Goal: Information Seeking & Learning: Compare options

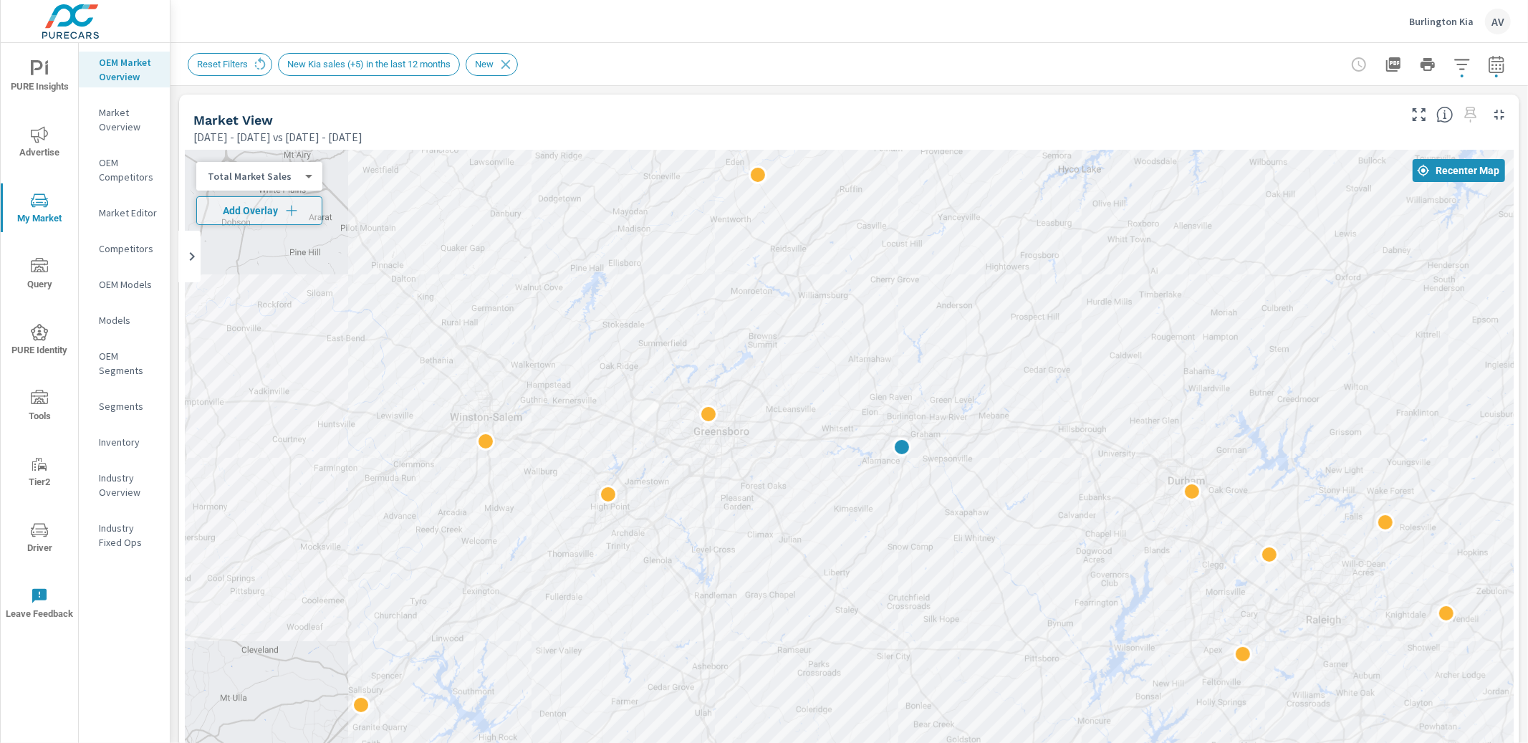
scroll to position [1, 0]
click at [1491, 64] on icon "button" at bounding box center [1495, 67] width 9 height 6
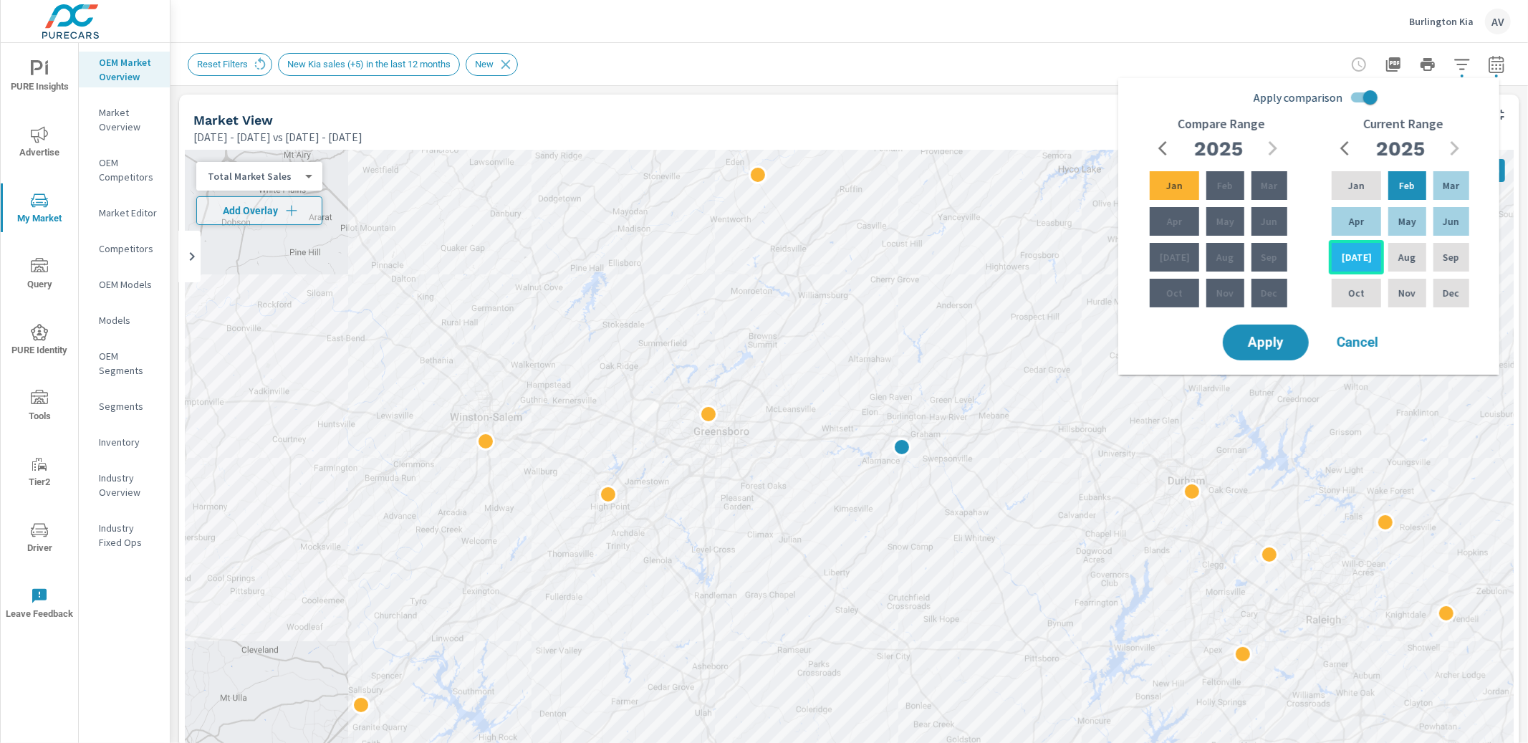
click at [1360, 259] on div "[DATE]" at bounding box center [1356, 257] width 55 height 34
click at [1344, 254] on div "[DATE]" at bounding box center [1356, 257] width 55 height 34
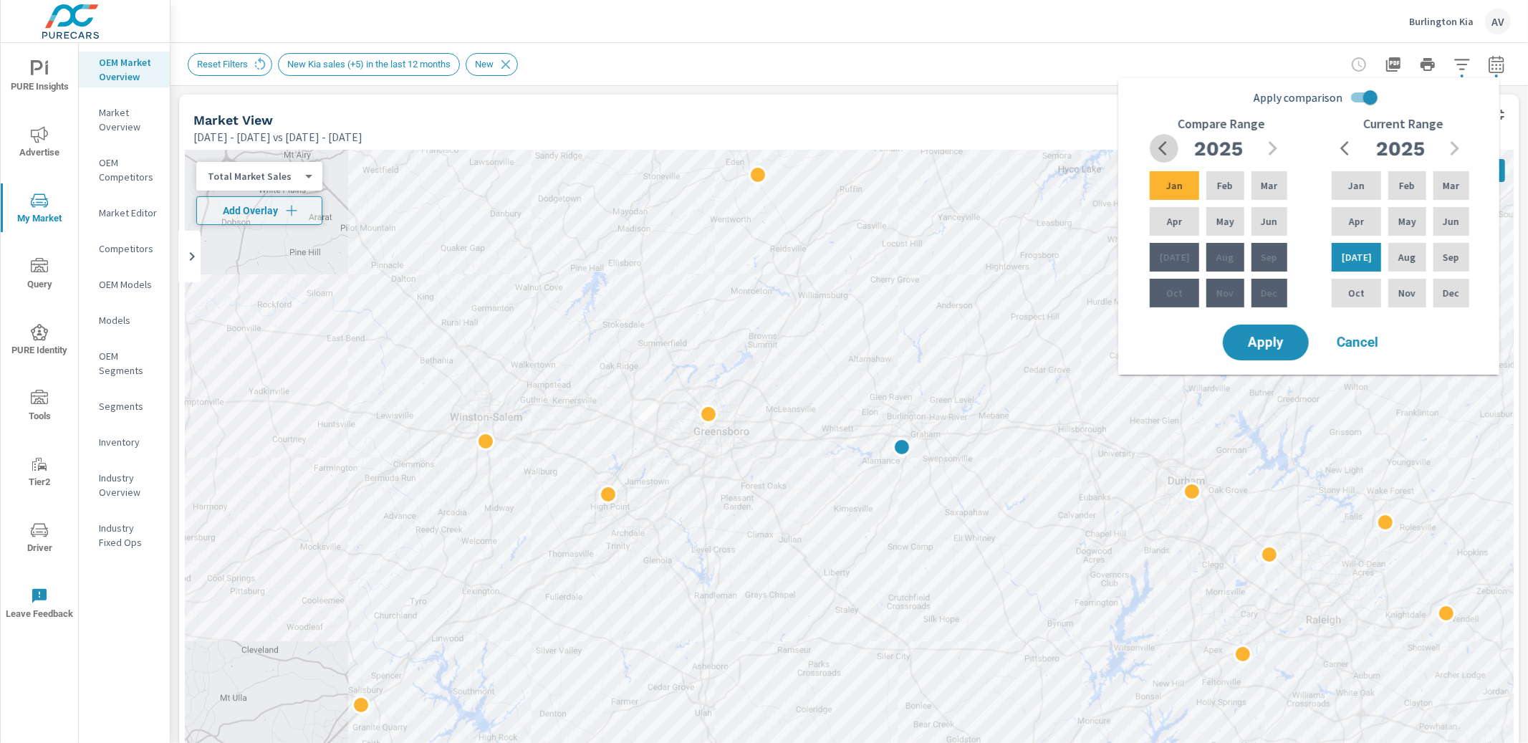
click at [1167, 143] on icon "button" at bounding box center [1166, 148] width 17 height 17
click at [1165, 258] on p "[DATE]" at bounding box center [1175, 257] width 30 height 14
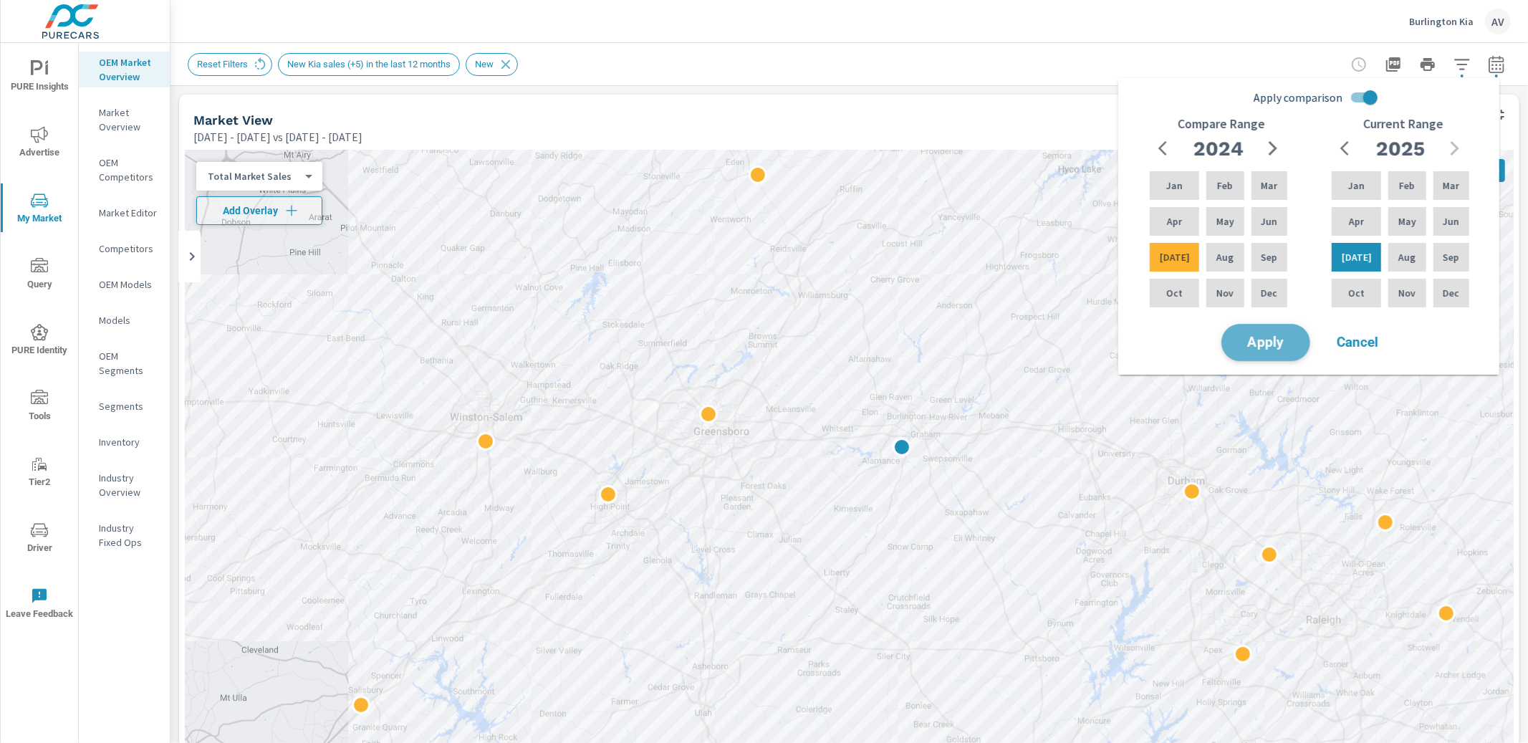
click at [1270, 344] on span "Apply" at bounding box center [1265, 343] width 59 height 14
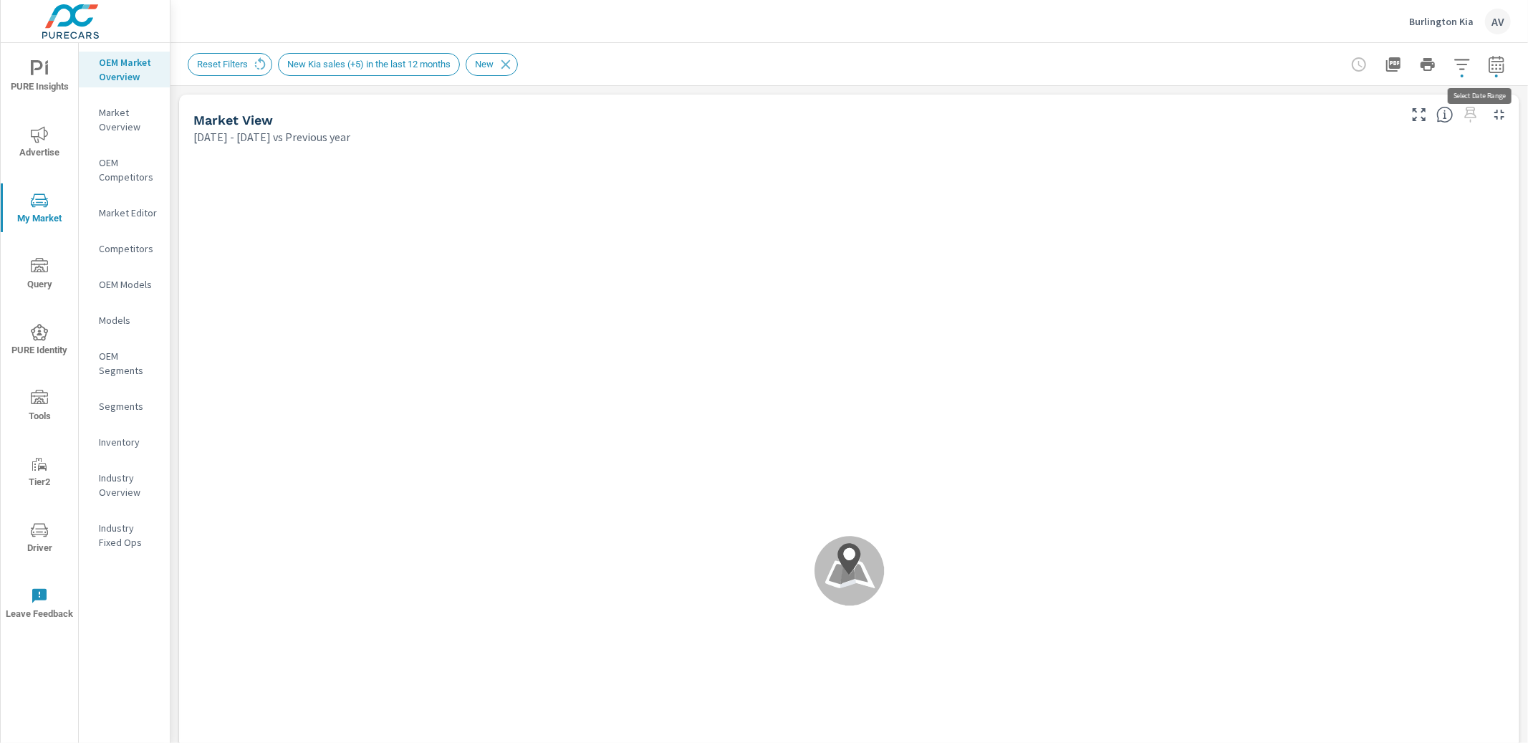
click at [1488, 68] on icon "button" at bounding box center [1496, 64] width 17 height 17
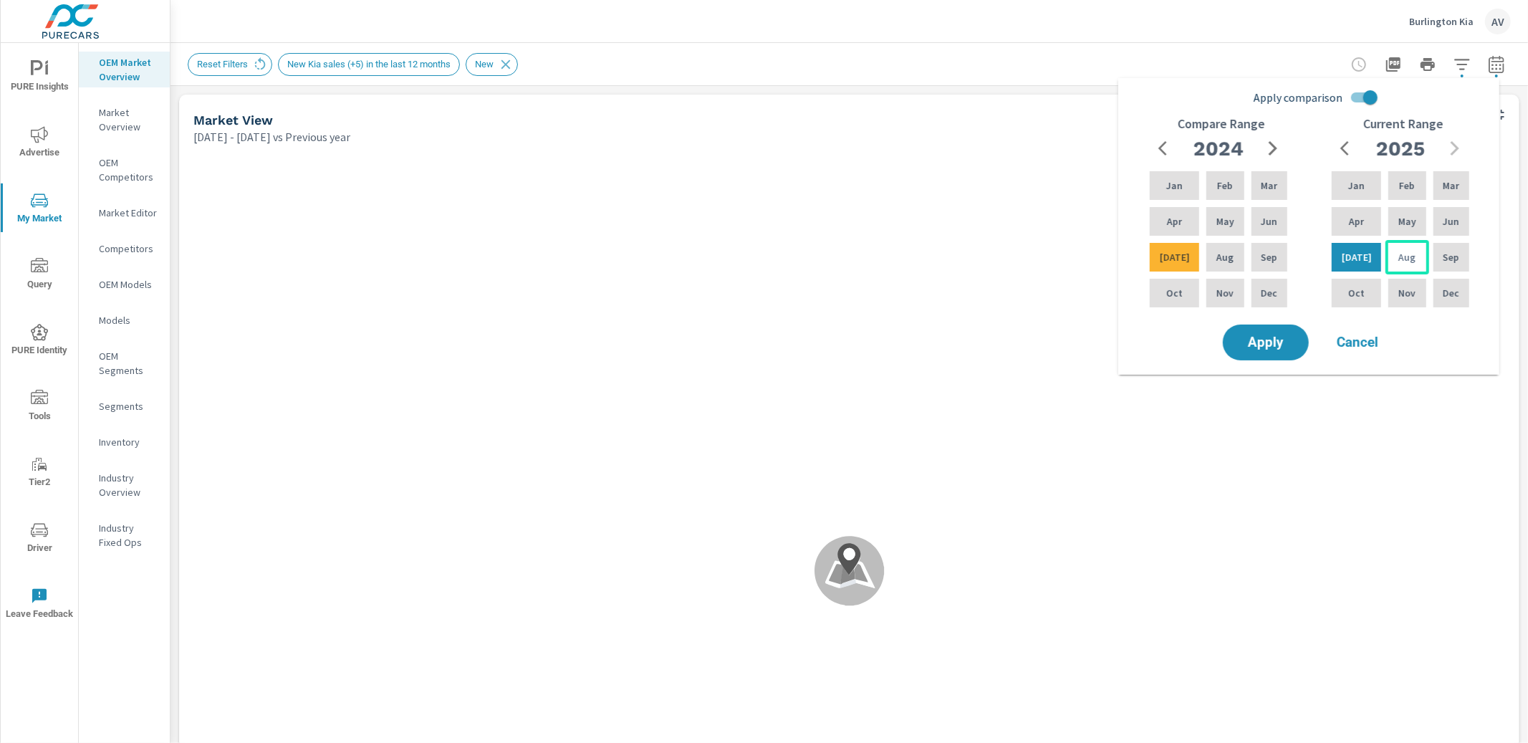
click at [1385, 254] on div "Aug" at bounding box center [1406, 257] width 43 height 34
click at [1217, 264] on p "Aug" at bounding box center [1224, 257] width 17 height 14
click at [1402, 258] on p "Aug" at bounding box center [1406, 257] width 17 height 14
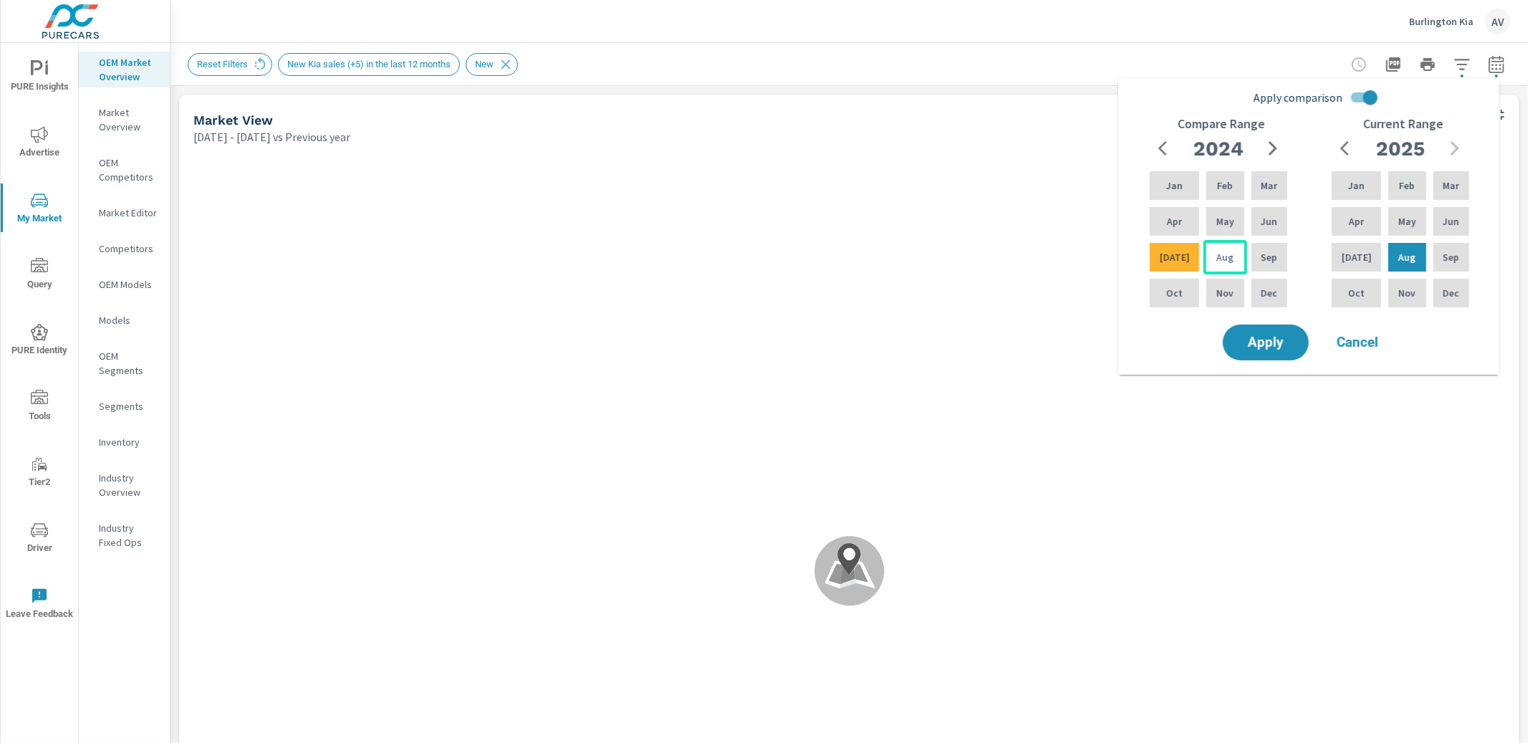
click at [1230, 252] on div "Aug" at bounding box center [1224, 257] width 43 height 34
click at [1272, 339] on span "Apply" at bounding box center [1265, 343] width 59 height 14
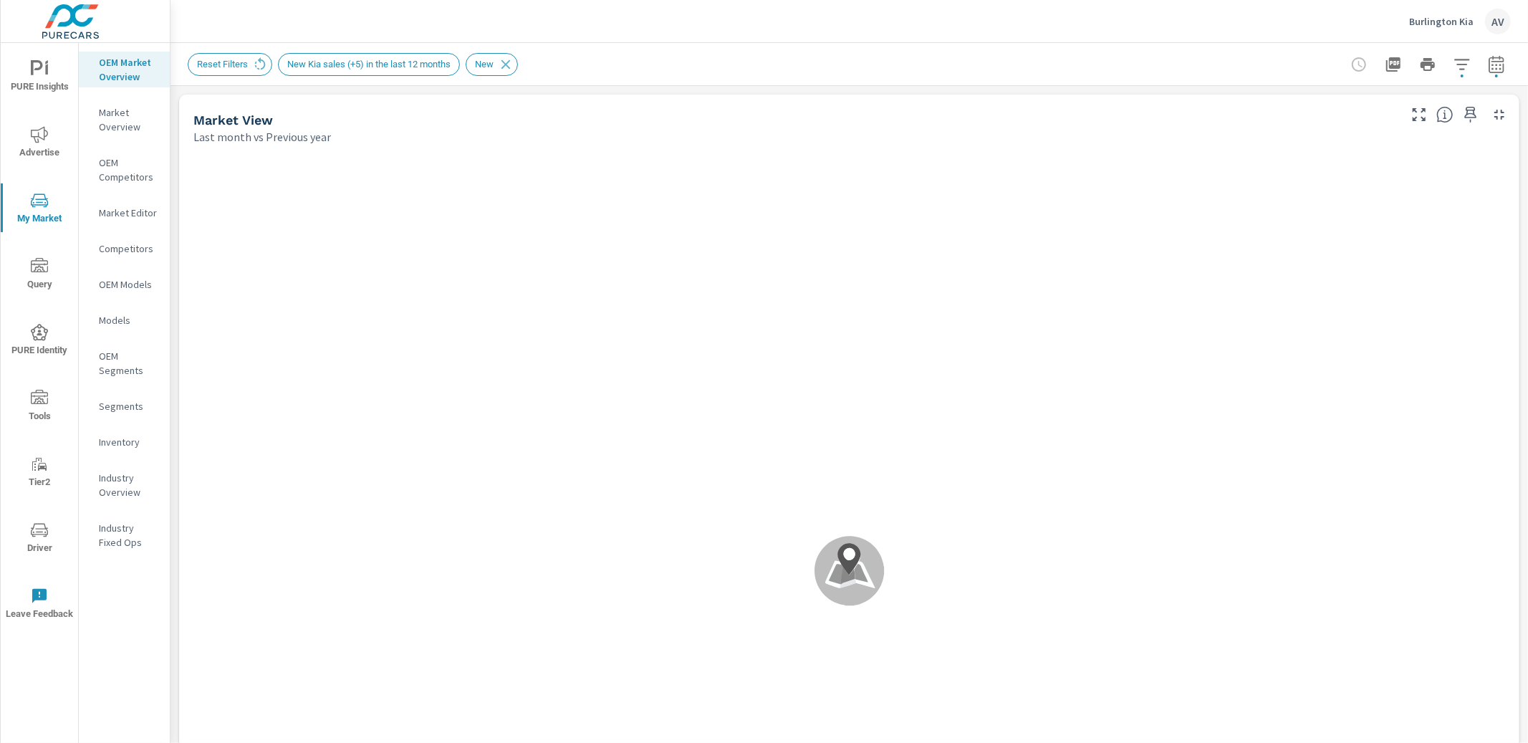
click at [1501, 64] on div "Reset Filters New Kia sales (+5) in the last 12 months New" at bounding box center [848, 64] width 1357 height 42
click at [1488, 67] on icon "button" at bounding box center [1496, 64] width 17 height 17
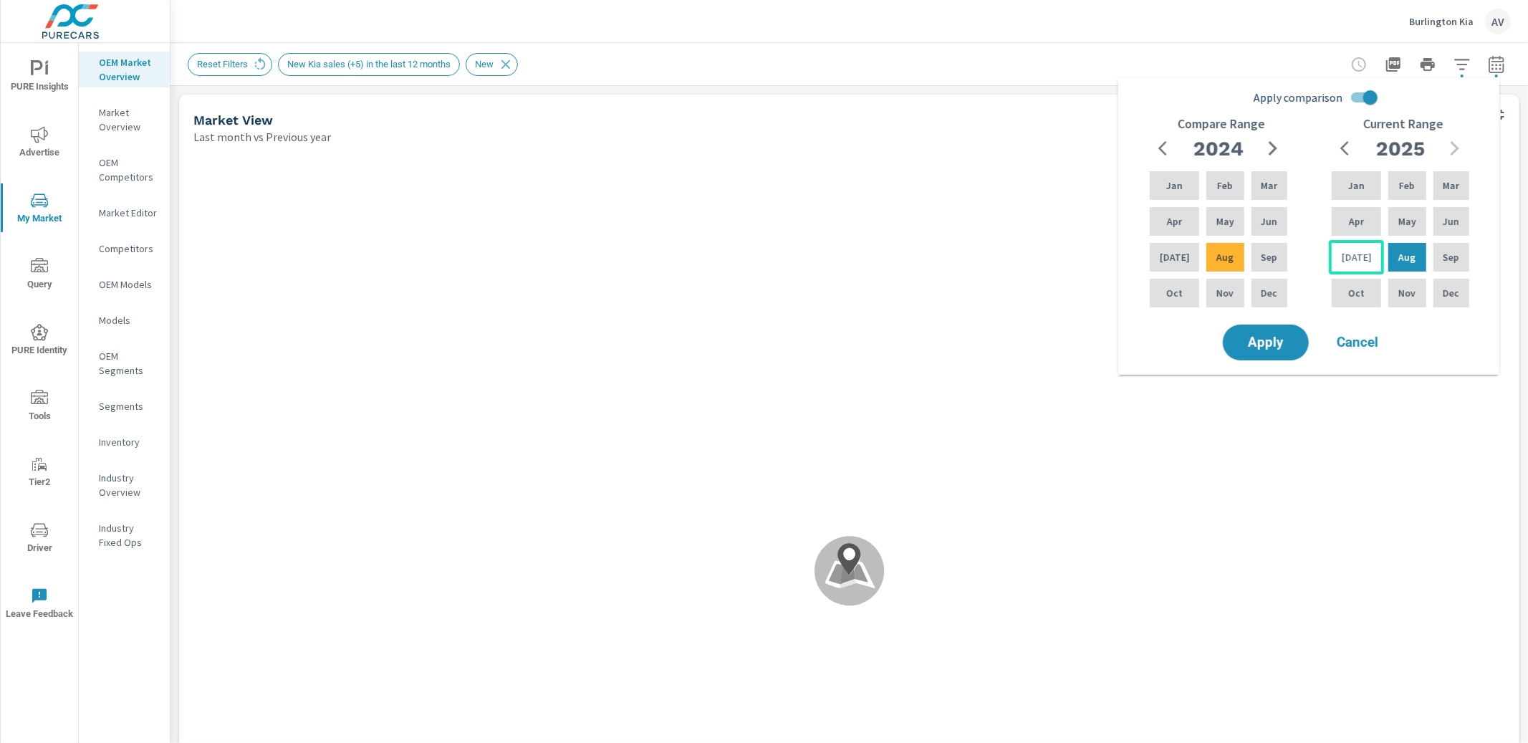
click at [1352, 250] on p "[DATE]" at bounding box center [1357, 257] width 30 height 14
click at [1353, 250] on p "Jul" at bounding box center [1357, 257] width 30 height 14
click at [1177, 255] on div "Jul" at bounding box center [1174, 257] width 55 height 34
click at [1278, 329] on button "Apply" at bounding box center [1265, 342] width 89 height 37
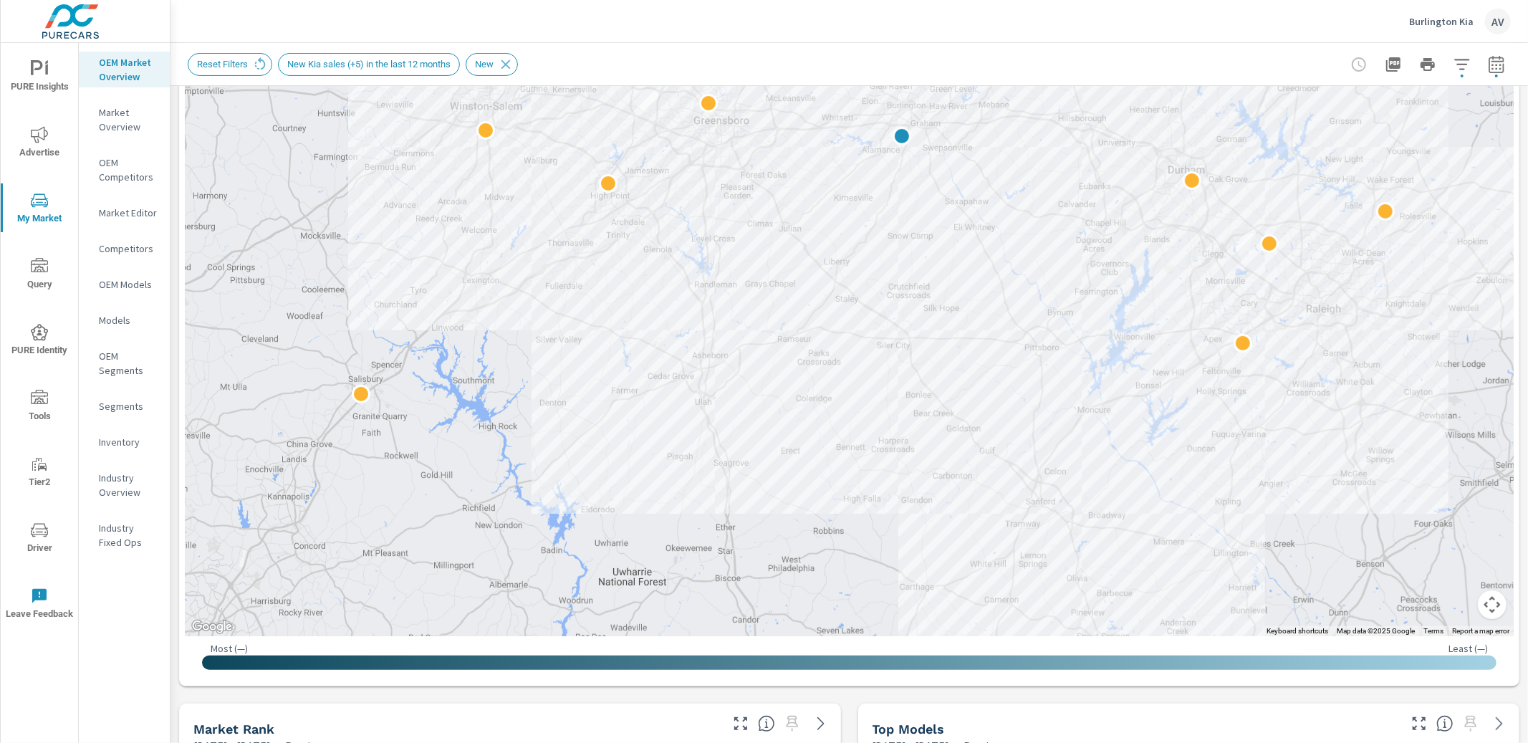
scroll to position [309, 0]
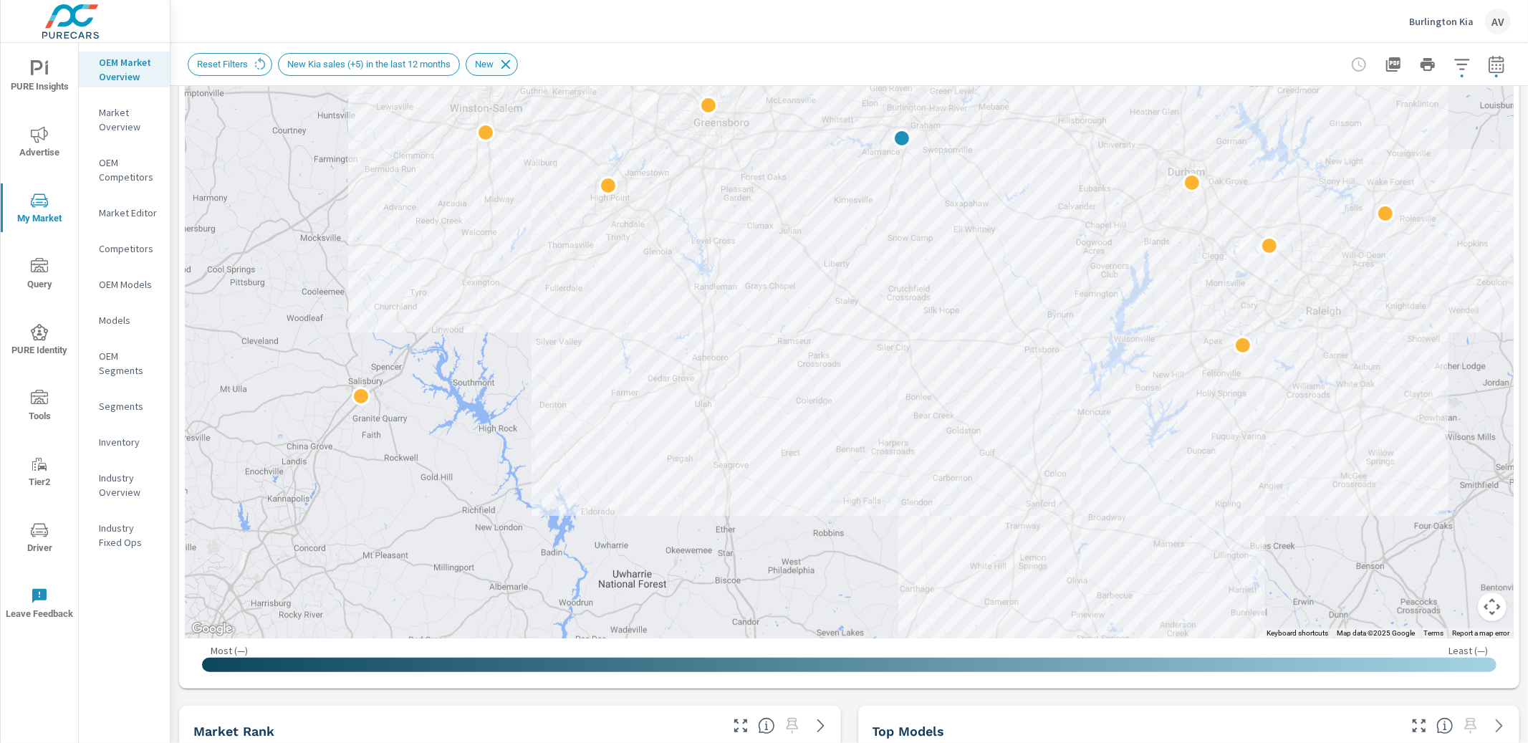
click at [514, 64] on icon at bounding box center [506, 65] width 16 height 16
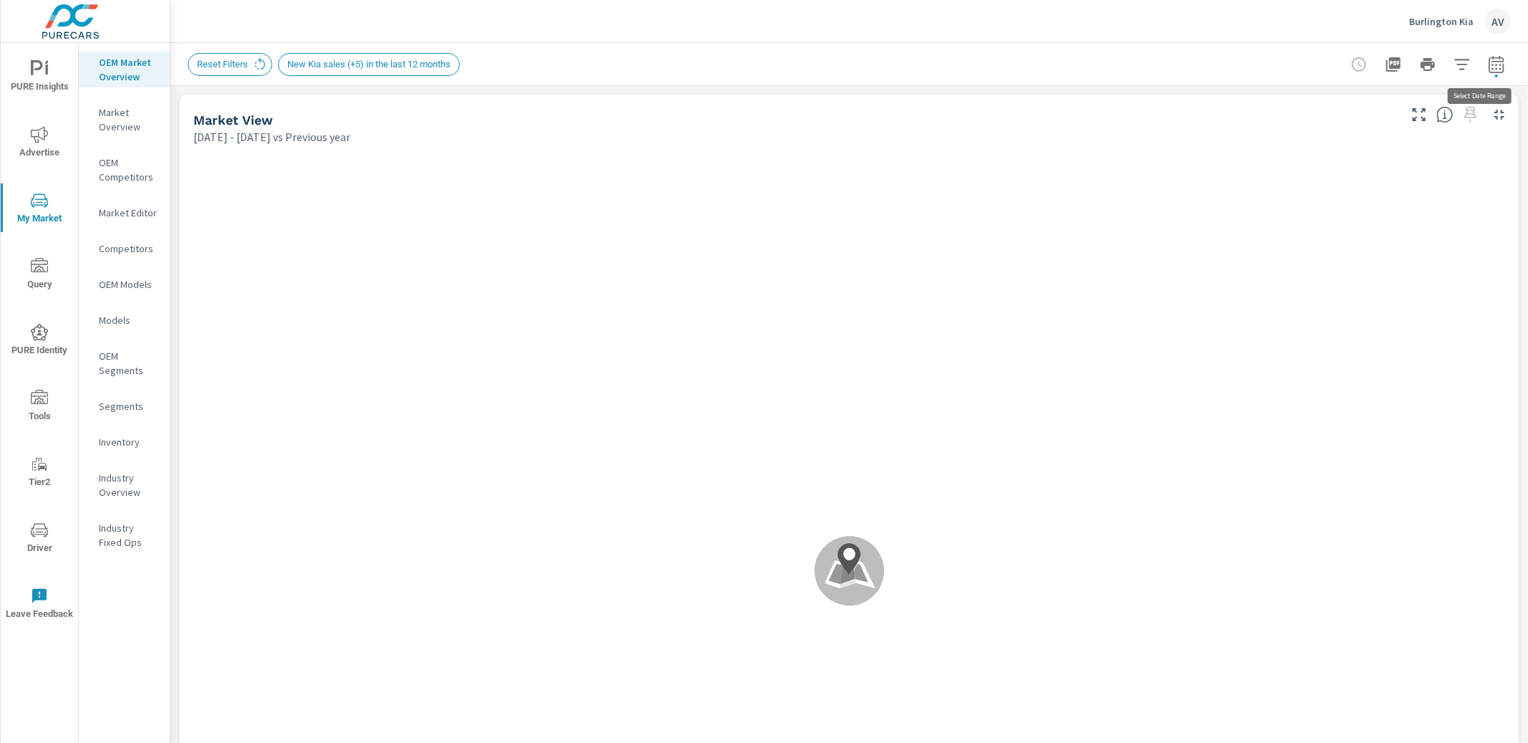
click at [1491, 67] on icon "button" at bounding box center [1495, 67] width 9 height 6
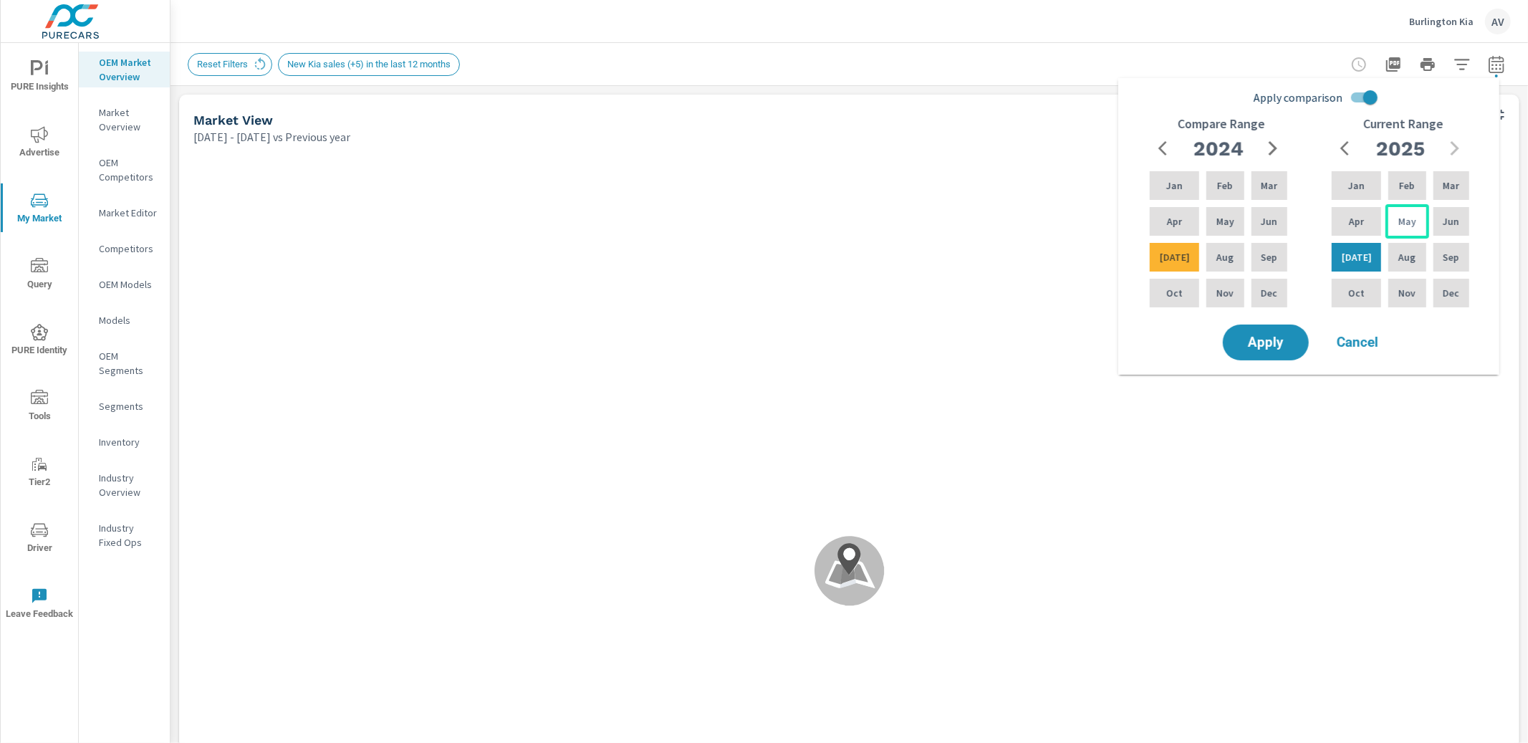
click at [1414, 224] on div "May" at bounding box center [1406, 221] width 43 height 34
click at [1364, 254] on div "Jul" at bounding box center [1356, 257] width 55 height 34
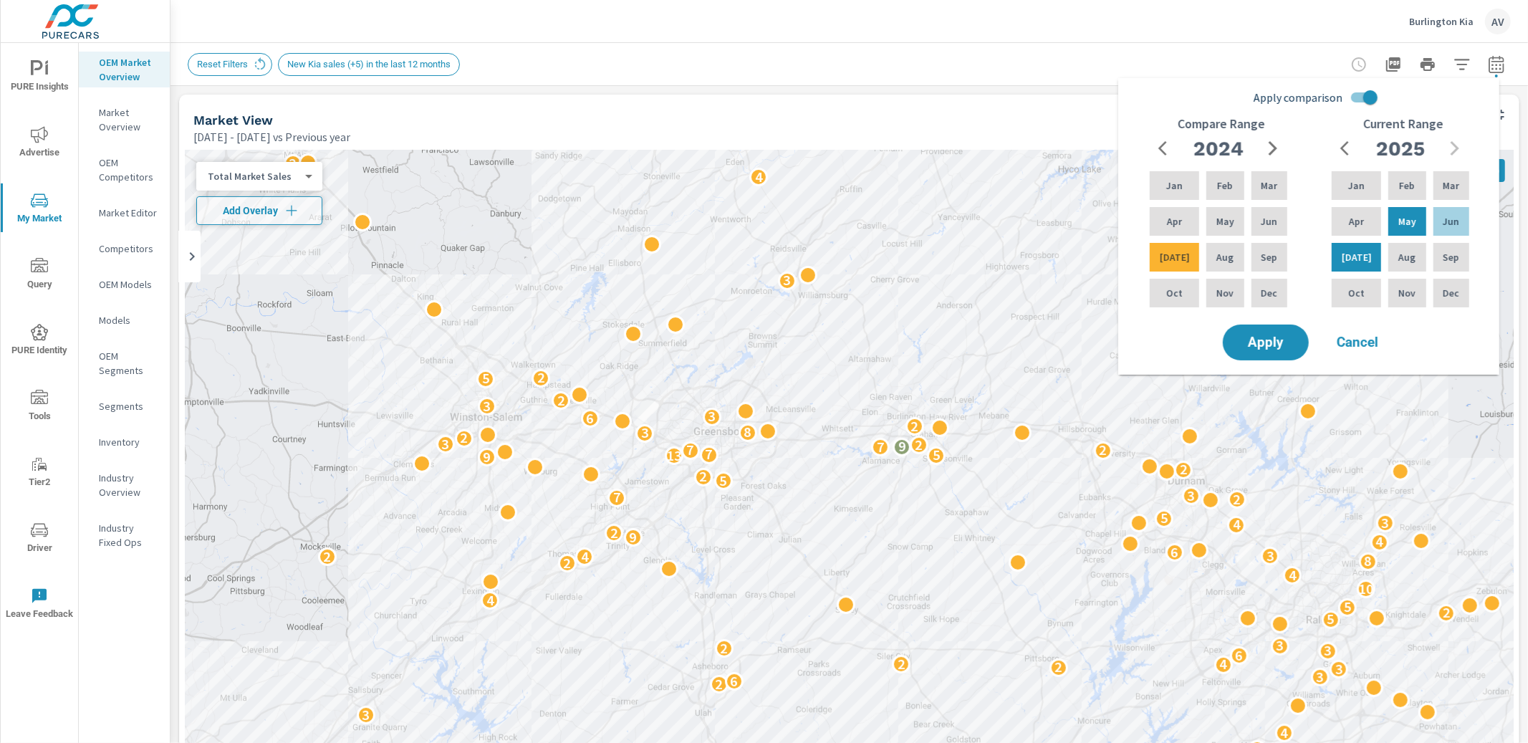
click at [1503, 233] on div "← Move left → Move right ↑ Move up ↓ Move down + Zoom in - Zoom out Home Jump l…" at bounding box center [849, 571] width 1340 height 852
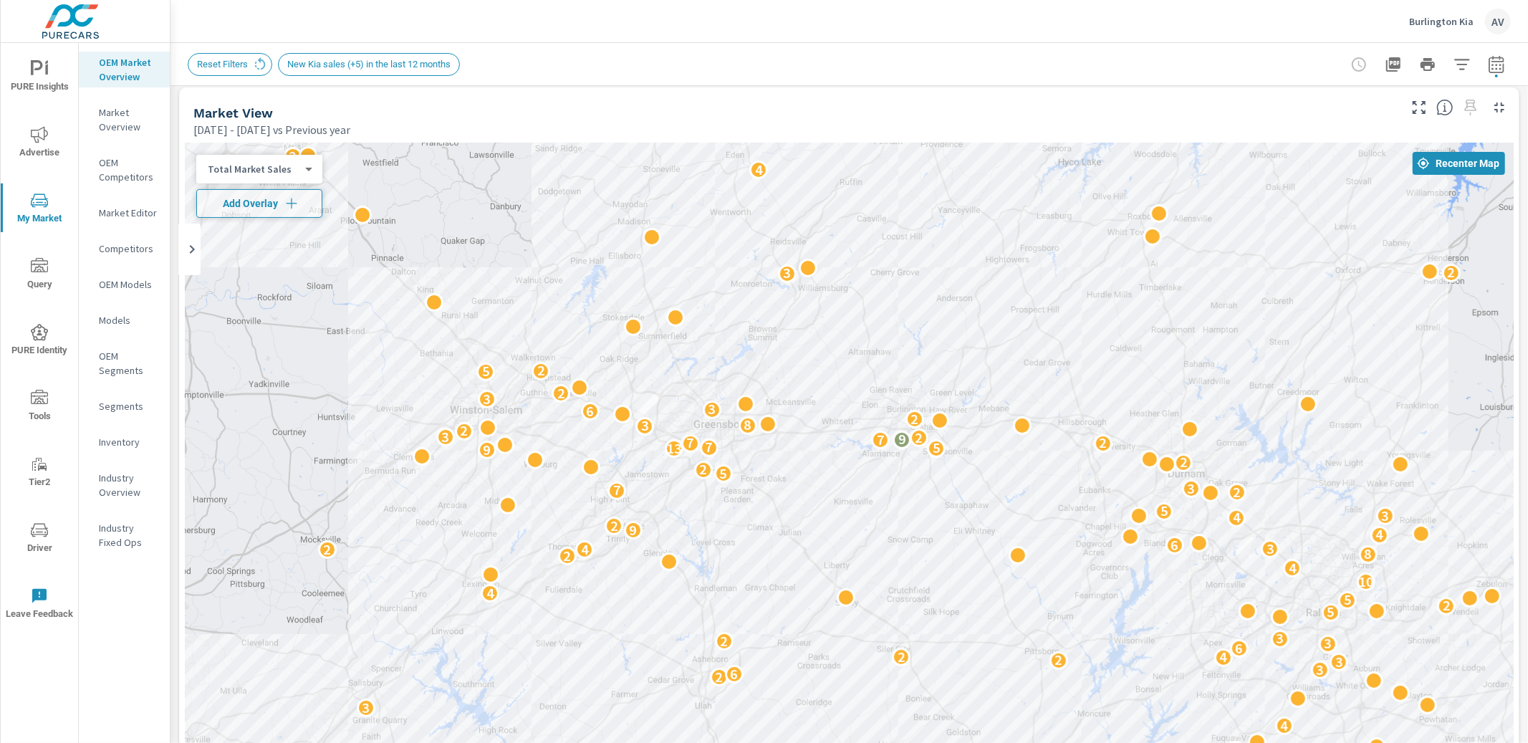
scroll to position [21, 0]
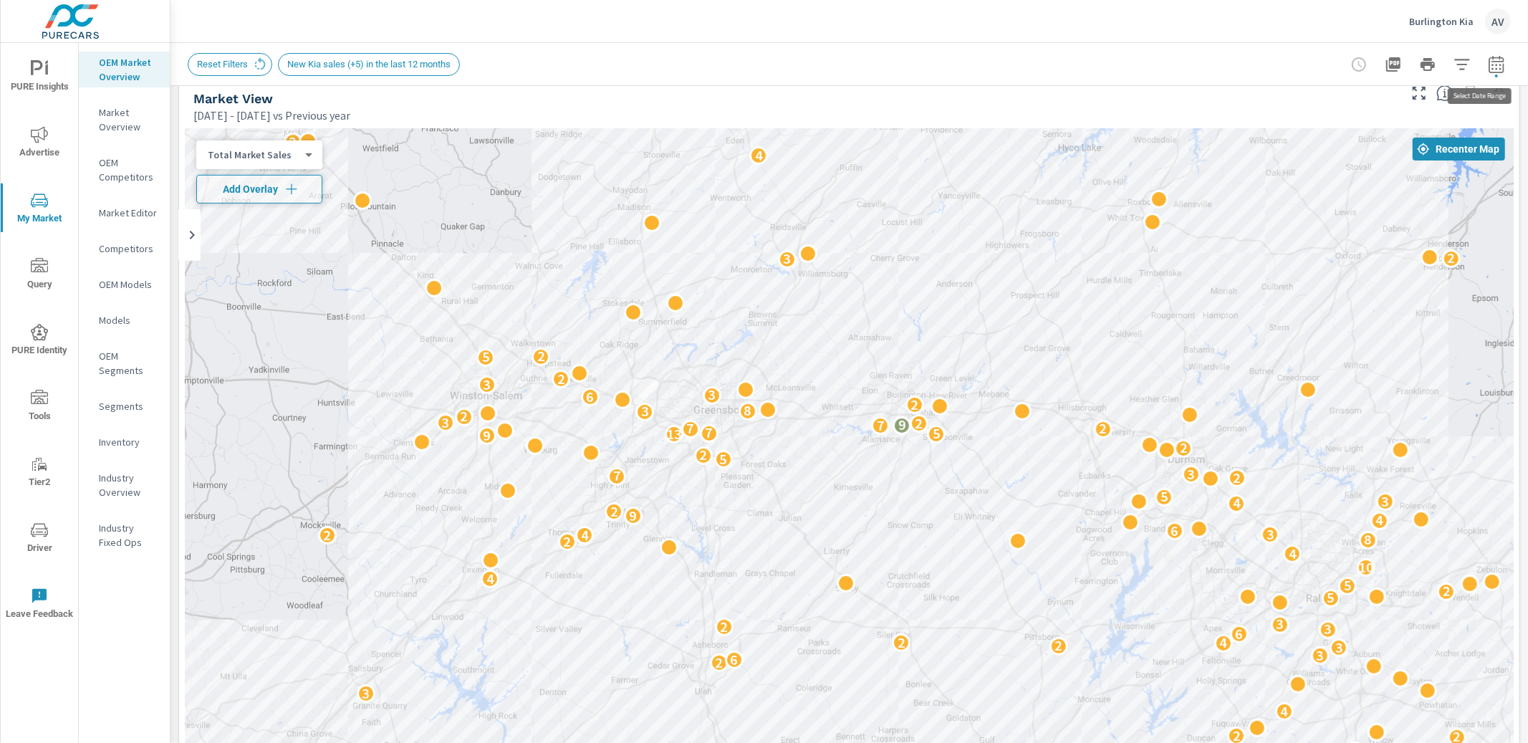
click at [1492, 60] on icon "button" at bounding box center [1495, 63] width 15 height 17
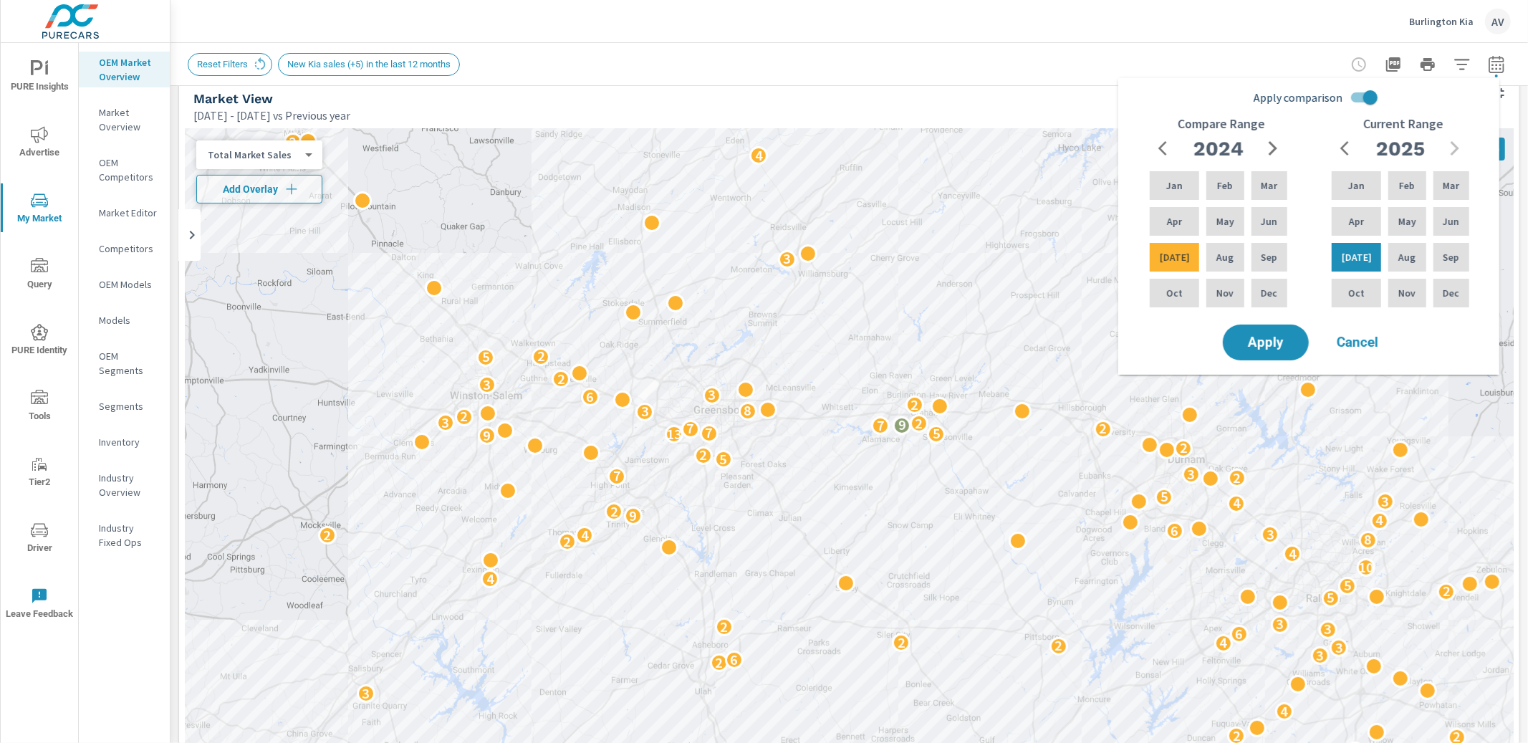
click at [1492, 60] on icon "button" at bounding box center [1495, 63] width 15 height 17
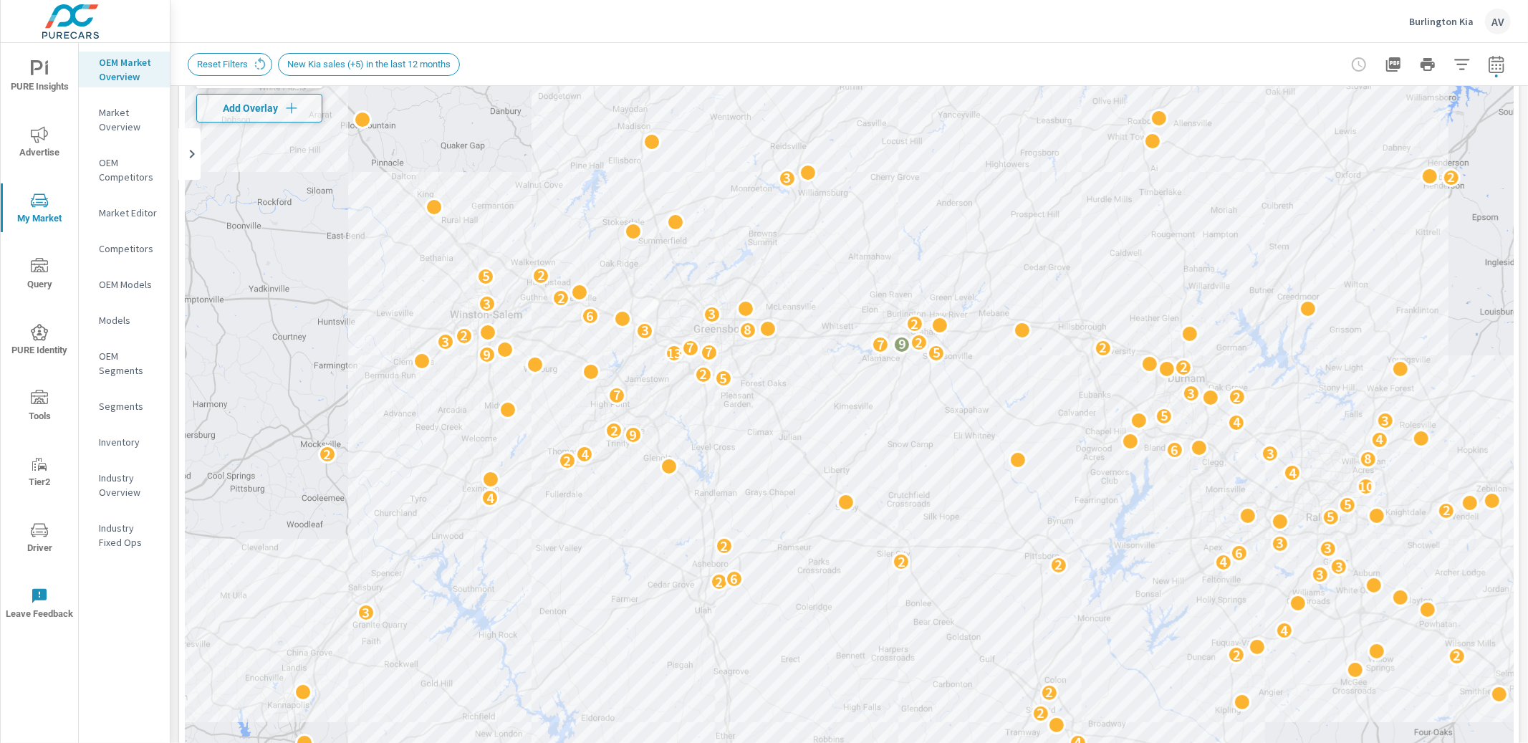
scroll to position [23, 0]
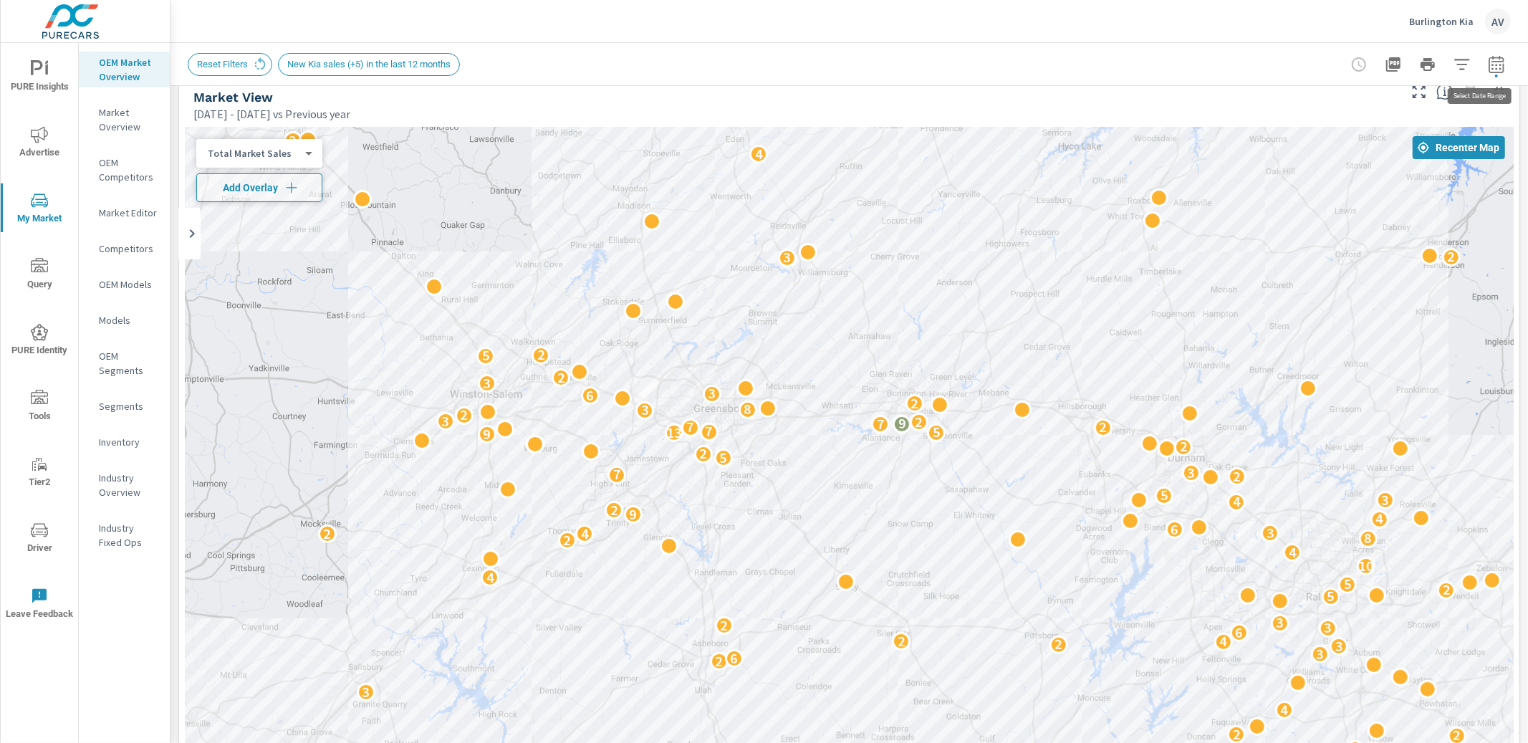
click at [1490, 62] on icon "button" at bounding box center [1496, 64] width 17 height 17
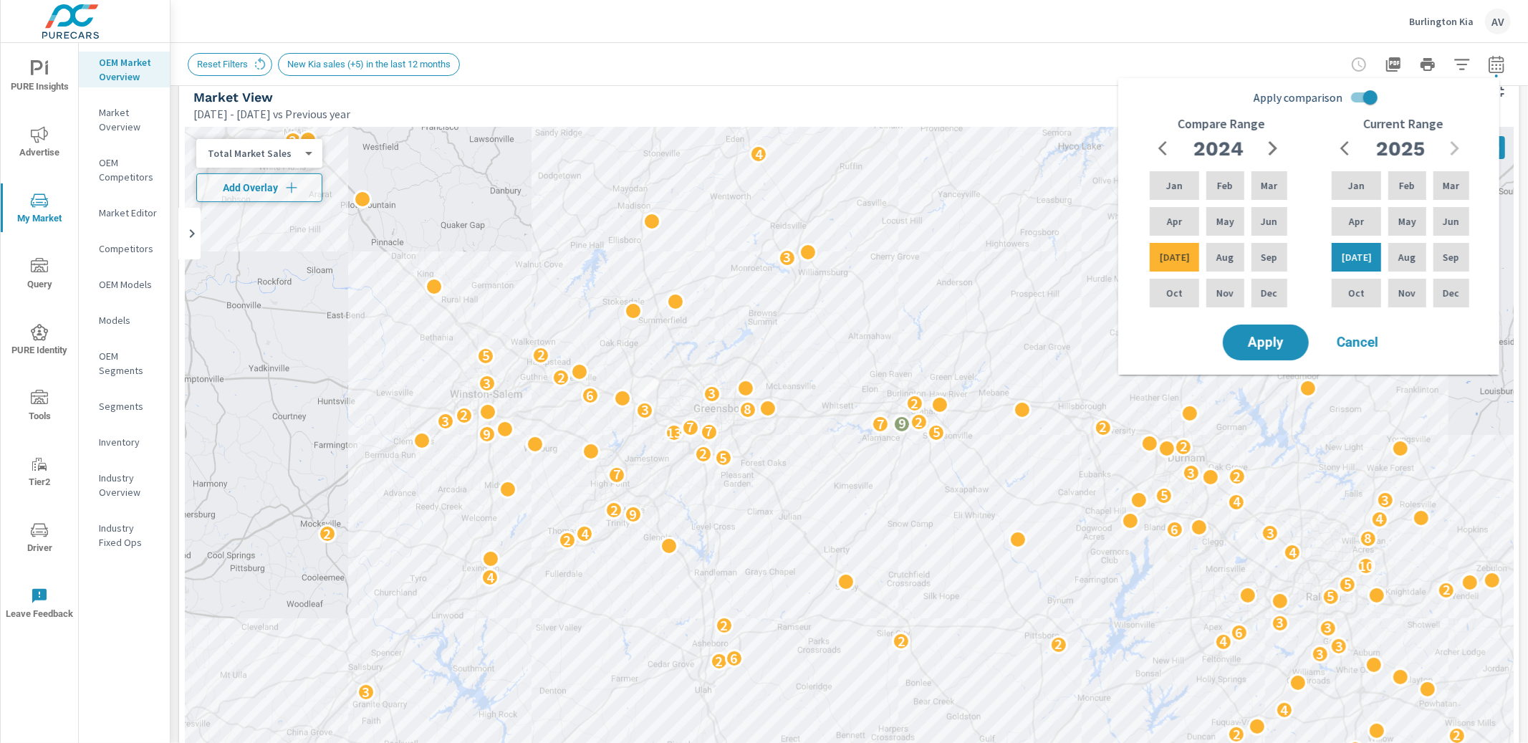
click at [280, 147] on body "PURE Insights Advertise My Market Query PURE Identity Tools Tier2 Driver Leave …" at bounding box center [764, 371] width 1528 height 743
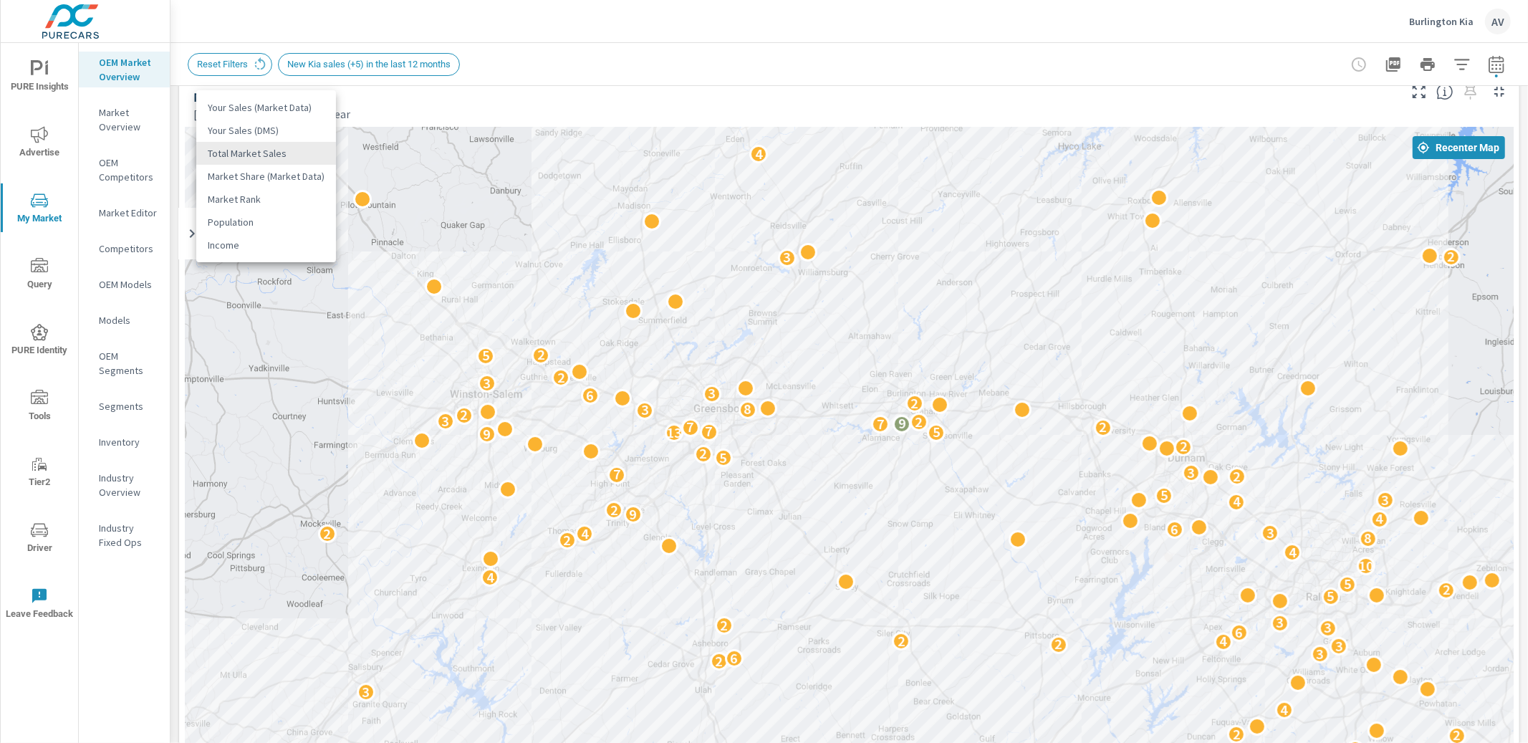
click at [283, 137] on li "Your Sales (DMS)" at bounding box center [266, 130] width 140 height 23
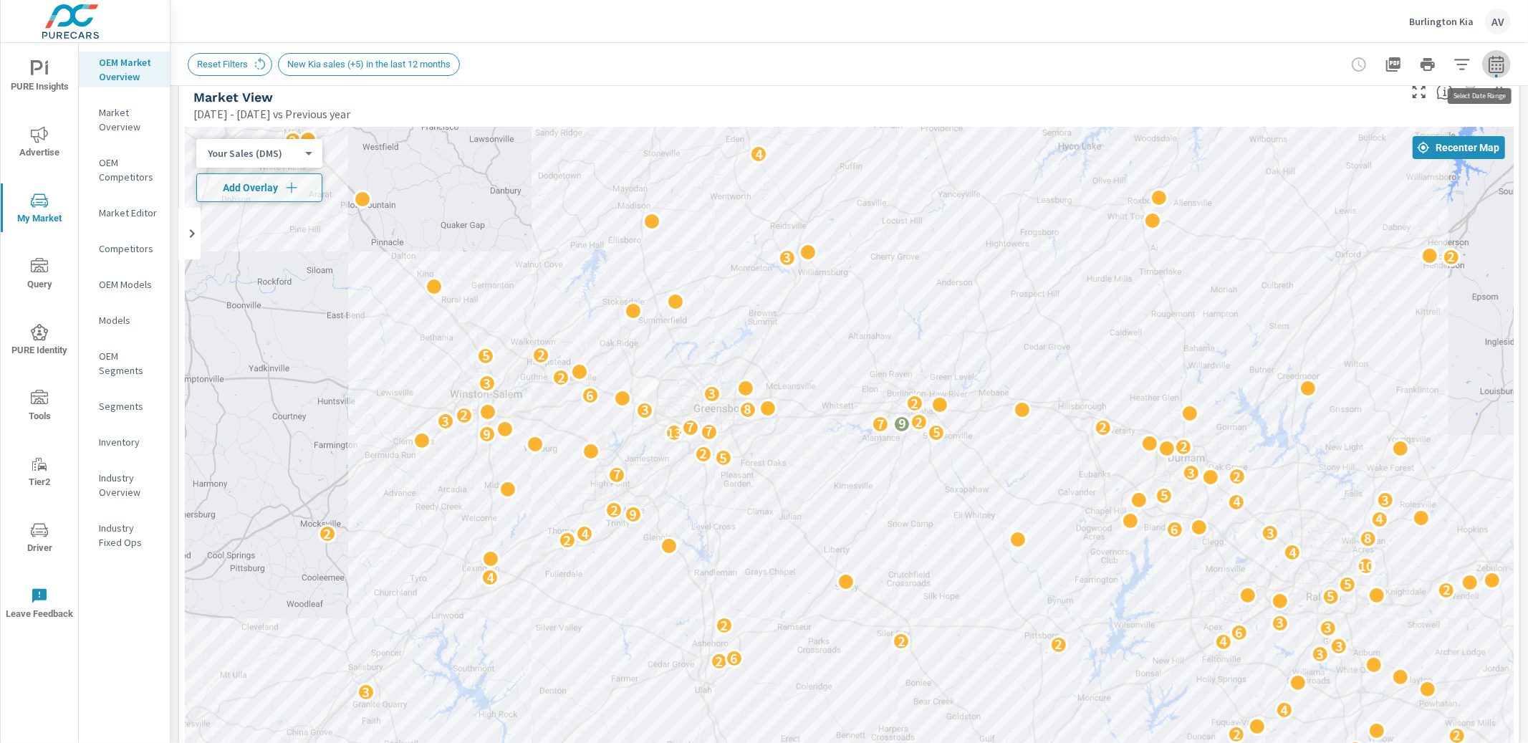
click at [1492, 64] on icon "button" at bounding box center [1495, 63] width 15 height 17
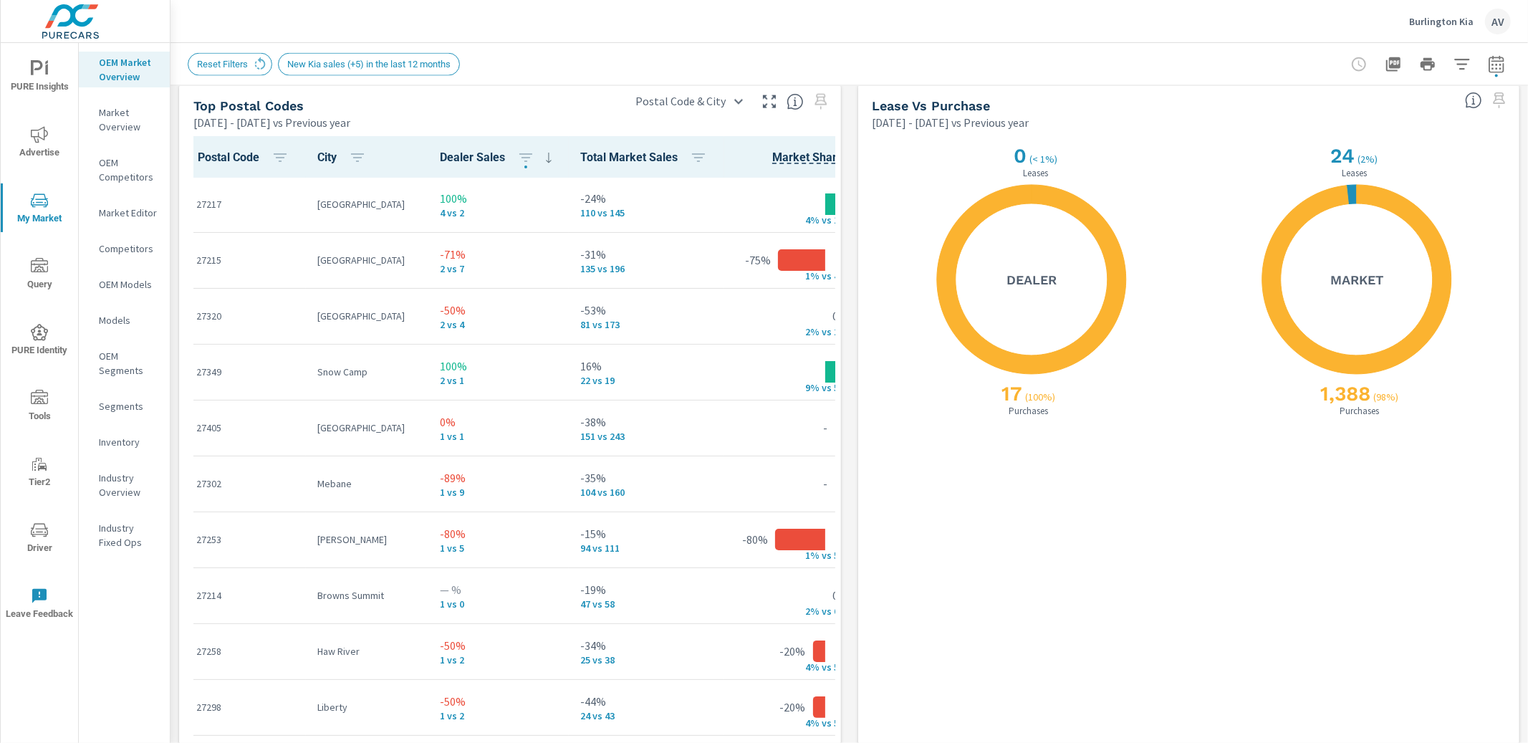
scroll to position [1703, 0]
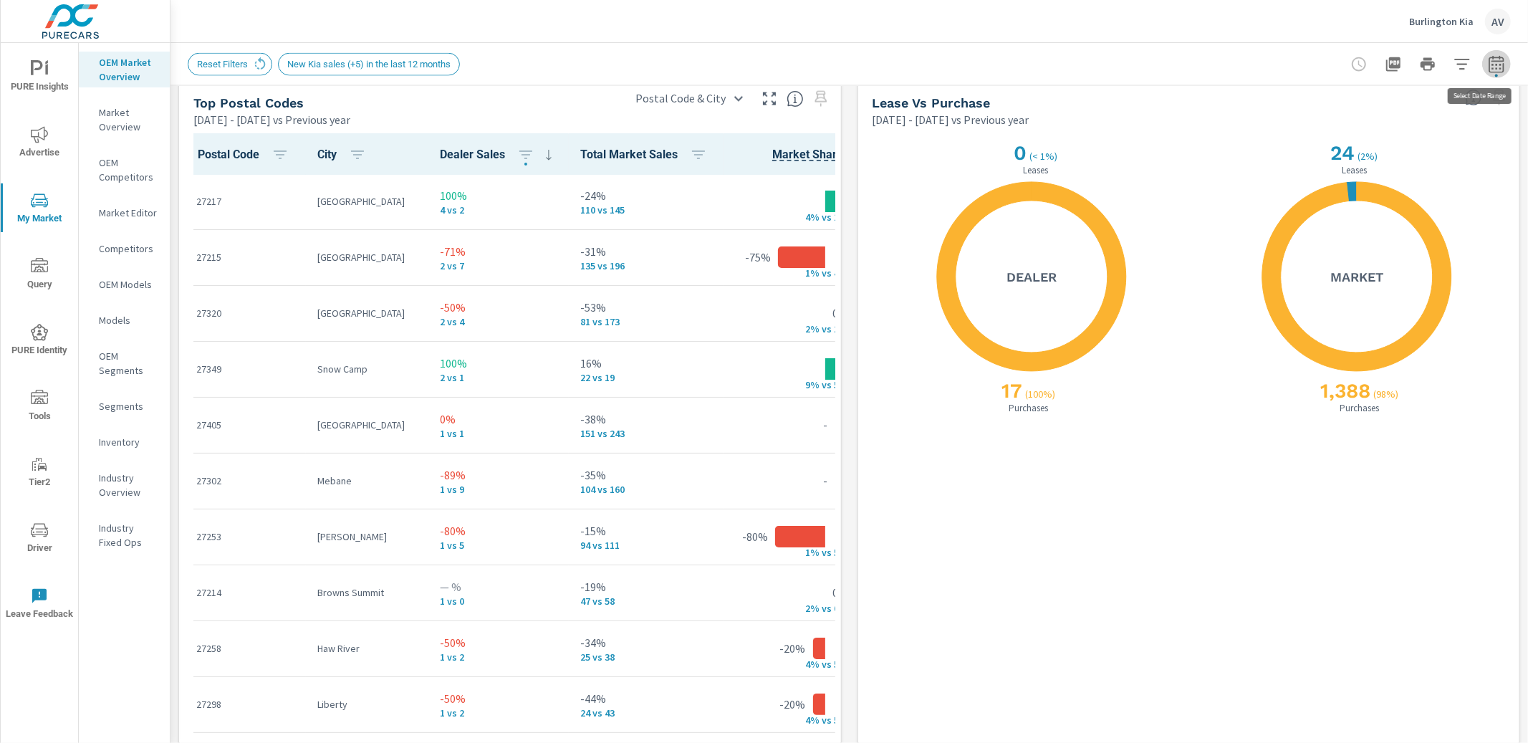
click at [1488, 57] on icon "button" at bounding box center [1495, 63] width 15 height 17
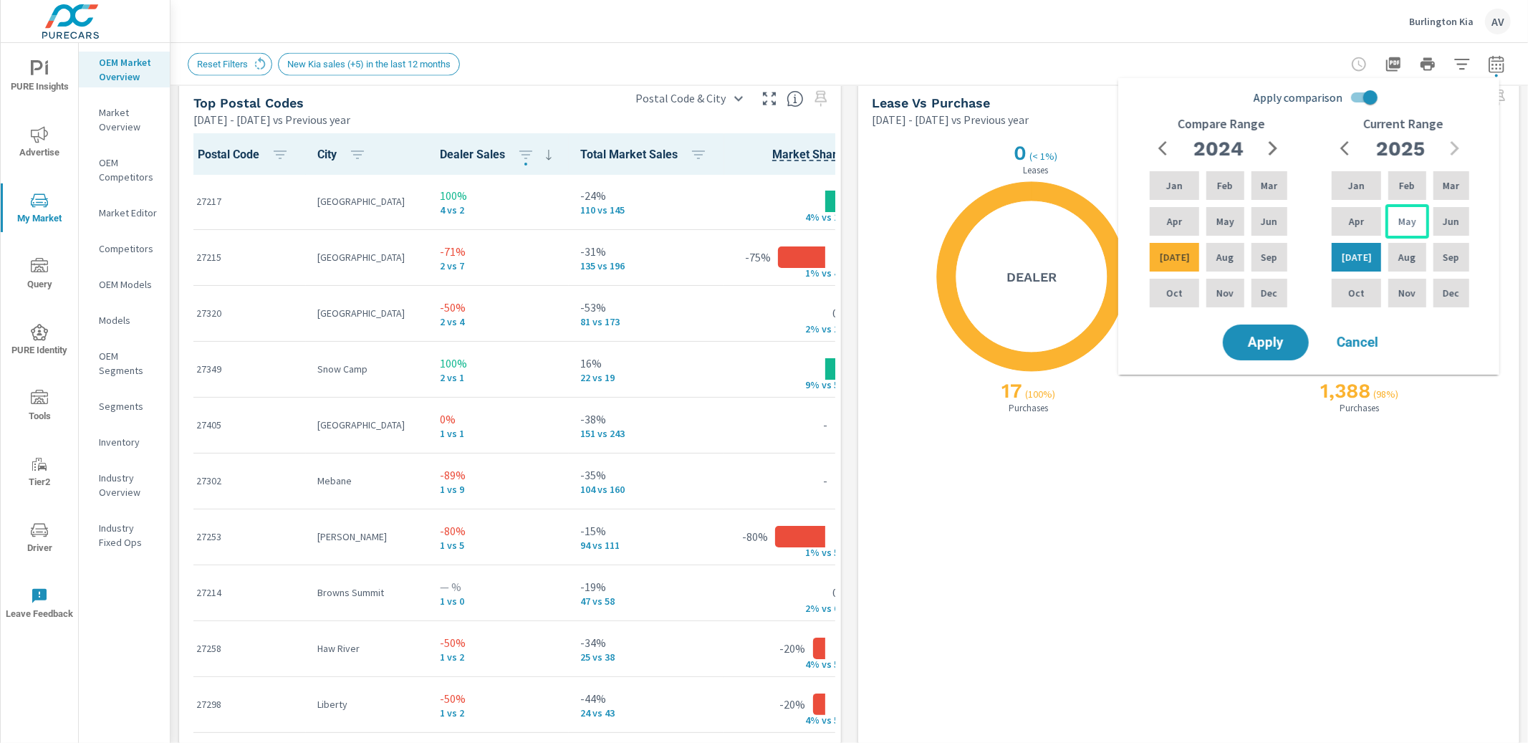
click at [1411, 226] on div "May" at bounding box center [1406, 221] width 43 height 34
click at [1445, 223] on p "Jun" at bounding box center [1451, 221] width 16 height 14
click at [1180, 221] on div "Apr" at bounding box center [1174, 221] width 55 height 34
click at [1276, 186] on div "Mar" at bounding box center [1269, 185] width 42 height 34
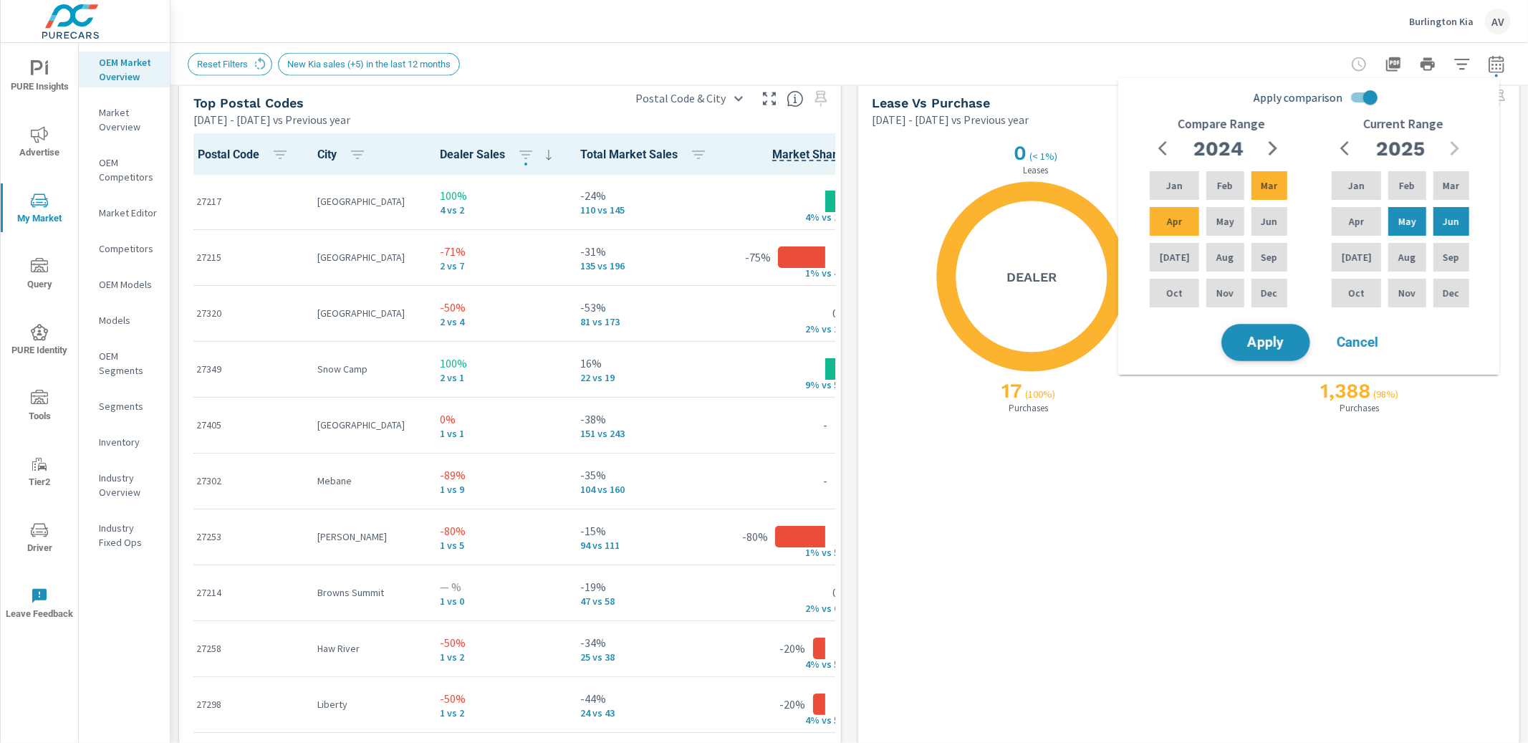
click at [1265, 348] on span "Apply" at bounding box center [1265, 343] width 59 height 14
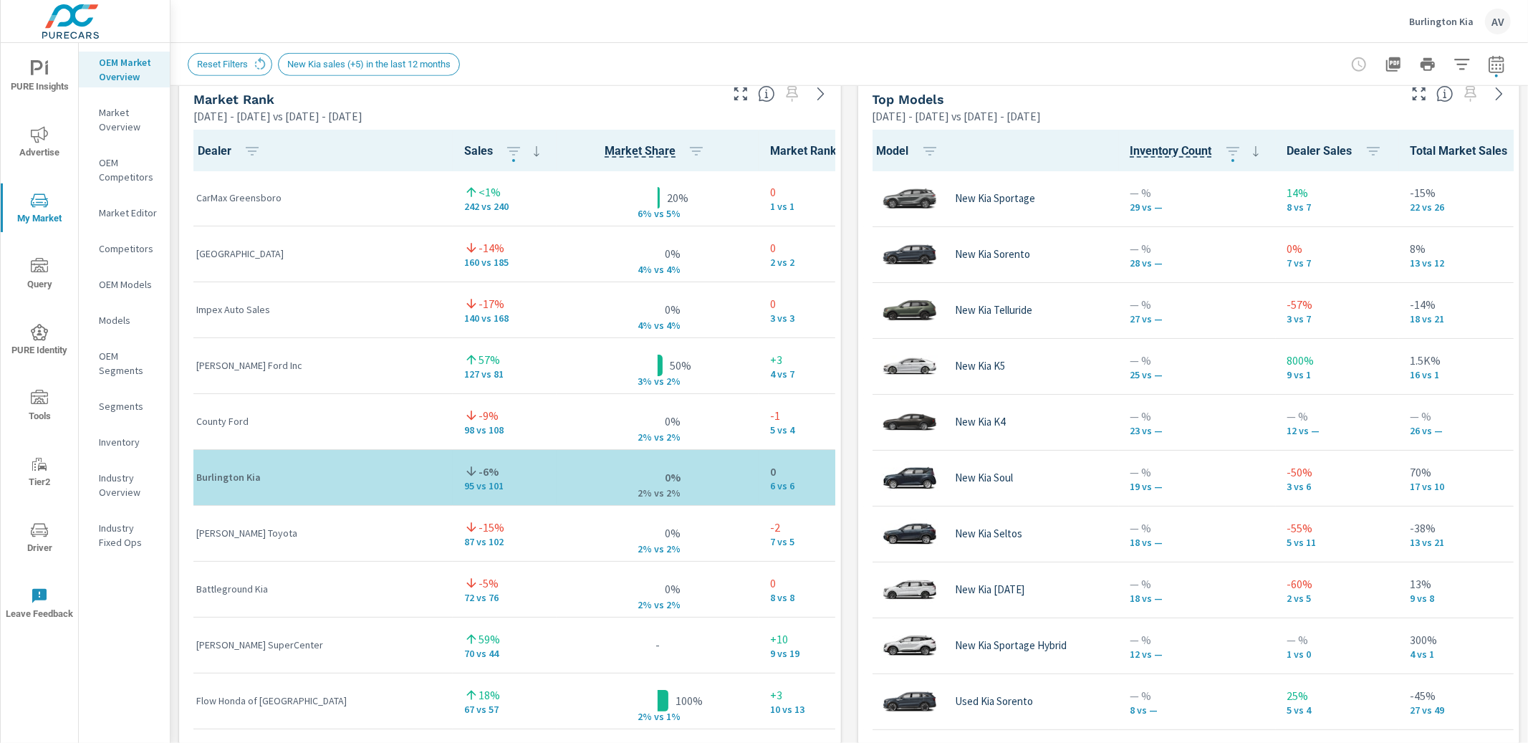
scroll to position [1, 0]
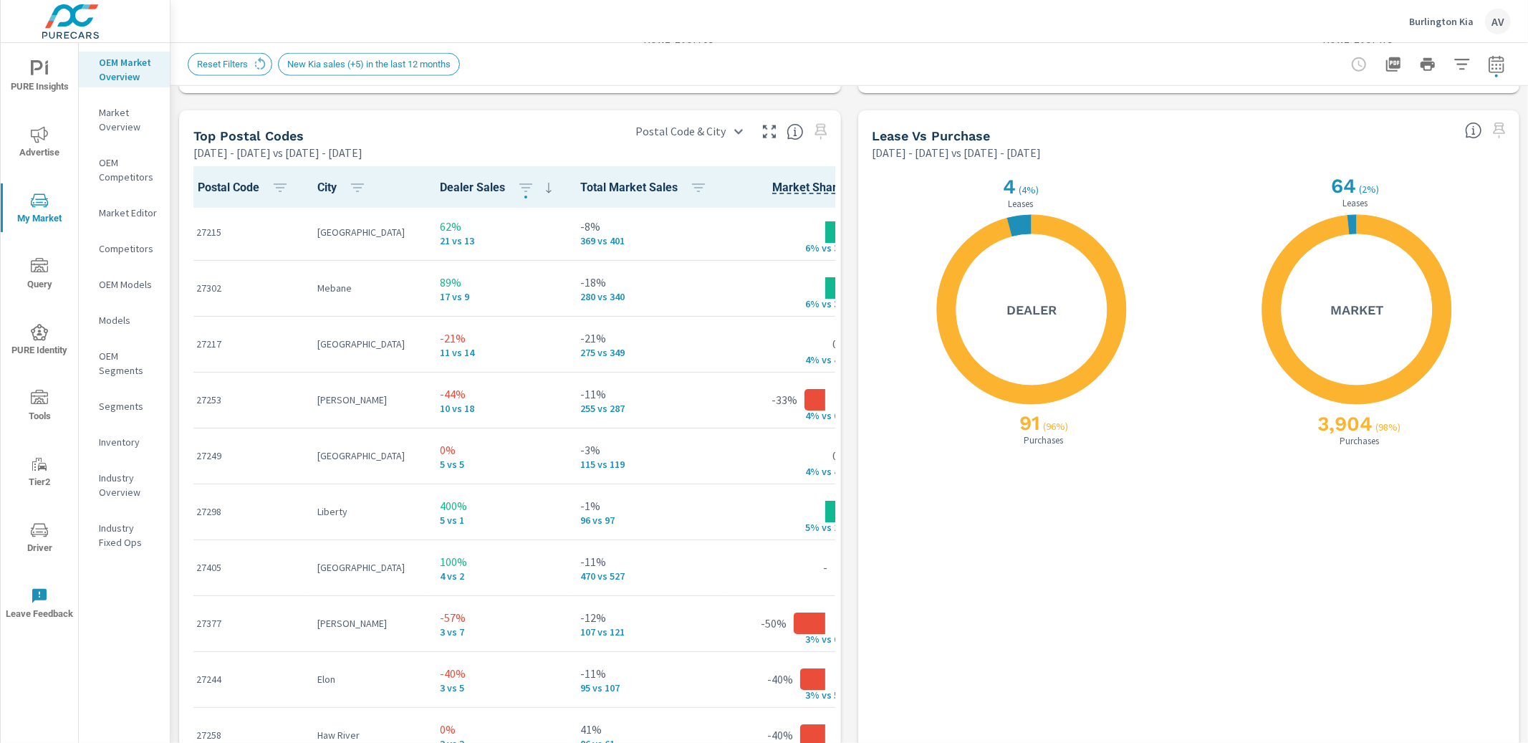
scroll to position [1672, 0]
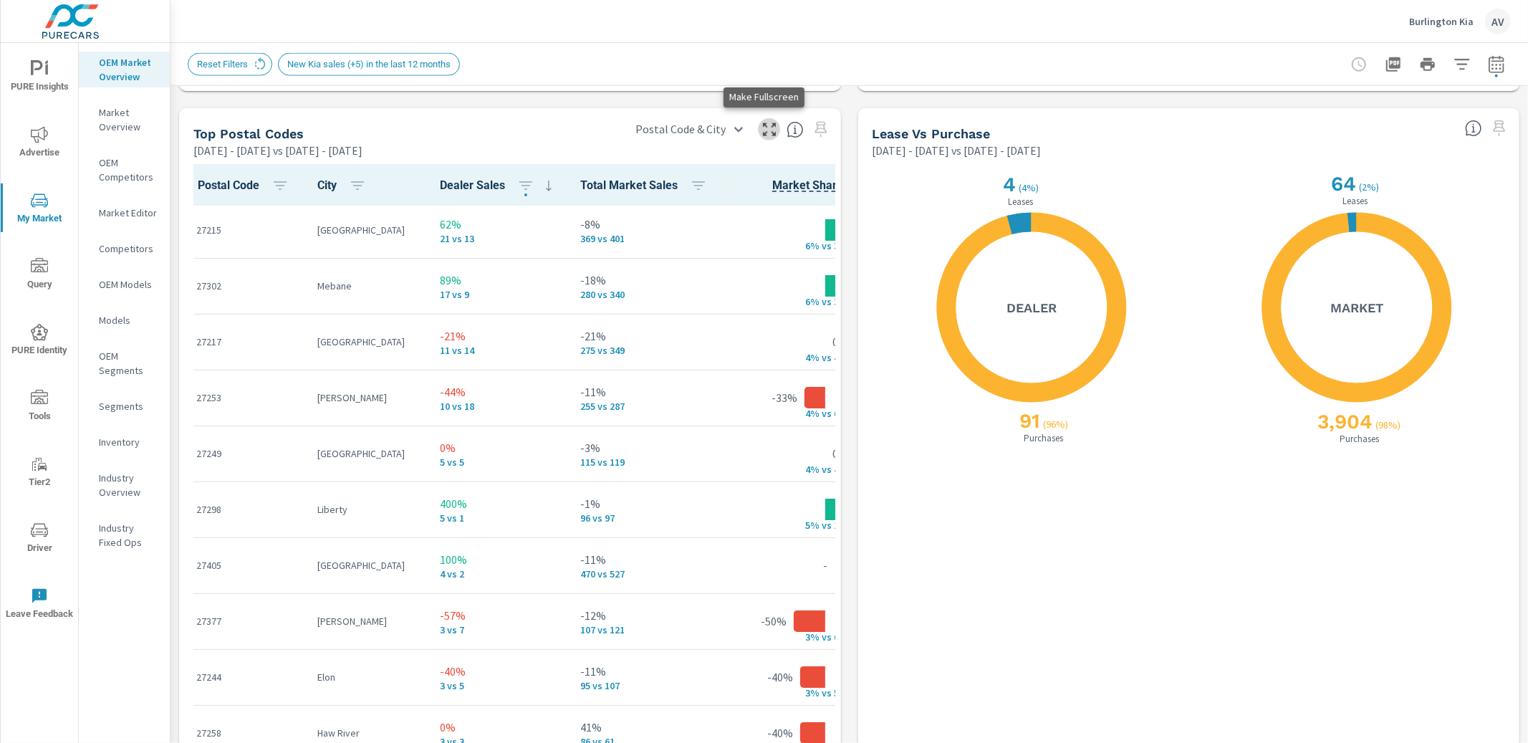
click at [761, 130] on icon "button" at bounding box center [769, 129] width 17 height 17
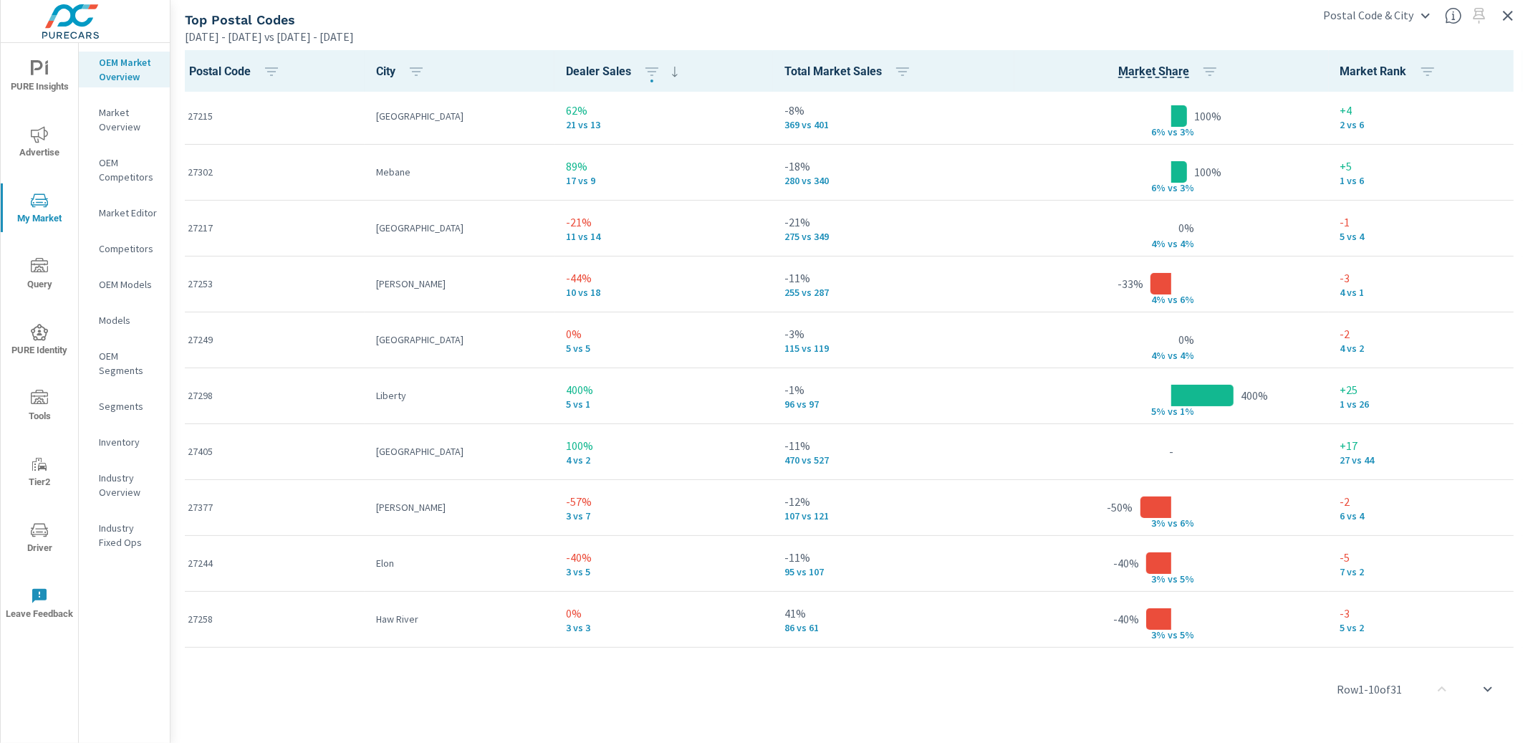
click at [795, 21] on div "Top Postal Codes" at bounding box center [744, 19] width 1118 height 16
click at [1511, 17] on icon "button" at bounding box center [1508, 16] width 10 height 10
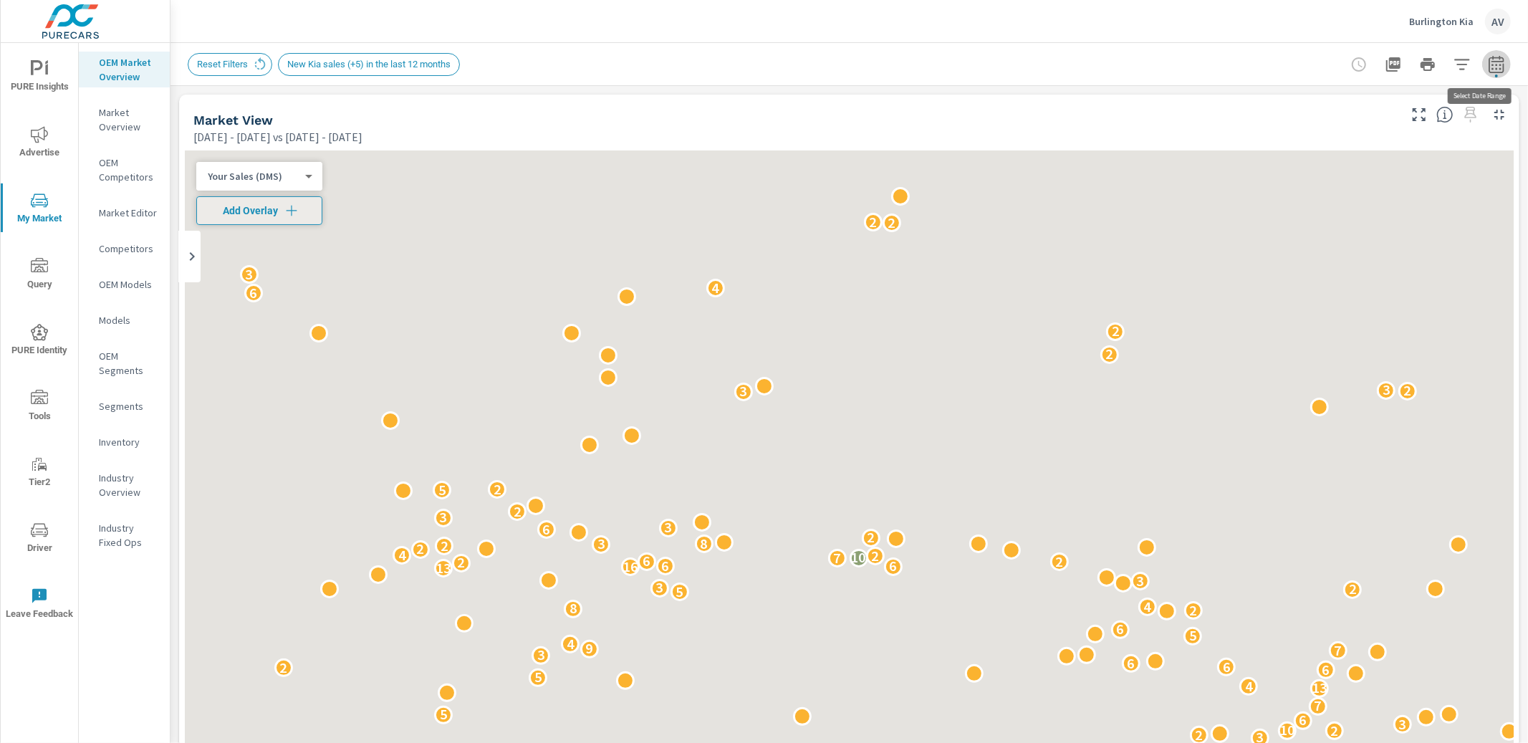
scroll to position [1, 0]
click at [1491, 64] on icon "button" at bounding box center [1495, 63] width 15 height 17
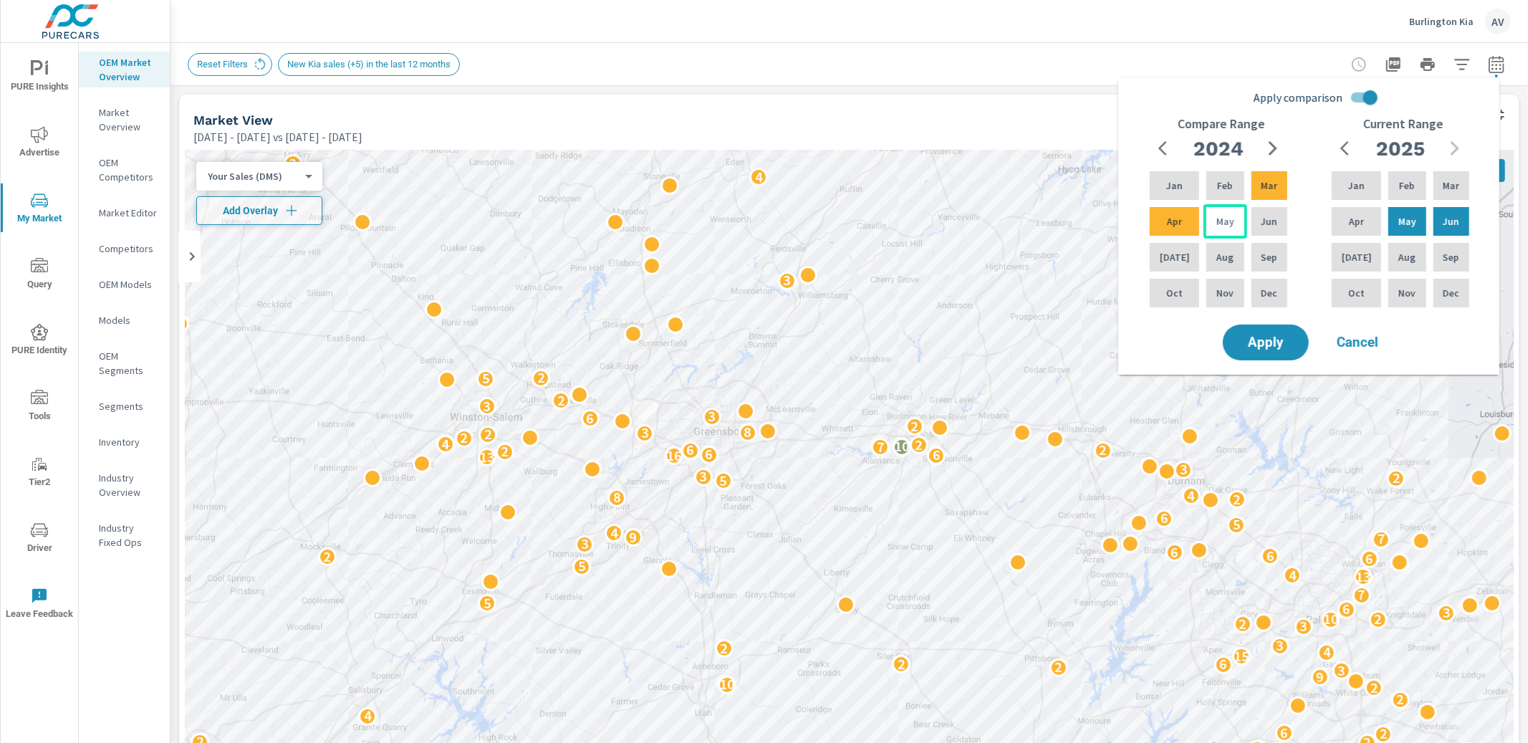
click at [1216, 226] on p "May" at bounding box center [1225, 221] width 18 height 14
click at [1261, 222] on p "Jun" at bounding box center [1269, 221] width 16 height 14
click at [1282, 343] on span "Apply" at bounding box center [1265, 343] width 59 height 14
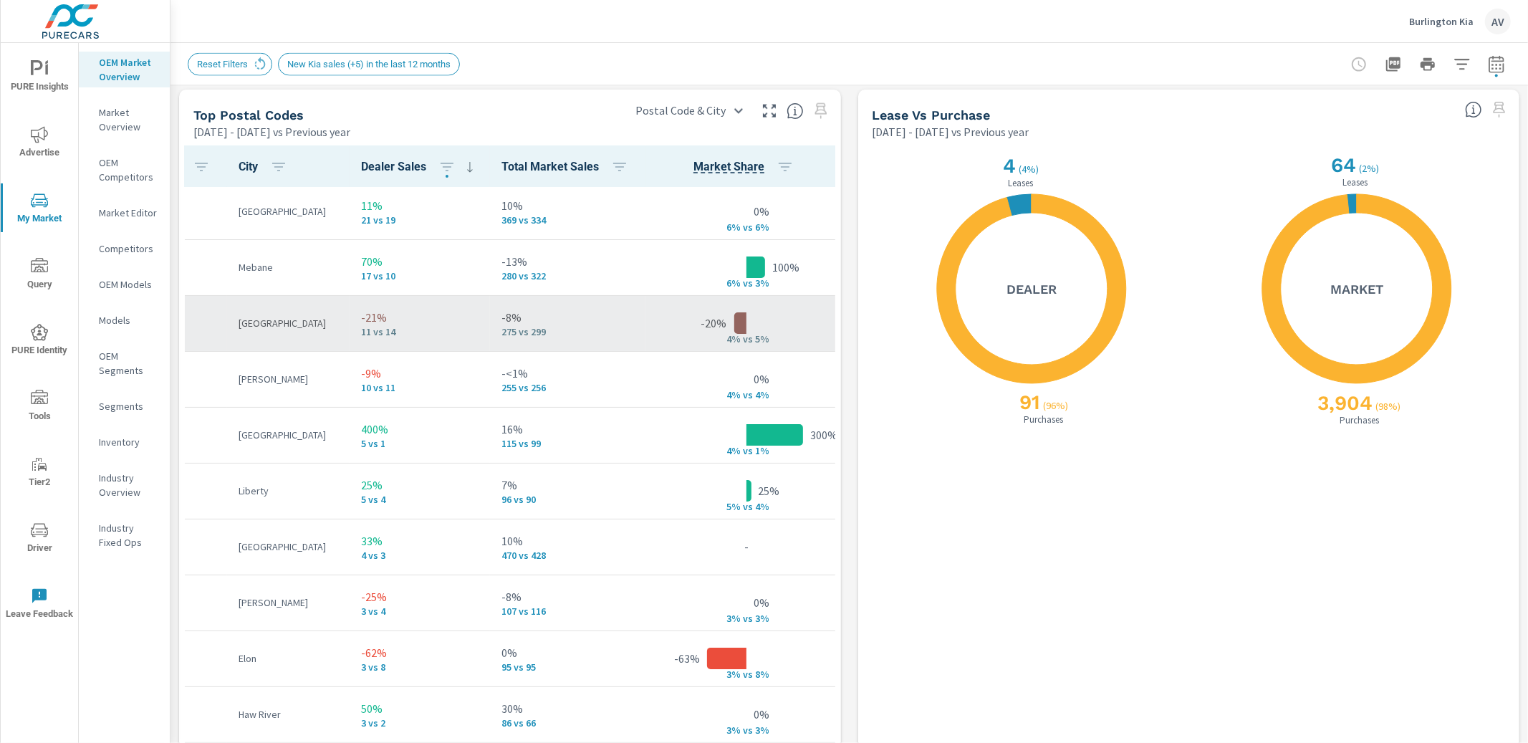
scroll to position [4, 79]
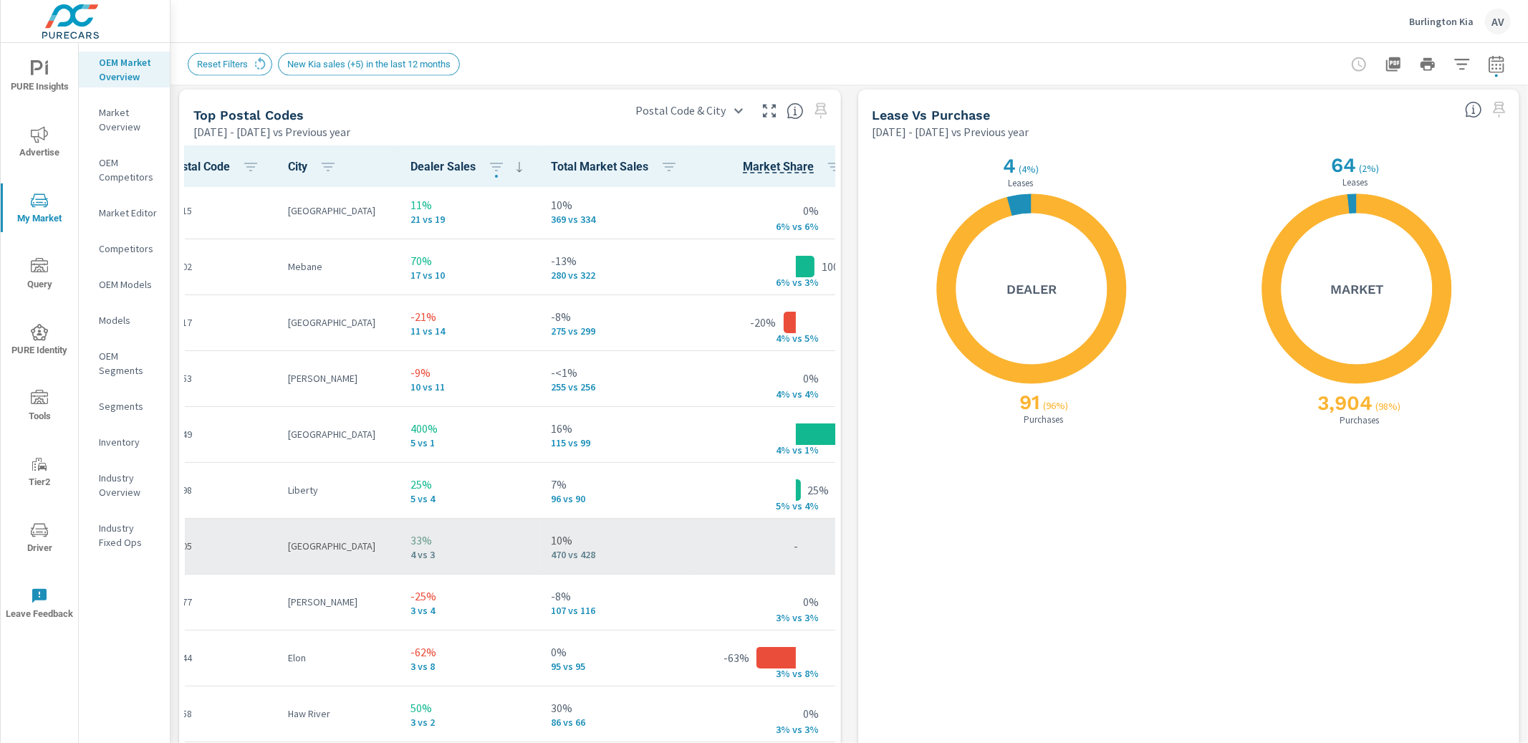
scroll to position [4, 15]
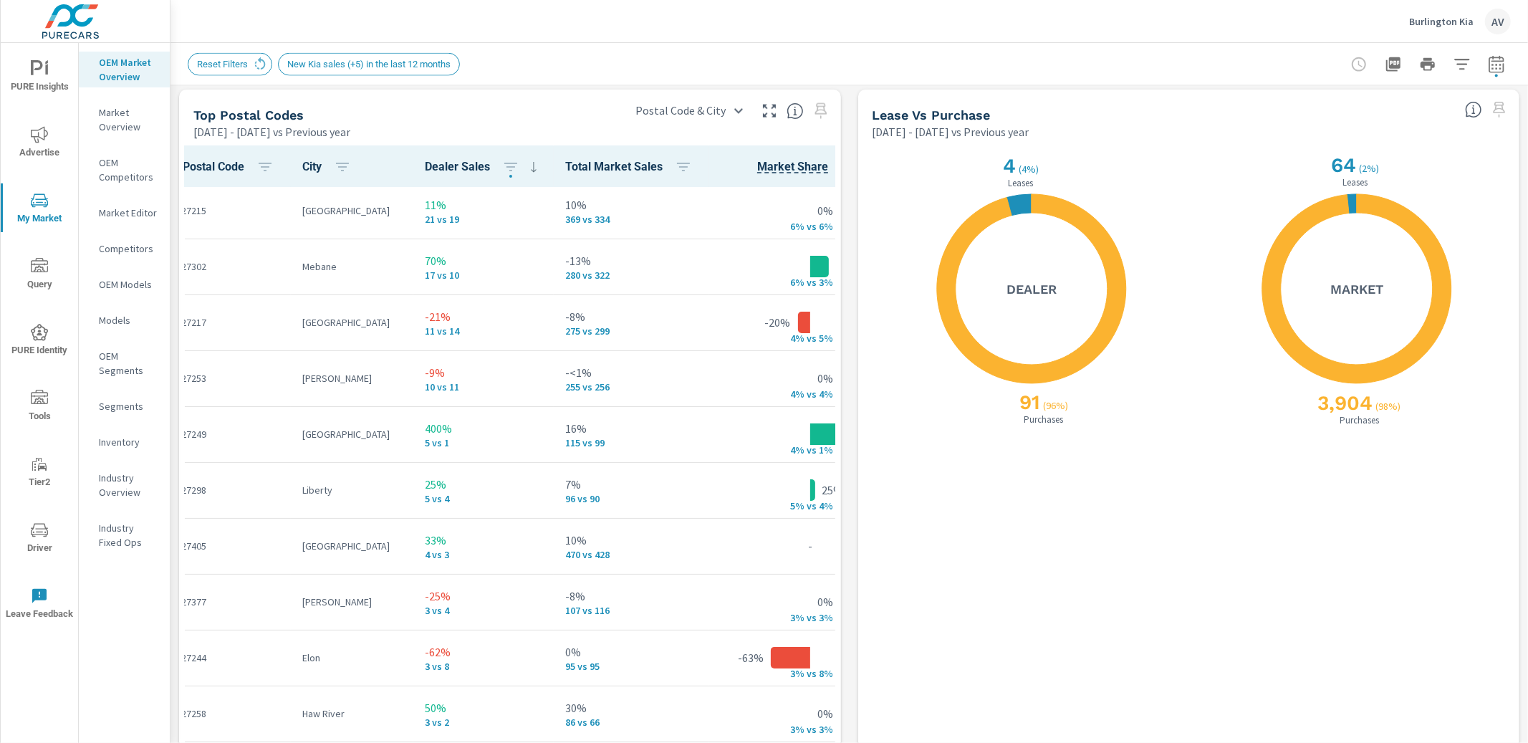
click at [765, 110] on icon "button" at bounding box center [769, 110] width 17 height 17
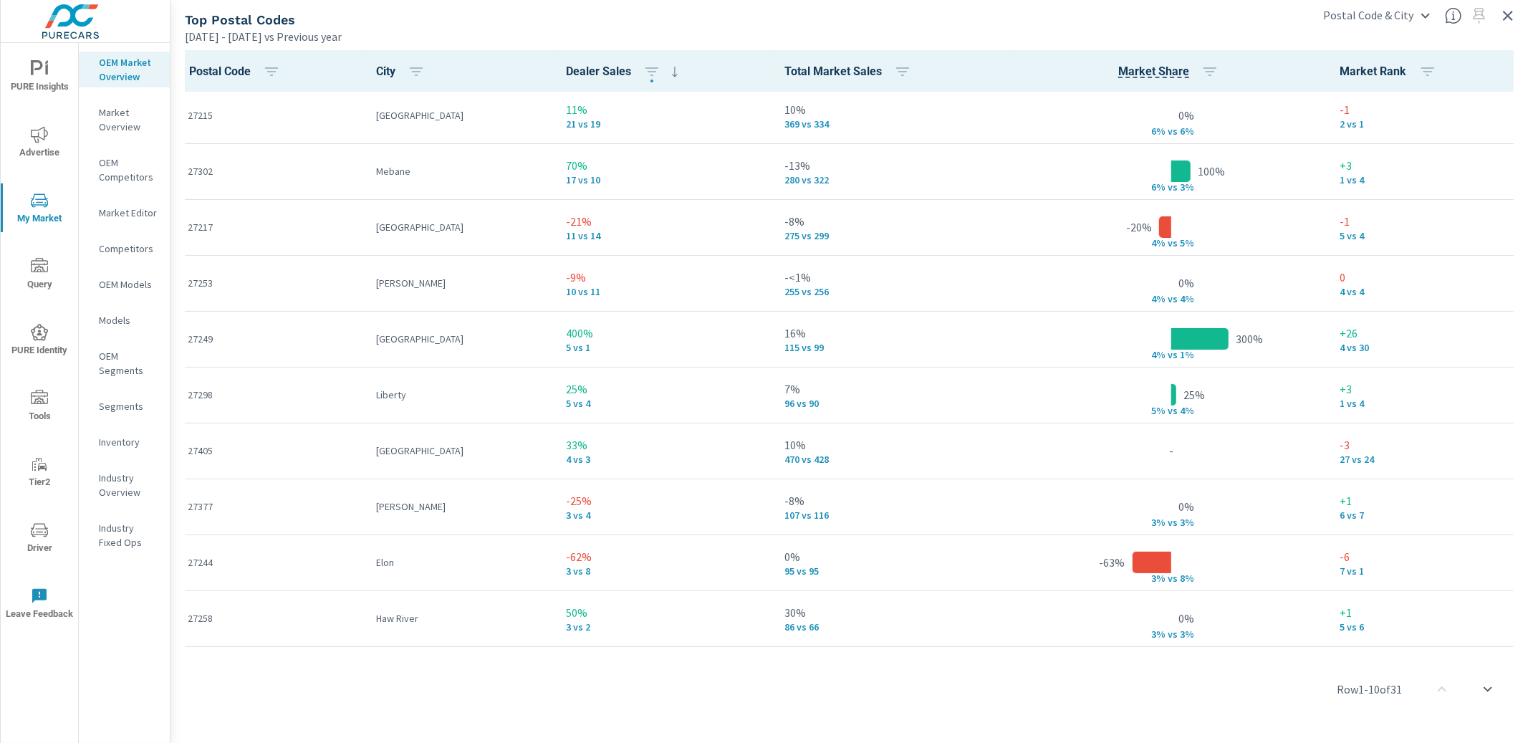
scroll to position [4, 0]
click at [1503, 12] on icon "button" at bounding box center [1507, 15] width 17 height 17
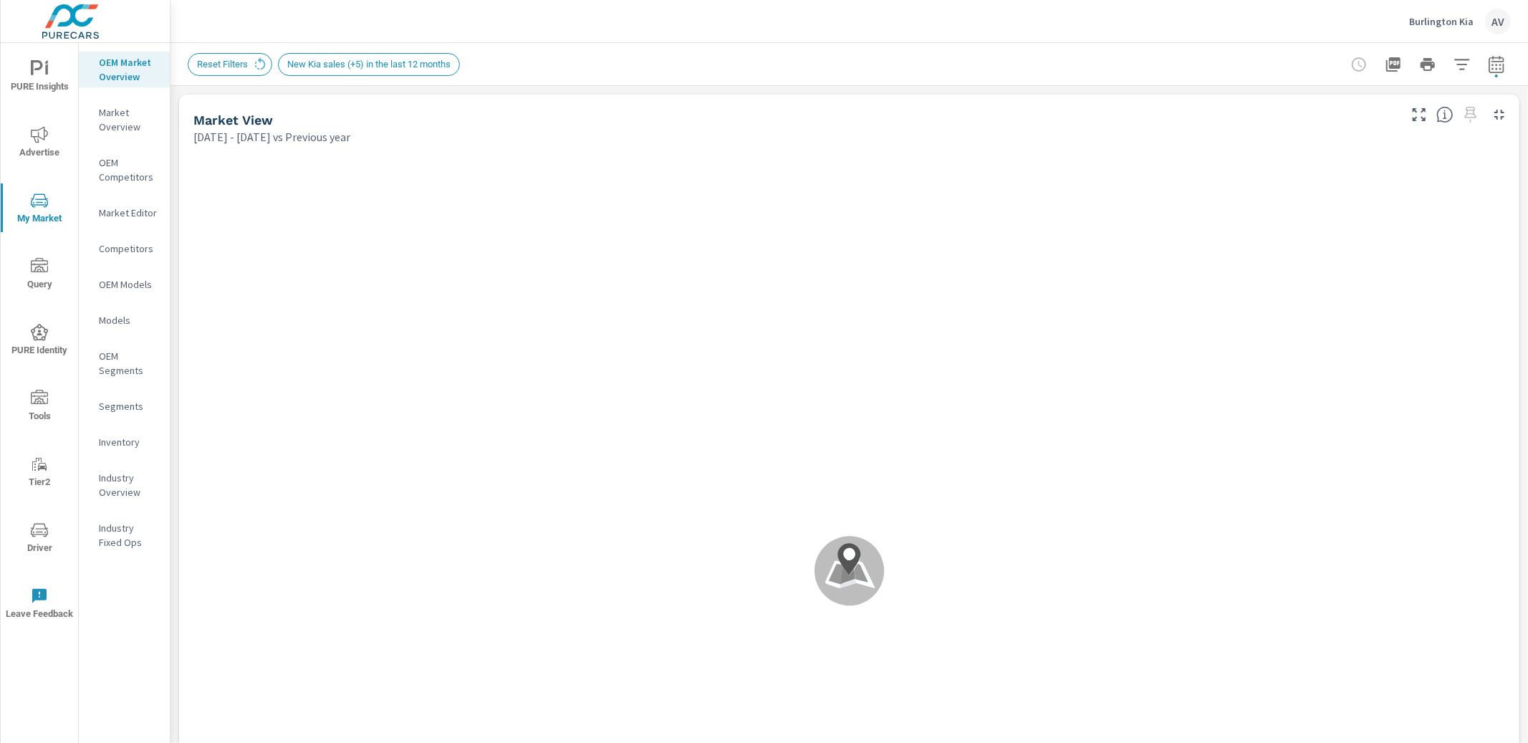
scroll to position [1, 0]
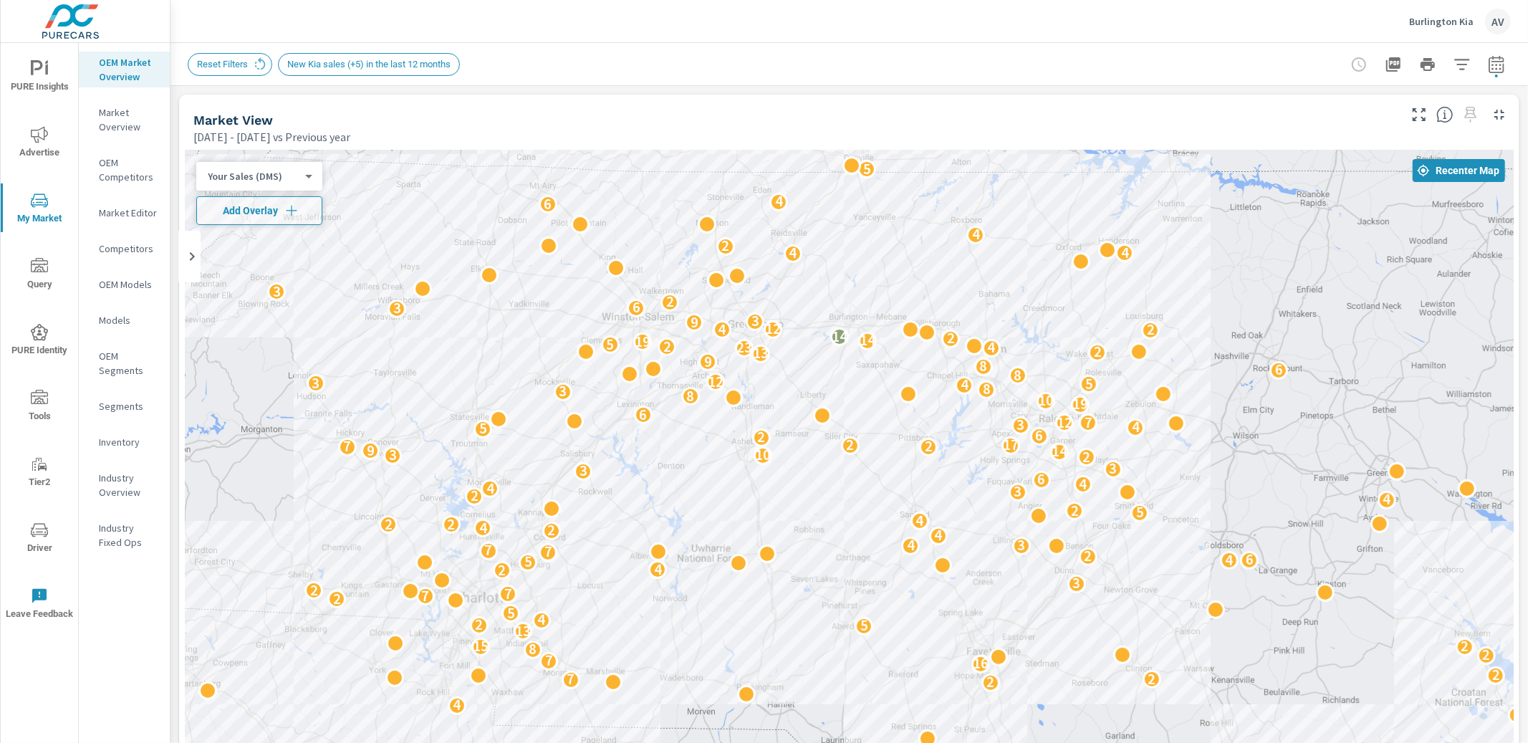
drag, startPoint x: 1170, startPoint y: 584, endPoint x: 1066, endPoint y: 440, distance: 177.5
click at [1066, 440] on div "3 2 3 2 14 4 2 2 2 4 6 3 2 4 2 7 2 2 16 7 2 8 15 2 13 5 2 4 5 2 7 7 2 3 2 4 5 4…" at bounding box center [1405, 748] width 1375 height 774
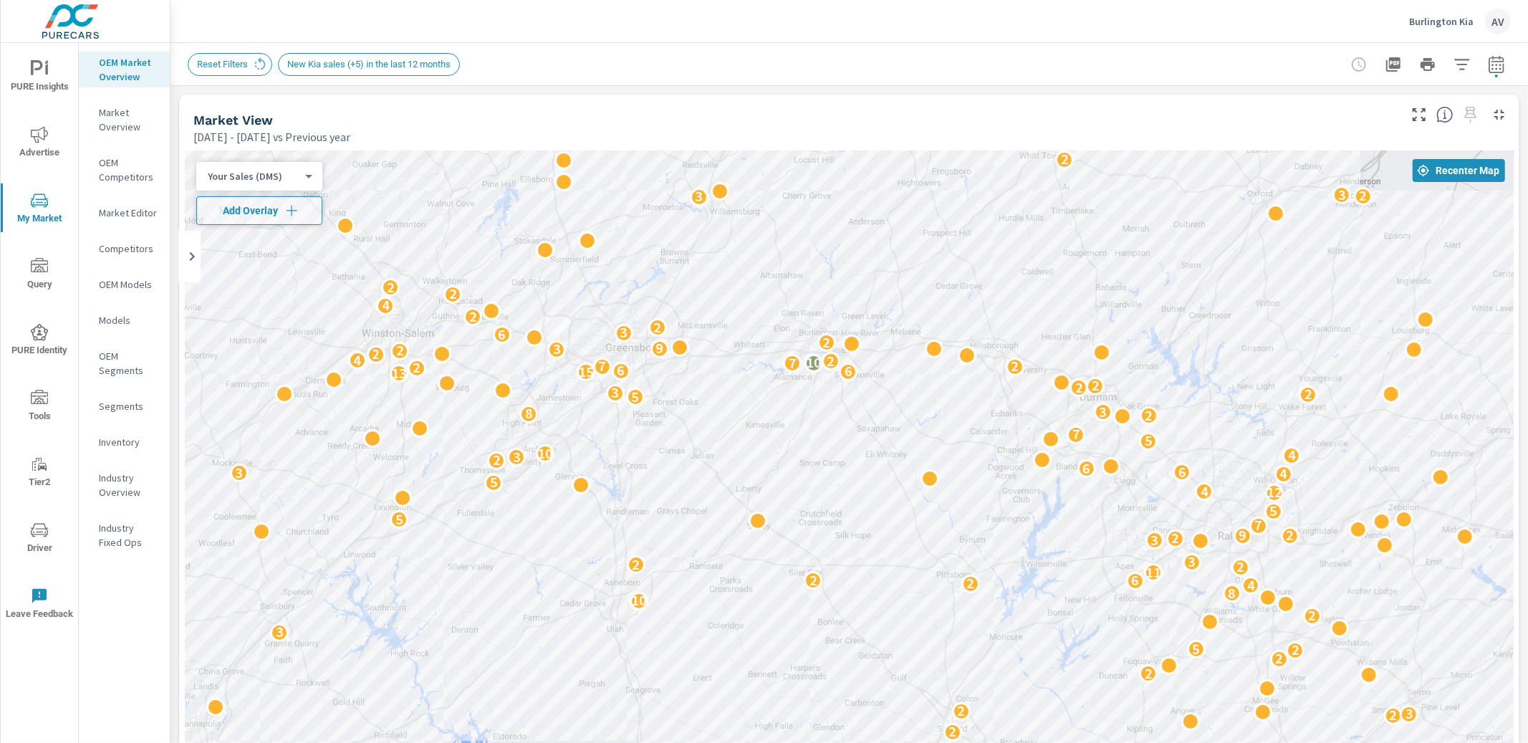
drag, startPoint x: 956, startPoint y: 478, endPoint x: 1152, endPoint y: 680, distance: 281.6
click at [1152, 680] on div "2 9 2 2 2 2 3 2 2 2 6 6 2 6 10 4 9 2 6 6 9 5 2 5 2 5 4 3 3 3 3 3 5 6 2 7 7 2 4 …" at bounding box center [849, 548] width 1329 height 796
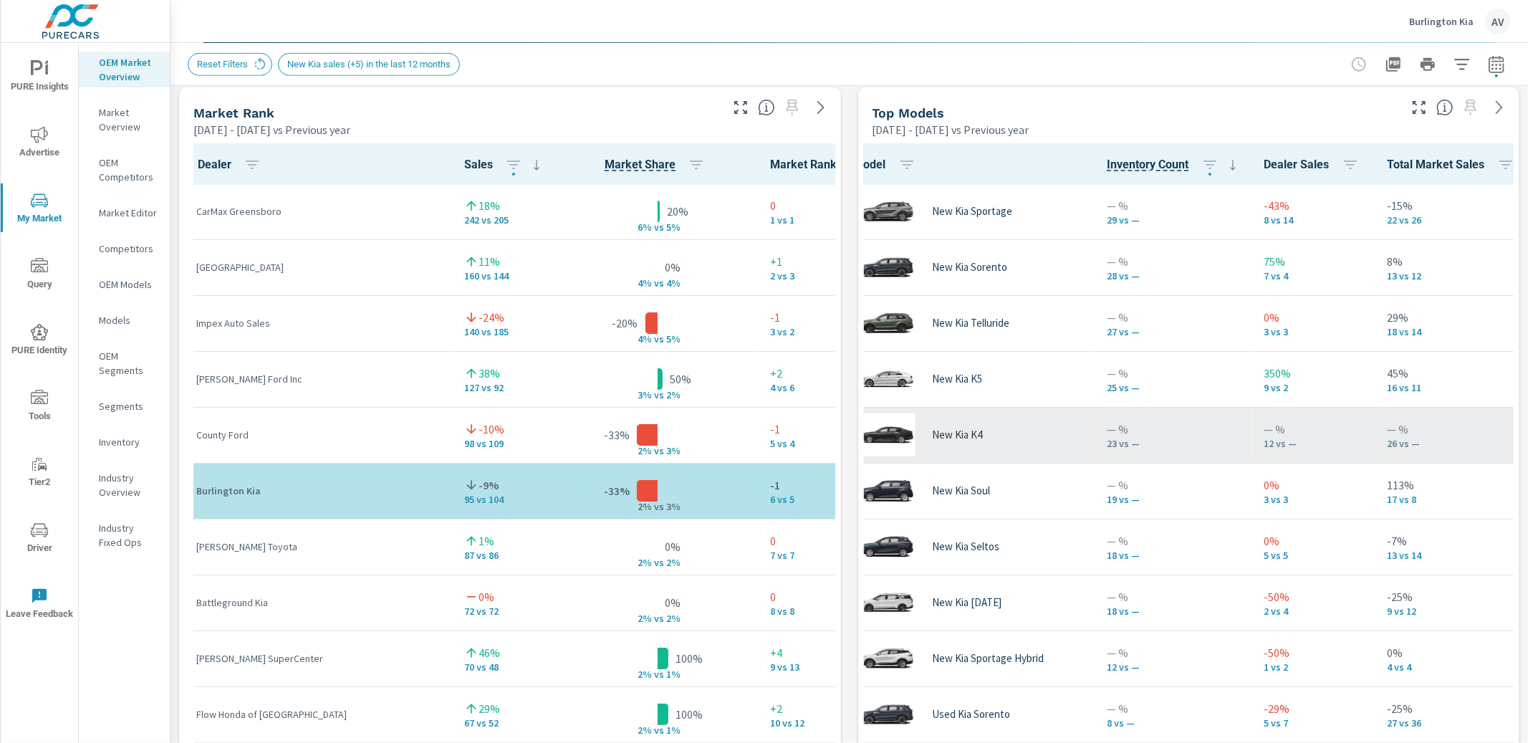
scroll to position [1, 0]
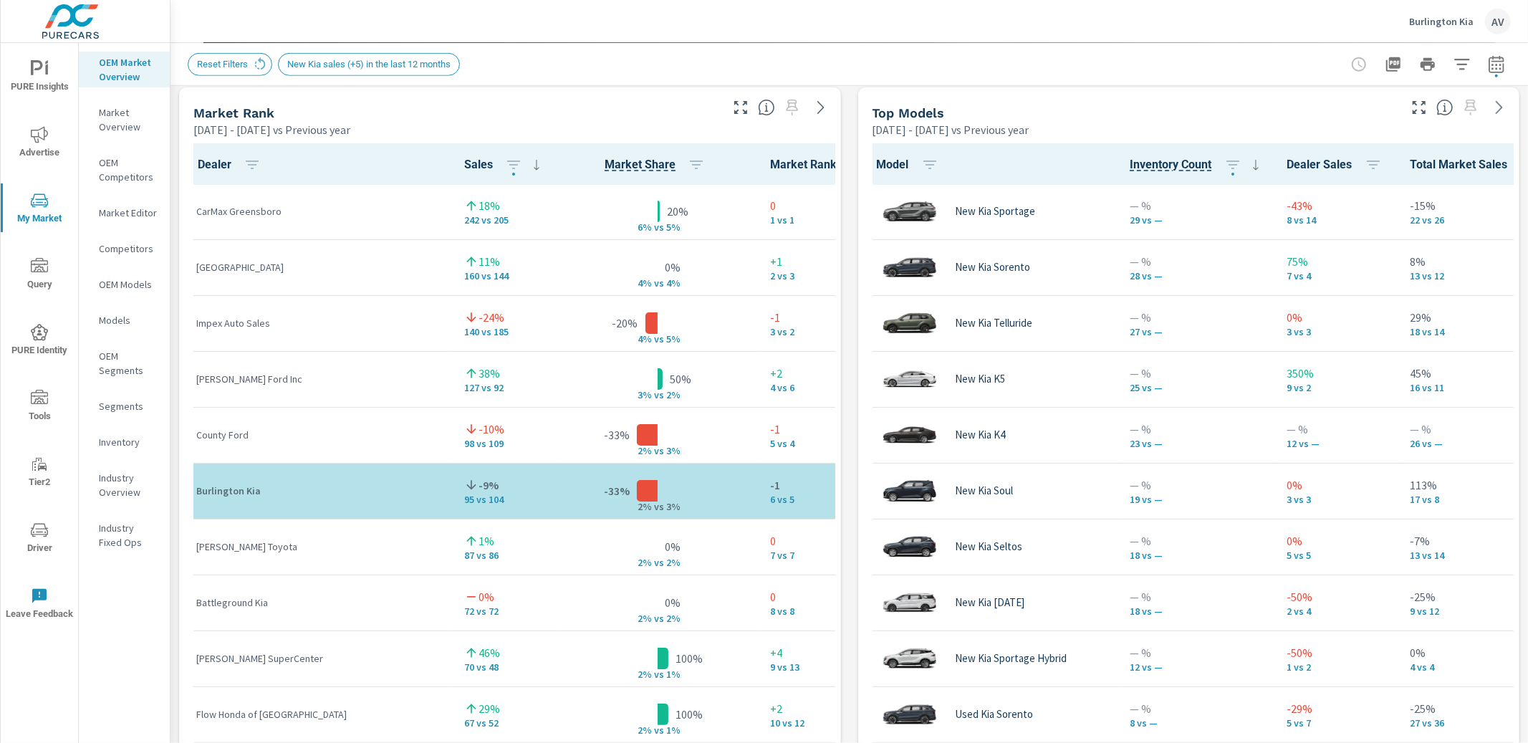
click at [838, 284] on div "Market View May 01, 2025 - Jun 30, 2025 vs Previous year ← Move left → Move rig…" at bounding box center [848, 385] width 1357 height 2452
click at [845, 403] on div "Market View May 01, 2025 - Jun 30, 2025 vs Previous year ← Move left → Move rig…" at bounding box center [848, 385] width 1357 height 2452
click at [1491, 62] on icon "button" at bounding box center [1496, 64] width 17 height 17
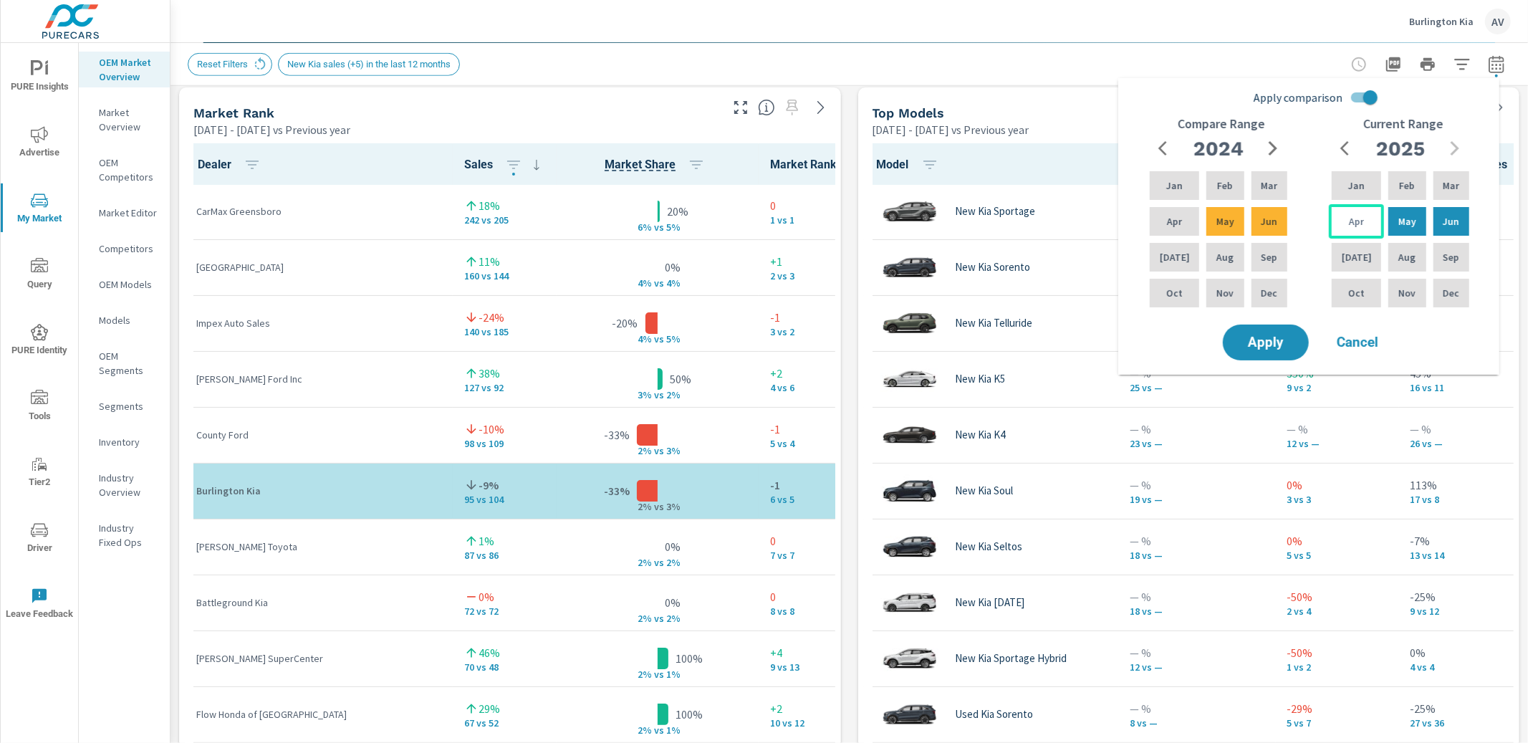
click at [1358, 224] on p "Apr" at bounding box center [1356, 221] width 15 height 14
click at [1401, 216] on p "May" at bounding box center [1407, 221] width 18 height 14
click at [1463, 336] on div "Apply comparison Compare Range 2024 Jan Feb Mar Apr May Jun Jul Aug Sep Oct Nov…" at bounding box center [1308, 220] width 381 height 285
click at [847, 310] on div "Market View May 01, 2025 - Jun 30, 2025 vs Previous year ← Move left → Move rig…" at bounding box center [848, 385] width 1357 height 2452
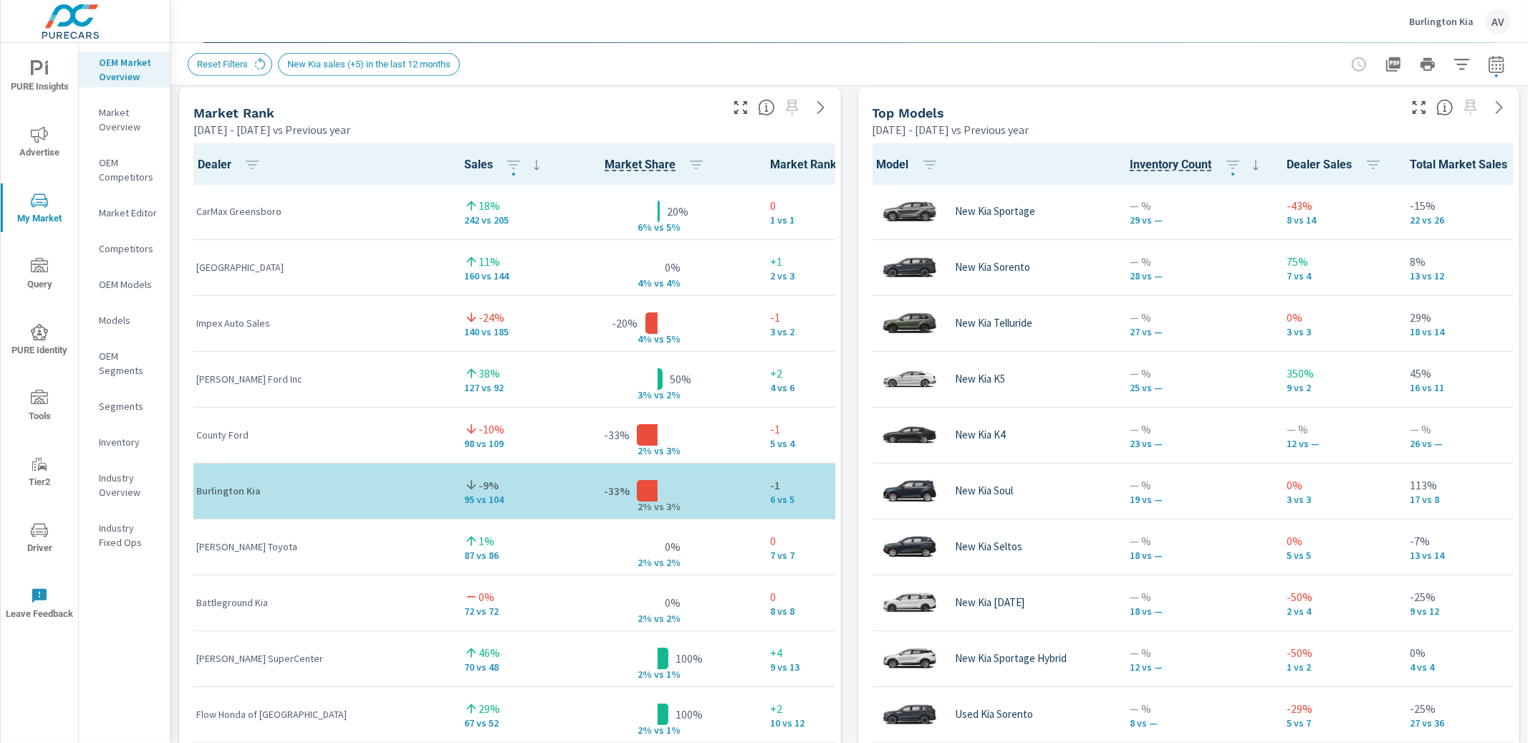
scroll to position [0, 0]
click at [1488, 69] on icon "button" at bounding box center [1496, 64] width 17 height 17
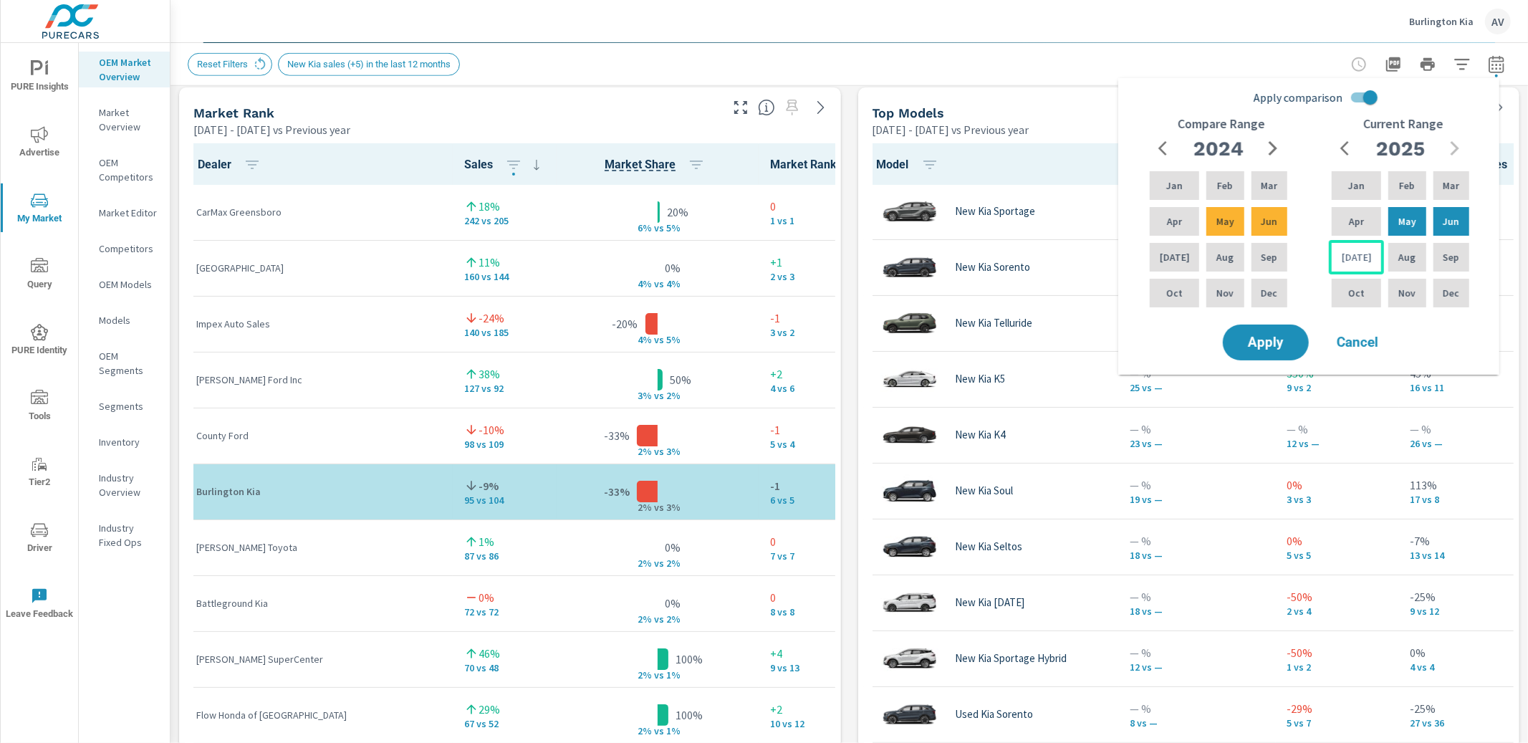
click at [1361, 252] on div "Jul" at bounding box center [1356, 257] width 55 height 34
click at [1443, 219] on p "Jun" at bounding box center [1451, 221] width 16 height 14
click at [1172, 256] on p "Jul" at bounding box center [1175, 257] width 30 height 14
click at [1254, 226] on div "Jun" at bounding box center [1269, 221] width 42 height 34
click at [1263, 337] on span "Apply" at bounding box center [1265, 343] width 59 height 14
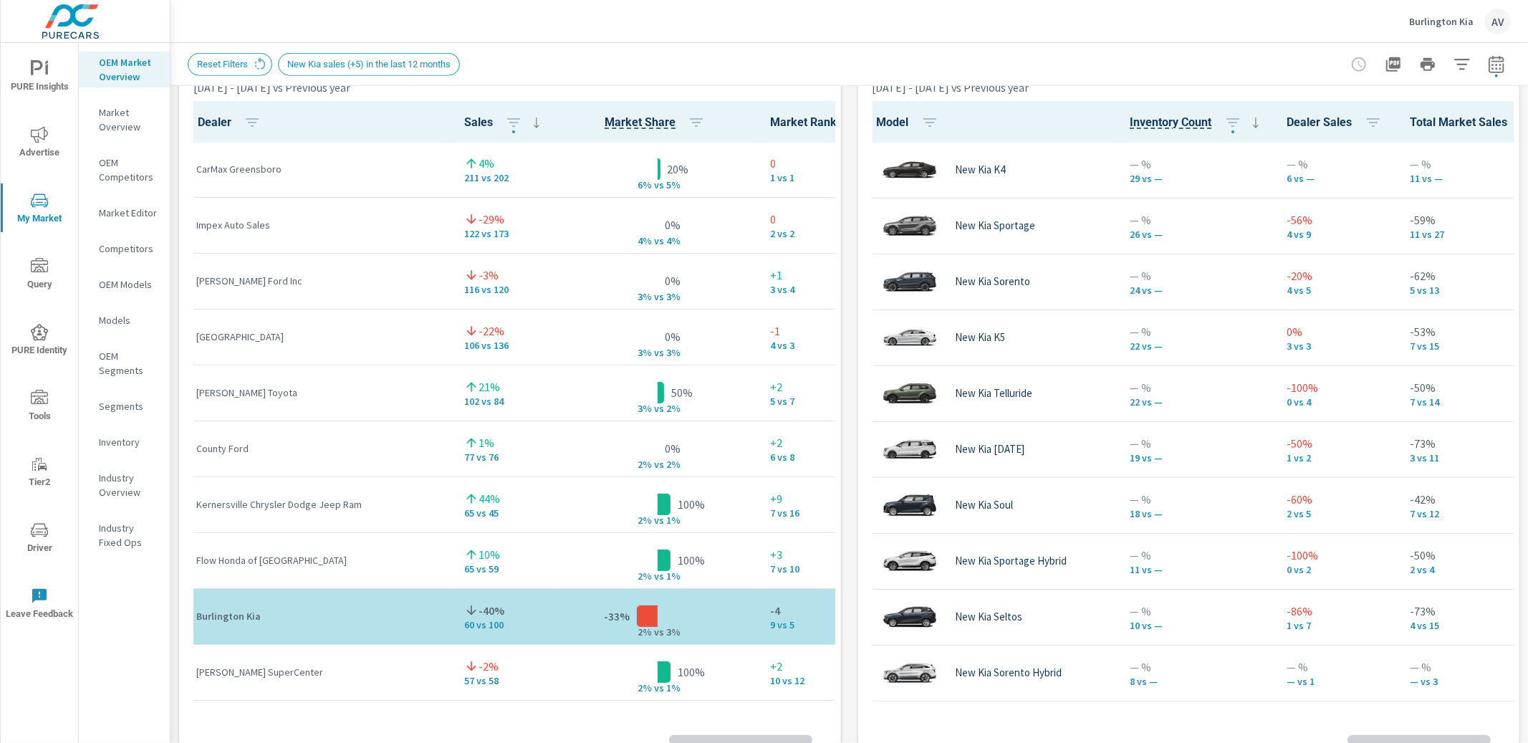
scroll to position [1, 0]
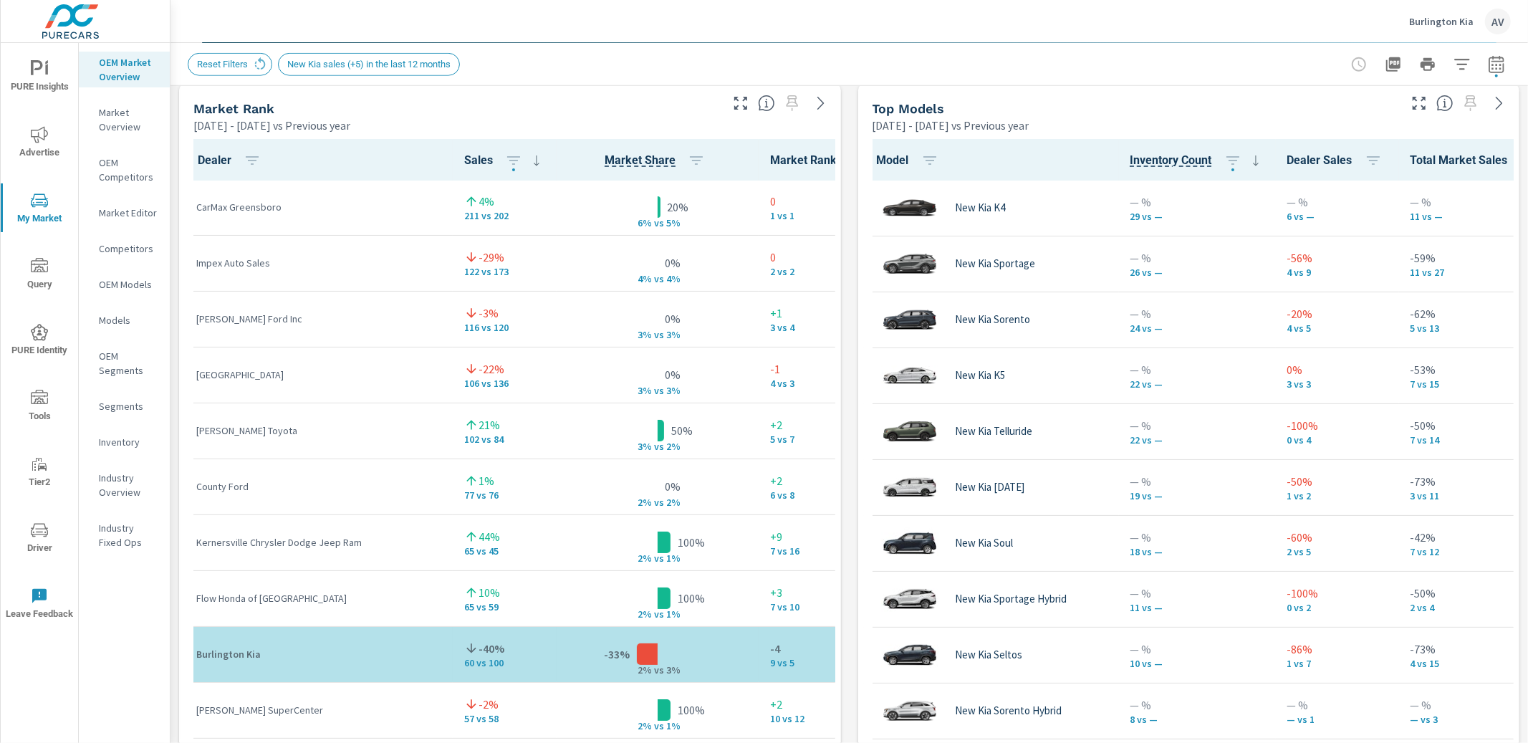
scroll to position [842, 0]
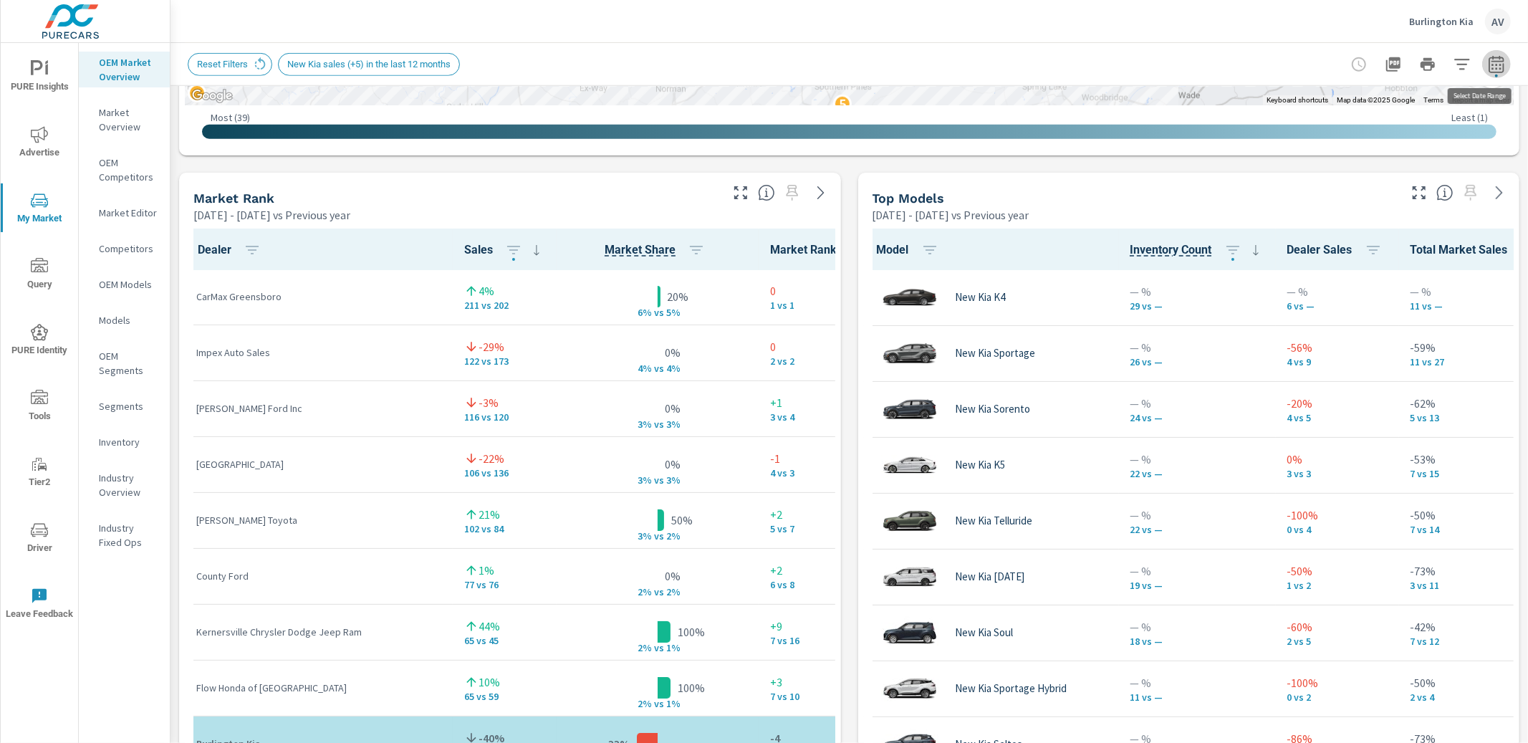
click at [1488, 64] on icon "button" at bounding box center [1496, 64] width 17 height 17
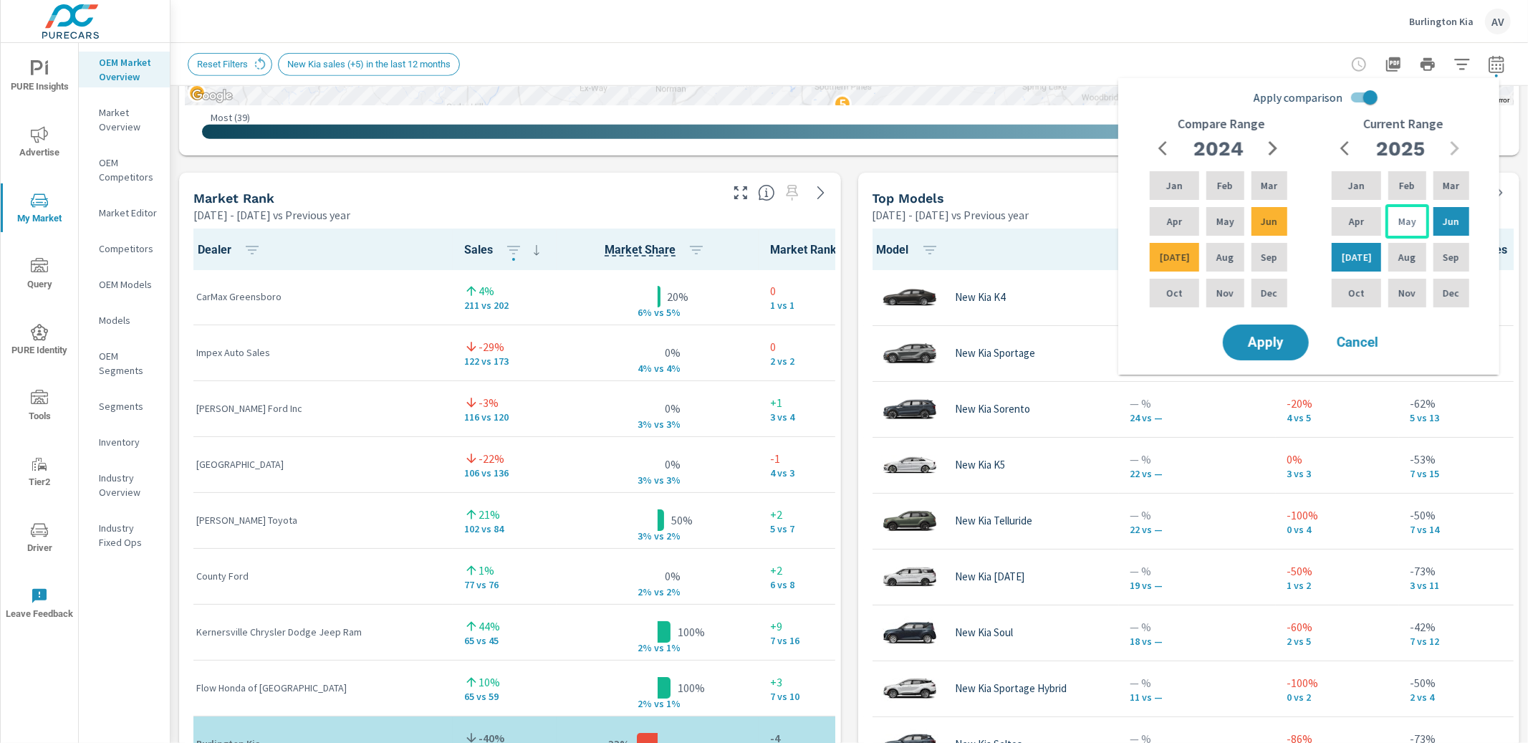
click at [1398, 226] on p "May" at bounding box center [1407, 221] width 18 height 14
click at [1443, 221] on p "Jun" at bounding box center [1451, 221] width 16 height 14
click at [1219, 224] on p "May" at bounding box center [1225, 221] width 18 height 14
click at [1266, 220] on p "Jun" at bounding box center [1269, 221] width 16 height 14
click at [1275, 352] on button "Apply" at bounding box center [1265, 342] width 89 height 37
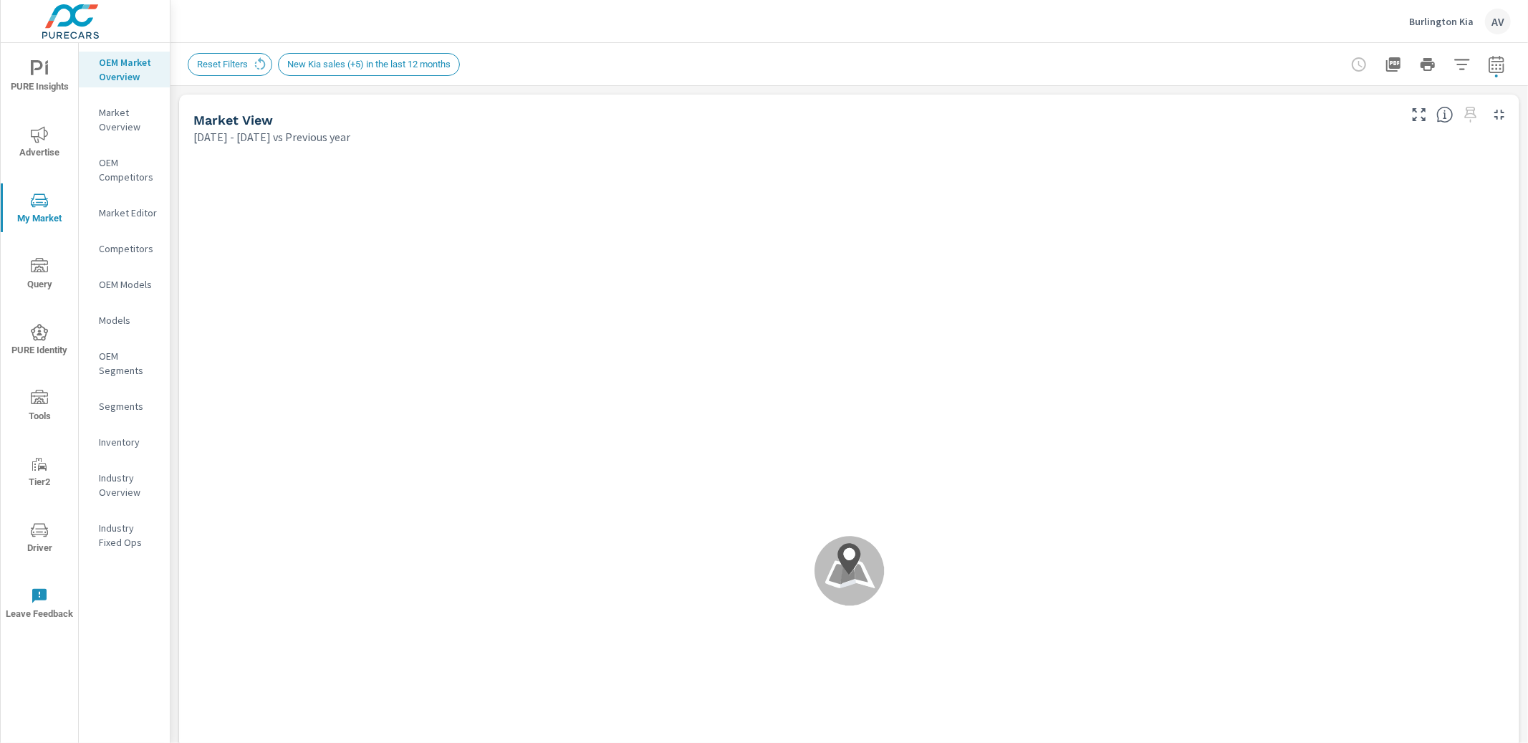
scroll to position [1, 0]
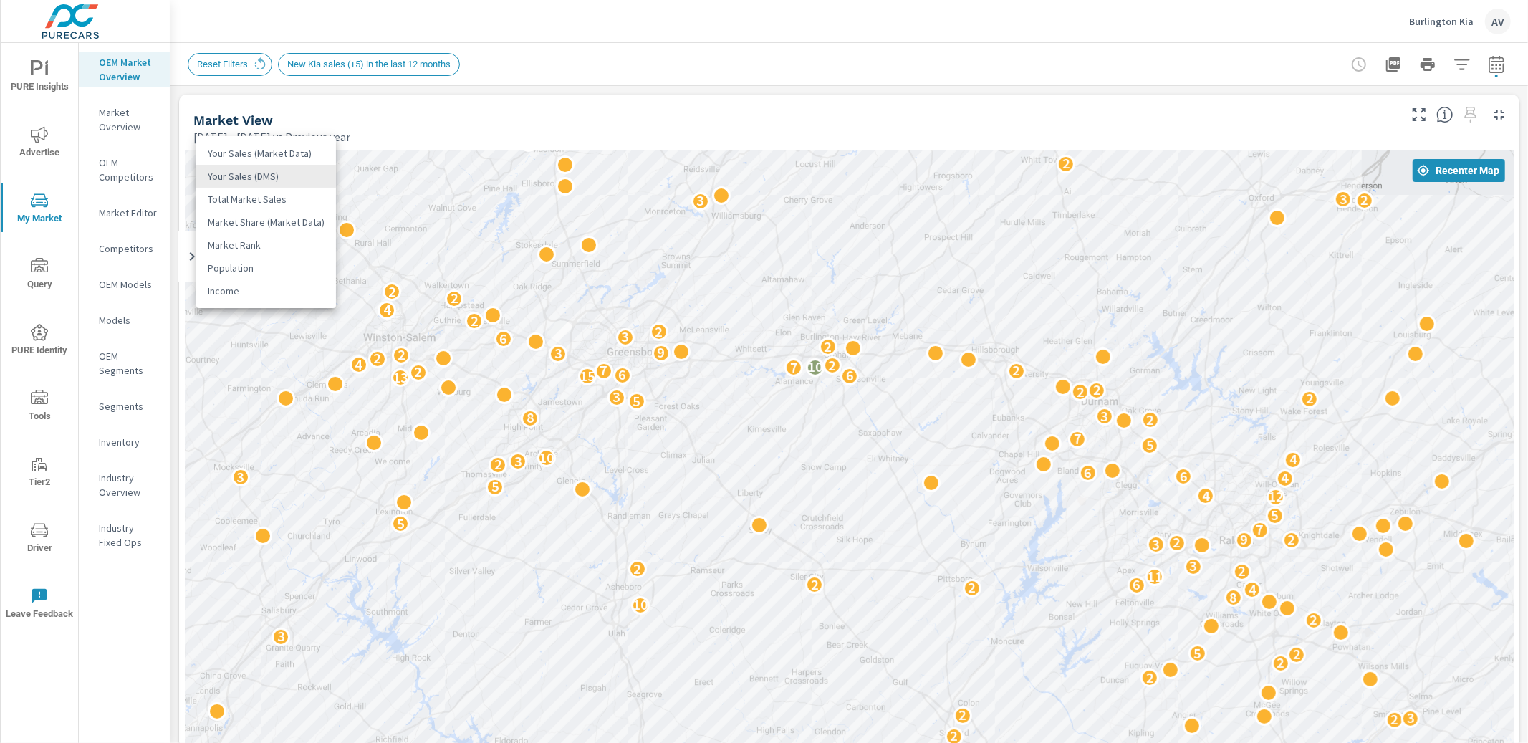
click at [266, 175] on body "PURE Insights Advertise My Market Query PURE Identity Tools Tier2 Driver Leave …" at bounding box center [764, 371] width 1528 height 743
click at [174, 194] on div at bounding box center [764, 371] width 1528 height 743
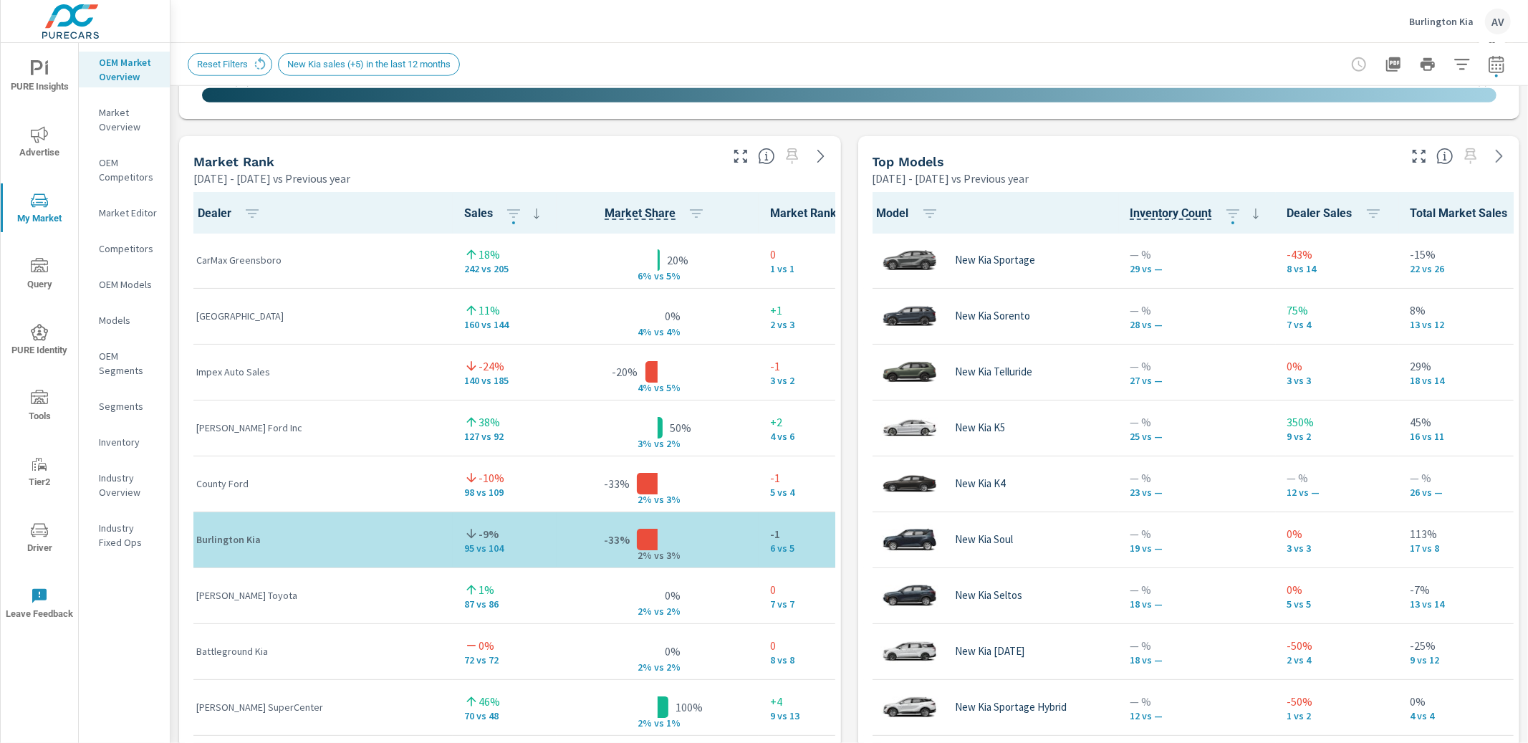
scroll to position [882, 0]
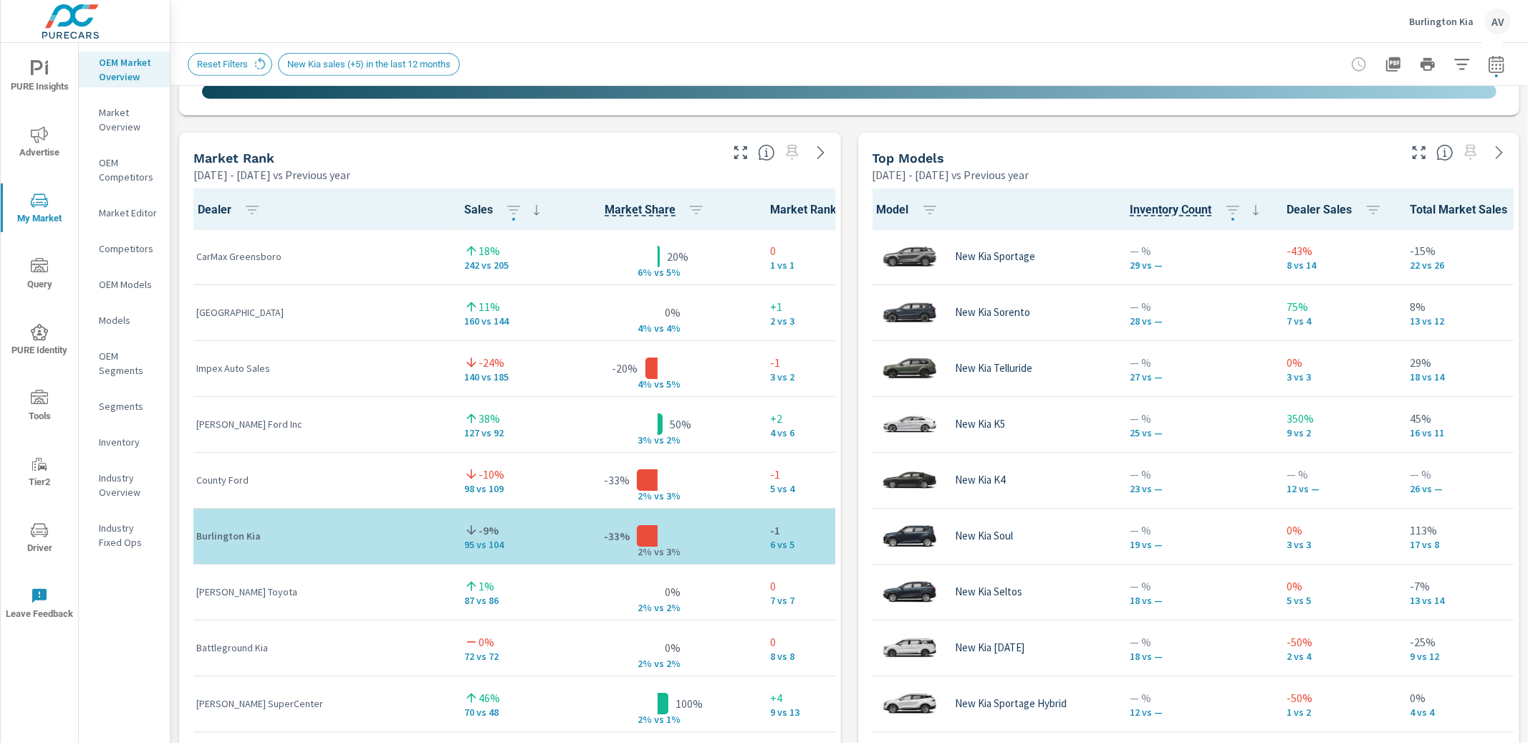
click at [847, 299] on div "Market View May 01, 2025 - Jun 30, 2025 vs Previous year ← Move left → Move rig…" at bounding box center [848, 430] width 1357 height 2452
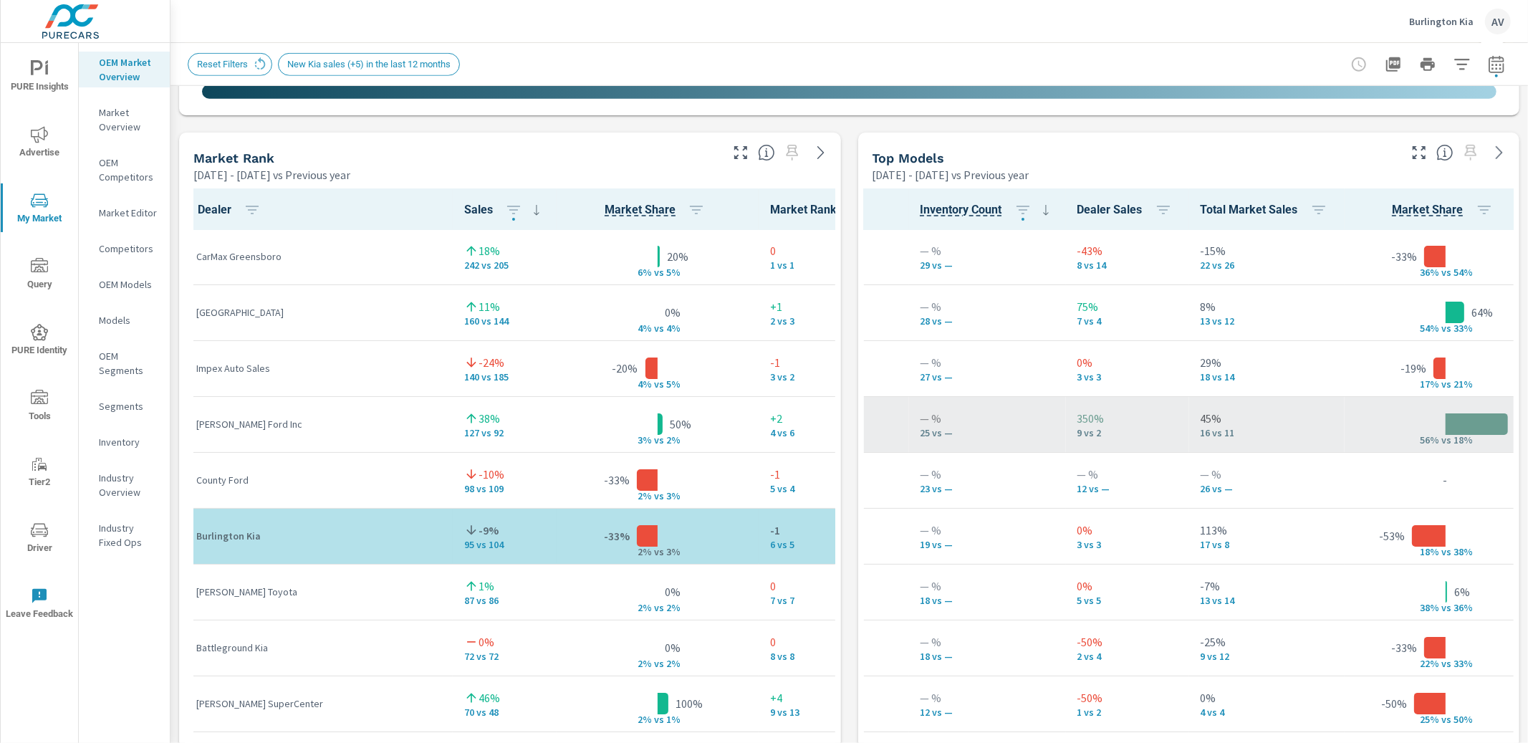
scroll to position [1, 0]
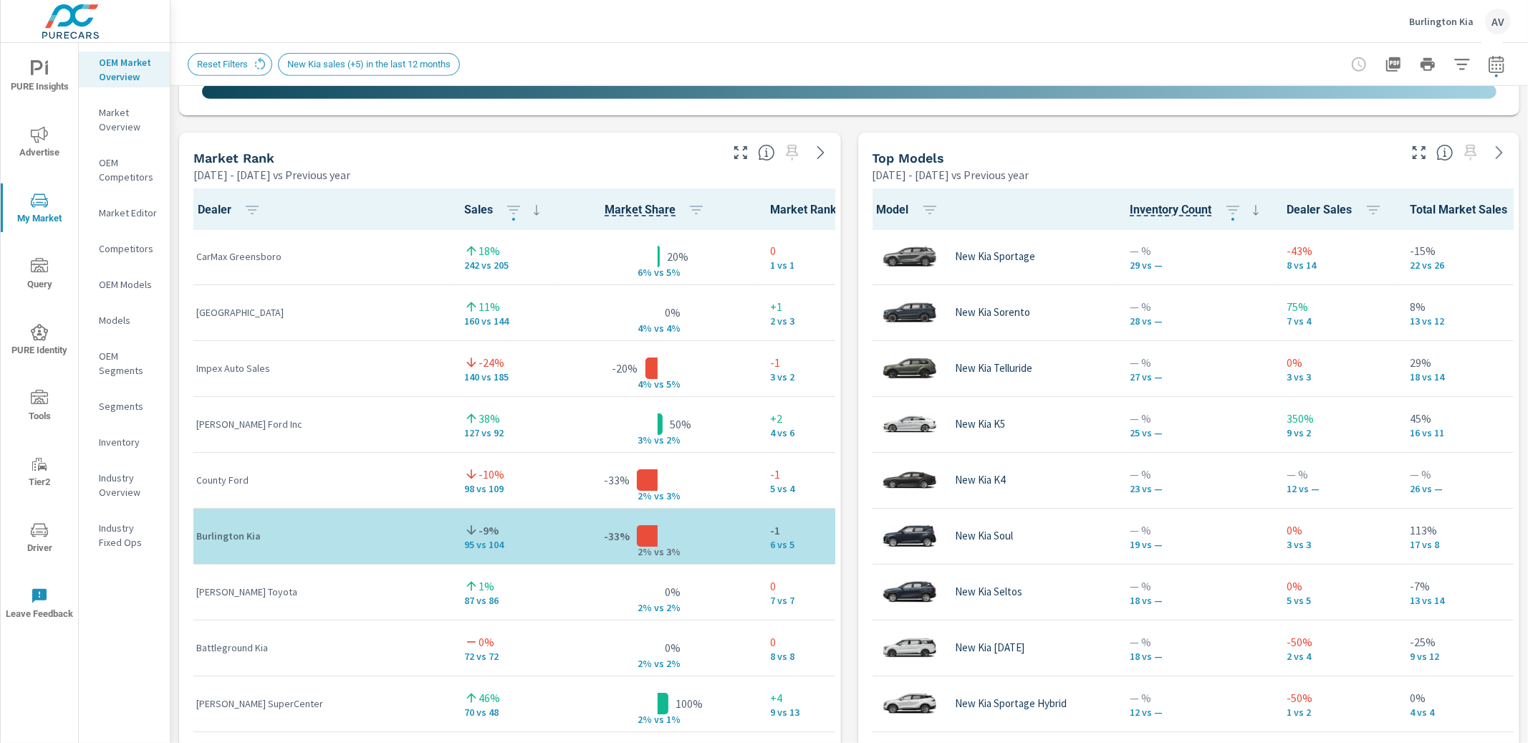
click at [846, 345] on div "Market View May 01, 2025 - Jun 30, 2025 vs Previous year ← Move left → Move rig…" at bounding box center [848, 430] width 1357 height 2452
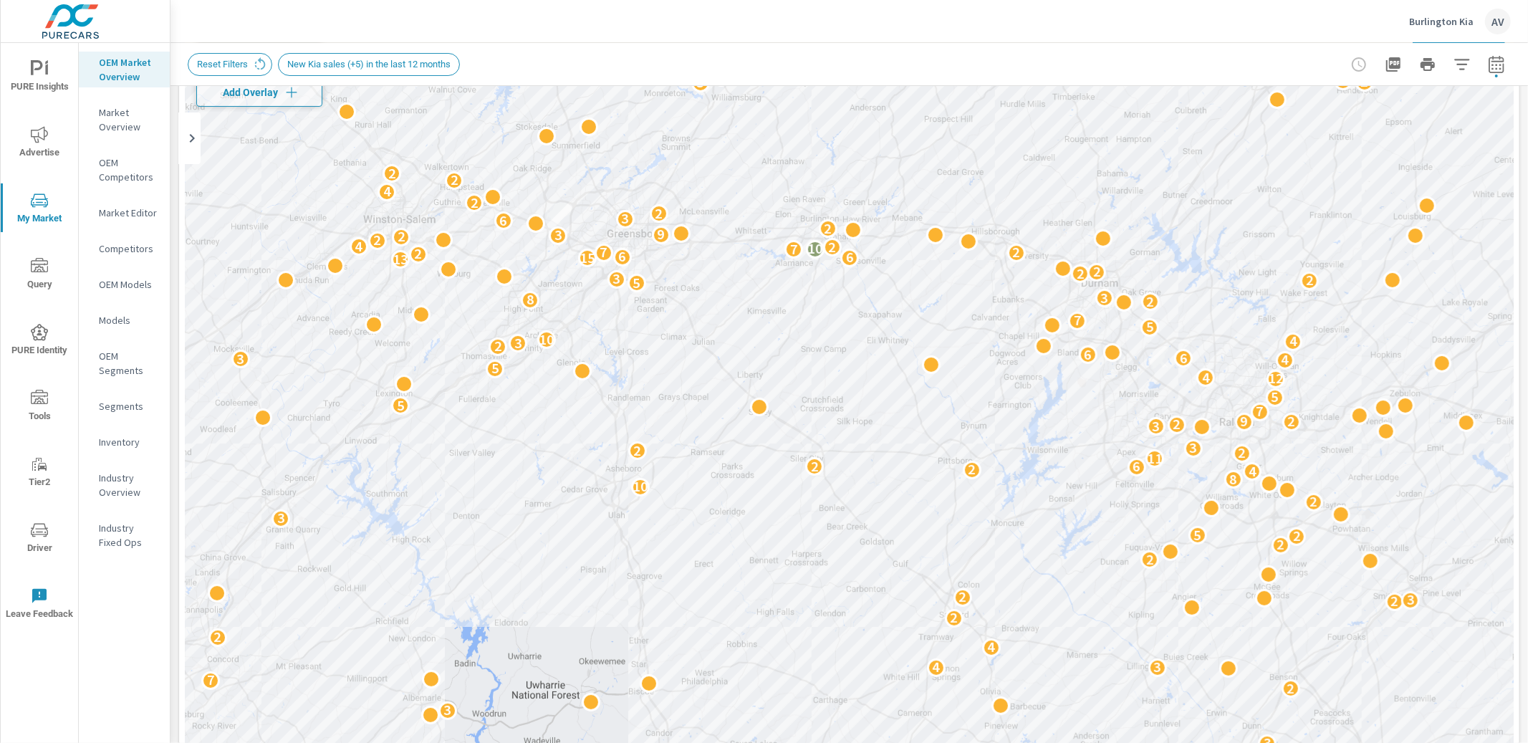
scroll to position [0, 0]
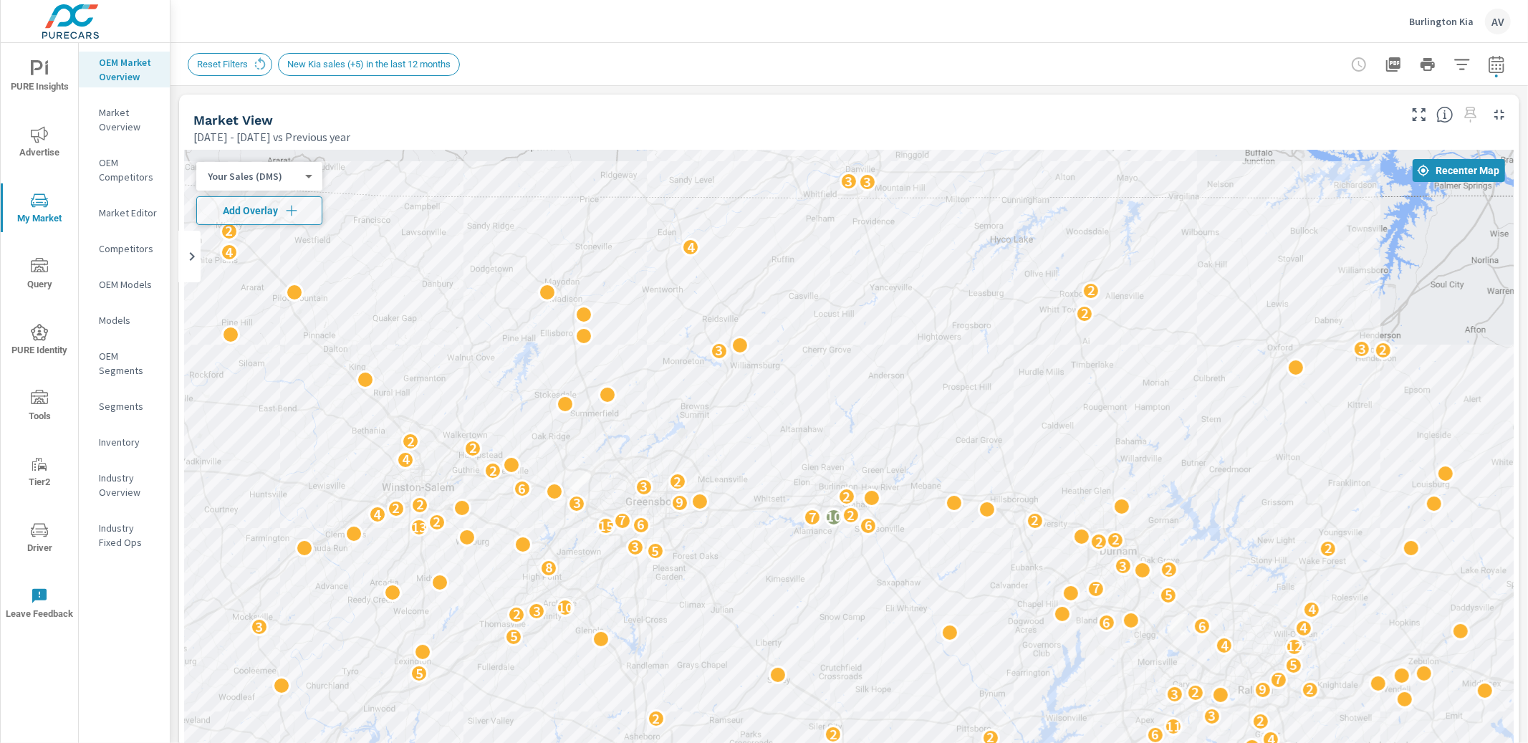
drag, startPoint x: 658, startPoint y: 273, endPoint x: 675, endPoint y: 420, distance: 148.5
click at [675, 420] on div "2 2 2 3 2 2 6 6 6 10 4 9 6 6 9 5 2 5 2 5 4 3 3 2 3 3 3 5 6 2 7 7 2 4 3 4 2 4 2 …" at bounding box center [849, 548] width 1329 height 796
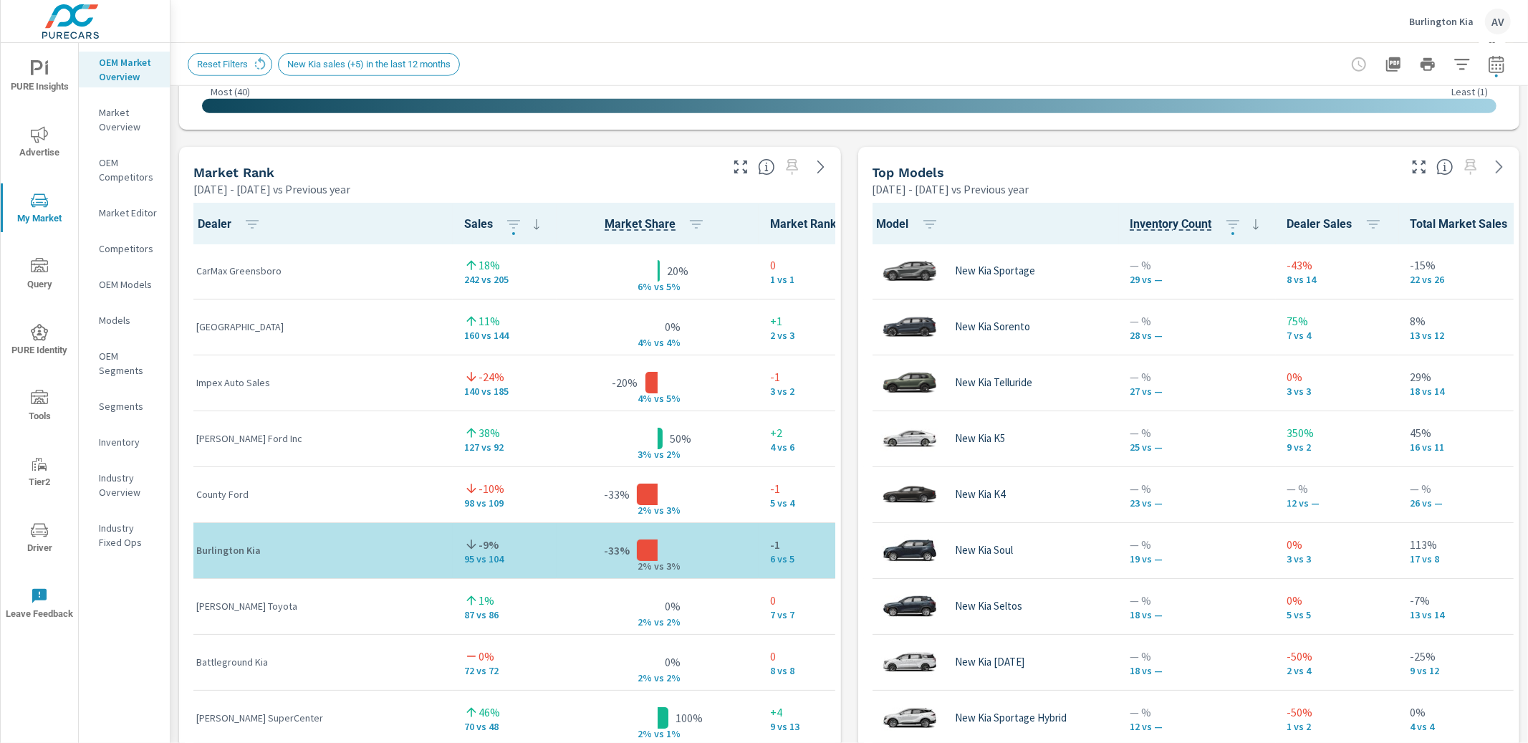
scroll to position [886, 0]
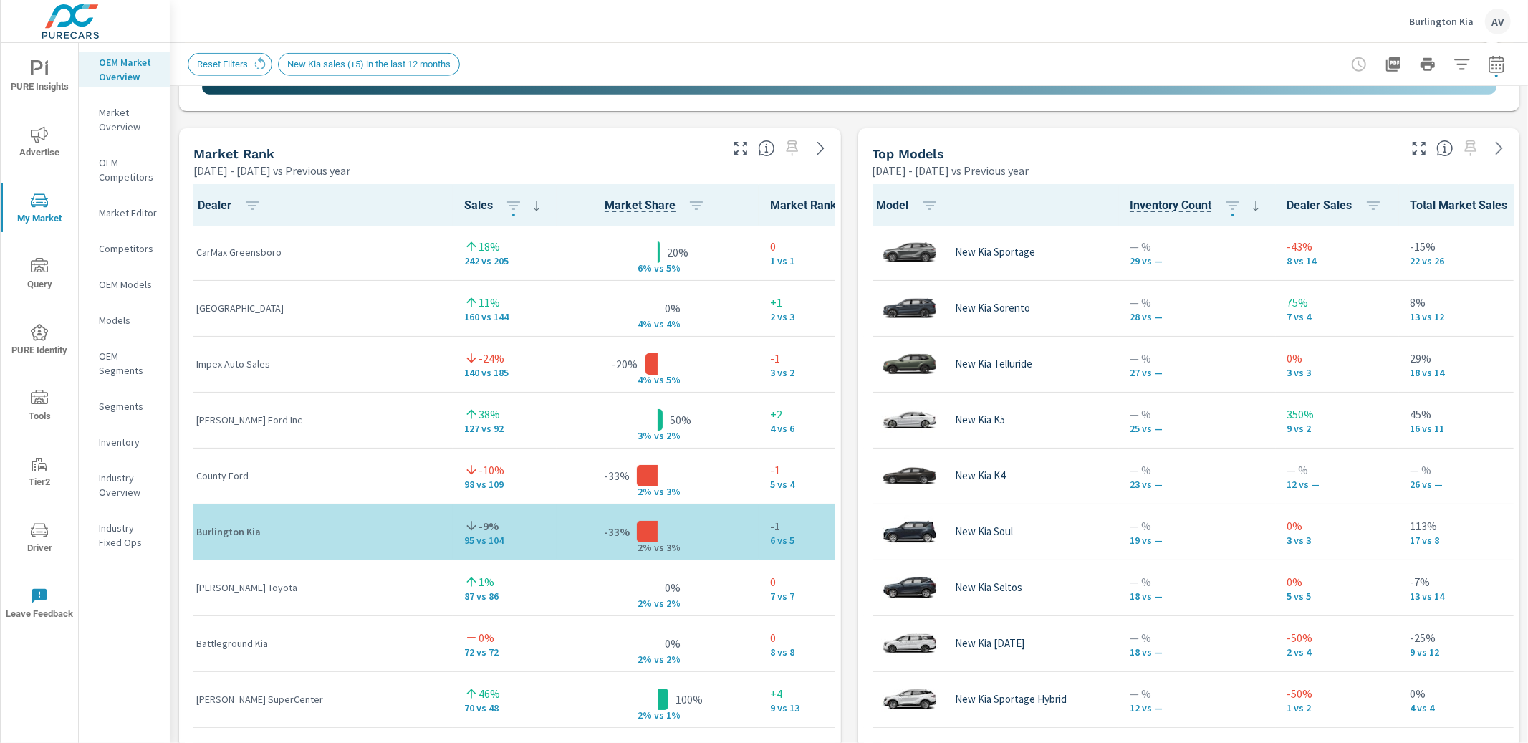
click at [840, 206] on div "Market View May 01, 2025 - Jun 30, 2025 vs Previous year ← Move left → Move rig…" at bounding box center [848, 426] width 1357 height 2452
click at [847, 176] on div "Market View May 01, 2025 - Jun 30, 2025 vs Previous year ← Move left → Move rig…" at bounding box center [848, 426] width 1357 height 2452
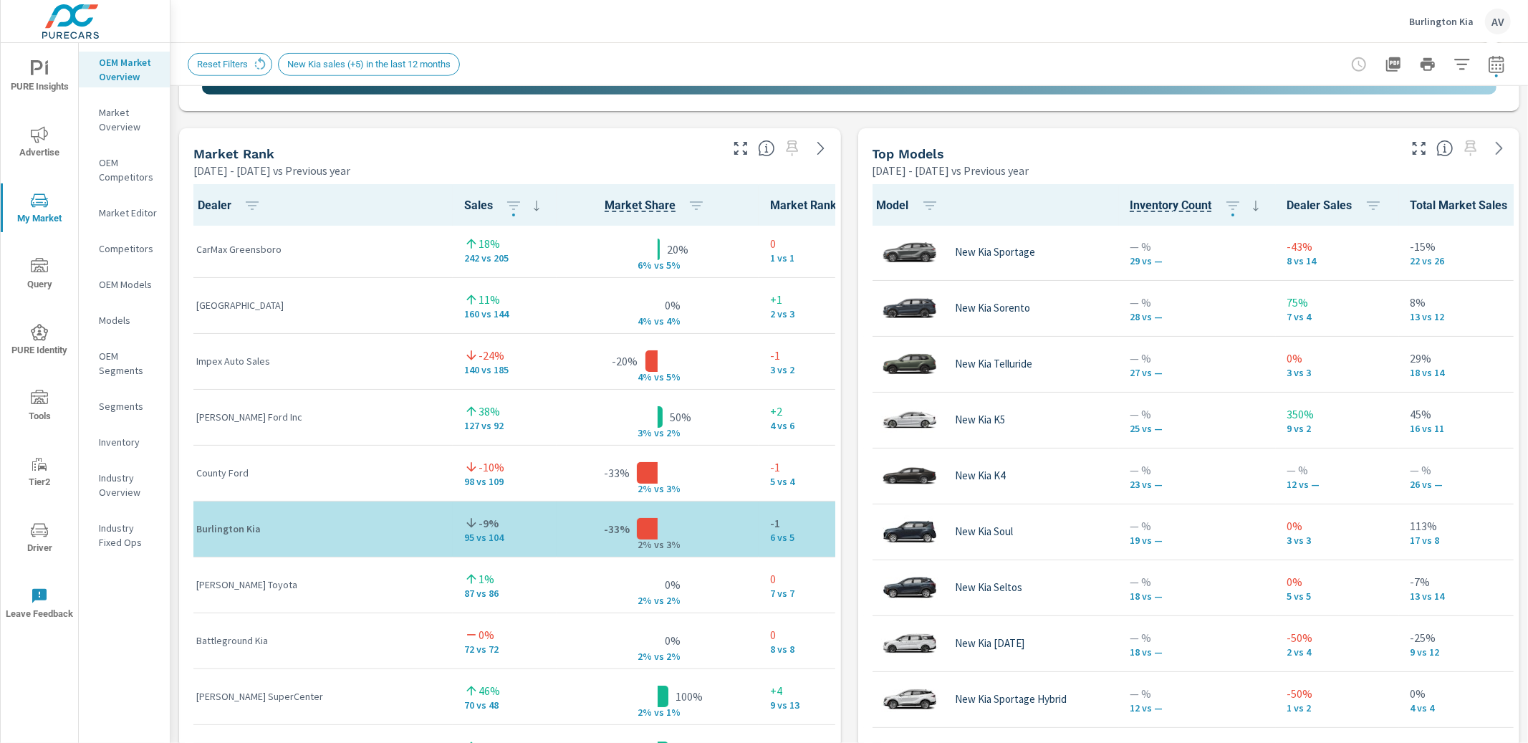
click at [844, 423] on div "Market View May 01, 2025 - Jun 30, 2025 vs Previous year ← Move left → Move rig…" at bounding box center [848, 426] width 1357 height 2452
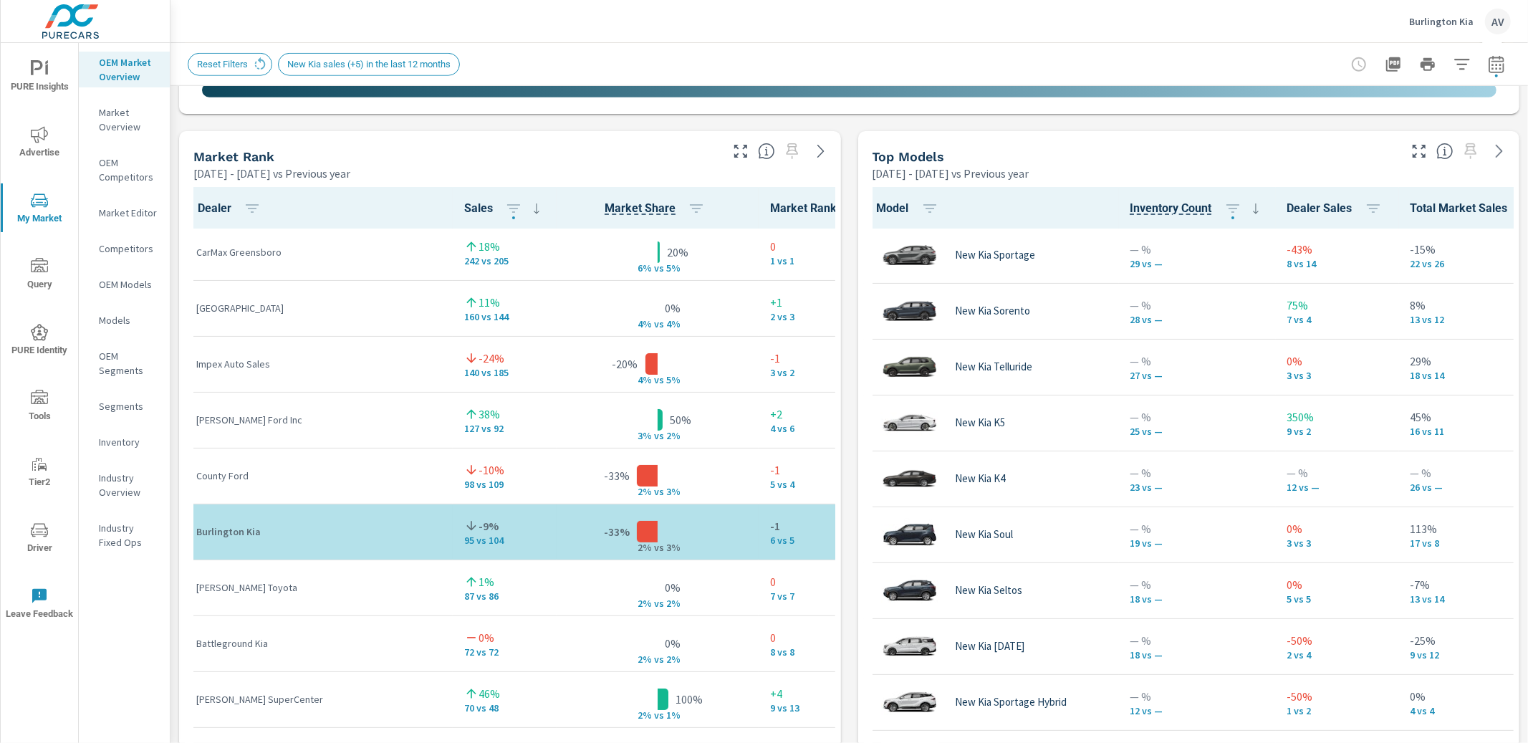
scroll to position [880, 0]
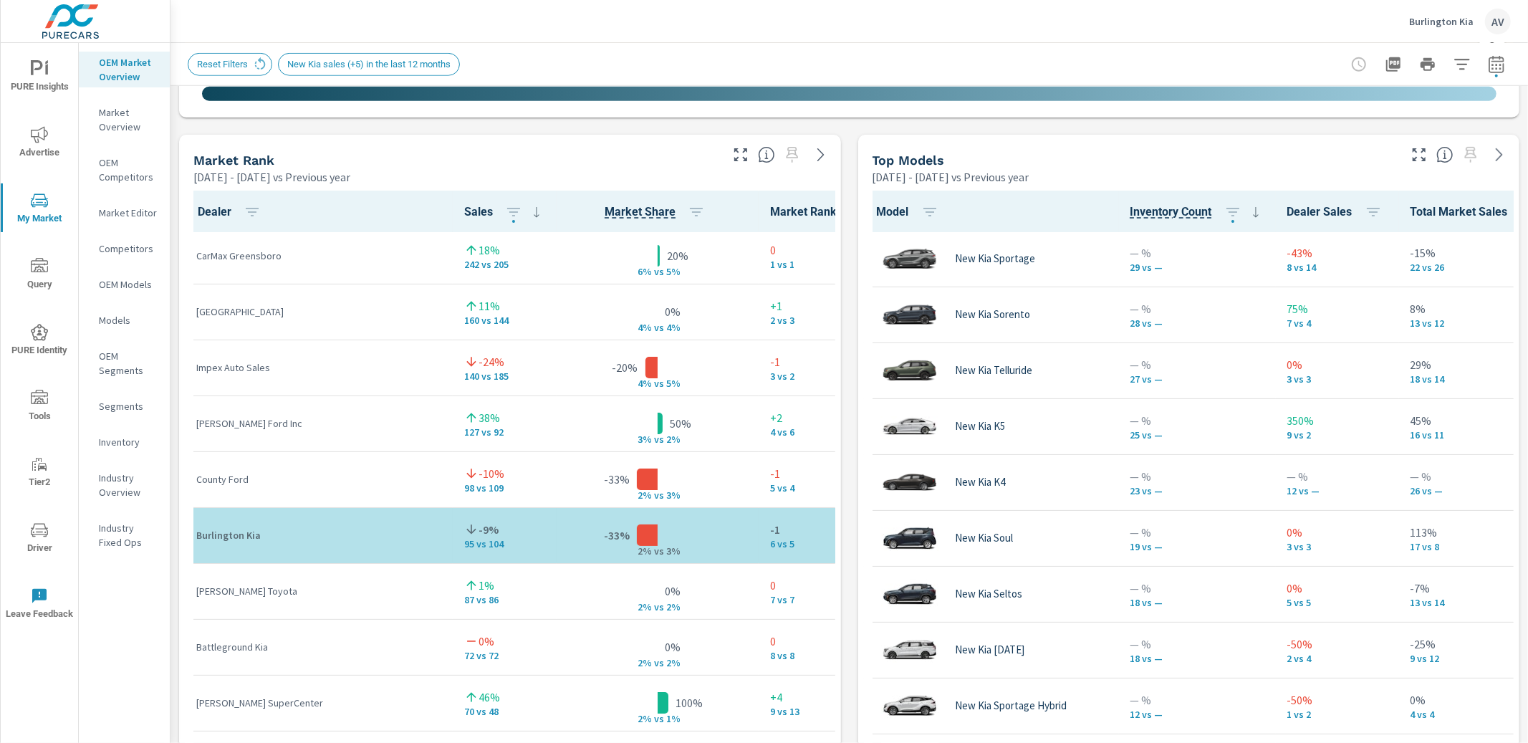
click at [840, 420] on div "Market View May 01, 2025 - Jun 30, 2025 vs Previous year ← Move left → Move rig…" at bounding box center [848, 432] width 1357 height 2452
click at [1489, 61] on icon "button" at bounding box center [1495, 63] width 15 height 17
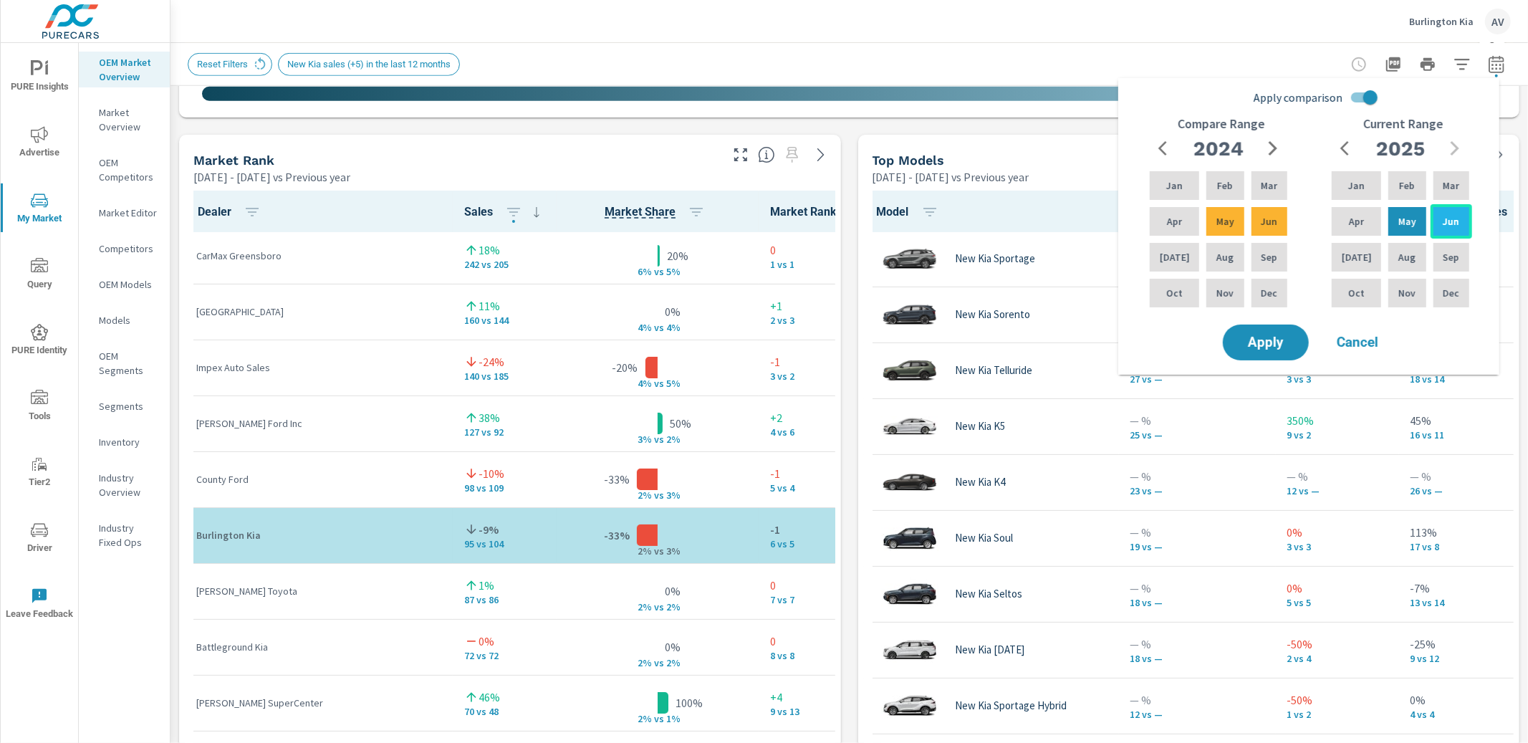
click at [1456, 233] on div "Jun" at bounding box center [1451, 221] width 42 height 34
click at [1350, 254] on p "Jul" at bounding box center [1357, 257] width 30 height 14
click at [1170, 254] on p "Jul" at bounding box center [1175, 257] width 30 height 14
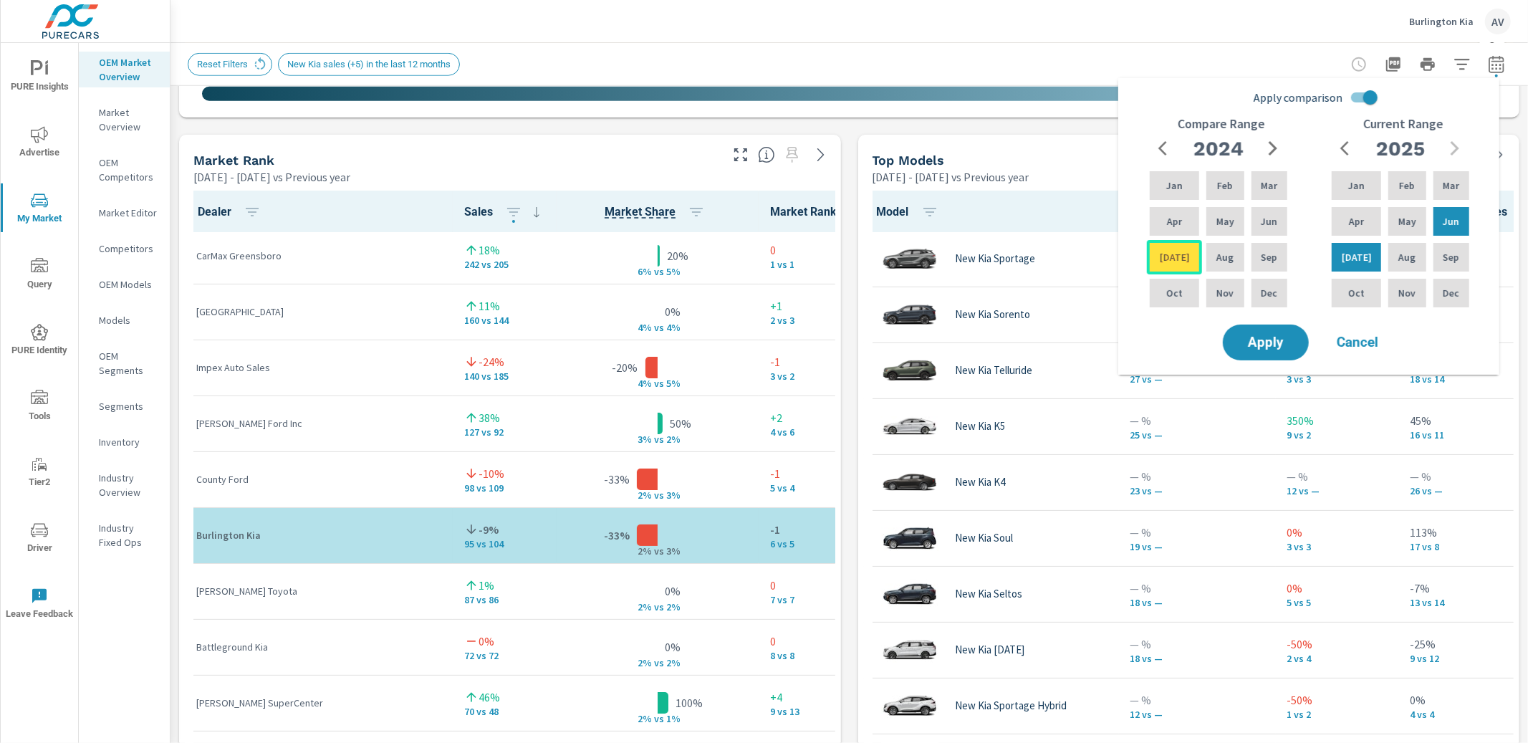
click at [1170, 254] on p "Jul" at bounding box center [1175, 257] width 30 height 14
click at [1253, 336] on span "Apply" at bounding box center [1265, 343] width 59 height 14
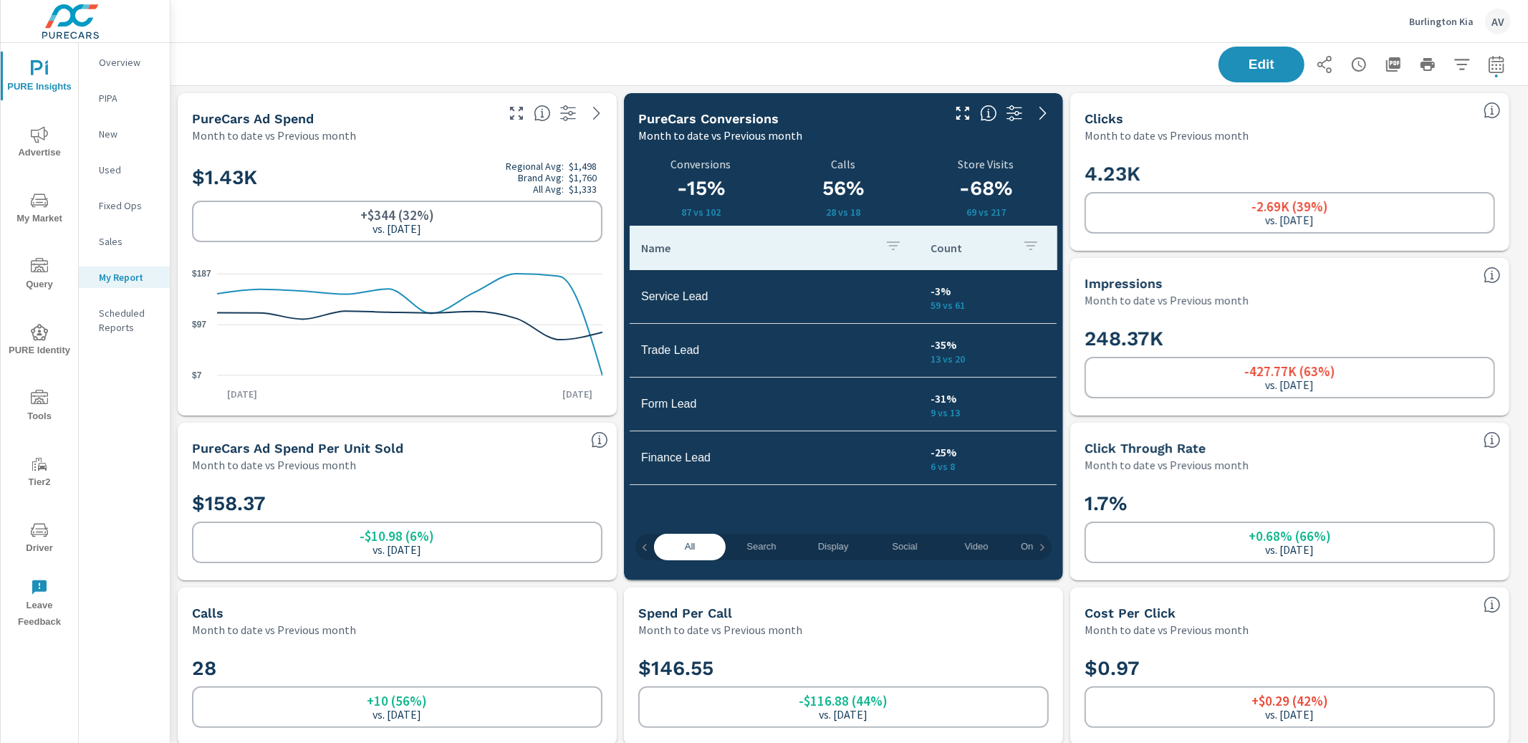
click at [1488, 63] on icon "button" at bounding box center [1496, 64] width 17 height 17
select select "Month to date"
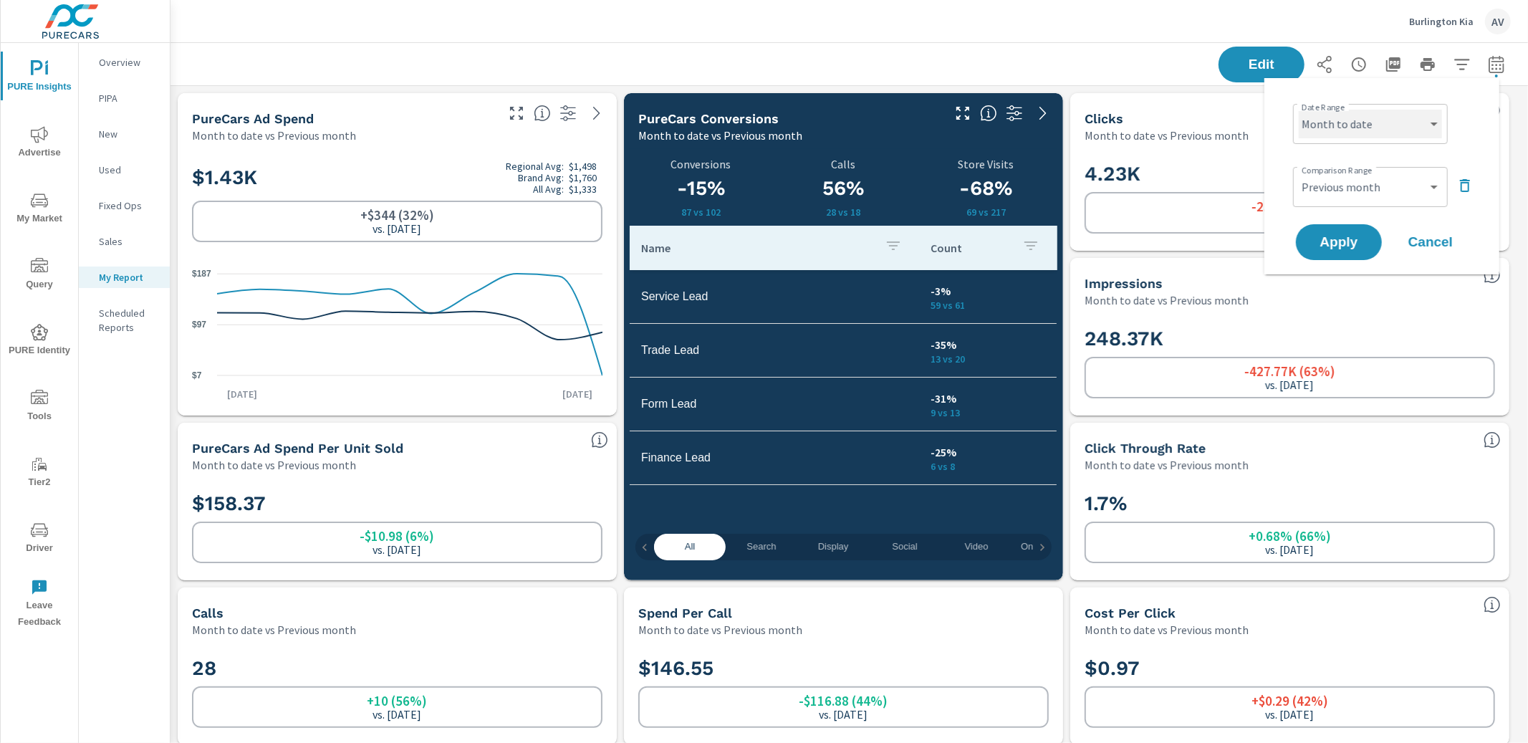
click at [1374, 125] on select "Custom Yesterday Last week Last 7 days Last 14 days Last 30 days Last 45 days L…" at bounding box center [1370, 124] width 143 height 29
click at [1355, 129] on select "Custom Yesterday Last week Last 7 days Last 14 days Last 30 days Last 45 days L…" at bounding box center [1370, 124] width 143 height 29
click at [1377, 191] on select "Custom Previous period Previous month Previous year" at bounding box center [1370, 187] width 143 height 29
click at [1299, 173] on select "Custom Previous period Previous month Previous year" at bounding box center [1370, 187] width 143 height 29
select select "Previous year"
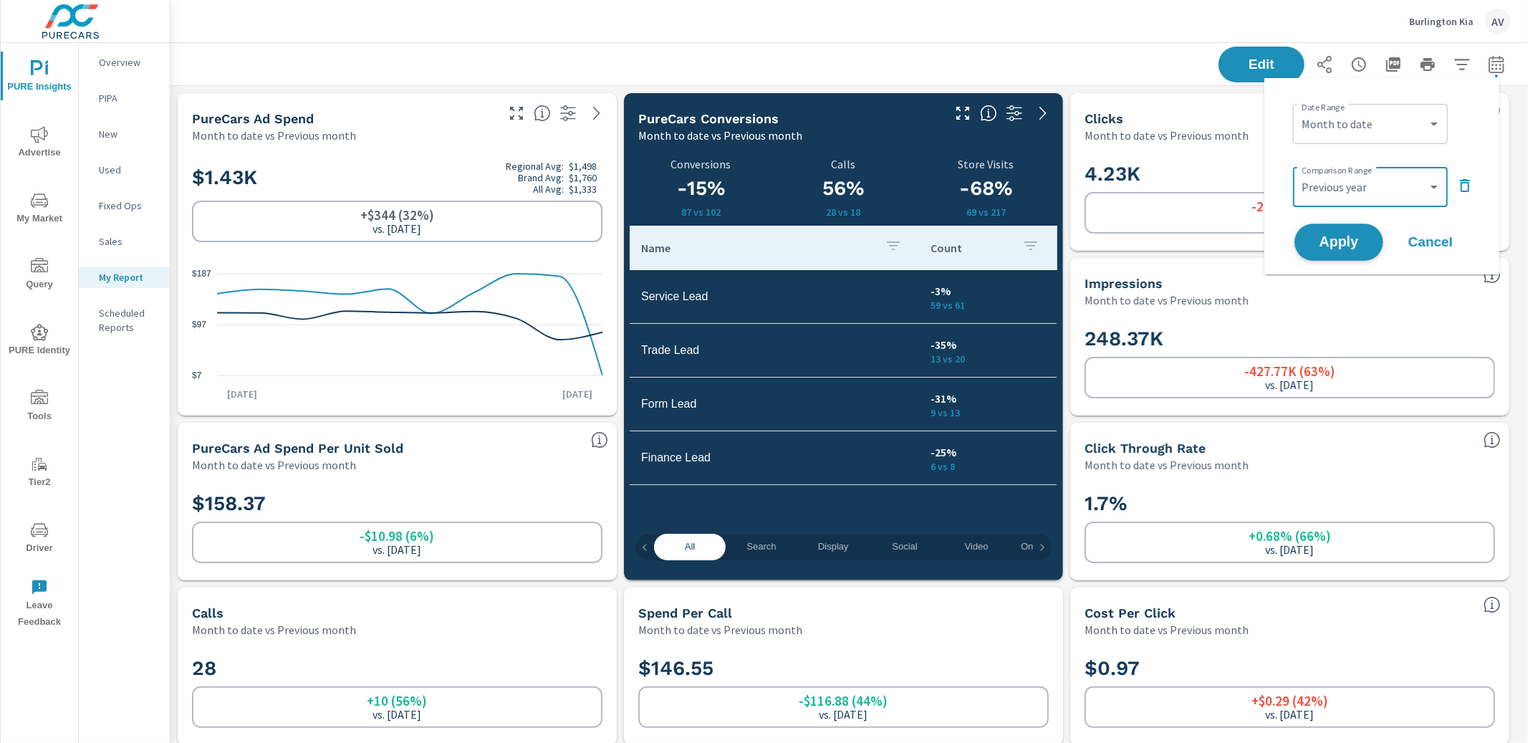
click at [1342, 254] on button "Apply" at bounding box center [1338, 241] width 89 height 37
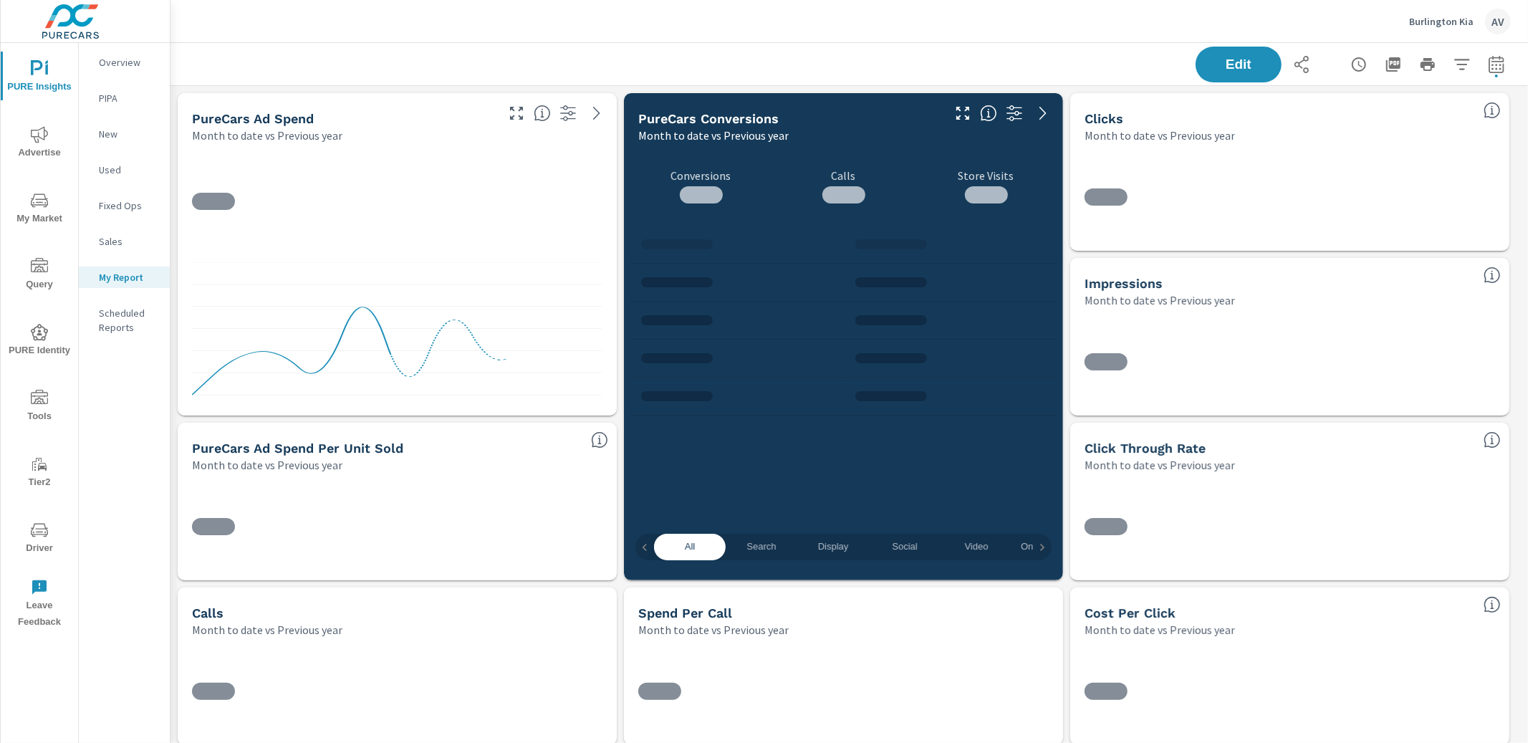
click at [102, 243] on p "Sales" at bounding box center [128, 241] width 59 height 14
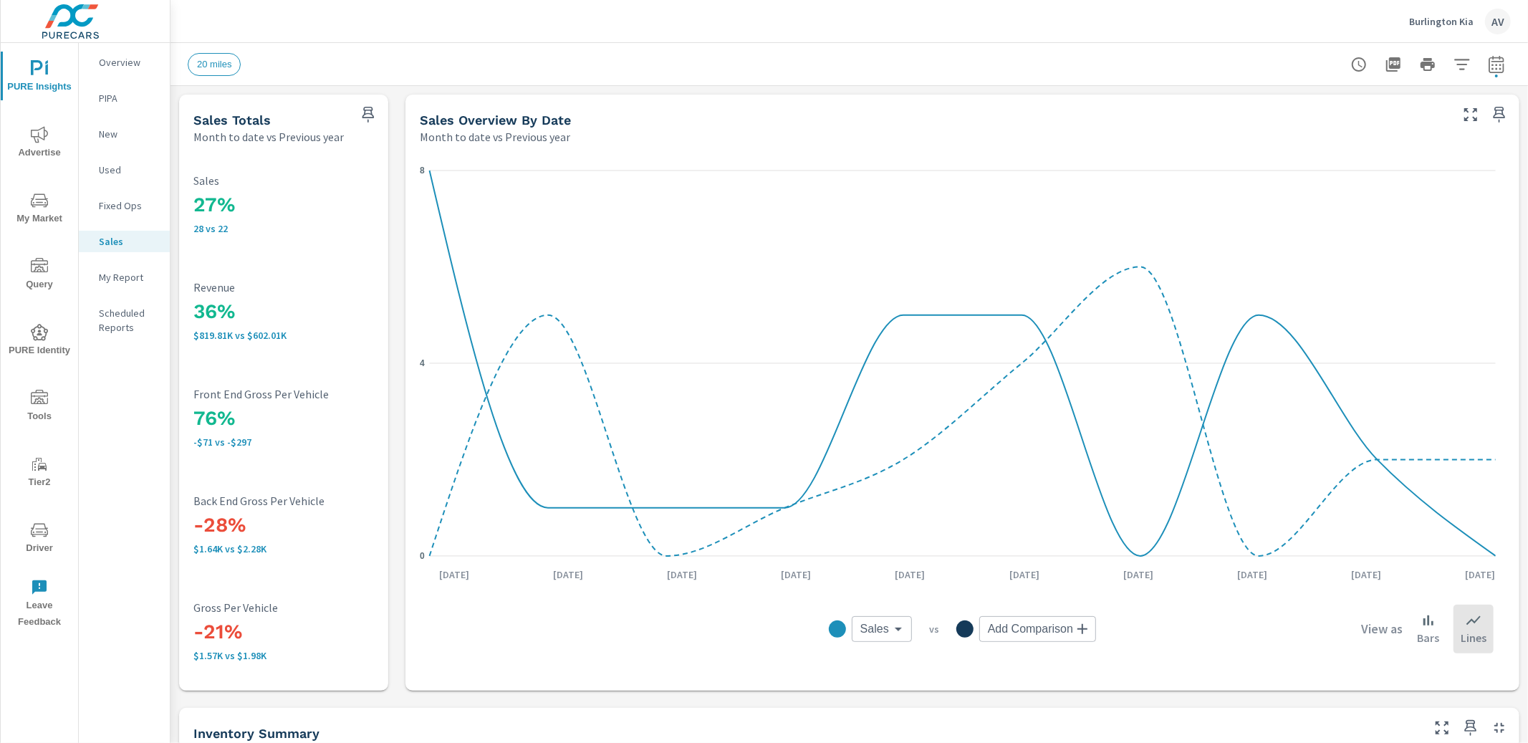
click at [1488, 65] on icon "button" at bounding box center [1496, 64] width 17 height 17
select select "Month to date"
select select "Previous year"
click at [870, 72] on div "20 miles" at bounding box center [749, 64] width 1122 height 23
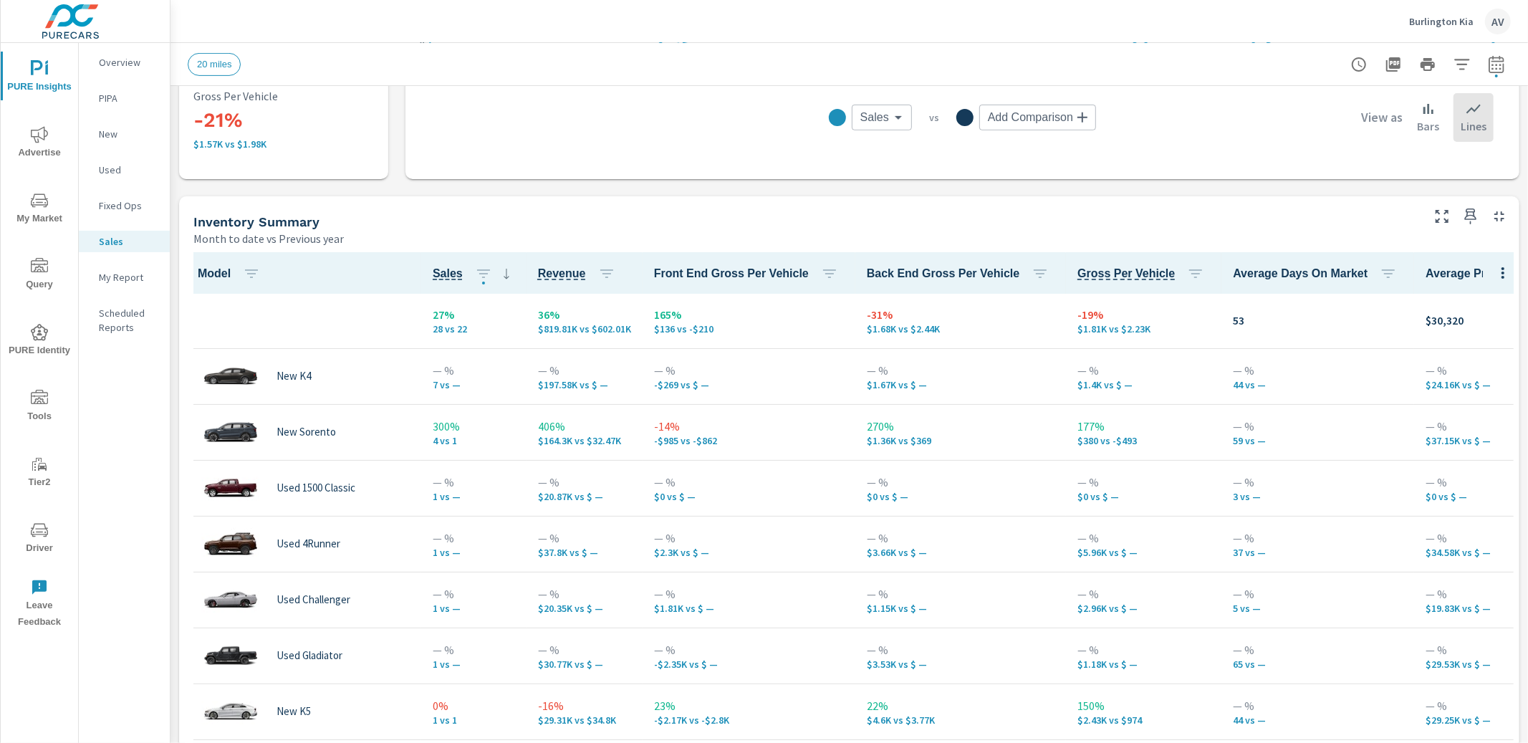
scroll to position [531, 0]
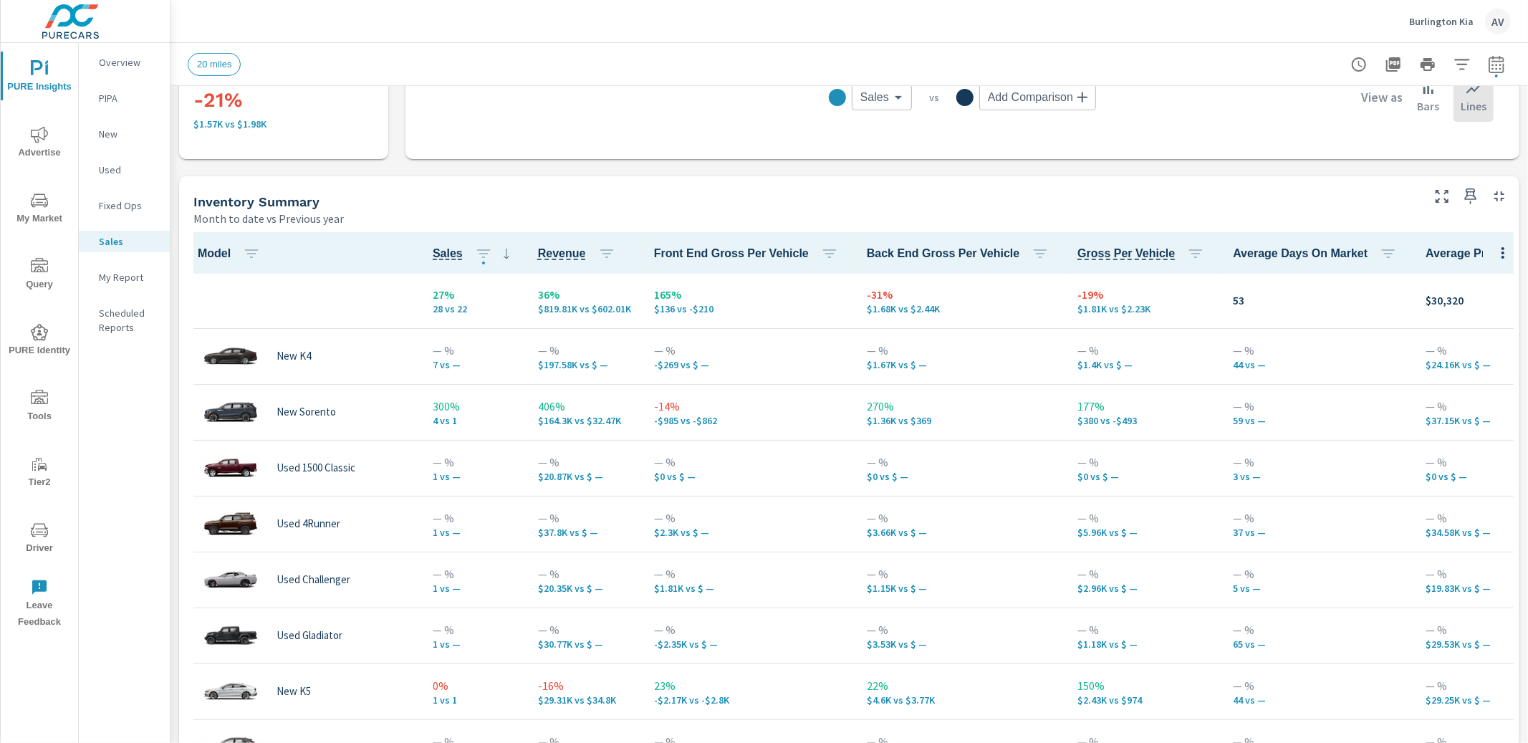
click at [1498, 65] on button "button" at bounding box center [1496, 64] width 29 height 29
select select "Month to date"
select select "Previous year"
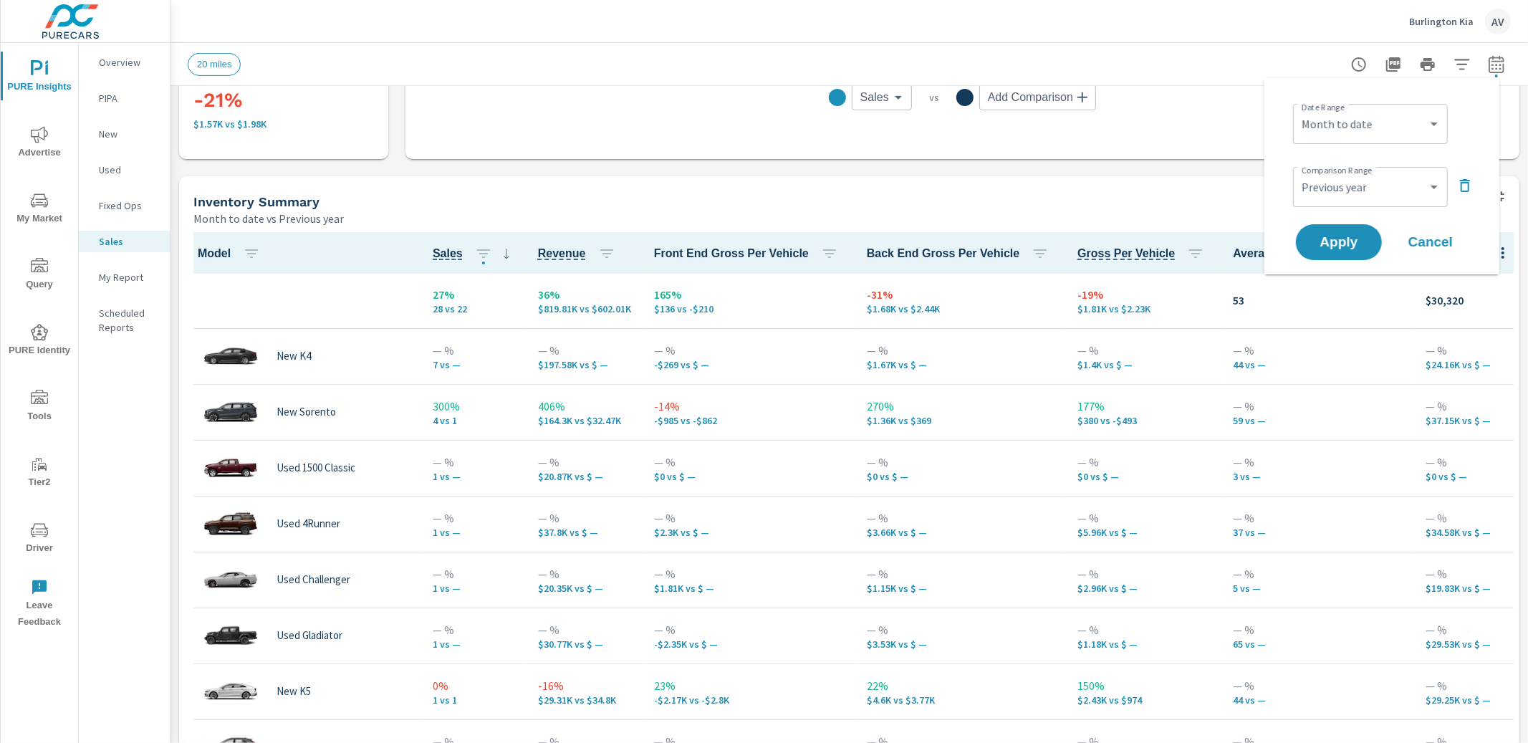
click at [1126, 173] on div "Sales Totals Month to date vs Previous year 27% 28 vs 22 Sales 36% $819.81K vs …" at bounding box center [848, 320] width 1357 height 1533
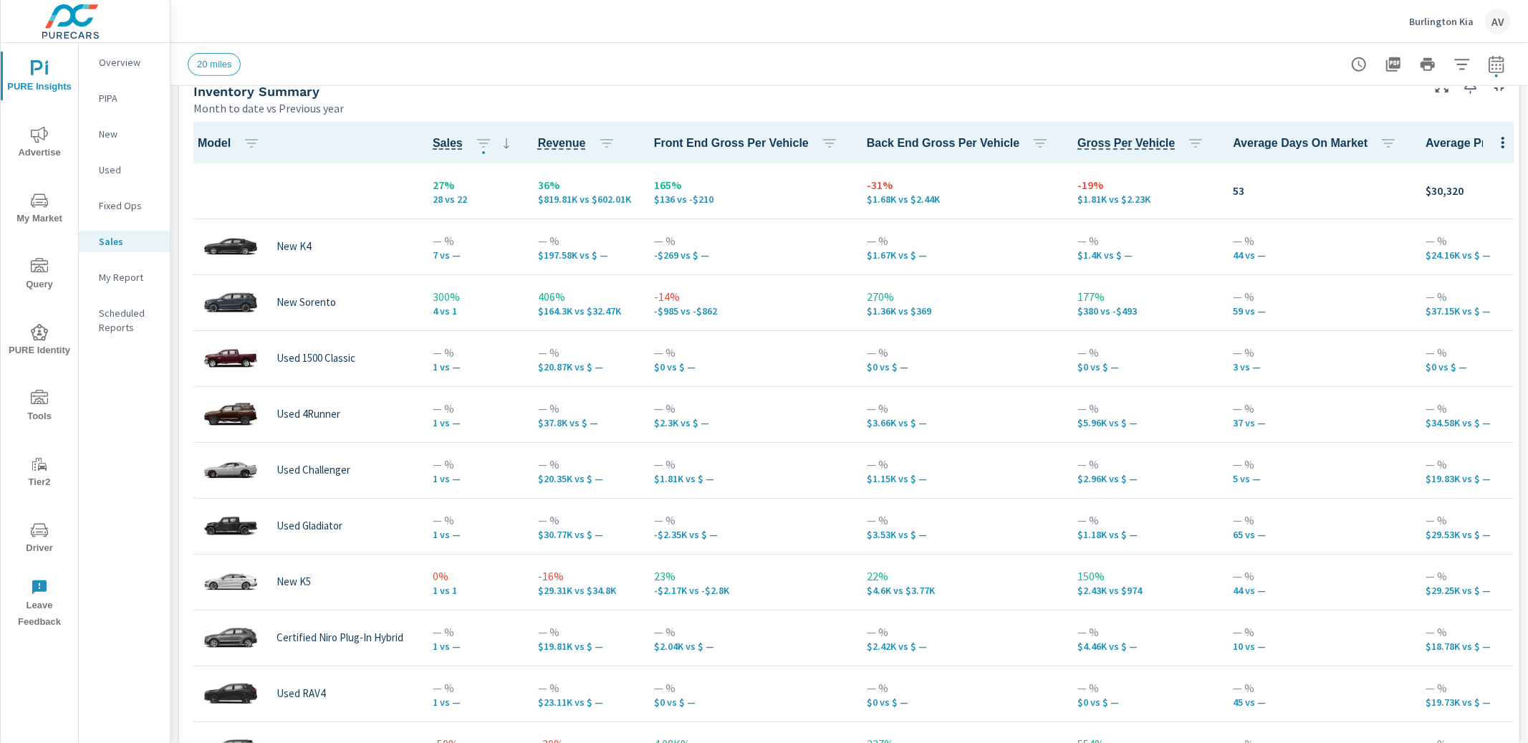
scroll to position [0, 0]
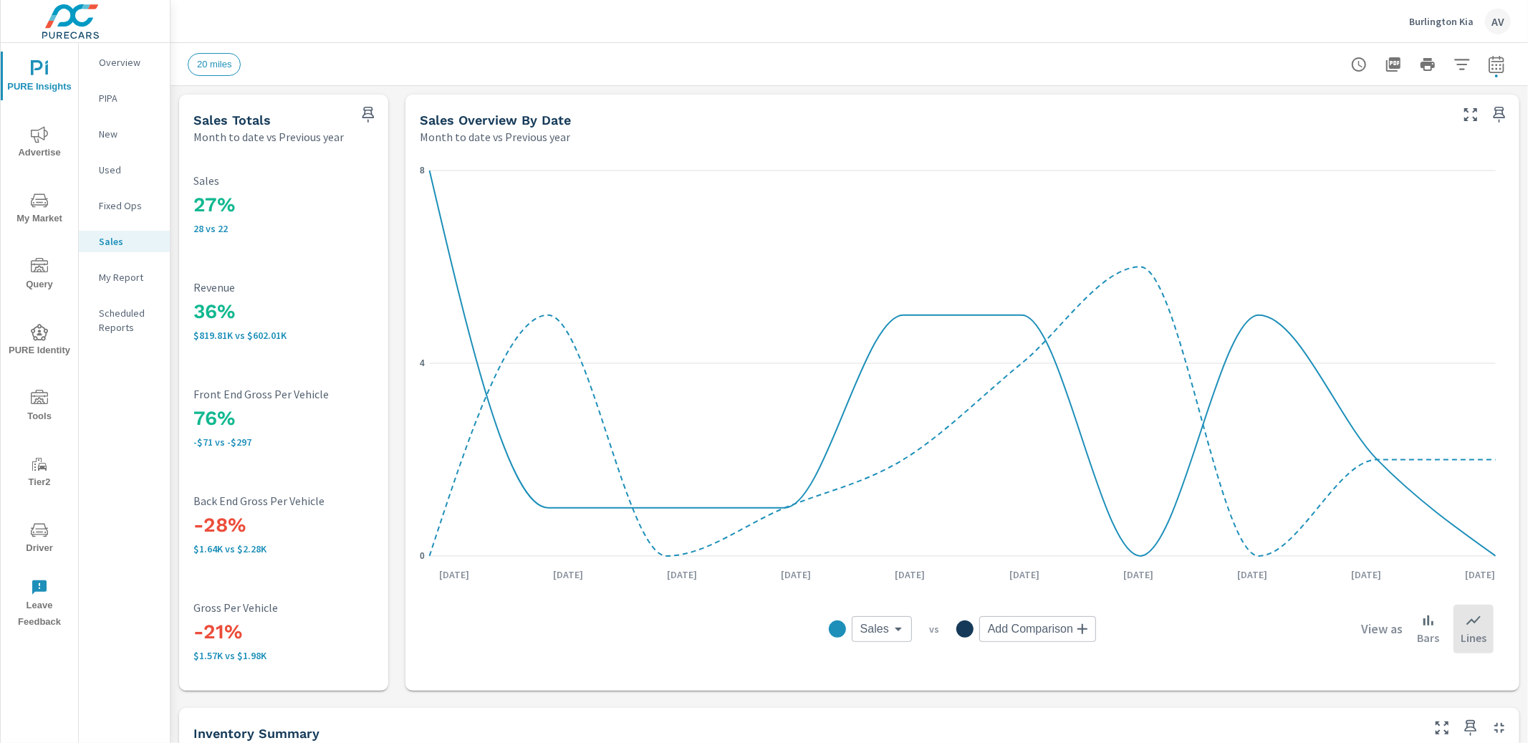
click at [1494, 68] on button "button" at bounding box center [1496, 64] width 29 height 29
select select "Month to date"
select select "Previous year"
click at [1360, 127] on select "Custom Yesterday Last week Last 7 days Last 14 days Last 30 days Last 45 days L…" at bounding box center [1370, 124] width 143 height 29
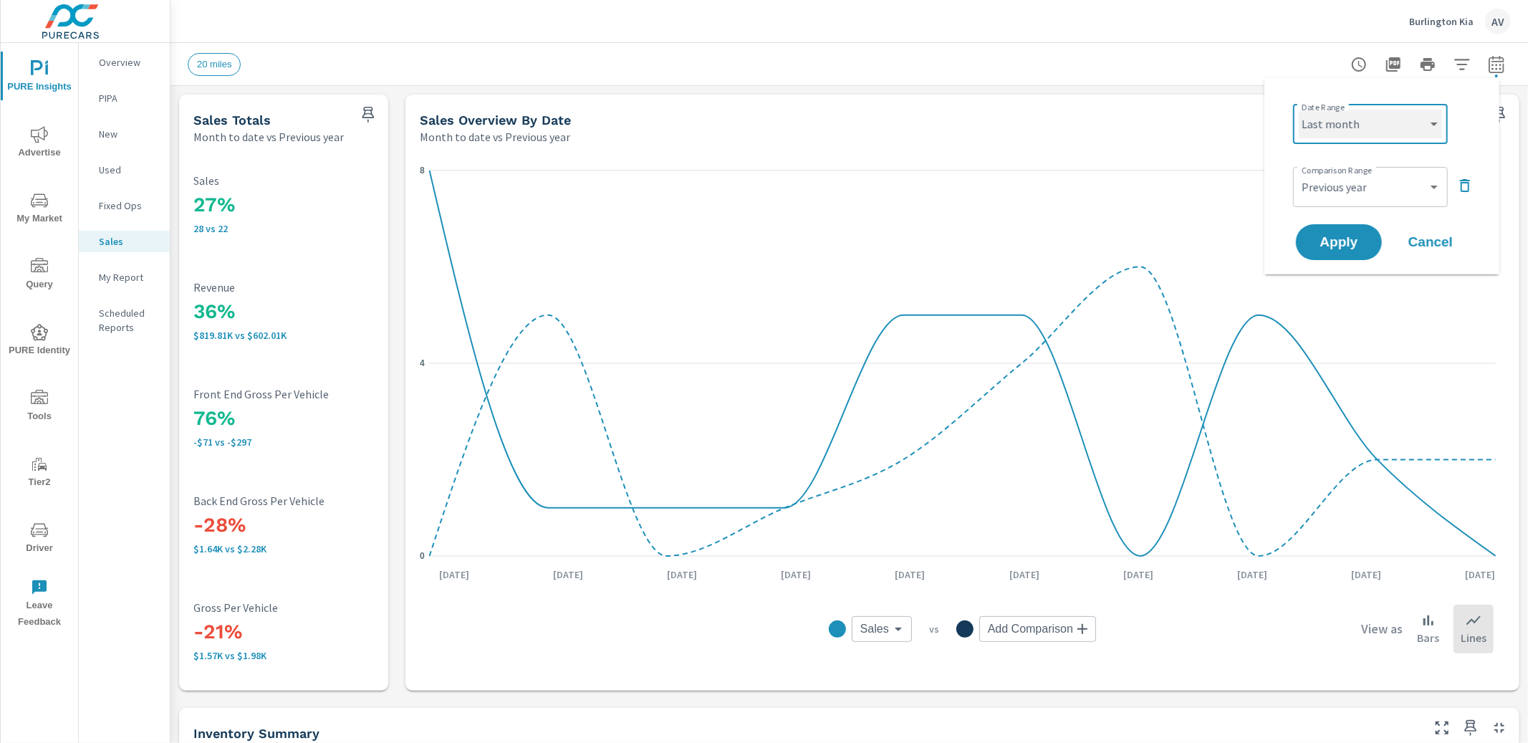
click at [1299, 110] on select "Custom Yesterday Last week Last 7 days Last 14 days Last 30 days Last 45 days L…" at bounding box center [1370, 124] width 143 height 29
select select "Last month"
click at [1352, 246] on span "Apply" at bounding box center [1338, 243] width 59 height 14
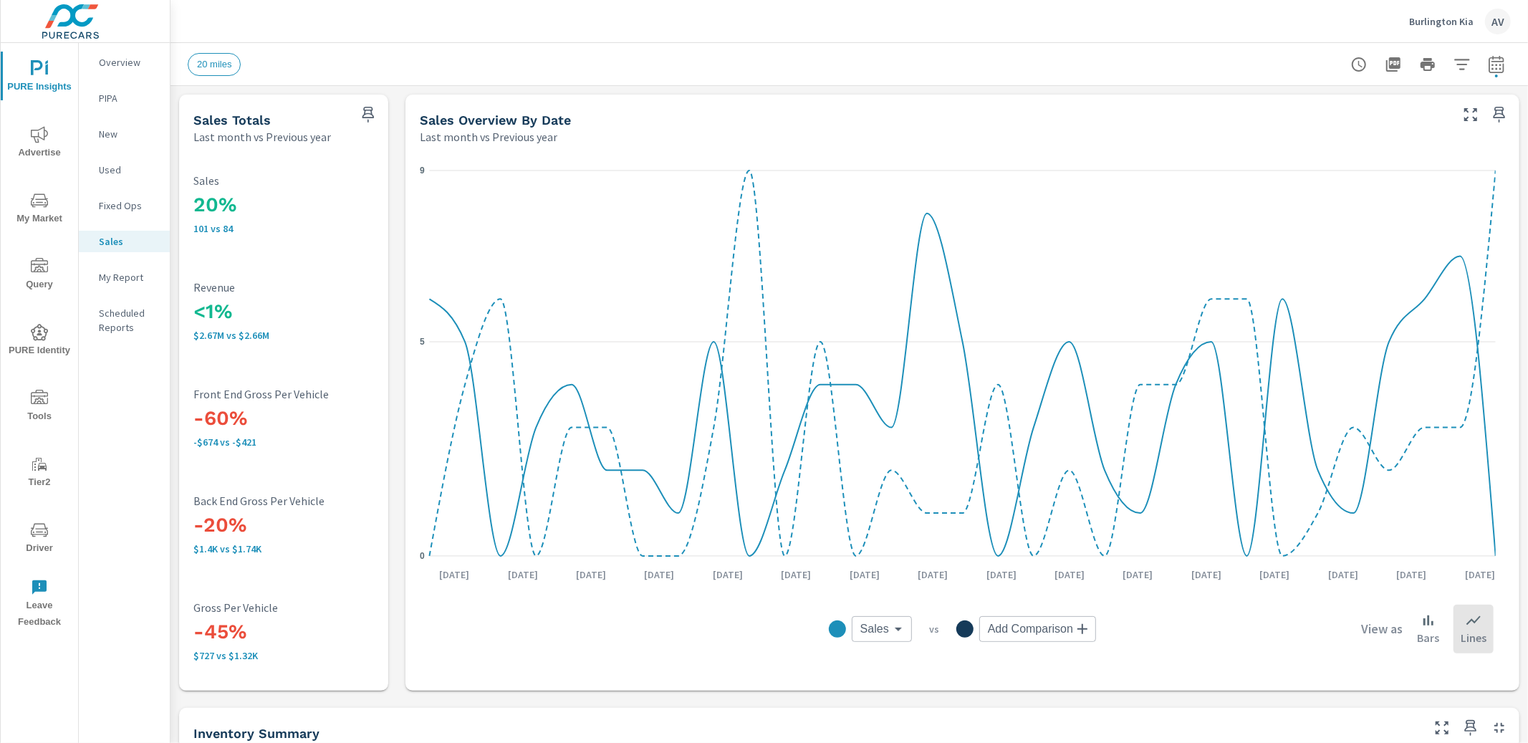
click at [862, 627] on body "PURE Insights Advertise My Market Query PURE Identity Tools Tier2 Driver Leave …" at bounding box center [764, 371] width 1528 height 743
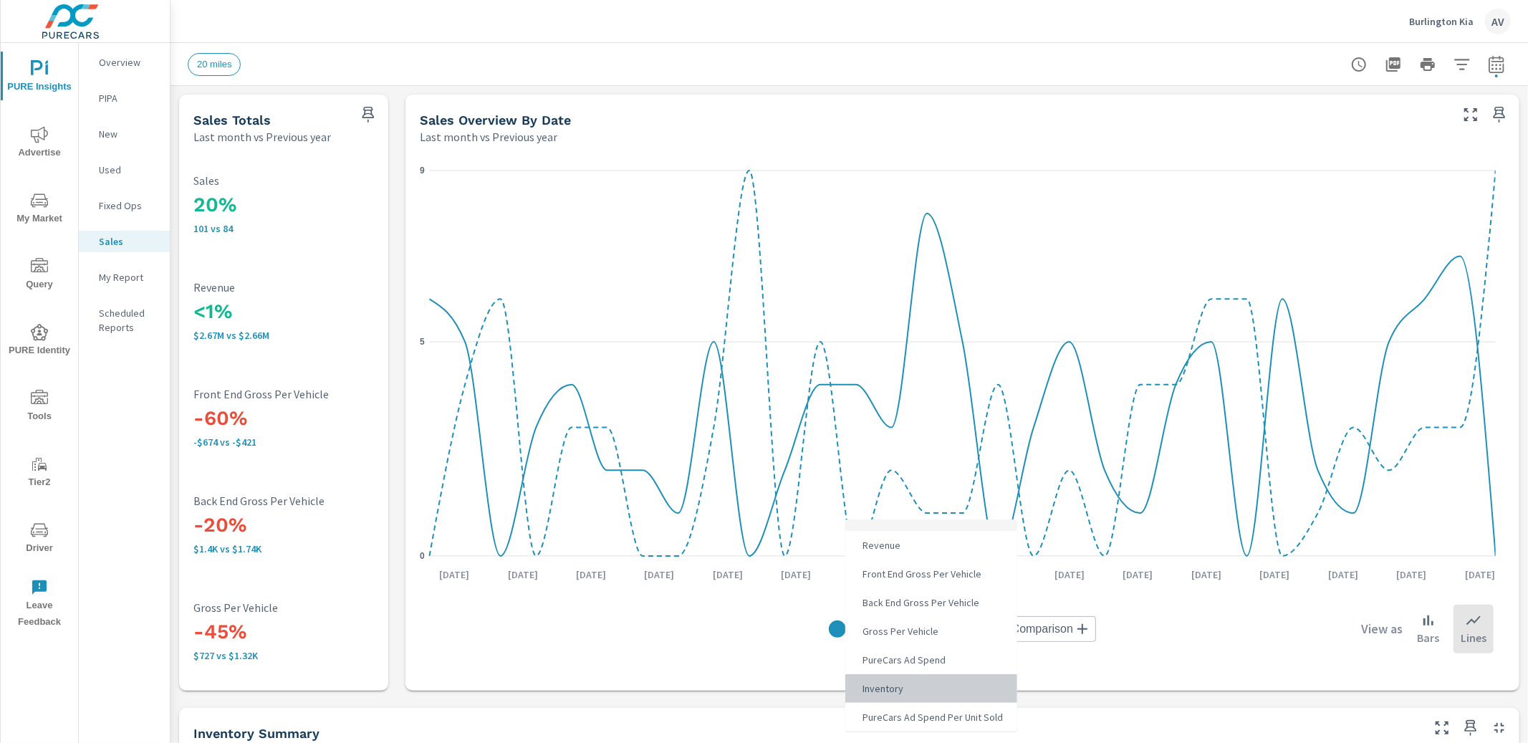
click at [976, 695] on li "Inventory" at bounding box center [931, 688] width 172 height 29
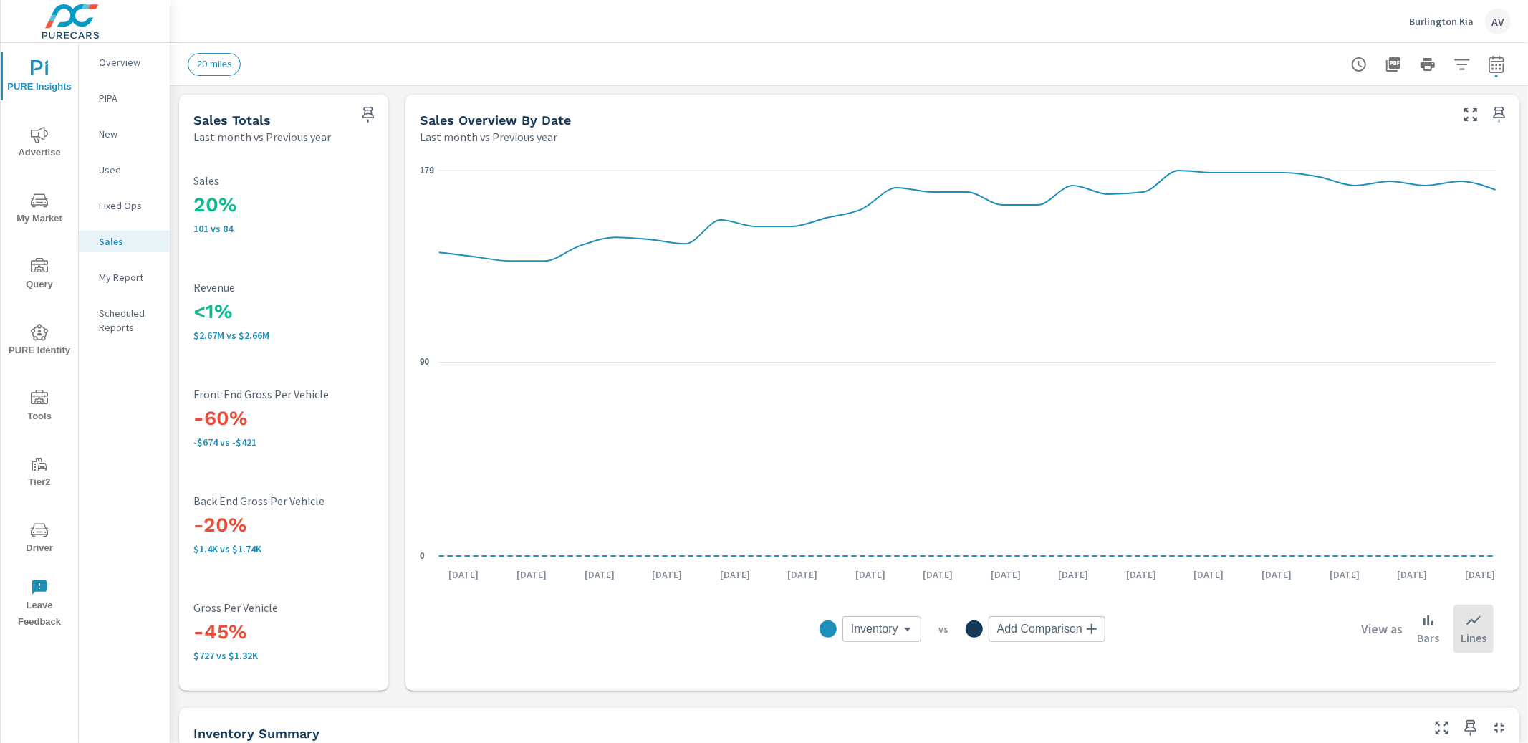
click at [889, 631] on body "PURE Insights Advertise My Market Query PURE Identity Tools Tier2 Driver Leave …" at bounding box center [764, 371] width 1528 height 743
click at [899, 552] on li "Sales" at bounding box center [920, 545] width 172 height 29
type input "Sales"
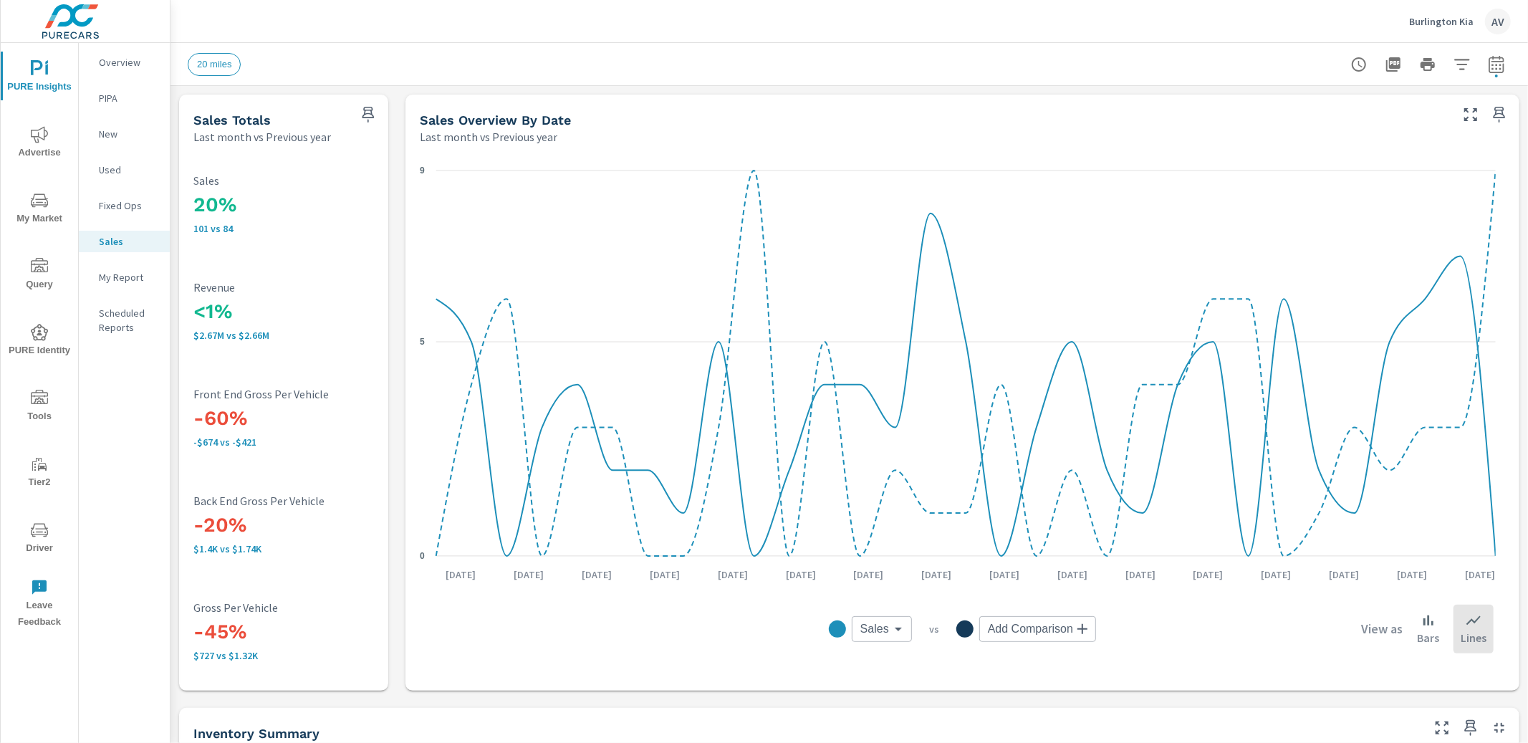
click at [561, 624] on div "Sales Sales ​ vs Add Comparison ​ View as Bars Lines" at bounding box center [962, 629] width 1062 height 72
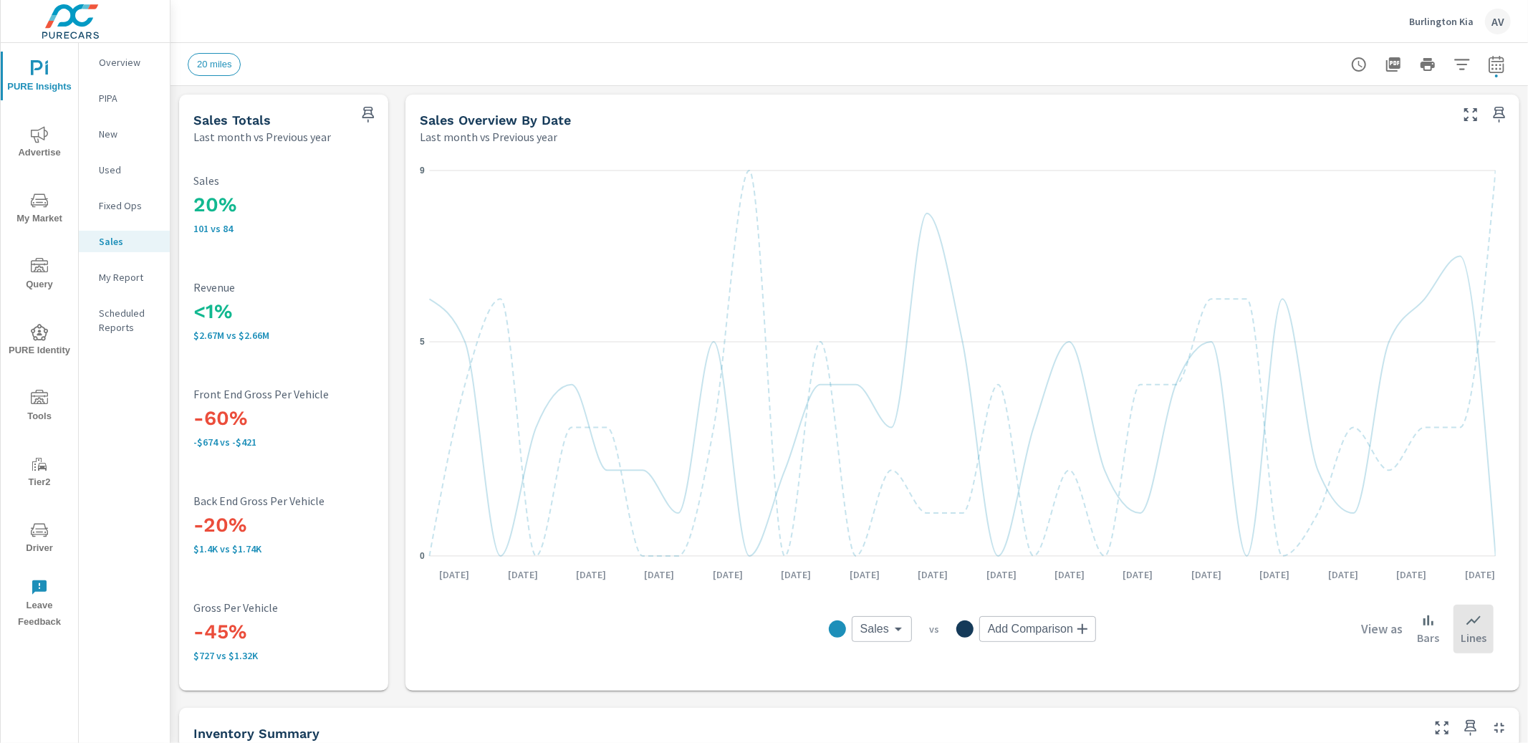
click at [1077, 630] on body "PURE Insights Advertise My Market Query PURE Identity Tools Tier2 Driver Leave …" at bounding box center [764, 371] width 1528 height 743
click at [1084, 695] on li "Inventory" at bounding box center [1057, 688] width 172 height 29
type input "Inventory"
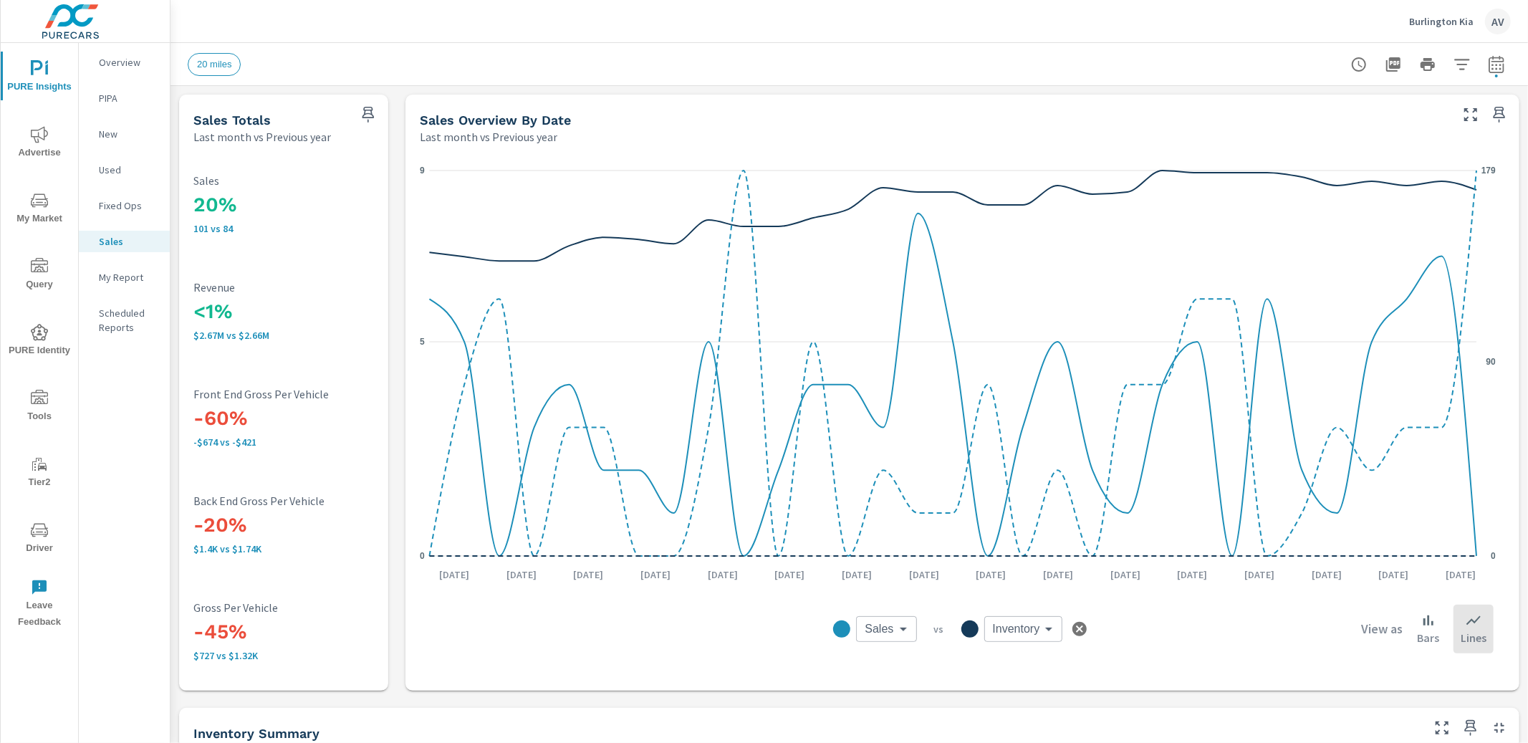
click at [1148, 652] on div "View as Bars Lines" at bounding box center [1317, 629] width 354 height 49
click at [1420, 623] on icon at bounding box center [1428, 620] width 17 height 17
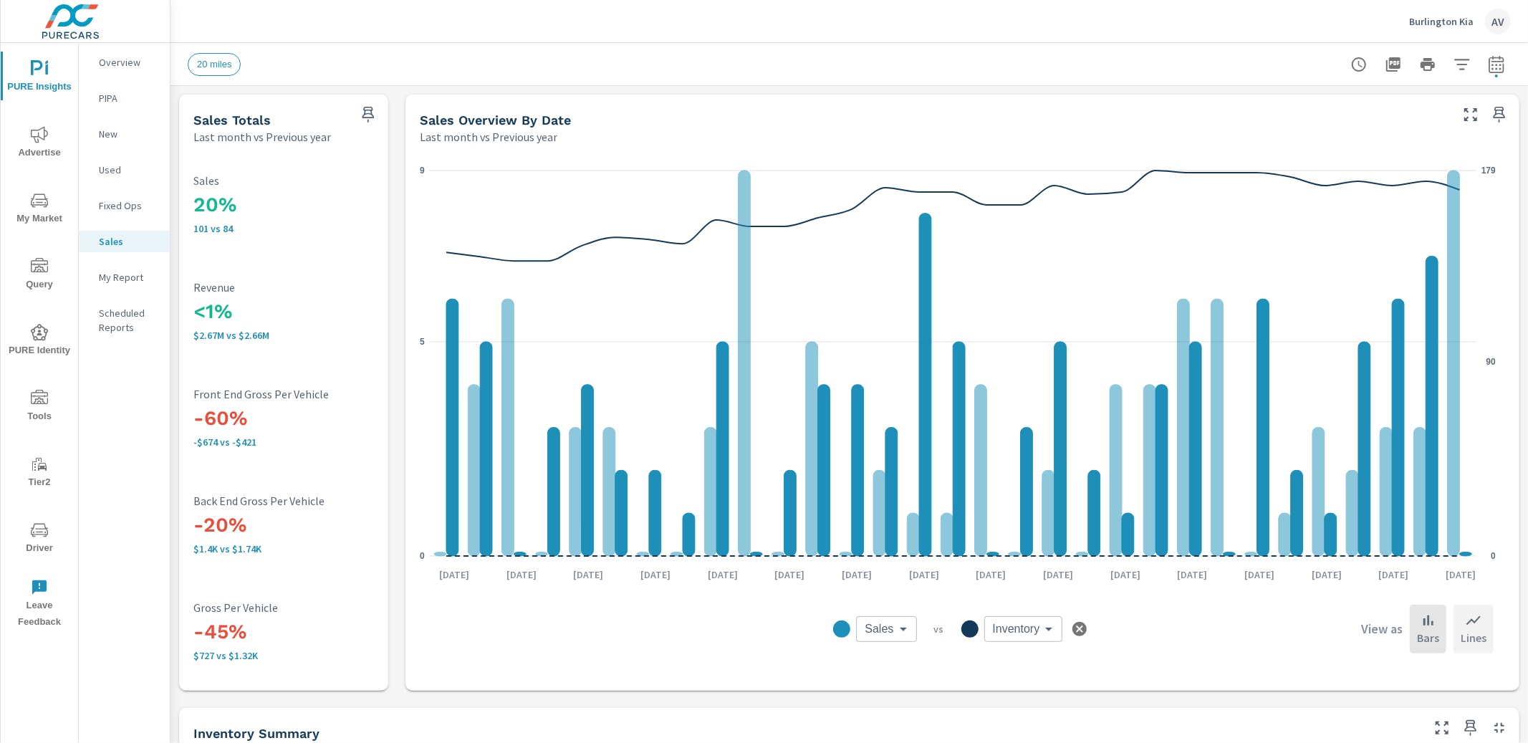
click at [1473, 637] on p "Lines" at bounding box center [1473, 637] width 26 height 17
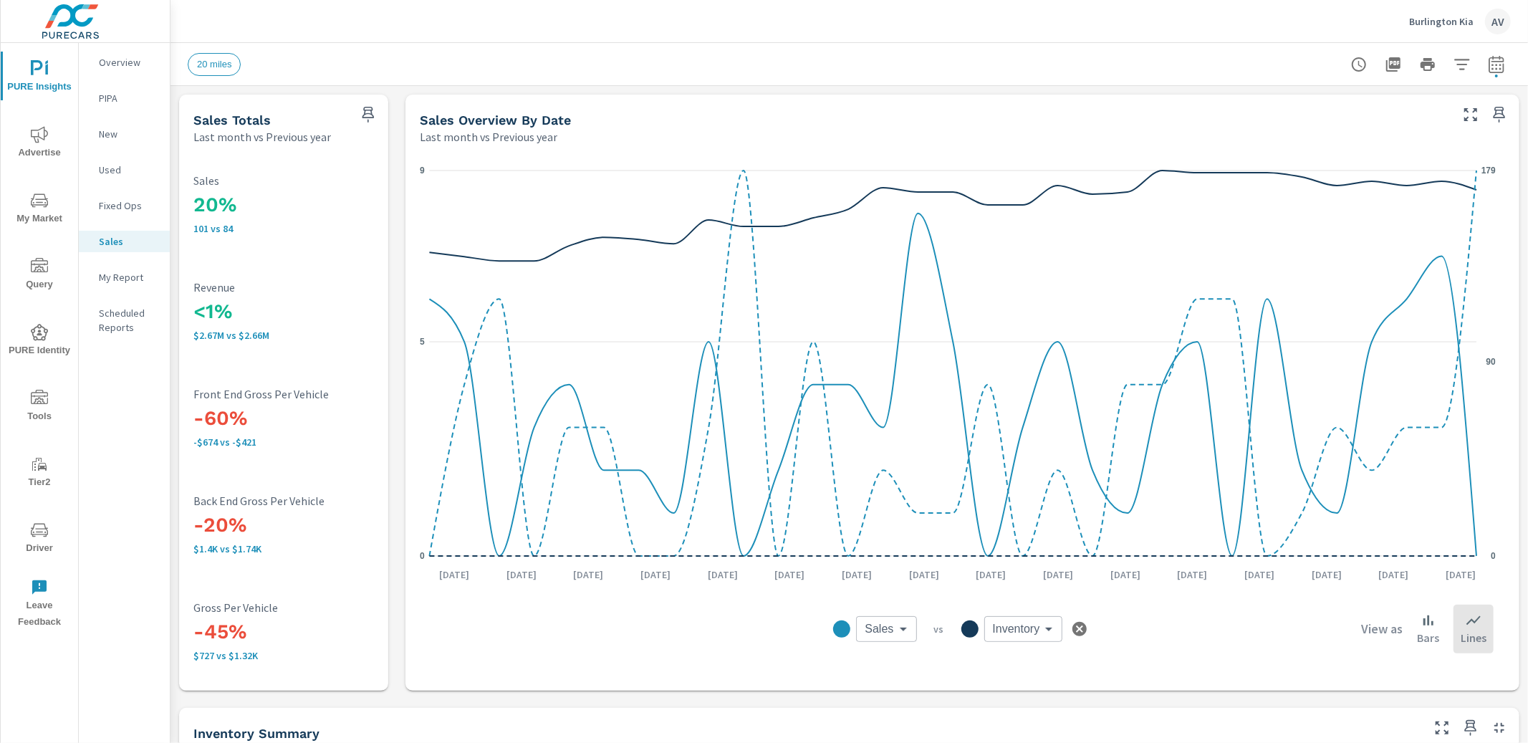
click at [1072, 632] on icon "button" at bounding box center [1079, 629] width 14 height 14
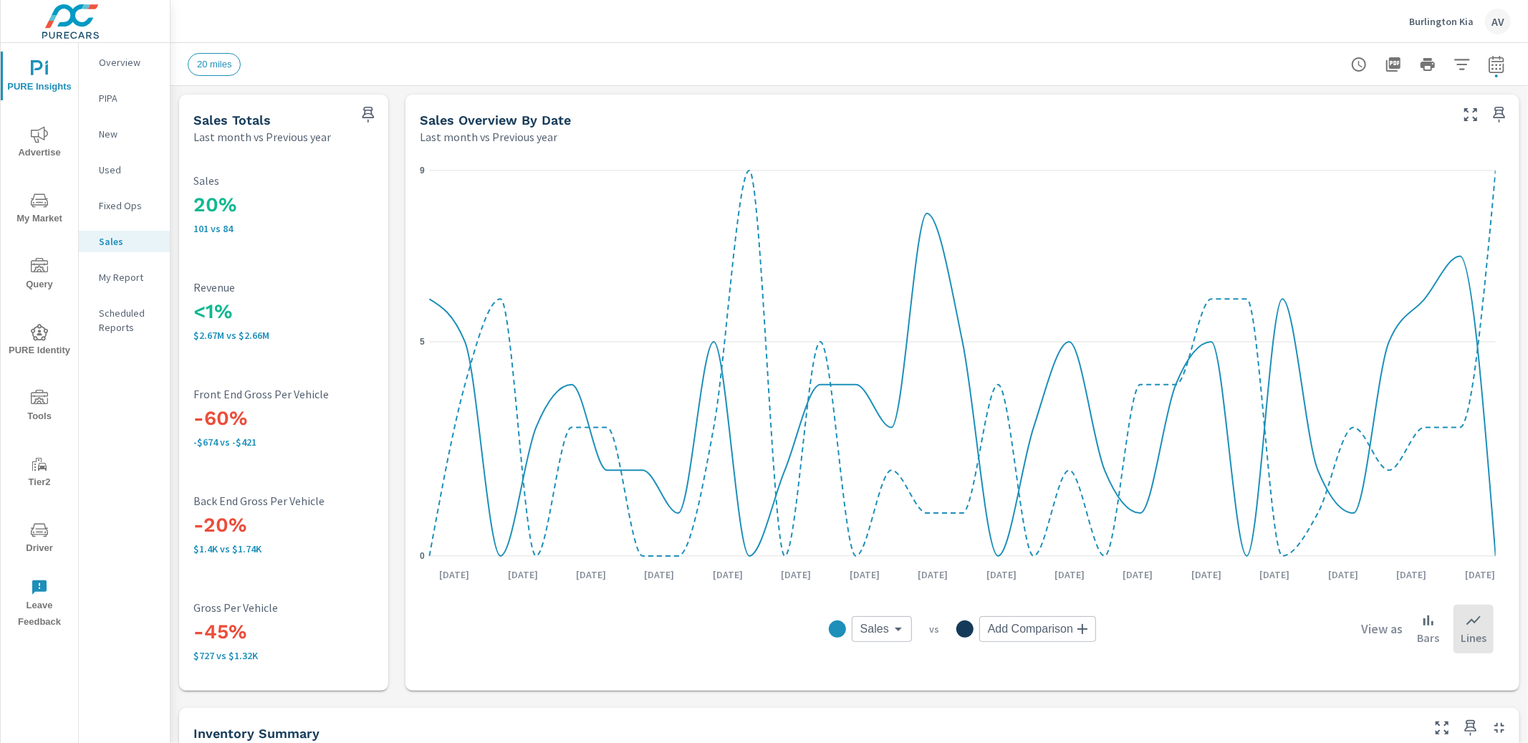
click at [385, 506] on div "20% 101 vs 84 Sales <1% $2.67M vs $2.66M Revenue -60% -$674 vs -$421 Front End …" at bounding box center [283, 418] width 209 height 546
click at [47, 143] on span "Advertise" at bounding box center [39, 143] width 69 height 35
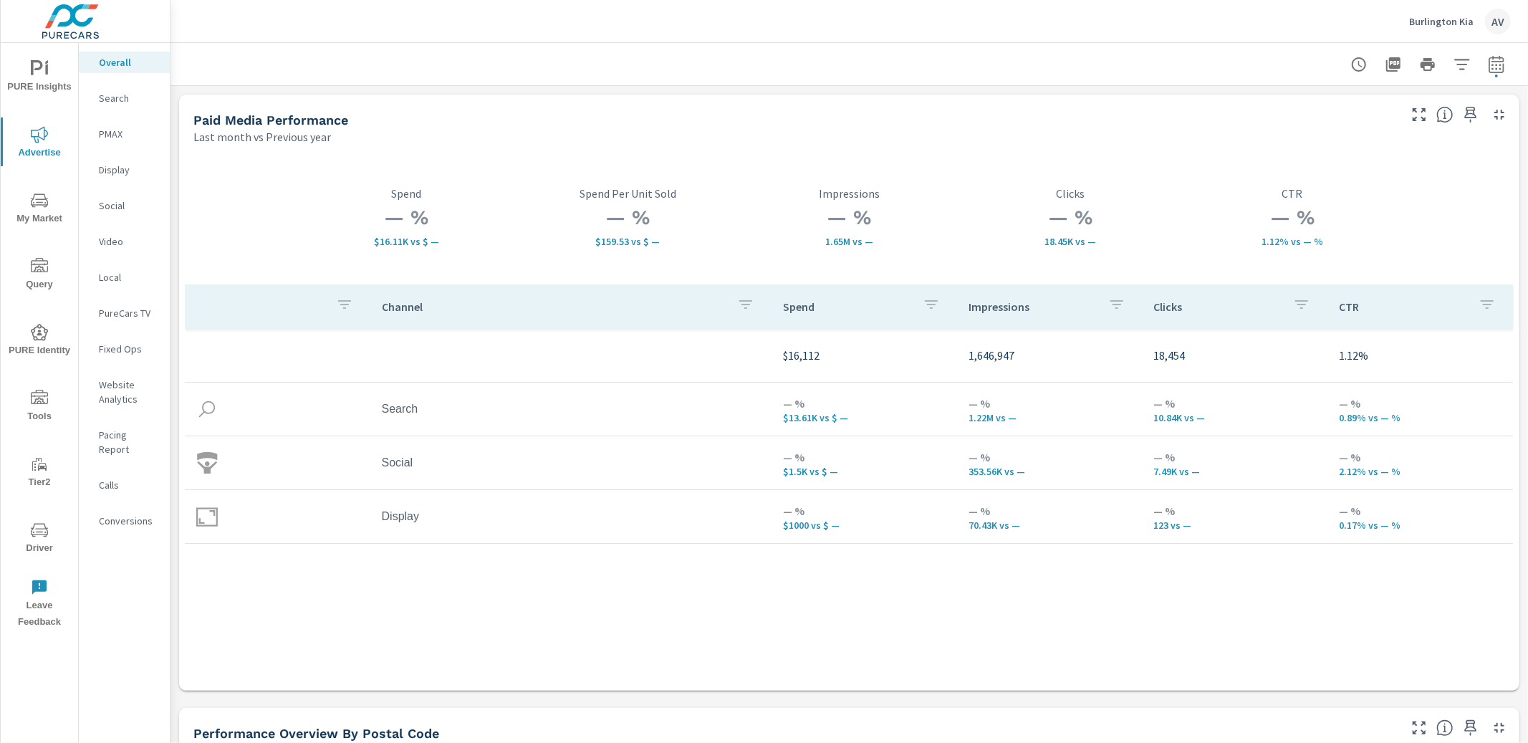
click at [30, 78] on span "PURE Insights" at bounding box center [39, 77] width 69 height 35
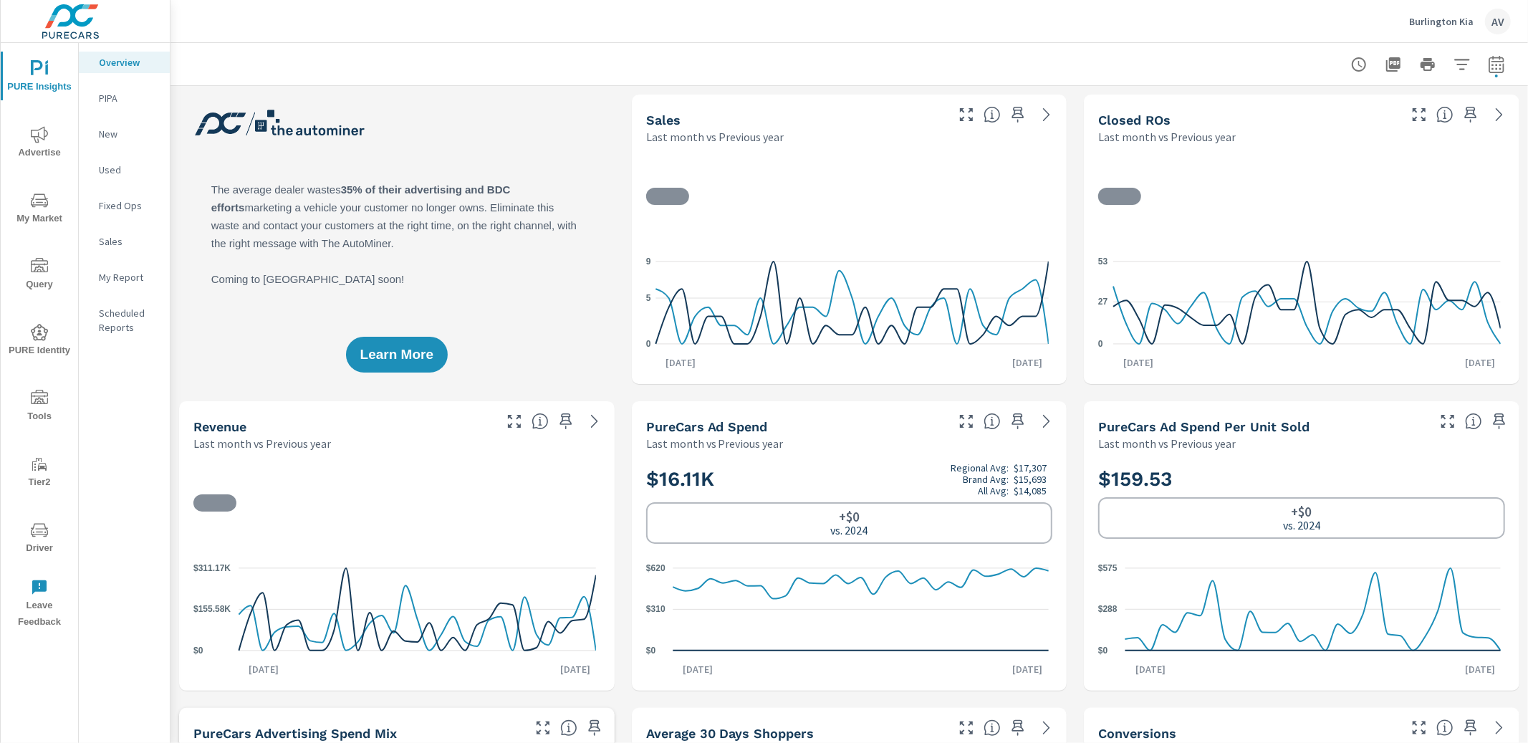
scroll to position [1, 0]
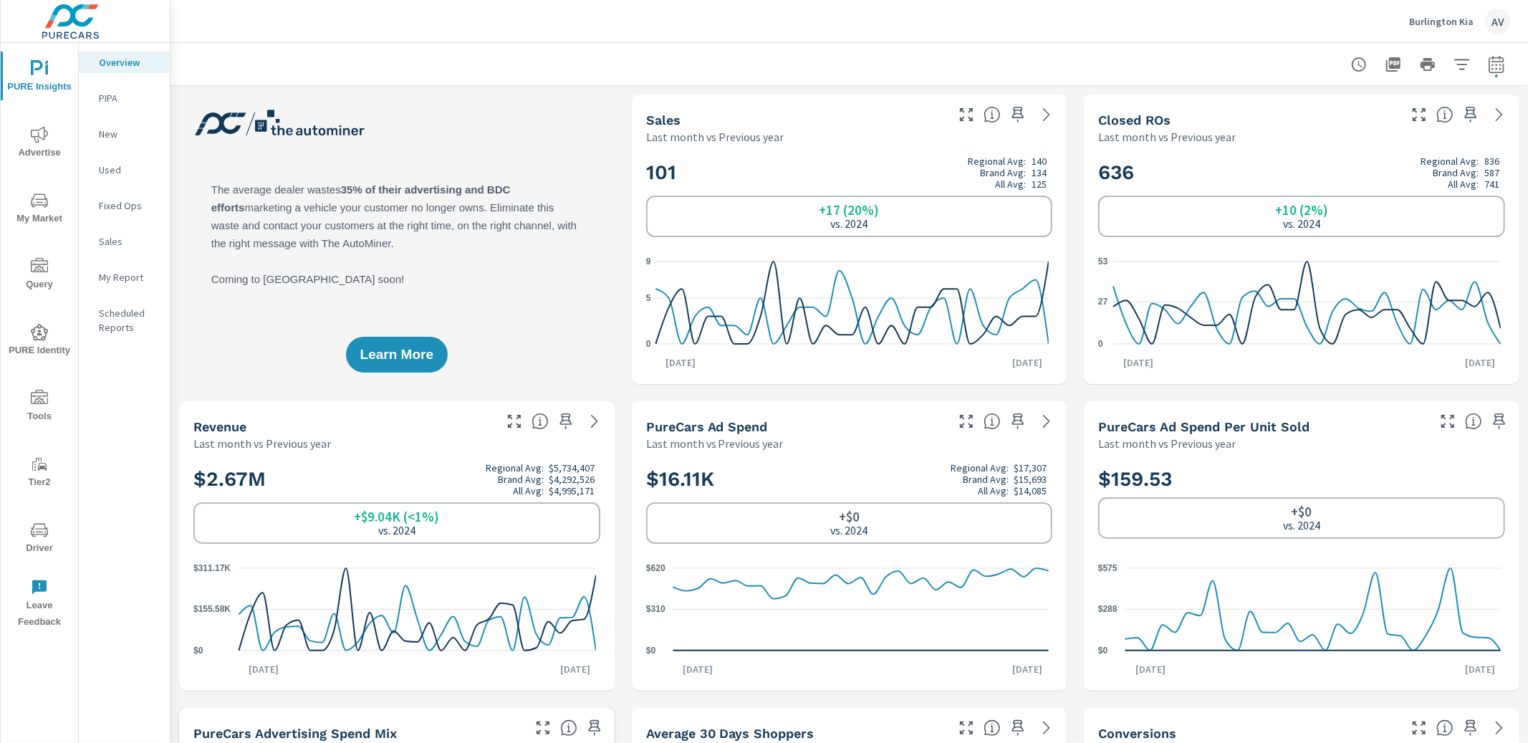
click at [585, 196] on div "Learn More" at bounding box center [396, 239] width 435 height 289
click at [1491, 64] on icon "button" at bounding box center [1495, 67] width 9 height 6
select select "Last month"
select select "Previous year"
click at [523, 158] on div "Learn More" at bounding box center [396, 239] width 435 height 289
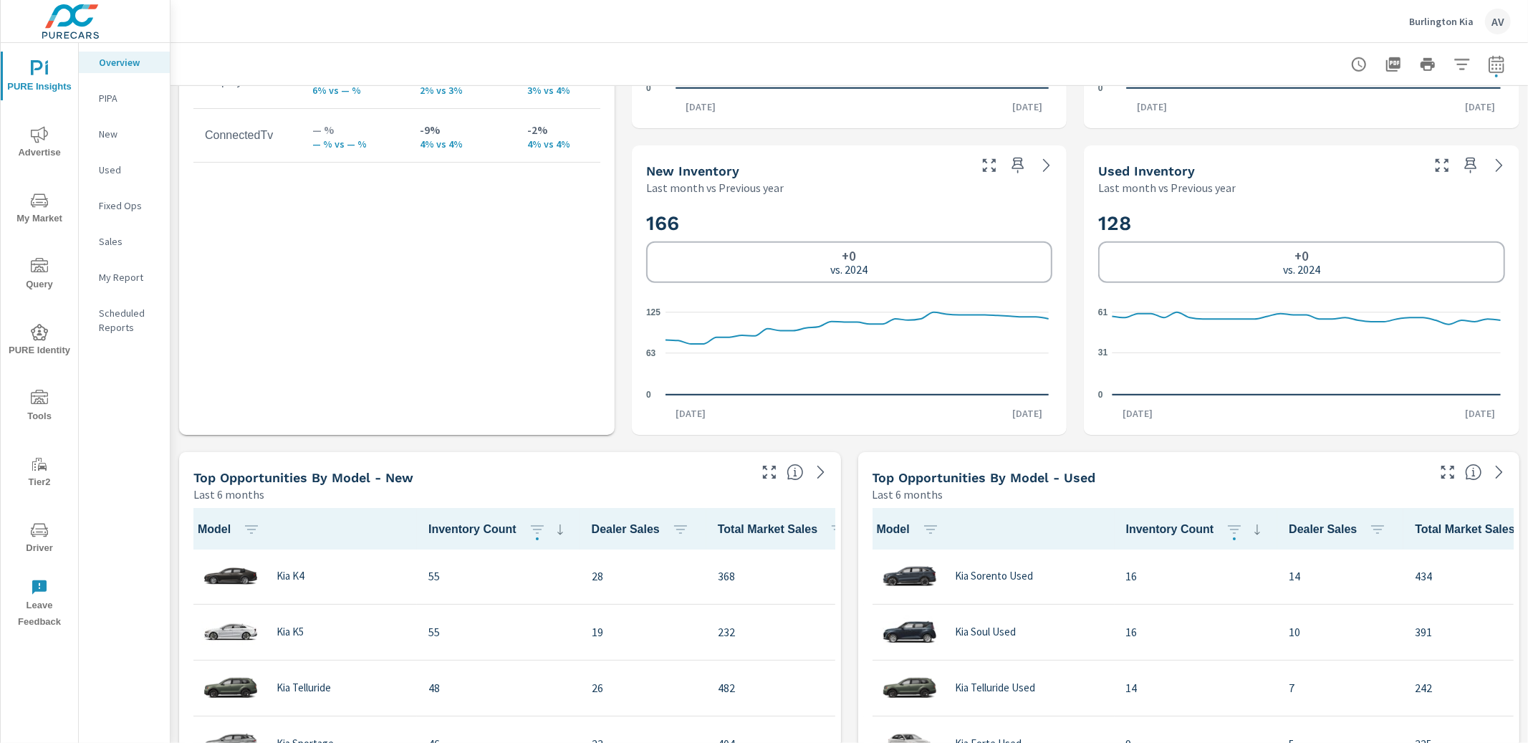
scroll to position [900, 0]
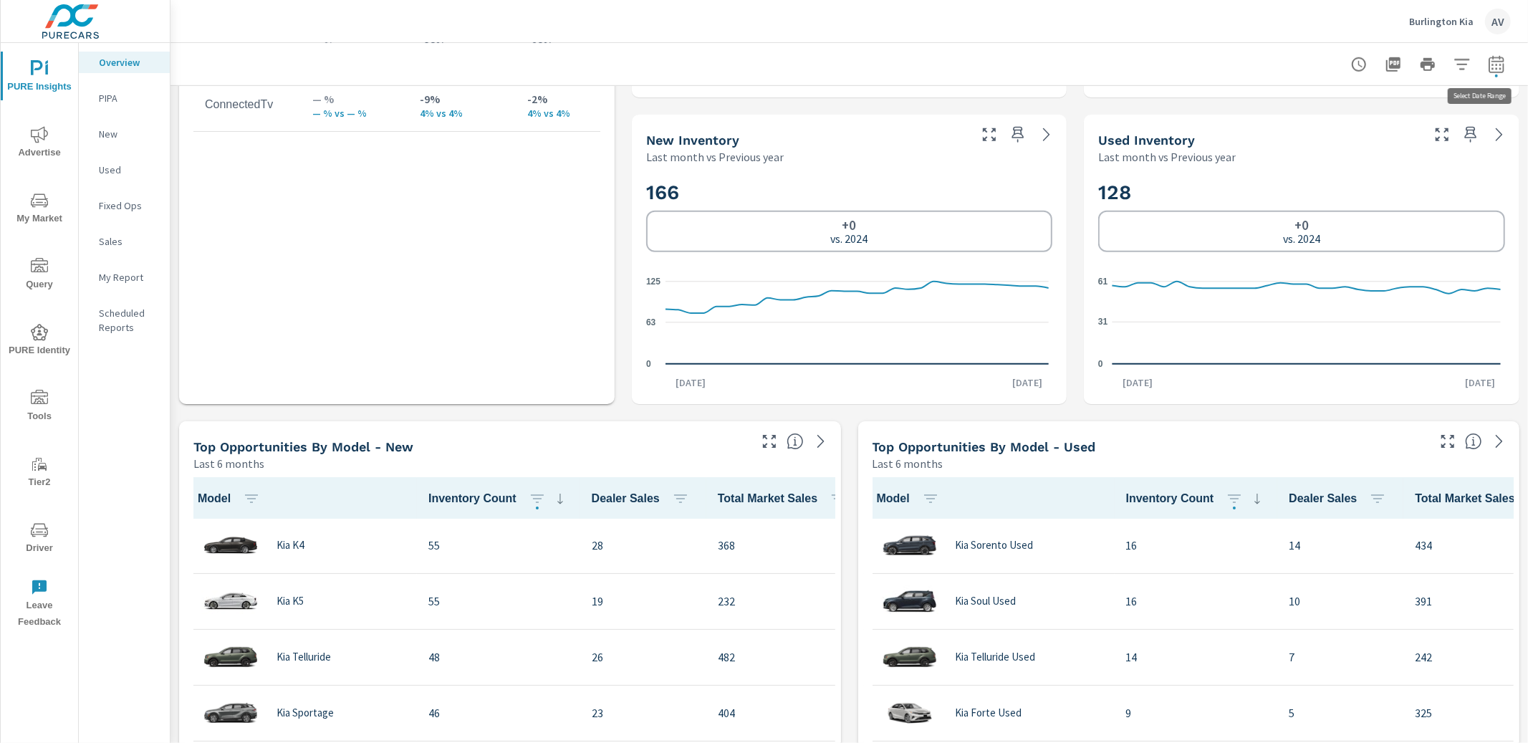
click at [1488, 56] on icon "button" at bounding box center [1496, 64] width 17 height 17
select select "Last month"
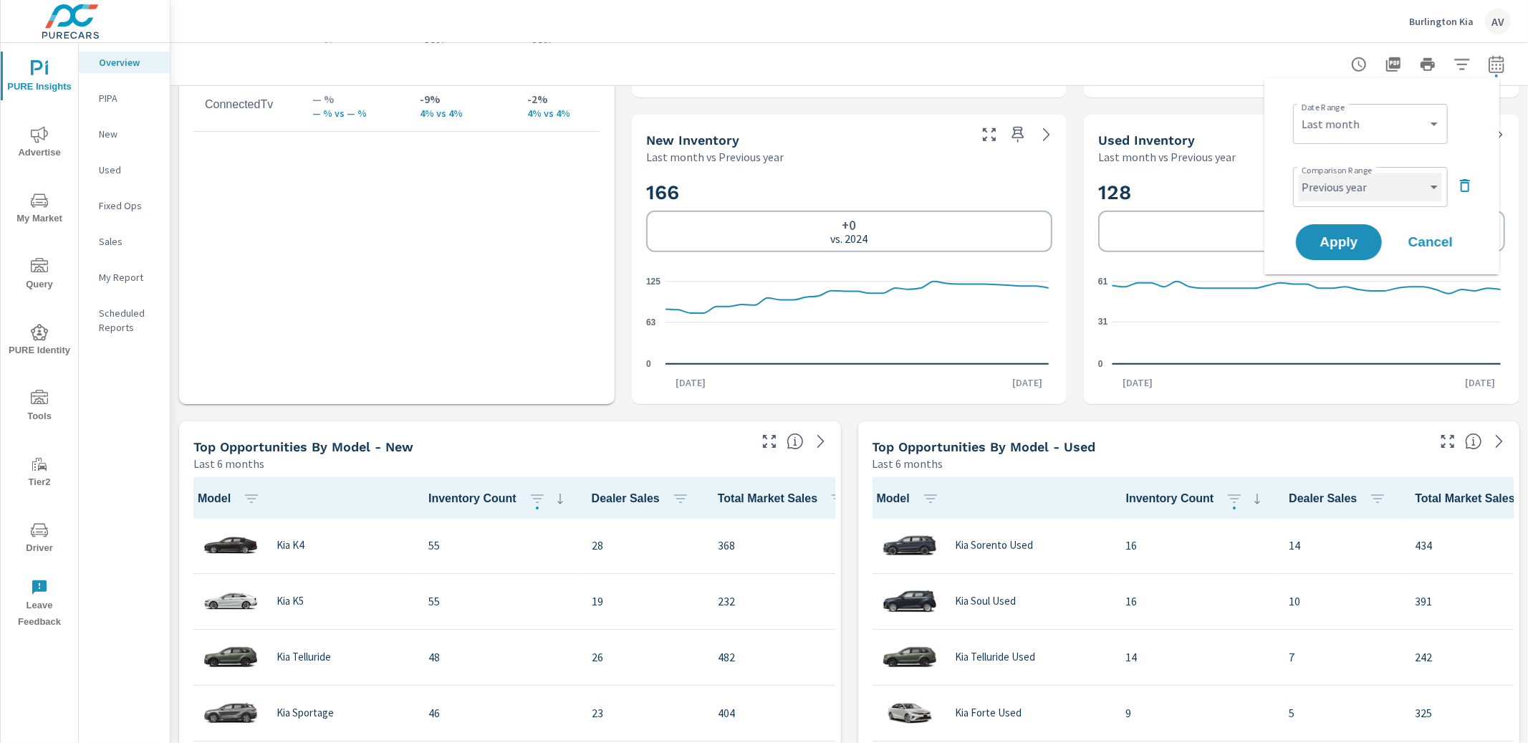
click at [1400, 182] on select "Custom Previous period Previous month Previous year" at bounding box center [1370, 187] width 143 height 29
click at [1299, 173] on select "Custom Previous period Previous month Previous year" at bounding box center [1370, 187] width 143 height 29
select select "Previous month"
click at [1337, 242] on span "Apply" at bounding box center [1338, 243] width 59 height 14
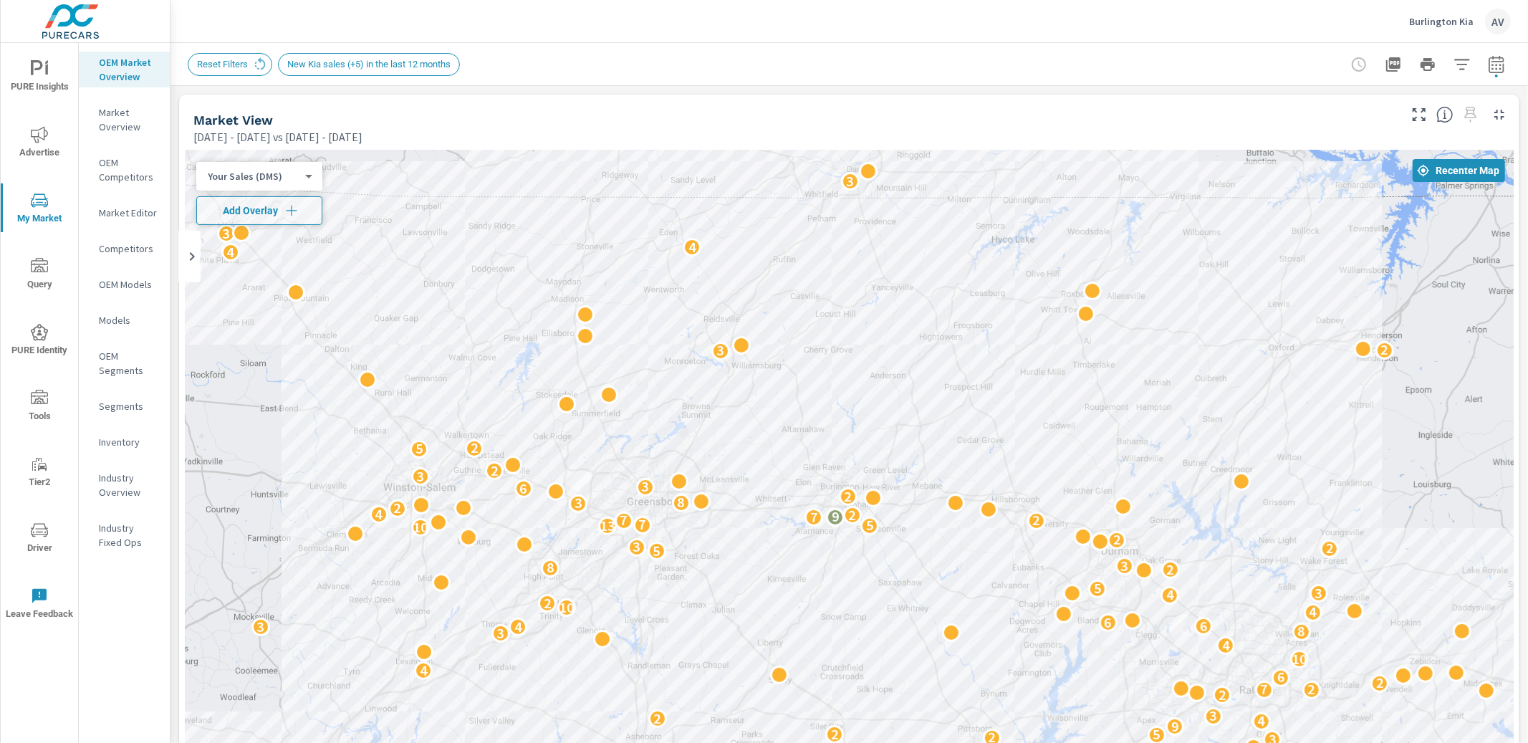
click at [270, 170] on body "PURE Insights Advertise My Market Query PURE Identity Tools Tier2 Driver Leave …" at bounding box center [764, 371] width 1528 height 743
click at [270, 199] on li "Total Market Sales" at bounding box center [266, 199] width 140 height 23
click at [219, 172] on body "PURE Insights Advertise My Market Query PURE Identity Tools Tier2 Driver Leave …" at bounding box center [764, 371] width 1528 height 743
click at [263, 133] on li "Your Sales (Market Data)" at bounding box center [266, 130] width 140 height 23
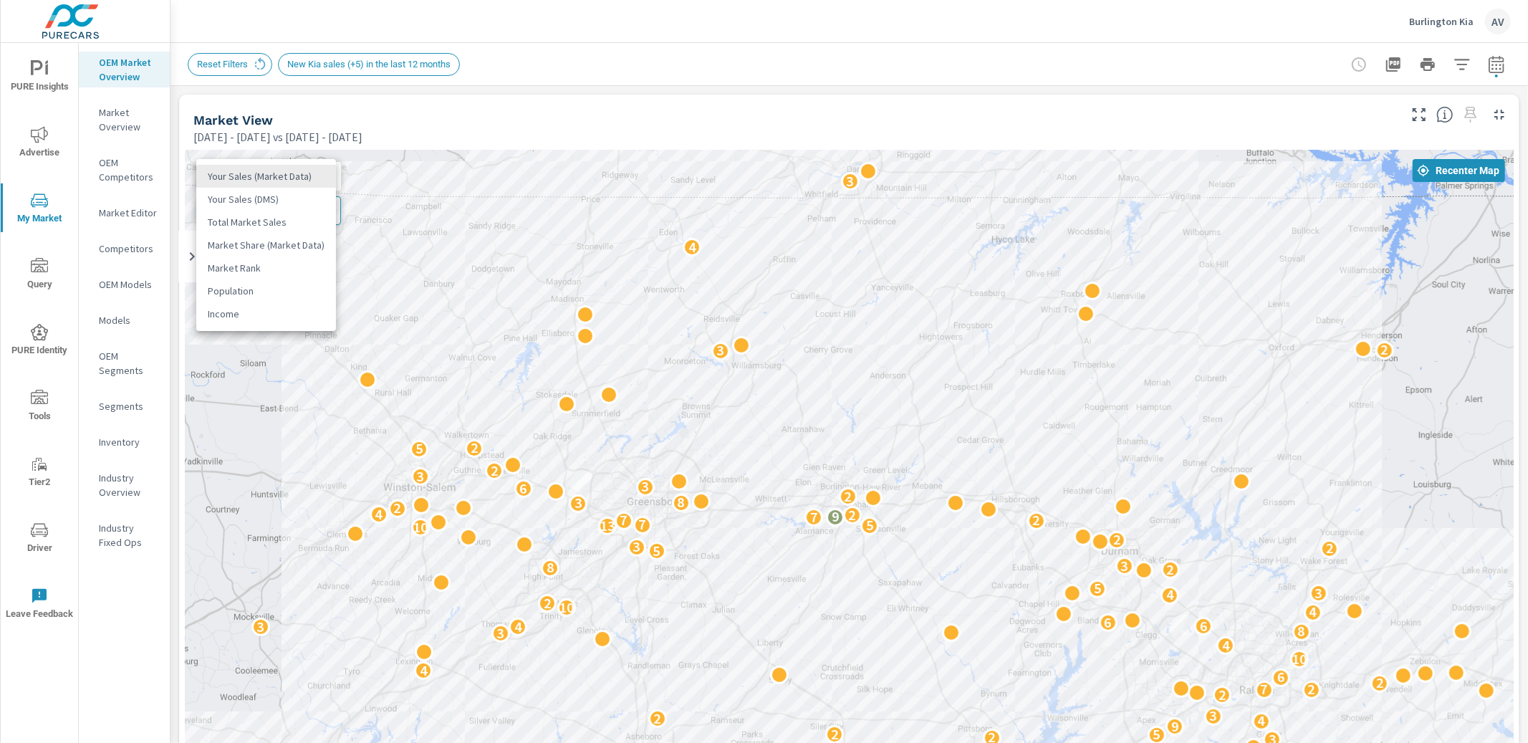
click at [271, 180] on body "PURE Insights Advertise My Market Query PURE Identity Tools Tier2 Driver Leave …" at bounding box center [764, 371] width 1528 height 743
click at [271, 206] on li "Your Sales (DMS)" at bounding box center [266, 199] width 140 height 23
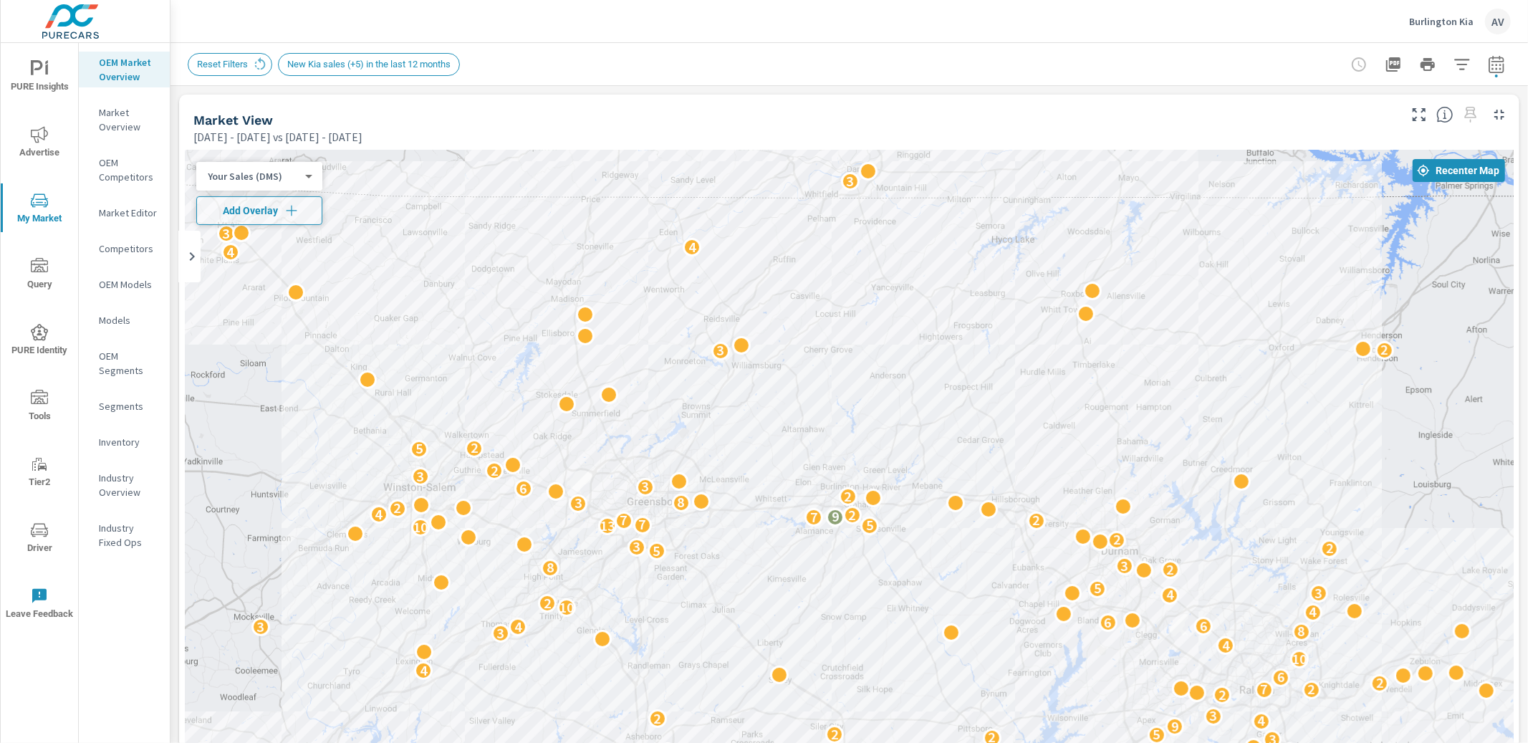
drag, startPoint x: 1076, startPoint y: 122, endPoint x: 1126, endPoint y: 113, distance: 51.0
click at [1077, 122] on div "Market View" at bounding box center [794, 120] width 1203 height 16
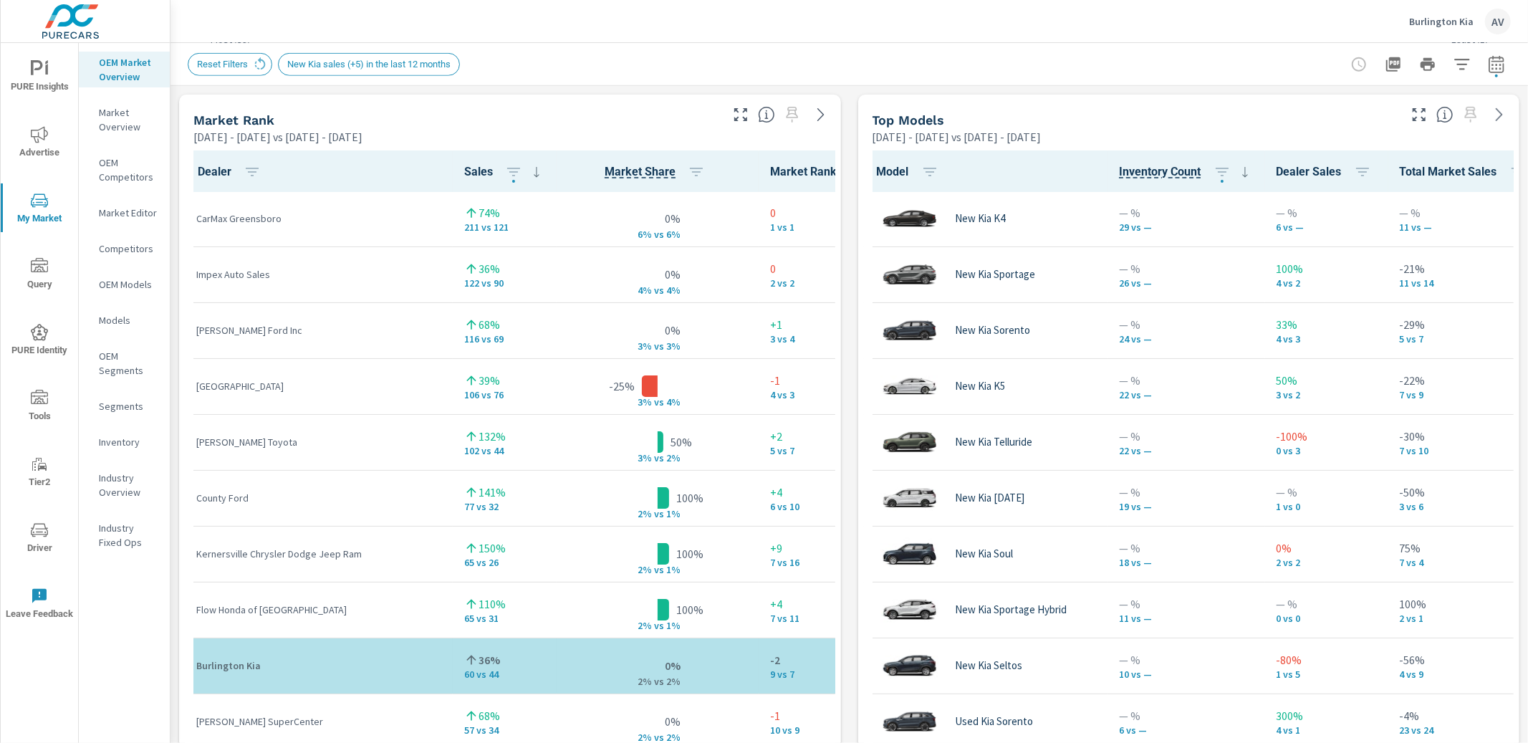
scroll to position [922, 0]
click at [844, 105] on div "Market View Jun 01, 2025 - Jul 31, 2025 vs Jul 01, 2024 - Jul 31, 2024 ← Move l…" at bounding box center [848, 390] width 1357 height 2452
click at [849, 153] on div "Market View Jun 01, 2025 - Jul 31, 2025 vs Jul 01, 2024 - Jul 31, 2024 ← Move l…" at bounding box center [848, 390] width 1357 height 2452
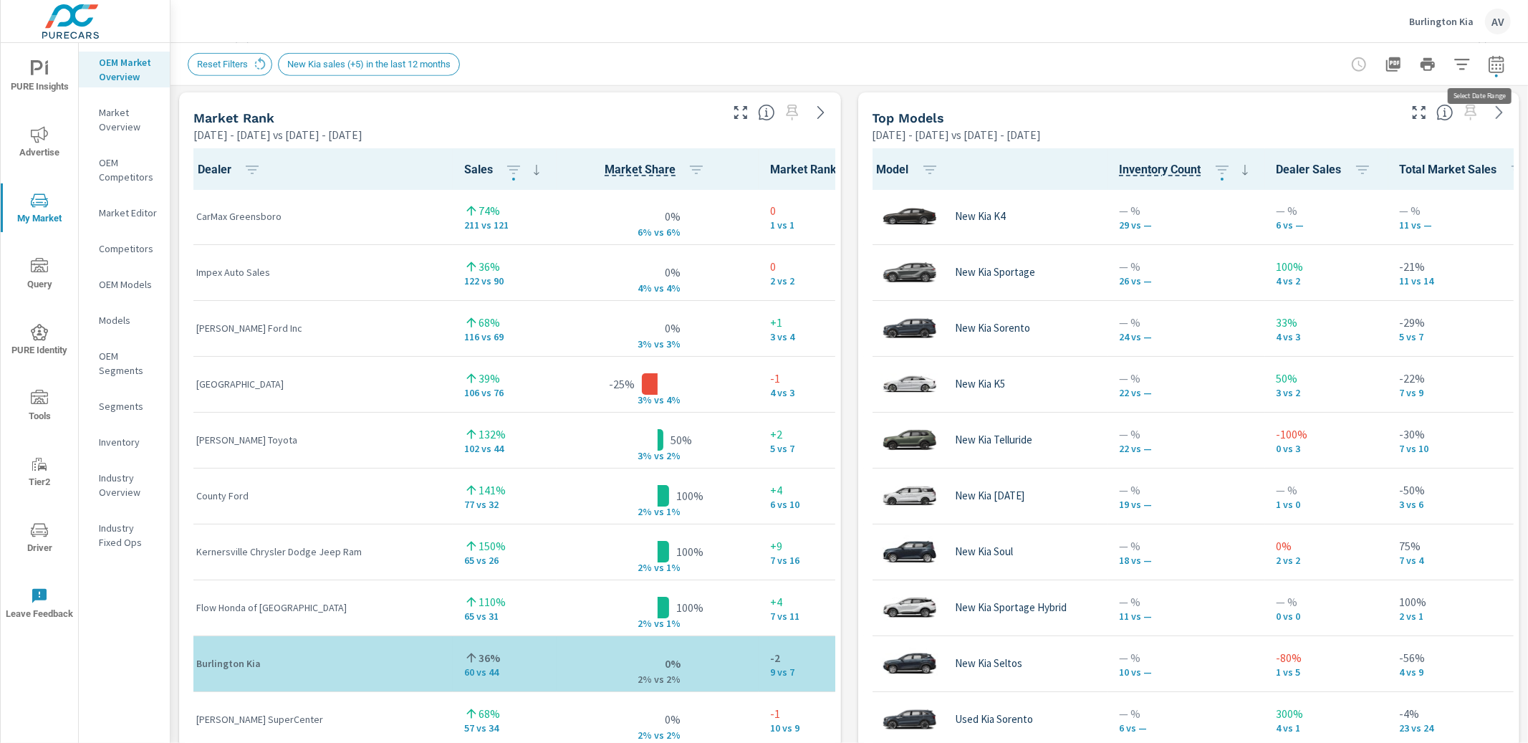
click at [1488, 58] on icon "button" at bounding box center [1496, 64] width 17 height 17
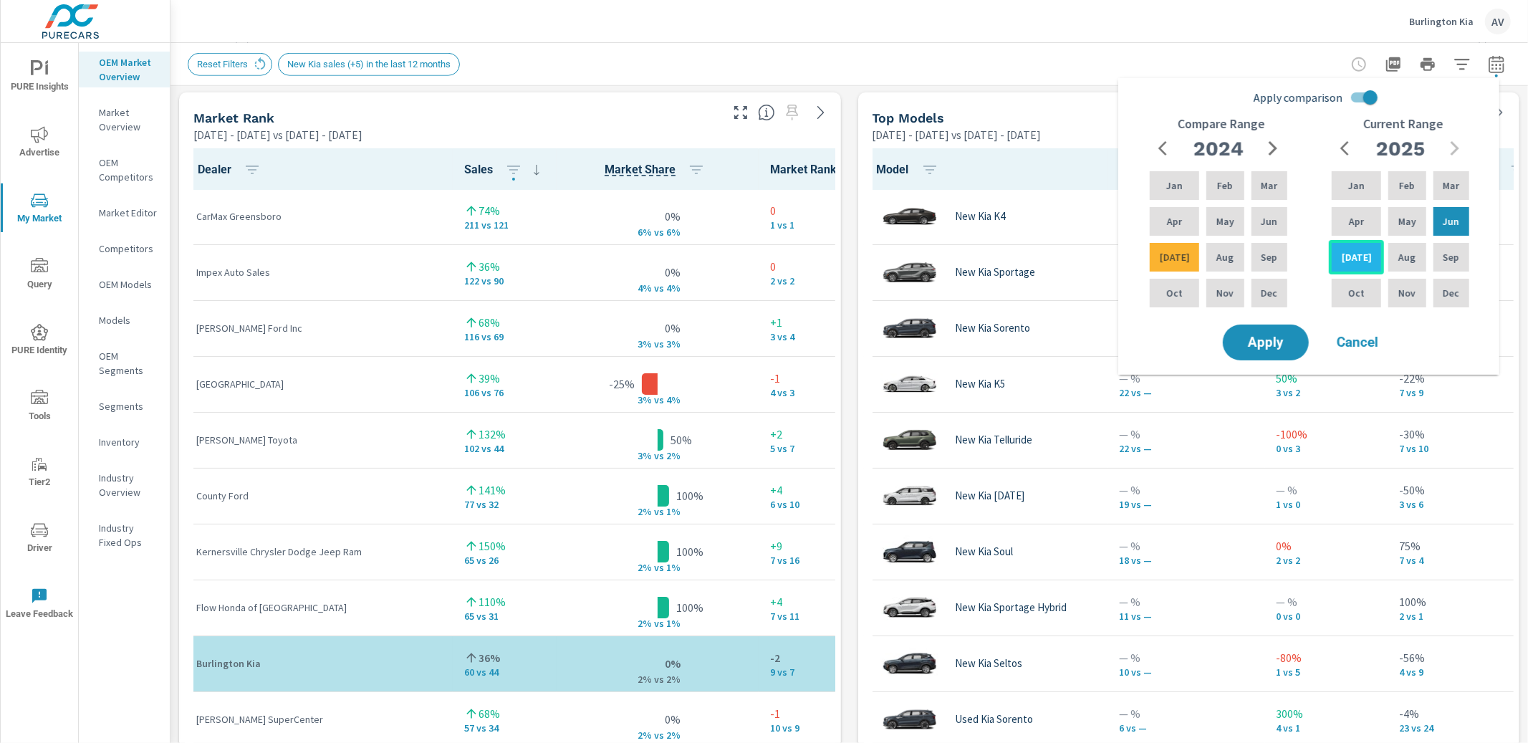
click at [1365, 265] on div "Jul" at bounding box center [1356, 257] width 55 height 34
click at [1353, 252] on p "Jul" at bounding box center [1357, 257] width 30 height 14
click at [1284, 333] on button "Apply" at bounding box center [1265, 342] width 89 height 37
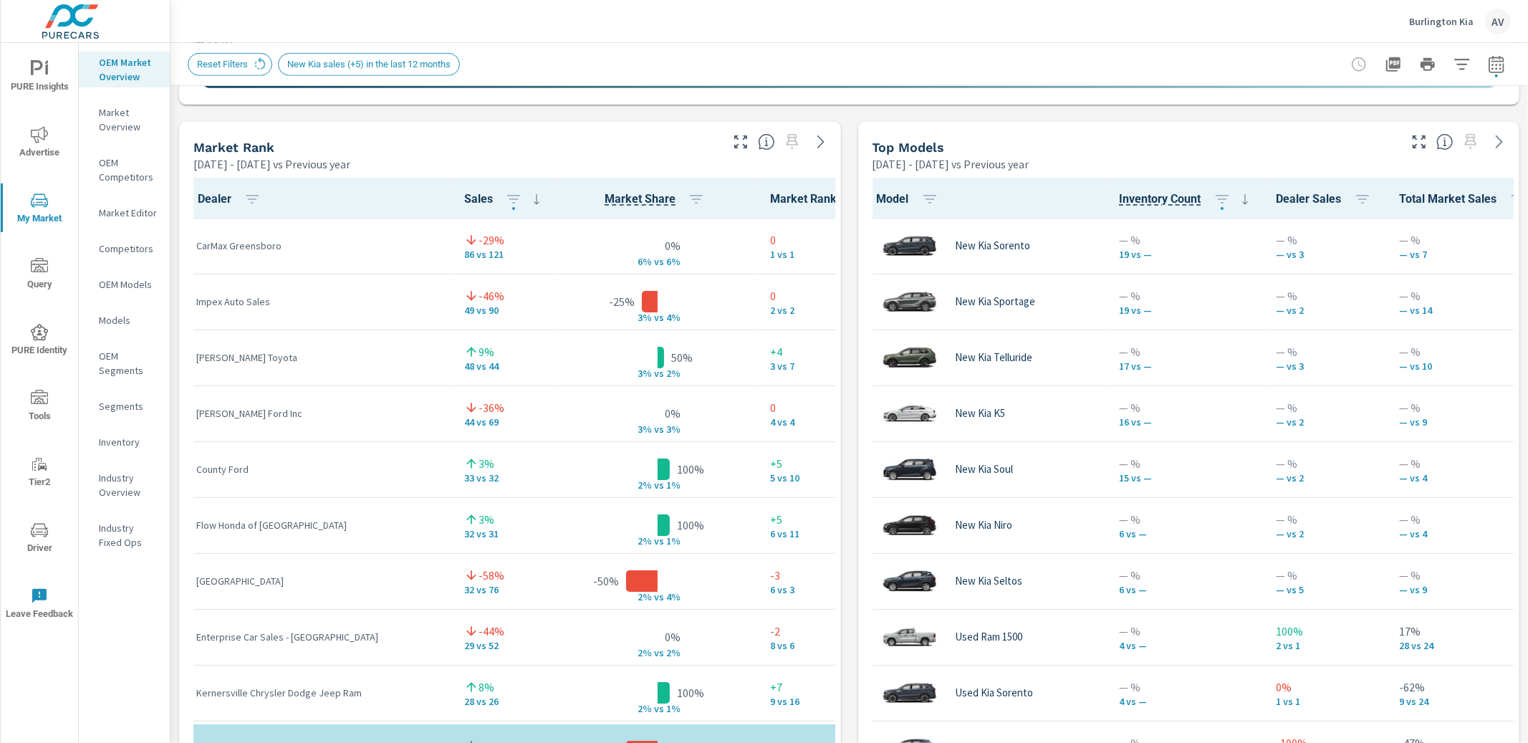
scroll to position [927, 0]
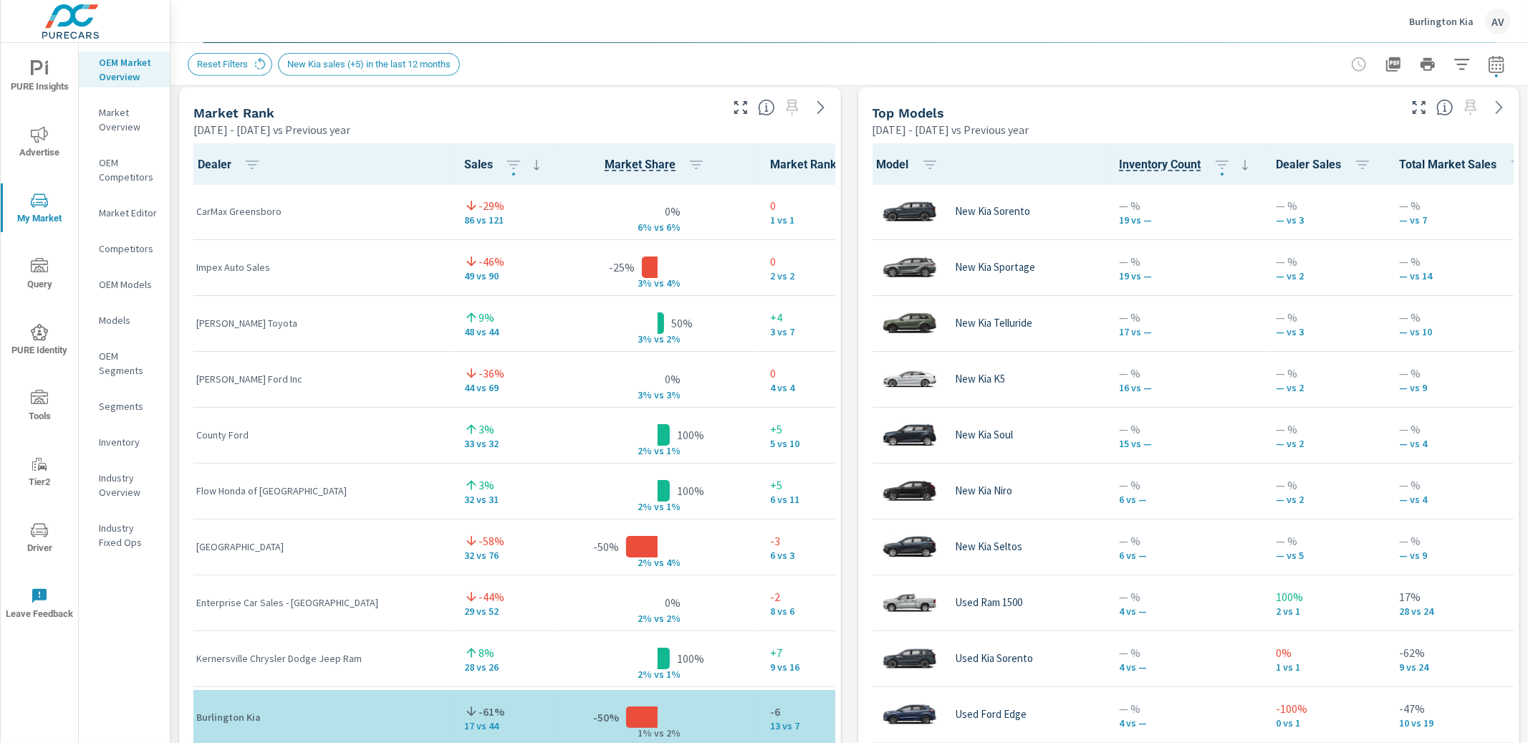
click at [847, 111] on div "Market View Jul 01, 2025 - Jul 31, 2025 vs Previous year ← Move left → Move rig…" at bounding box center [848, 385] width 1357 height 2452
click at [847, 150] on div "Market View Jul 01, 2025 - Jul 31, 2025 vs Previous year ← Move left → Move rig…" at bounding box center [848, 385] width 1357 height 2452
click at [1490, 60] on icon "button" at bounding box center [1495, 63] width 15 height 17
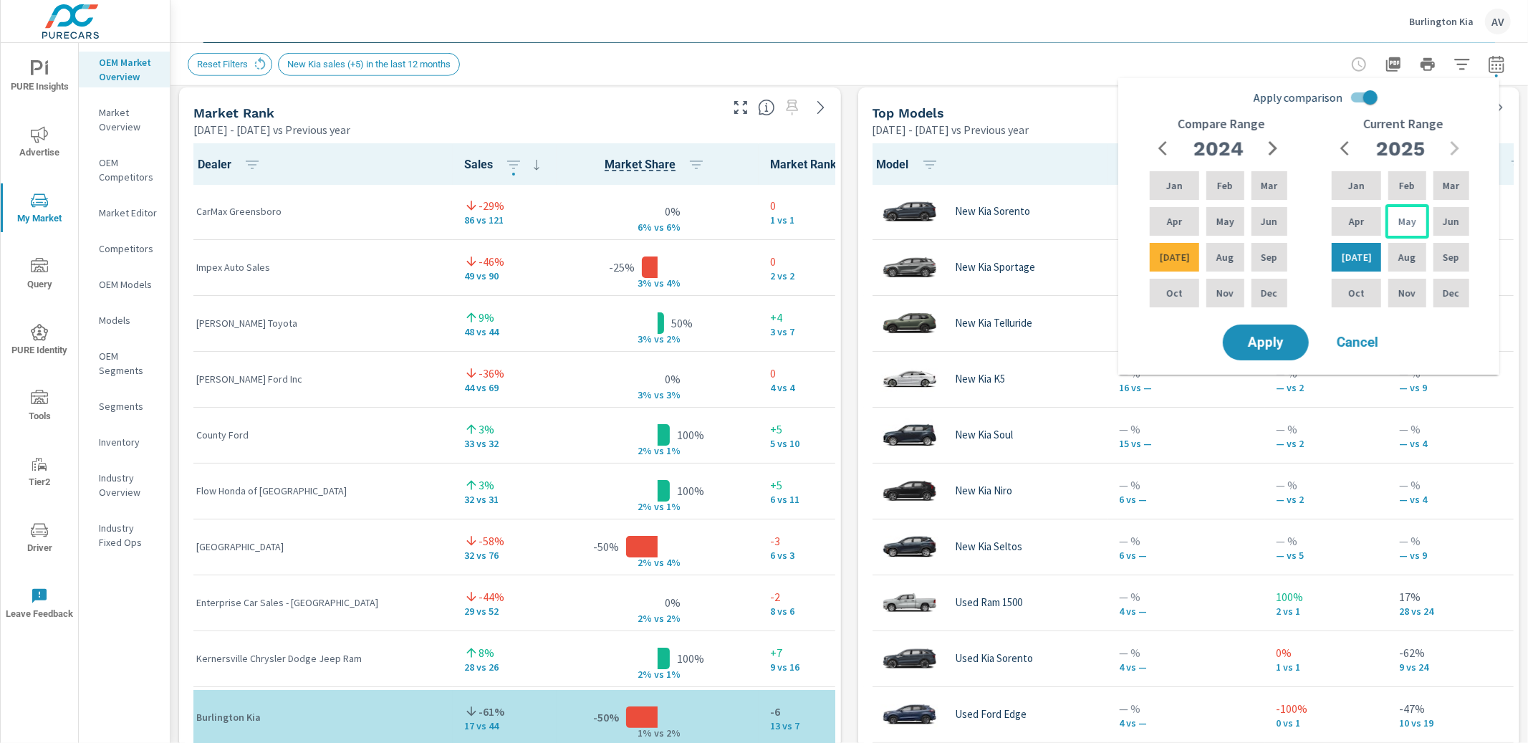
click at [1415, 221] on div "May" at bounding box center [1406, 221] width 43 height 34
click at [1443, 221] on p "Jun" at bounding box center [1451, 221] width 16 height 14
click at [1216, 227] on p "May" at bounding box center [1225, 221] width 18 height 14
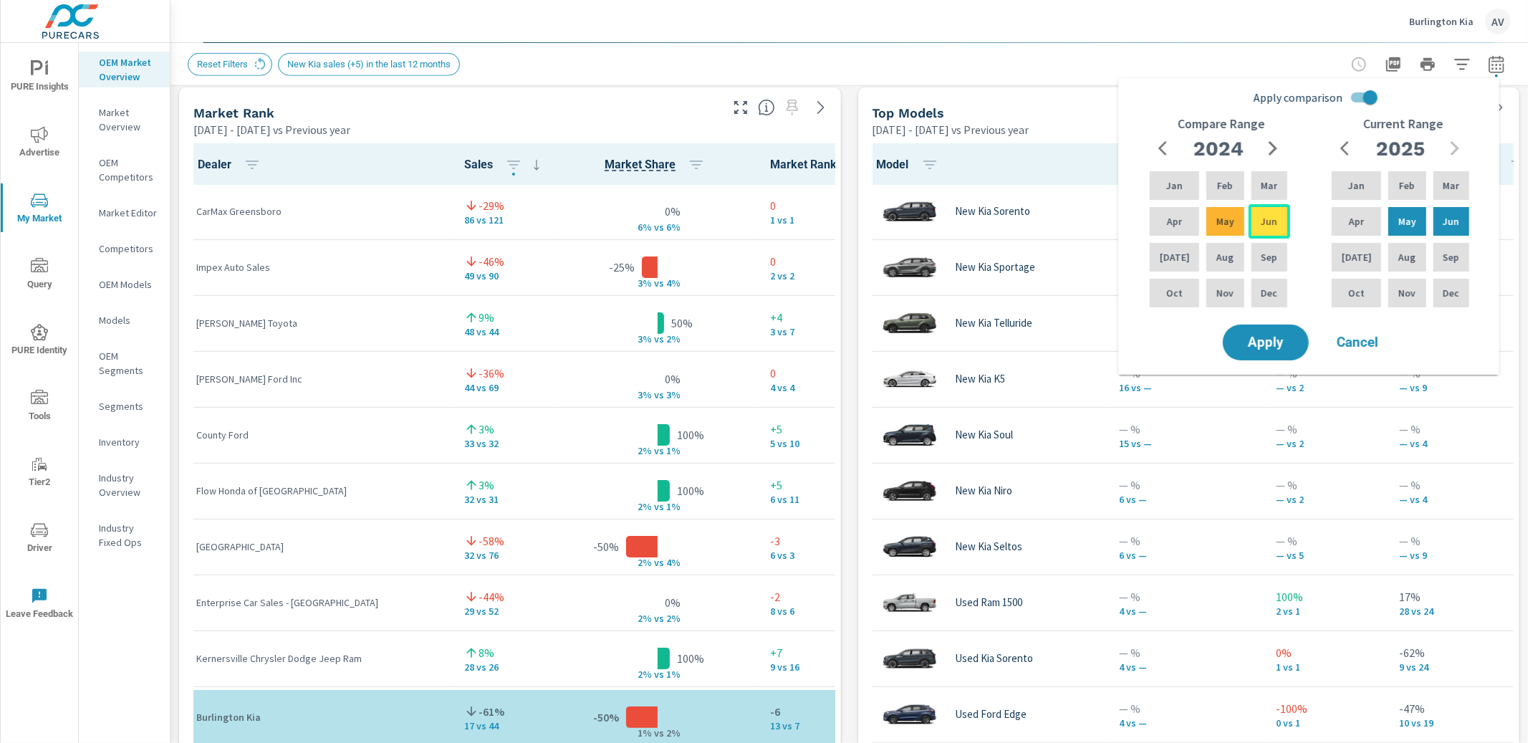
click at [1261, 223] on p "Jun" at bounding box center [1269, 221] width 16 height 14
click at [1294, 348] on span "Apply" at bounding box center [1265, 343] width 59 height 14
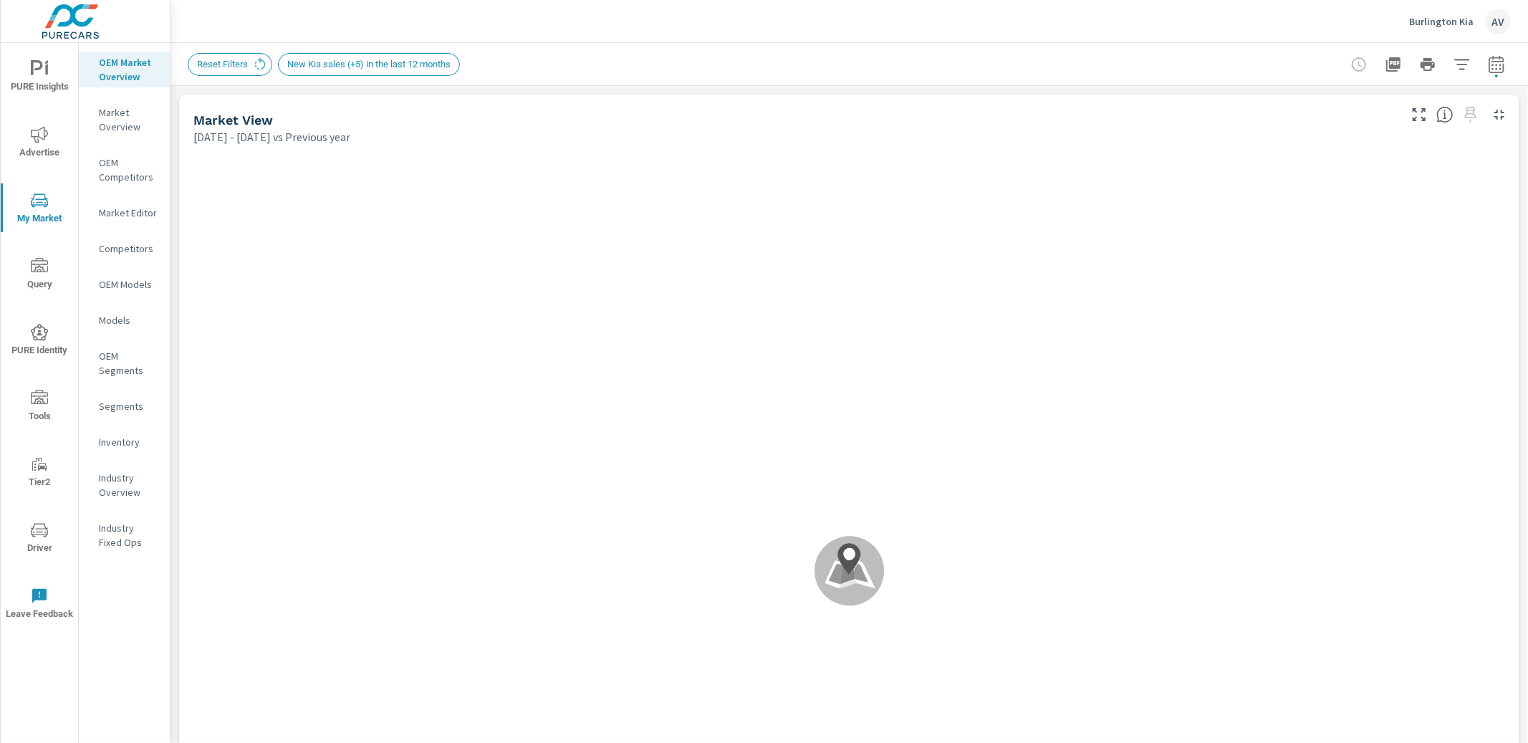
scroll to position [1, 0]
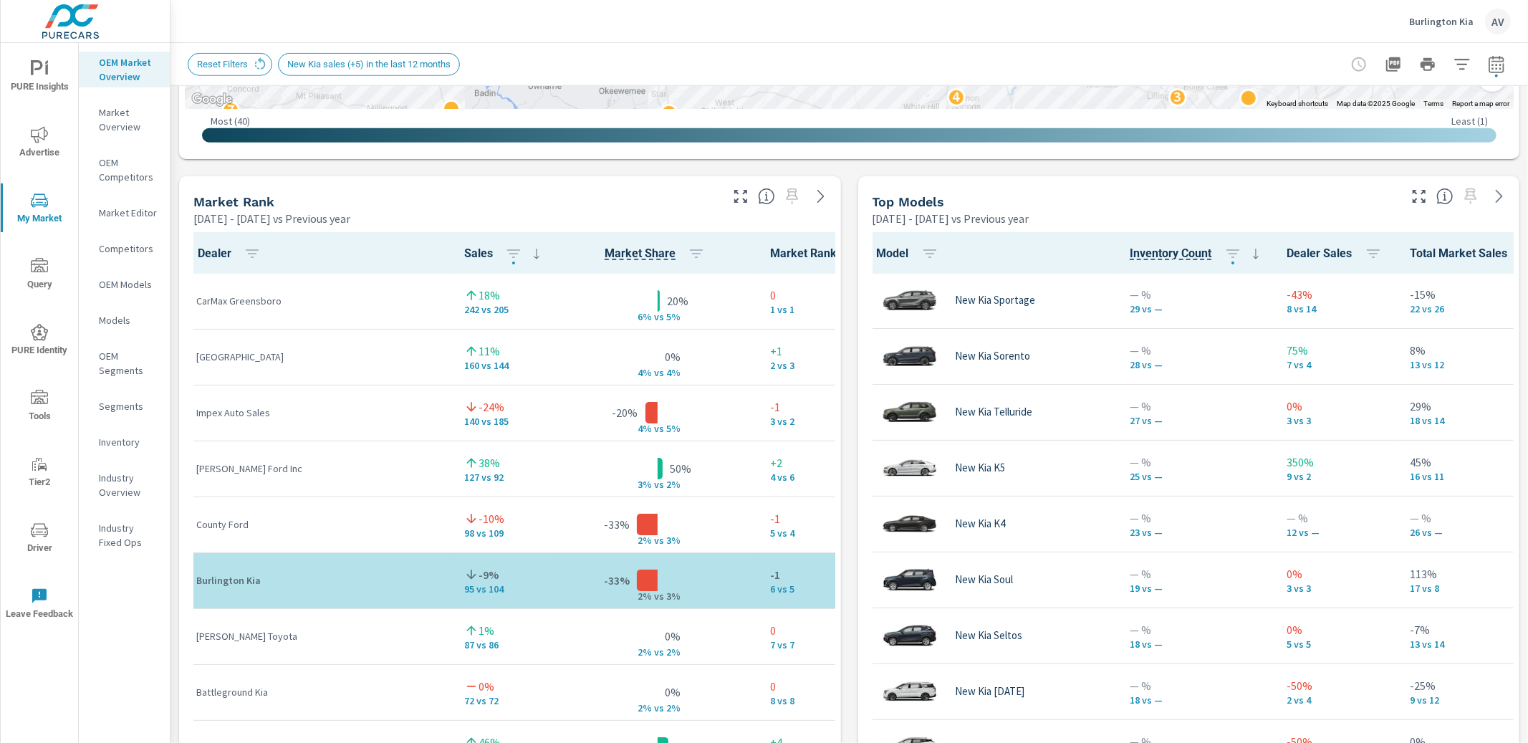
click at [846, 307] on div "Market View May 01, 2025 - Jun 30, 2025 vs Previous year ← Move left → Move rig…" at bounding box center [848, 474] width 1357 height 2452
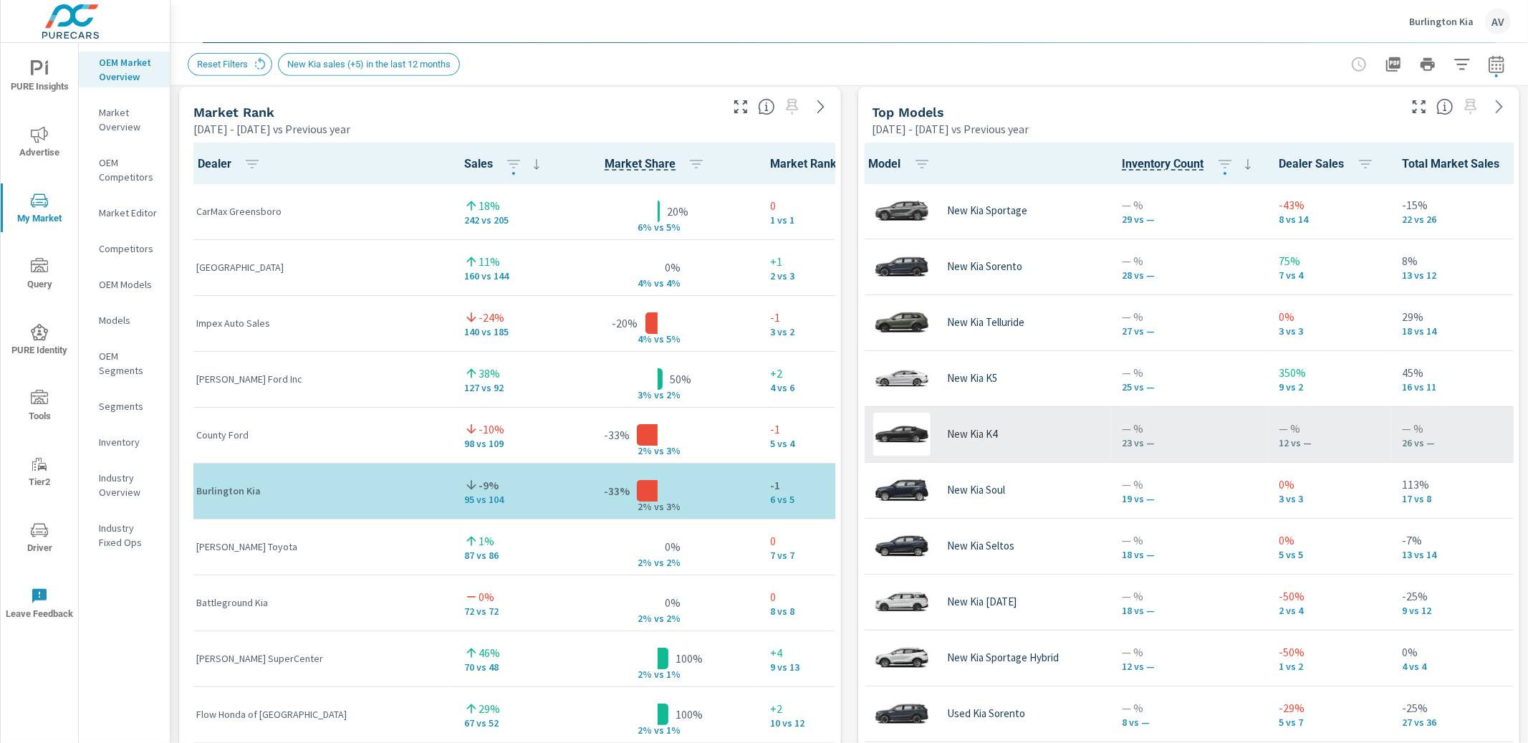
scroll to position [1, 9]
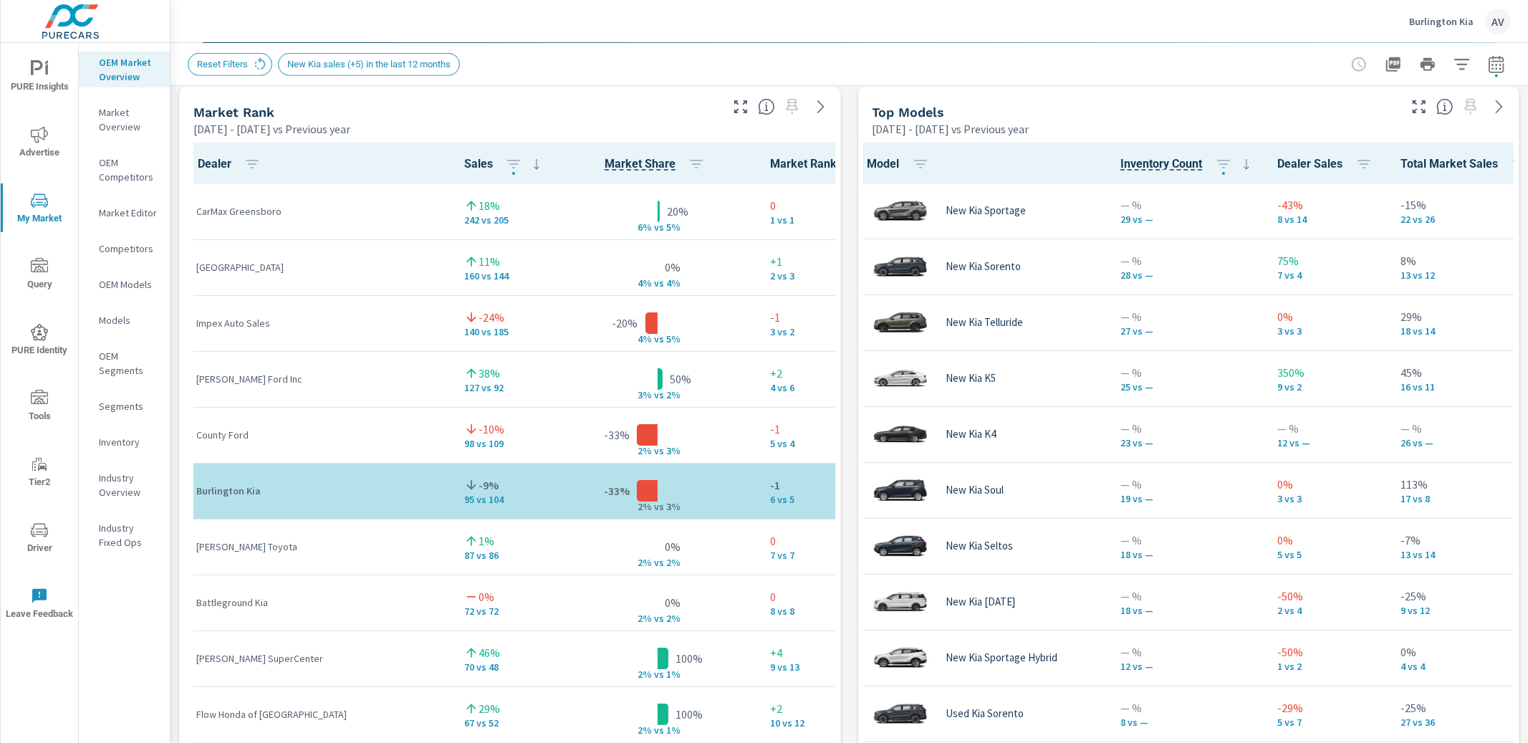
click at [842, 220] on div "Market View May 01, 2025 - Jun 30, 2025 vs Previous year ← Move left → Move rig…" at bounding box center [848, 384] width 1357 height 2452
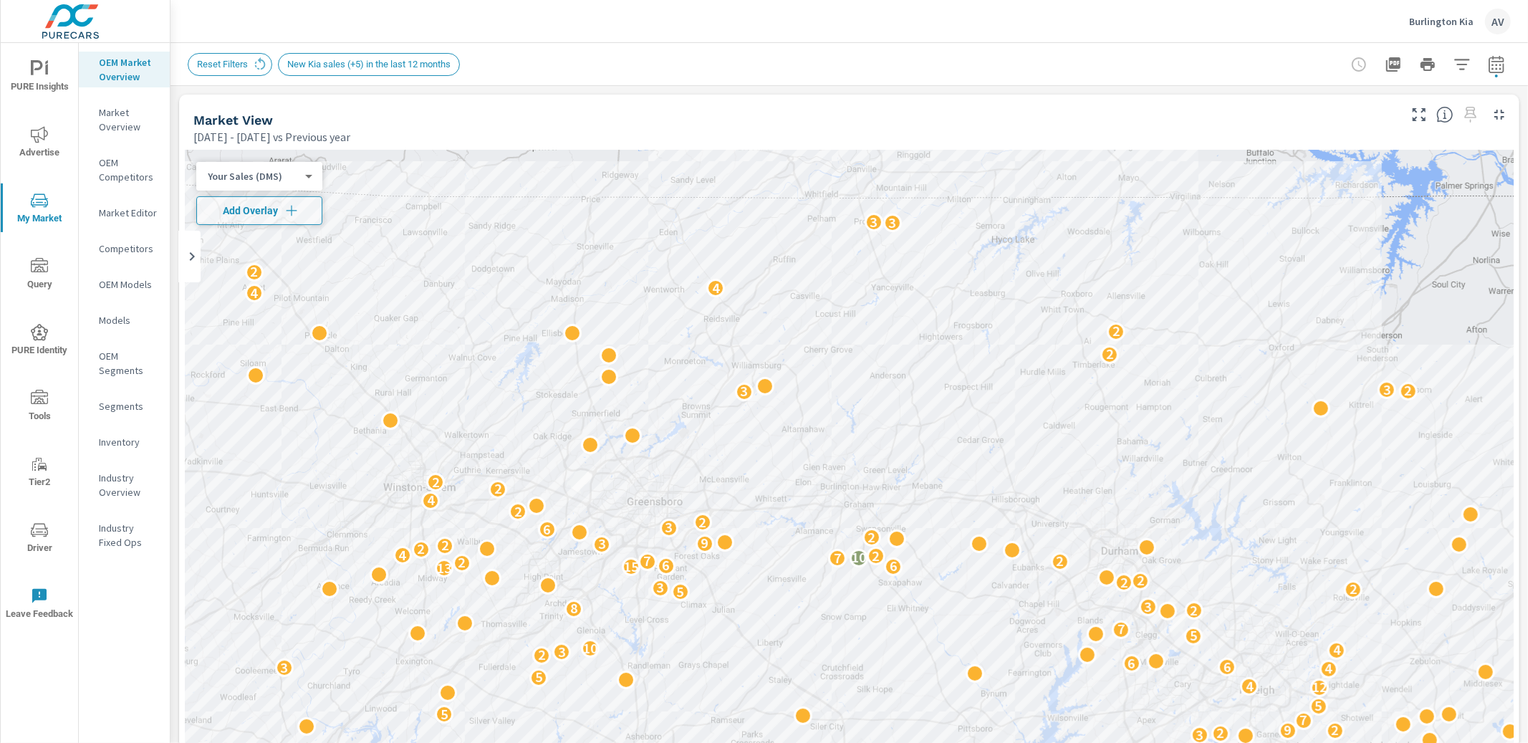
scroll to position [1, 0]
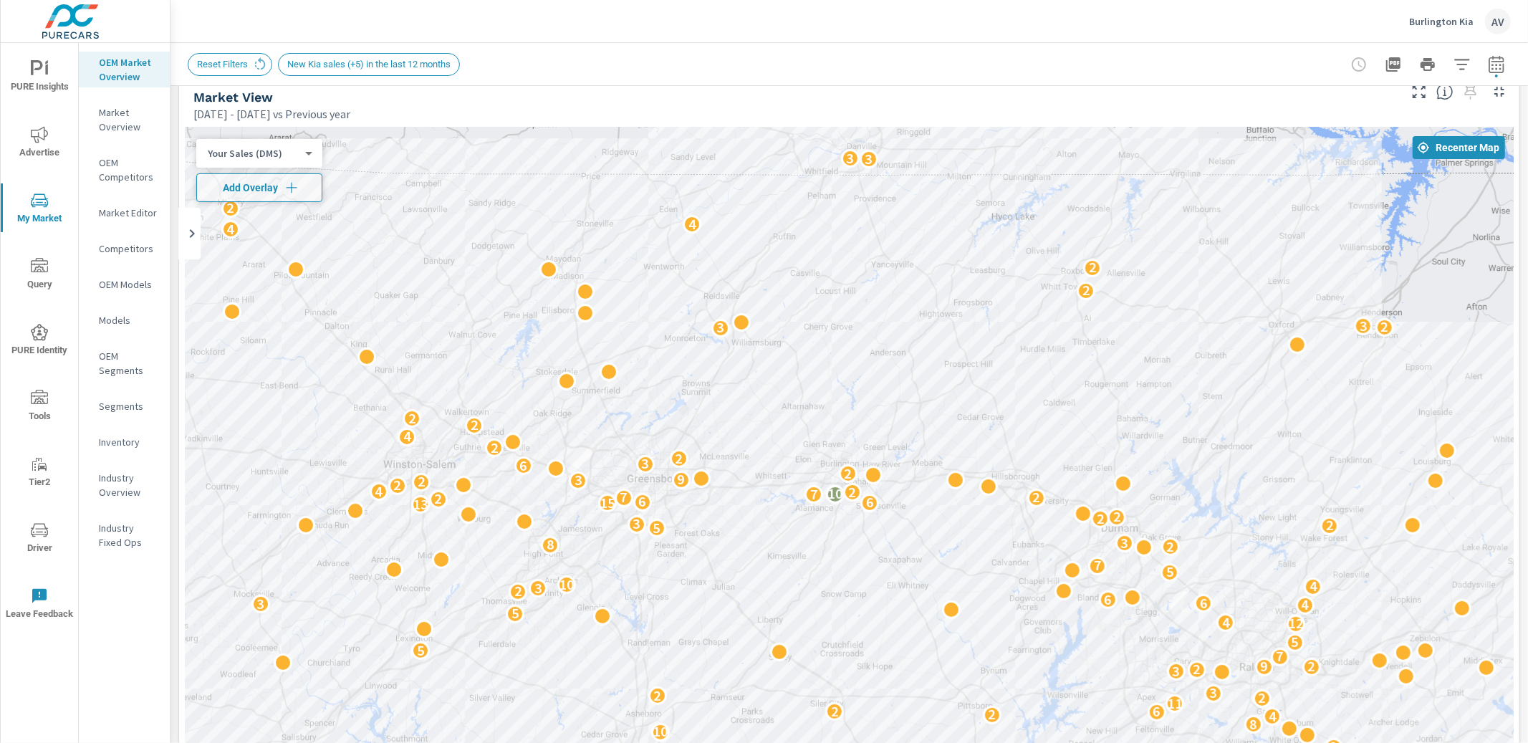
scroll to position [0, 0]
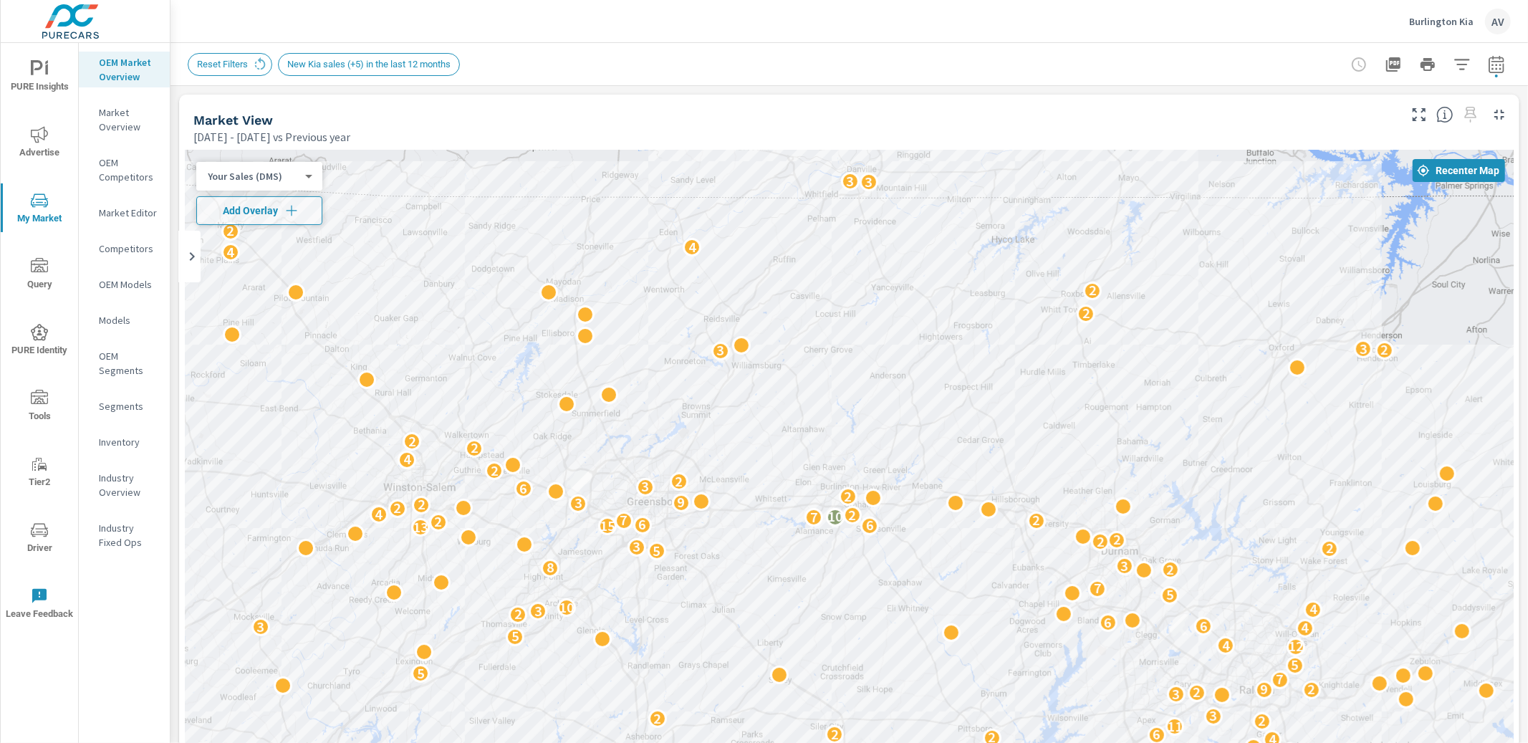
click at [120, 479] on p "Industry Overview" at bounding box center [128, 485] width 59 height 29
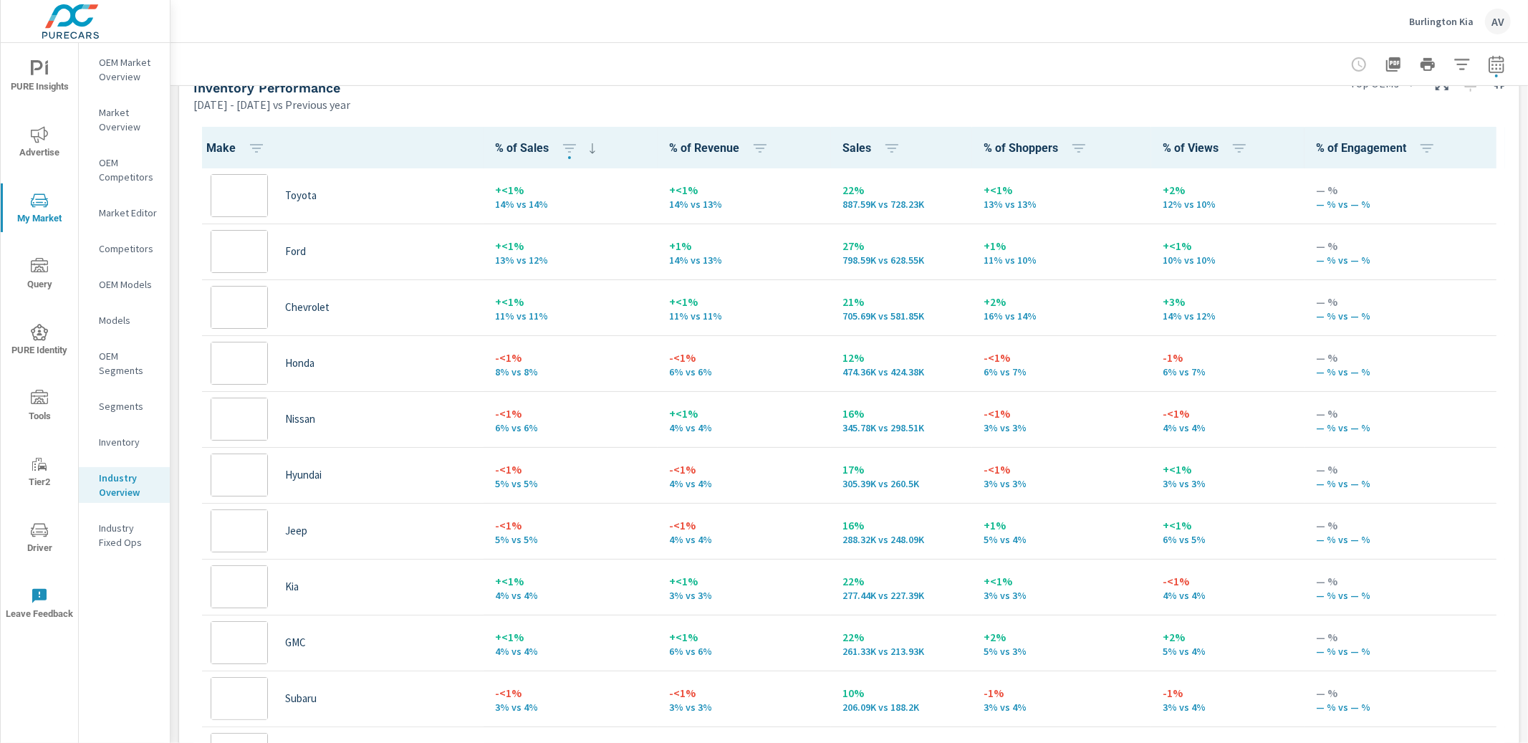
scroll to position [1, 0]
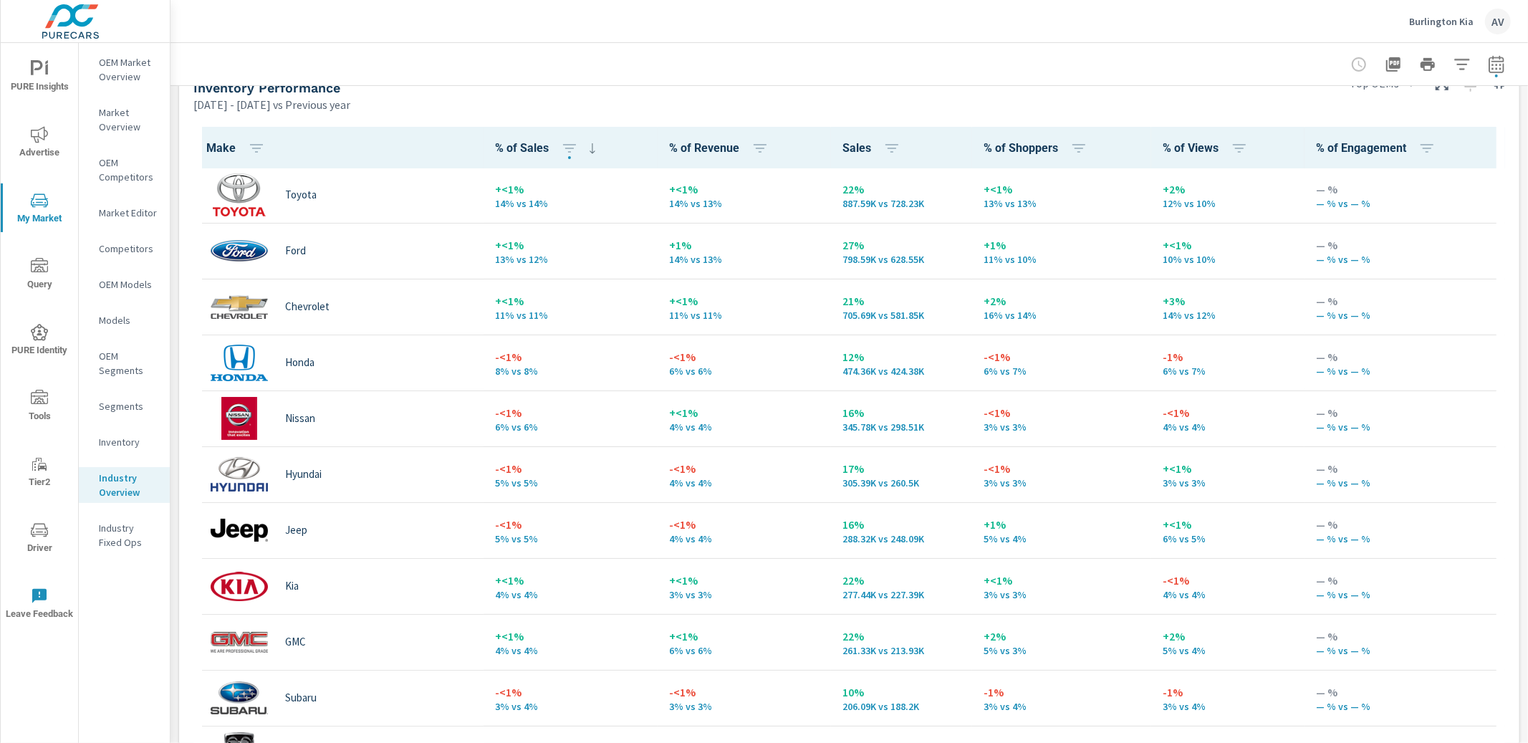
click at [727, 107] on div "[DATE] - [DATE] vs Previous year" at bounding box center [761, 104] width 1136 height 17
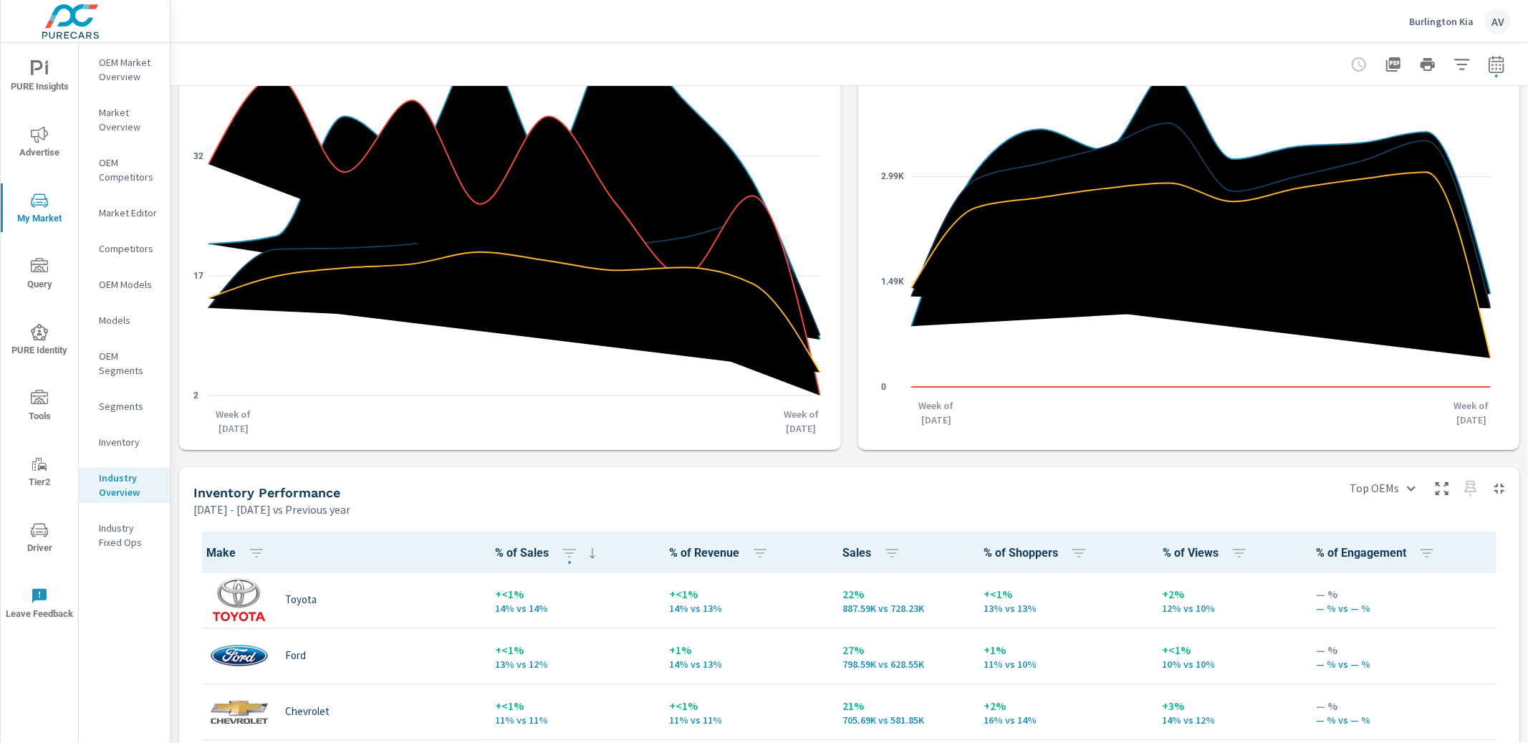
scroll to position [0, 0]
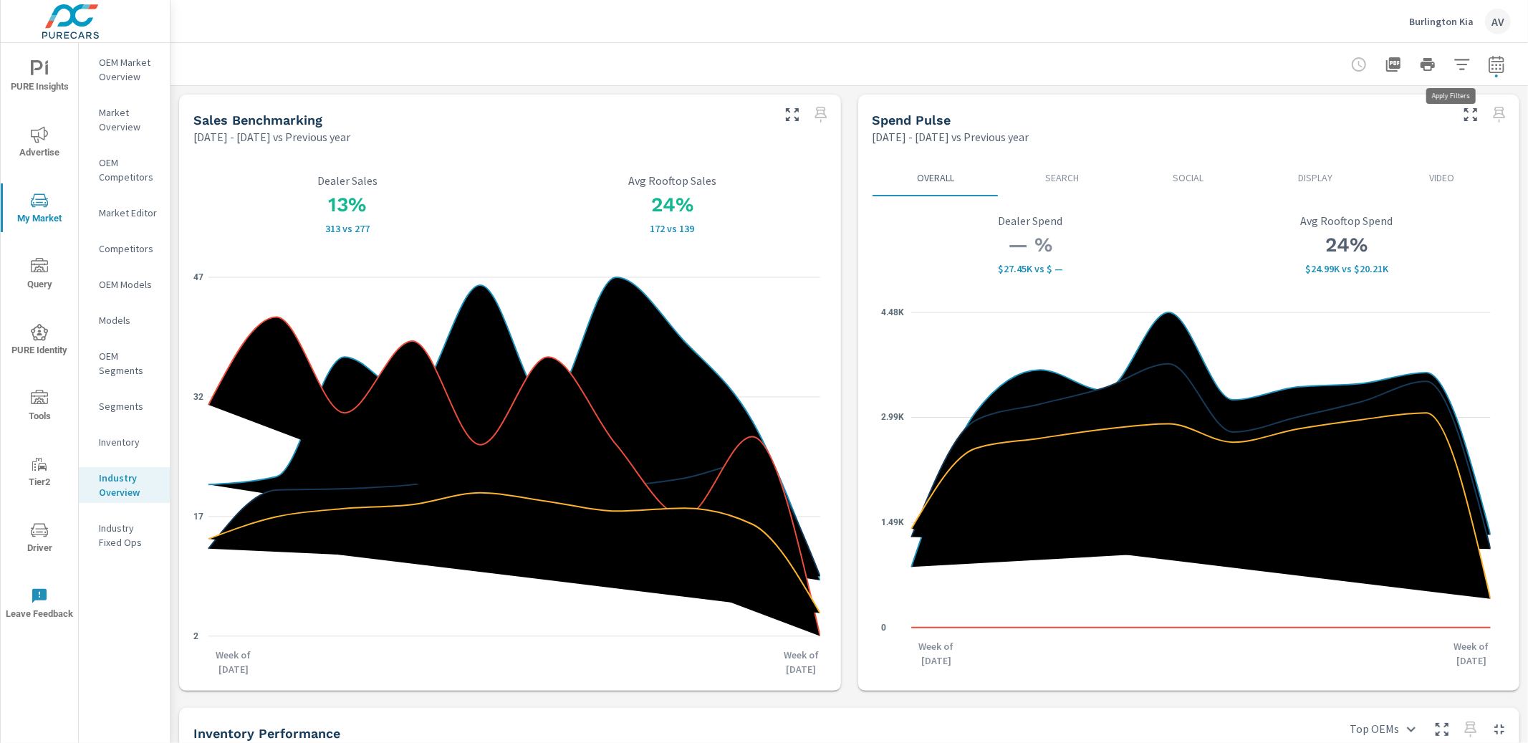
click at [1454, 59] on icon "button" at bounding box center [1461, 64] width 15 height 11
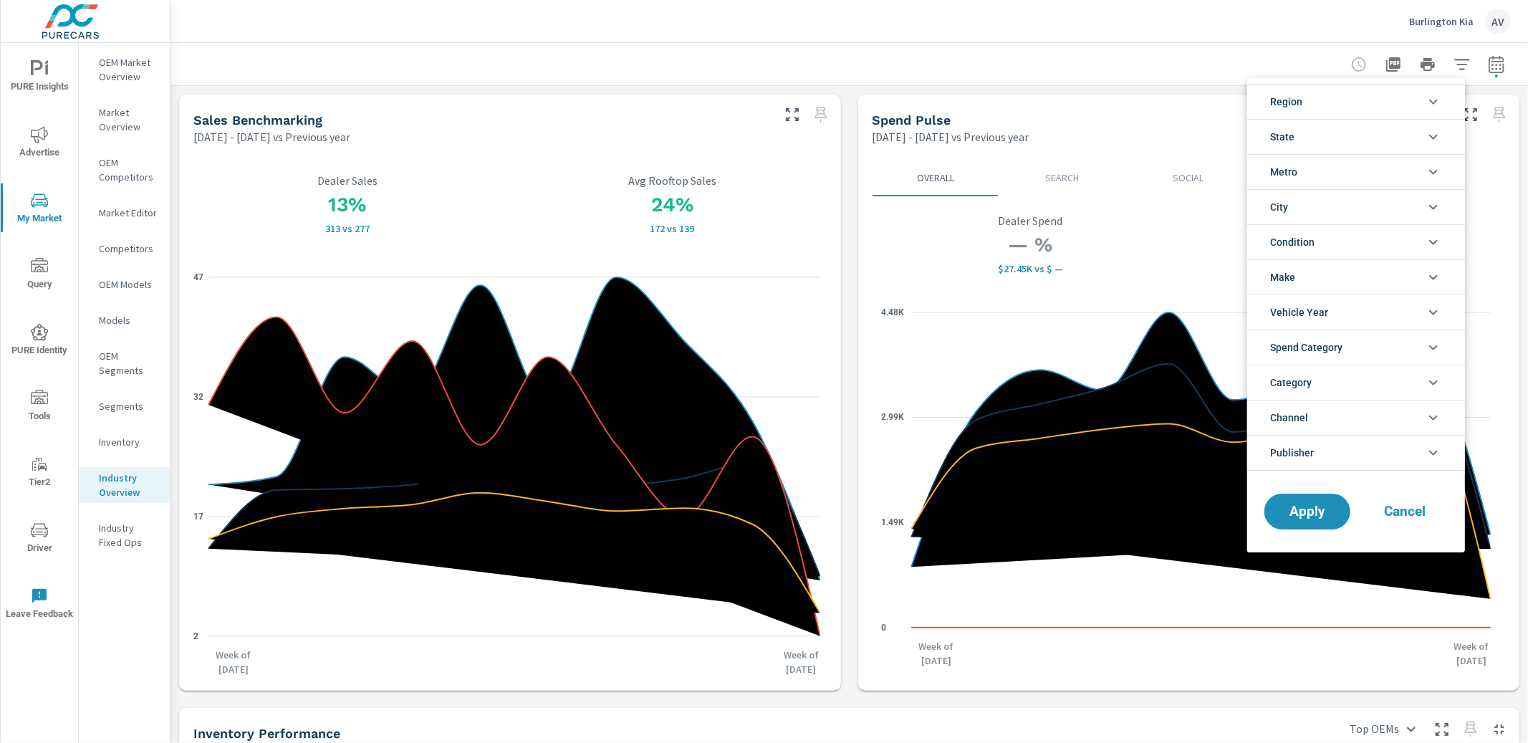
click at [1395, 135] on li "State" at bounding box center [1356, 136] width 218 height 35
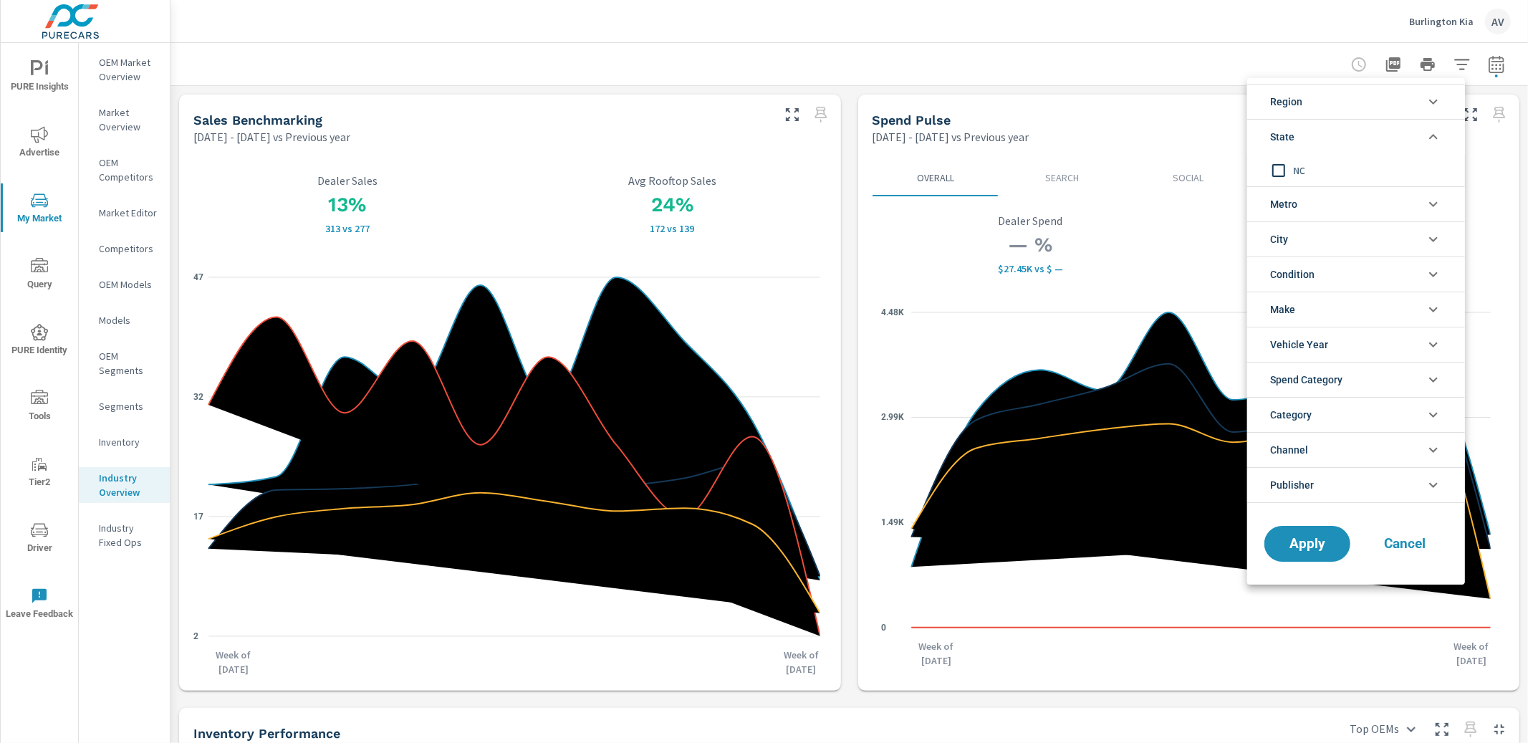
click at [1284, 169] on input "filter options" at bounding box center [1278, 170] width 30 height 30
click at [1329, 541] on span "Apply" at bounding box center [1307, 544] width 59 height 14
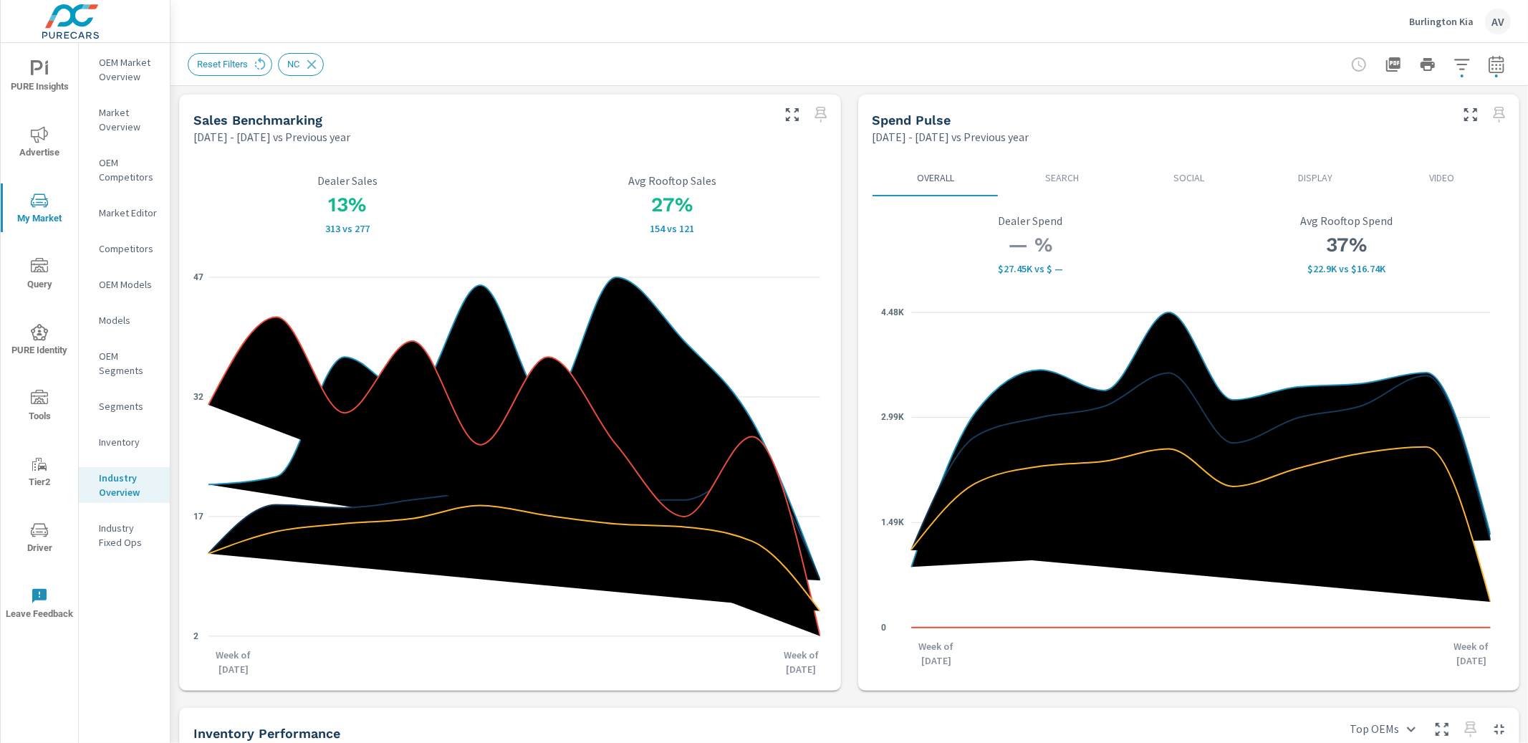
scroll to position [1, 0]
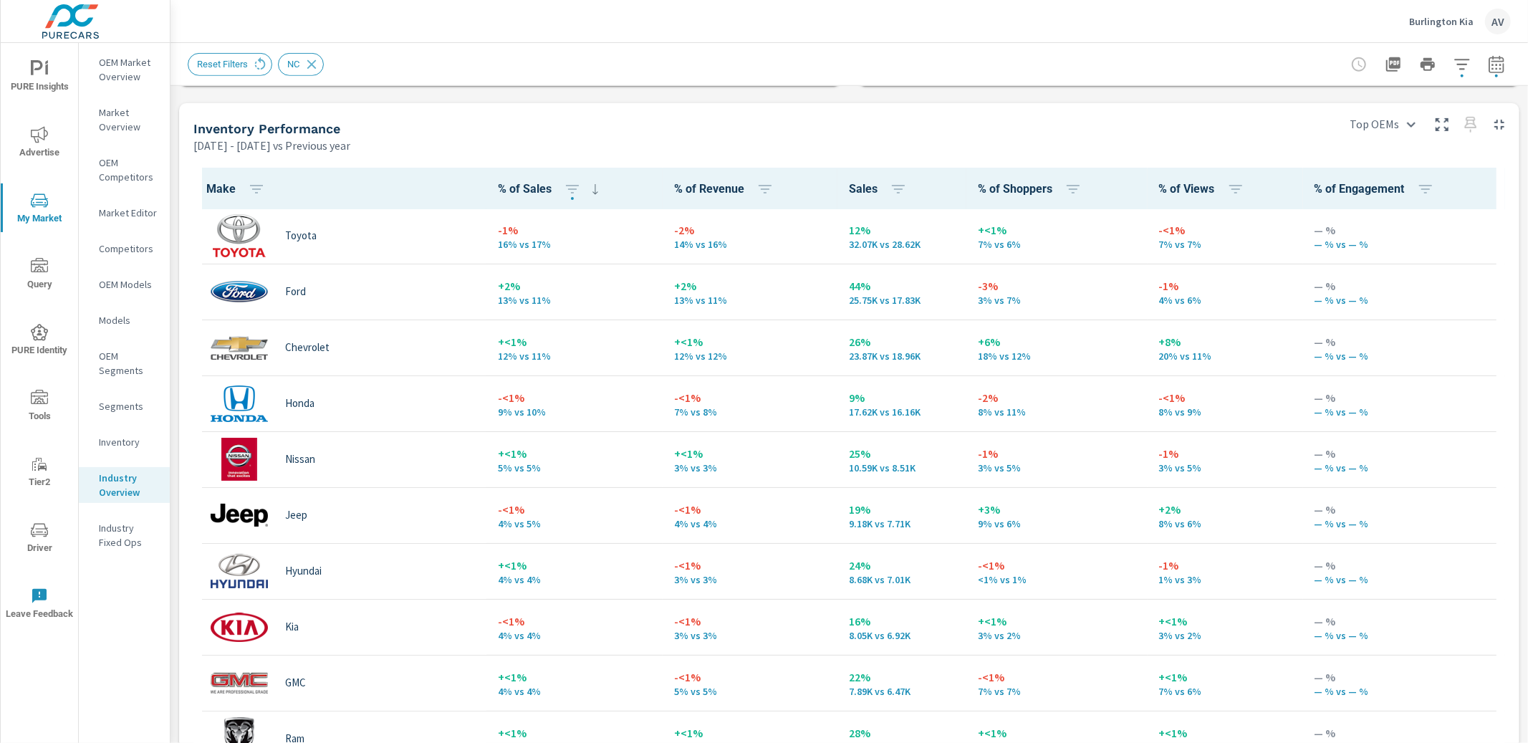
scroll to position [611, 0]
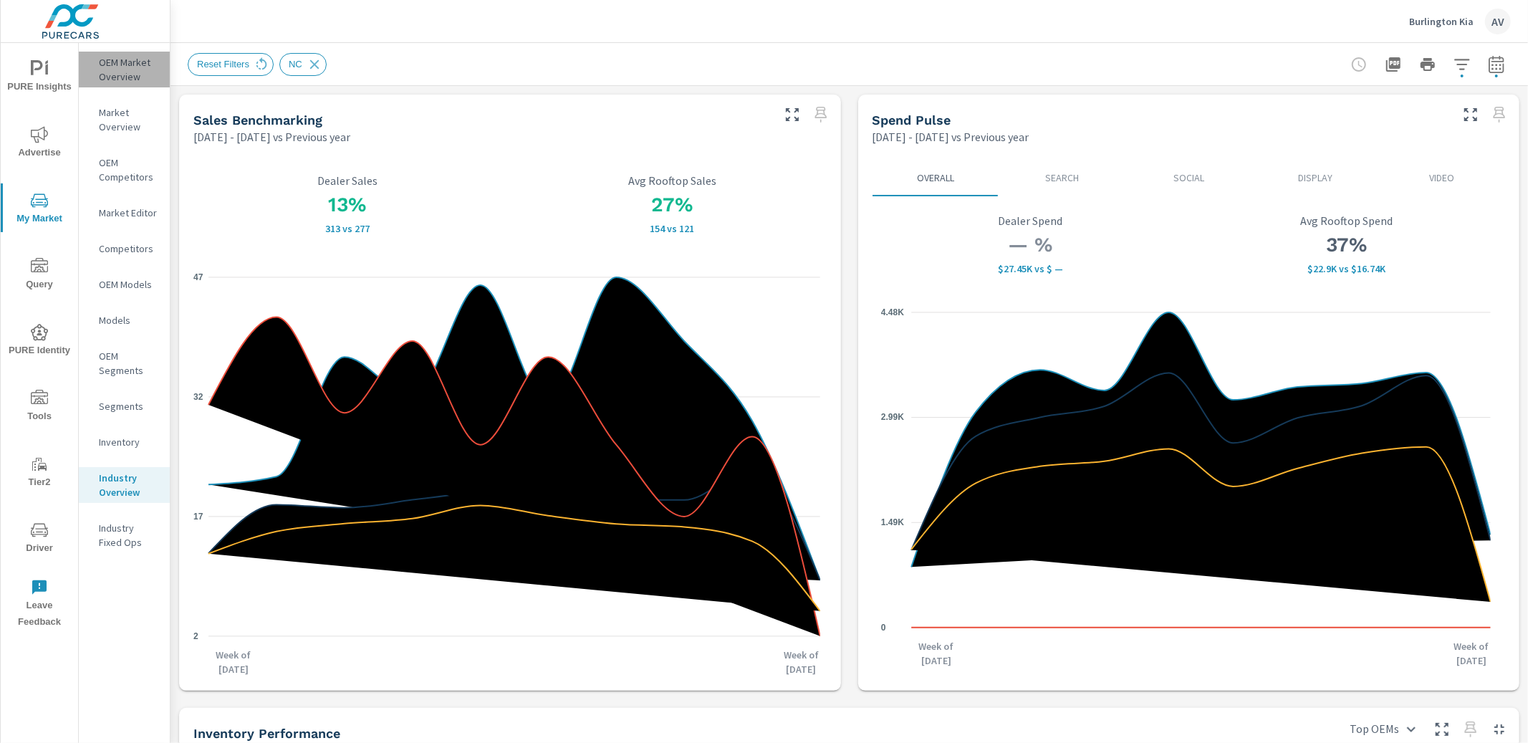
click at [110, 71] on p "OEM Market Overview" at bounding box center [128, 69] width 59 height 29
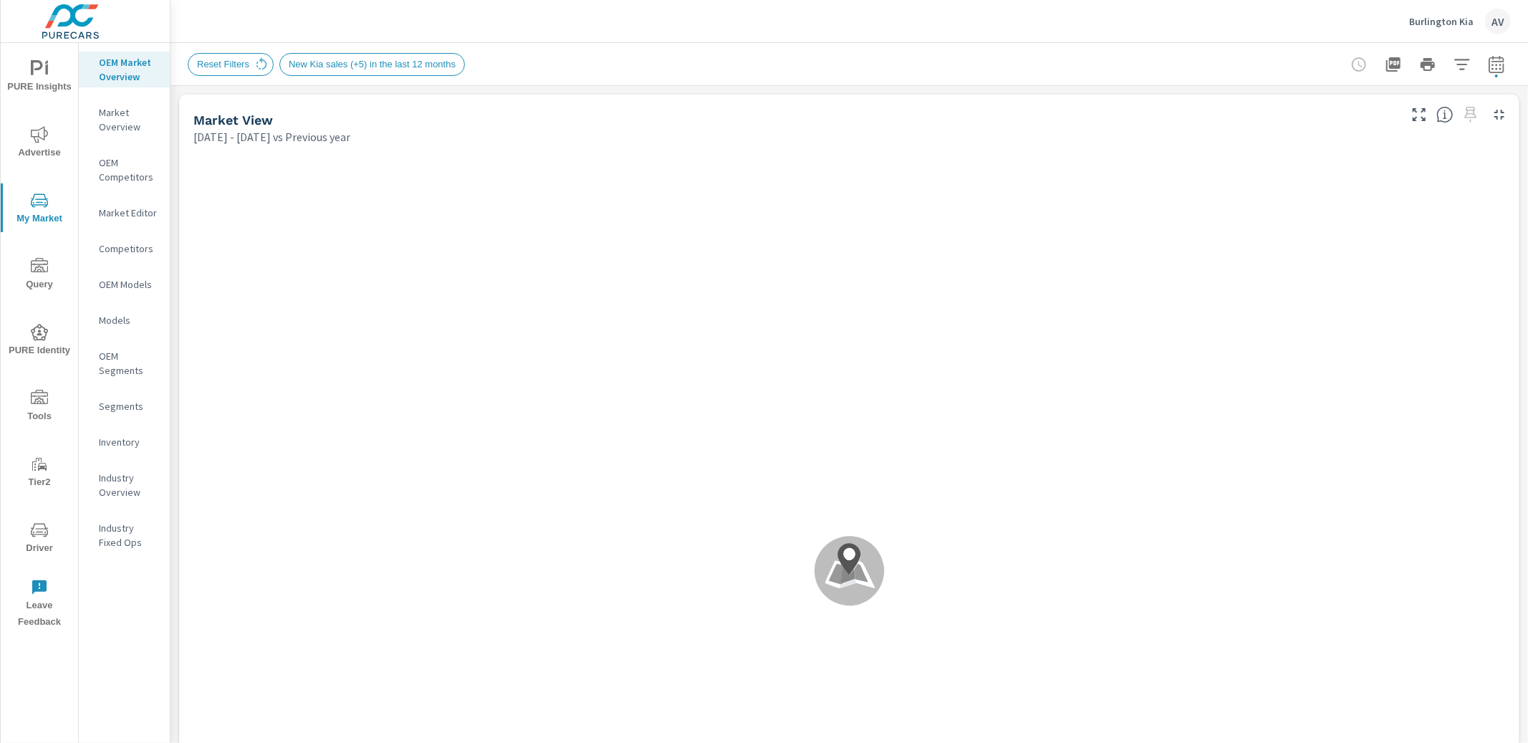
scroll to position [1, 0]
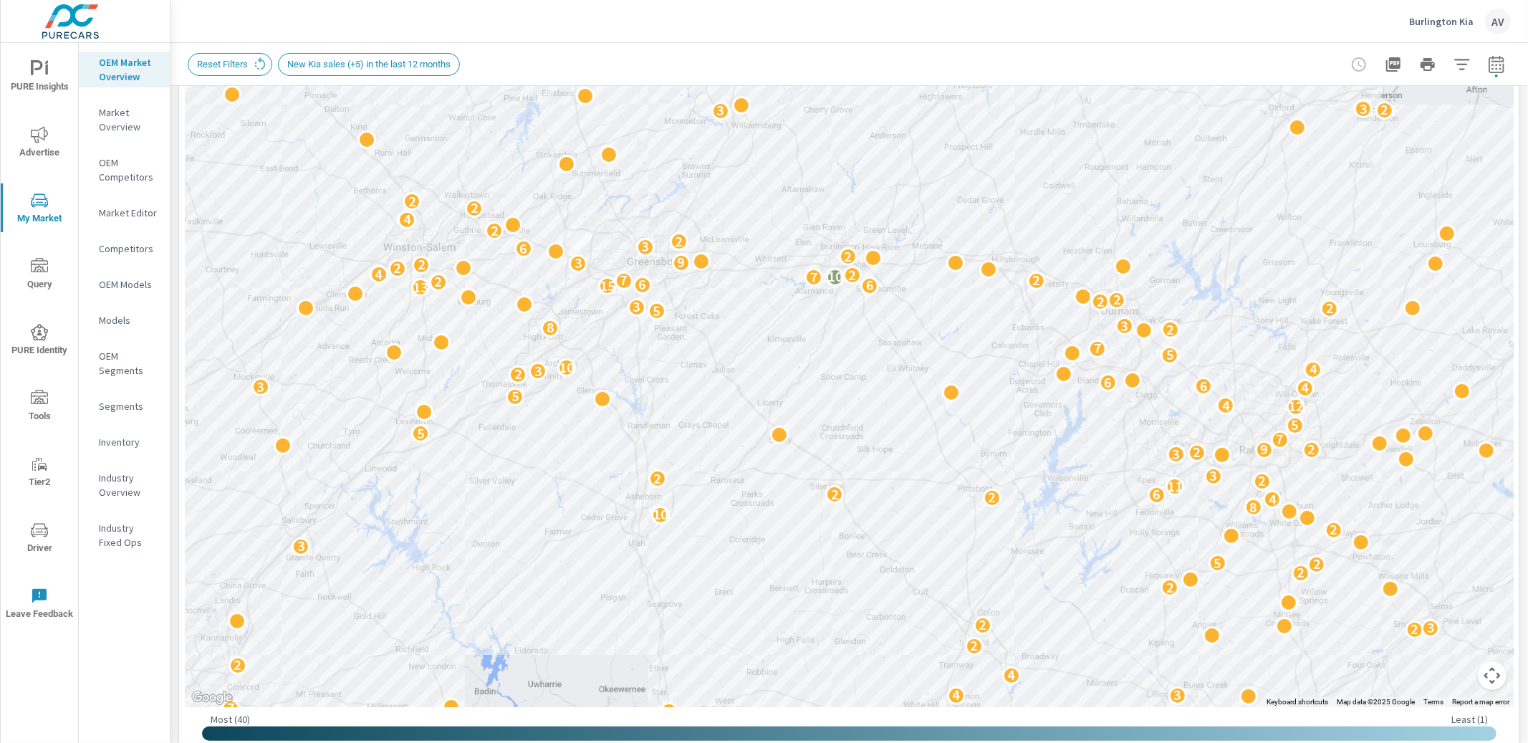
scroll to position [153, 0]
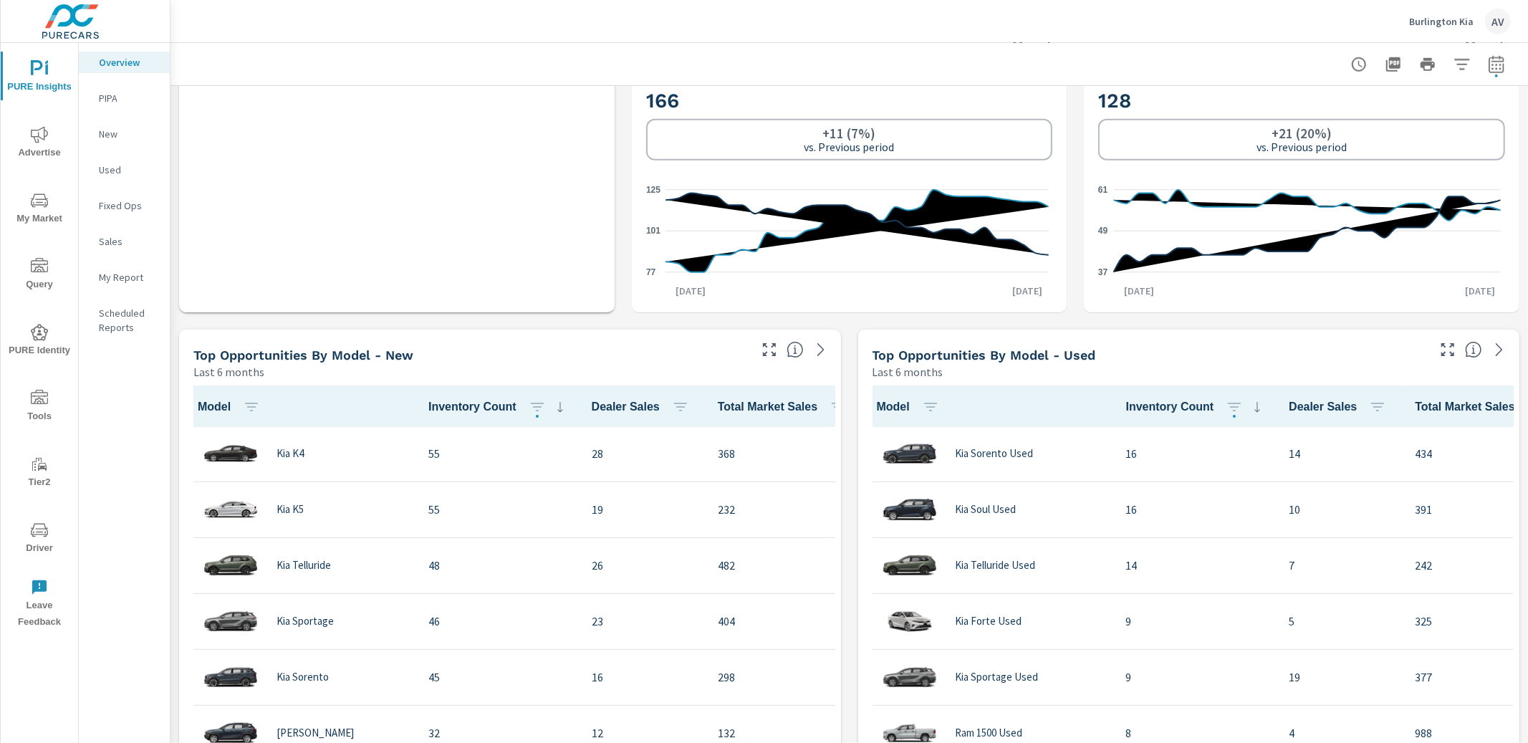
scroll to position [1054, 0]
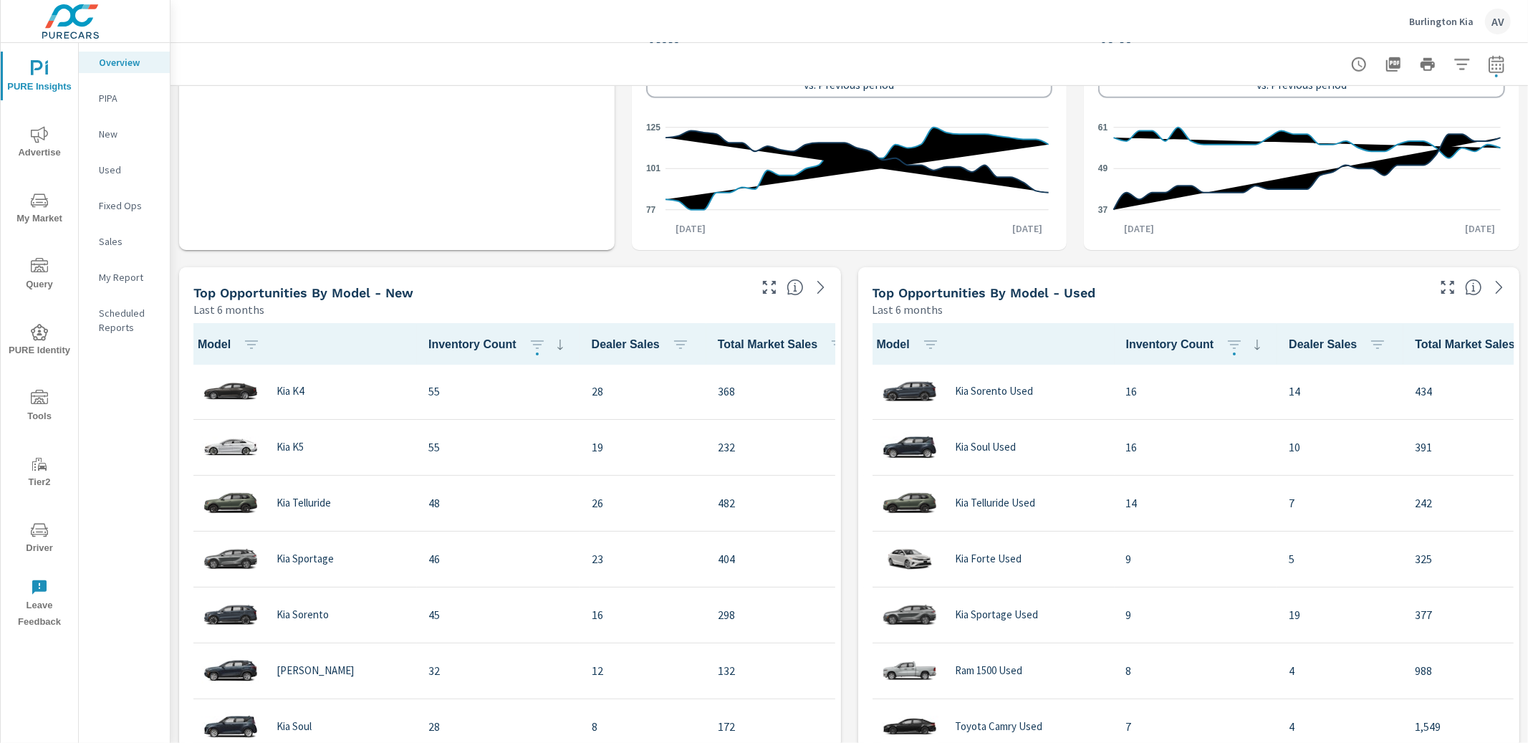
click at [1495, 75] on span "button" at bounding box center [1496, 75] width 3 height 3
select select "Last month"
select select "Previous period"
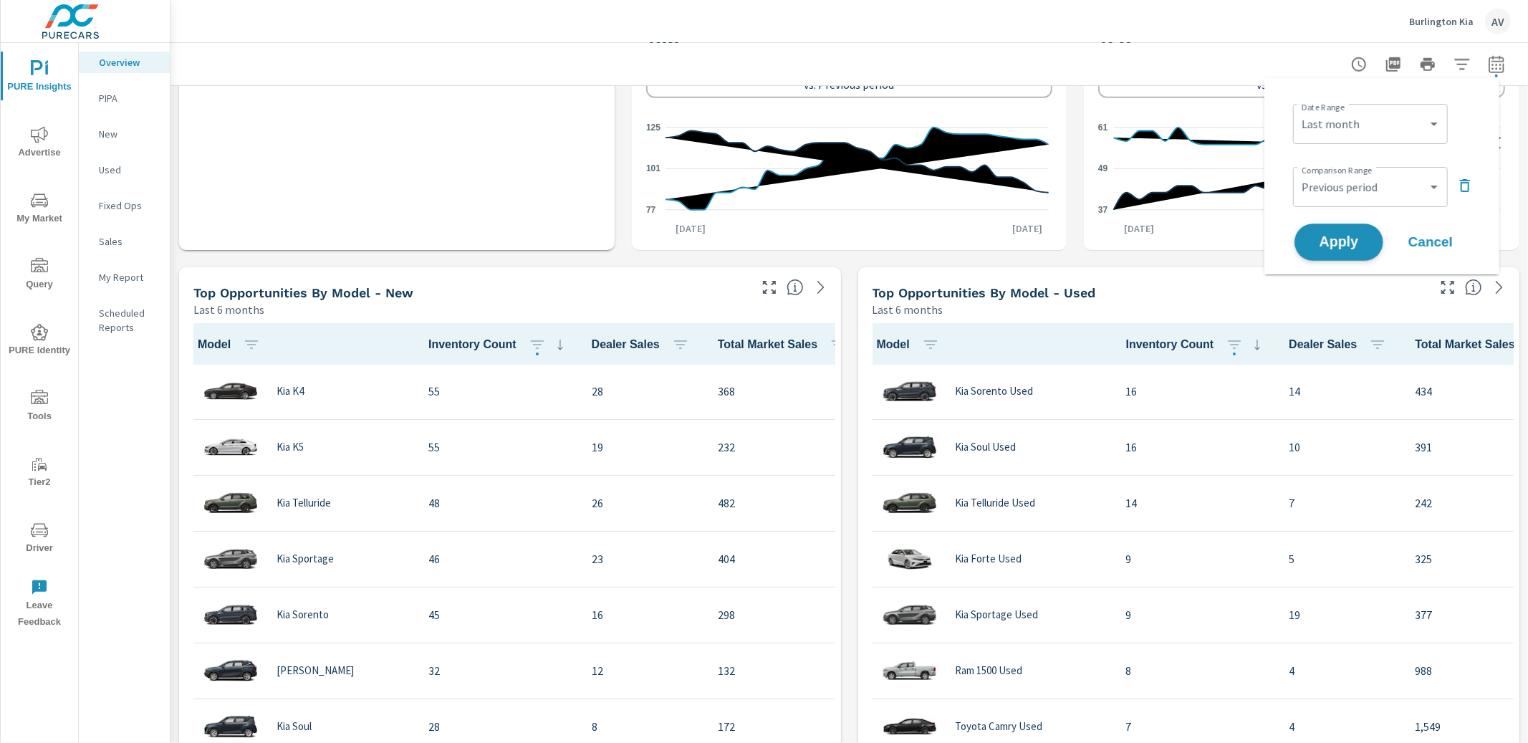
click at [1347, 237] on span "Apply" at bounding box center [1338, 243] width 59 height 14
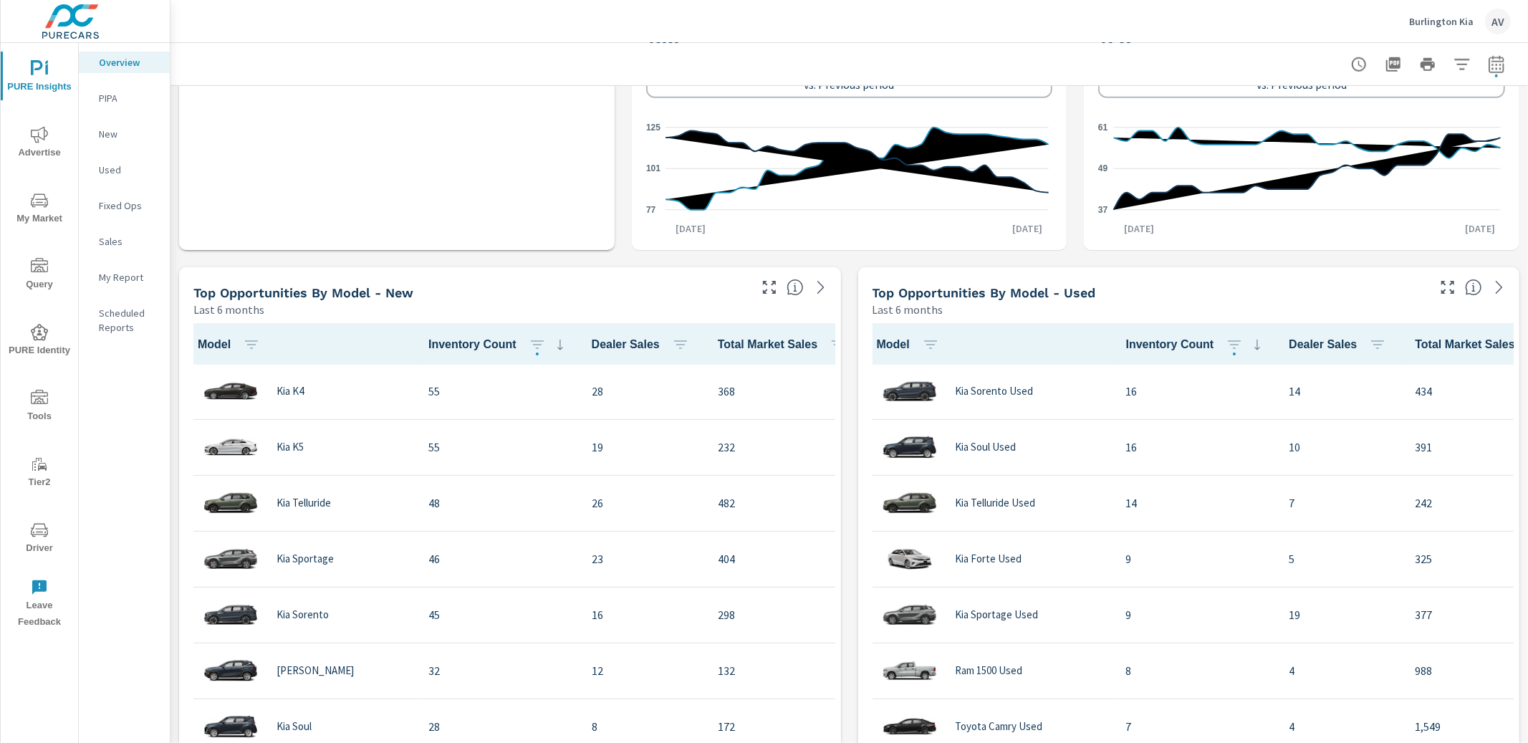
click at [1488, 66] on icon "button" at bounding box center [1496, 64] width 17 height 17
select select "Last month"
select select "Previous period"
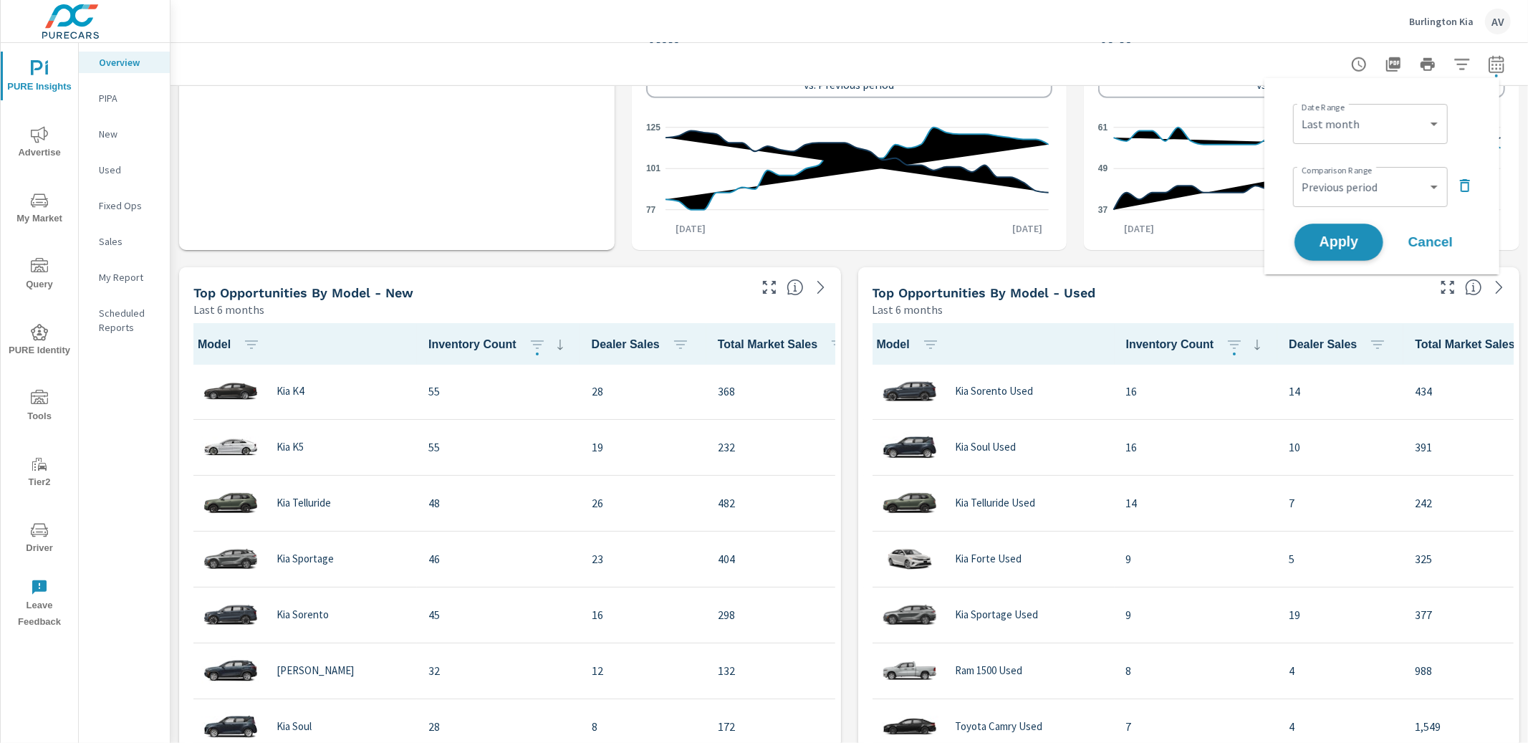
click at [1335, 238] on span "Apply" at bounding box center [1338, 243] width 59 height 14
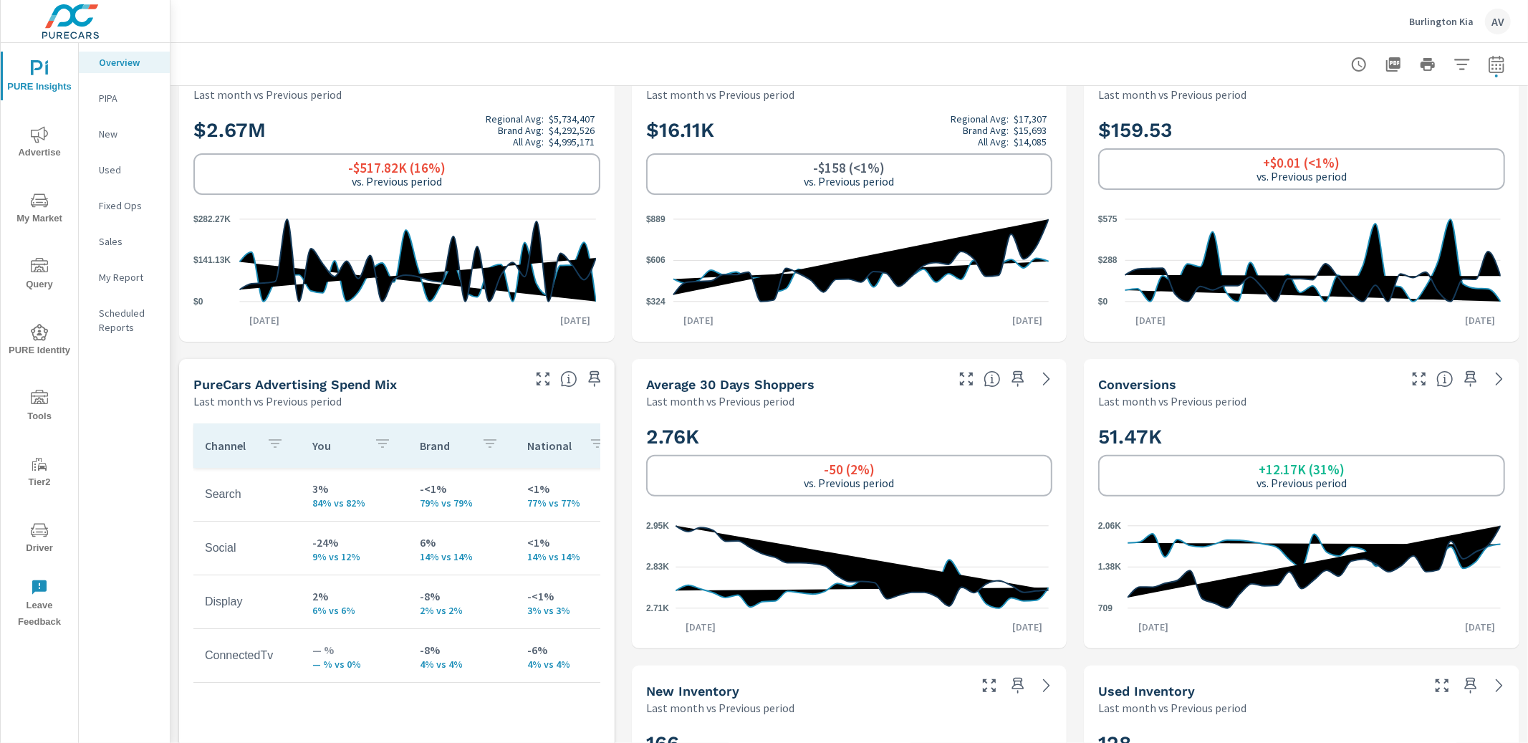
scroll to position [0, 0]
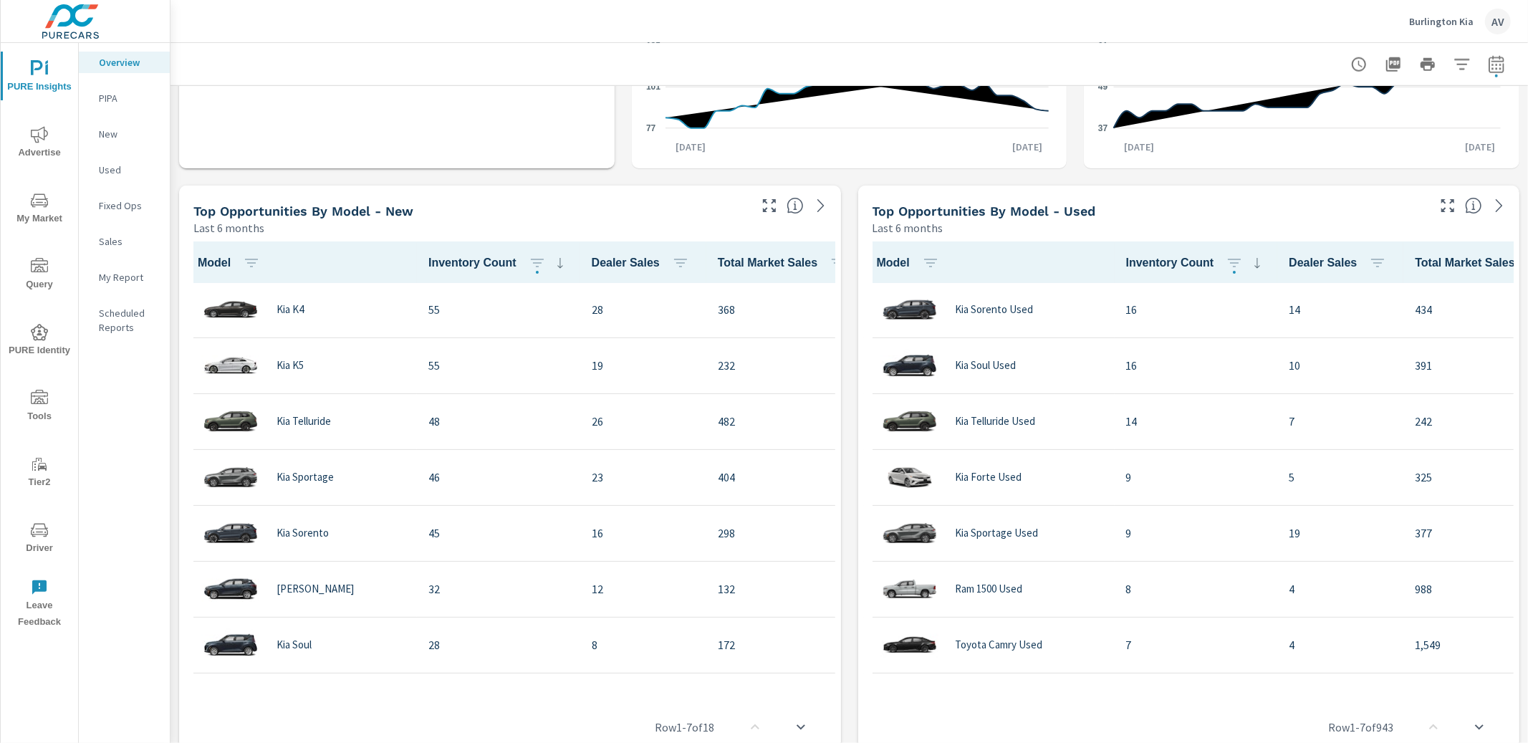
scroll to position [1136, 0]
click at [113, 246] on p "Sales" at bounding box center [128, 241] width 59 height 14
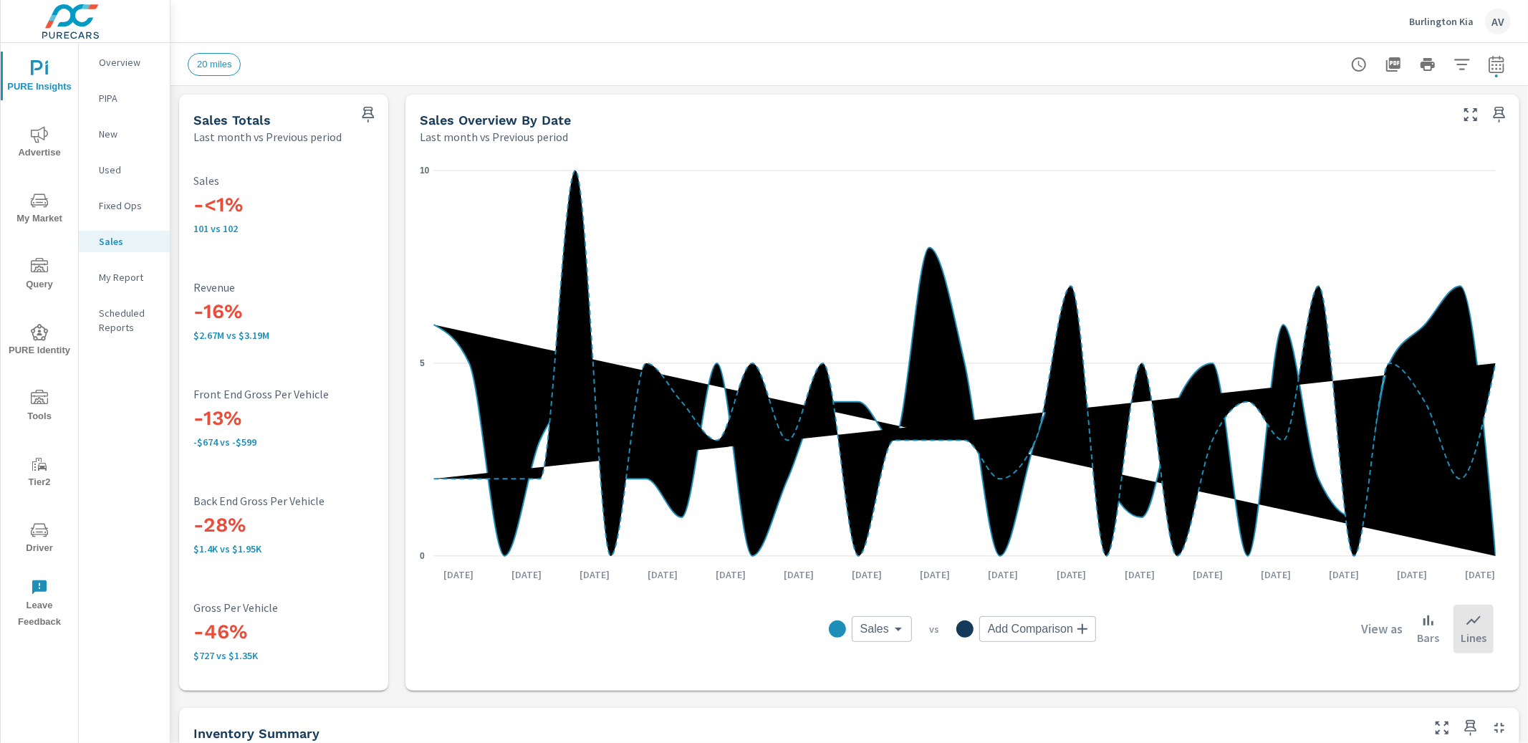
scroll to position [1, 0]
click at [118, 66] on p "Overview" at bounding box center [128, 62] width 59 height 14
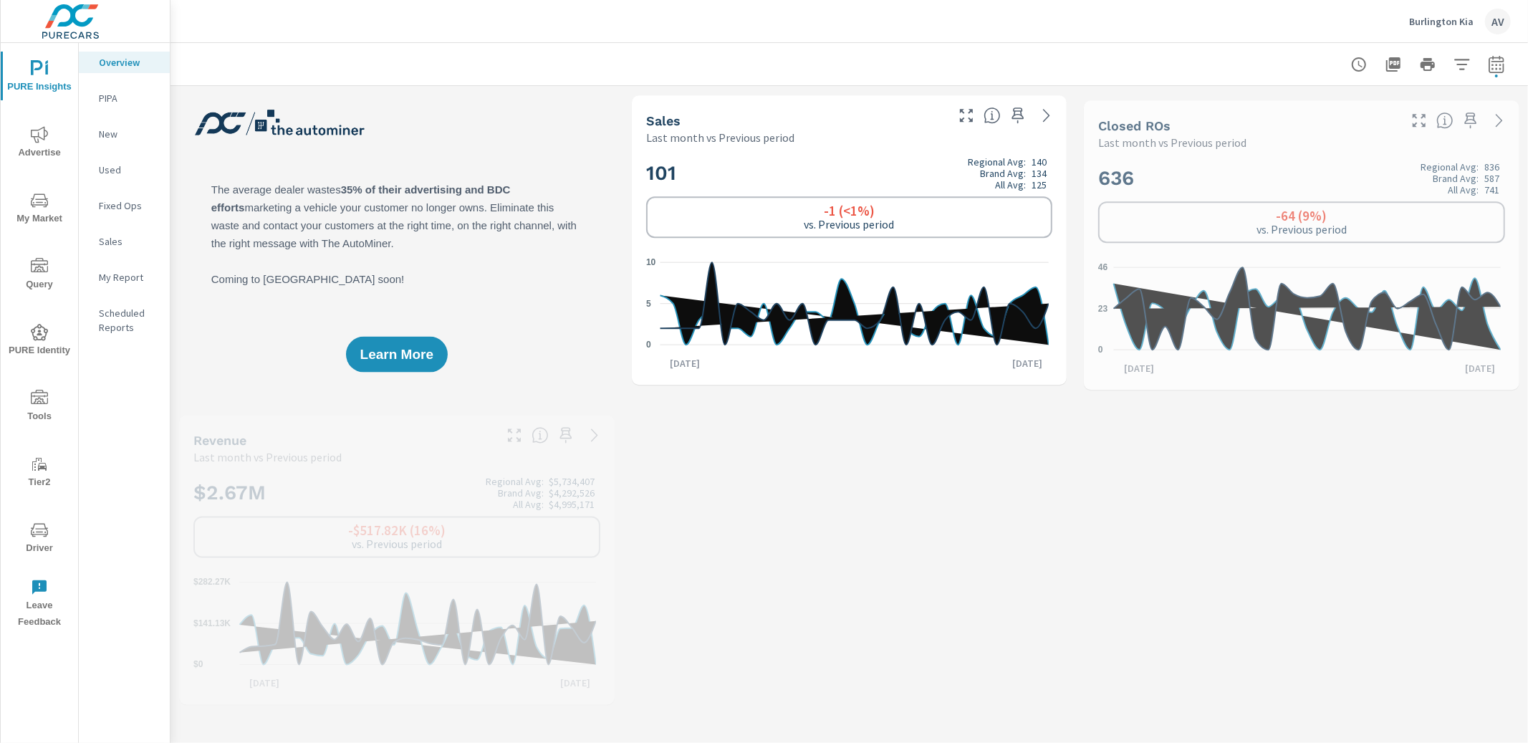
scroll to position [1, 0]
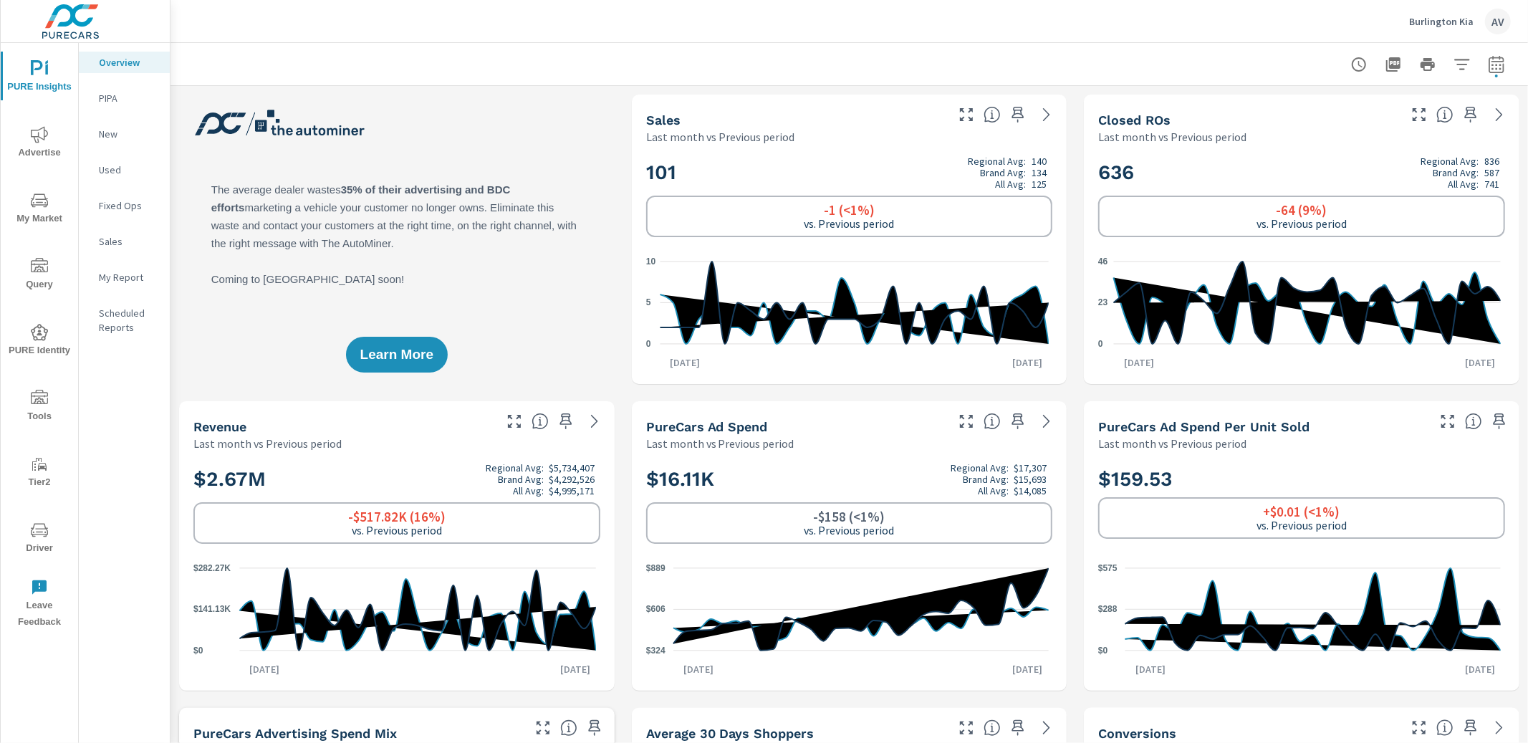
click at [179, 149] on div "Learn More" at bounding box center [396, 239] width 435 height 289
click at [48, 216] on span "My Market" at bounding box center [39, 209] width 69 height 35
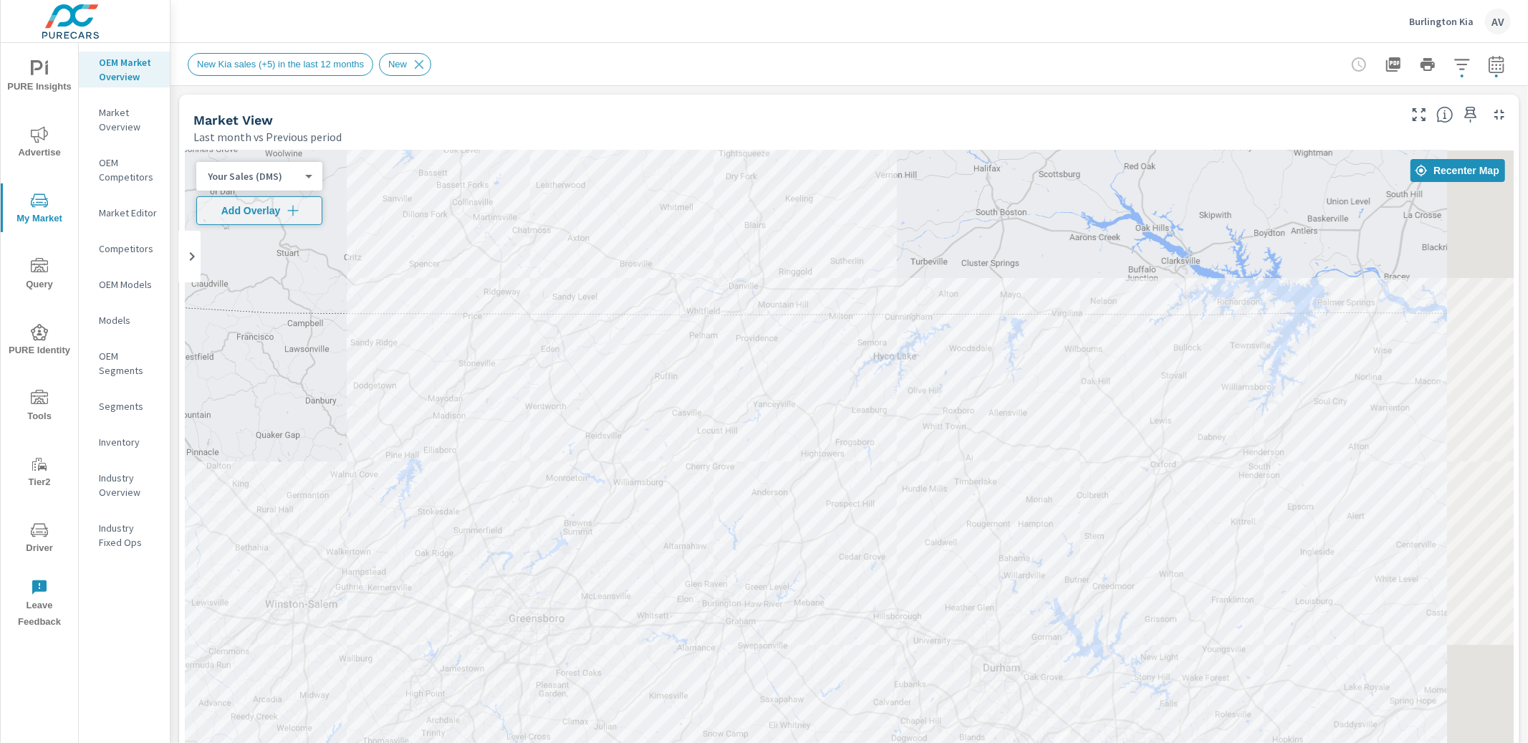
click at [123, 442] on p "Inventory" at bounding box center [128, 442] width 59 height 14
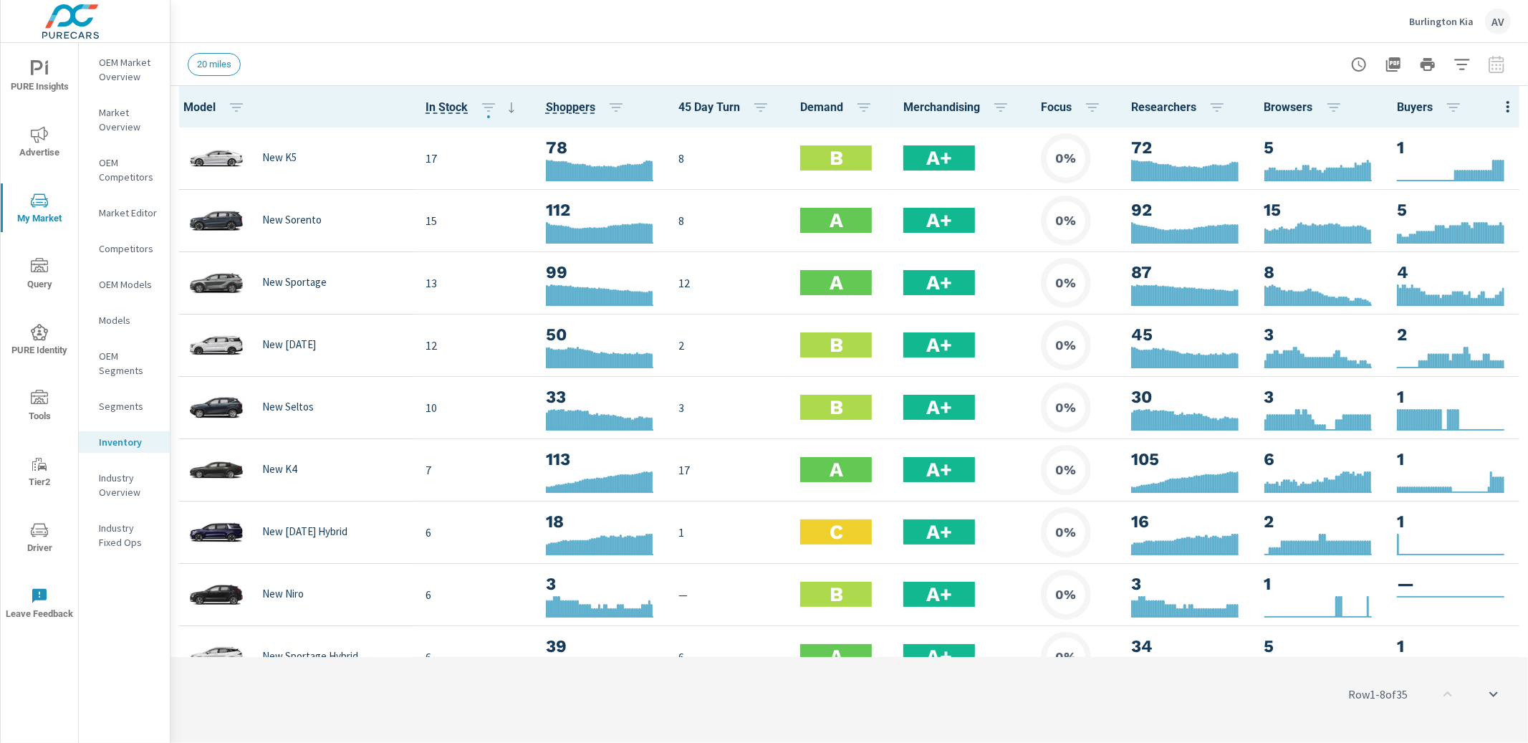
click at [1090, 55] on div "20 miles" at bounding box center [749, 64] width 1122 height 23
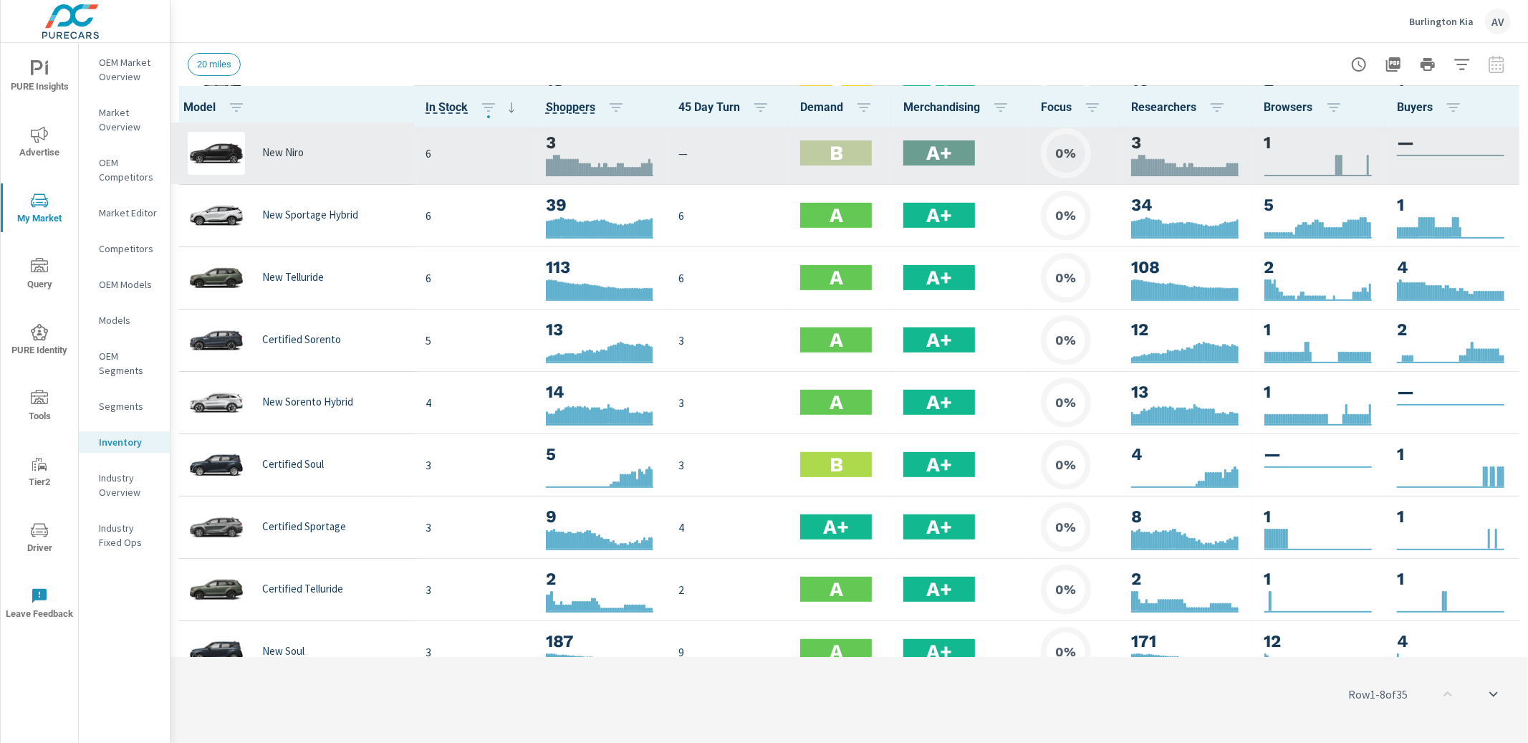
scroll to position [483, 0]
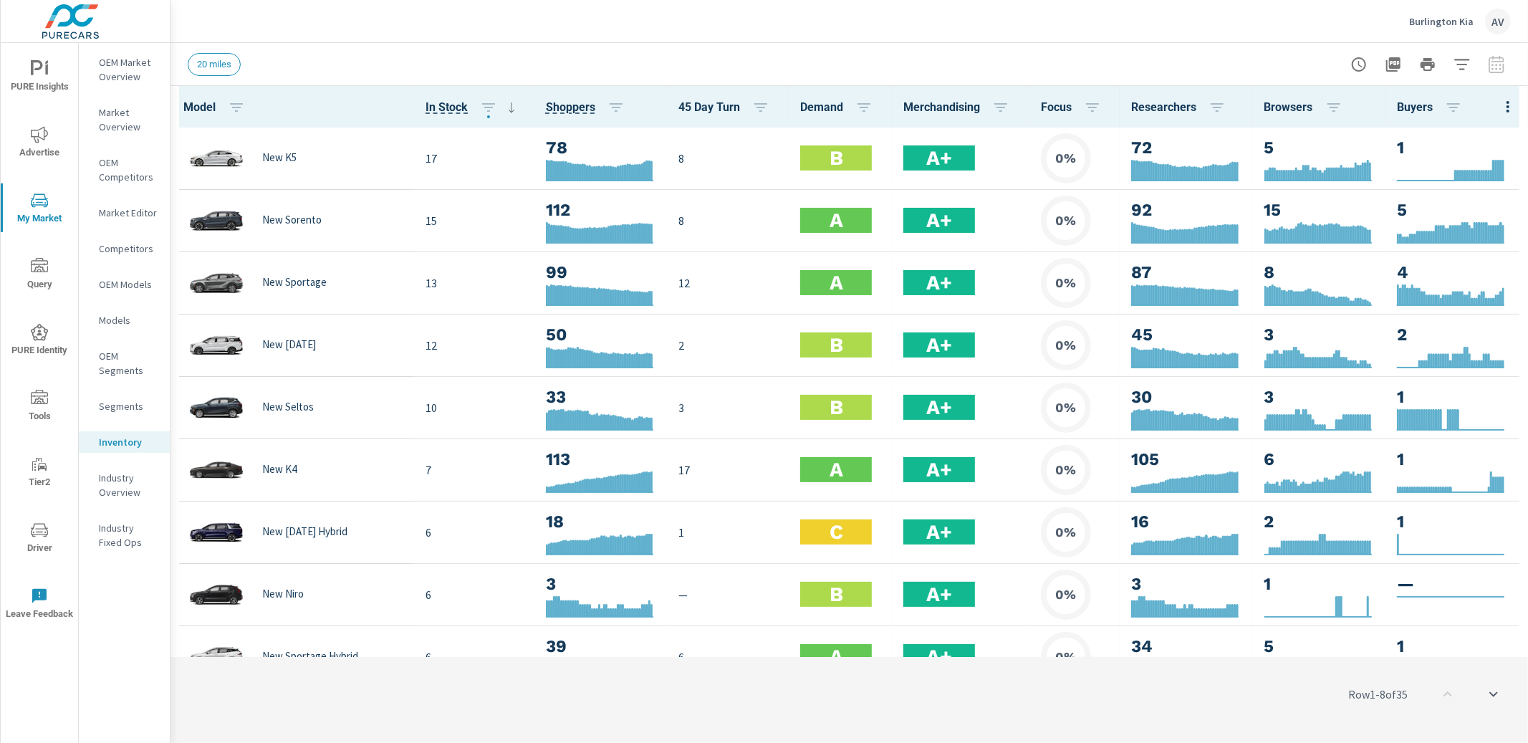
click at [1013, 61] on div "20 miles" at bounding box center [749, 64] width 1122 height 23
click at [43, 75] on icon "nav menu" at bounding box center [39, 68] width 17 height 17
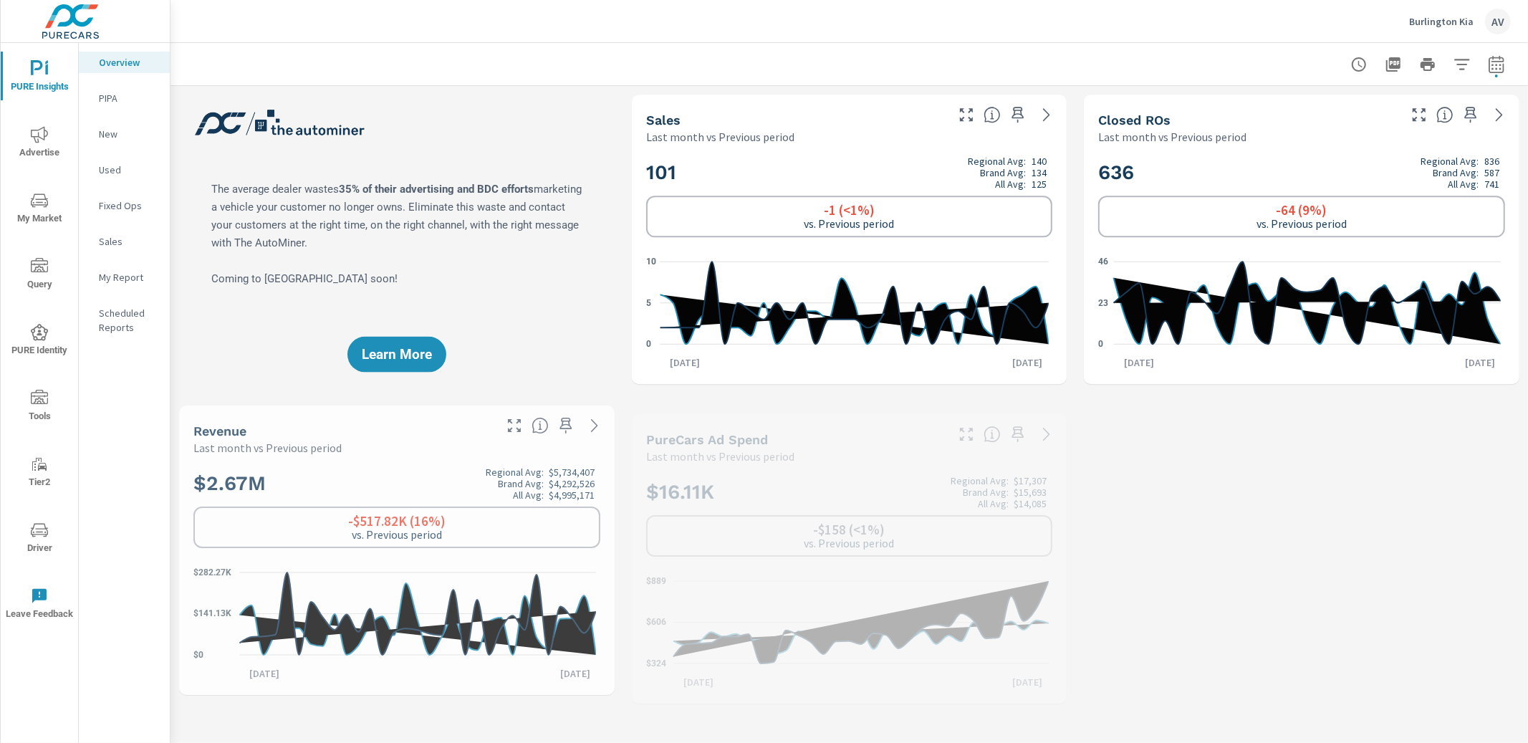
scroll to position [1, 0]
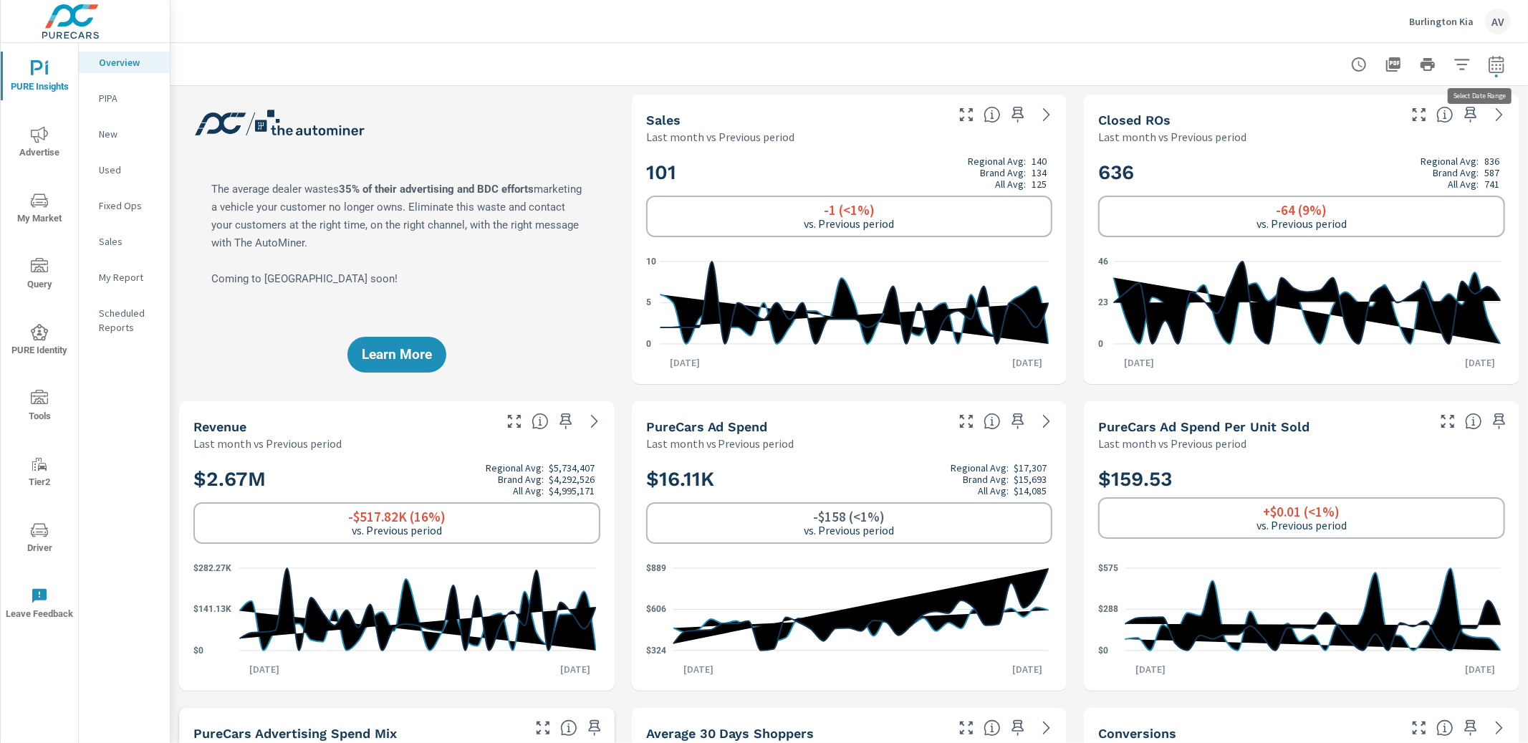
click at [1493, 71] on icon "button" at bounding box center [1496, 64] width 17 height 17
select select "Last month"
select select "Previous period"
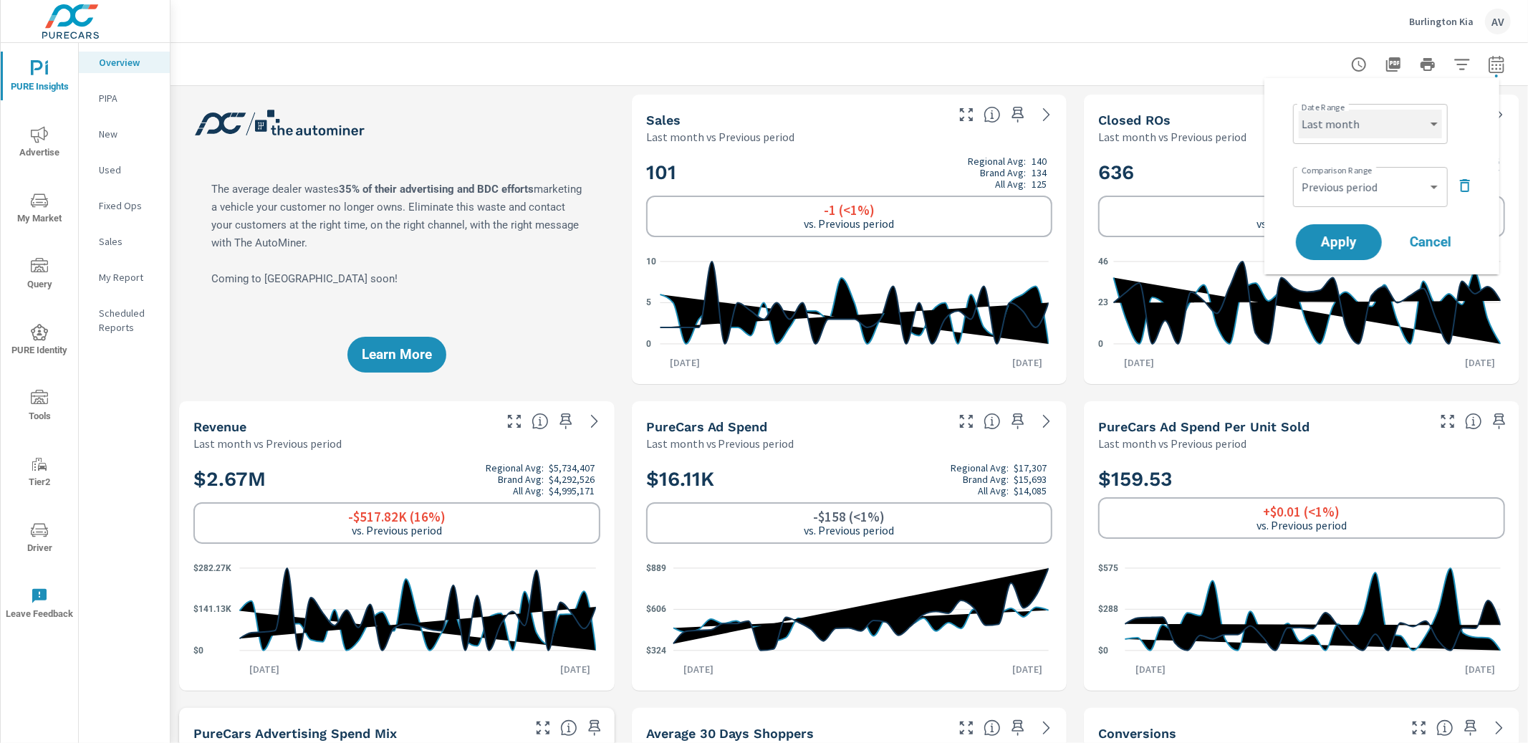
click at [1392, 135] on select "Custom Yesterday Last week Last 7 days Last 14 days Last 30 days Last 45 days L…" at bounding box center [1370, 124] width 143 height 29
click at [1299, 110] on select "Custom Yesterday Last week Last 7 days Last 14 days Last 30 days Last 45 days L…" at bounding box center [1370, 124] width 143 height 29
select select "custom"
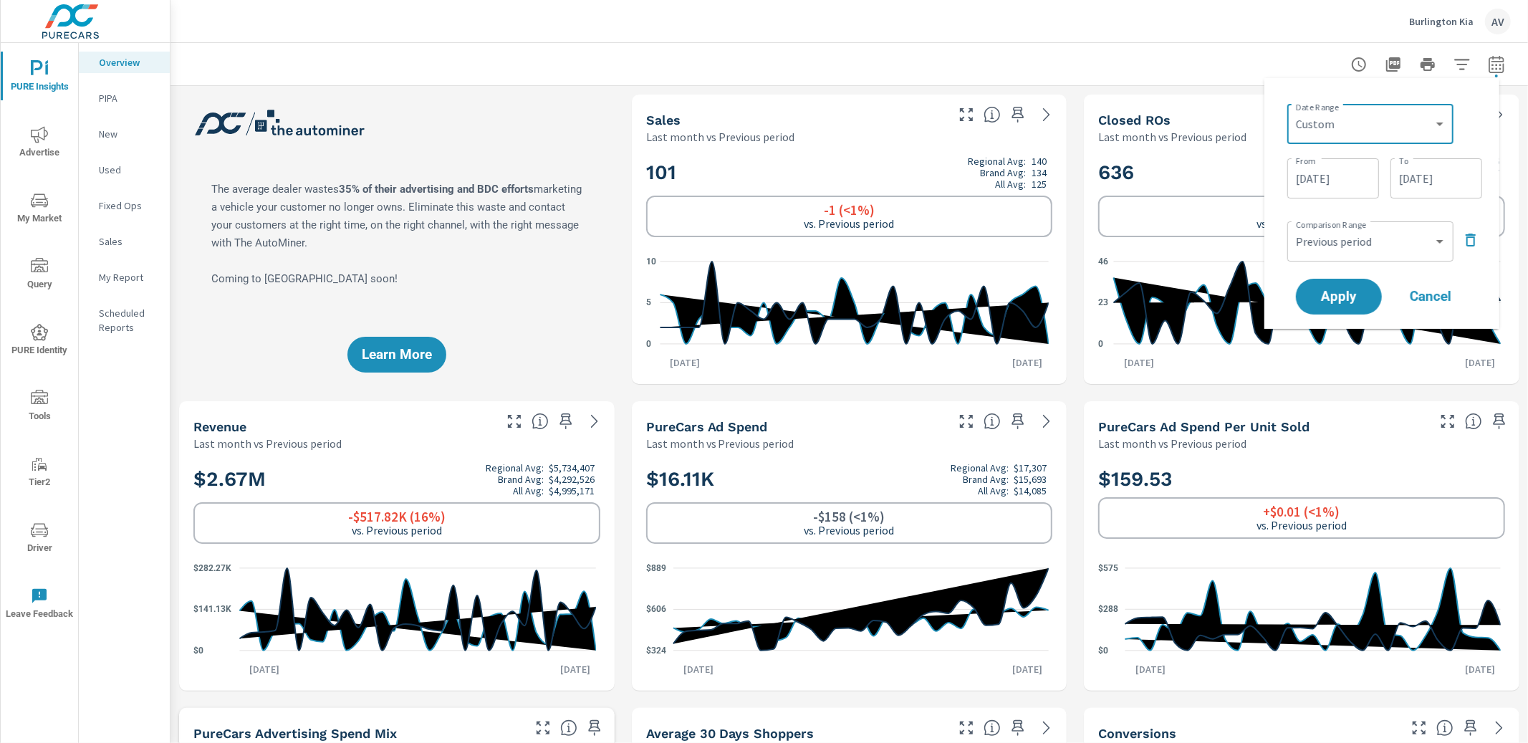
click at [1352, 183] on input "08/01/2025" at bounding box center [1333, 178] width 80 height 29
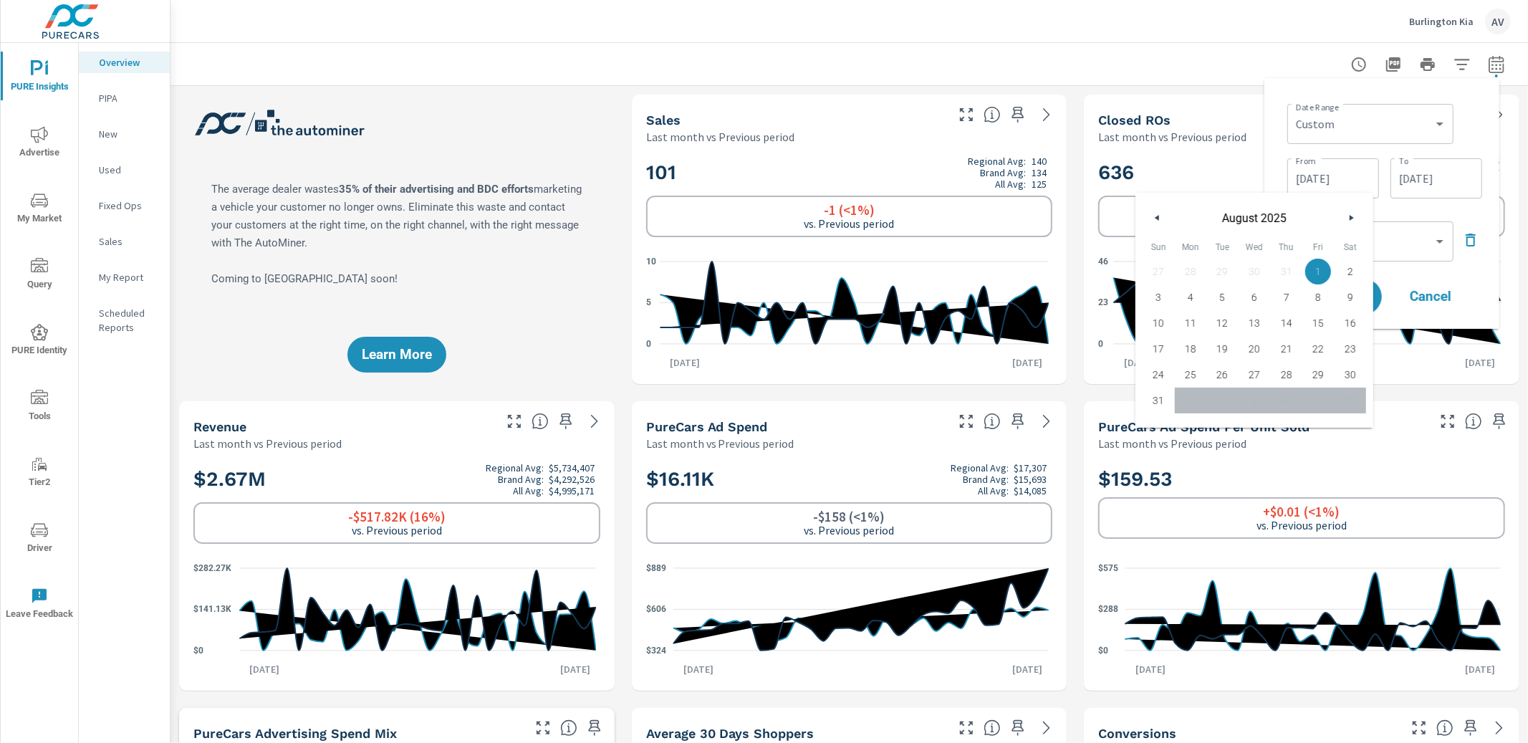
click at [1164, 221] on button "button" at bounding box center [1157, 217] width 17 height 17
click at [1229, 268] on span "1" at bounding box center [1222, 271] width 32 height 19
click at [1292, 373] on span "31" at bounding box center [1286, 374] width 32 height 19
click at [1230, 270] on span "1" at bounding box center [1222, 271] width 32 height 19
type input "07/01/2025"
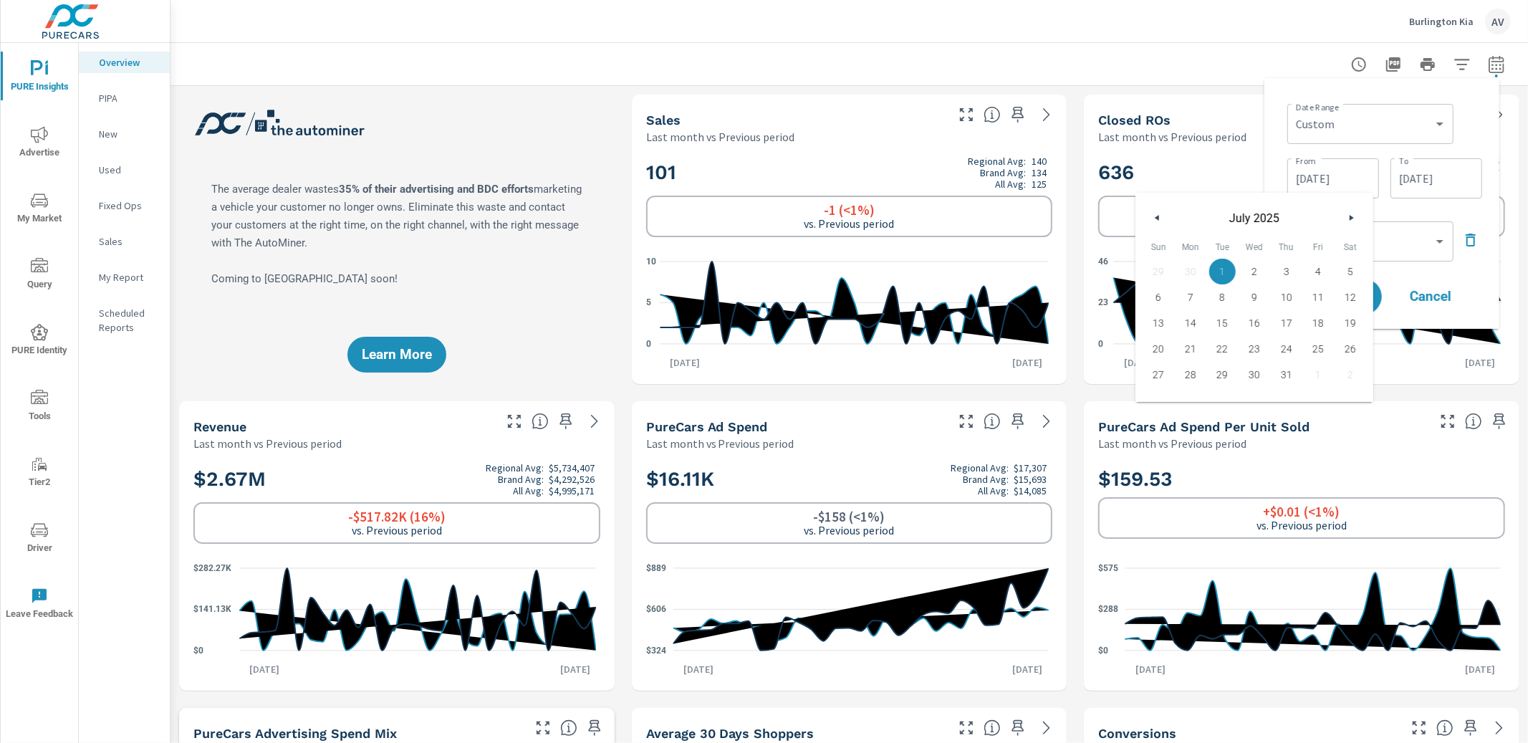
click at [1426, 179] on input "08/31/2025" at bounding box center [1436, 178] width 80 height 29
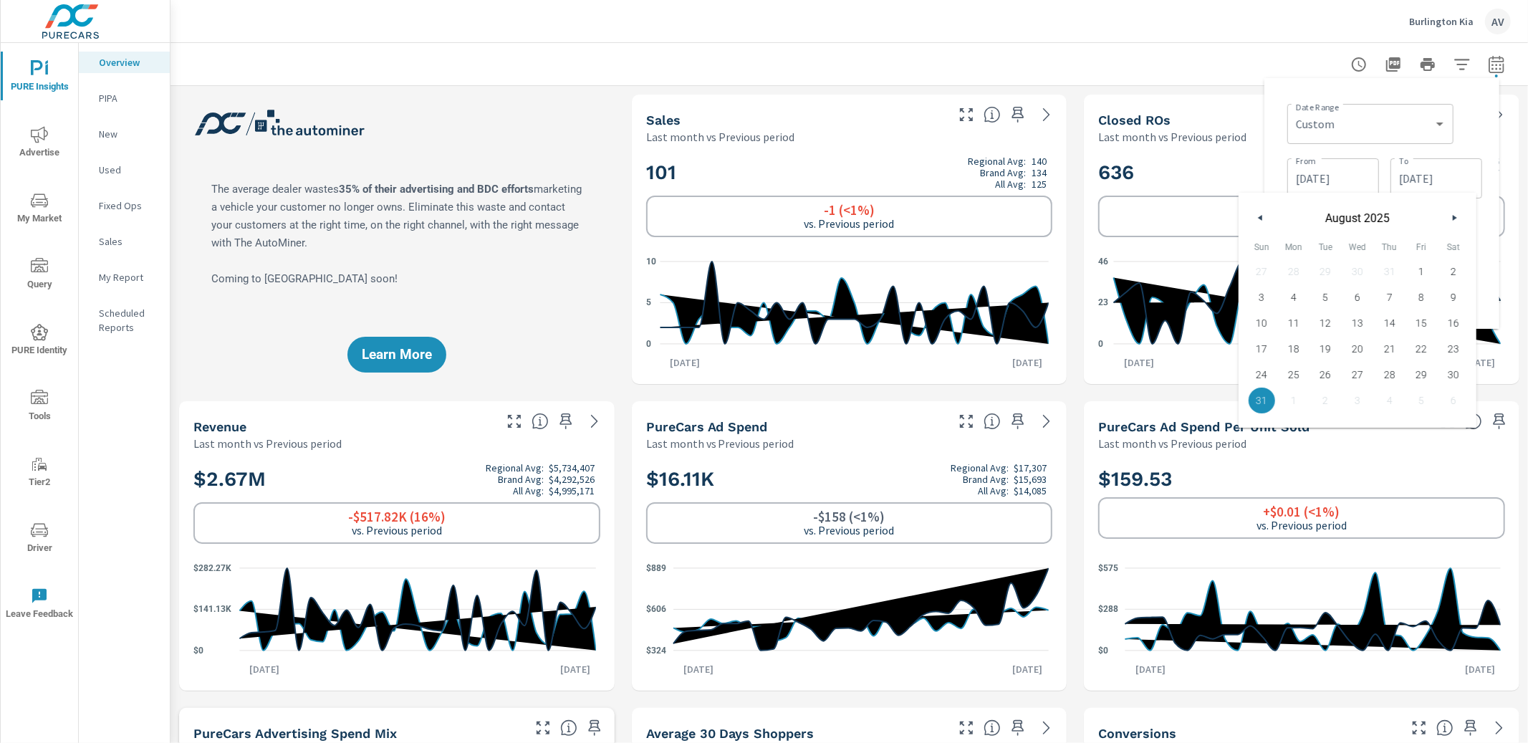
click at [1263, 223] on button "button" at bounding box center [1260, 217] width 17 height 17
click at [1395, 374] on span "31" at bounding box center [1389, 374] width 32 height 19
click at [1455, 132] on div "Date Range Custom Yesterday Last week Last 7 days Last 14 days Last 30 days Las…" at bounding box center [1384, 122] width 195 height 49
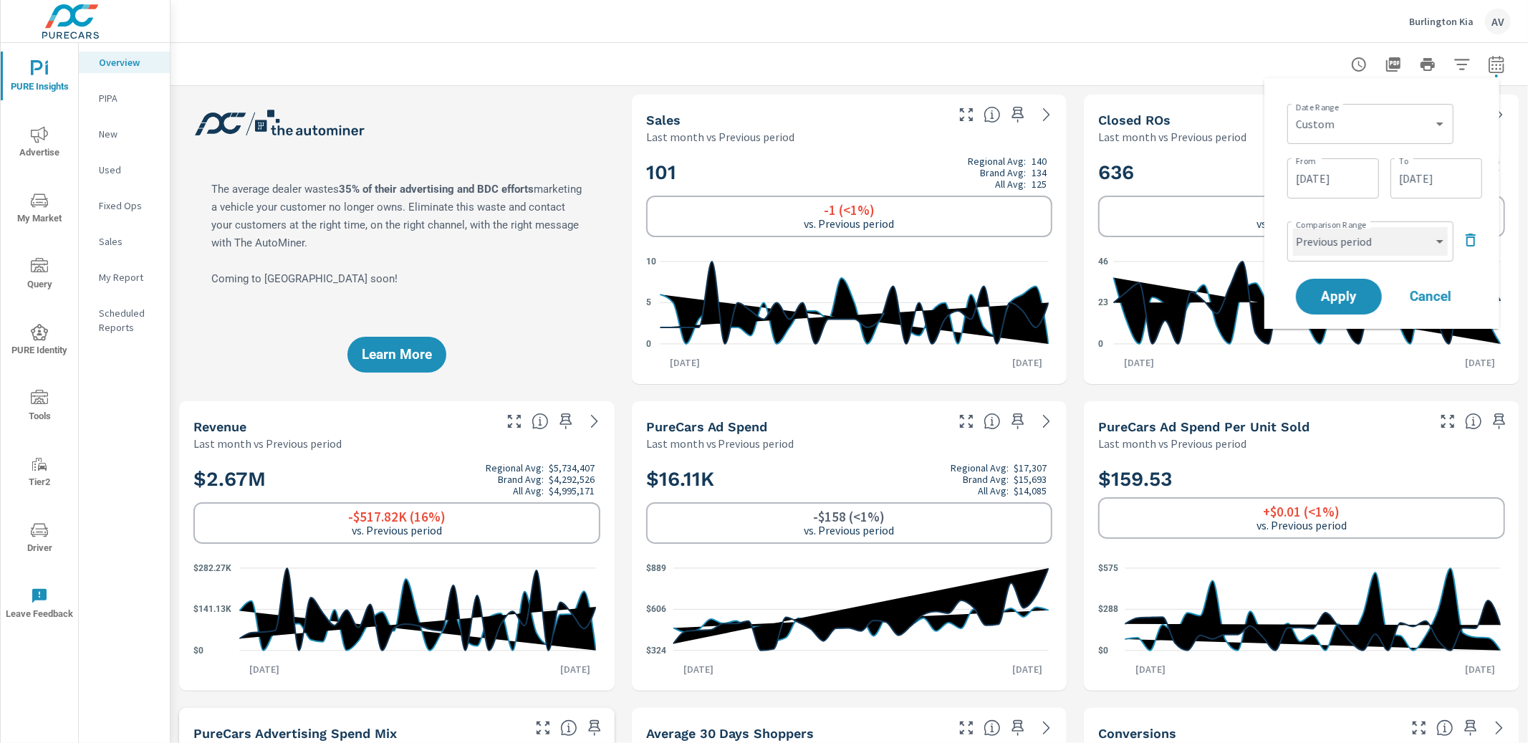
click at [1418, 248] on select "Custom Previous period Previous month Previous year" at bounding box center [1370, 241] width 155 height 29
click at [1442, 183] on input "07/31/2025" at bounding box center [1436, 178] width 80 height 29
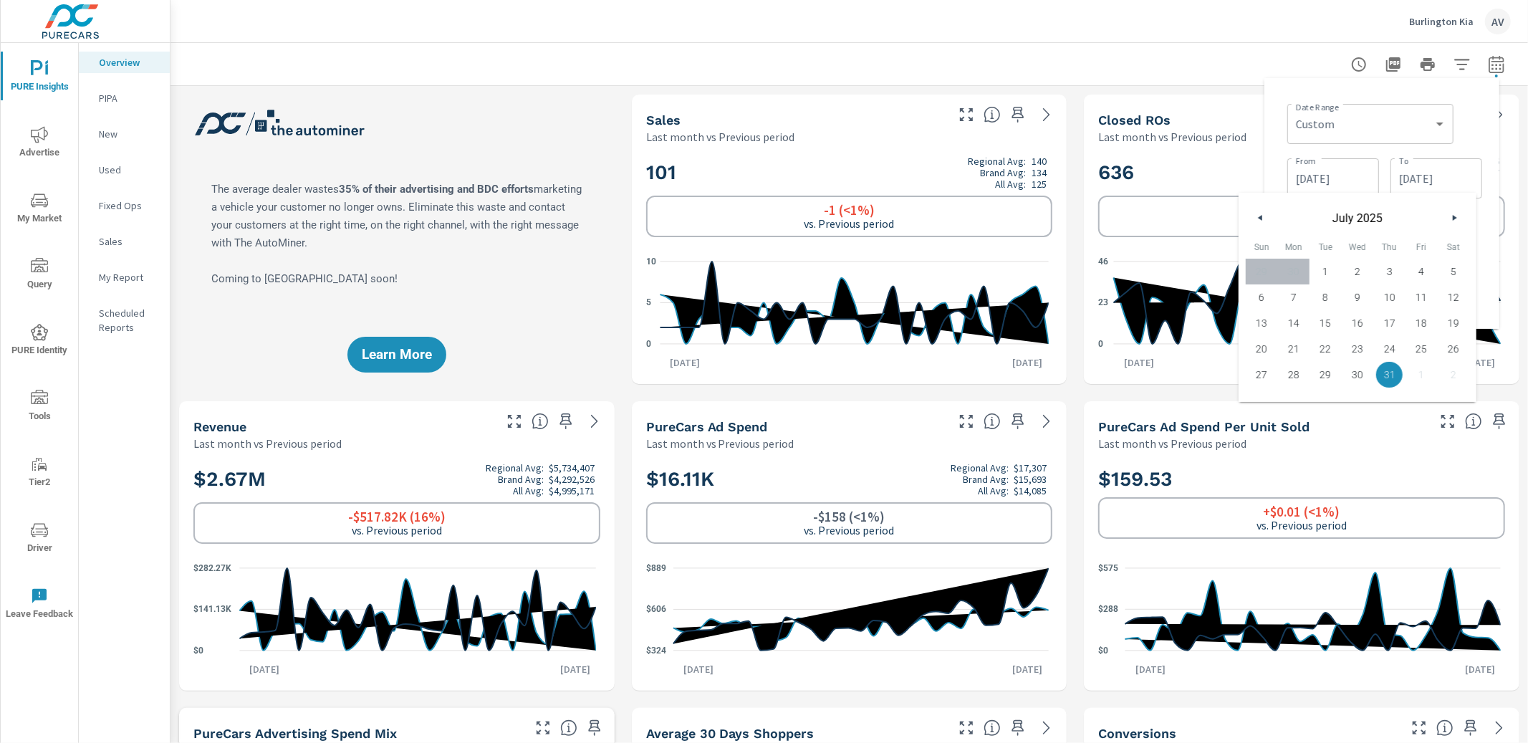
click at [1458, 218] on icon "button" at bounding box center [1456, 218] width 7 height 6
click at [1455, 221] on button "button" at bounding box center [1453, 217] width 17 height 17
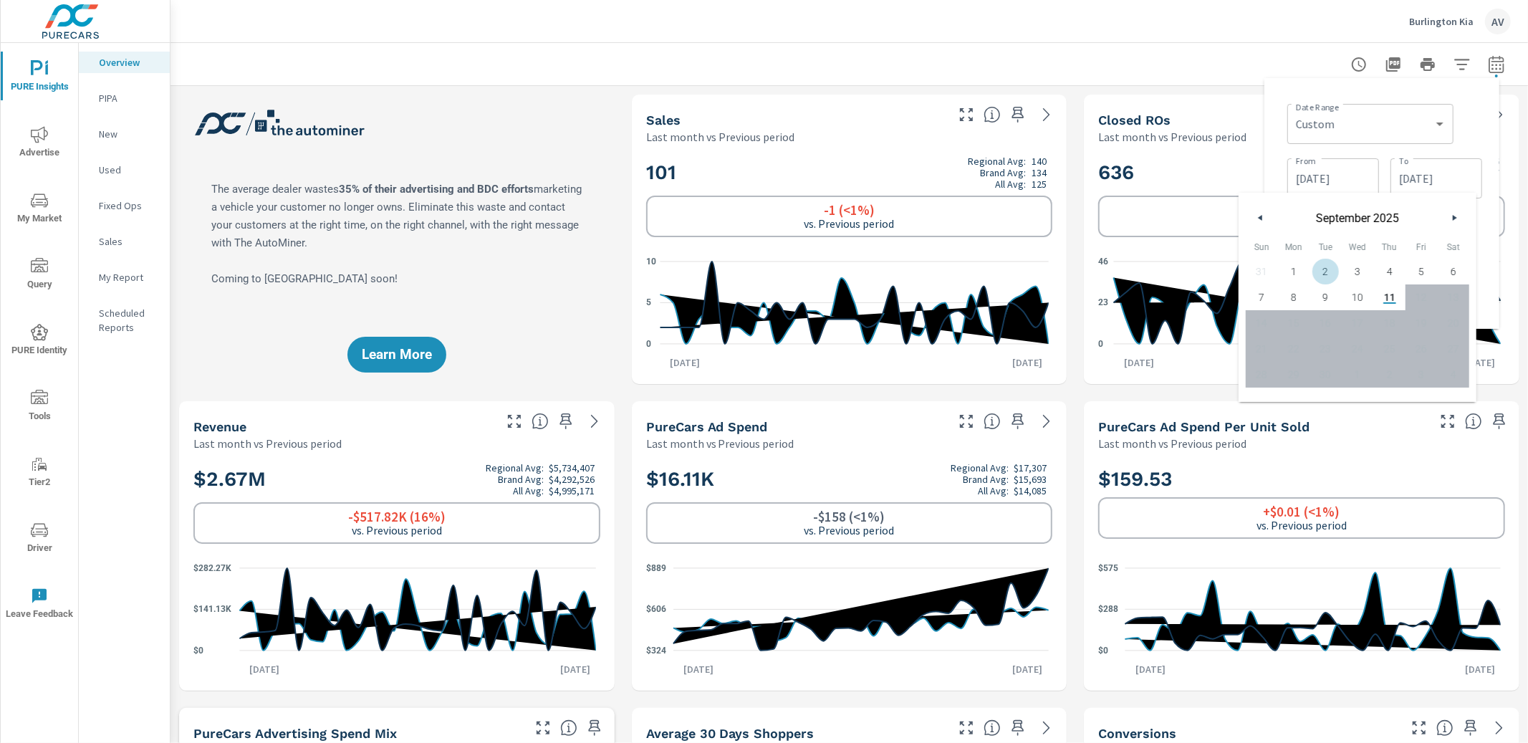
click at [1320, 270] on span "2" at bounding box center [1325, 271] width 32 height 19
type input "09/02/2025"
click at [1475, 111] on div "Date Range Custom Yesterday Last week Last 7 days Last 14 days Last 30 days Las…" at bounding box center [1384, 122] width 195 height 49
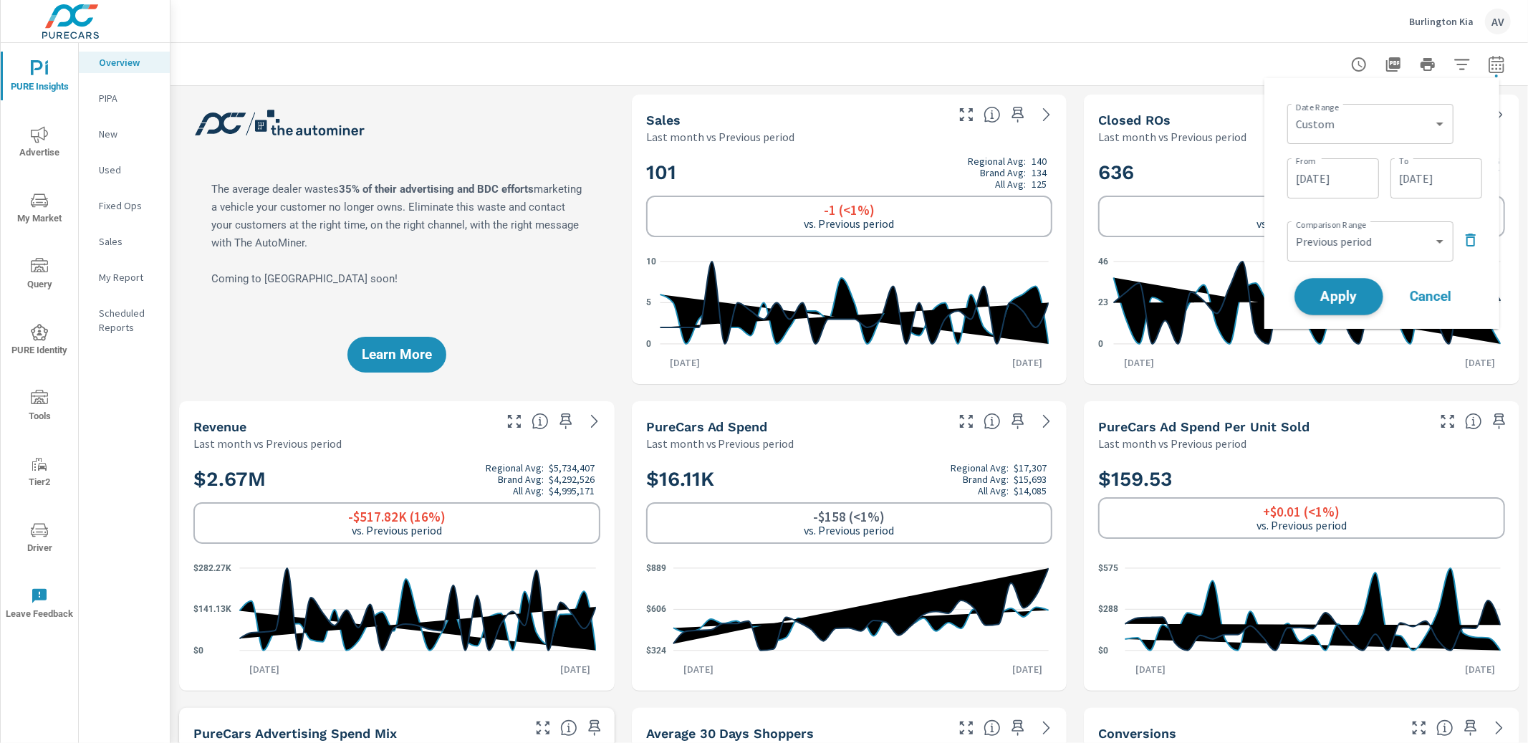
click at [1357, 300] on span "Apply" at bounding box center [1338, 297] width 59 height 14
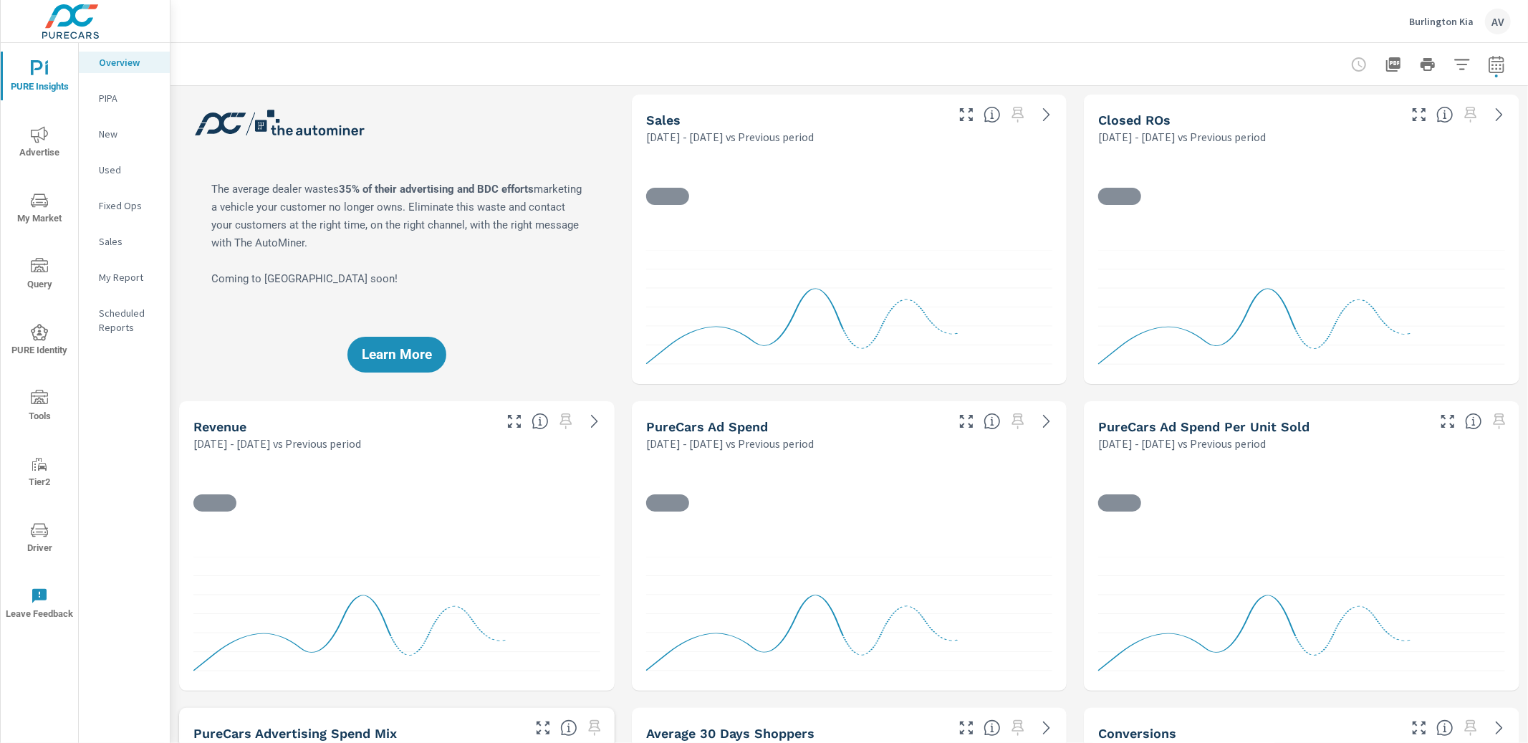
scroll to position [1, 0]
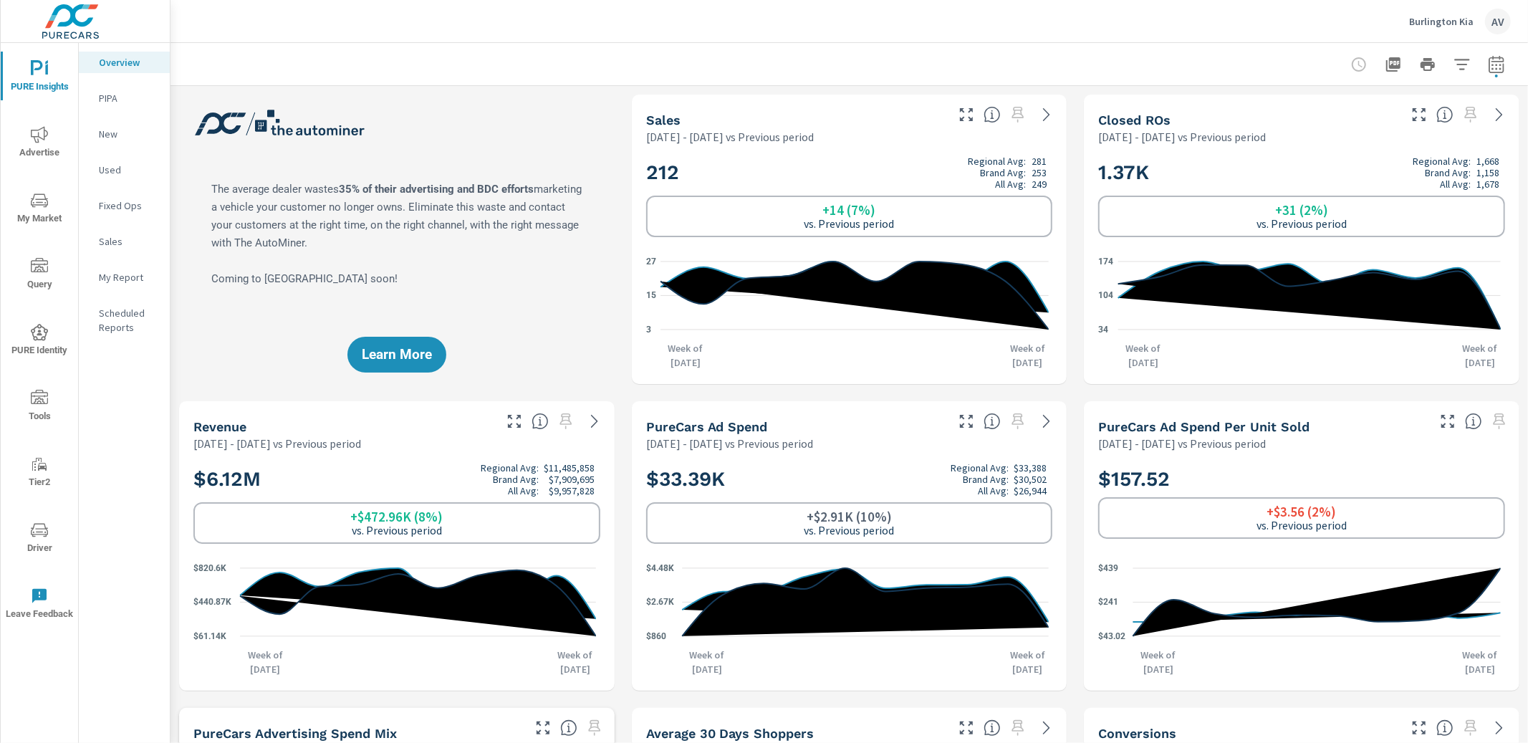
click at [494, 137] on div "Learn More" at bounding box center [396, 239] width 435 height 289
click at [562, 137] on div "Learn More" at bounding box center [396, 239] width 435 height 289
click at [594, 178] on div "Learn More" at bounding box center [396, 239] width 435 height 289
click at [1489, 63] on icon "button" at bounding box center [1496, 64] width 17 height 17
select select "Previous period"
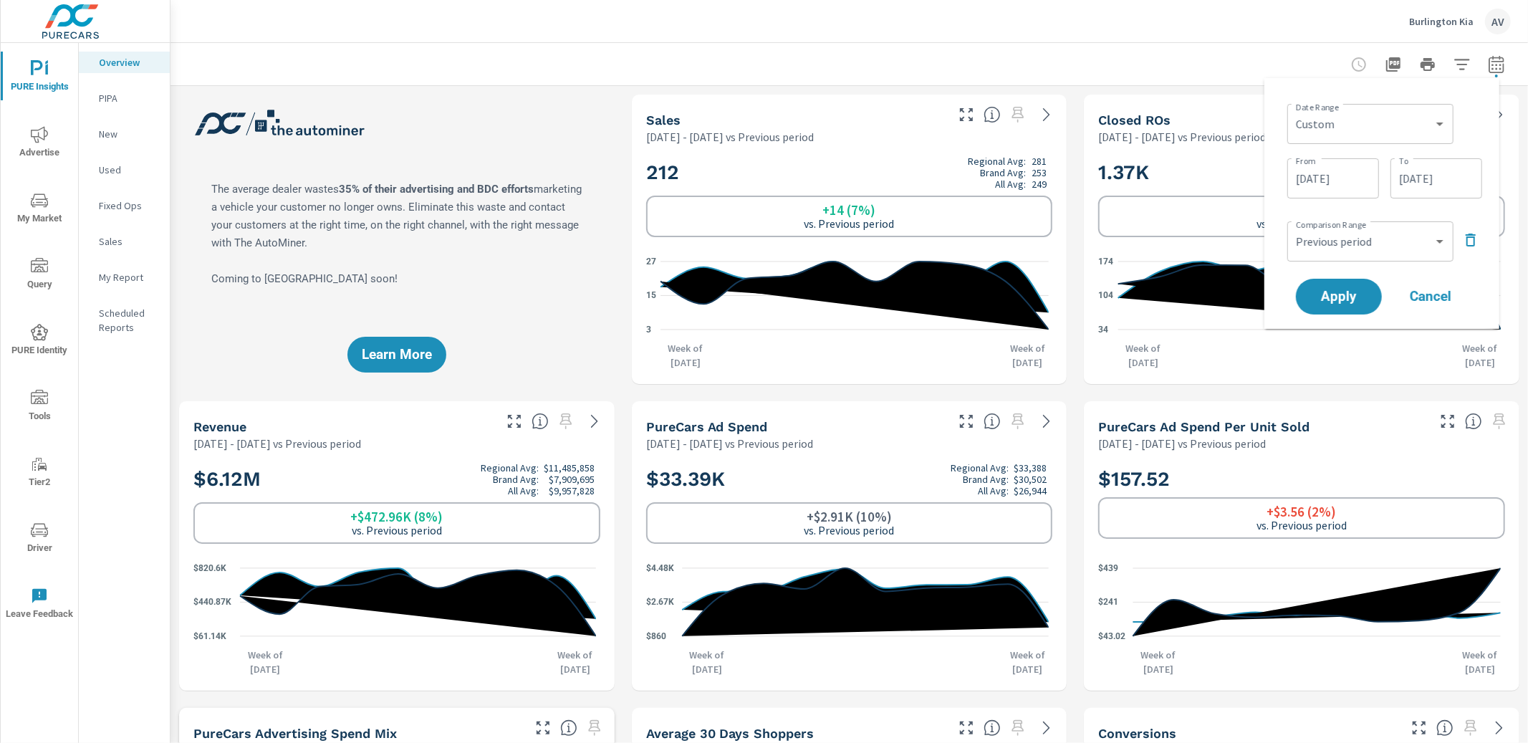
click at [1476, 237] on icon "button" at bounding box center [1470, 239] width 17 height 17
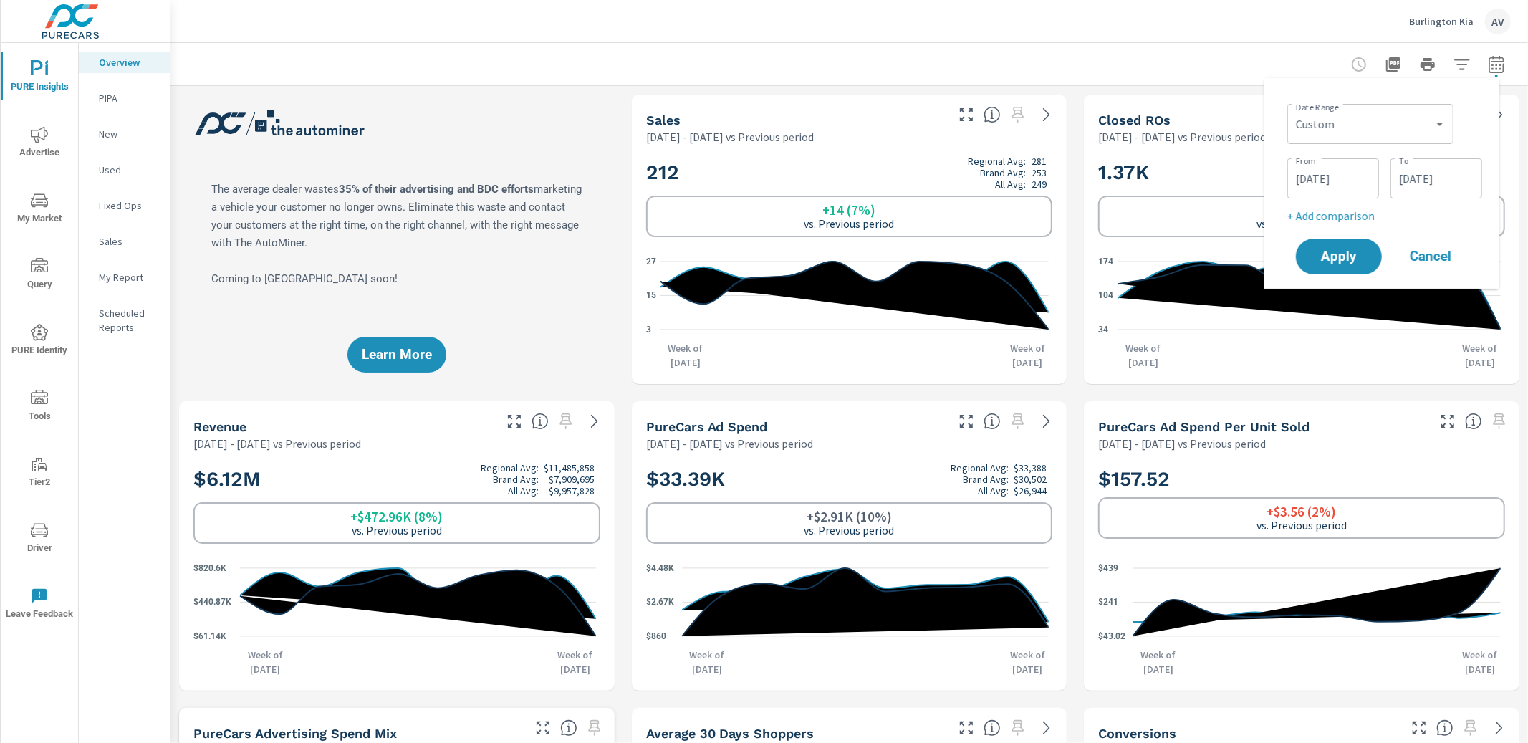
click at [1417, 182] on input "09/02/2025" at bounding box center [1436, 178] width 80 height 29
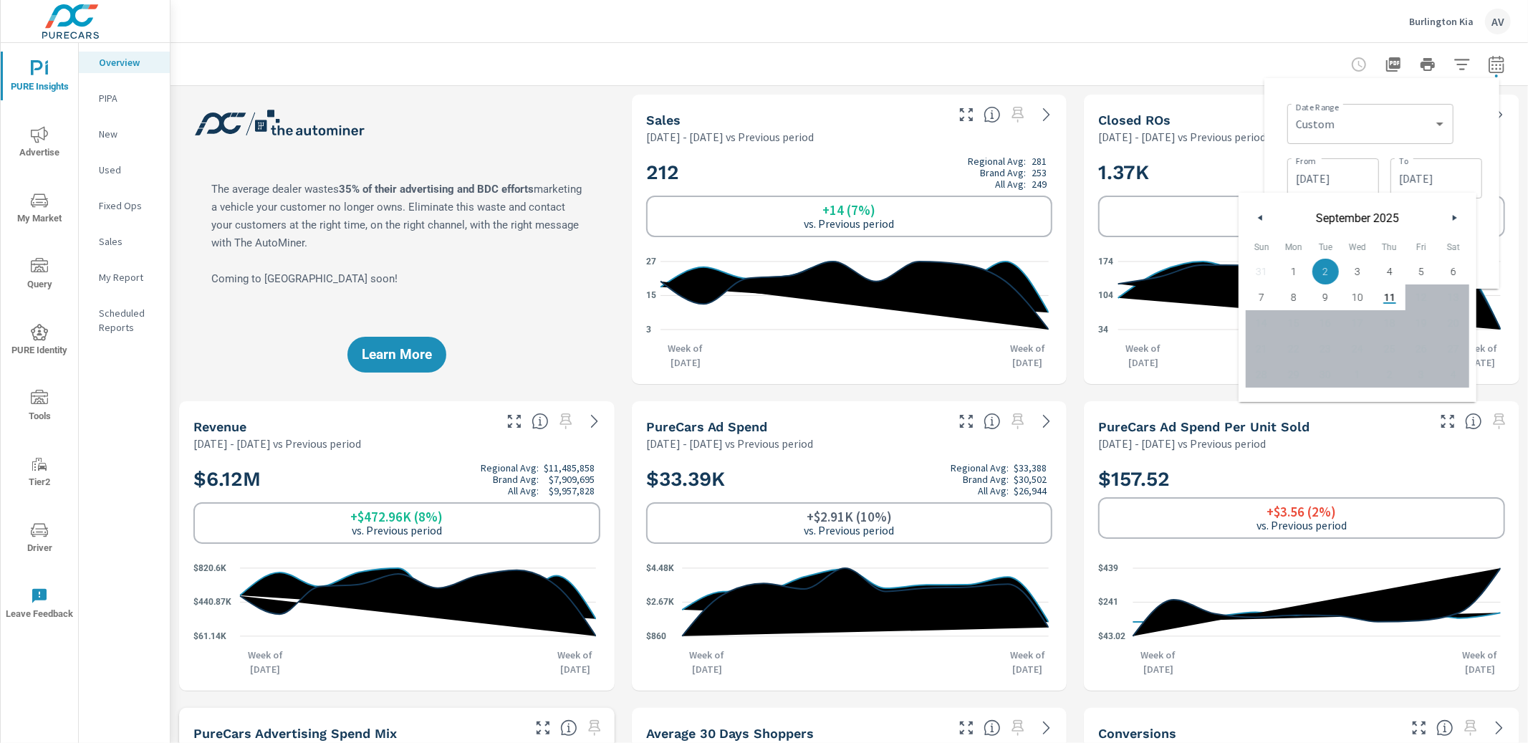
click at [1478, 130] on div "Date Range Custom Yesterday Last week Last 7 days Last 14 days Last 30 days Las…" at bounding box center [1384, 122] width 195 height 49
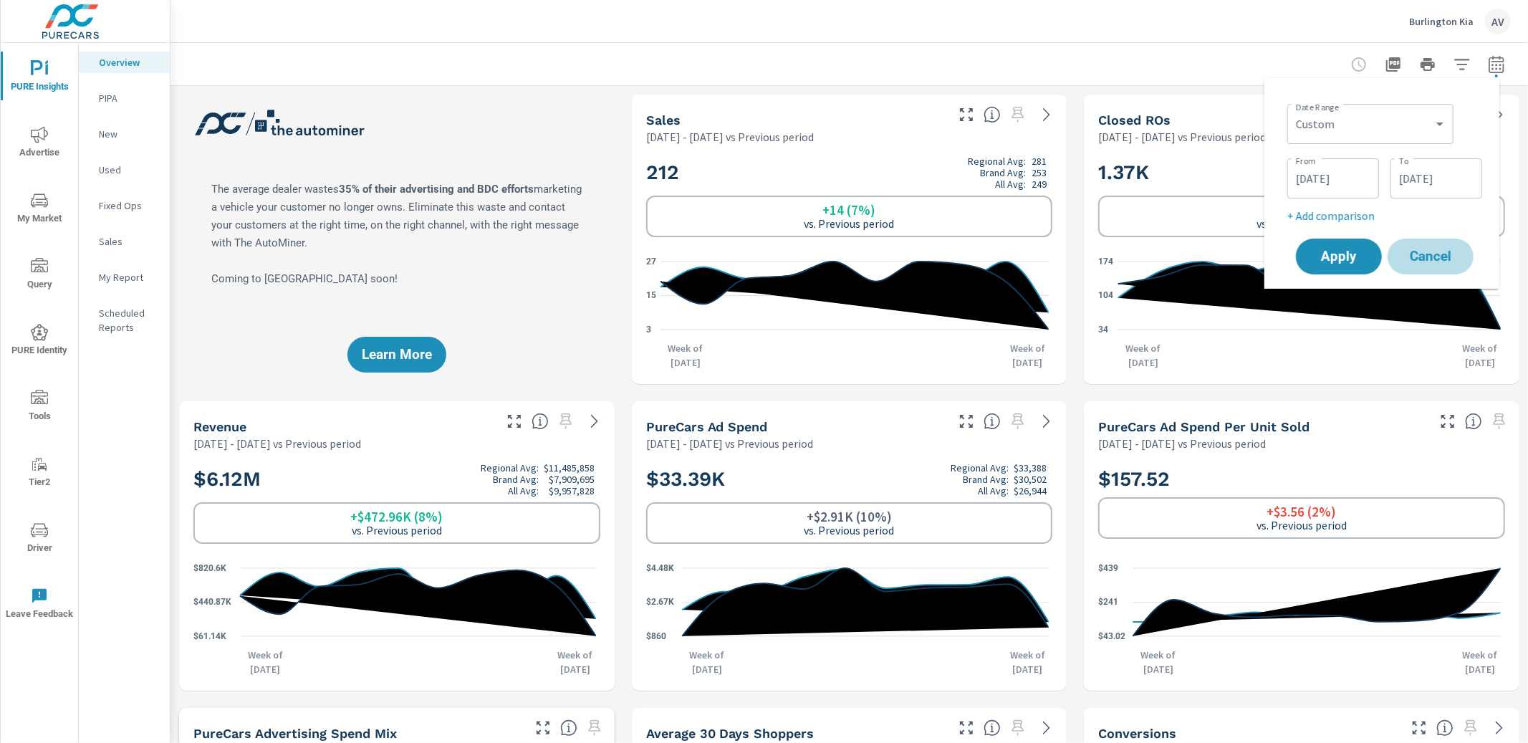
click at [1408, 255] on span "Cancel" at bounding box center [1430, 256] width 57 height 13
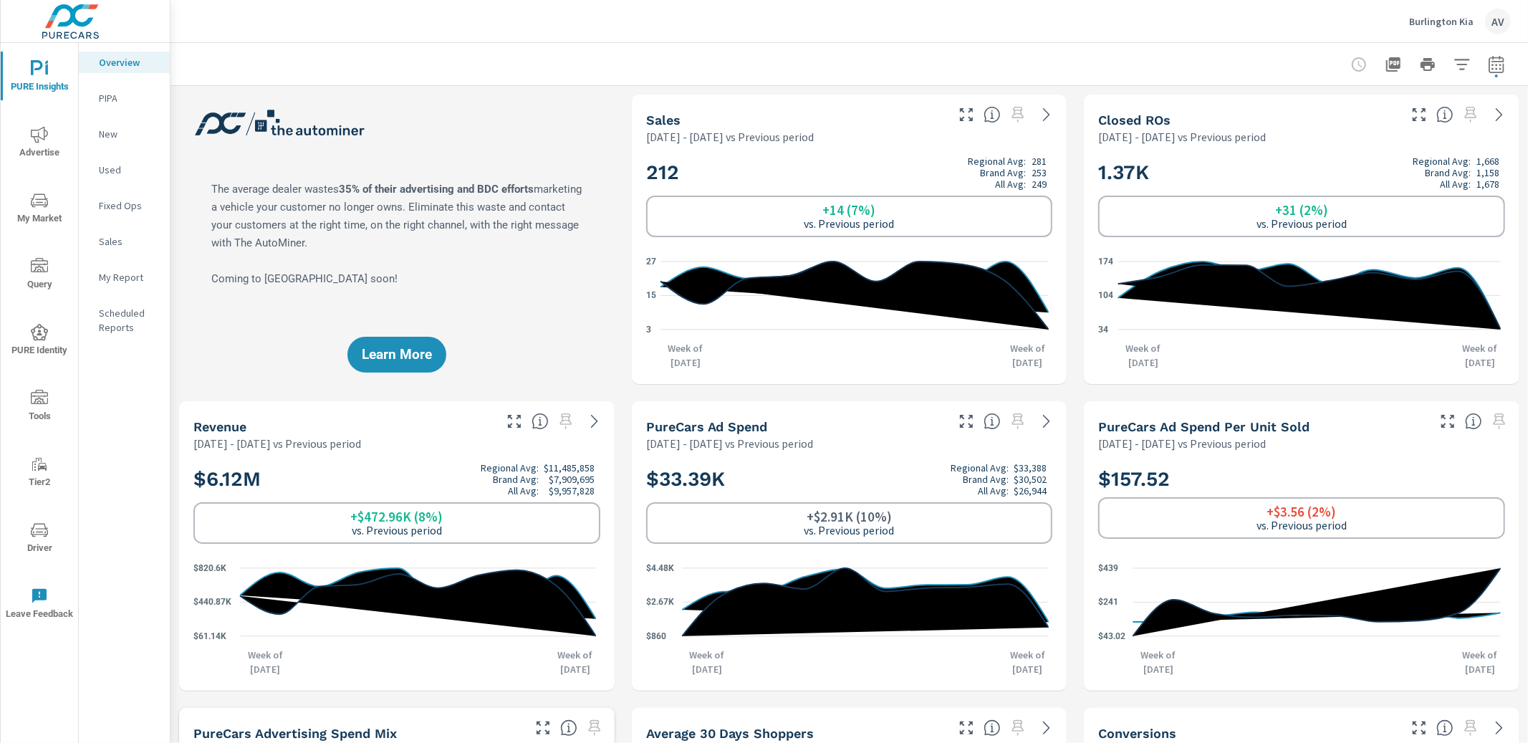
click at [603, 170] on div "Learn More" at bounding box center [396, 239] width 435 height 289
click at [1493, 65] on button "button" at bounding box center [1496, 64] width 29 height 29
select select "Previous period"
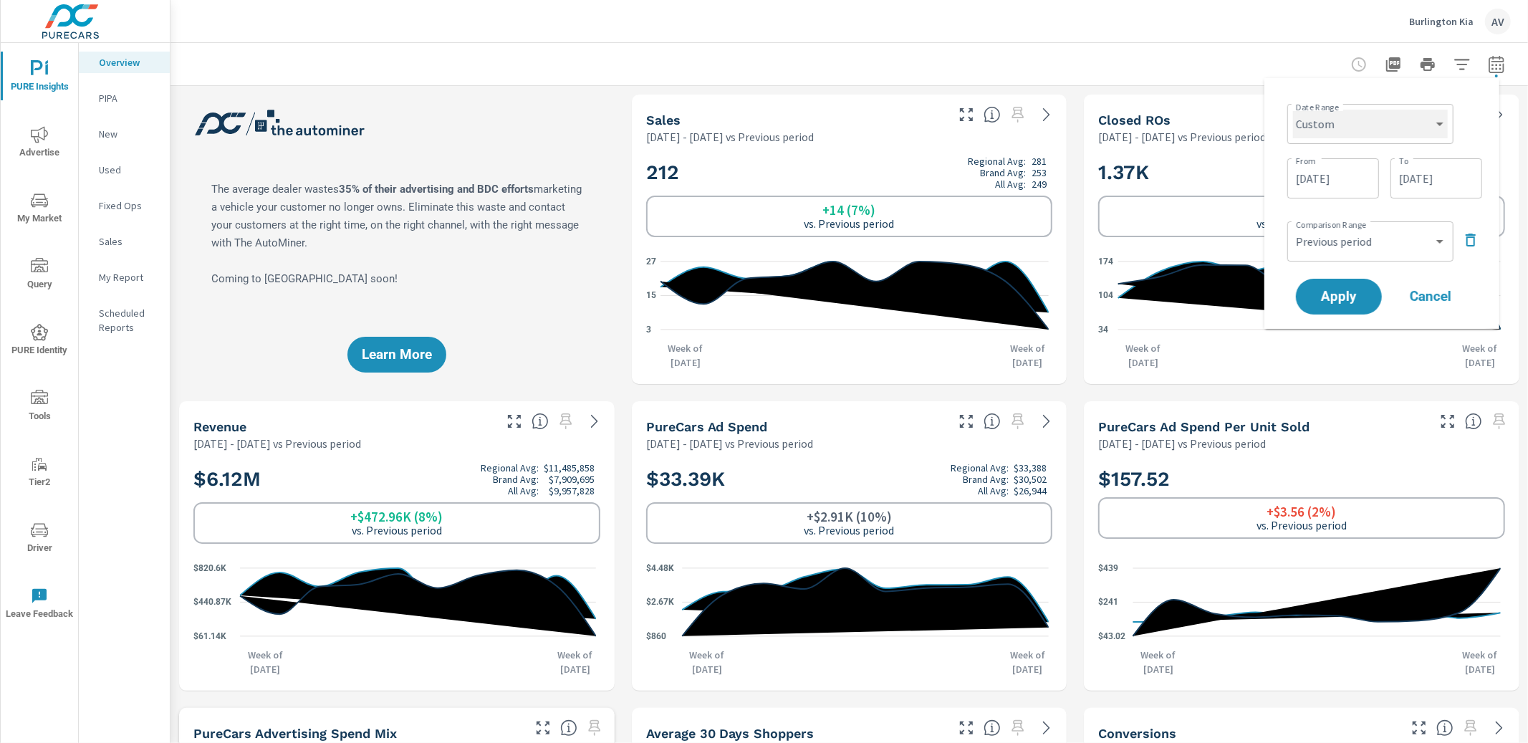
click at [1421, 126] on select "Custom Yesterday Last week Last 7 days Last 14 days Last 30 days Last 45 days L…" at bounding box center [1370, 124] width 155 height 29
click at [1293, 110] on select "Custom Yesterday Last week Last 7 days Last 14 days Last 30 days Last 45 days L…" at bounding box center [1370, 124] width 155 height 29
click at [1307, 176] on input "07/01/2025" at bounding box center [1333, 178] width 80 height 29
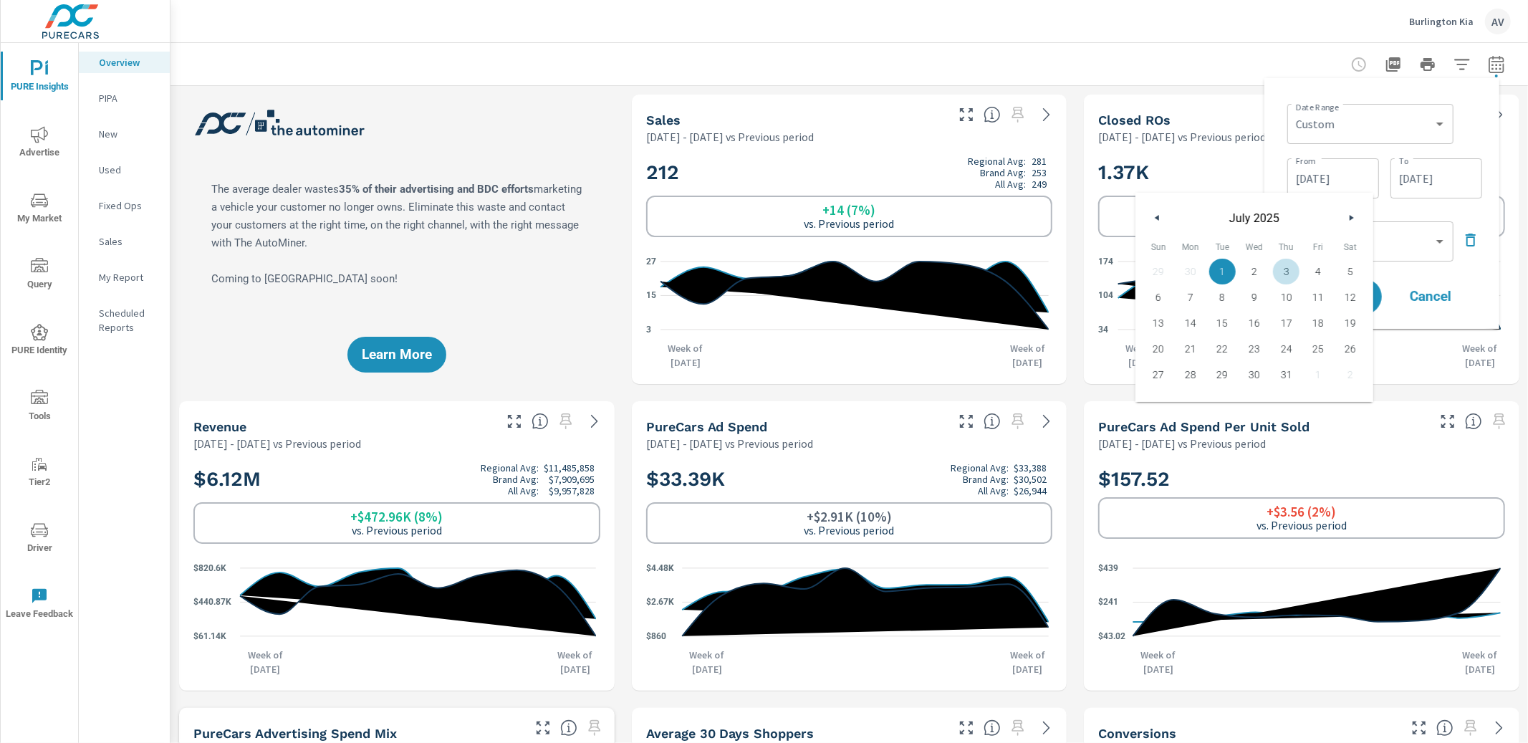
click at [1354, 215] on icon "button" at bounding box center [1352, 218] width 7 height 6
click at [1314, 267] on span "1" at bounding box center [1318, 271] width 32 height 19
click at [1161, 398] on span "31" at bounding box center [1158, 400] width 32 height 19
click at [1316, 262] on span "1" at bounding box center [1318, 271] width 32 height 19
type input "08/01/2025"
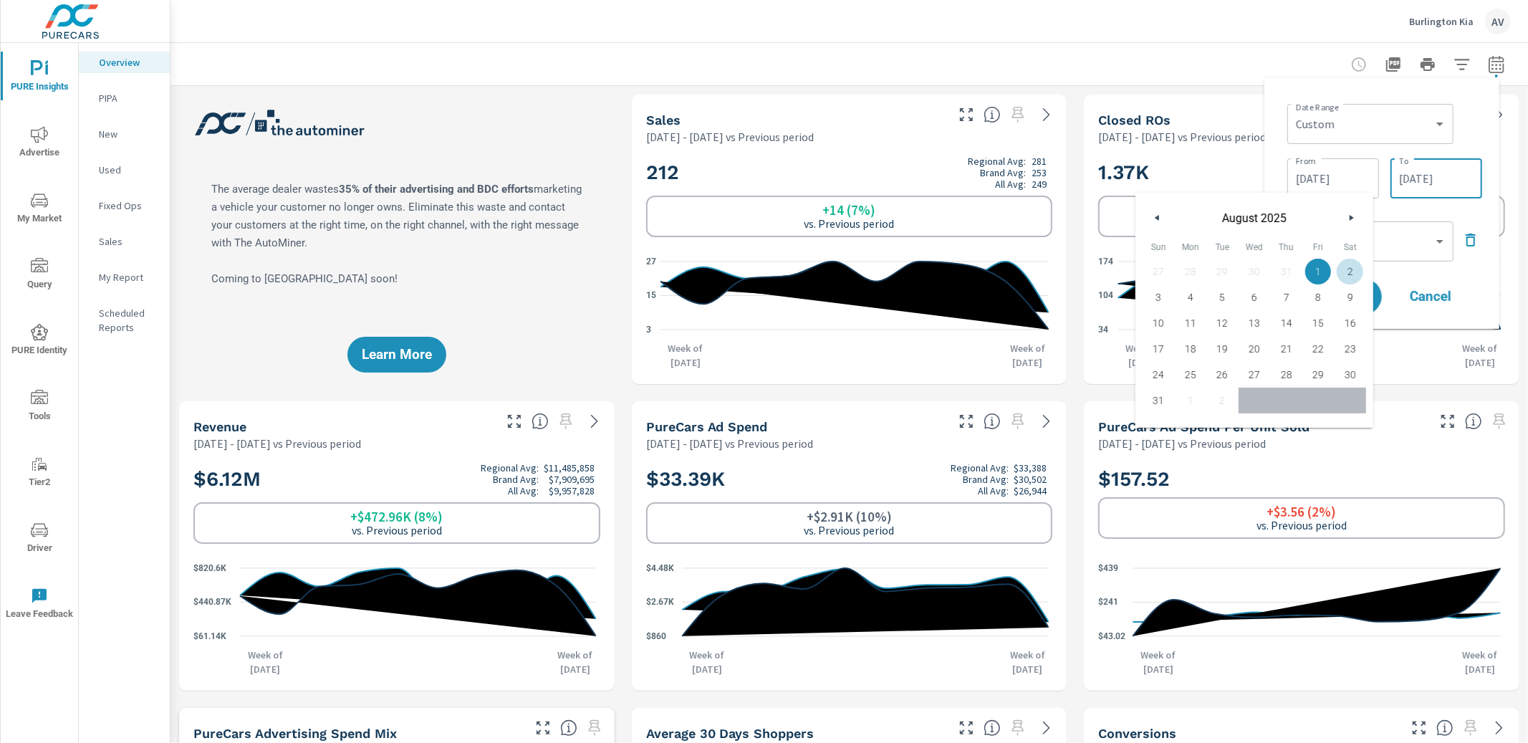
click at [1410, 183] on input "09/02/2025" at bounding box center [1436, 178] width 80 height 29
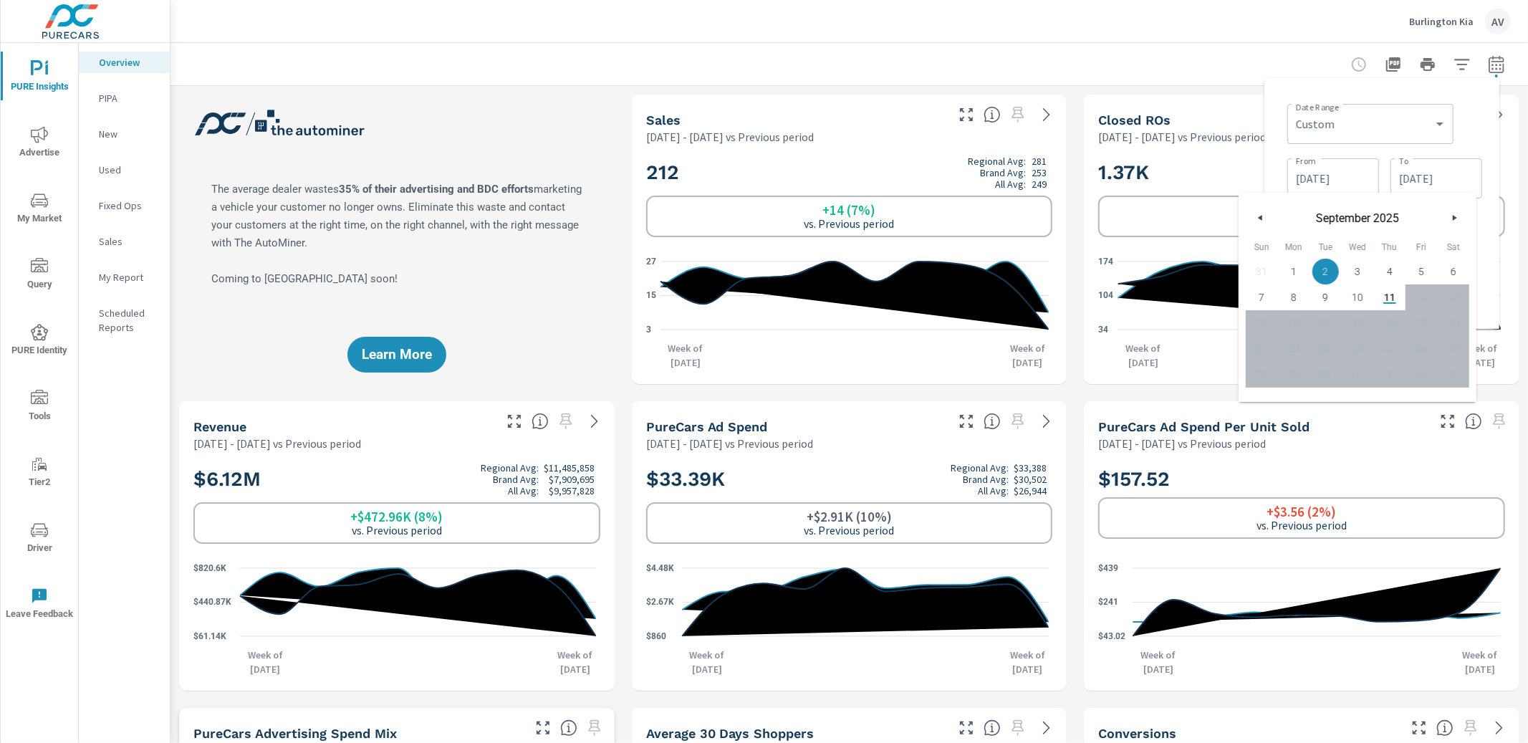
click at [1477, 120] on div "Date Range Custom Yesterday Last week Last 7 days Last 14 days Last 30 days Las…" at bounding box center [1384, 122] width 195 height 49
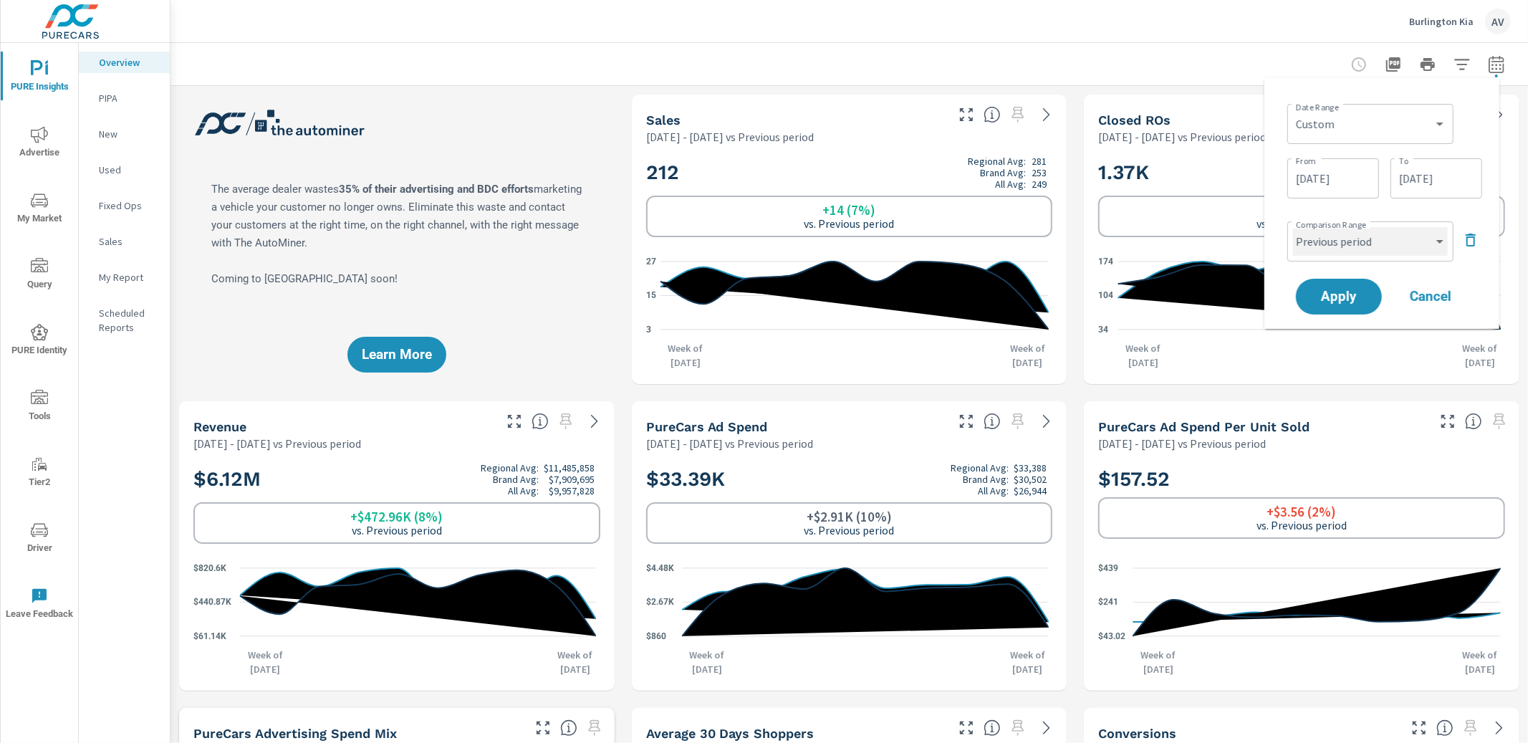
click at [1372, 246] on select "Custom Previous period Previous month Previous year" at bounding box center [1370, 241] width 155 height 29
click at [1293, 227] on select "Custom Previous period Previous month Previous year" at bounding box center [1370, 241] width 155 height 29
select select "Previous year"
click at [1338, 310] on button "Apply" at bounding box center [1338, 296] width 89 height 37
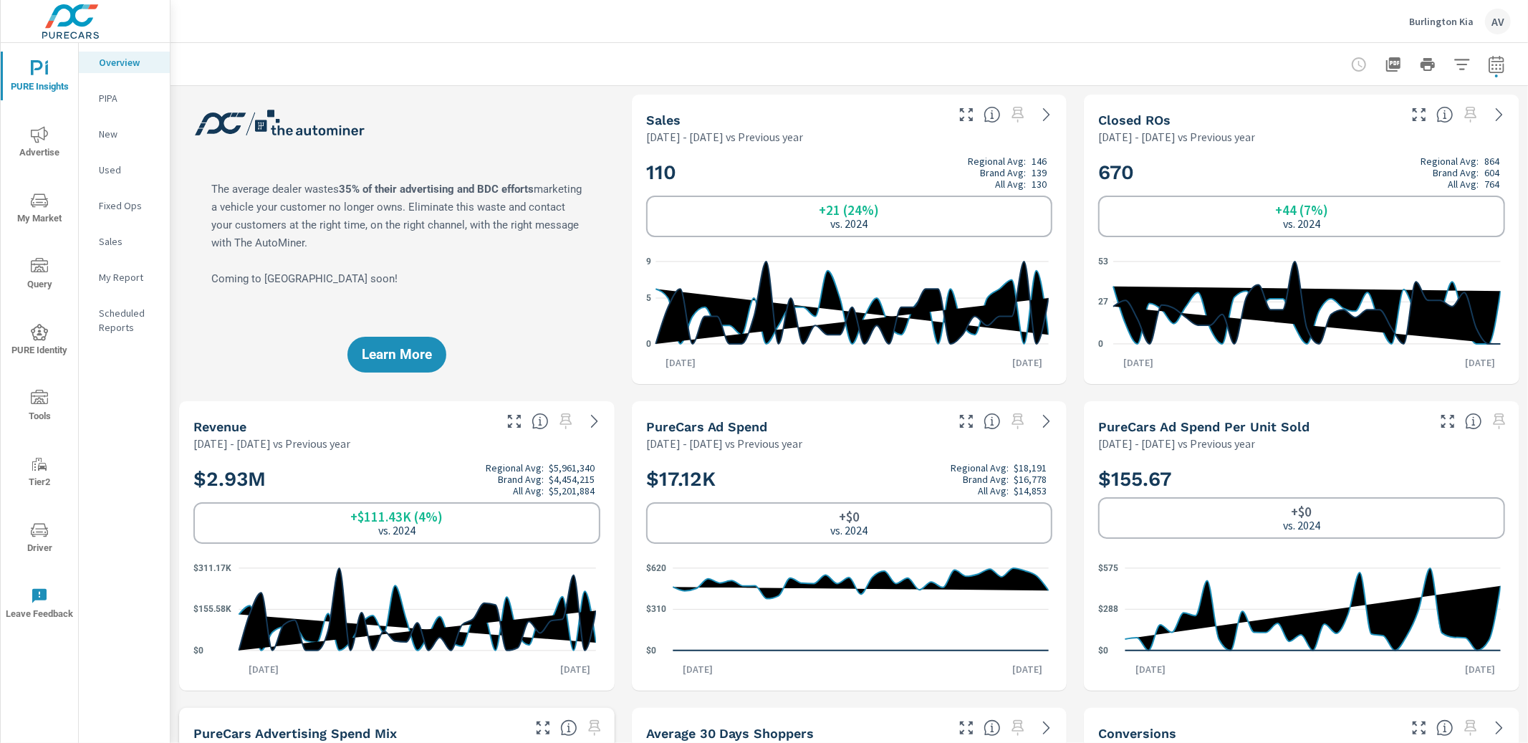
click at [113, 239] on p "Sales" at bounding box center [128, 241] width 59 height 14
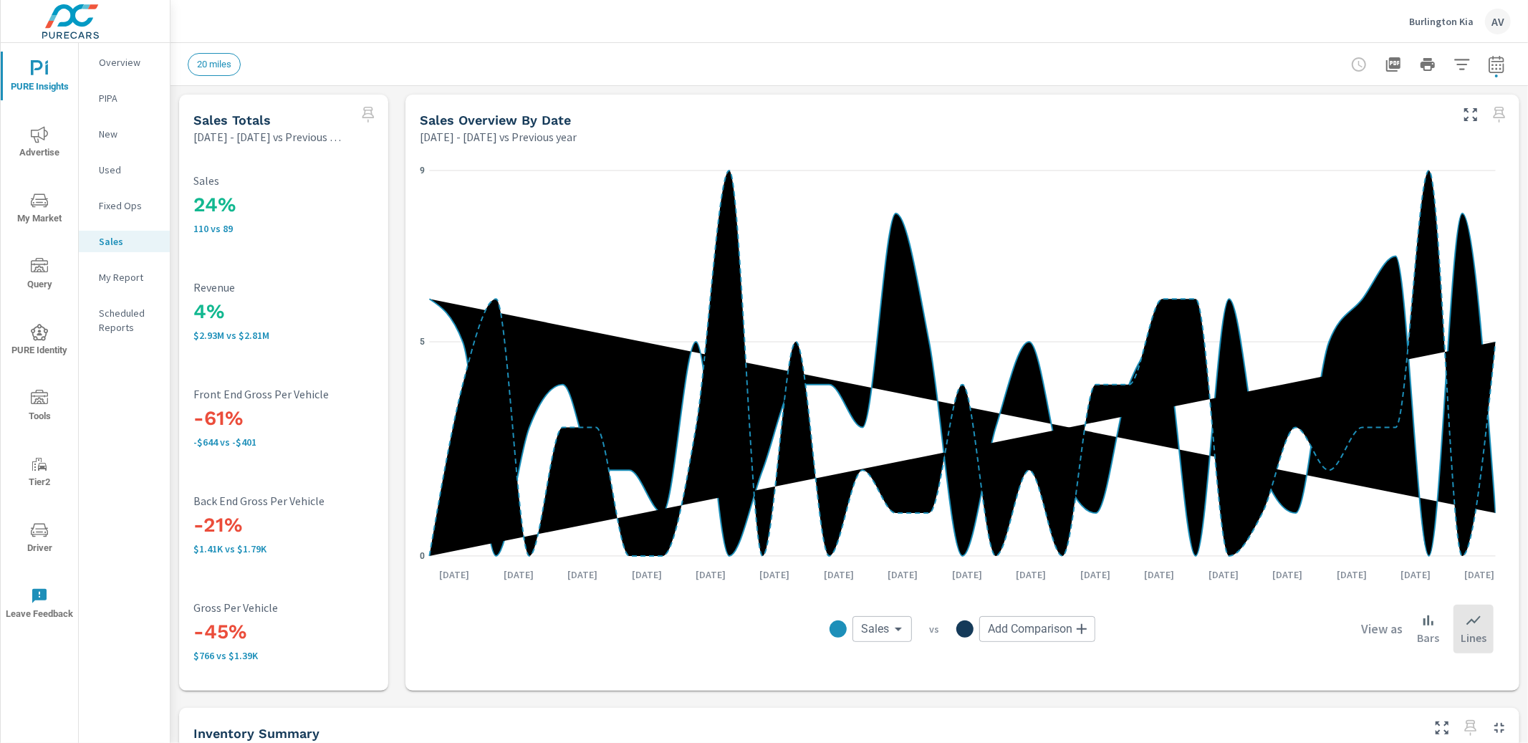
click at [126, 134] on p "New" at bounding box center [128, 134] width 59 height 14
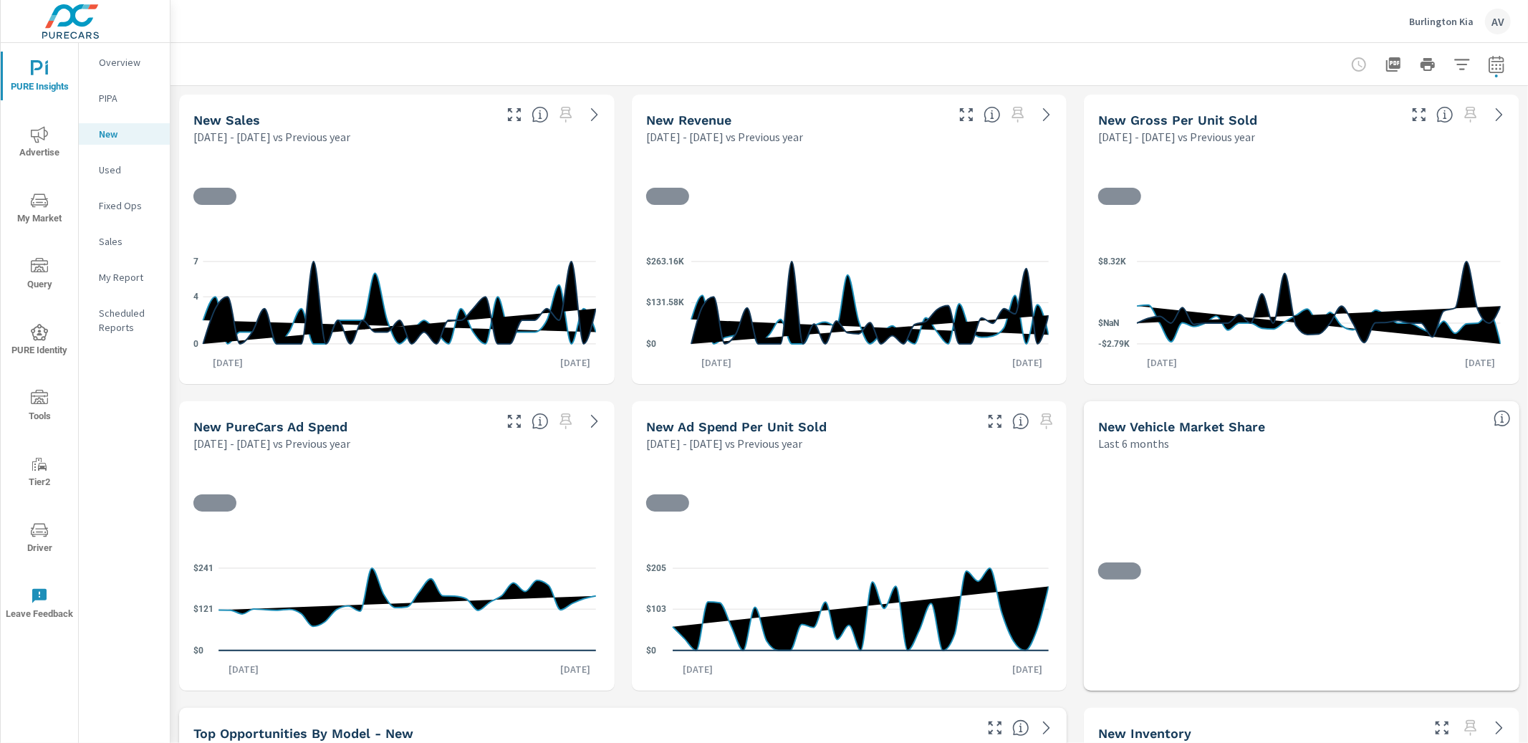
scroll to position [1, 0]
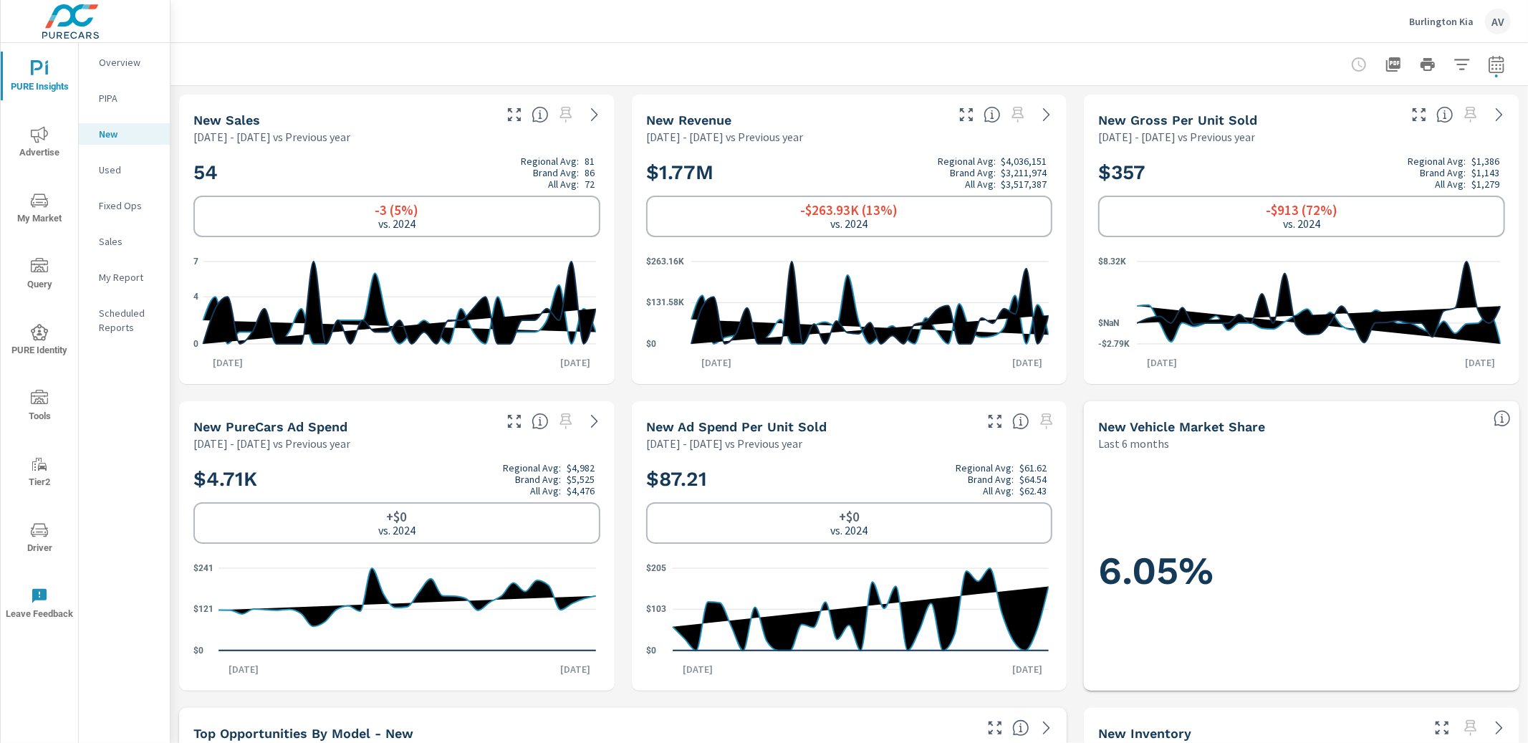
click at [117, 62] on p "Overview" at bounding box center [128, 62] width 59 height 14
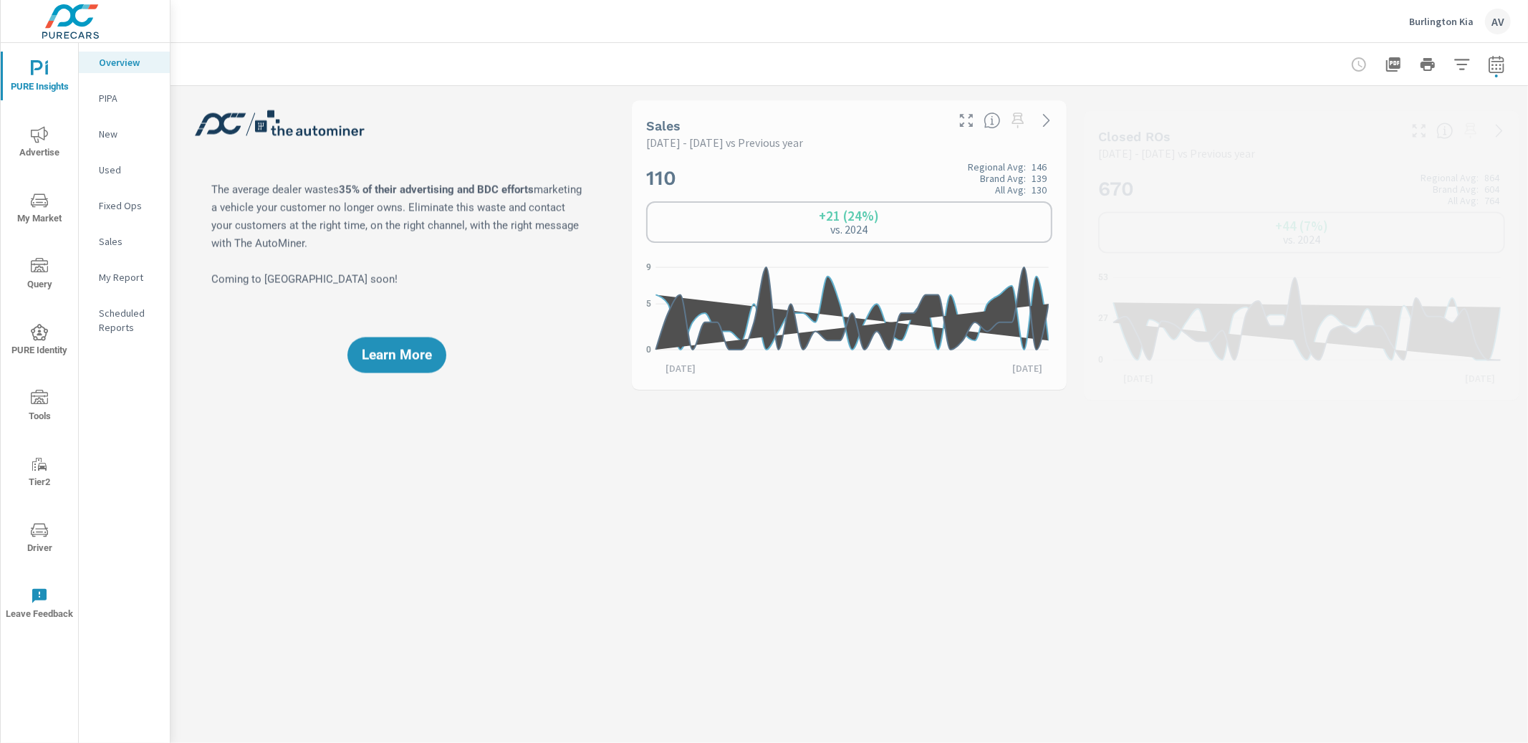
scroll to position [1, 0]
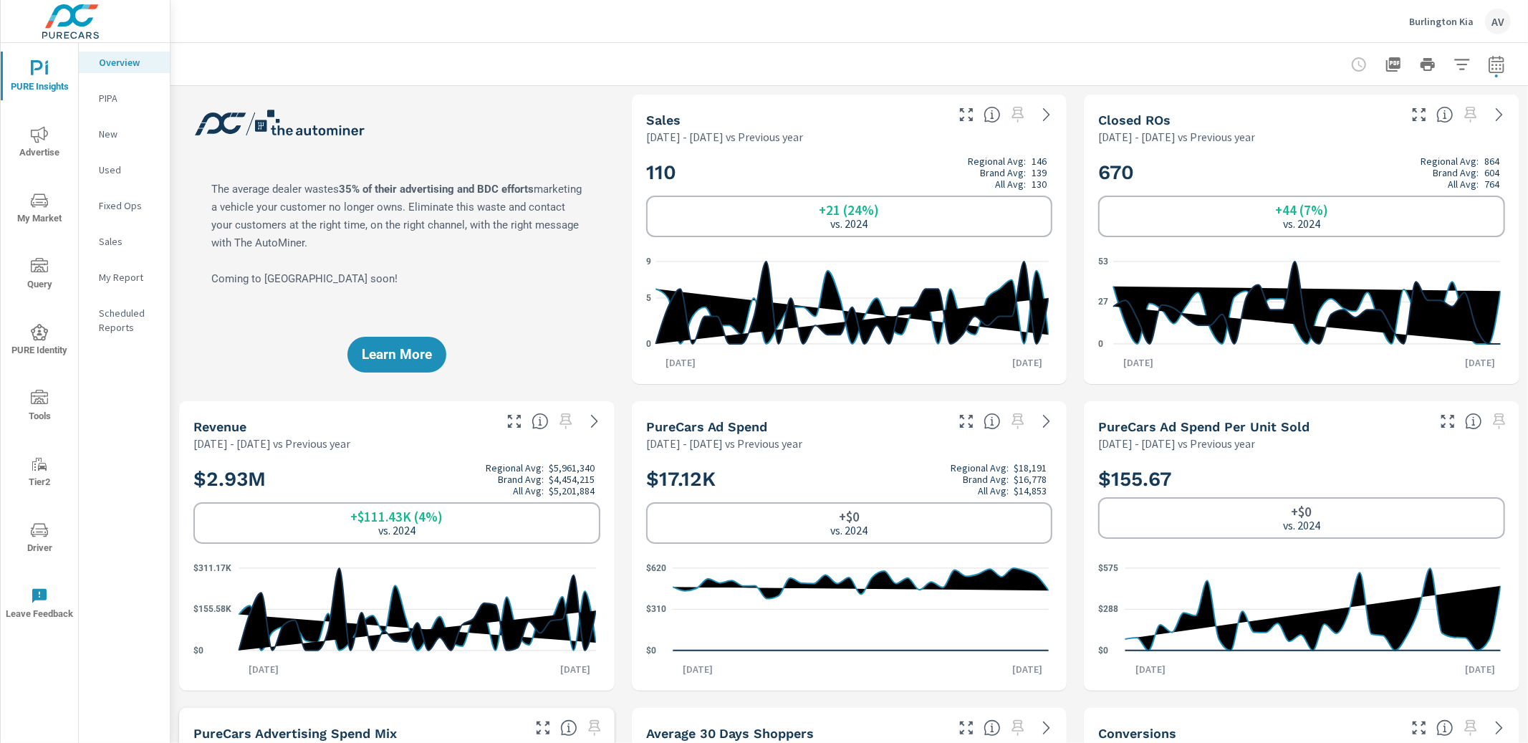
click at [580, 190] on div "Learn More" at bounding box center [396, 239] width 435 height 289
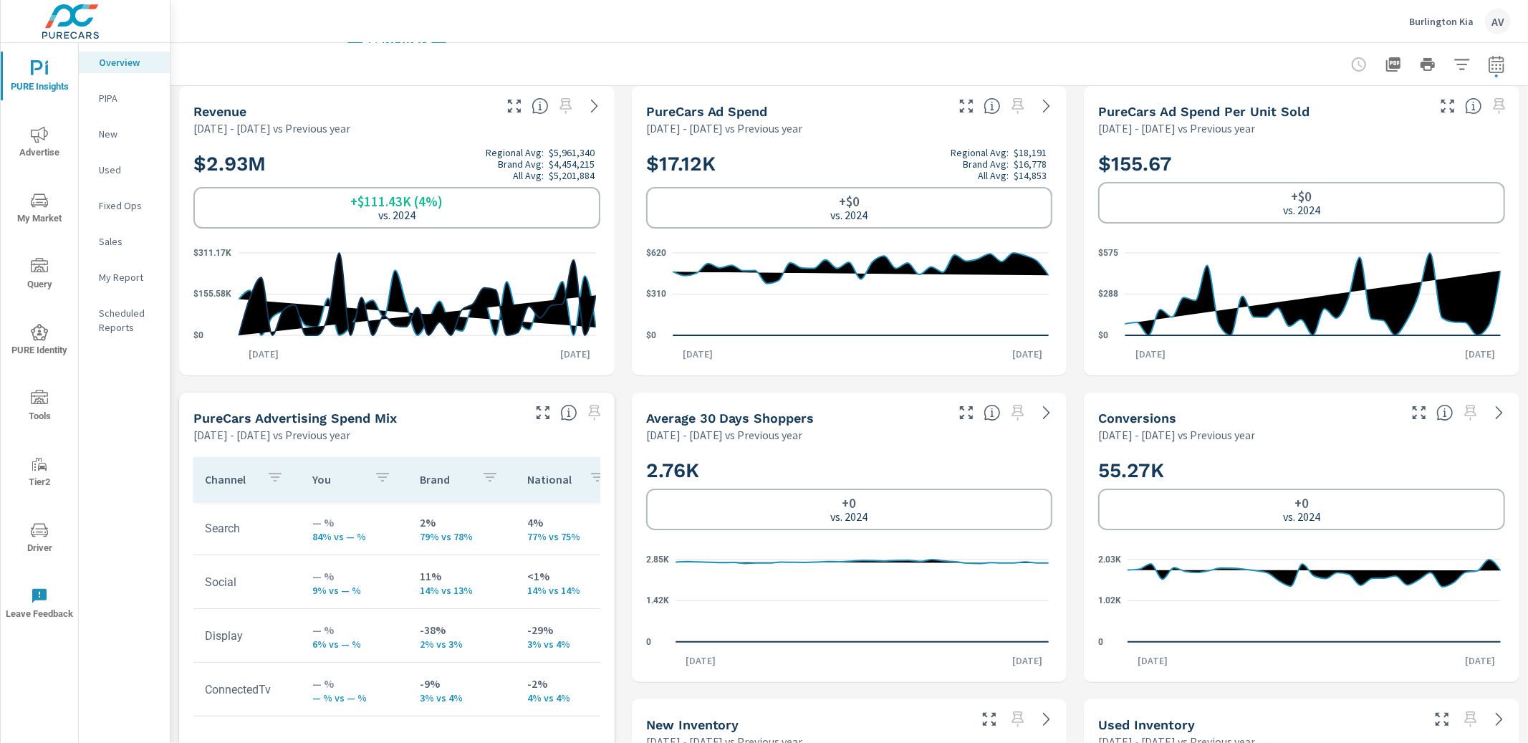
scroll to position [0, 0]
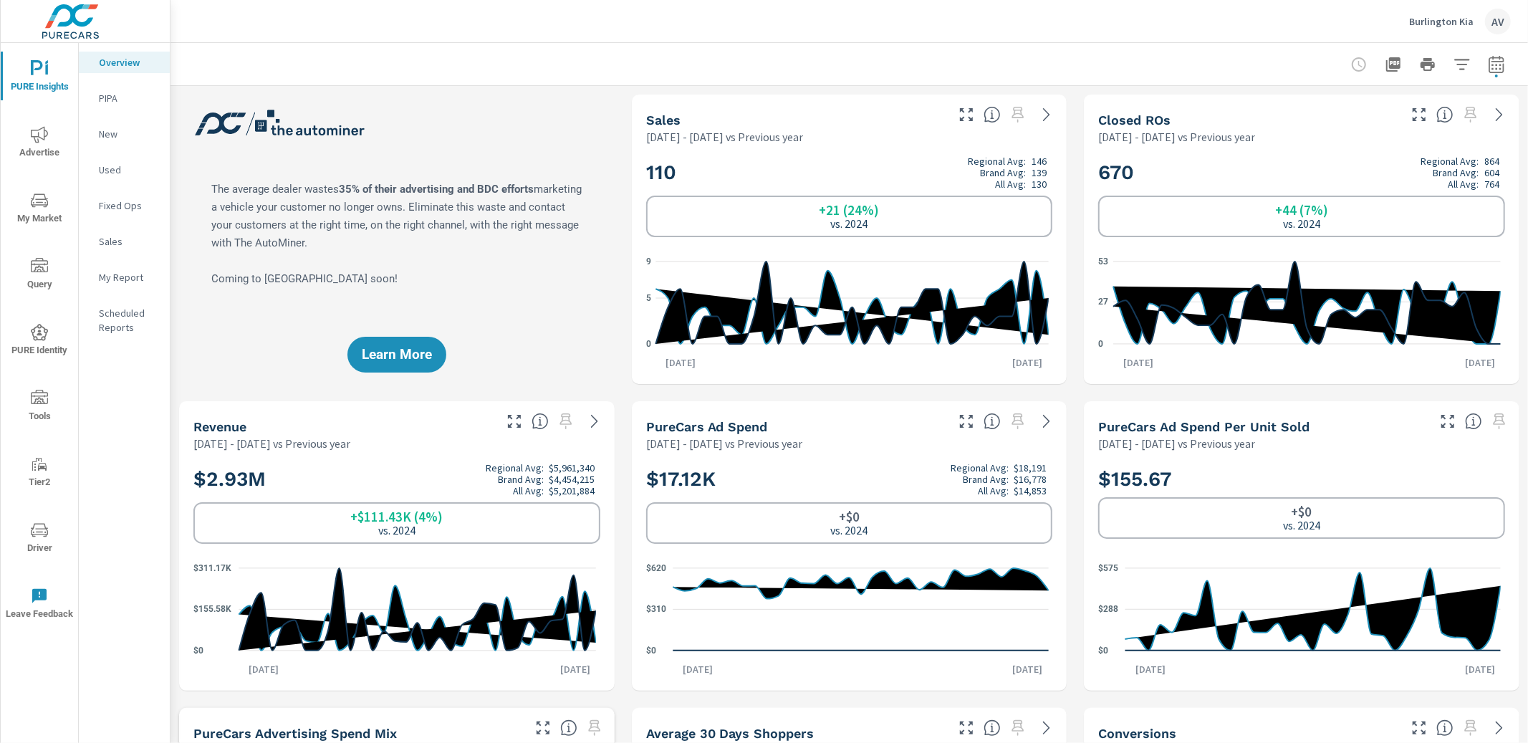
click at [99, 131] on p "New" at bounding box center [128, 134] width 59 height 14
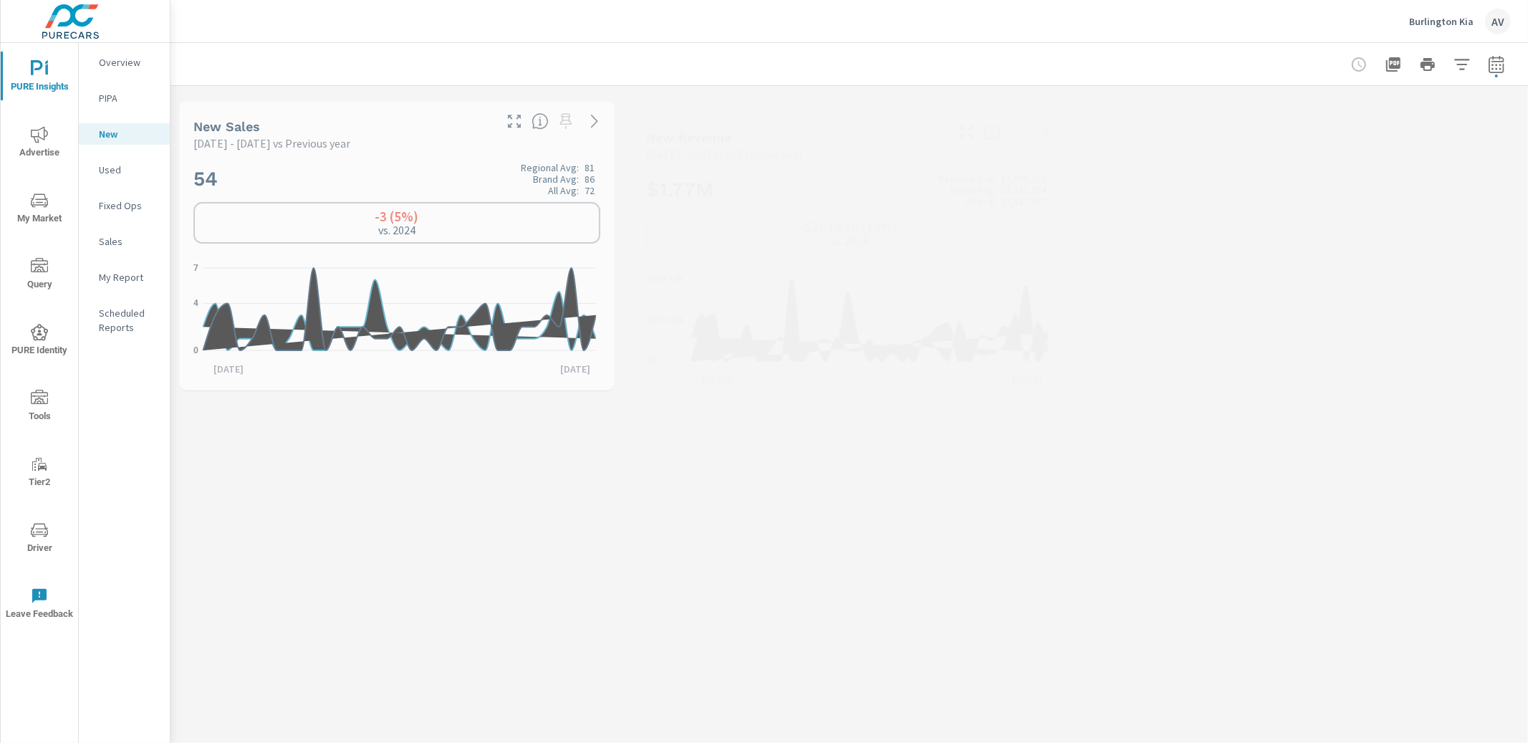
scroll to position [1, 0]
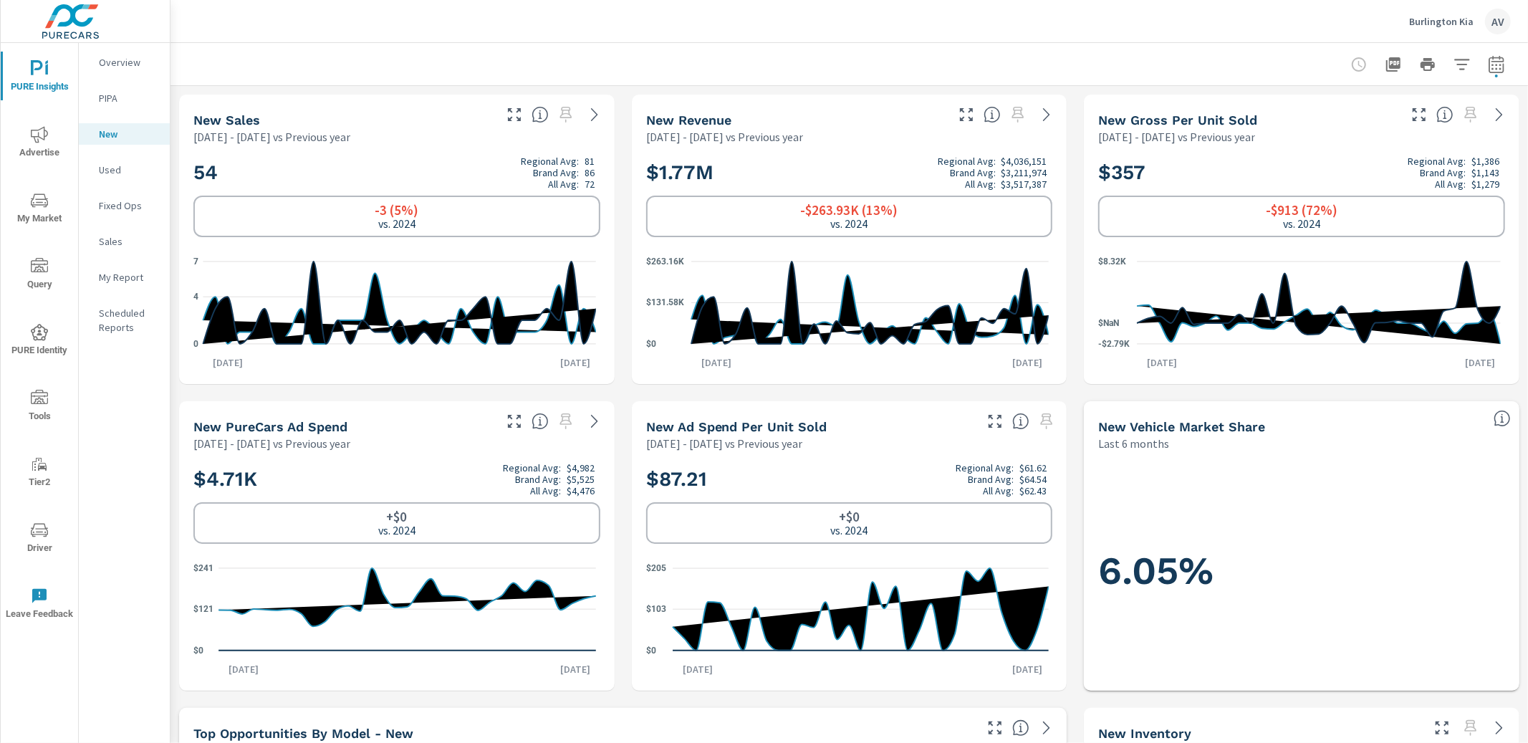
click at [1488, 67] on icon "button" at bounding box center [1496, 64] width 17 height 17
select select "Previous year"
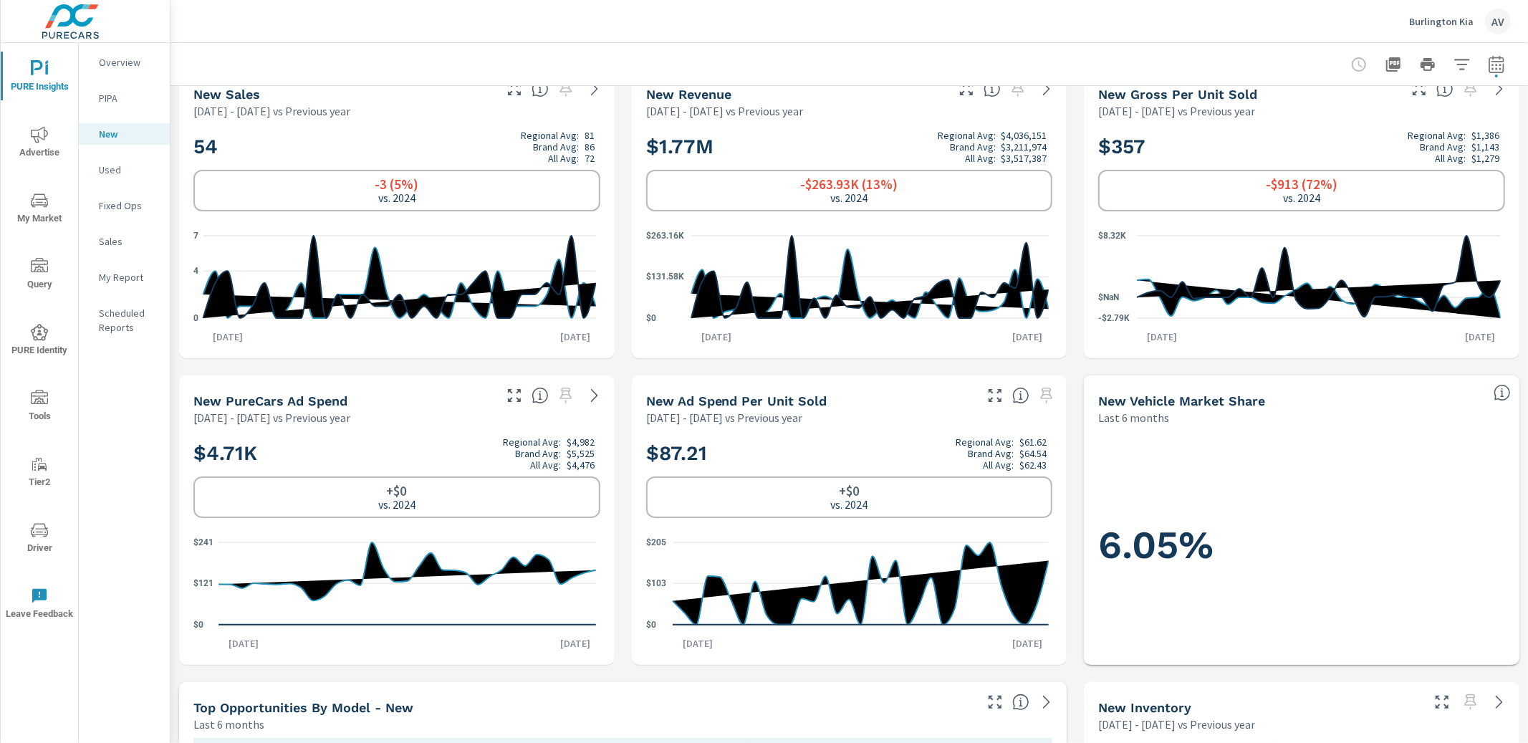
scroll to position [0, 0]
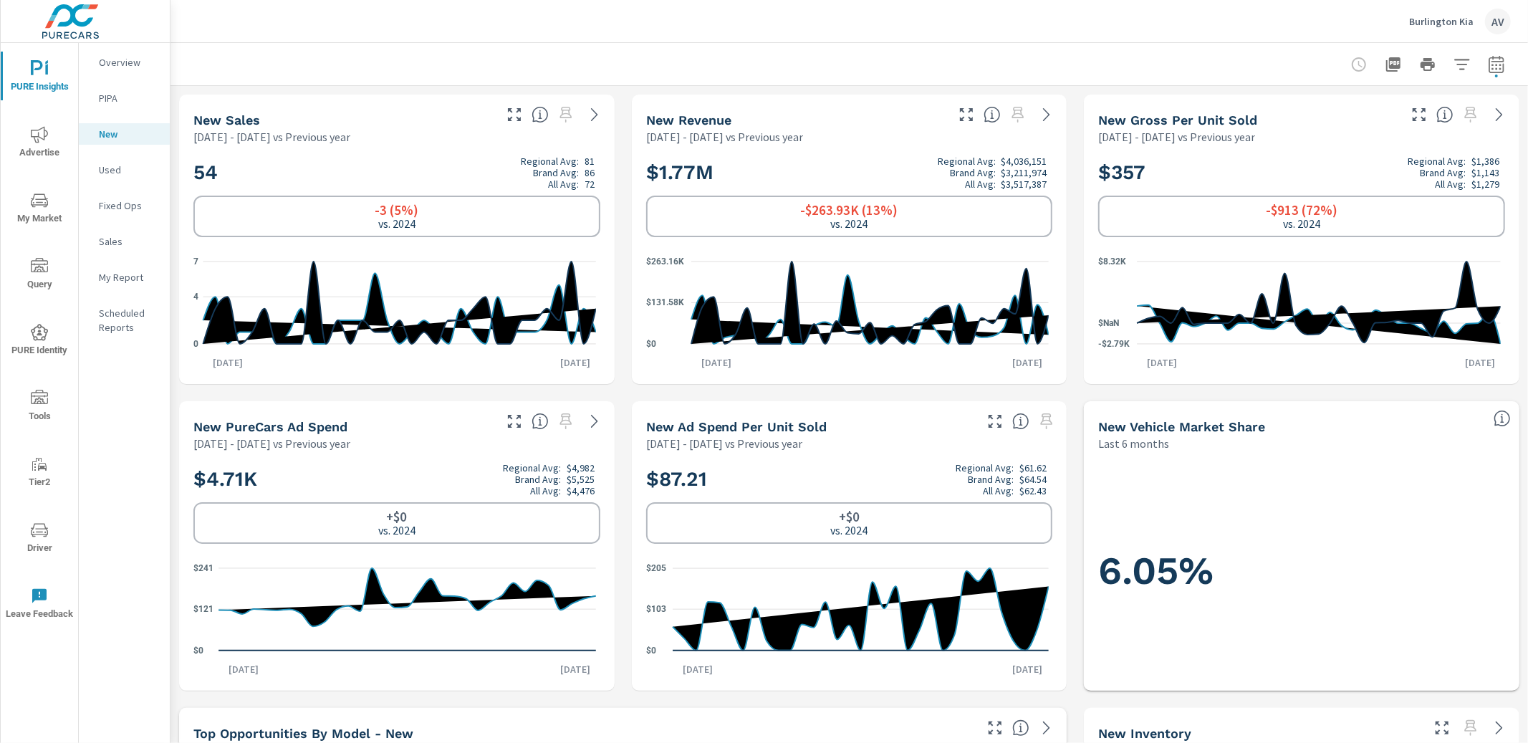
click at [120, 173] on p "Used" at bounding box center [128, 170] width 59 height 14
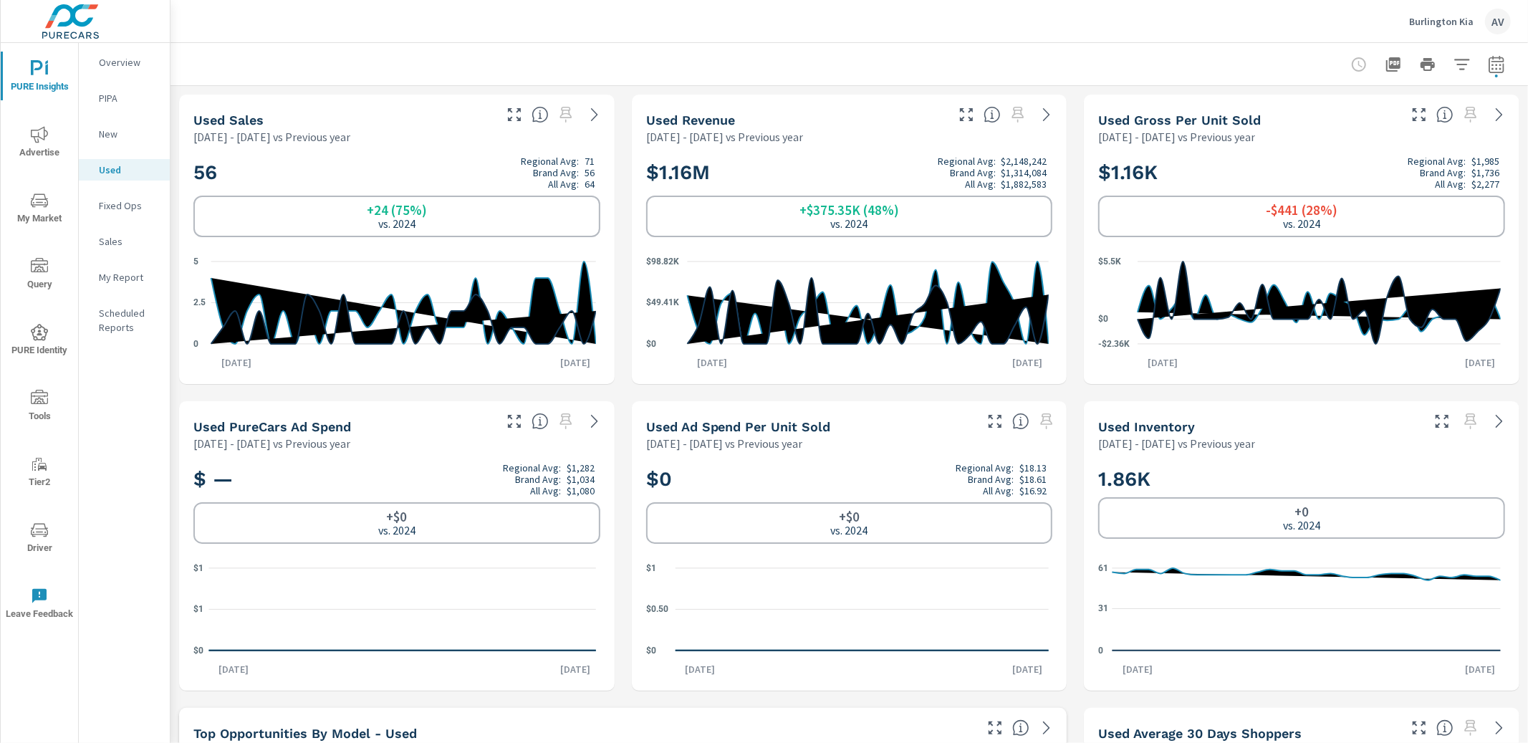
scroll to position [1, 0]
click at [110, 136] on p "New" at bounding box center [128, 134] width 59 height 14
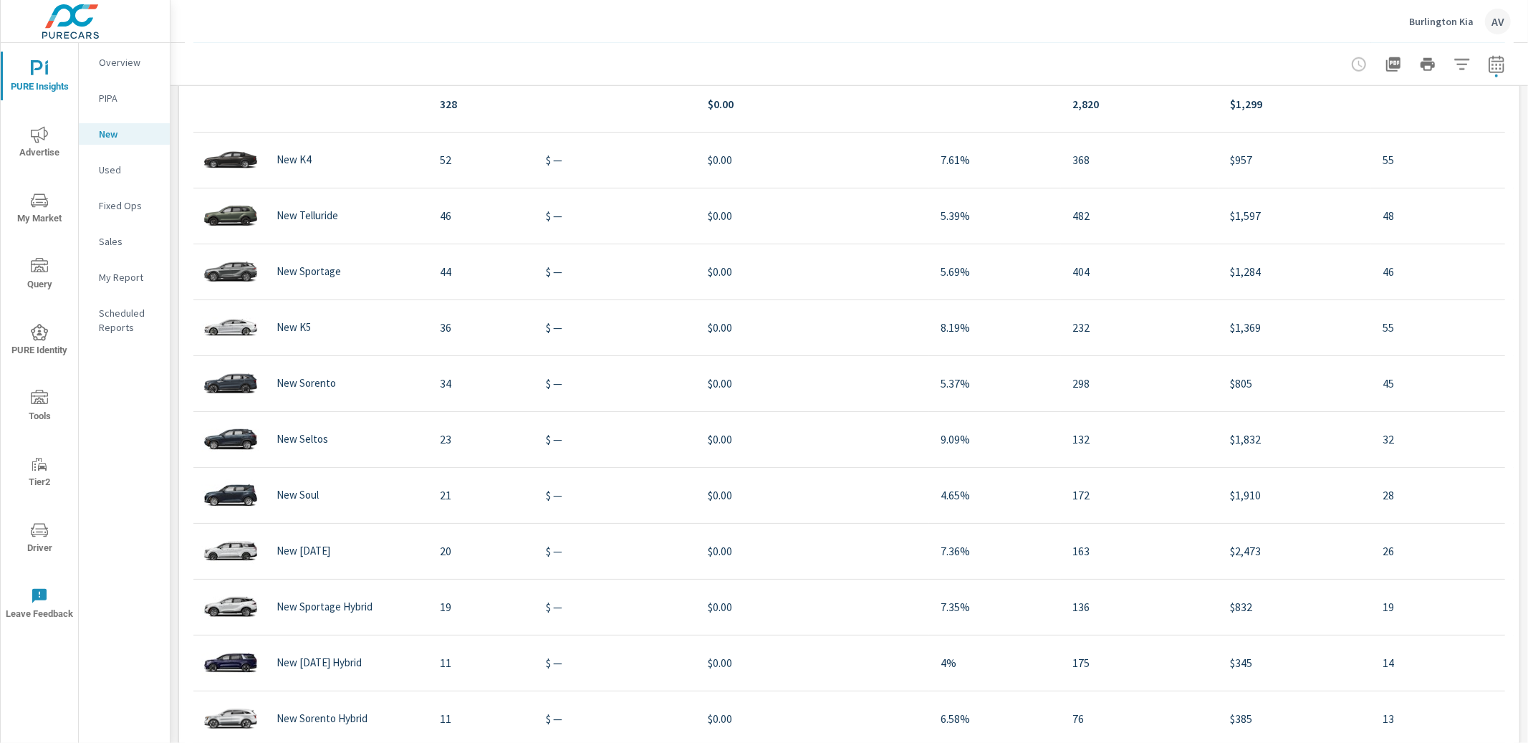
scroll to position [1413, 0]
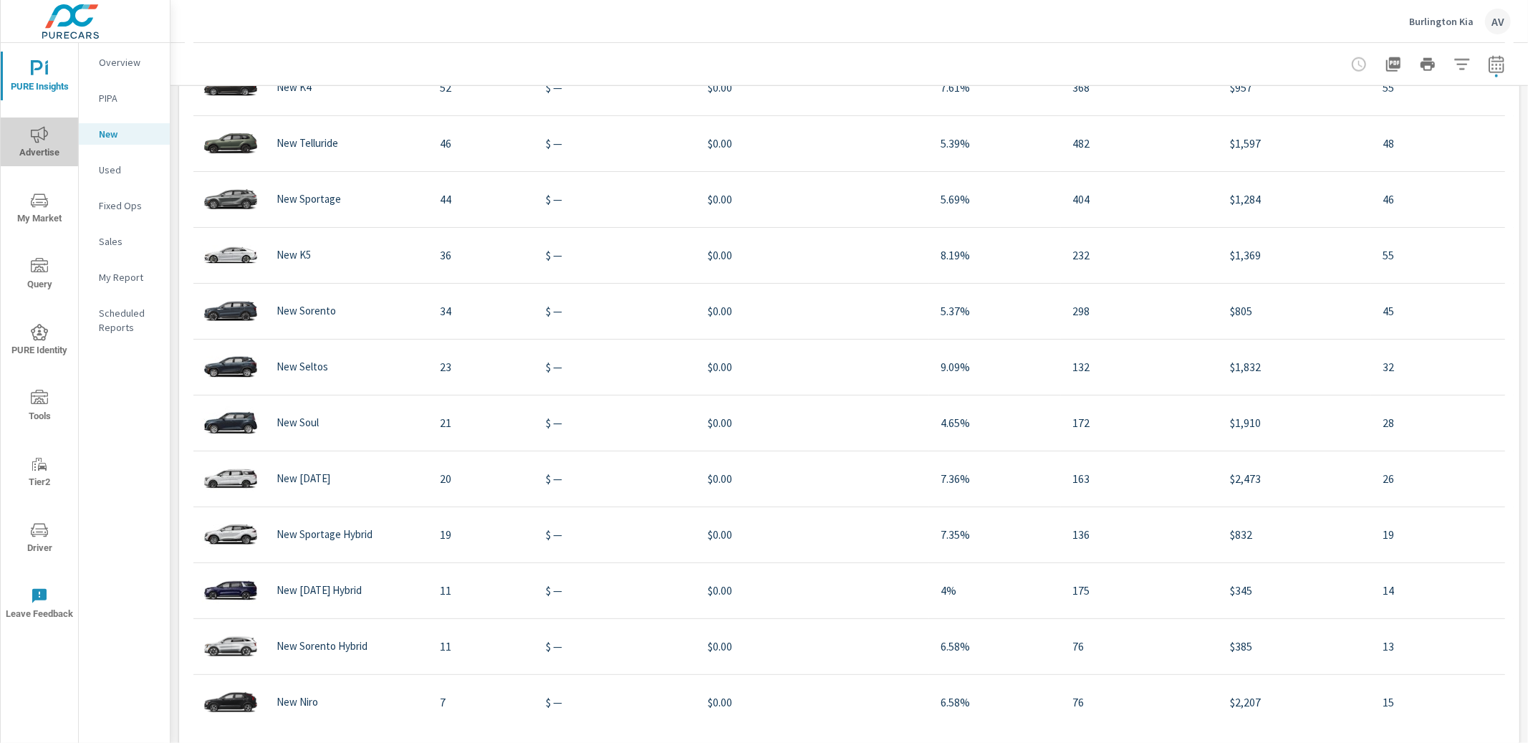
click at [42, 135] on icon "nav menu" at bounding box center [39, 134] width 17 height 17
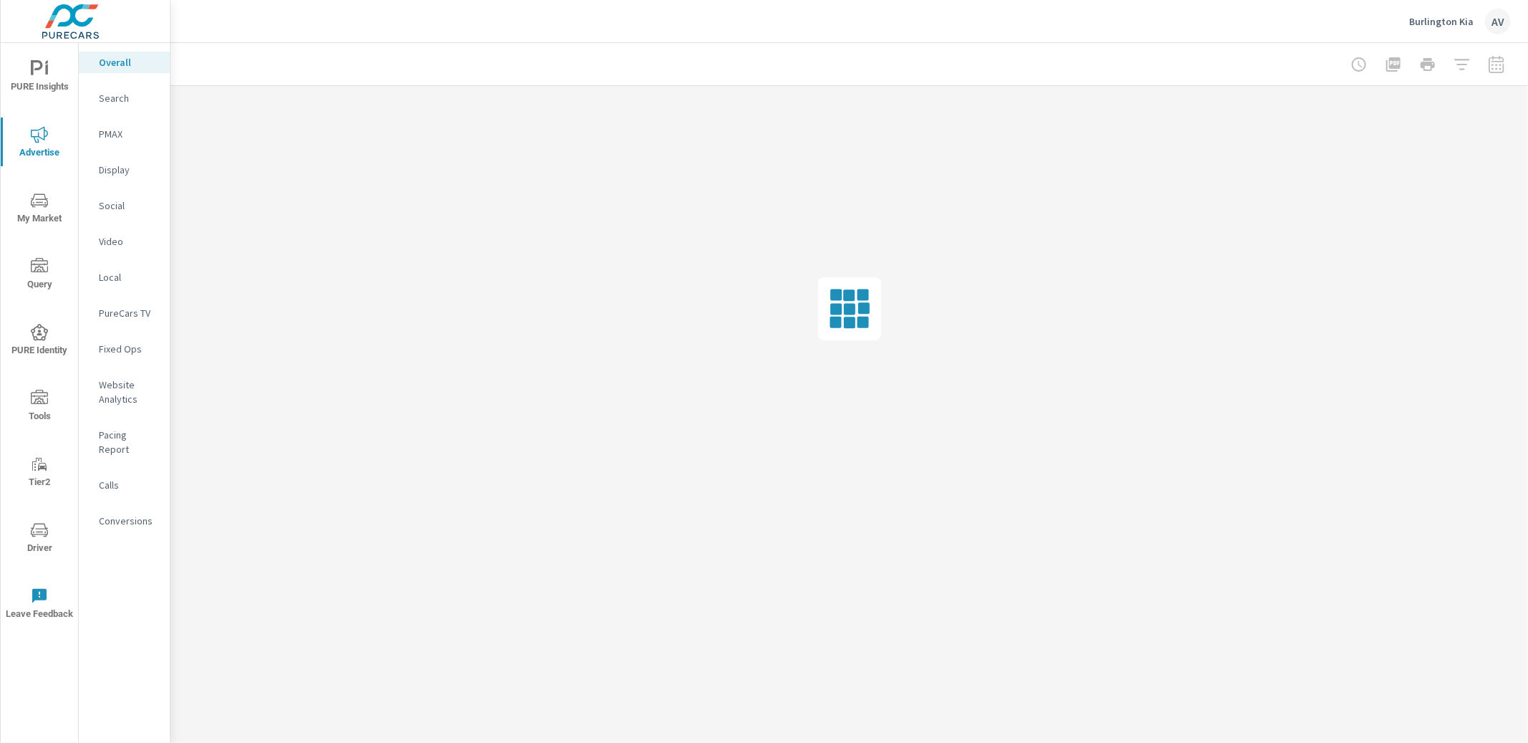
click at [49, 205] on span "My Market" at bounding box center [39, 209] width 69 height 35
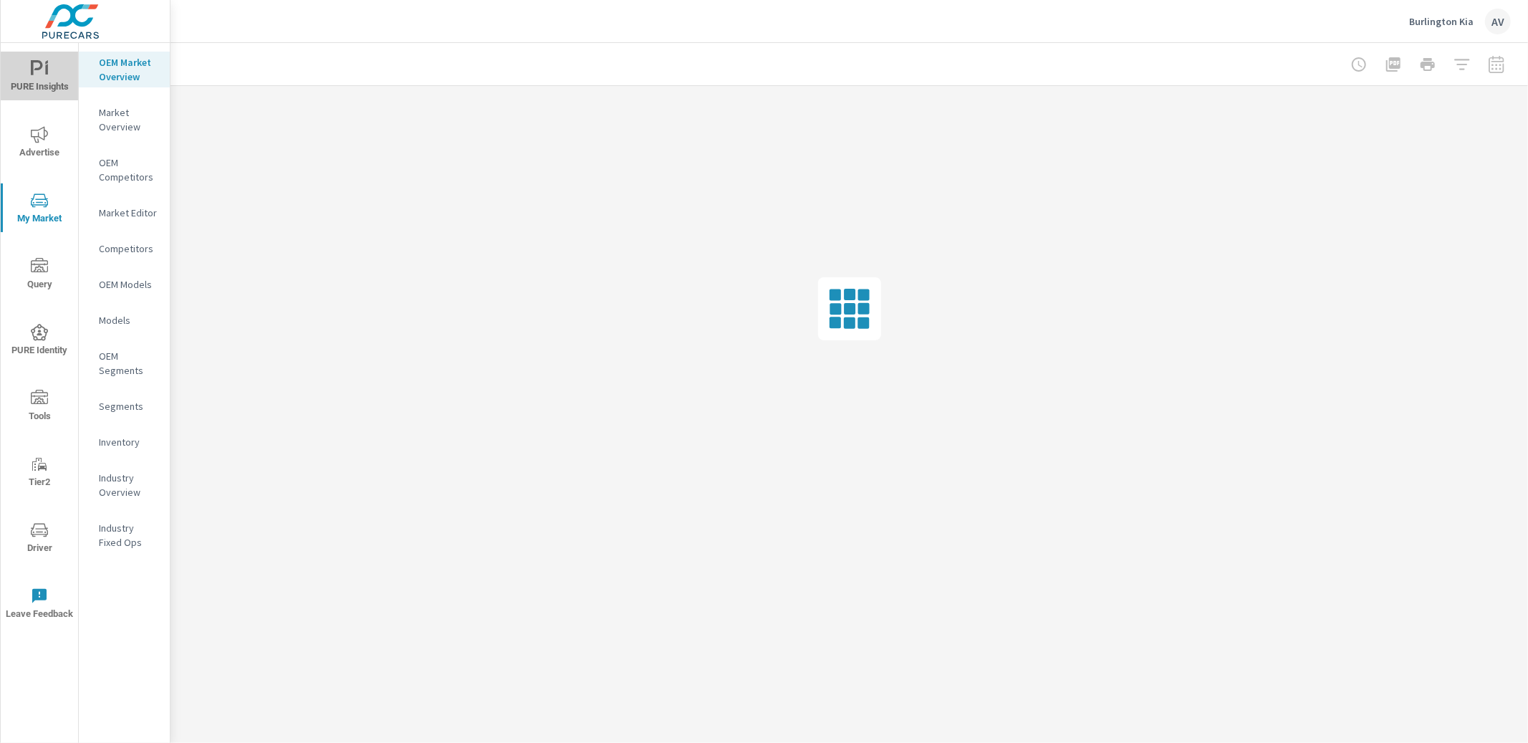
click at [39, 85] on span "PURE Insights" at bounding box center [39, 77] width 69 height 35
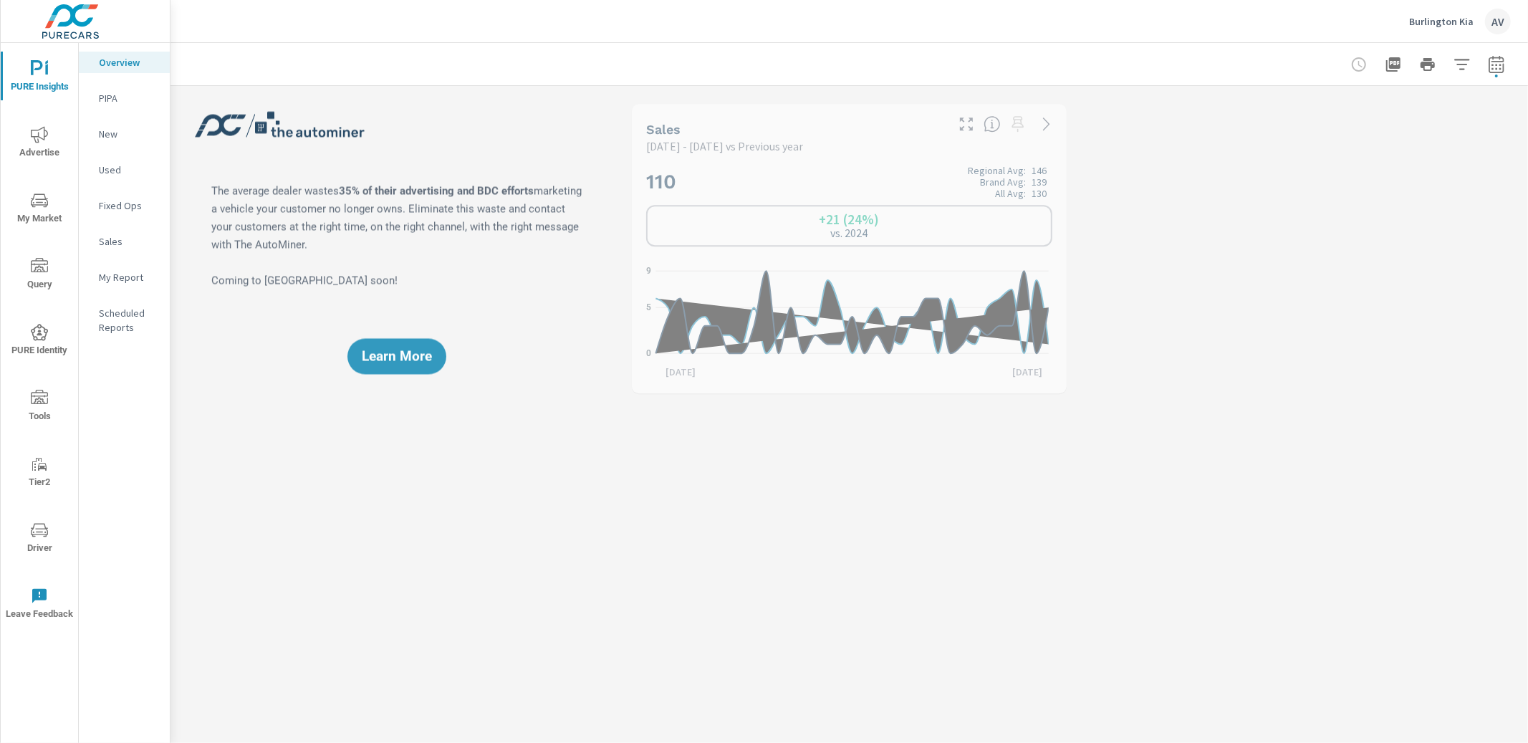
scroll to position [1, 0]
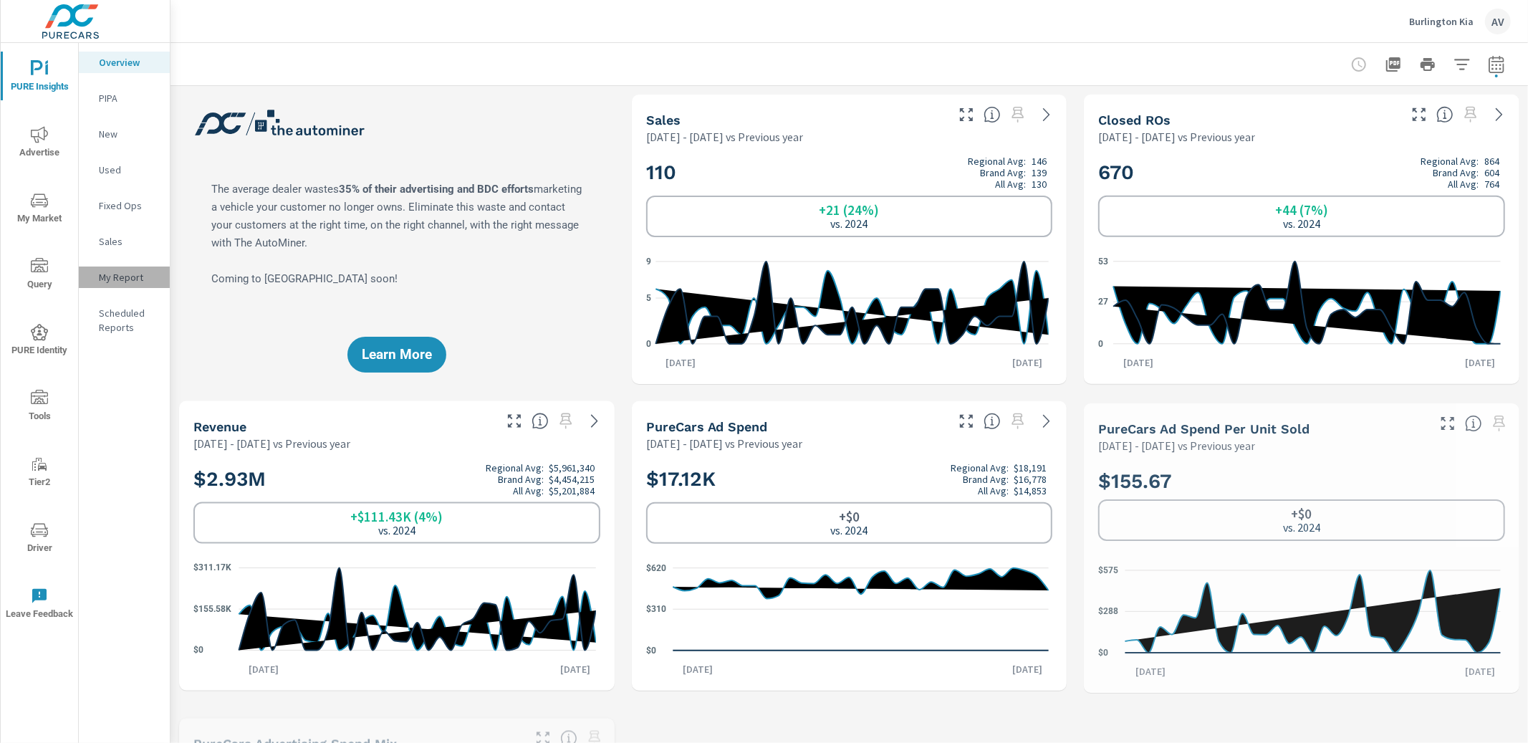
click at [117, 272] on p "My Report" at bounding box center [128, 277] width 59 height 14
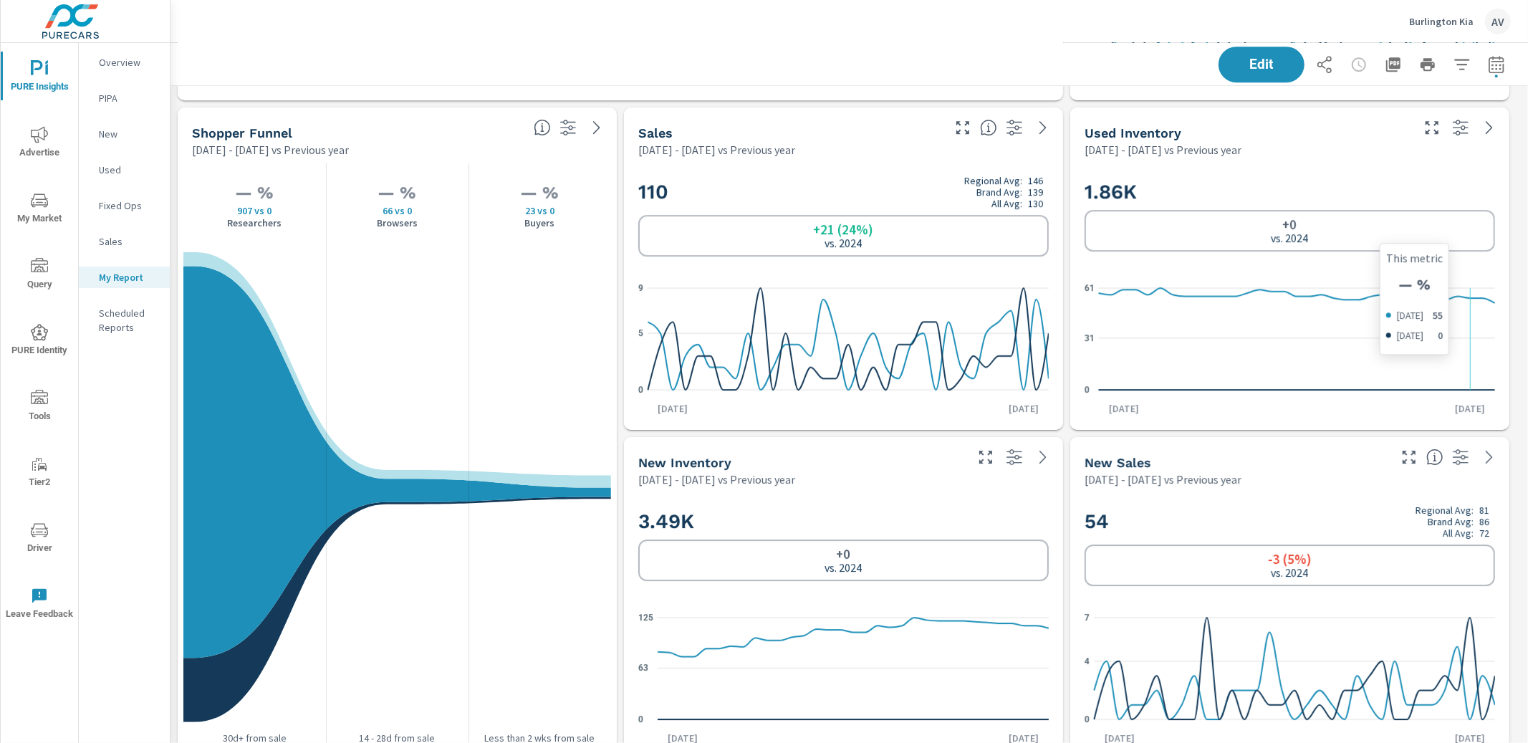
scroll to position [3765, 0]
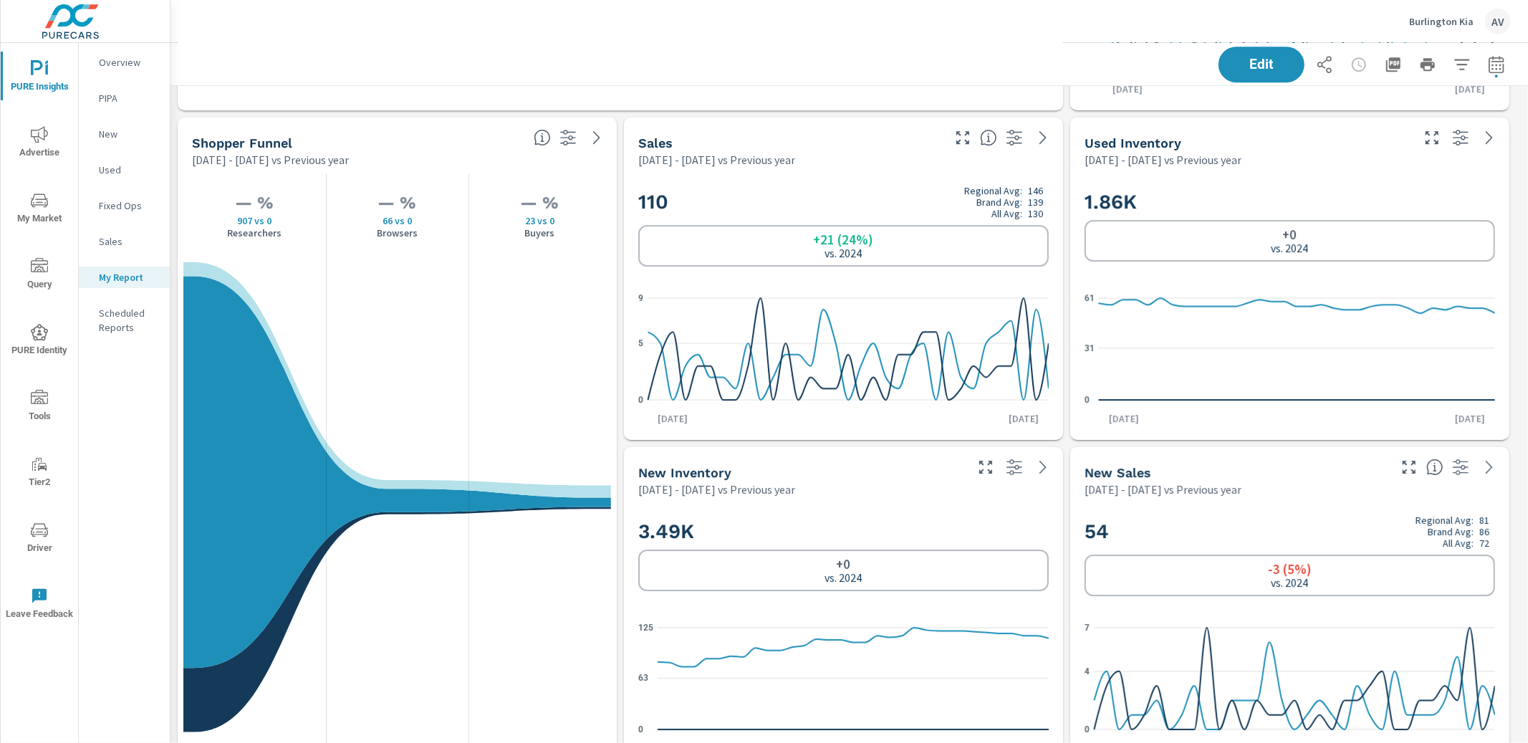
click at [1490, 67] on icon "button" at bounding box center [1496, 64] width 17 height 17
select select "Previous year"
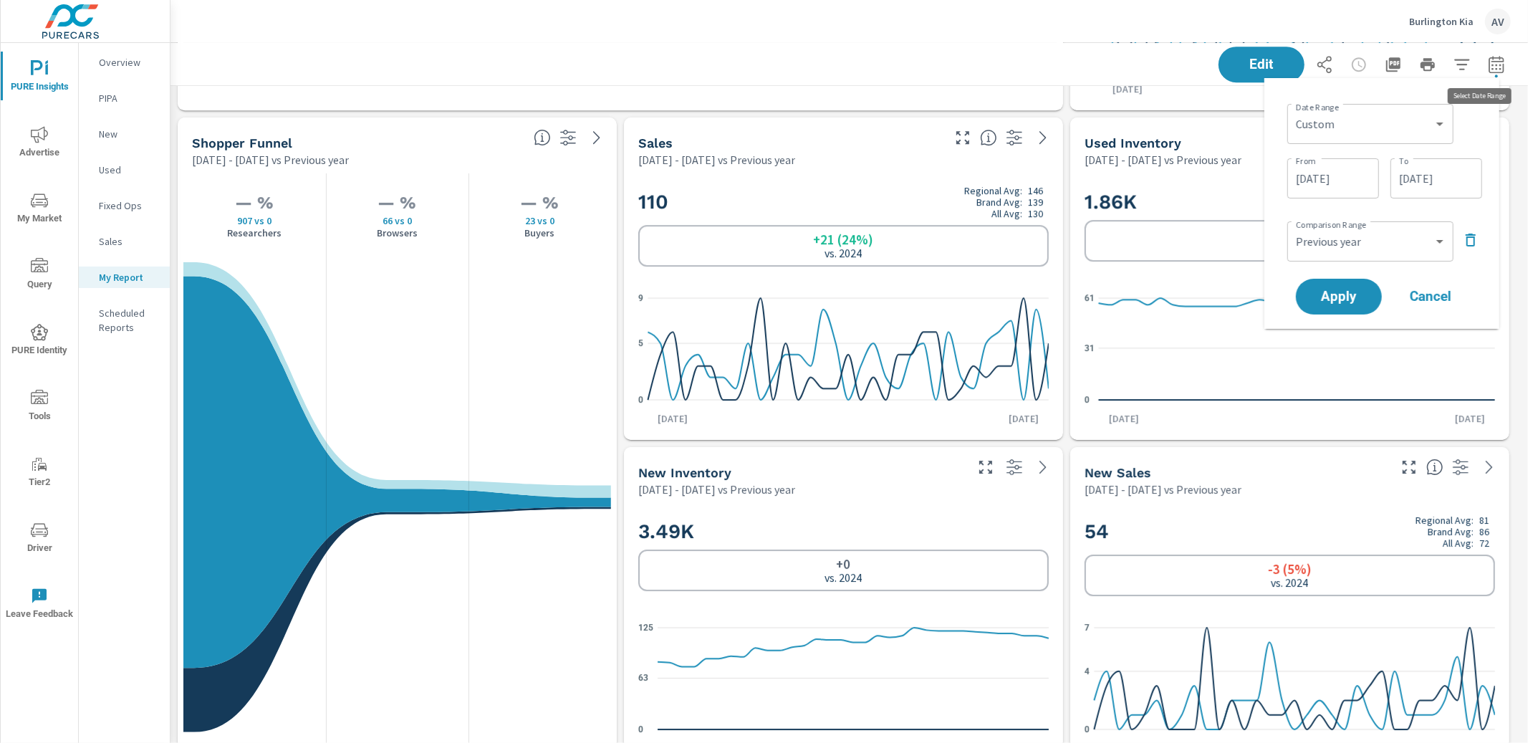
scroll to position [4810, 1371]
click at [1339, 121] on select "Custom Yesterday Last week Last 7 days Last 14 days Last 30 days Last 45 days L…" at bounding box center [1370, 124] width 155 height 29
click at [1293, 110] on select "Custom Yesterday Last week Last 7 days Last 14 days Last 30 days Last 45 days L…" at bounding box center [1370, 124] width 155 height 29
click at [1455, 126] on div "Date Range Custom Yesterday Last week Last 7 days Last 14 days Last 30 days Las…" at bounding box center [1384, 122] width 195 height 49
click at [1346, 183] on input "08/01/2025" at bounding box center [1333, 178] width 80 height 29
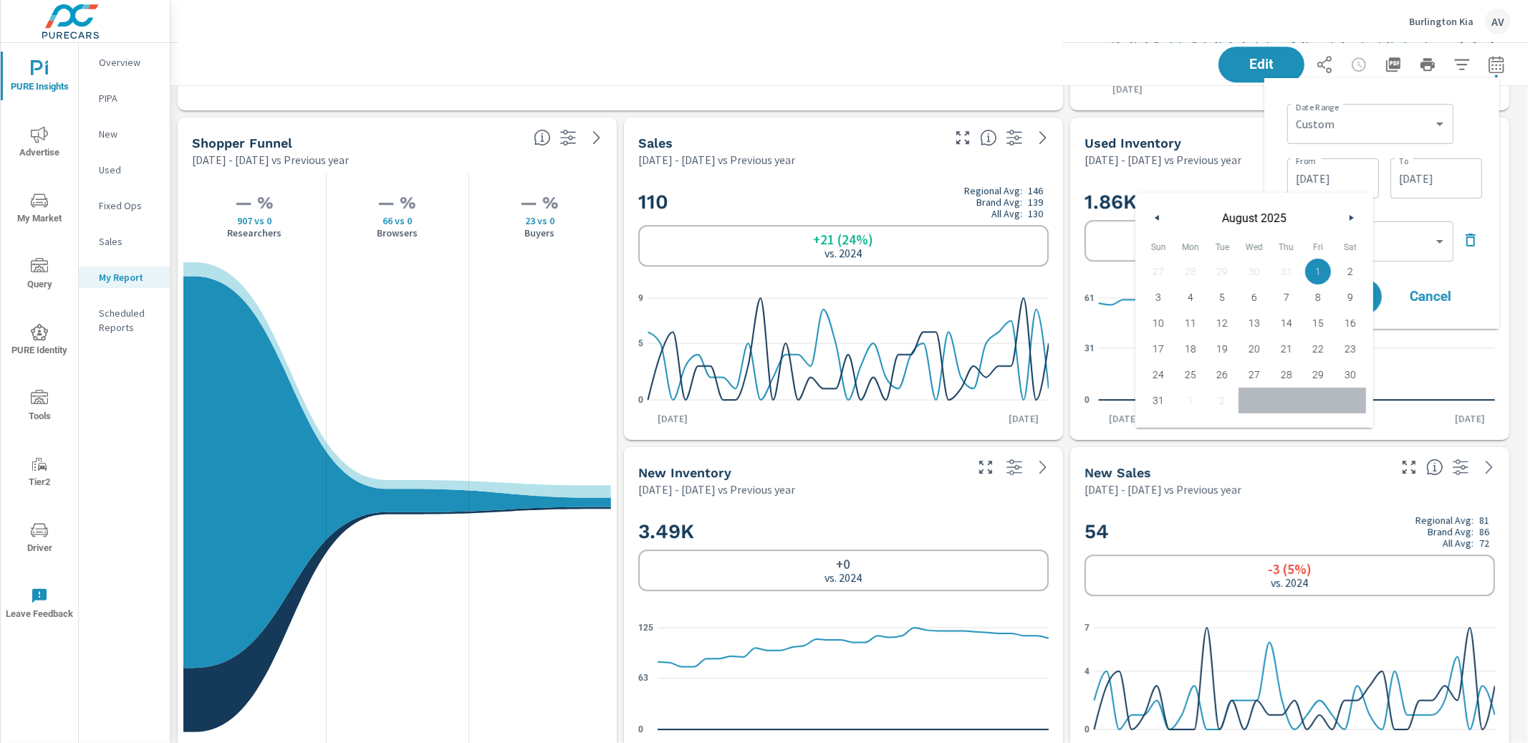
click at [1162, 221] on button "button" at bounding box center [1157, 217] width 17 height 17
click at [1221, 268] on span "1" at bounding box center [1222, 271] width 32 height 19
type input "07/01/2025"
click at [1377, 299] on button "Apply" at bounding box center [1338, 296] width 89 height 37
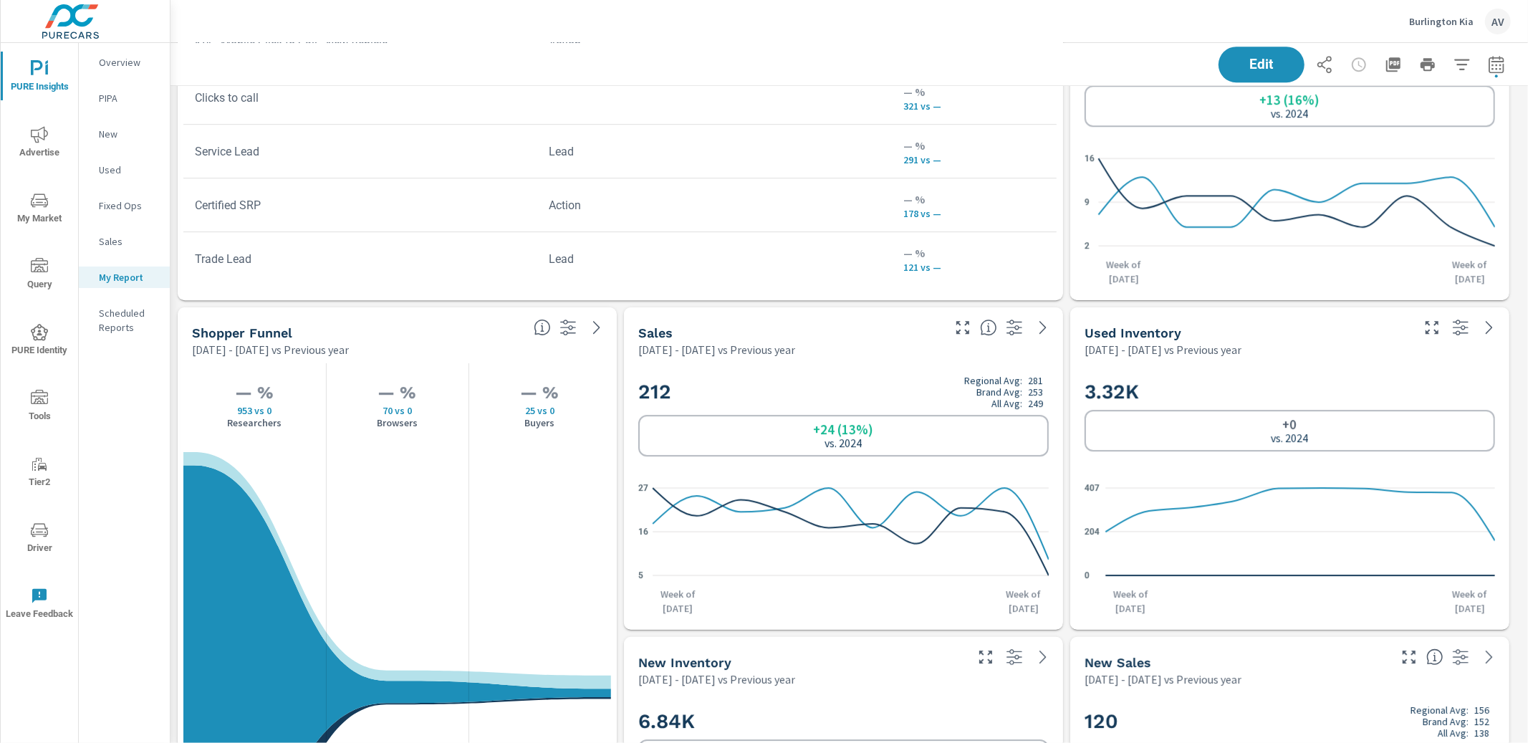
scroll to position [3578, 0]
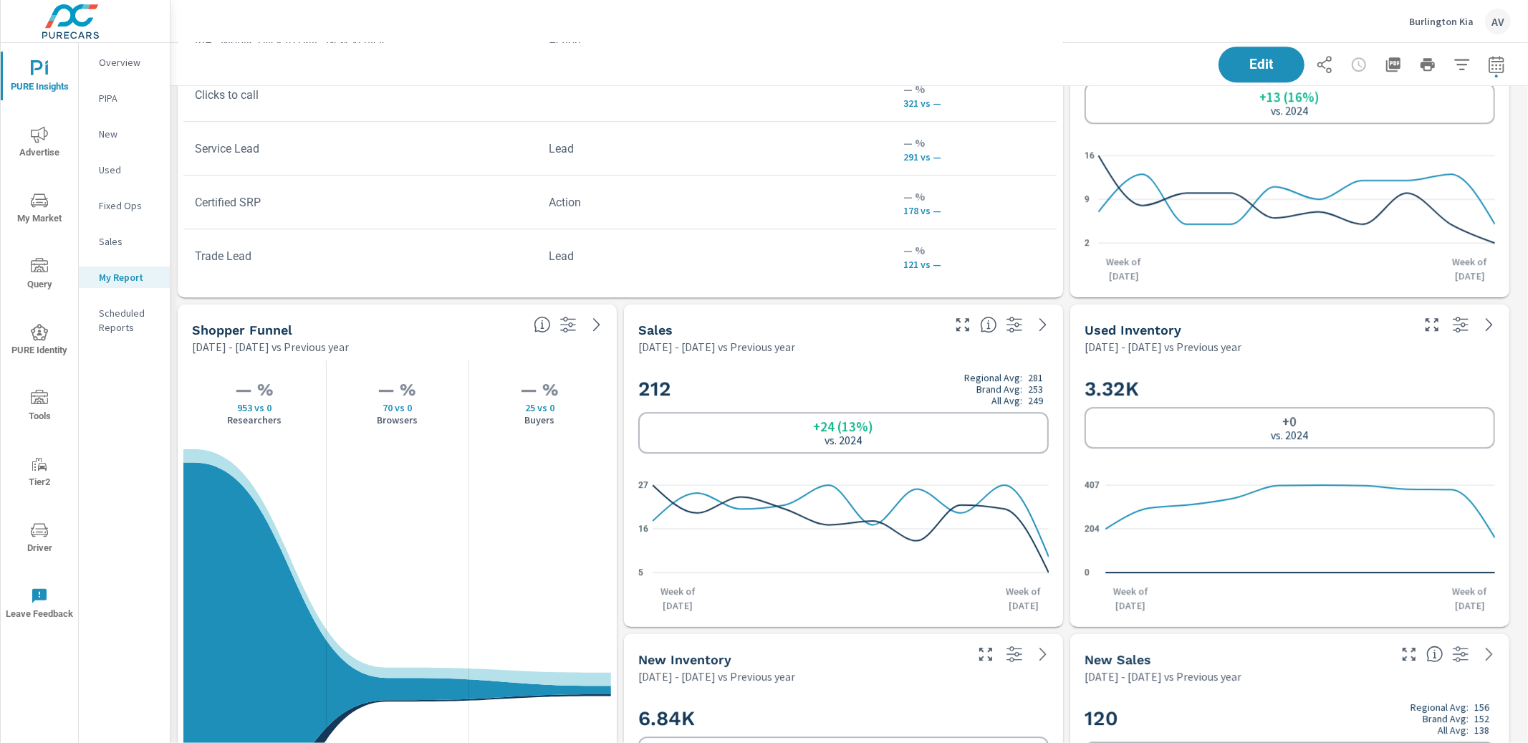
click at [1072, 360] on div "3.32K +0 vs. 2024 0 204 407 Week of Jun 29th Week of Aug 31st" at bounding box center [1289, 491] width 439 height 272
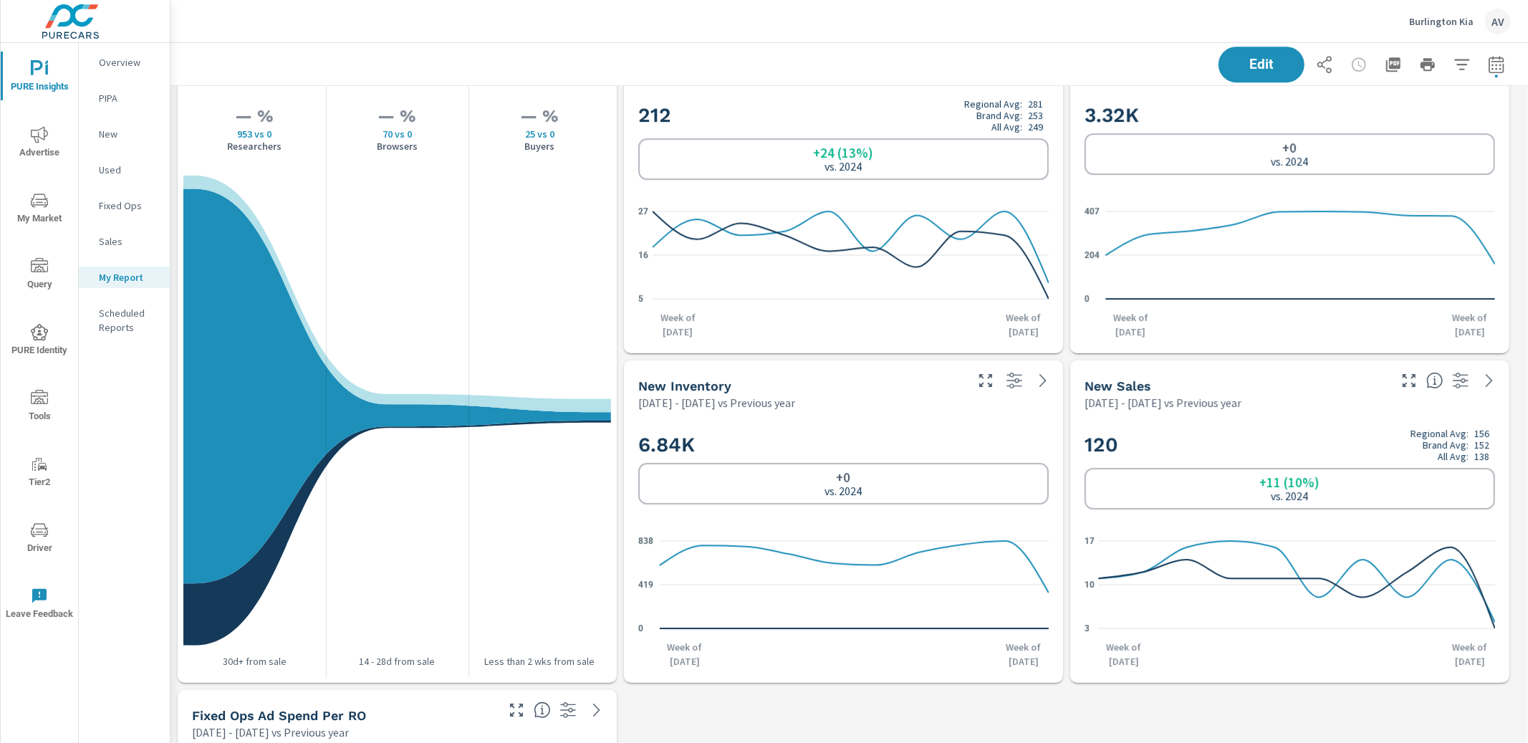
scroll to position [4810, 1371]
click at [1491, 67] on icon "button" at bounding box center [1495, 67] width 9 height 6
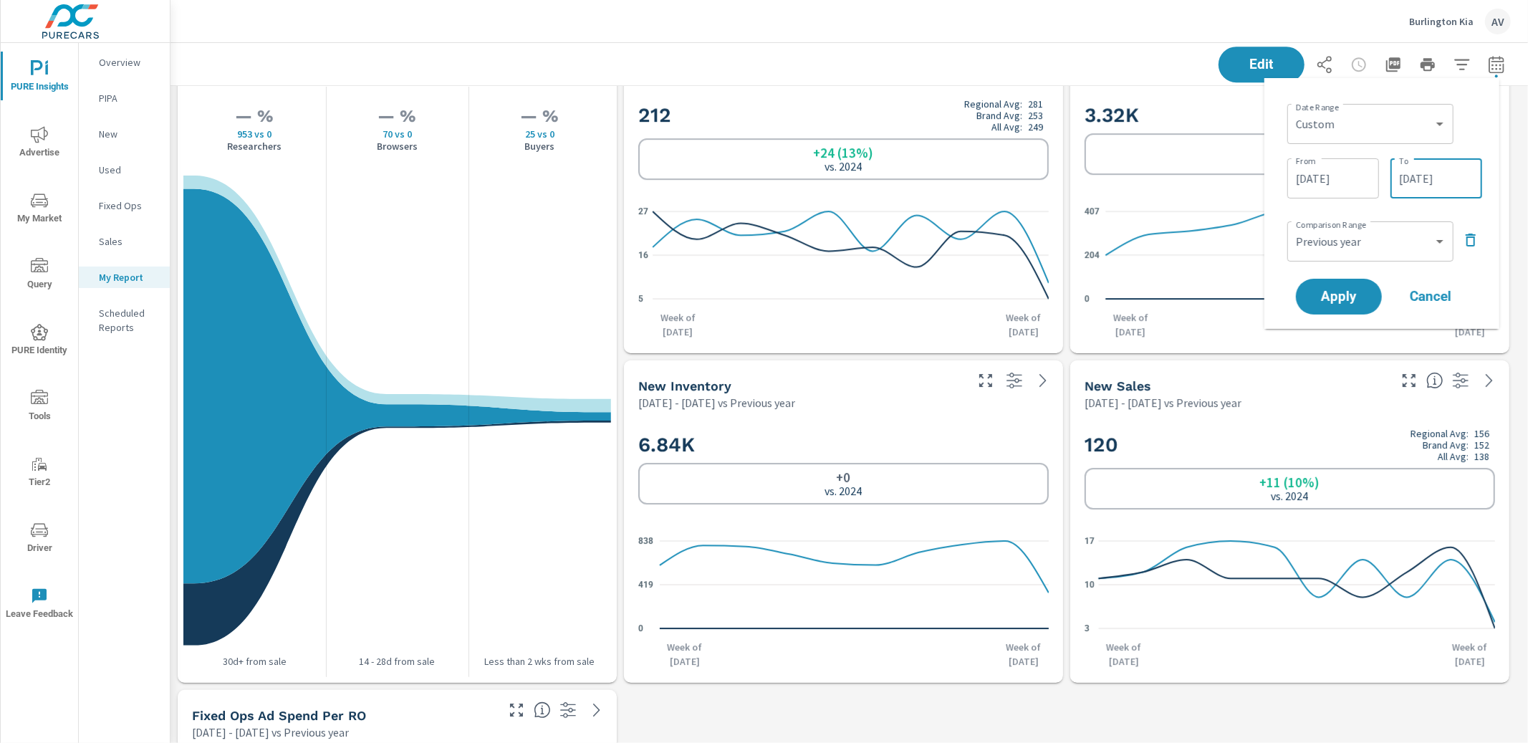
click at [1430, 178] on input "09/02/2025" at bounding box center [1436, 178] width 80 height 29
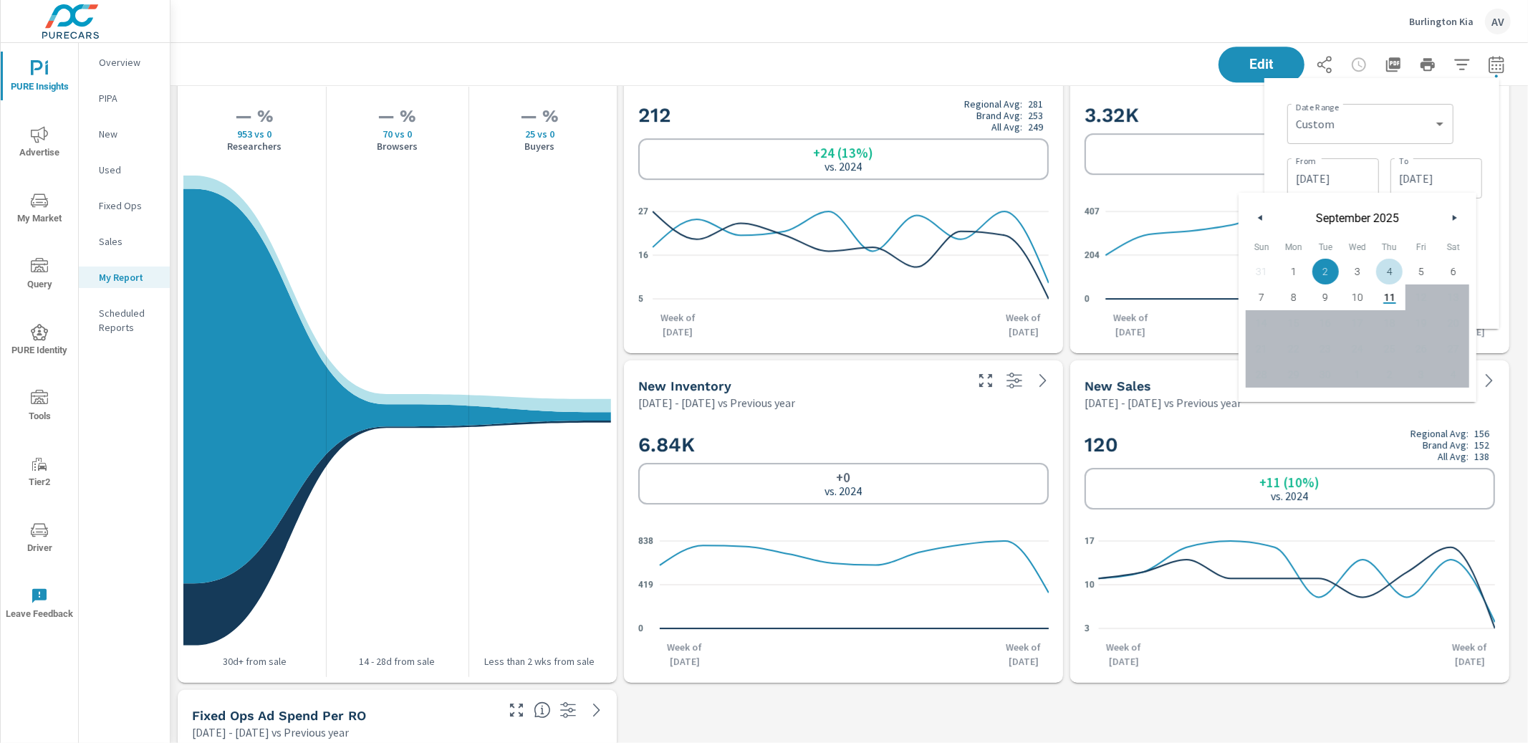
click at [1485, 139] on div "Date Range Custom Yesterday Last week Last 7 days Last 14 days Last 30 days Las…" at bounding box center [1382, 204] width 212 height 228
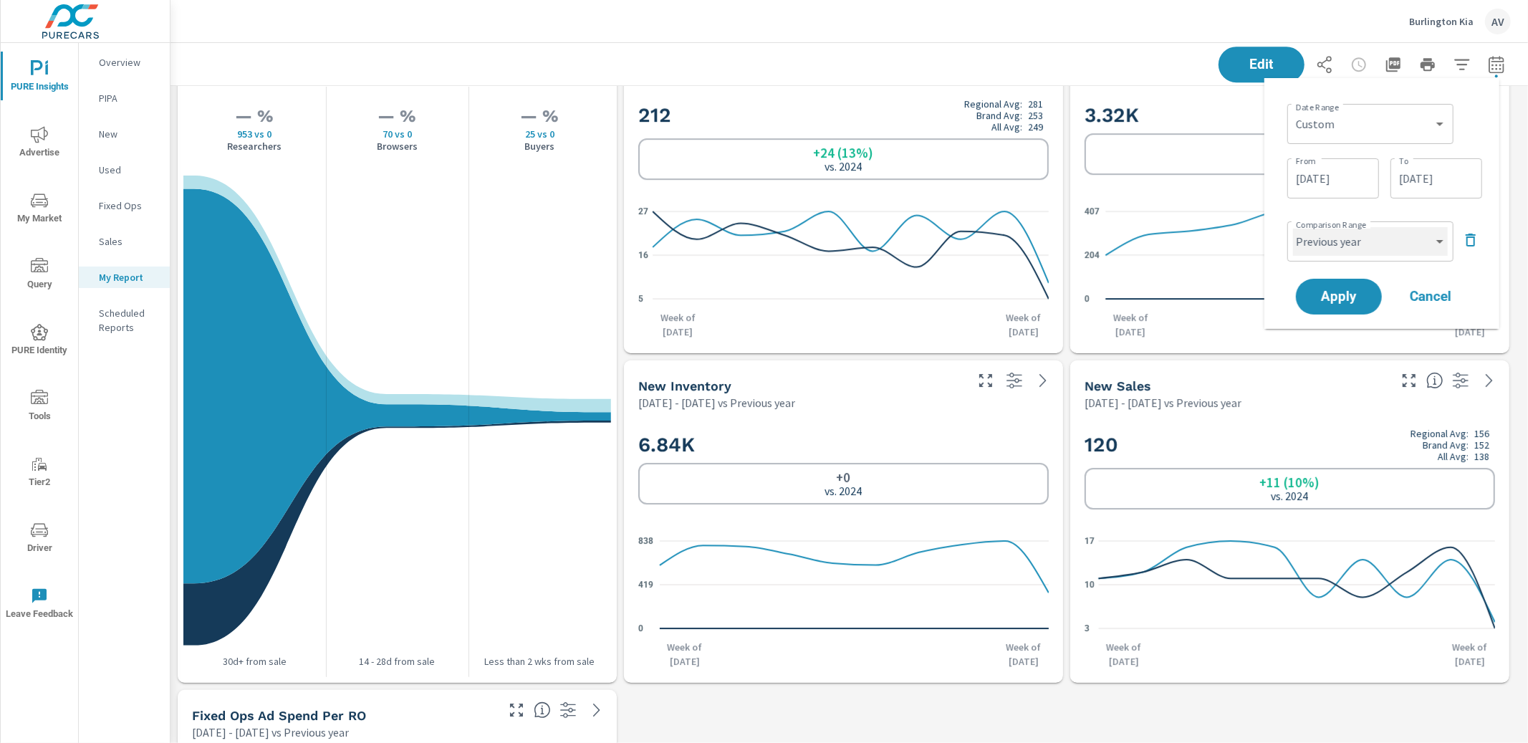
click at [1440, 235] on select "Custom Previous period Previous month Previous year" at bounding box center [1370, 241] width 155 height 29
click at [1293, 227] on select "Custom Previous period Previous month Previous year" at bounding box center [1370, 241] width 155 height 29
click at [1410, 251] on select "Custom Previous period Previous month Previous year" at bounding box center [1370, 241] width 155 height 29
click at [1293, 227] on select "Custom Previous period Previous month Previous year" at bounding box center [1370, 241] width 155 height 29
select select "Previous year"
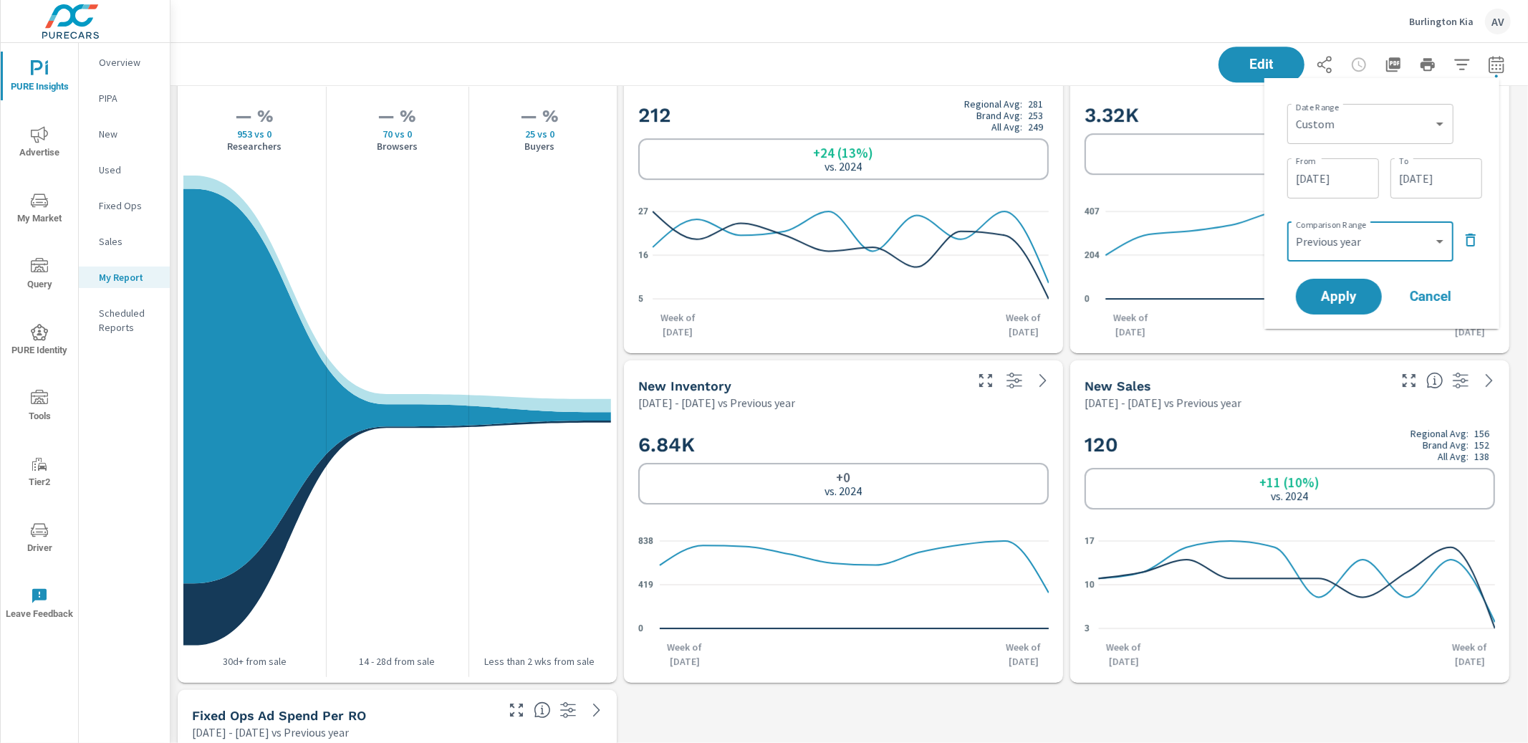
click at [1470, 118] on div "Date Range Custom Yesterday Last week Last 7 days Last 14 days Last 30 days Las…" at bounding box center [1384, 122] width 195 height 49
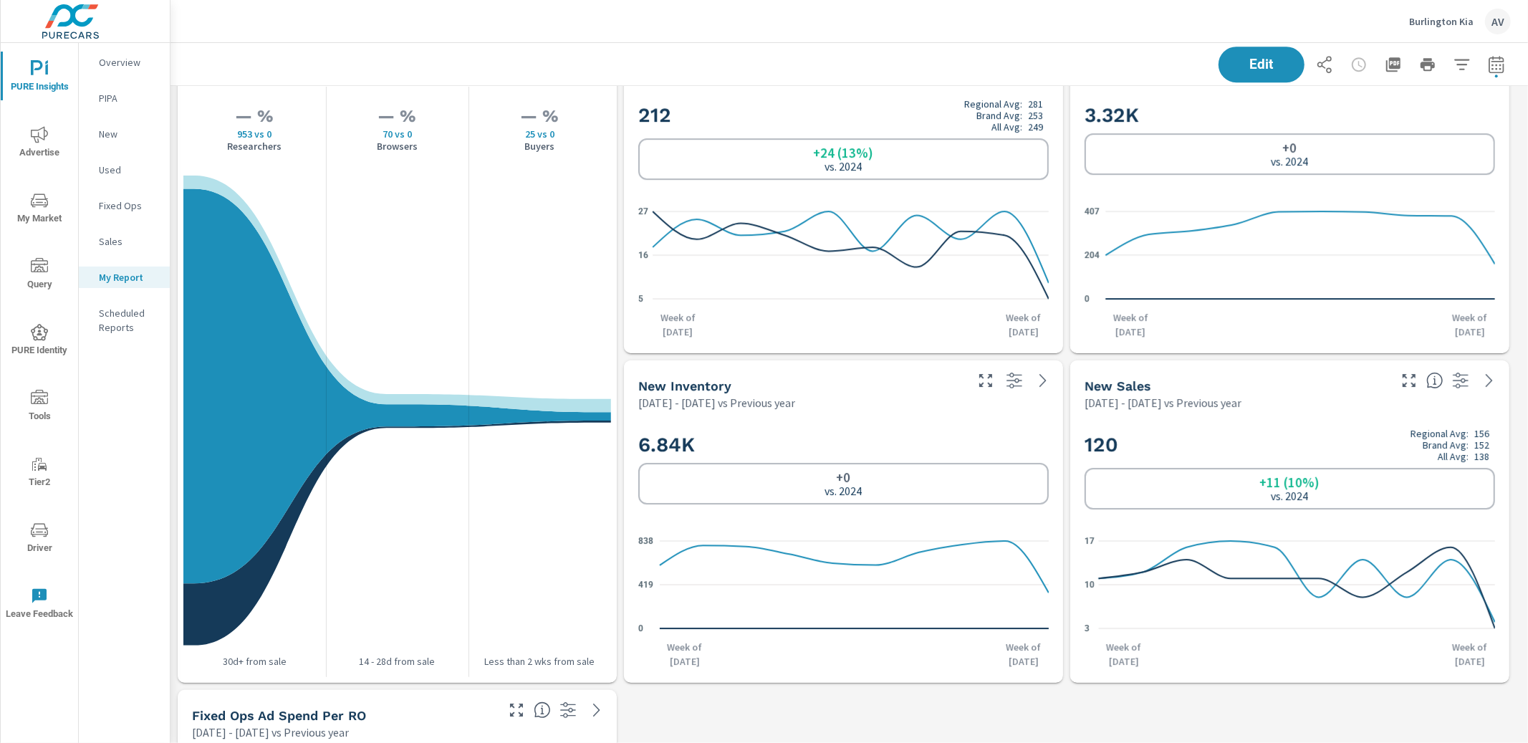
click at [96, 133] on div "New" at bounding box center [124, 133] width 91 height 21
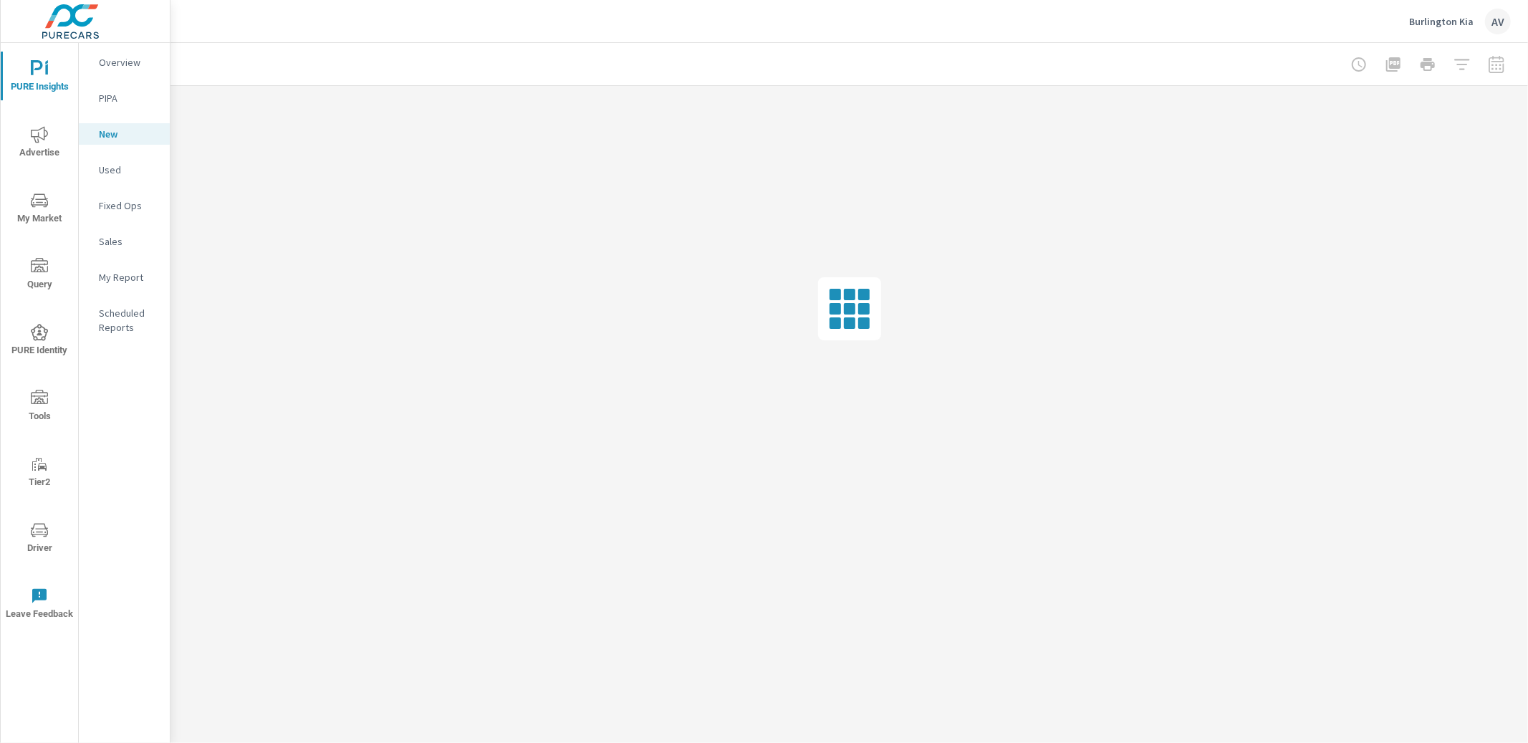
click at [117, 242] on p "Sales" at bounding box center [128, 241] width 59 height 14
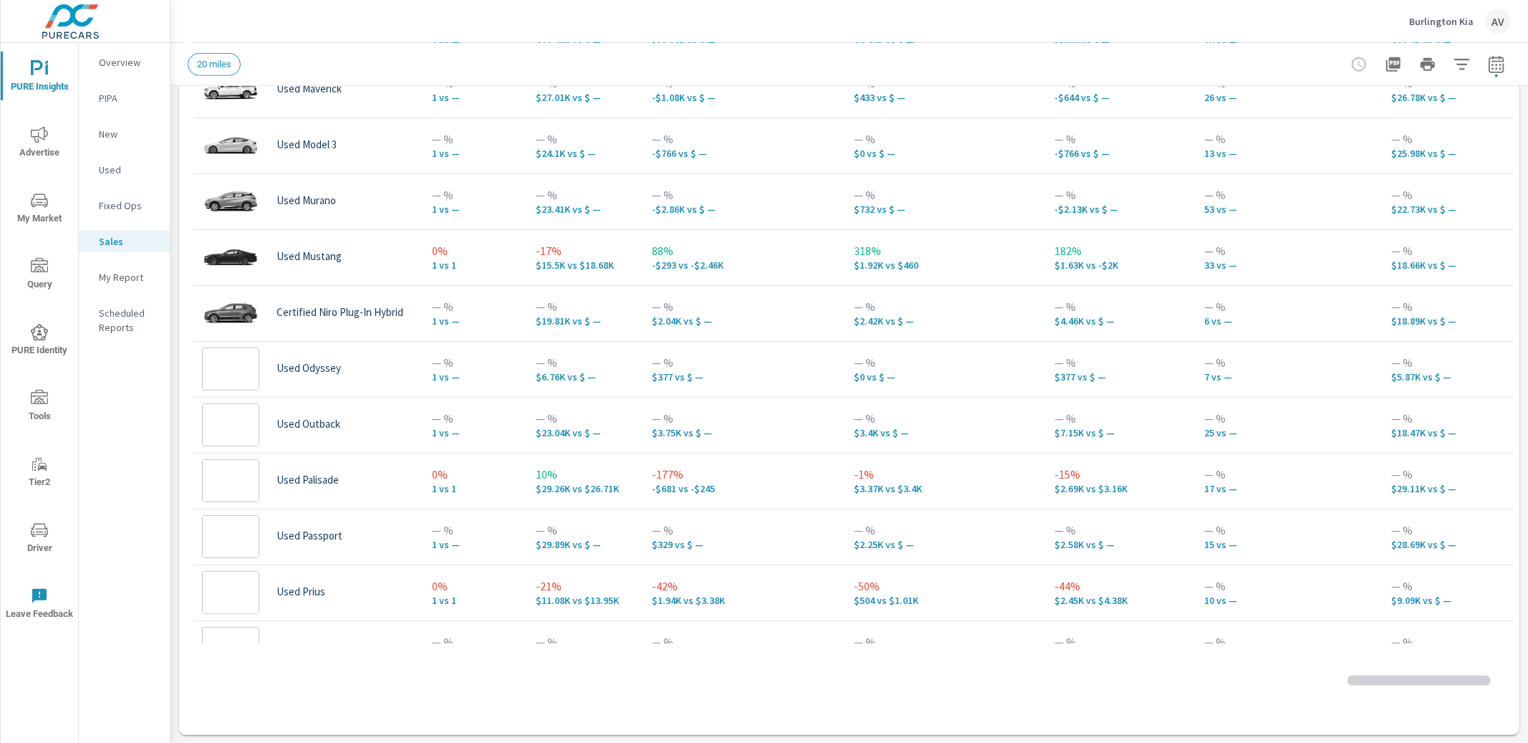
scroll to position [2765, 0]
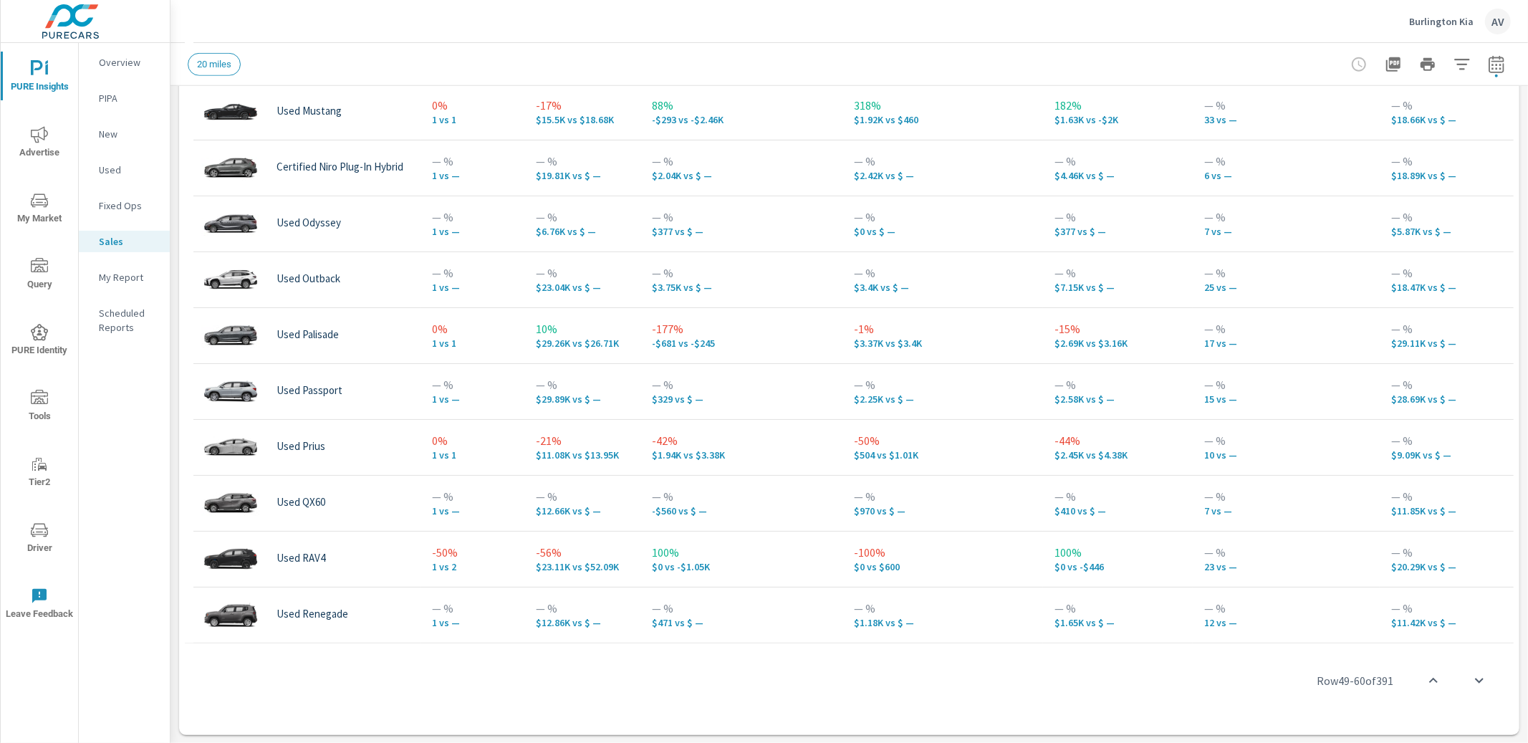
click at [105, 135] on p "New" at bounding box center [128, 134] width 59 height 14
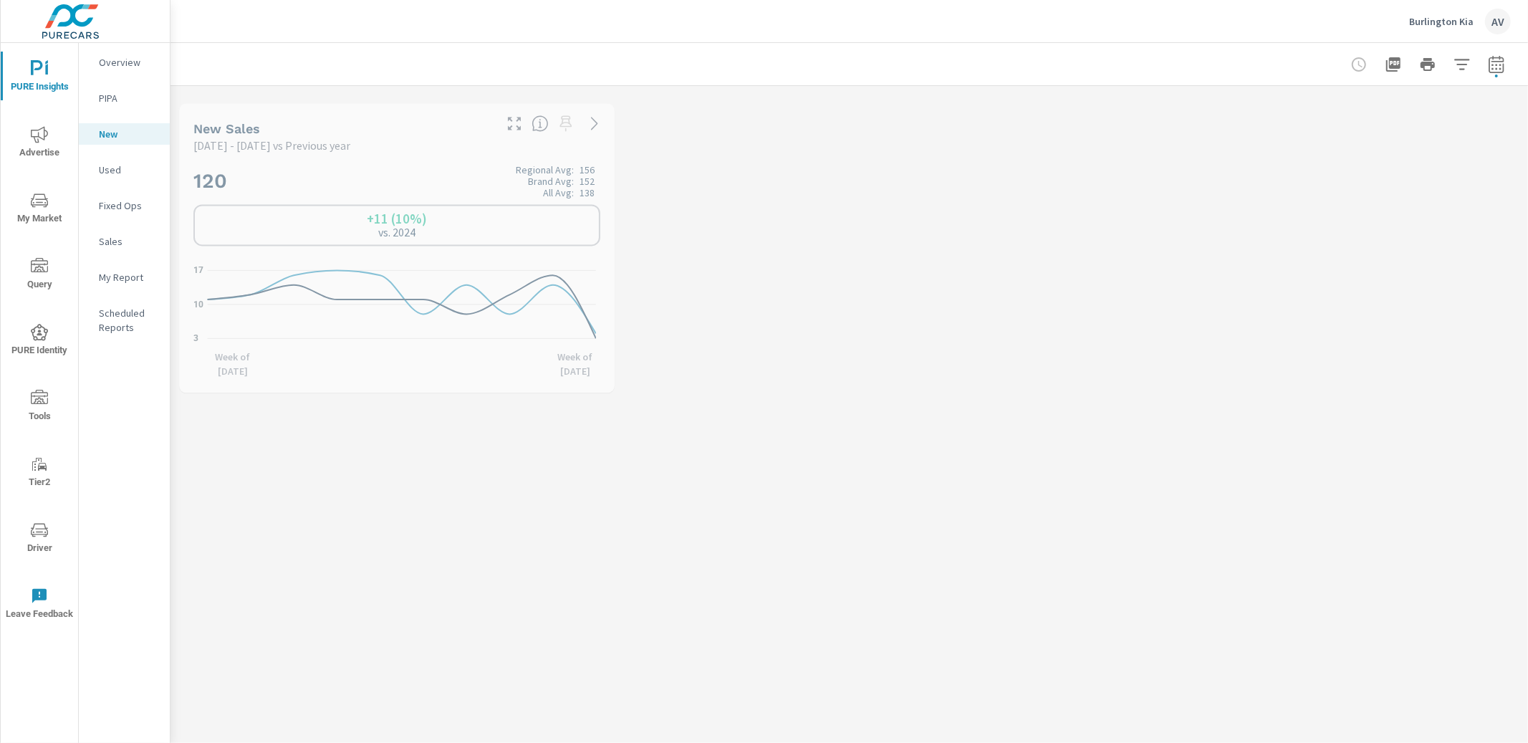
scroll to position [1, 0]
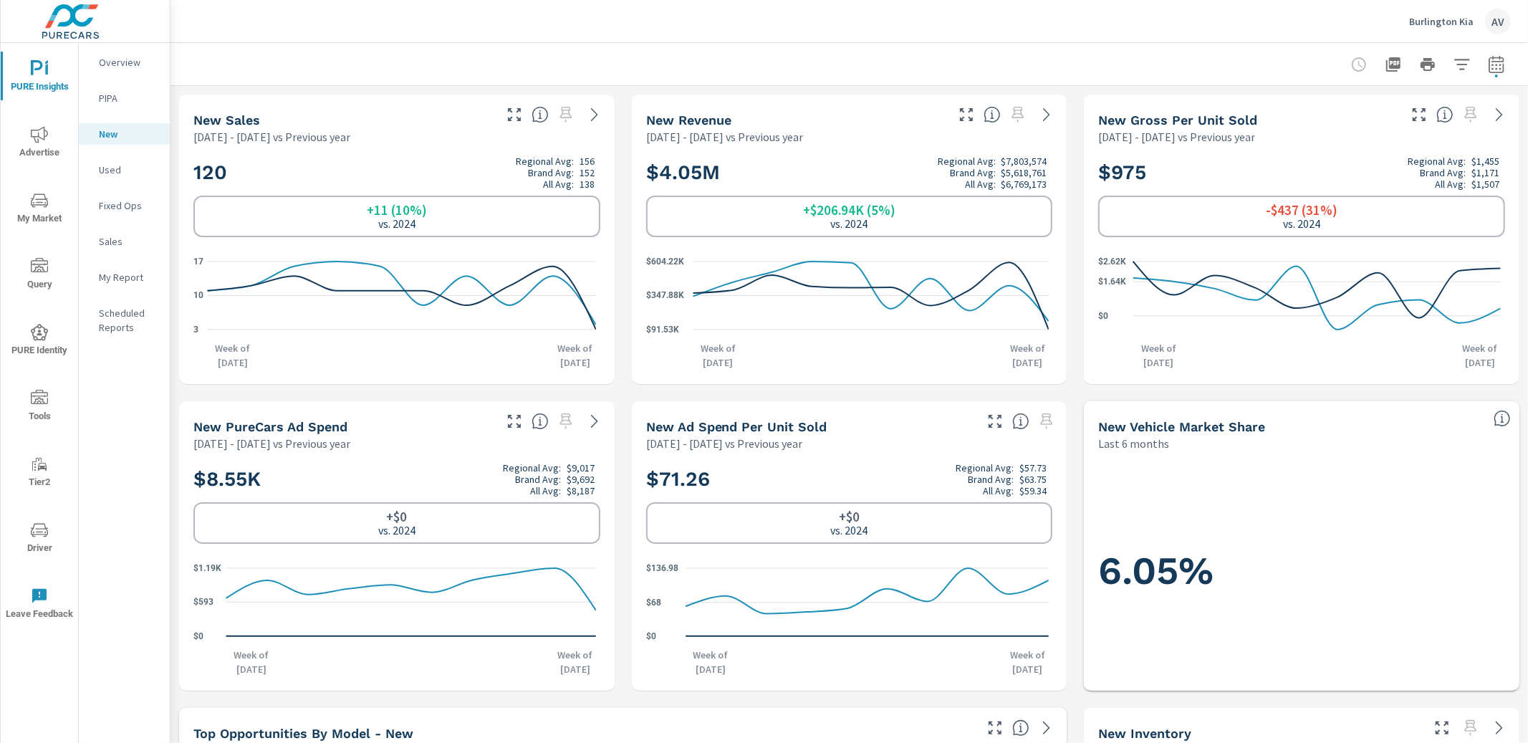
click at [1482, 74] on button "button" at bounding box center [1496, 64] width 29 height 29
select select "Previous year"
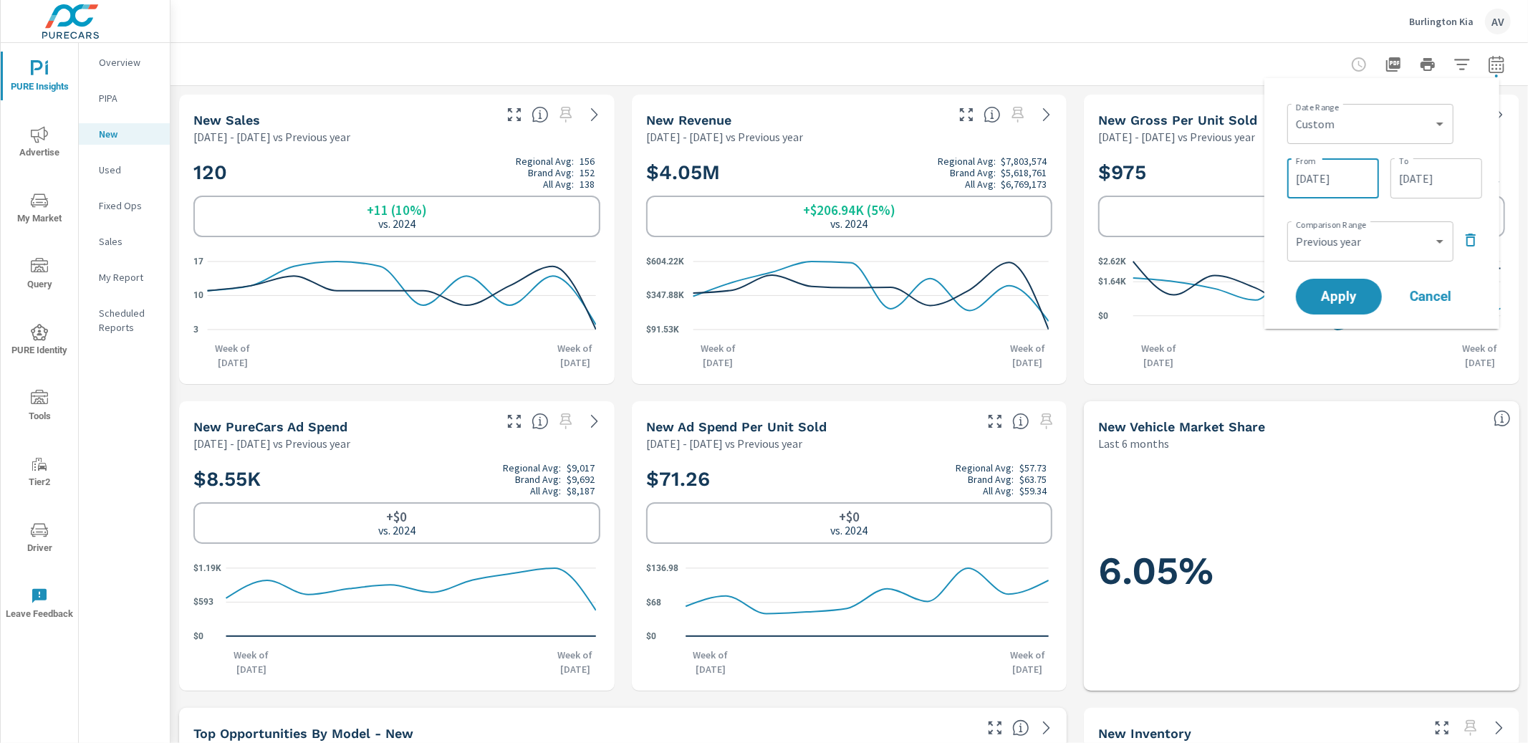
click at [1339, 188] on input "07/01/2025" at bounding box center [1333, 178] width 80 height 29
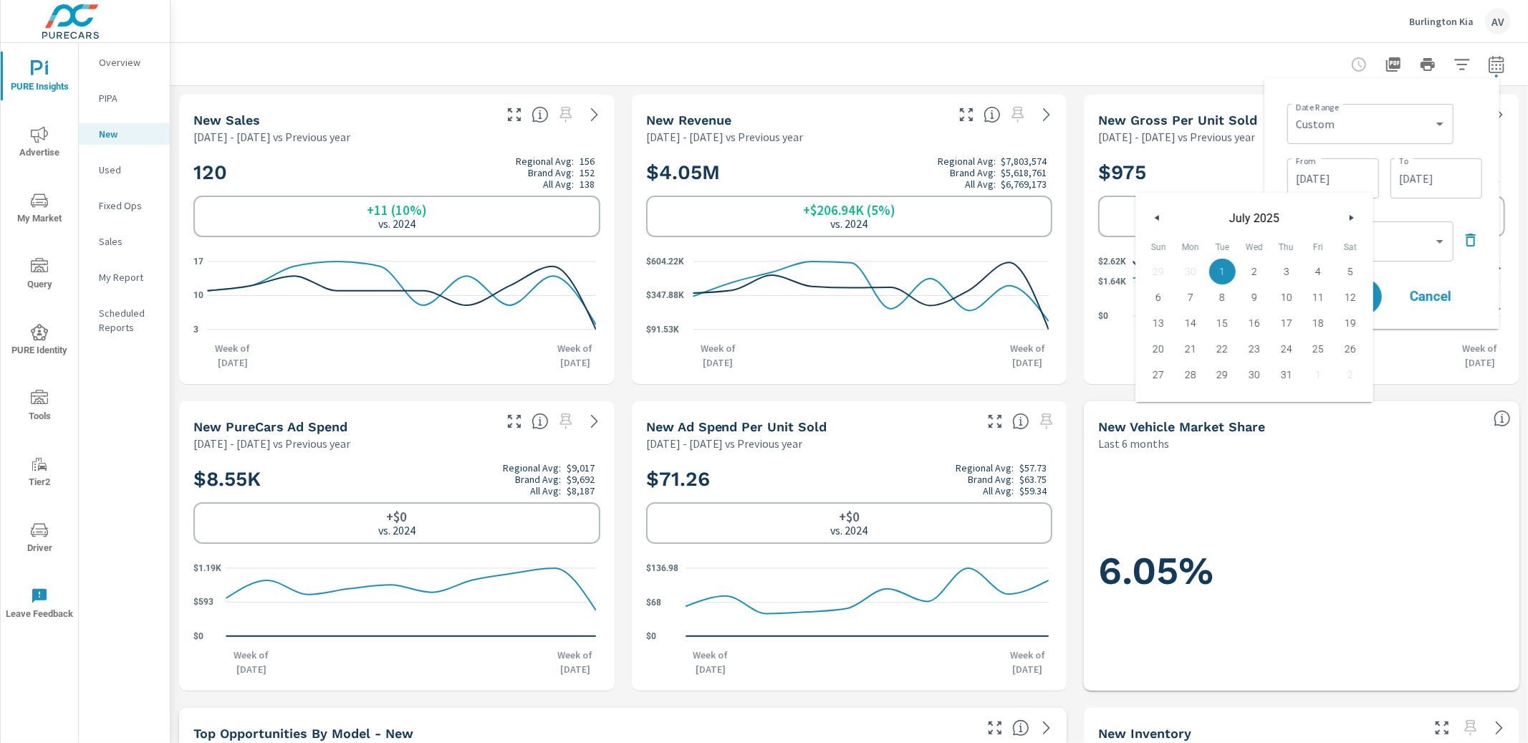
click at [1155, 221] on button "button" at bounding box center [1157, 217] width 17 height 17
click at [1160, 276] on span "1" at bounding box center [1158, 271] width 32 height 19
type input "06/01/2025"
click at [1462, 132] on div "Date Range Custom Yesterday Last week Last 7 days Last 14 days Last 30 days Las…" at bounding box center [1384, 122] width 195 height 49
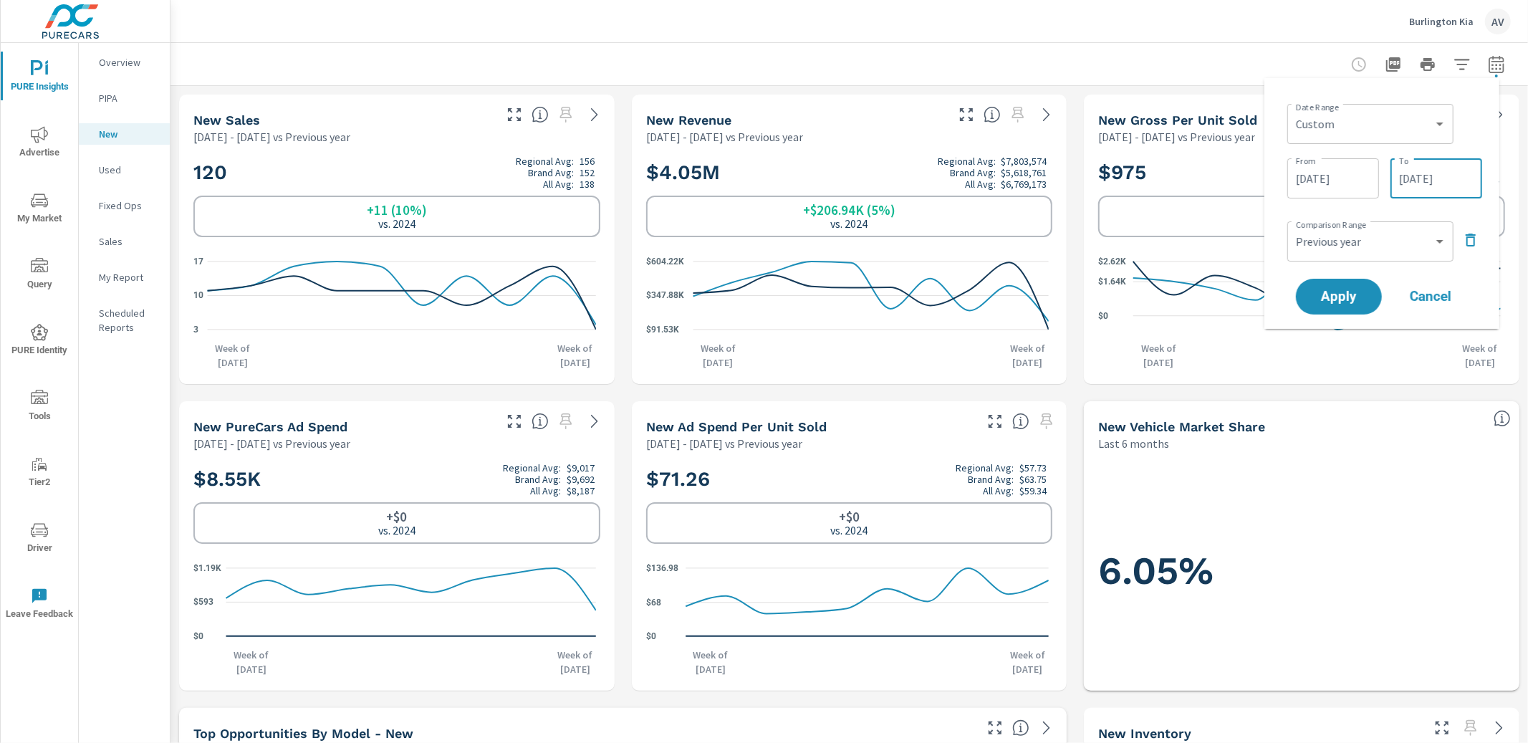
click at [1443, 173] on input "09/02/2025" at bounding box center [1436, 178] width 80 height 29
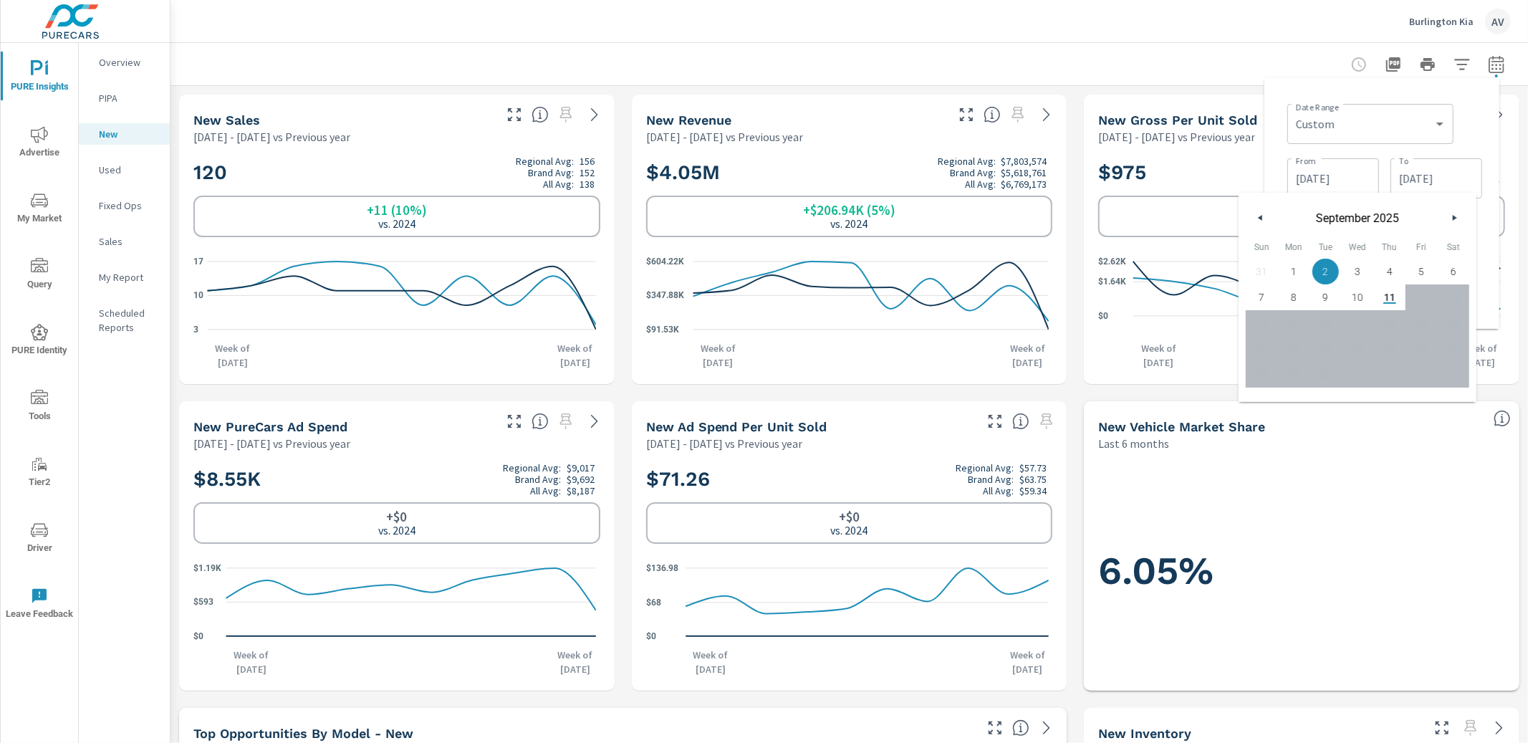
click at [1470, 125] on div "Date Range Custom Yesterday Last week Last 7 days Last 14 days Last 30 days Las…" at bounding box center [1384, 122] width 195 height 49
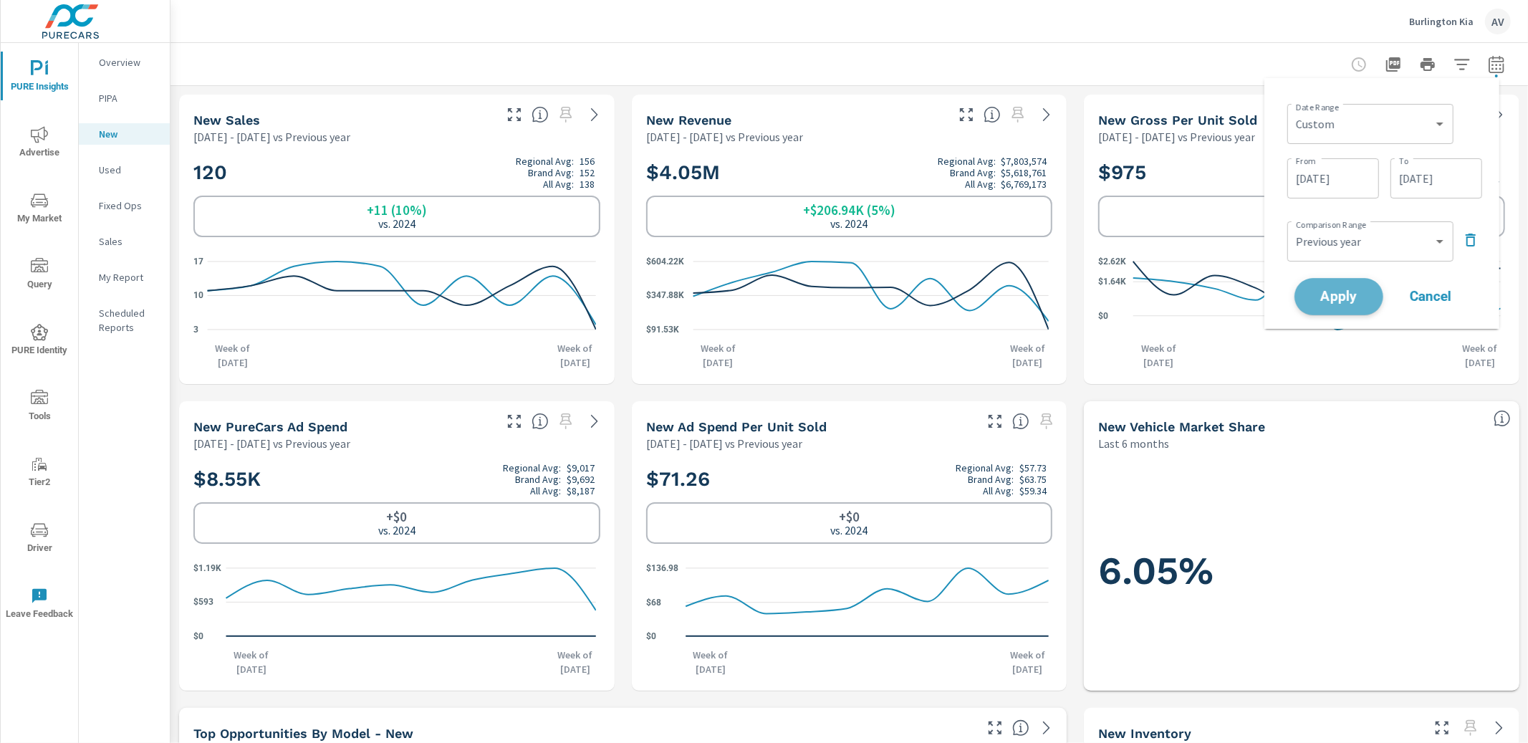
click at [1343, 297] on span "Apply" at bounding box center [1338, 297] width 59 height 14
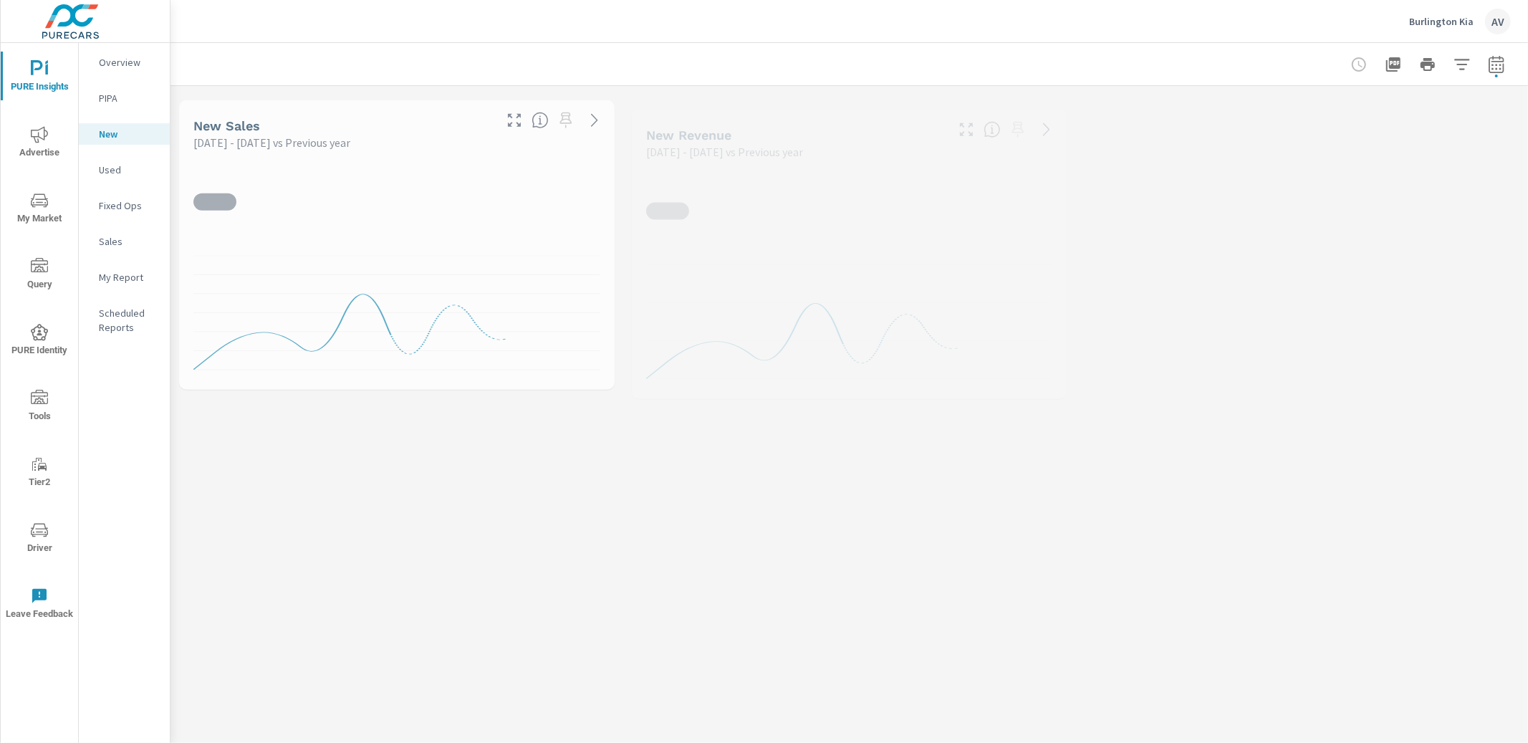
scroll to position [1, 0]
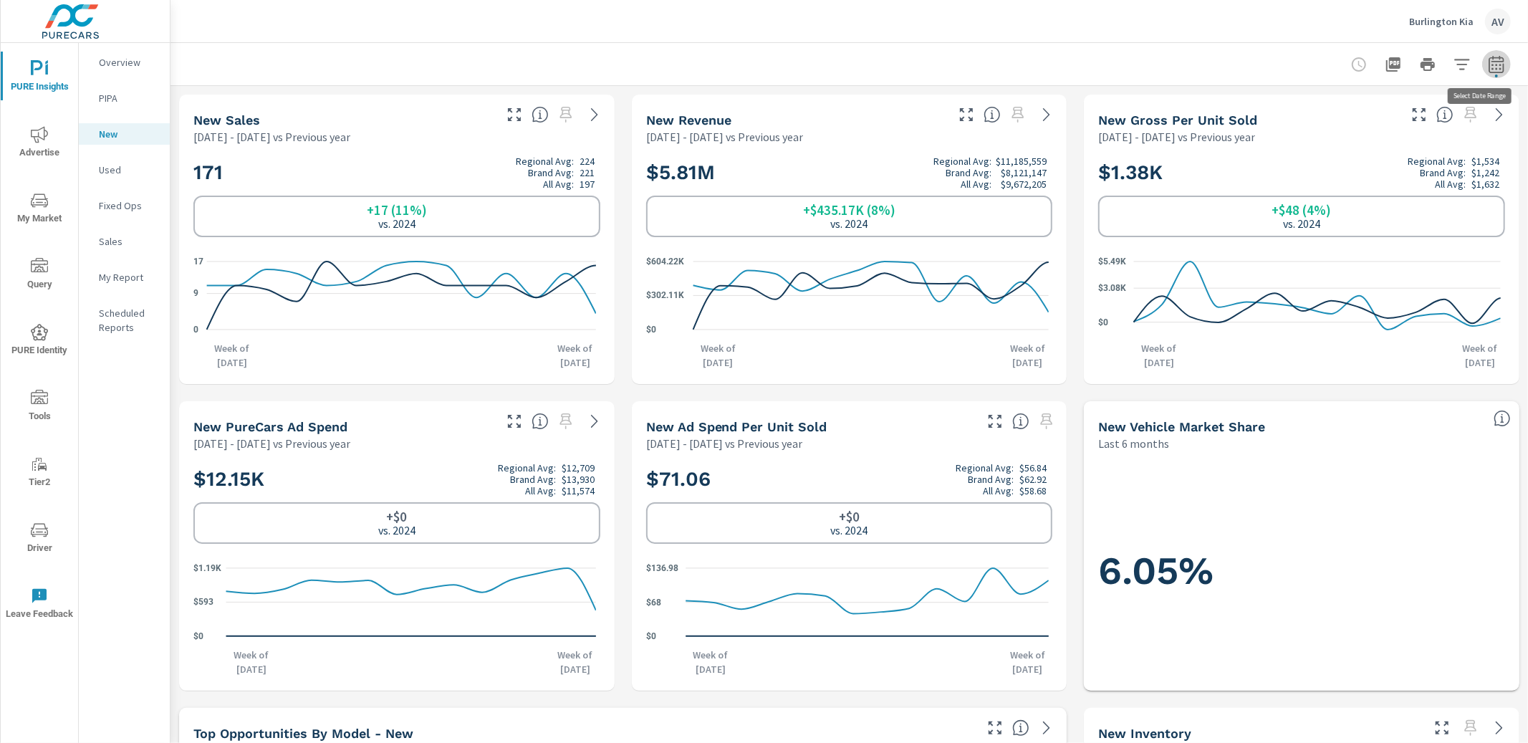
click at [1488, 67] on icon "button" at bounding box center [1496, 64] width 17 height 17
select select "Previous year"
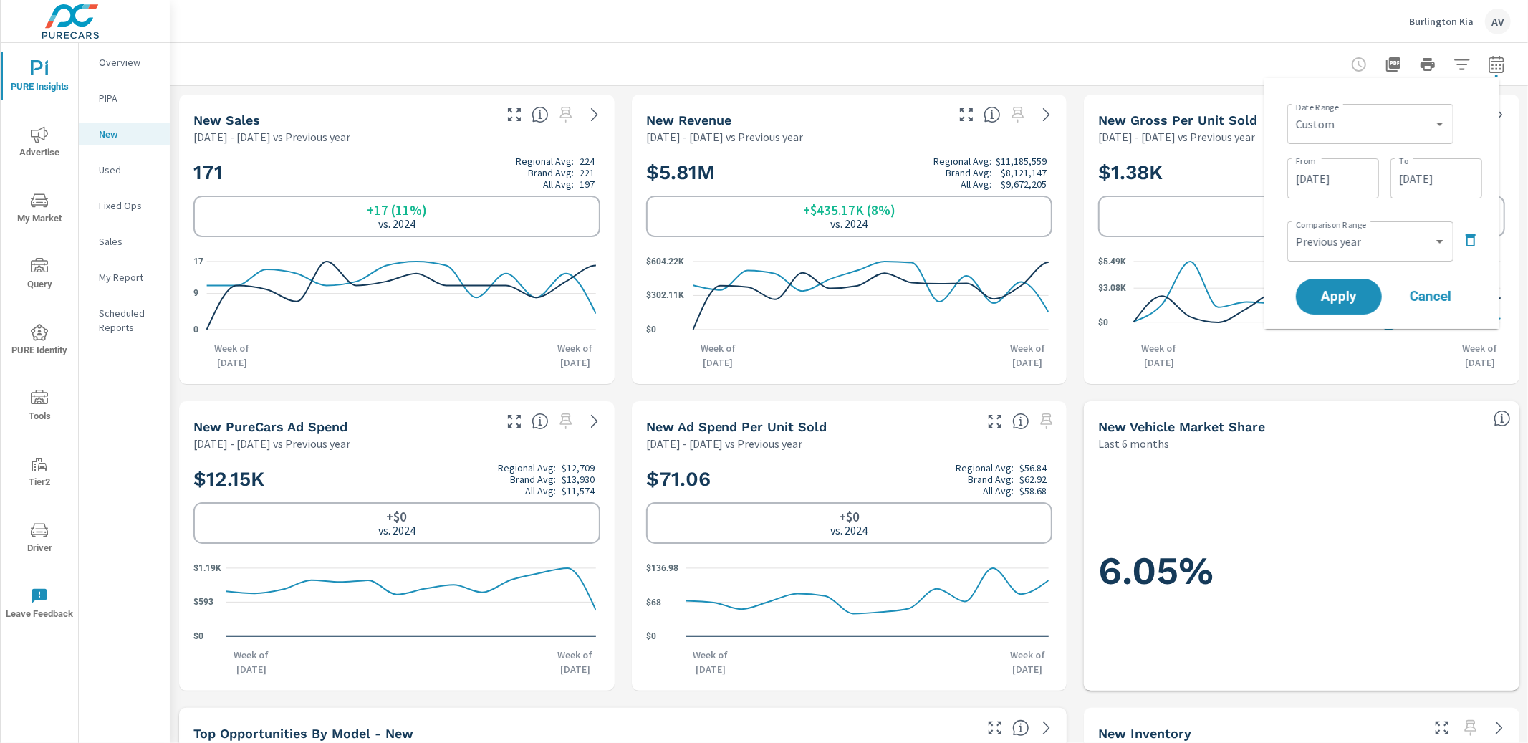
click at [1360, 188] on input "06/01/2025" at bounding box center [1333, 178] width 80 height 29
click at [1352, 213] on button "button" at bounding box center [1350, 217] width 17 height 17
click at [1218, 275] on span "1" at bounding box center [1222, 271] width 32 height 19
type input "07/01/2025"
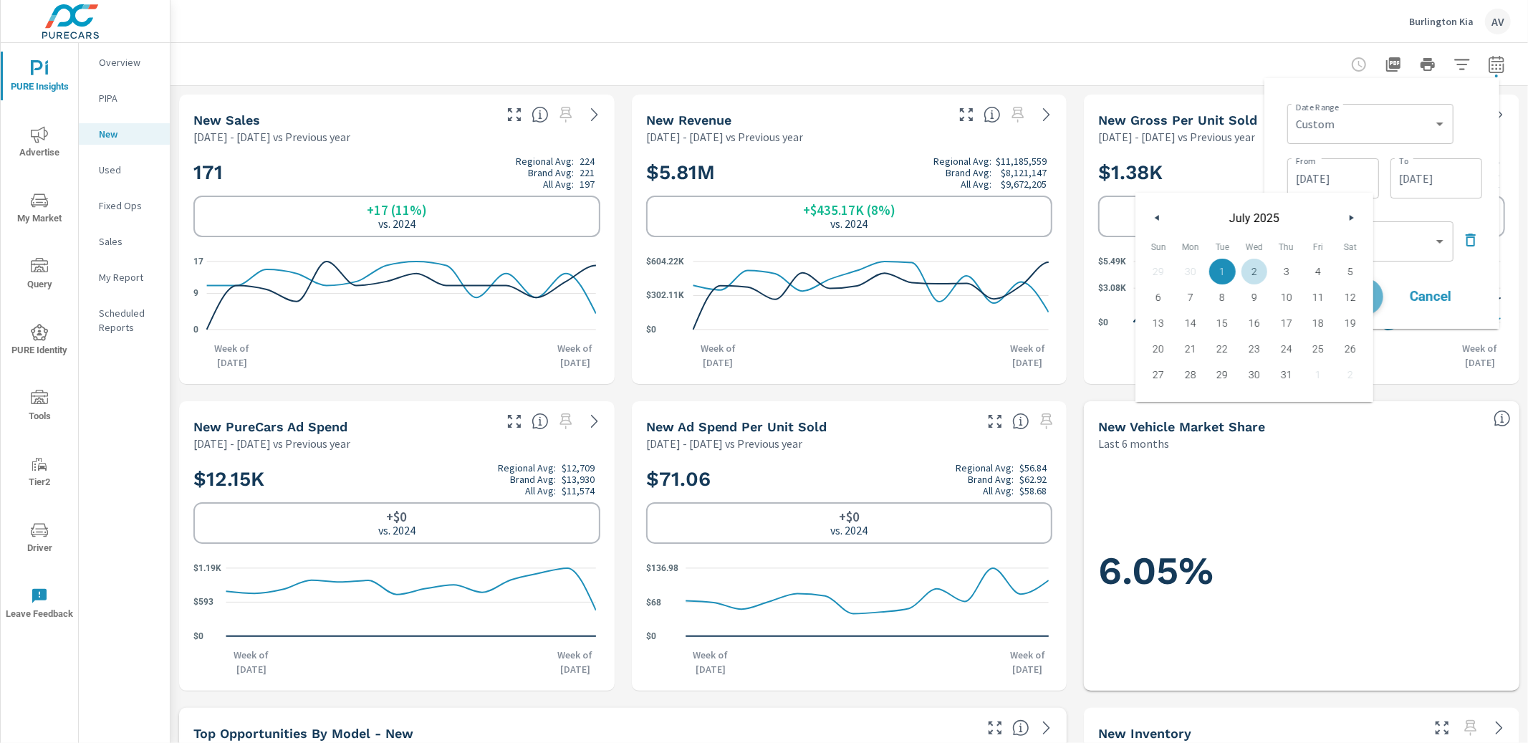
click at [1379, 297] on button "Apply" at bounding box center [1338, 296] width 89 height 37
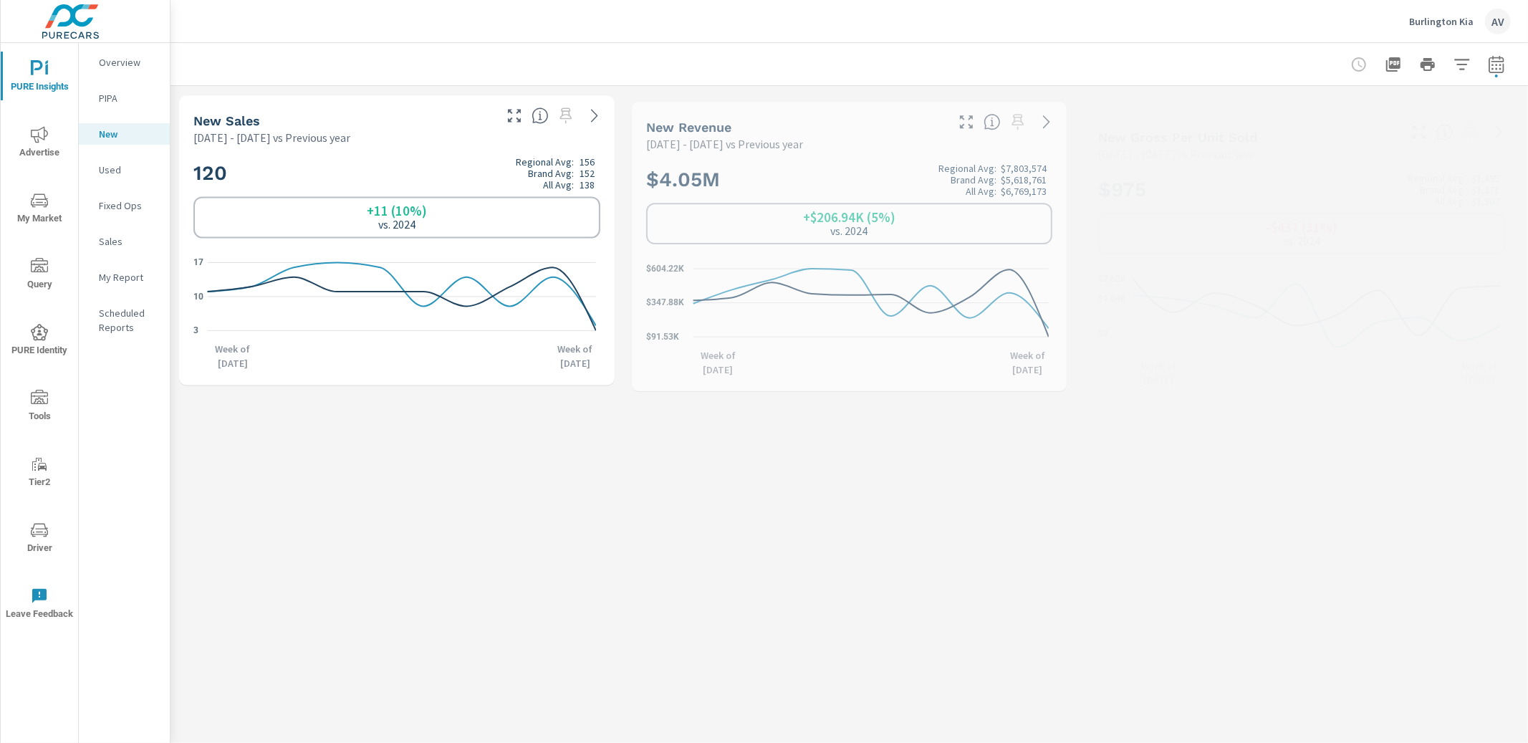
scroll to position [1, 0]
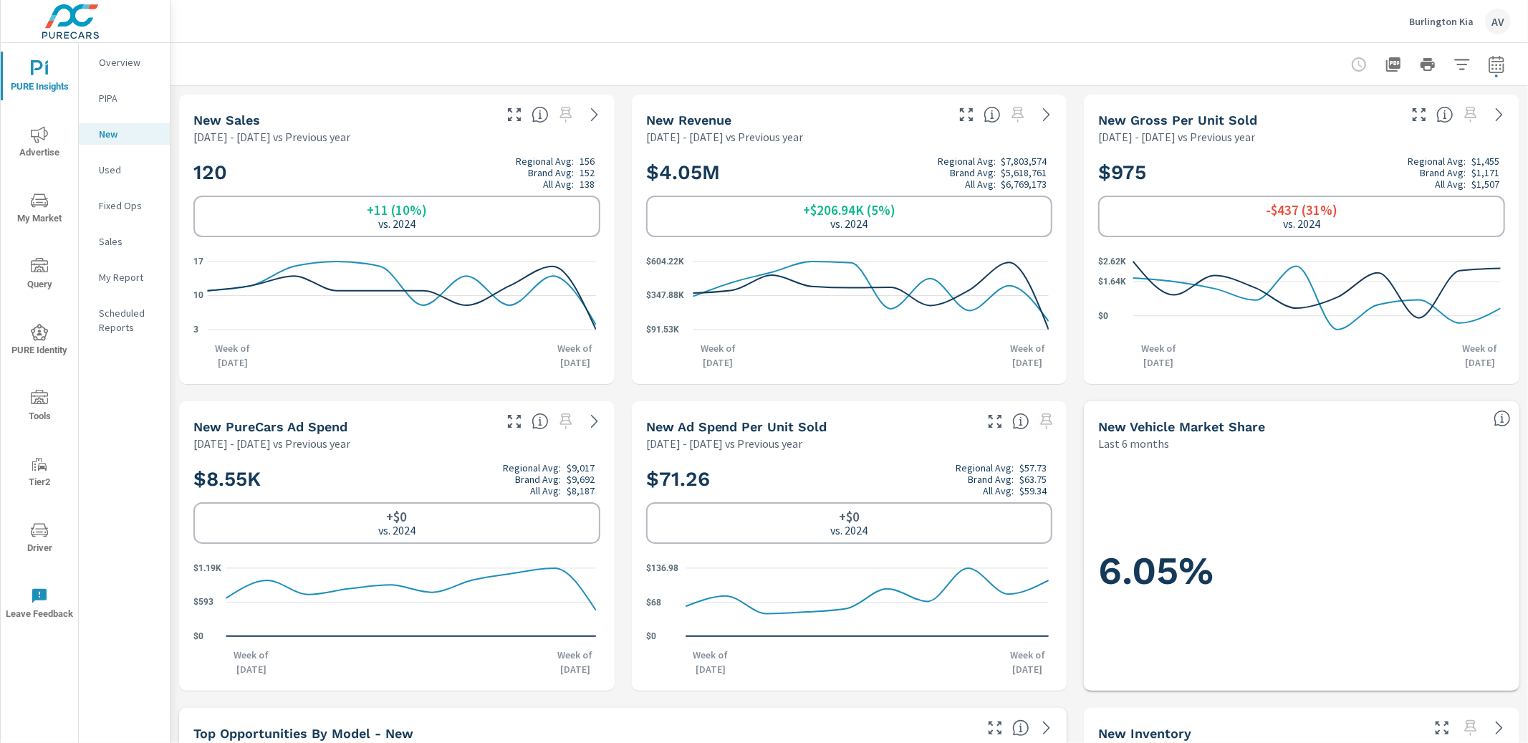
click at [120, 163] on p "Used" at bounding box center [128, 170] width 59 height 14
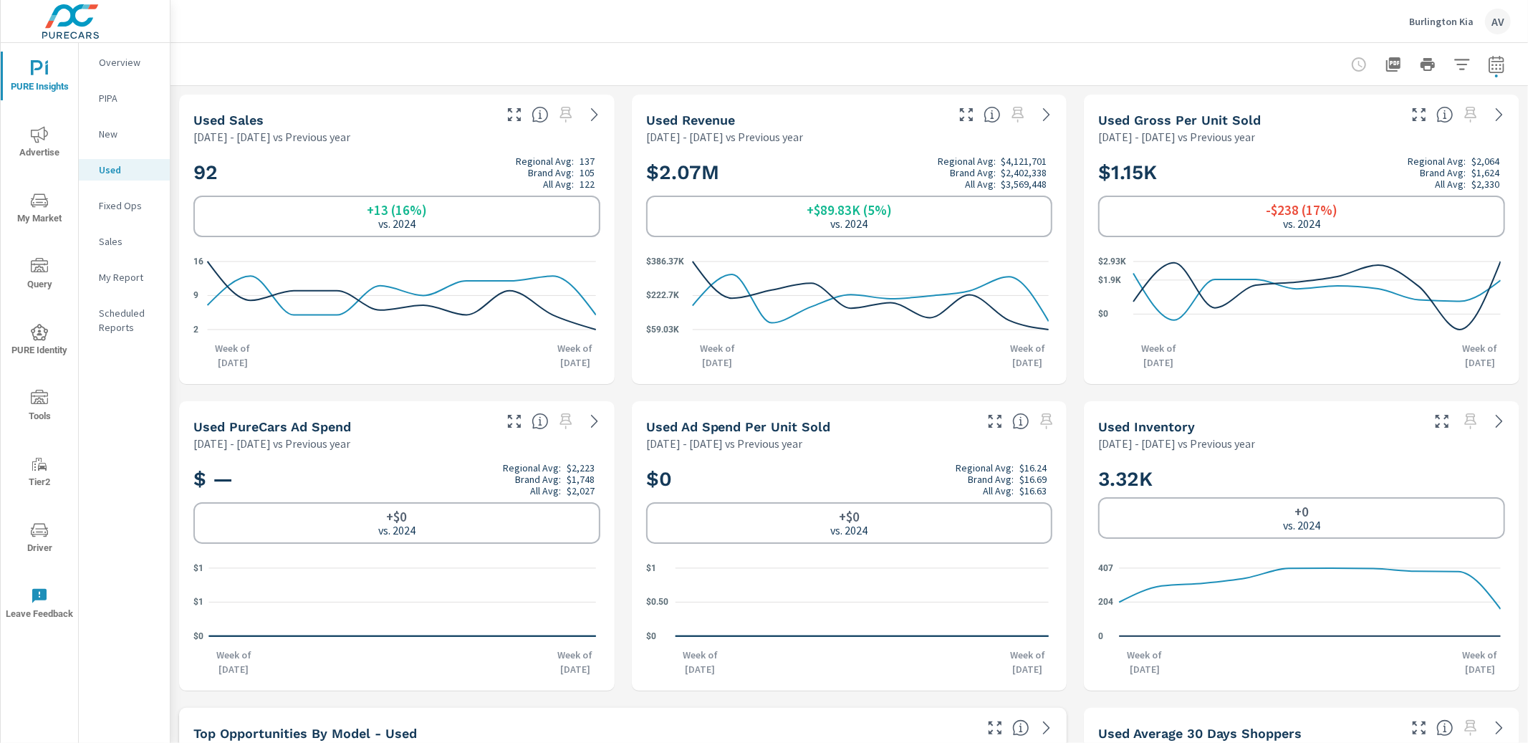
scroll to position [1, 0]
click at [513, 122] on icon "button" at bounding box center [514, 114] width 17 height 17
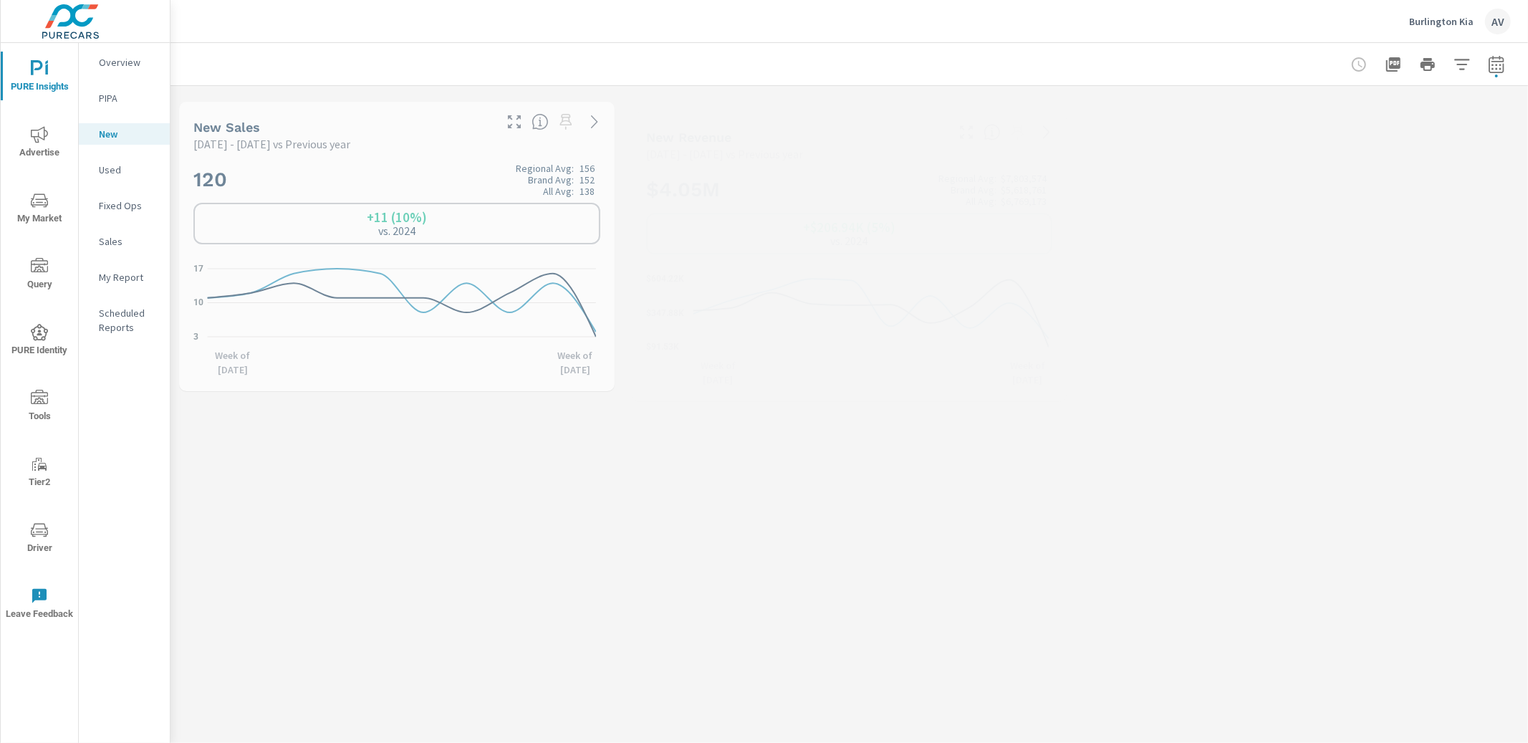
scroll to position [1, 0]
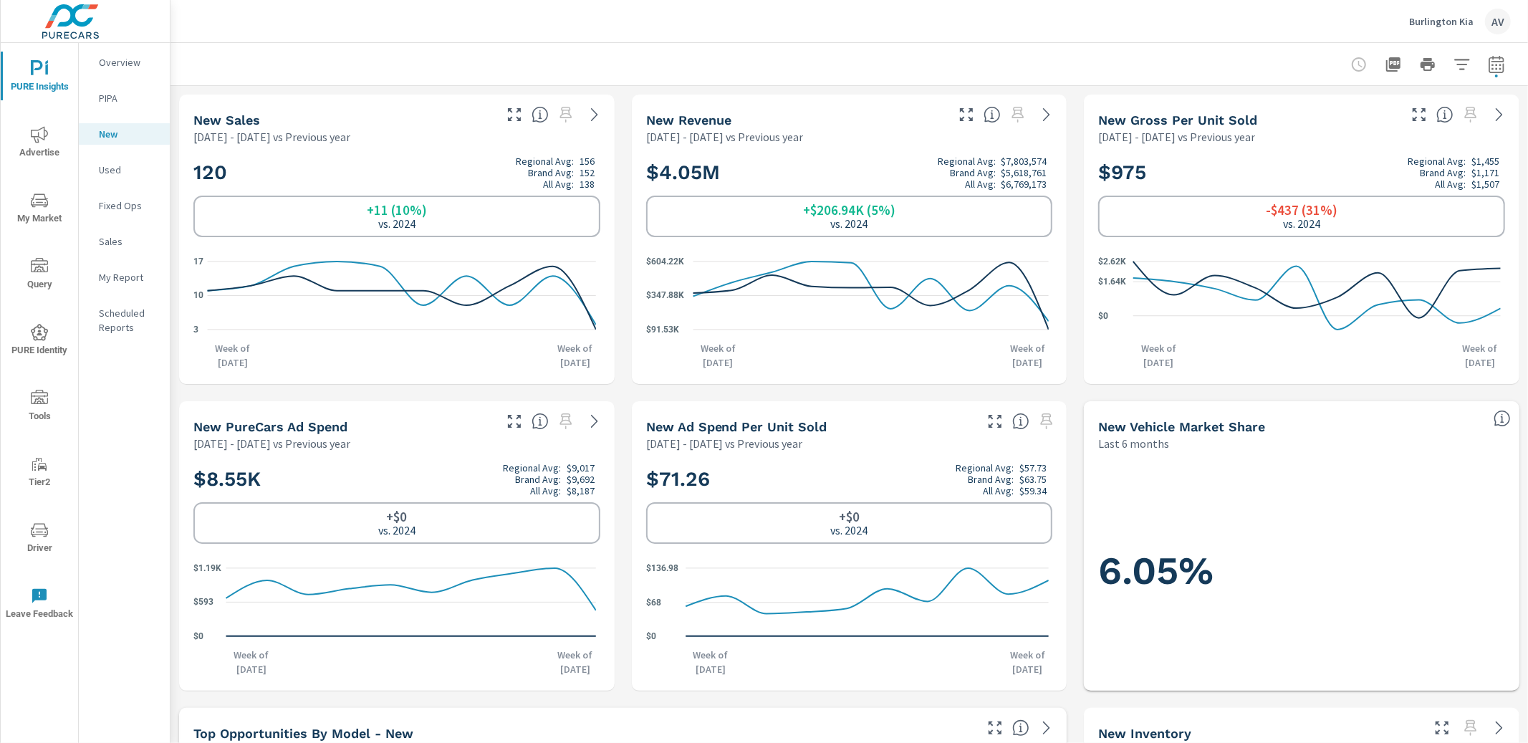
click at [455, 160] on h2 "120 Regional Avg: 156 Brand Avg: 152 All Avg: 138" at bounding box center [396, 172] width 407 height 34
click at [110, 198] on p "Fixed Ops" at bounding box center [128, 205] width 59 height 14
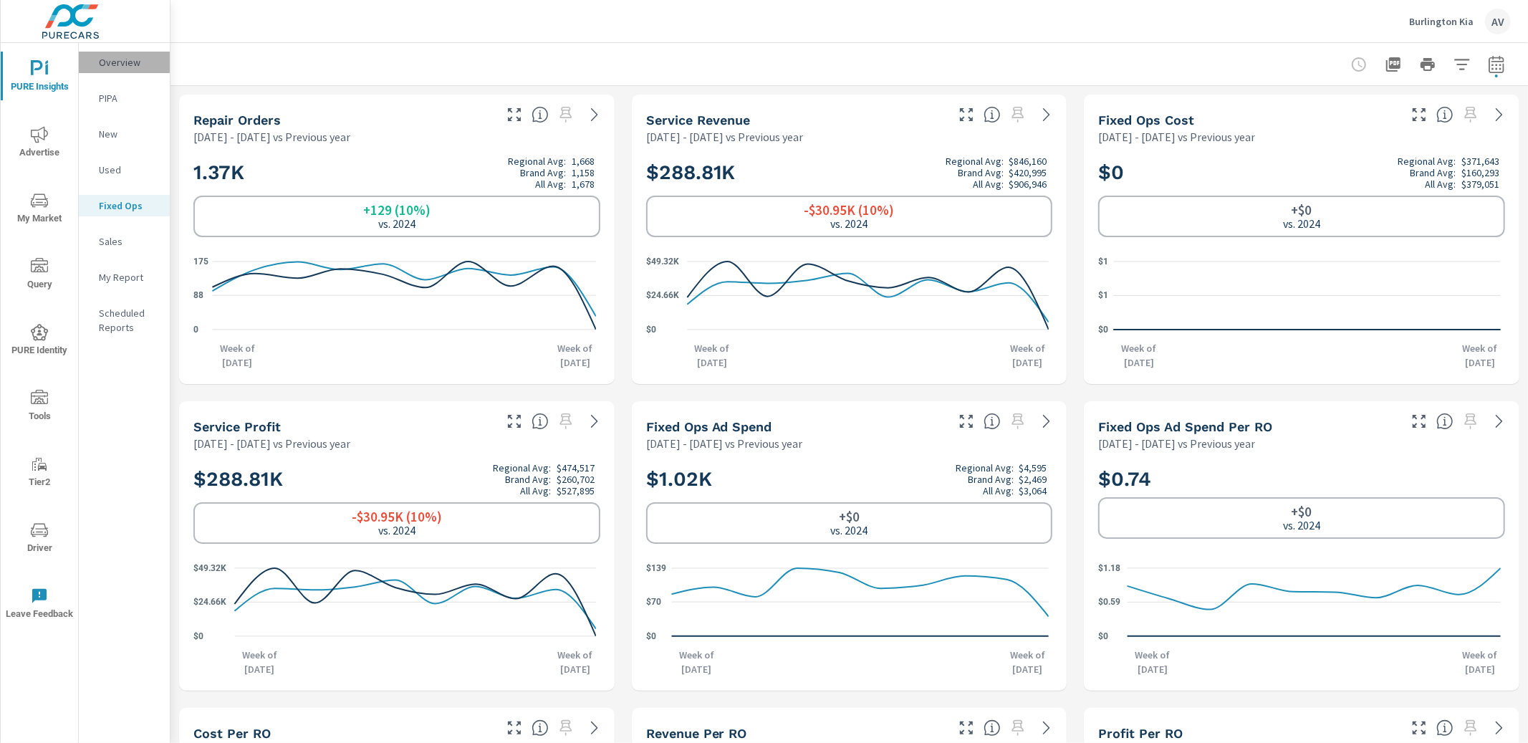
click at [116, 68] on p "Overview" at bounding box center [128, 62] width 59 height 14
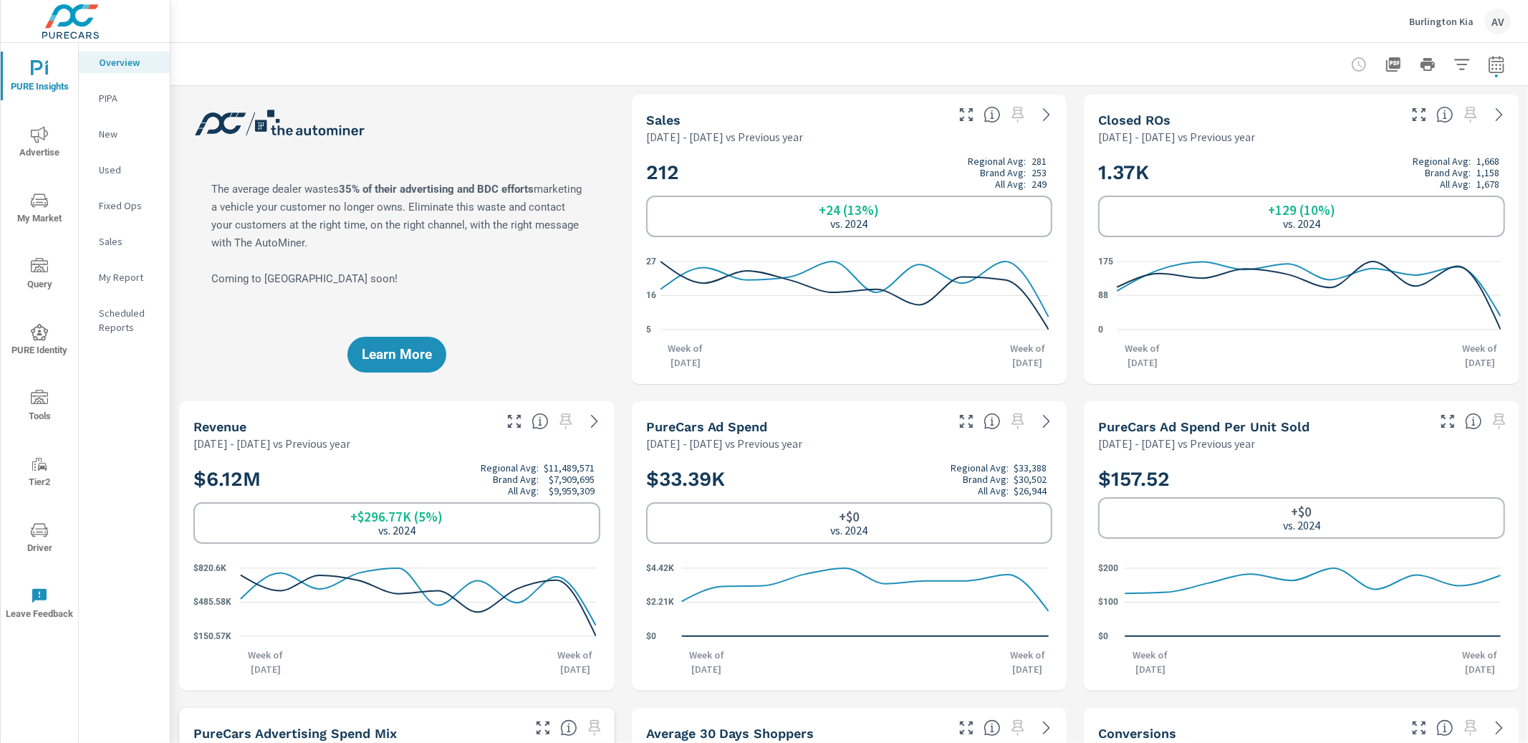
click at [563, 273] on div "Learn More" at bounding box center [396, 239] width 435 height 289
click at [1482, 72] on button "button" at bounding box center [1496, 64] width 29 height 29
select select "Previous year"
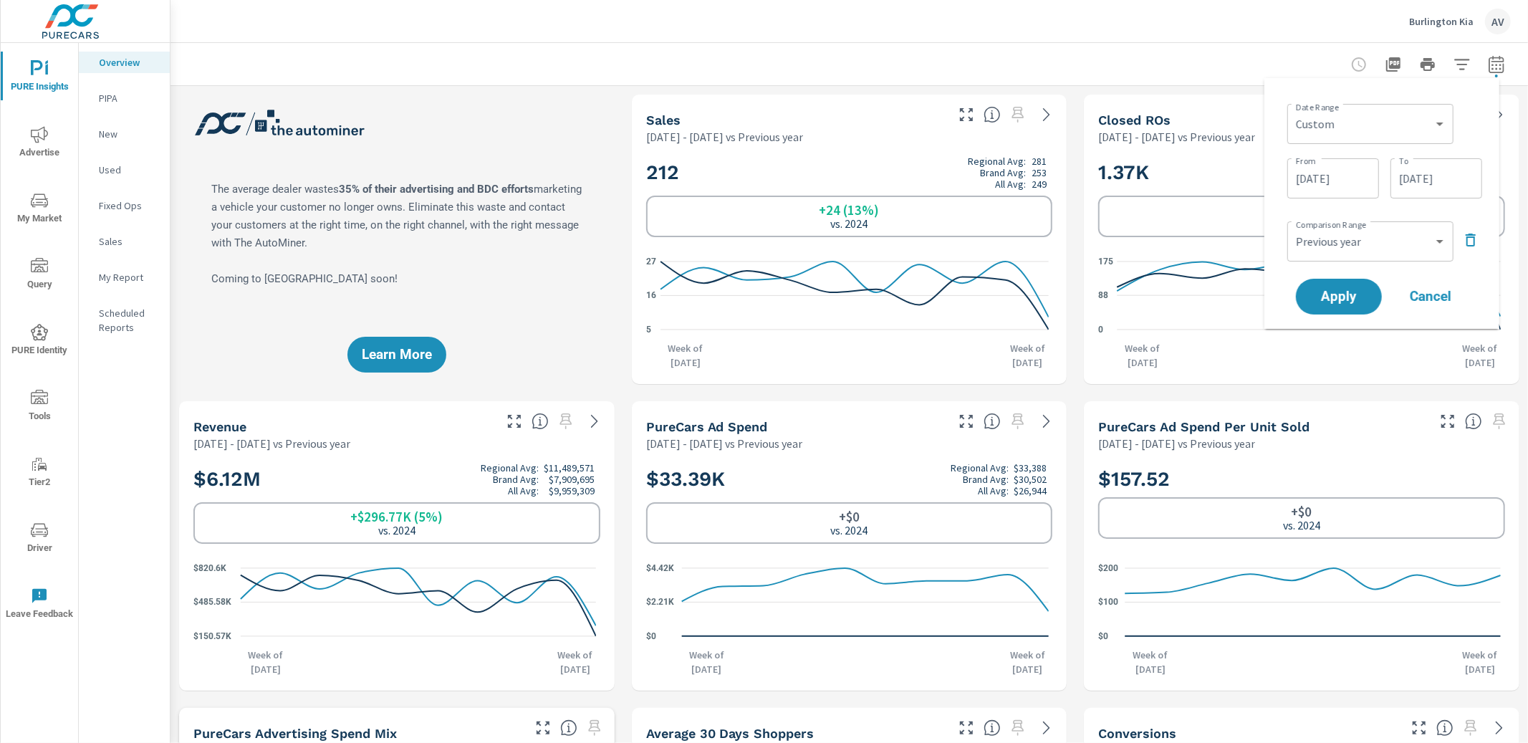
click at [1216, 74] on div at bounding box center [849, 64] width 1323 height 42
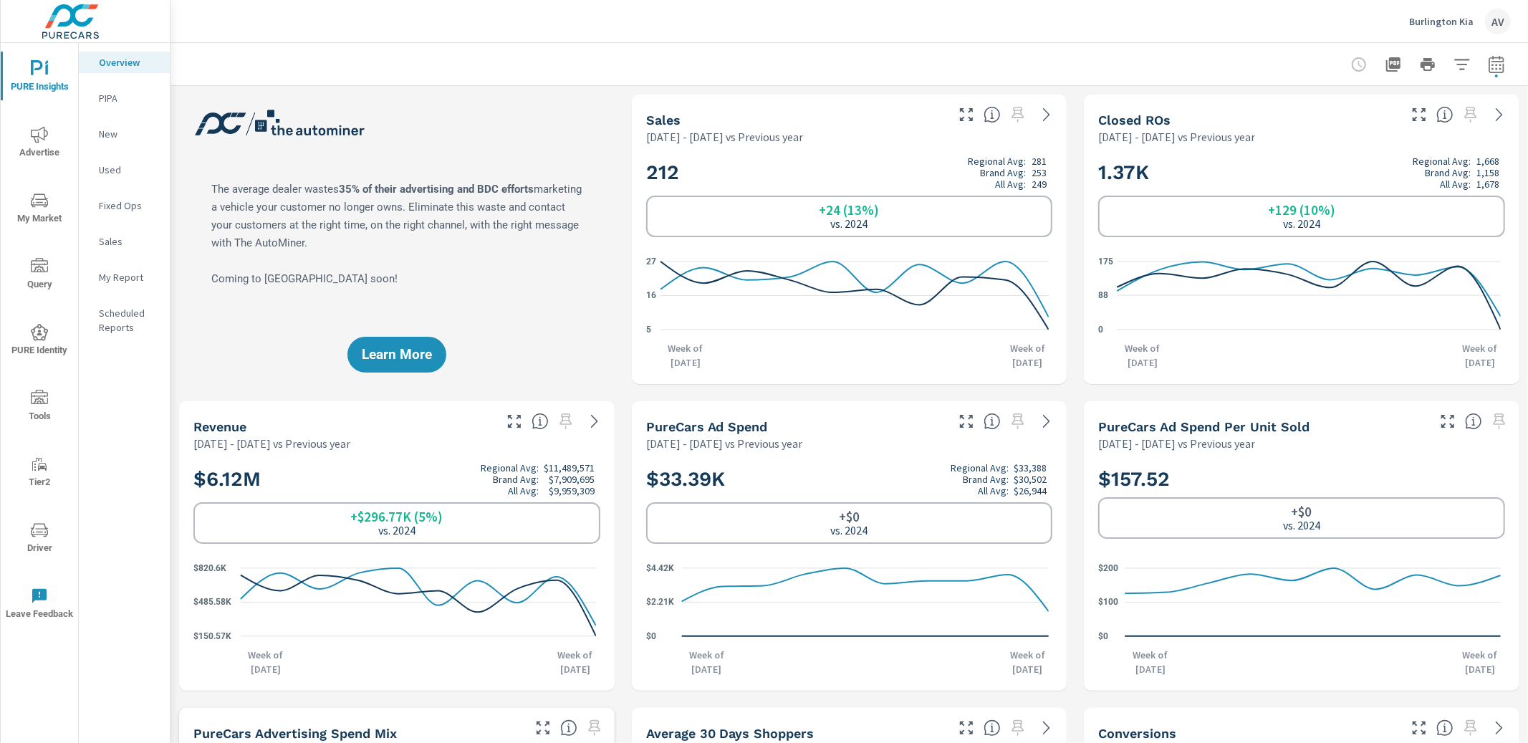
click at [125, 130] on p "New" at bounding box center [128, 134] width 59 height 14
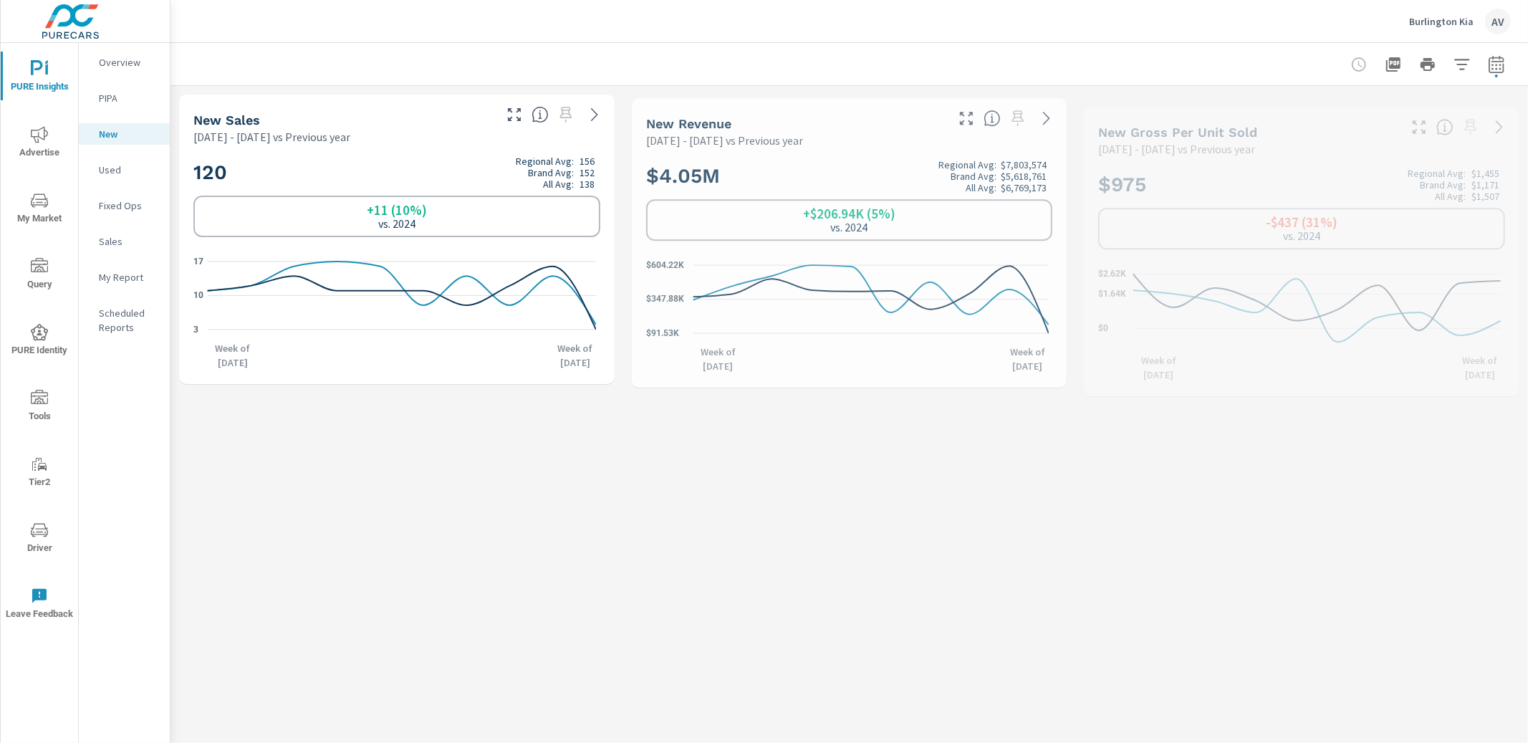
scroll to position [1, 0]
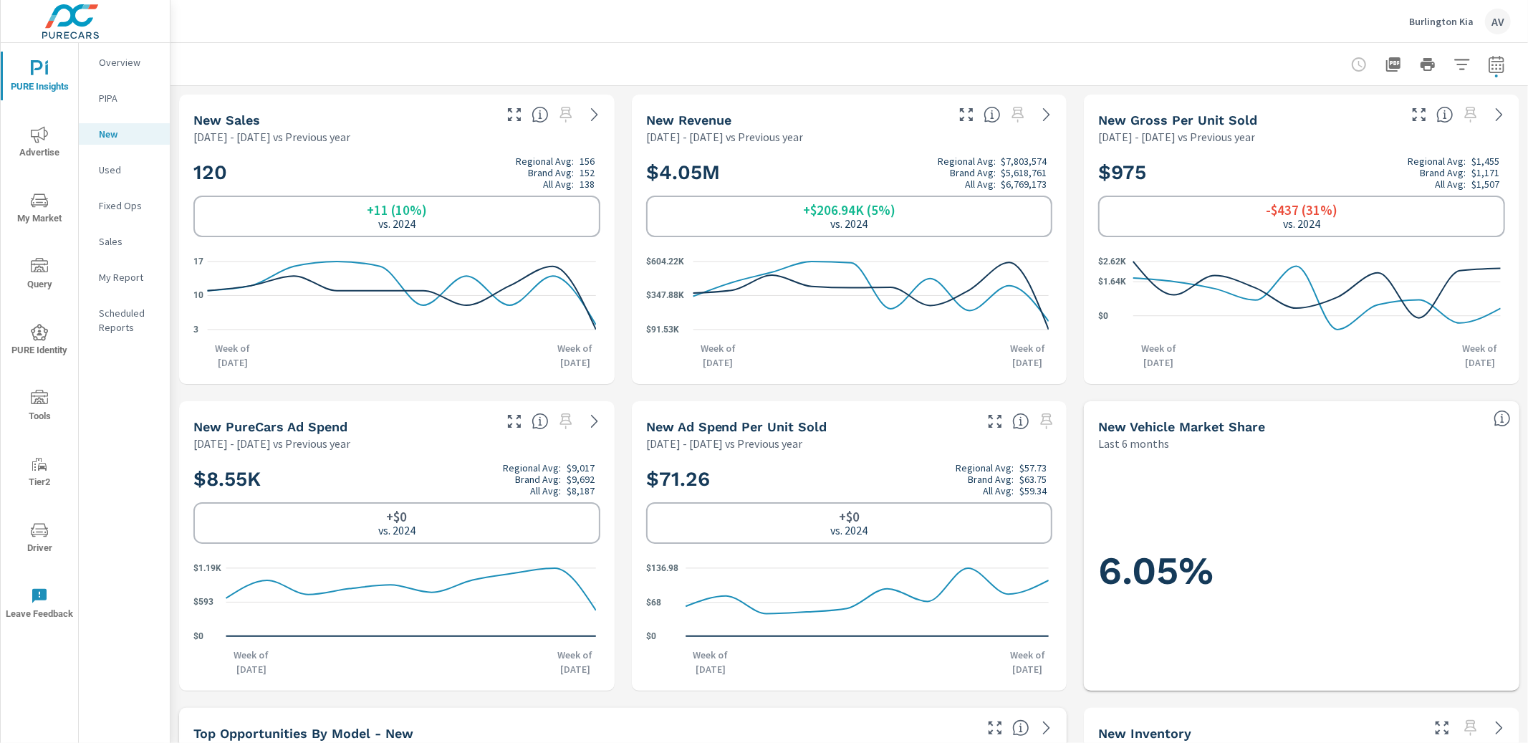
click at [1499, 69] on div at bounding box center [848, 64] width 1357 height 42
click at [1492, 70] on icon "button" at bounding box center [1496, 64] width 17 height 17
select select "Previous year"
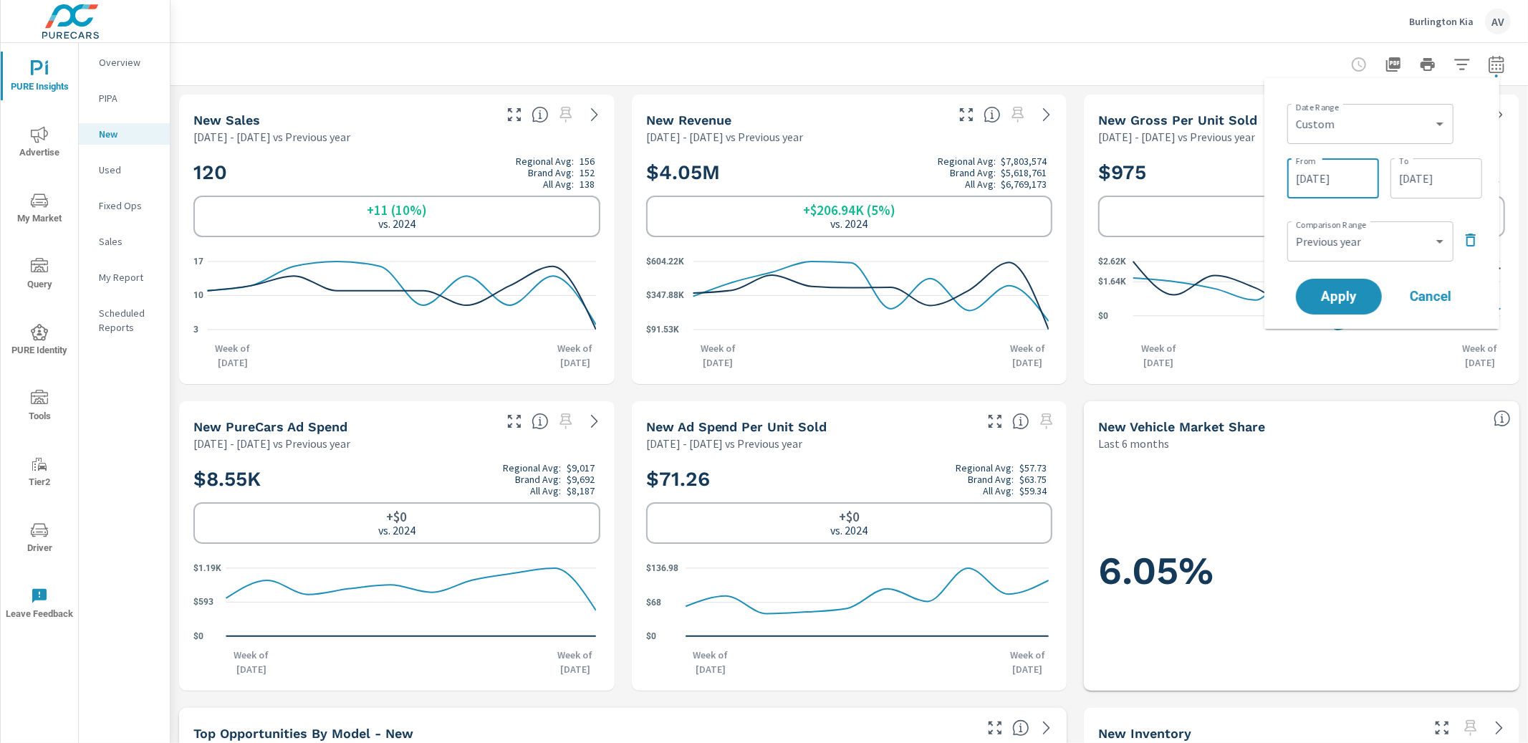
click at [1327, 188] on input "07/01/2025" at bounding box center [1333, 178] width 80 height 29
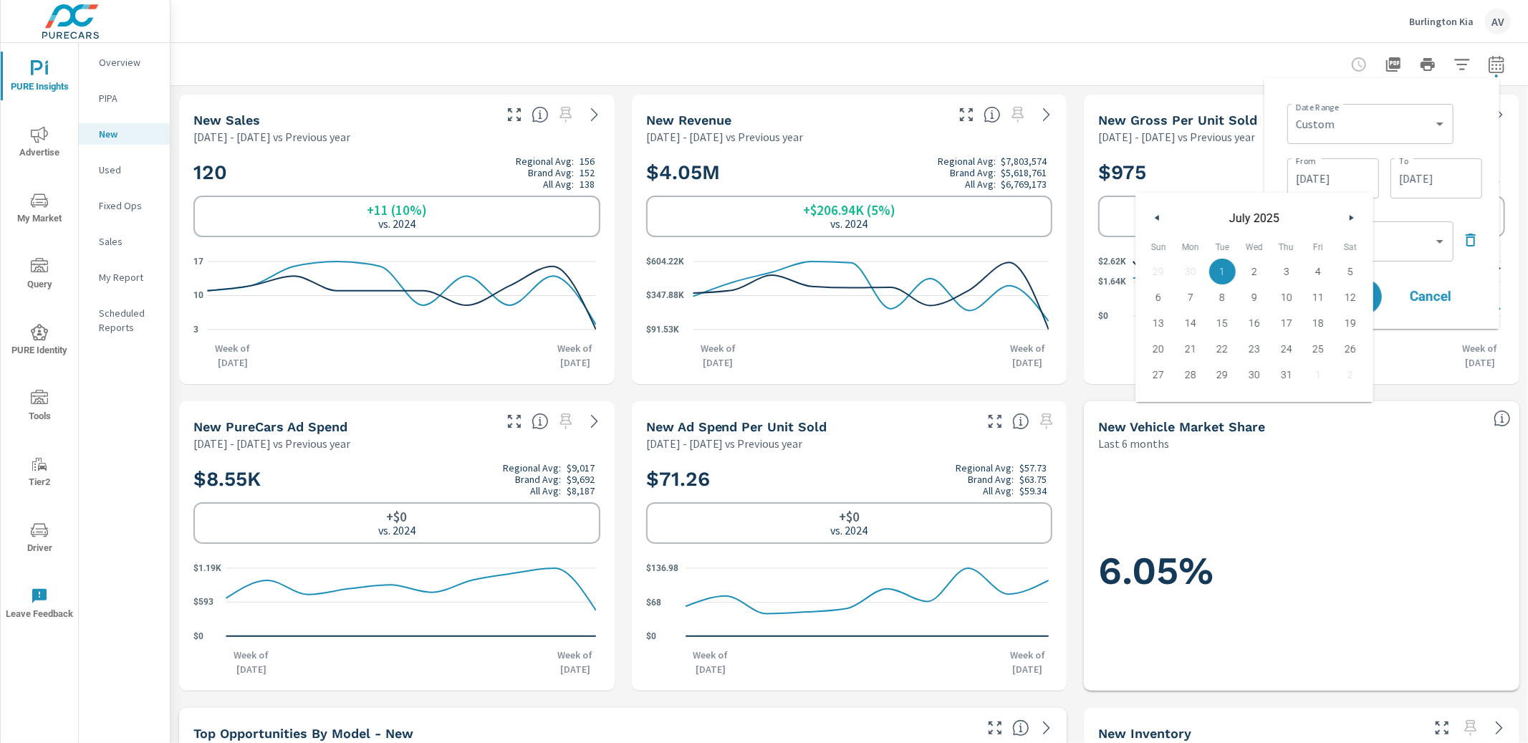
click at [1144, 214] on div "July 2025" at bounding box center [1254, 214] width 238 height 43
click at [1142, 212] on div "July 2025" at bounding box center [1254, 214] width 238 height 43
click at [1147, 216] on div "July 2025" at bounding box center [1254, 214] width 238 height 43
click at [1151, 216] on button "button" at bounding box center [1157, 217] width 17 height 17
click at [1156, 267] on span "1" at bounding box center [1158, 271] width 32 height 19
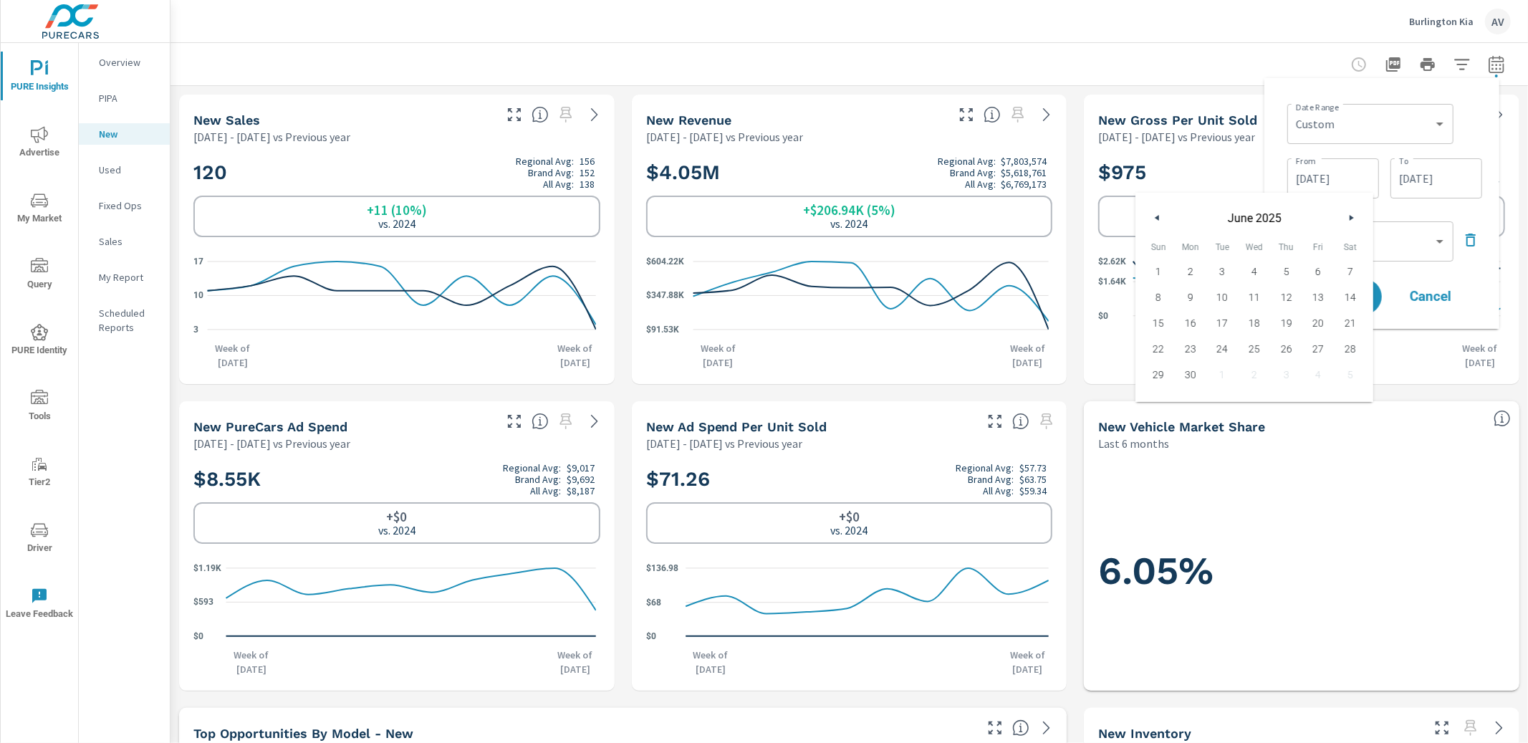
type input "06/01/2025"
click at [1466, 126] on div "Date Range Custom Yesterday Last week Last 7 days Last 14 days Last 30 days Las…" at bounding box center [1384, 122] width 195 height 49
click at [1342, 297] on span "Apply" at bounding box center [1338, 297] width 59 height 14
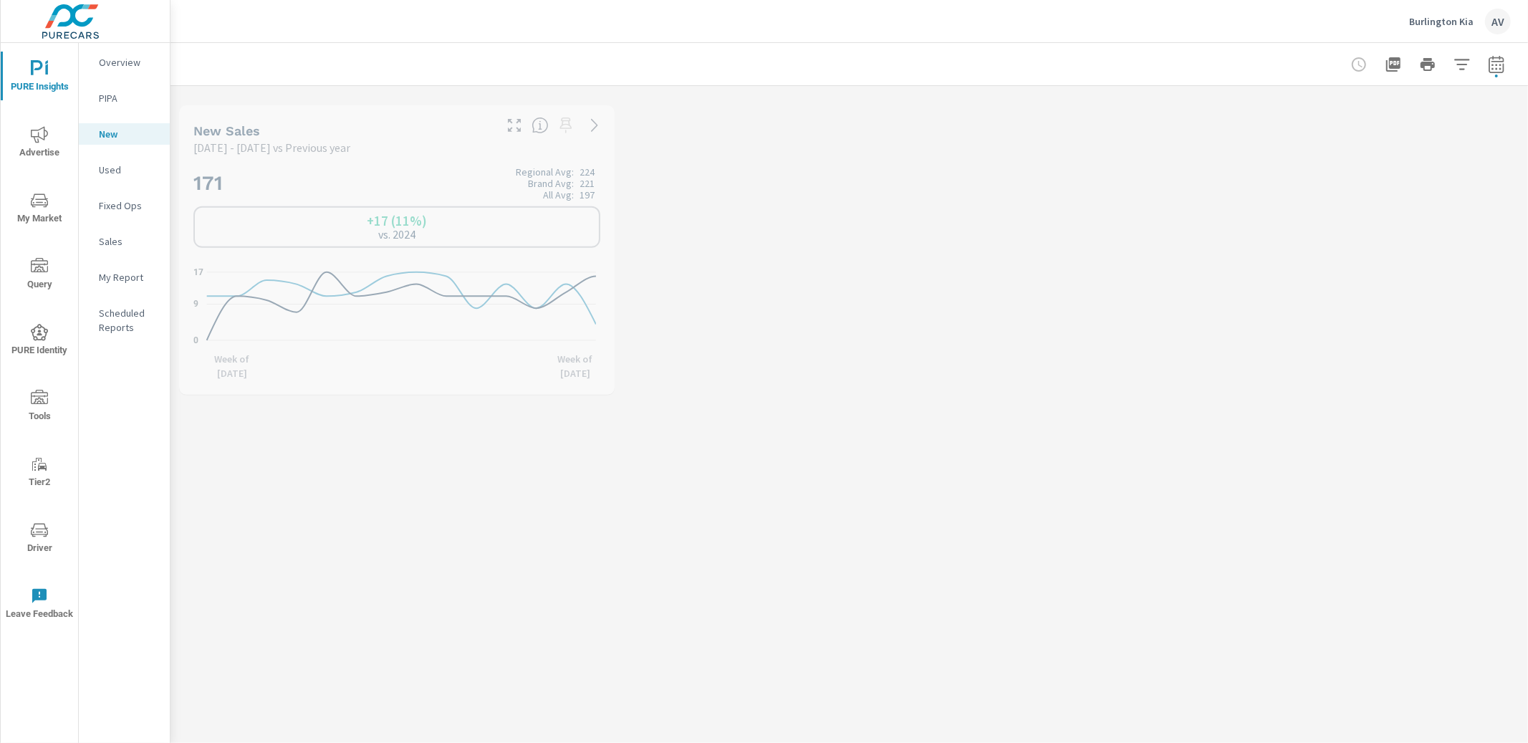
scroll to position [1, 0]
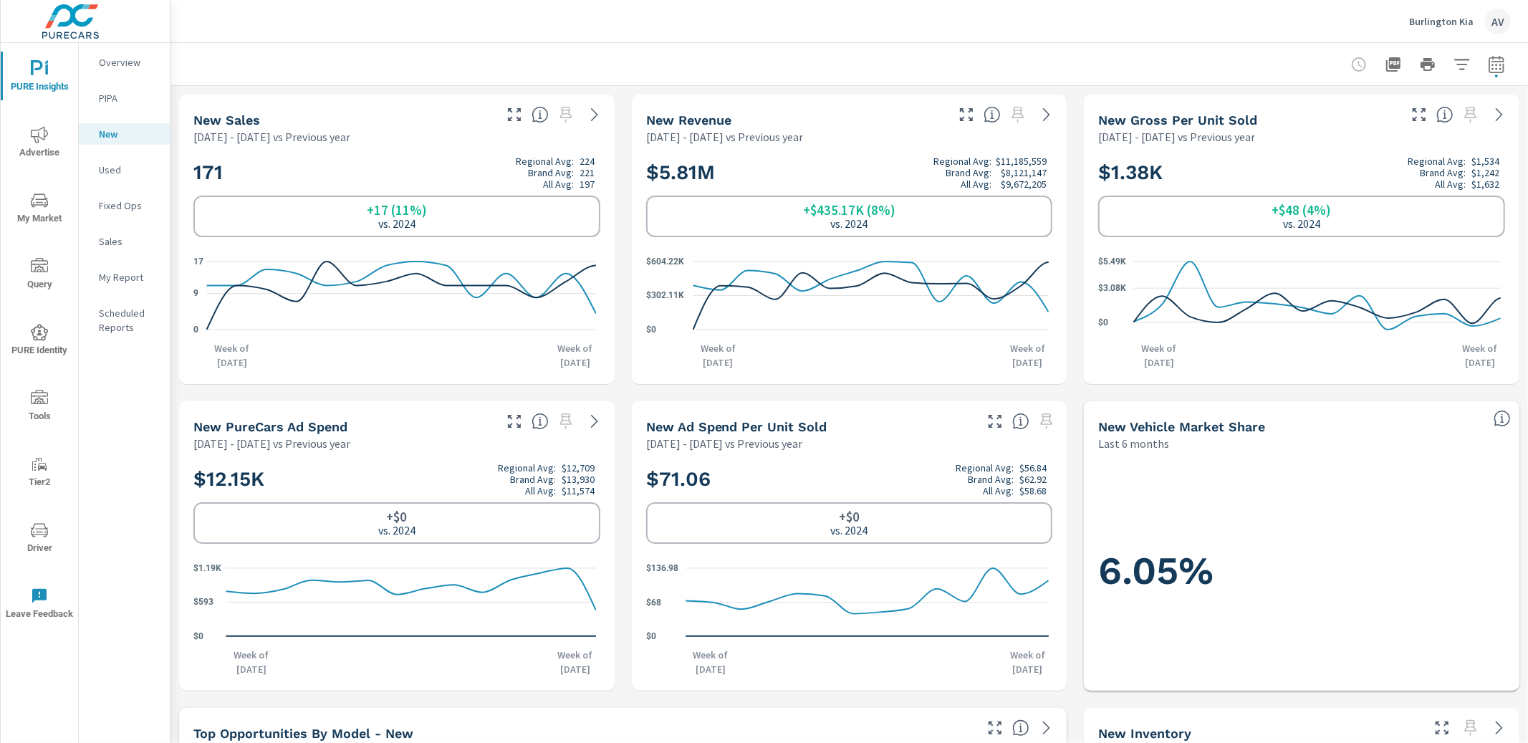
click at [108, 158] on nav "Overview PIPA New Used Fixed Ops Sales My Report Scheduled Reports" at bounding box center [124, 200] width 91 height 315
click at [106, 174] on p "Used" at bounding box center [128, 170] width 59 height 14
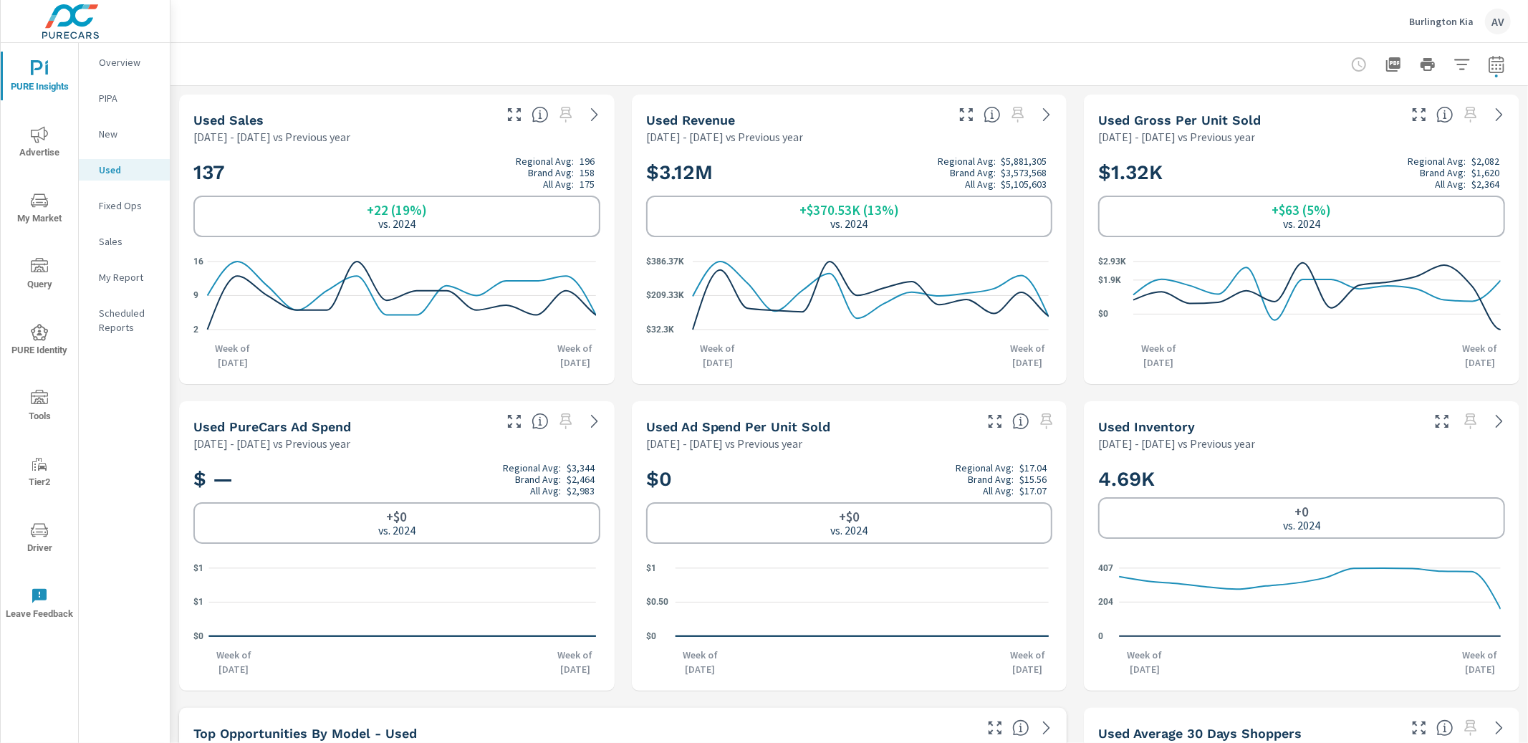
scroll to position [1, 0]
click at [114, 64] on p "Overview" at bounding box center [128, 62] width 59 height 14
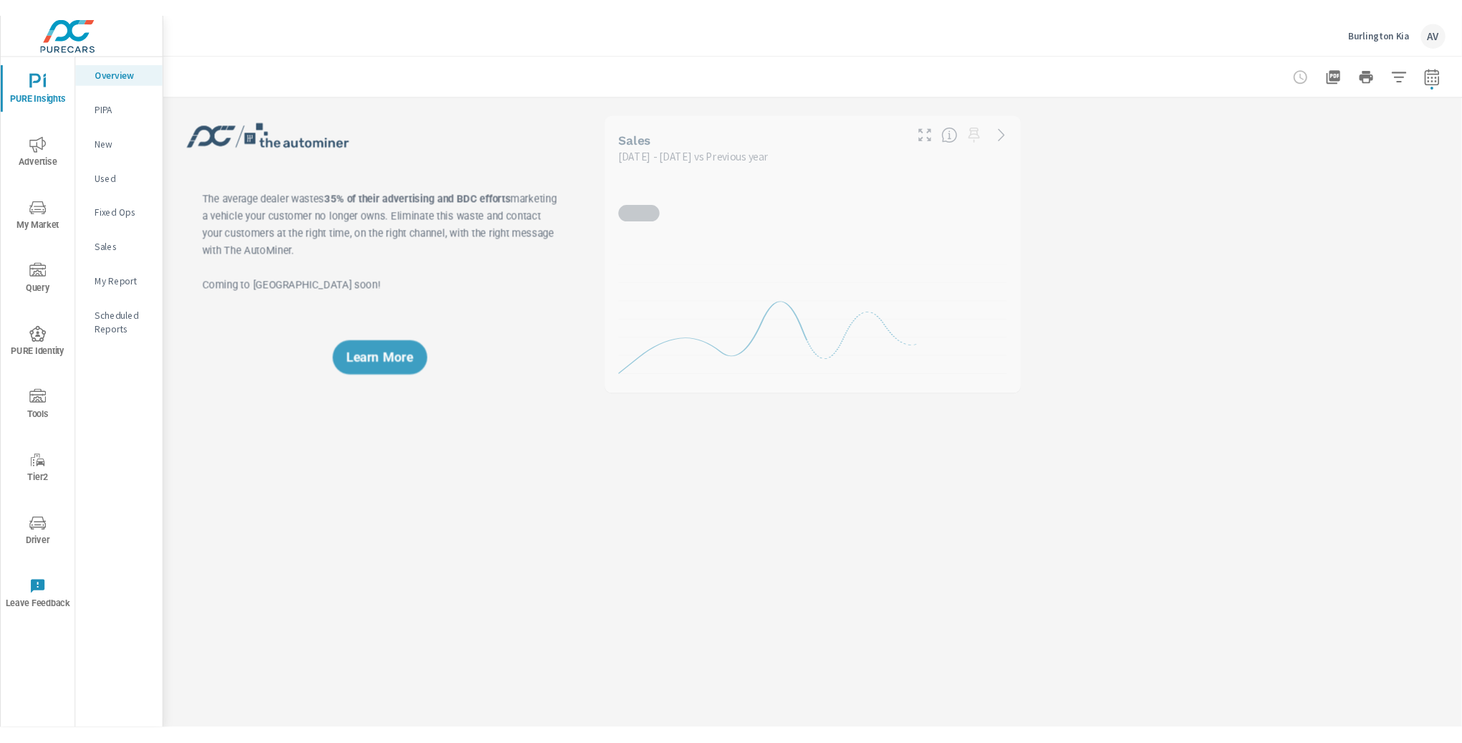
scroll to position [1, 0]
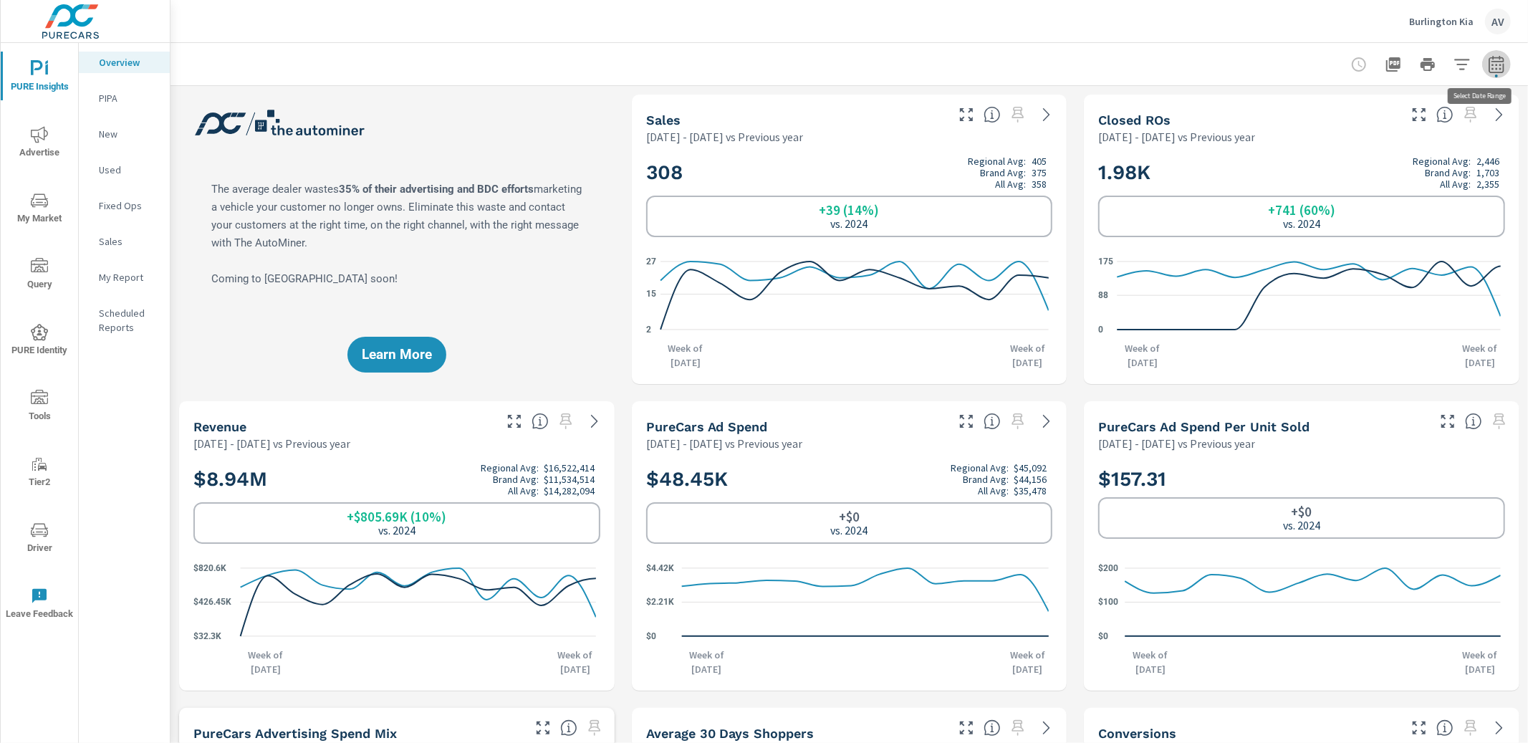
click at [1488, 61] on icon "button" at bounding box center [1495, 63] width 15 height 17
select select "Previous year"
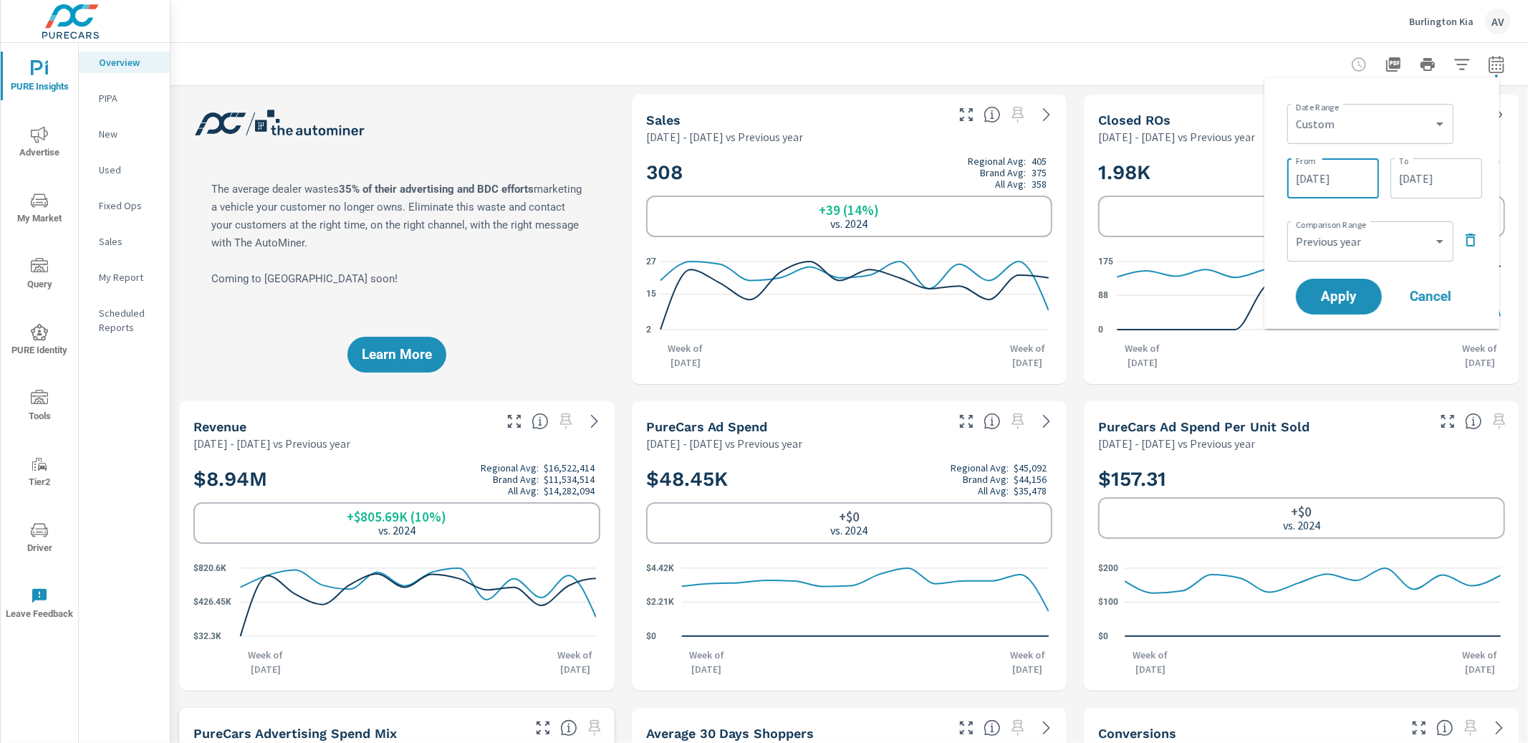
click at [1349, 186] on input "06/01/2025" at bounding box center [1333, 178] width 80 height 29
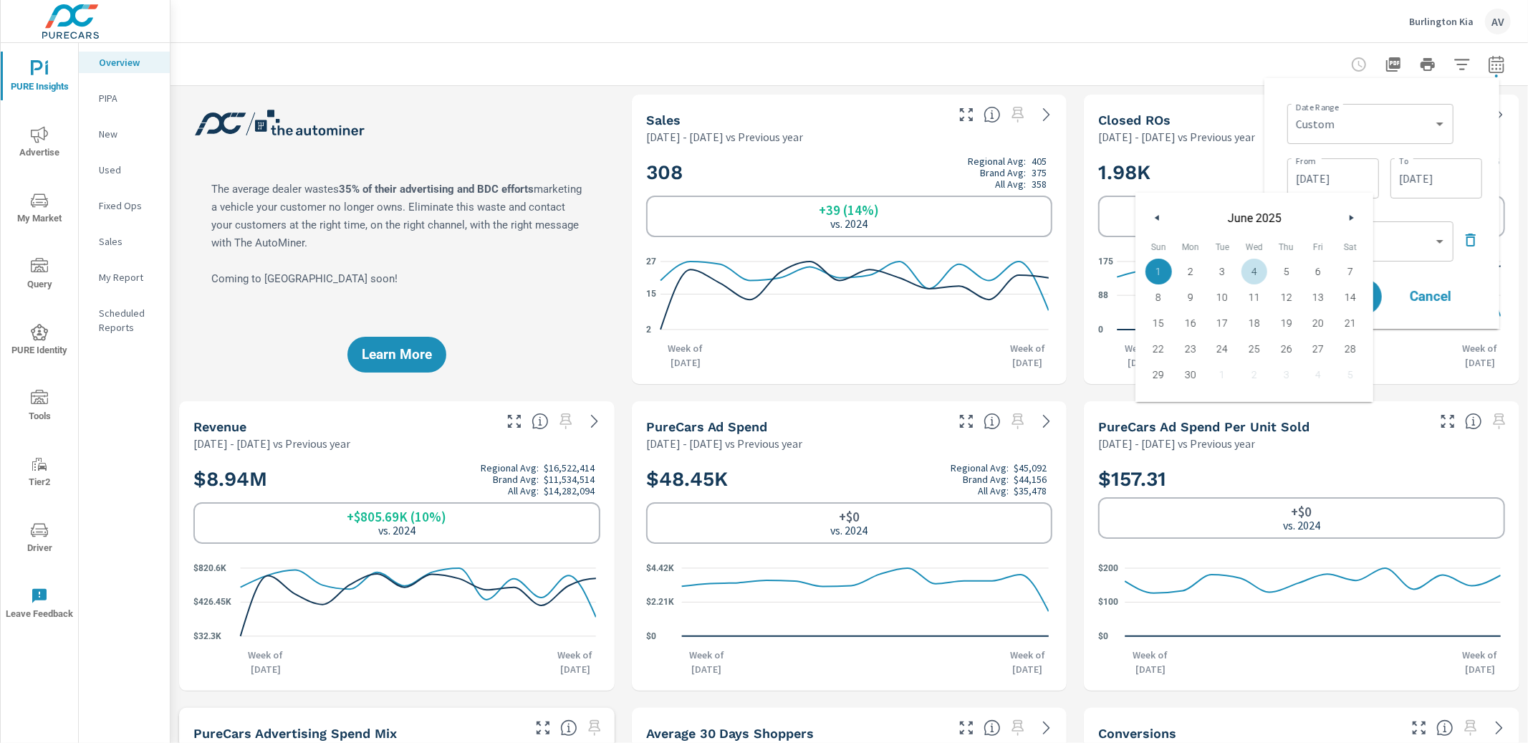
click at [1345, 217] on button "button" at bounding box center [1350, 217] width 17 height 17
click at [1225, 271] on span "1" at bounding box center [1222, 271] width 32 height 19
type input "07/01/2025"
click at [1473, 128] on div "Date Range Custom Yesterday Last week Last 7 days Last 14 days Last 30 days Las…" at bounding box center [1384, 122] width 195 height 49
click at [1359, 299] on span "Apply" at bounding box center [1338, 297] width 59 height 14
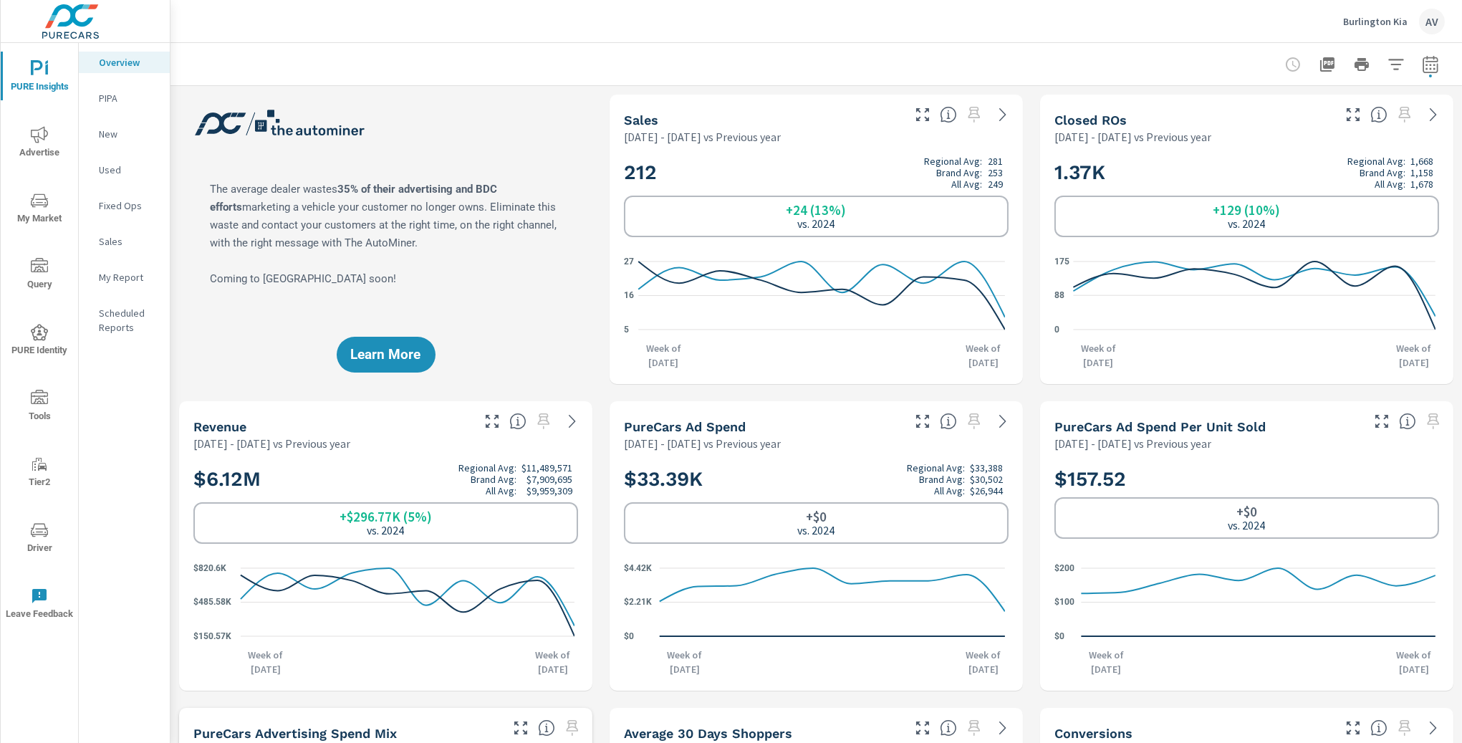
click at [453, 148] on div "Learn More" at bounding box center [385, 239] width 413 height 289
click at [480, 129] on div "Learn More" at bounding box center [385, 239] width 413 height 289
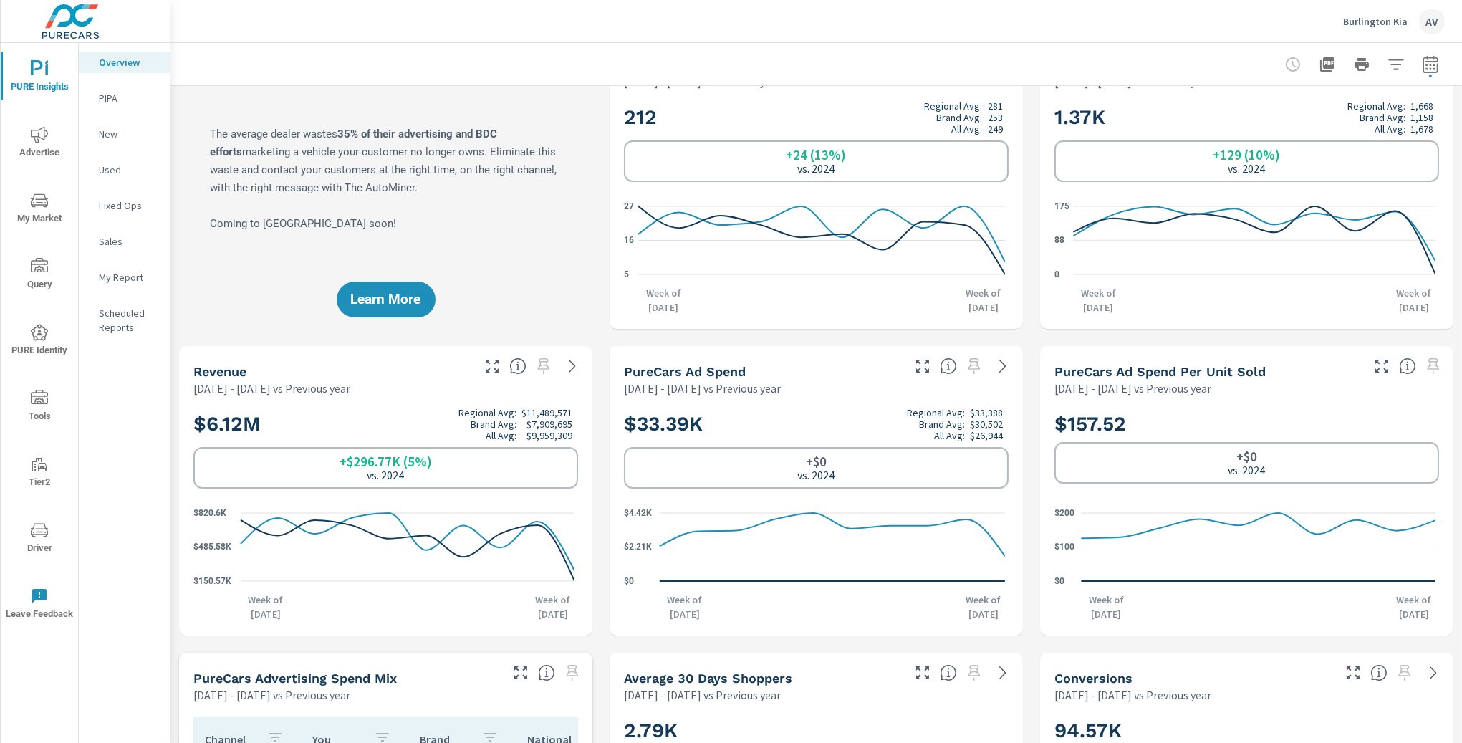
scroll to position [360, 0]
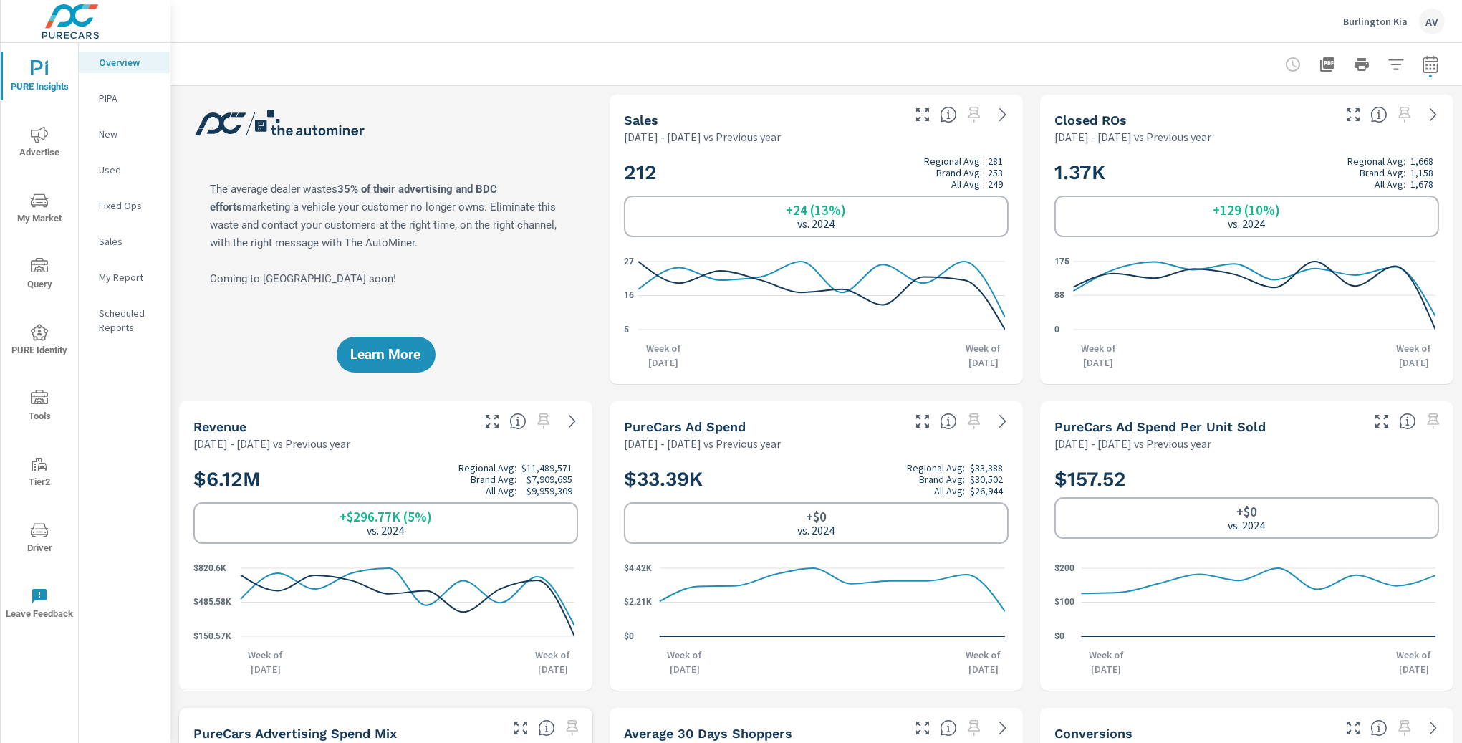
click at [106, 125] on div "New" at bounding box center [124, 133] width 91 height 21
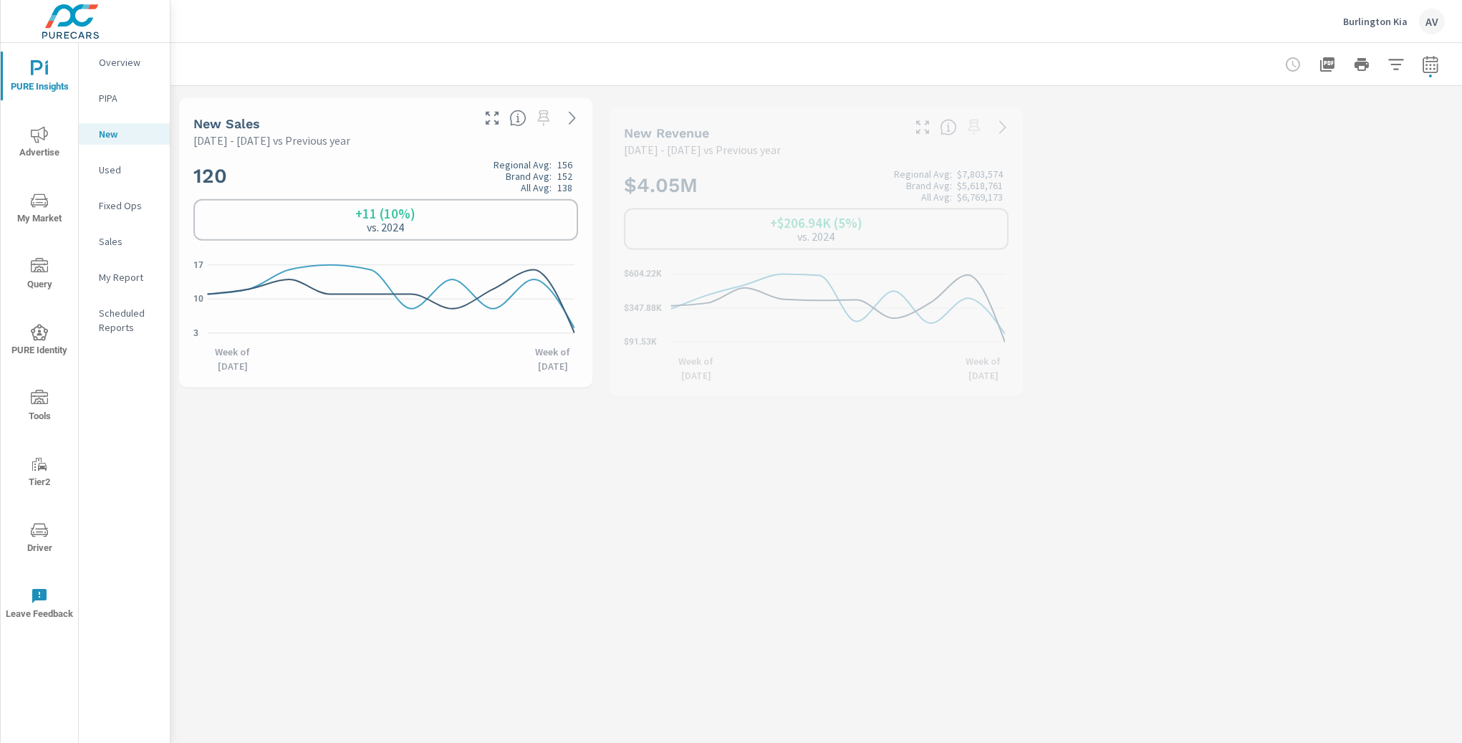
scroll to position [1, 0]
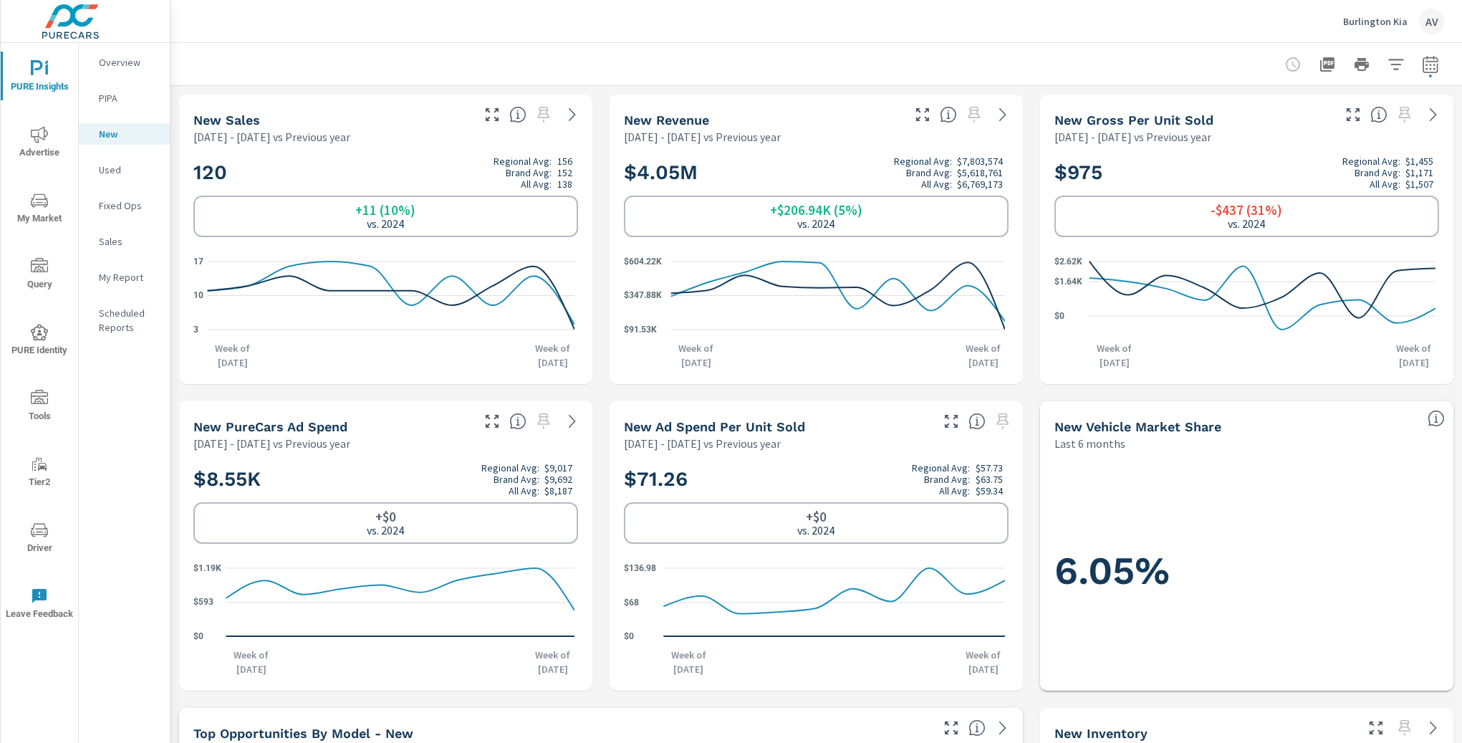
click at [105, 168] on p "Used" at bounding box center [128, 170] width 59 height 14
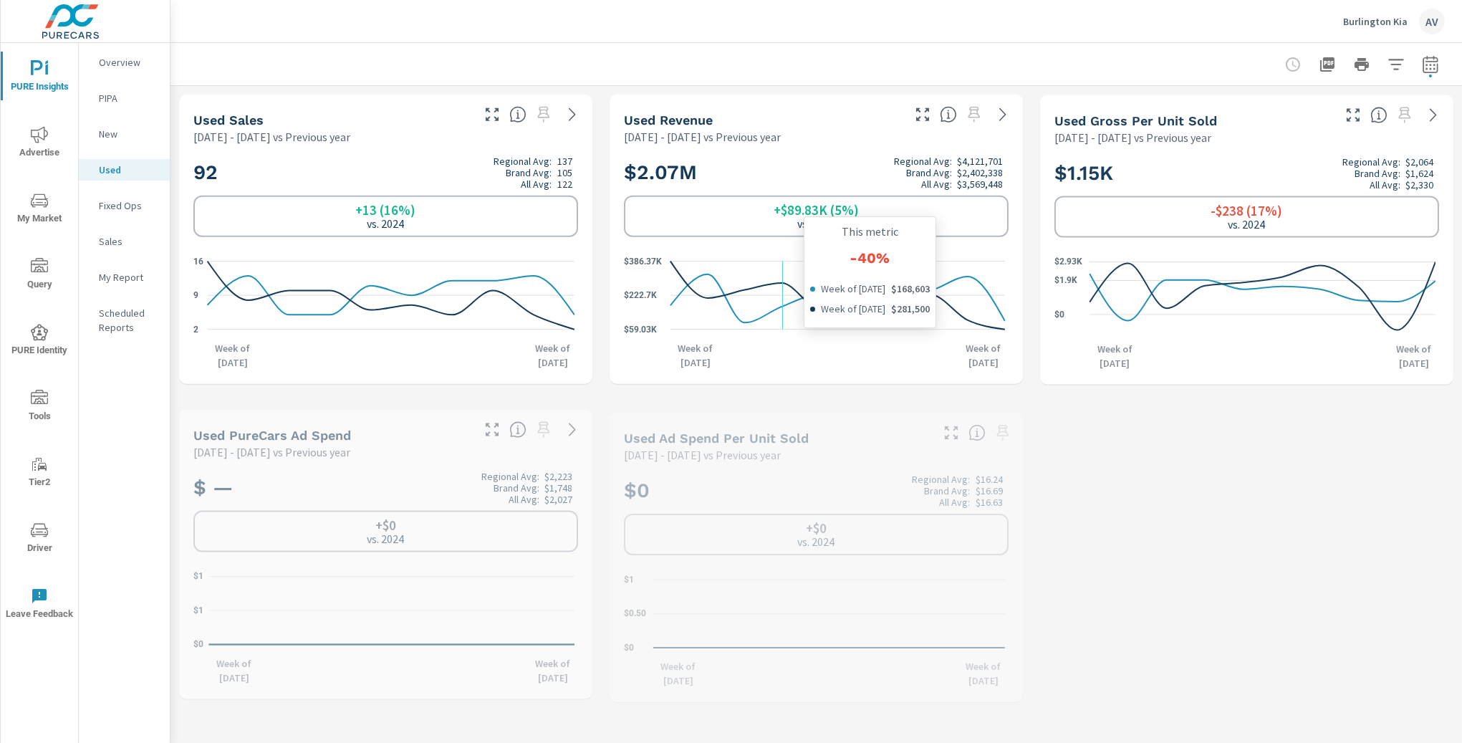
scroll to position [1, 0]
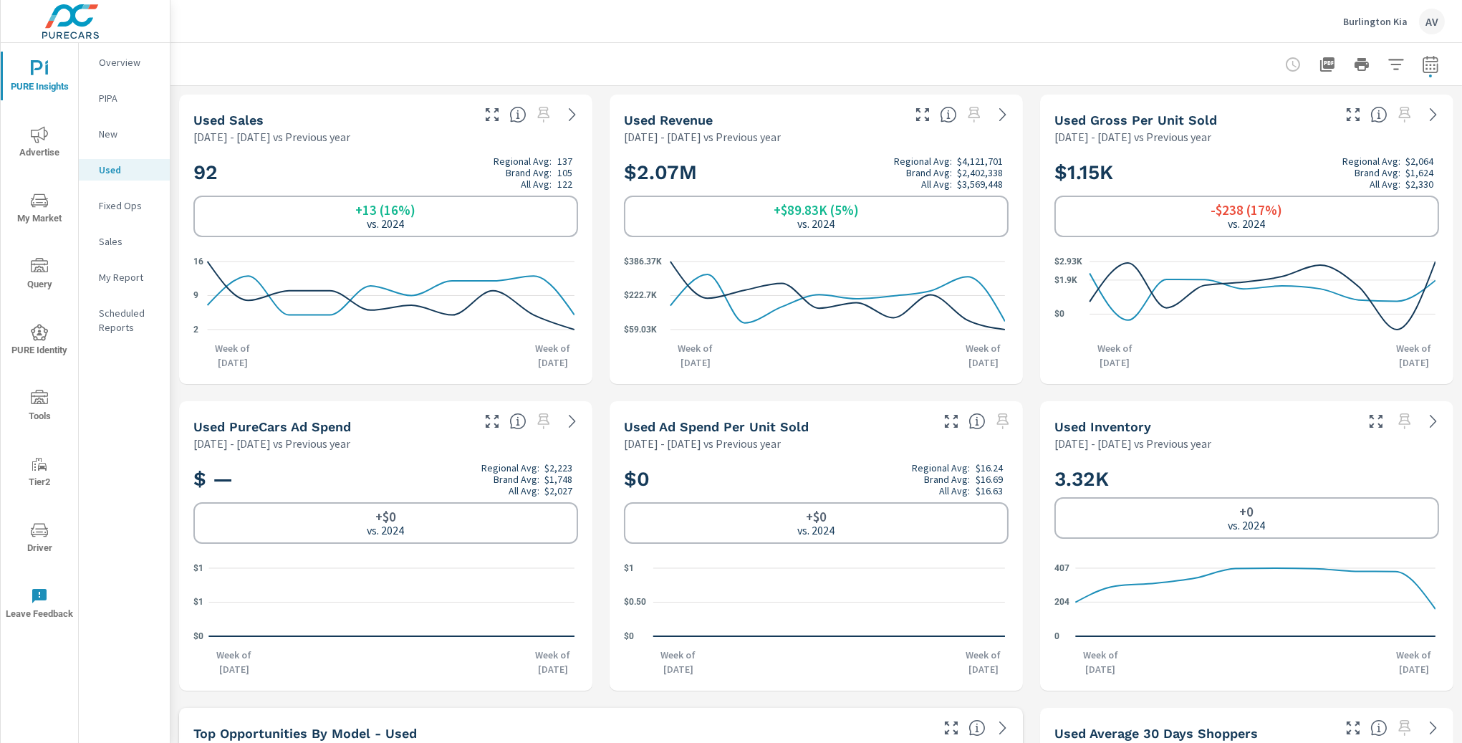
click at [115, 198] on p "Fixed Ops" at bounding box center [128, 205] width 59 height 14
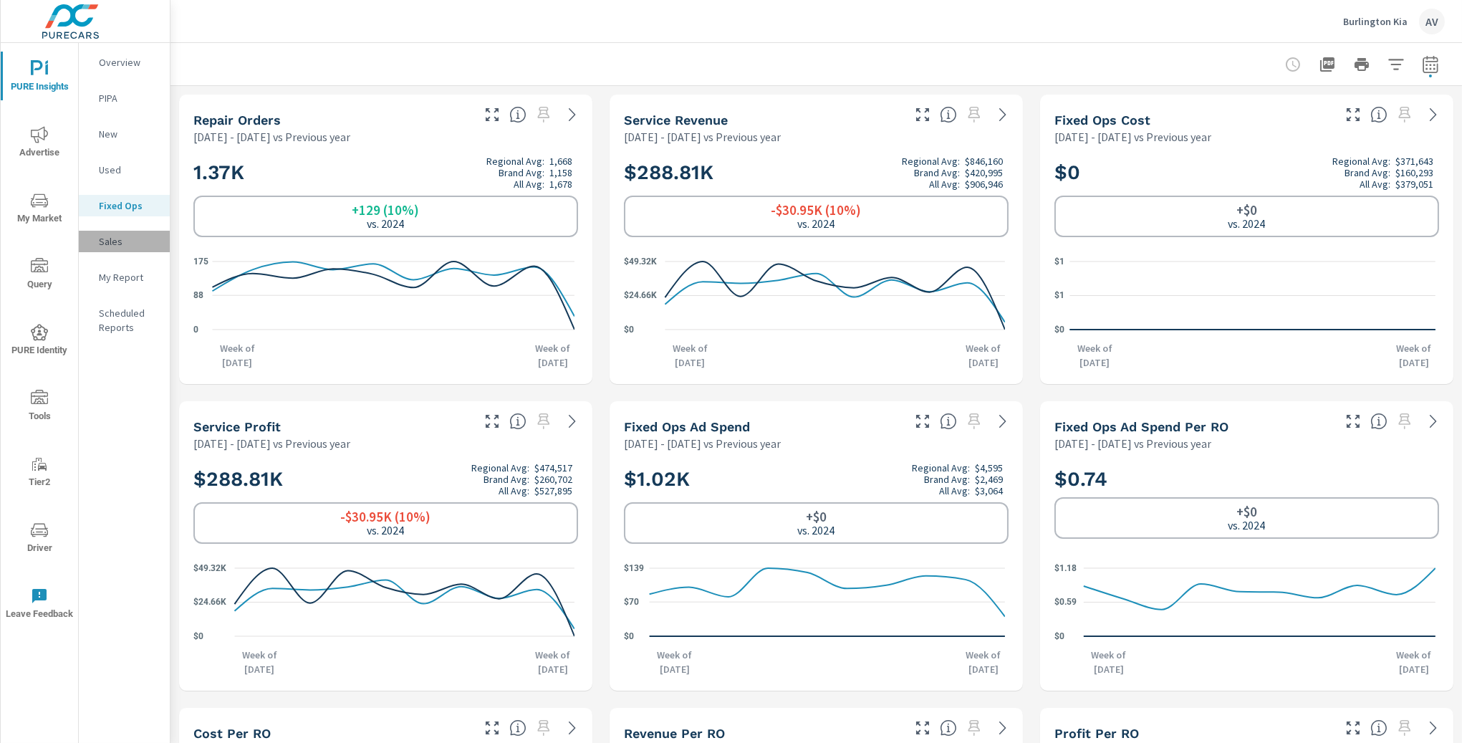
click at [126, 240] on p "Sales" at bounding box center [128, 241] width 59 height 14
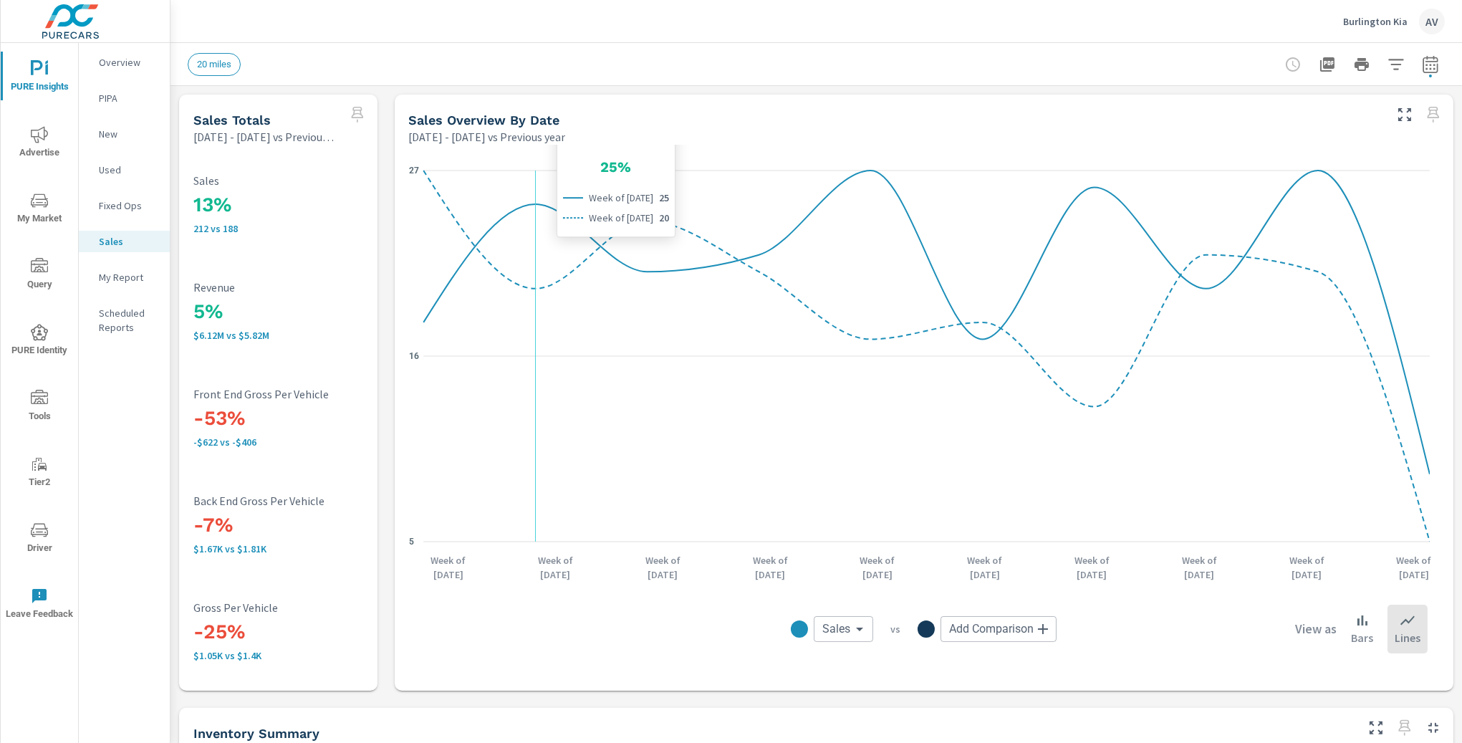
scroll to position [2738, 0]
click at [105, 64] on p "Overview" at bounding box center [128, 62] width 59 height 14
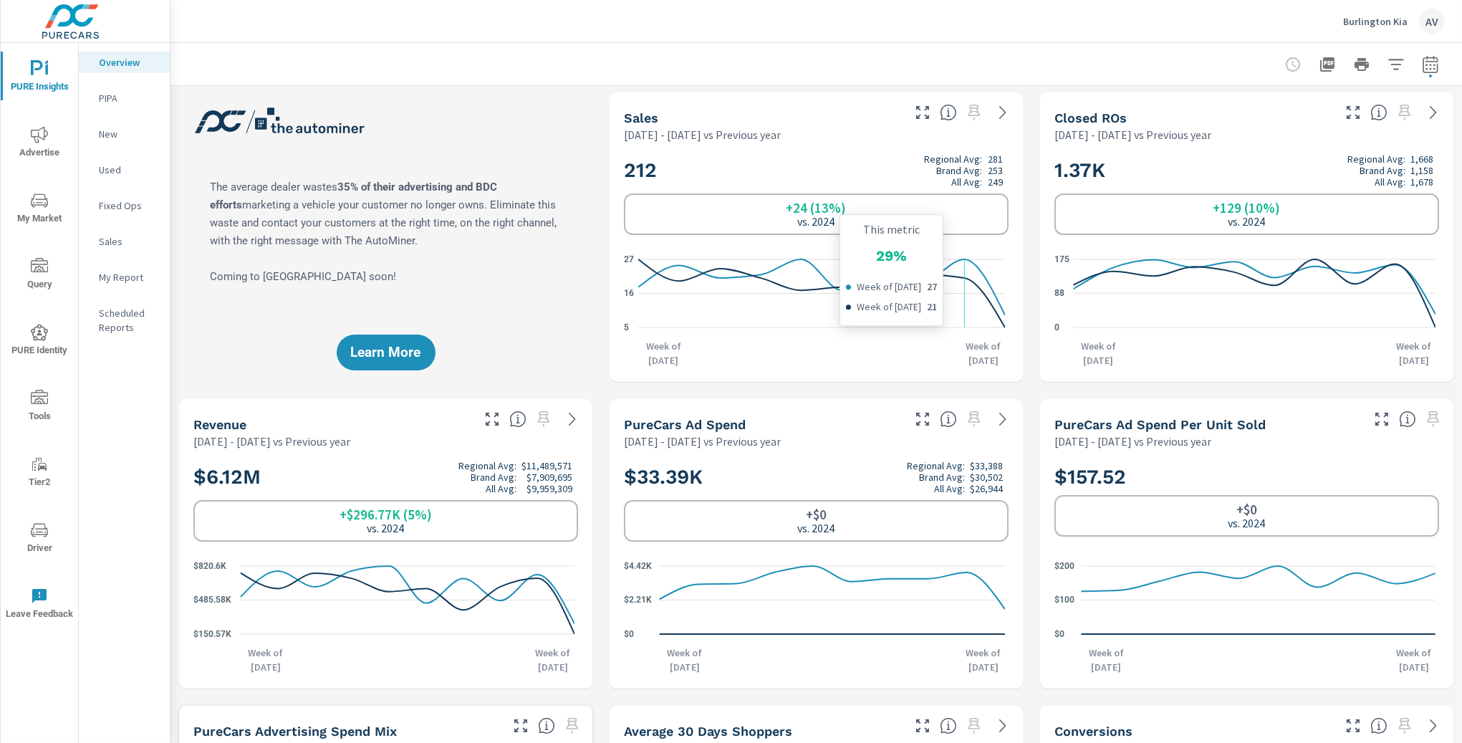
scroll to position [3, 0]
click at [1426, 68] on icon "button" at bounding box center [1430, 64] width 17 height 17
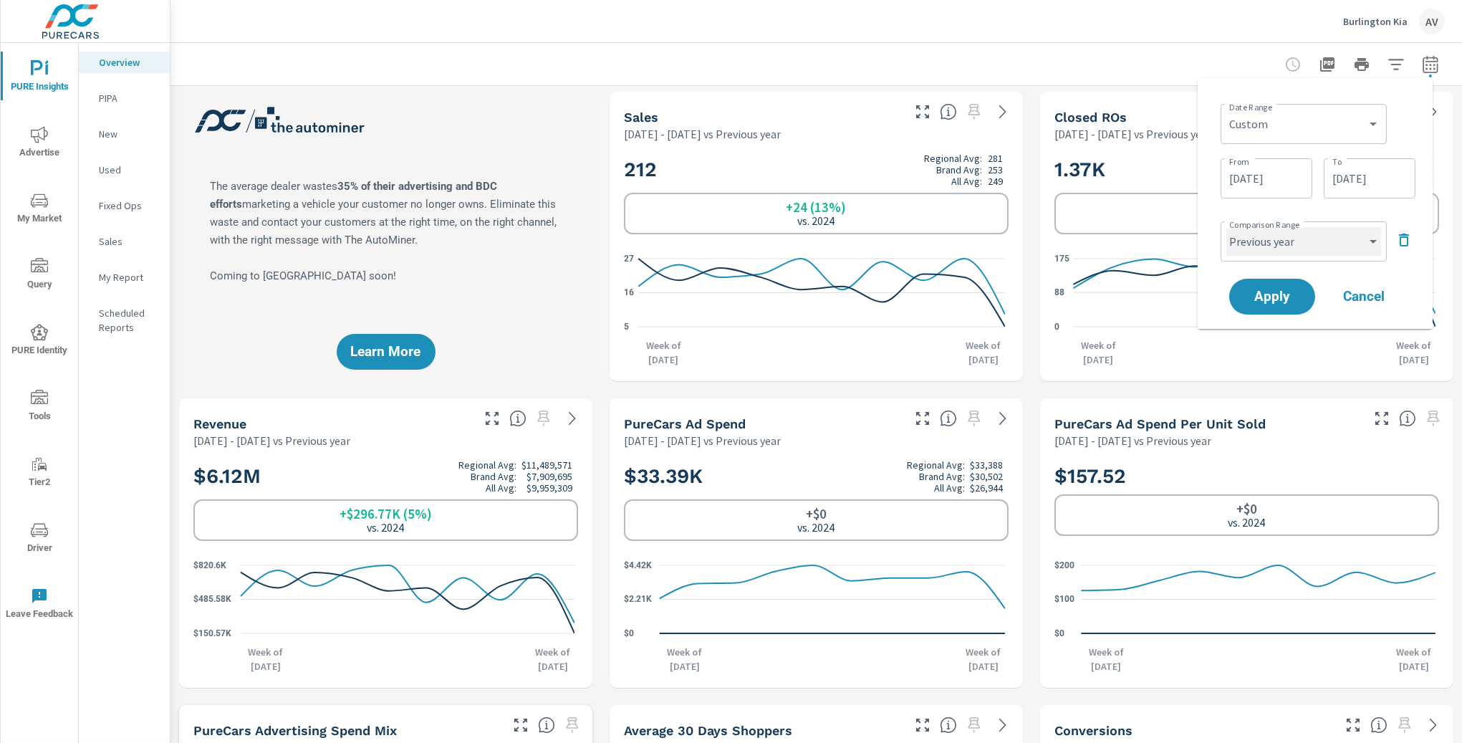
click at [1290, 241] on select "Custom Previous period Previous month Previous year" at bounding box center [1303, 241] width 155 height 29
click at [1226, 227] on select "Custom Previous period Previous month Previous year" at bounding box center [1303, 241] width 155 height 29
select select "custom"
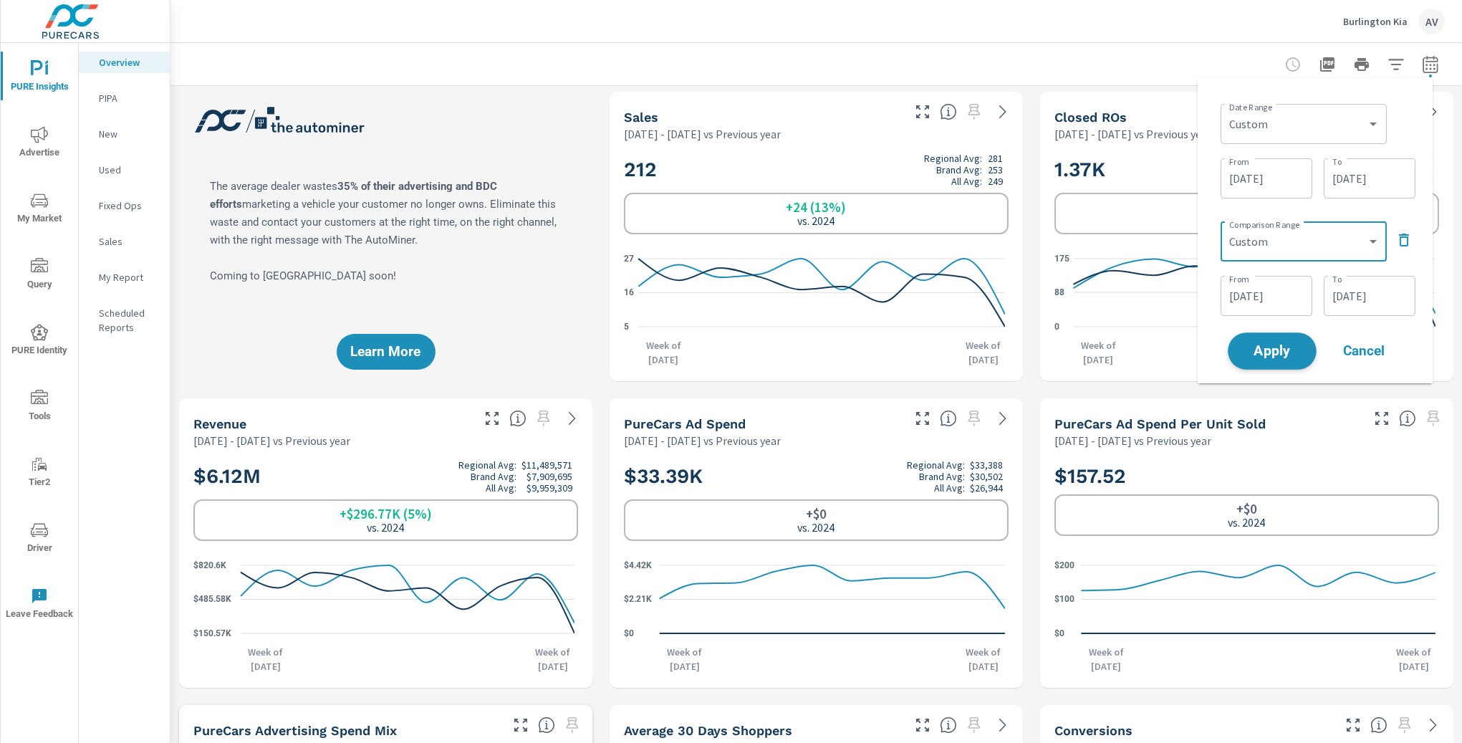
click at [1271, 345] on span "Apply" at bounding box center [1272, 352] width 59 height 14
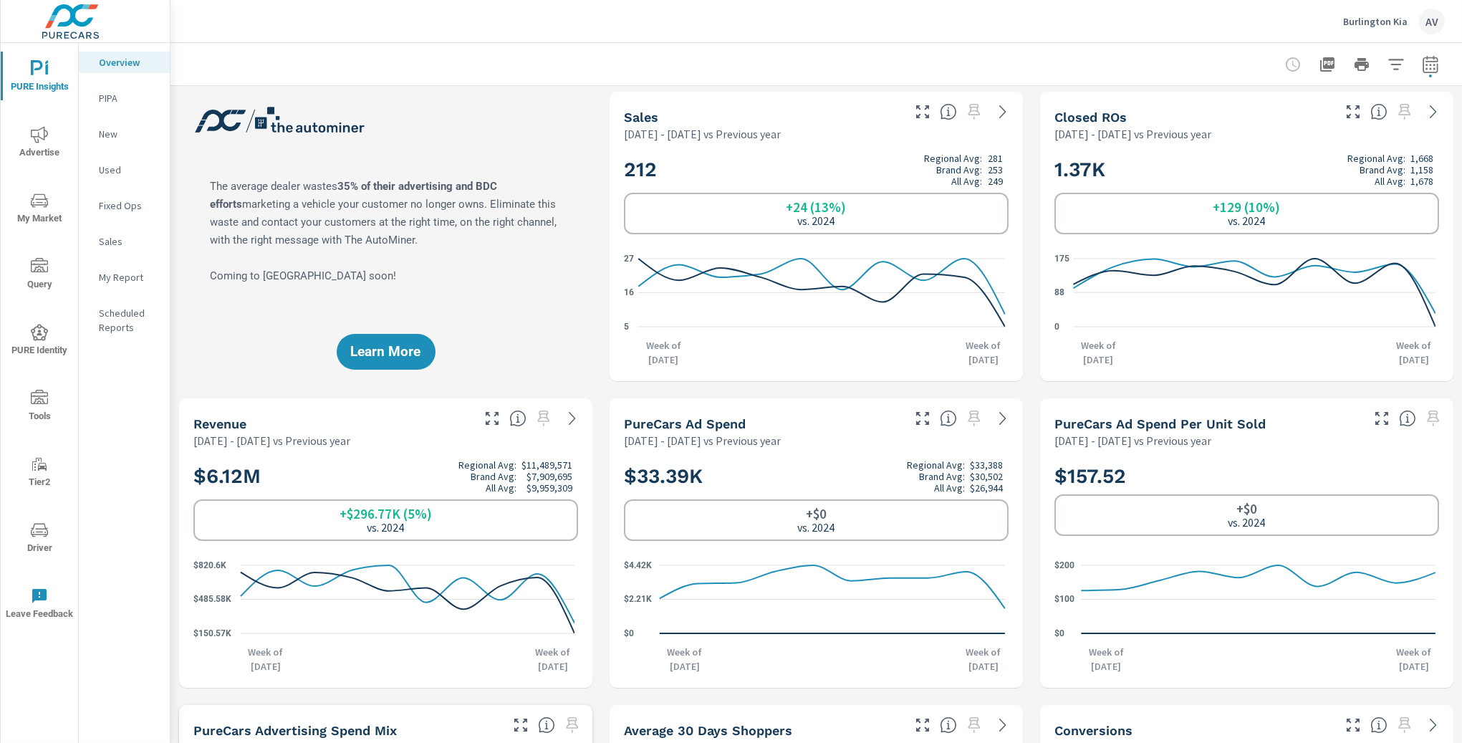
click at [536, 152] on div "Learn More" at bounding box center [385, 236] width 413 height 289
click at [583, 245] on div "Learn More" at bounding box center [385, 236] width 413 height 289
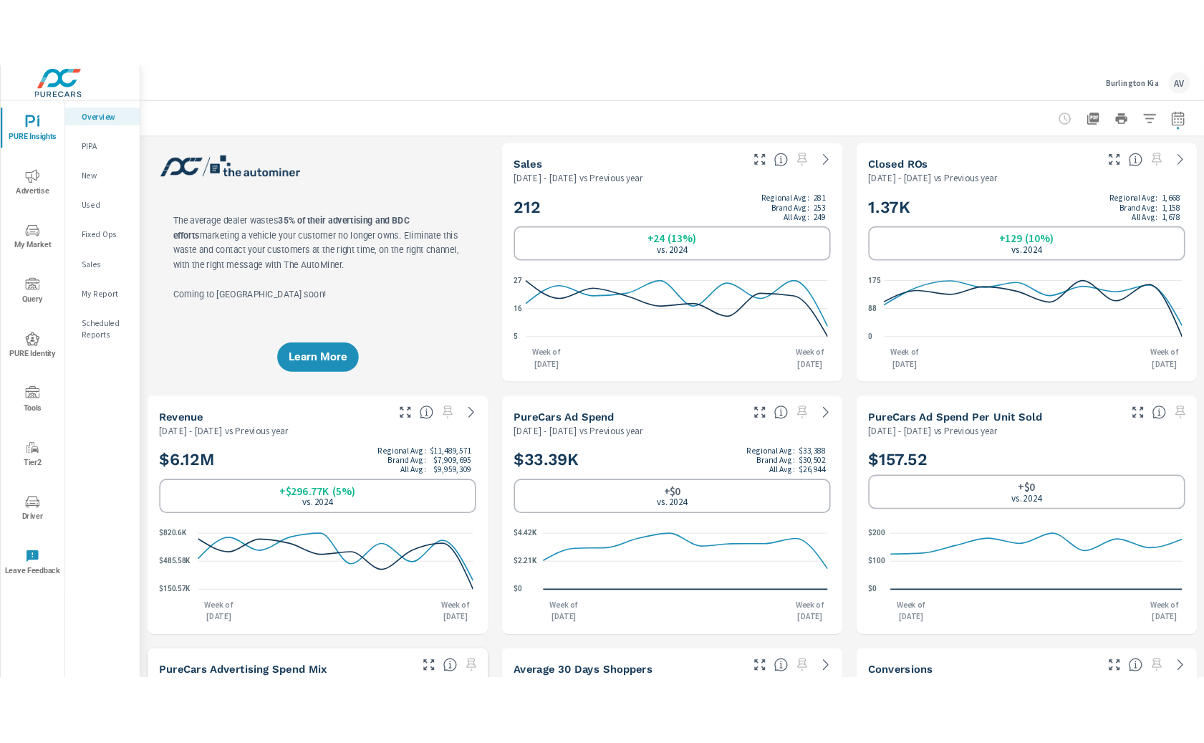
scroll to position [1, 0]
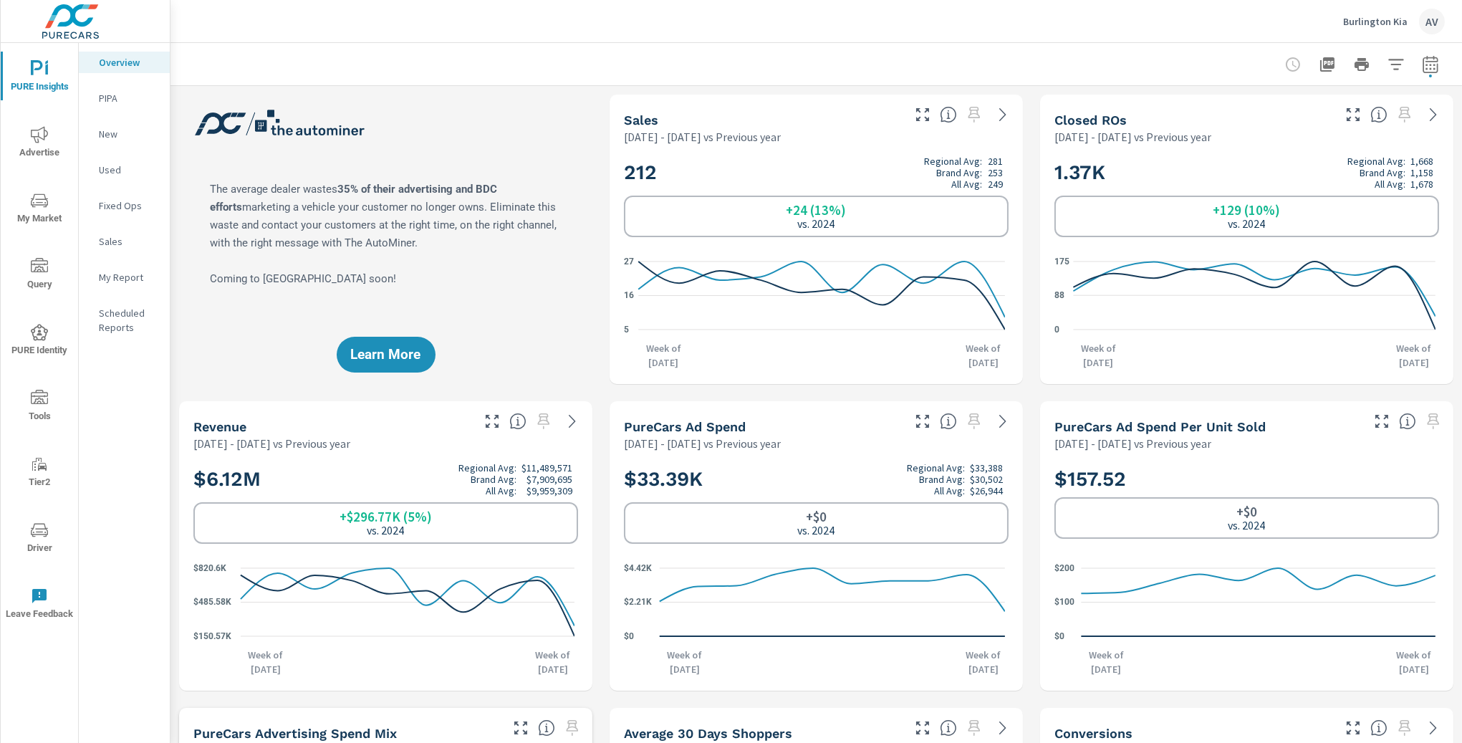
click at [537, 274] on div "Learn More" at bounding box center [385, 239] width 413 height 289
click at [316, 99] on div "Learn More" at bounding box center [385, 239] width 413 height 289
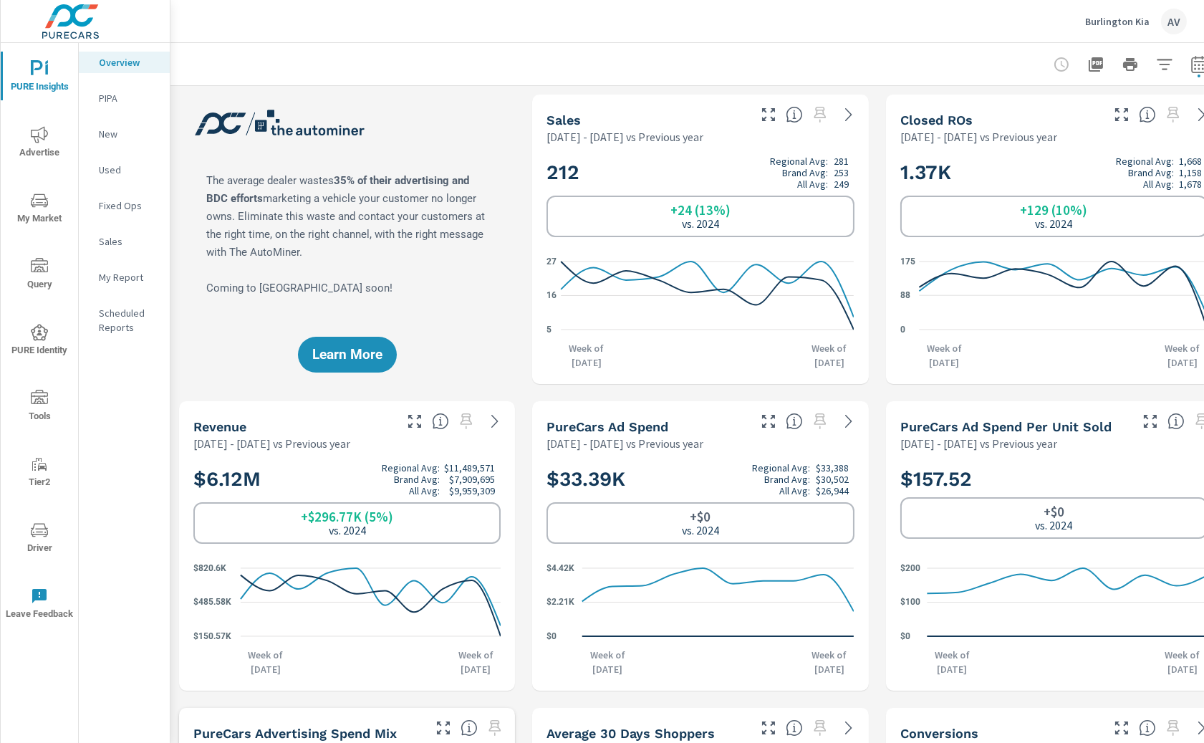
click at [110, 142] on div "New" at bounding box center [124, 133] width 91 height 21
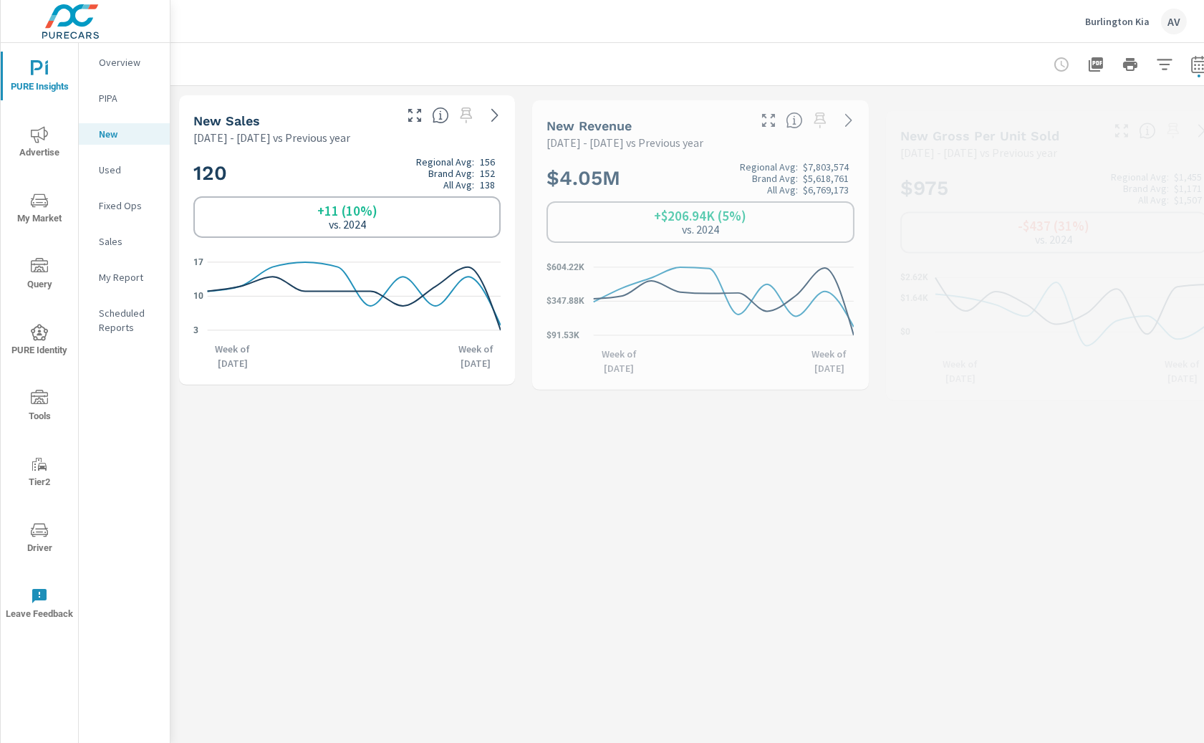
scroll to position [1, 0]
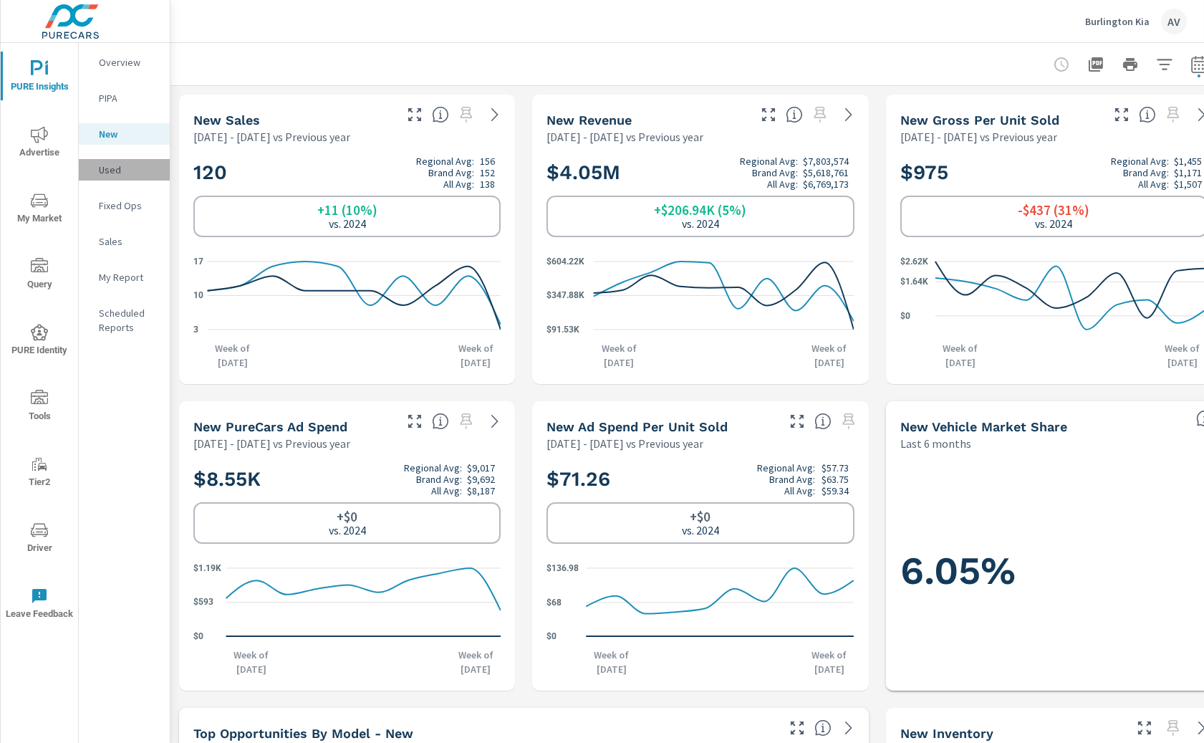
click at [107, 170] on p "Used" at bounding box center [128, 170] width 59 height 14
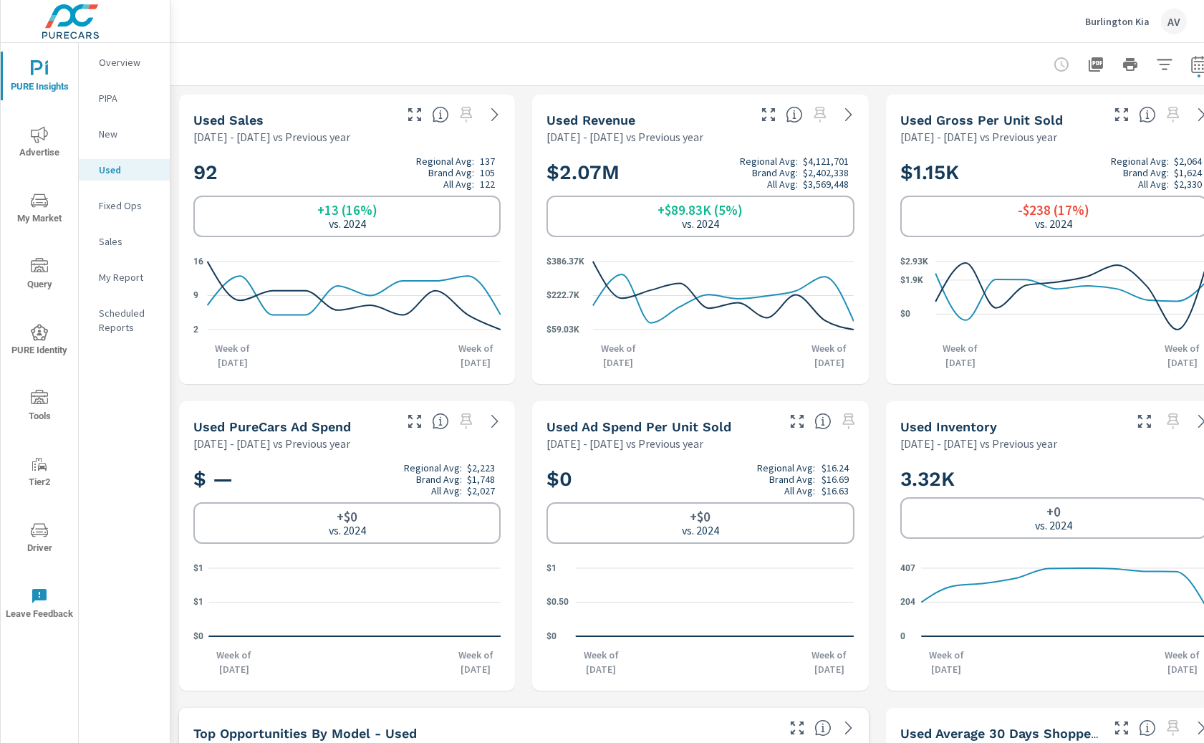
click at [130, 59] on p "Overview" at bounding box center [128, 62] width 59 height 14
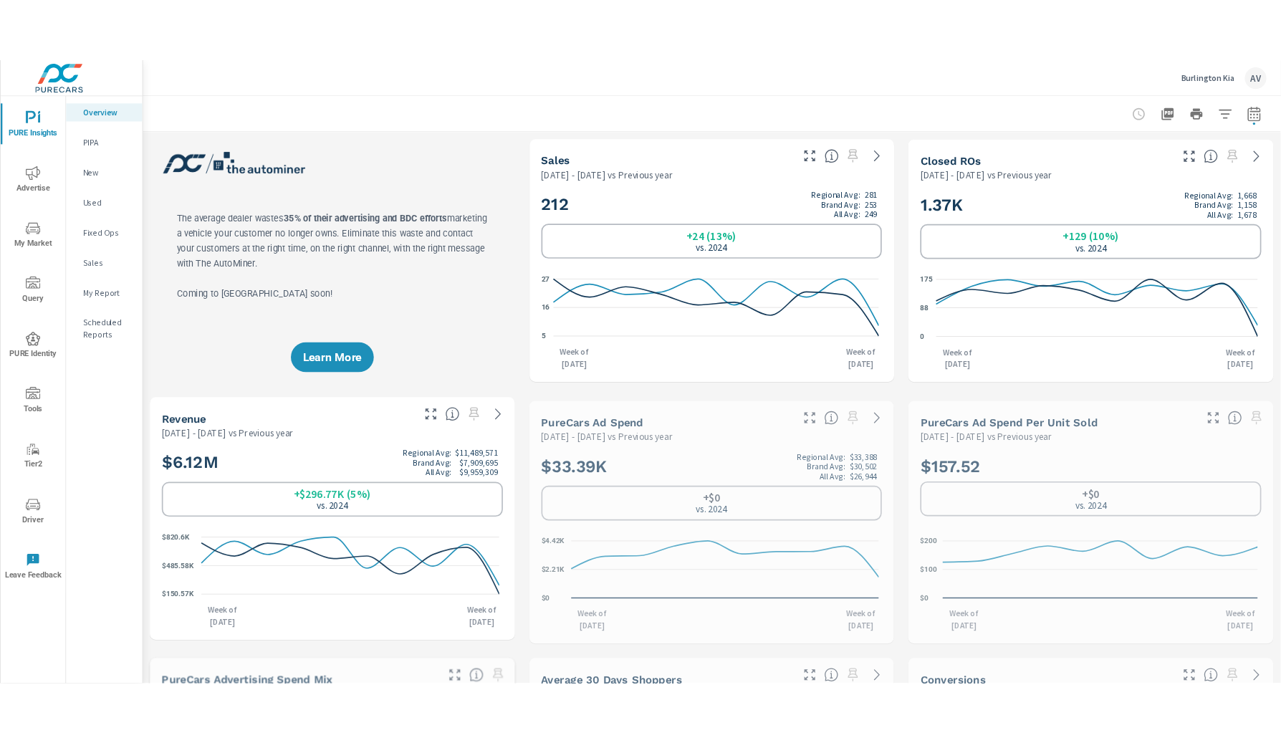
scroll to position [1, 0]
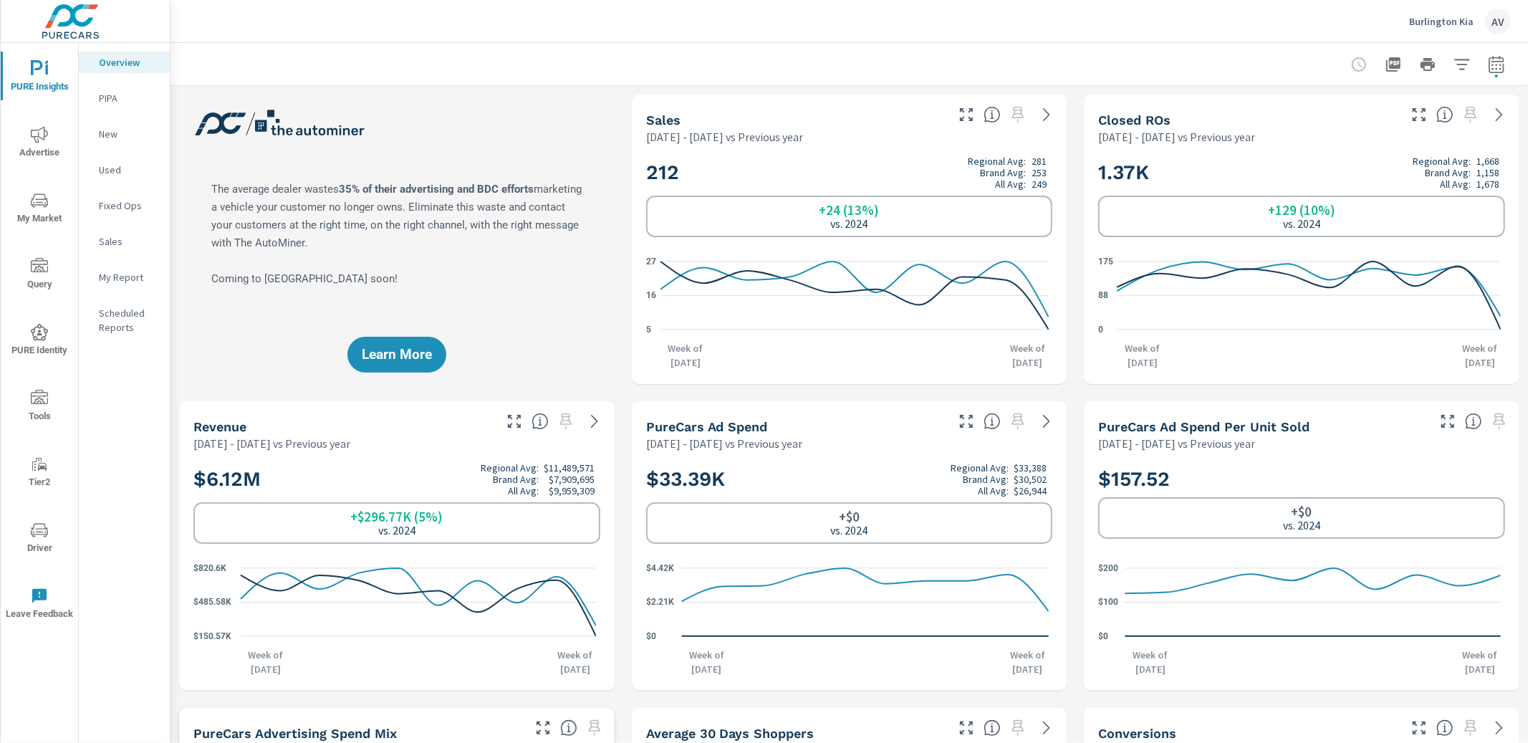
click at [581, 138] on div "Learn More" at bounding box center [396, 239] width 435 height 289
click at [1461, 62] on button "button" at bounding box center [1496, 64] width 29 height 29
select select "Previous year"
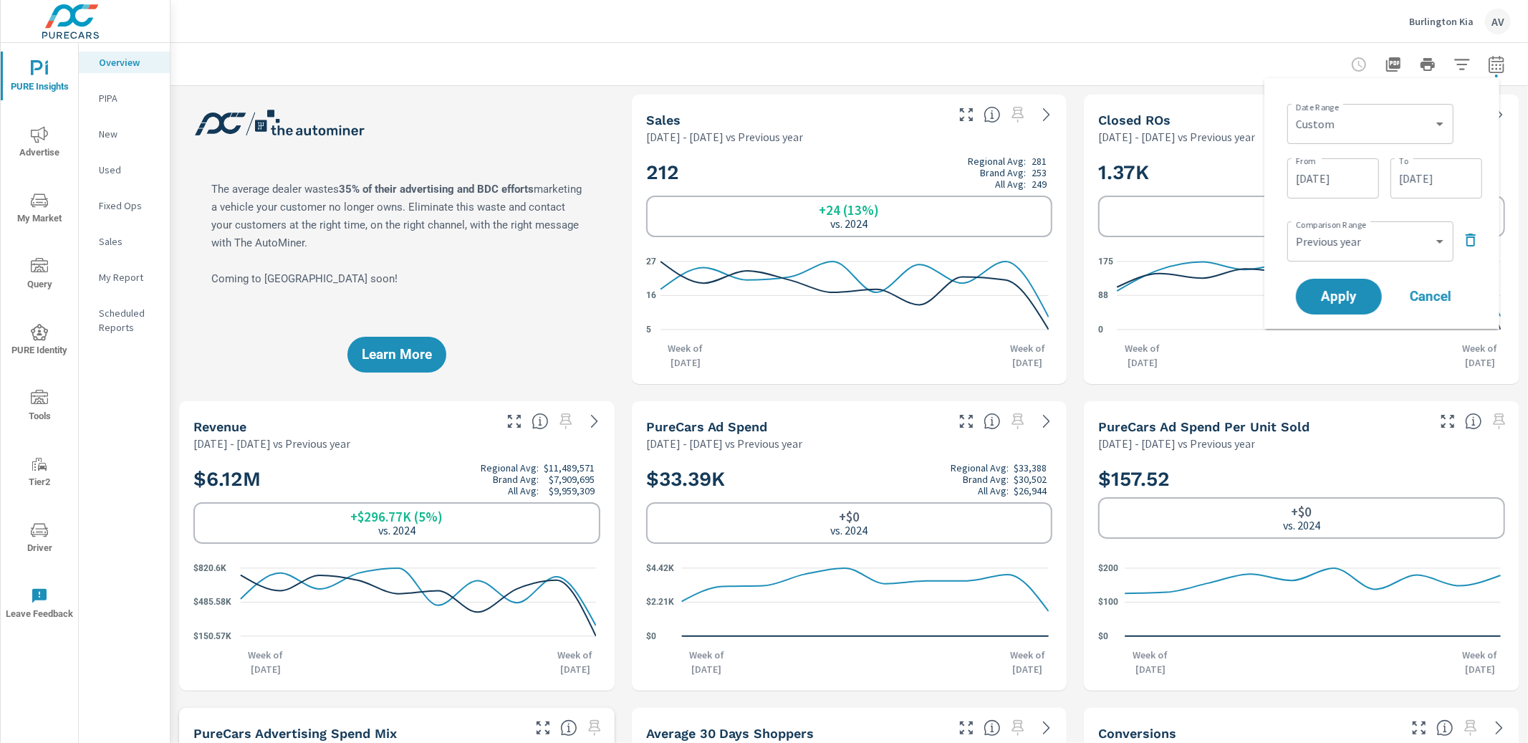
click at [1330, 179] on input "[DATE]" at bounding box center [1333, 178] width 80 height 29
click at [1162, 216] on button "button" at bounding box center [1157, 217] width 17 height 17
click at [1153, 267] on span "1" at bounding box center [1158, 271] width 32 height 19
type input "[DATE]"
click at [1461, 98] on div "Date Range Custom [DATE] Last week Last 7 days Last 14 days Last 30 days Last 4…" at bounding box center [1384, 122] width 195 height 49
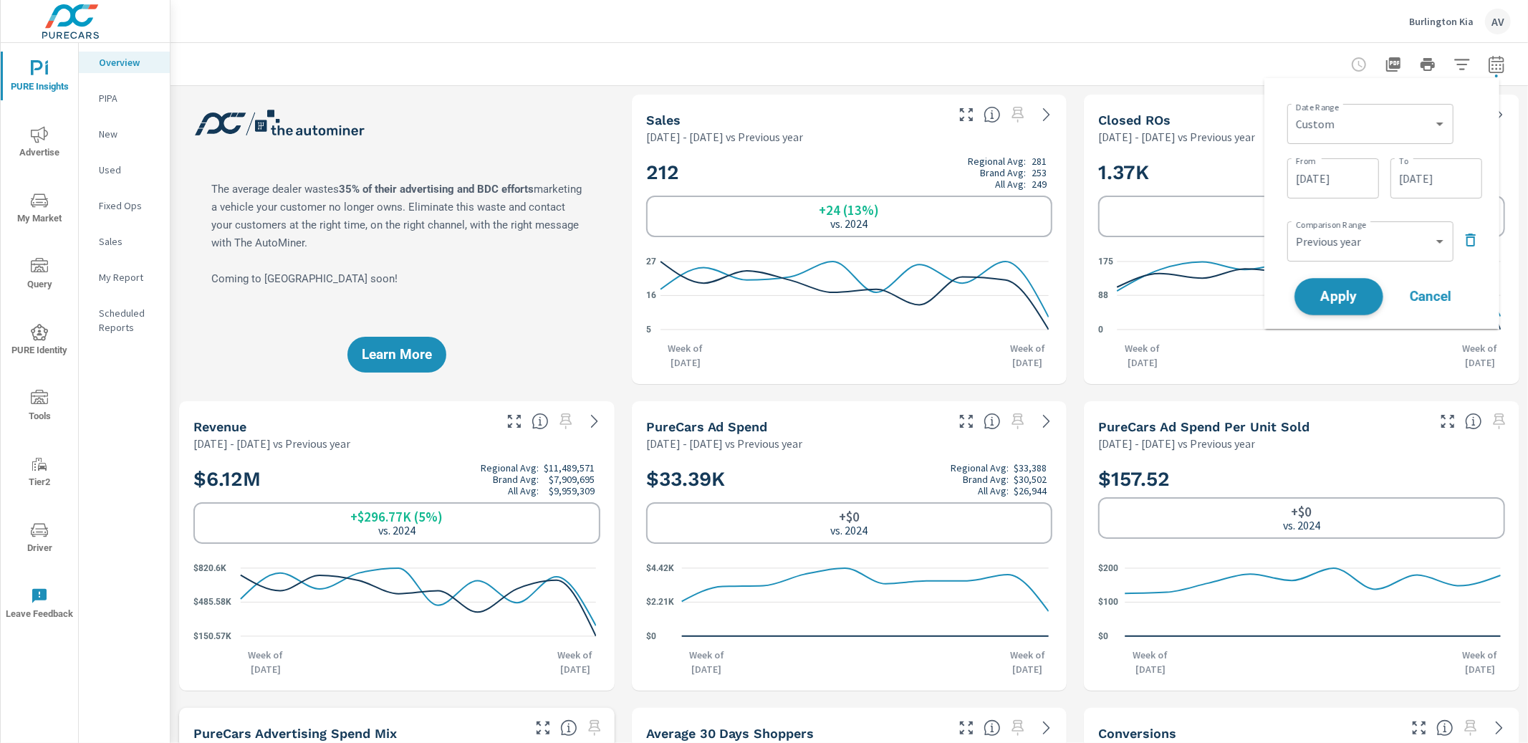
click at [1314, 290] on span "Apply" at bounding box center [1338, 297] width 59 height 14
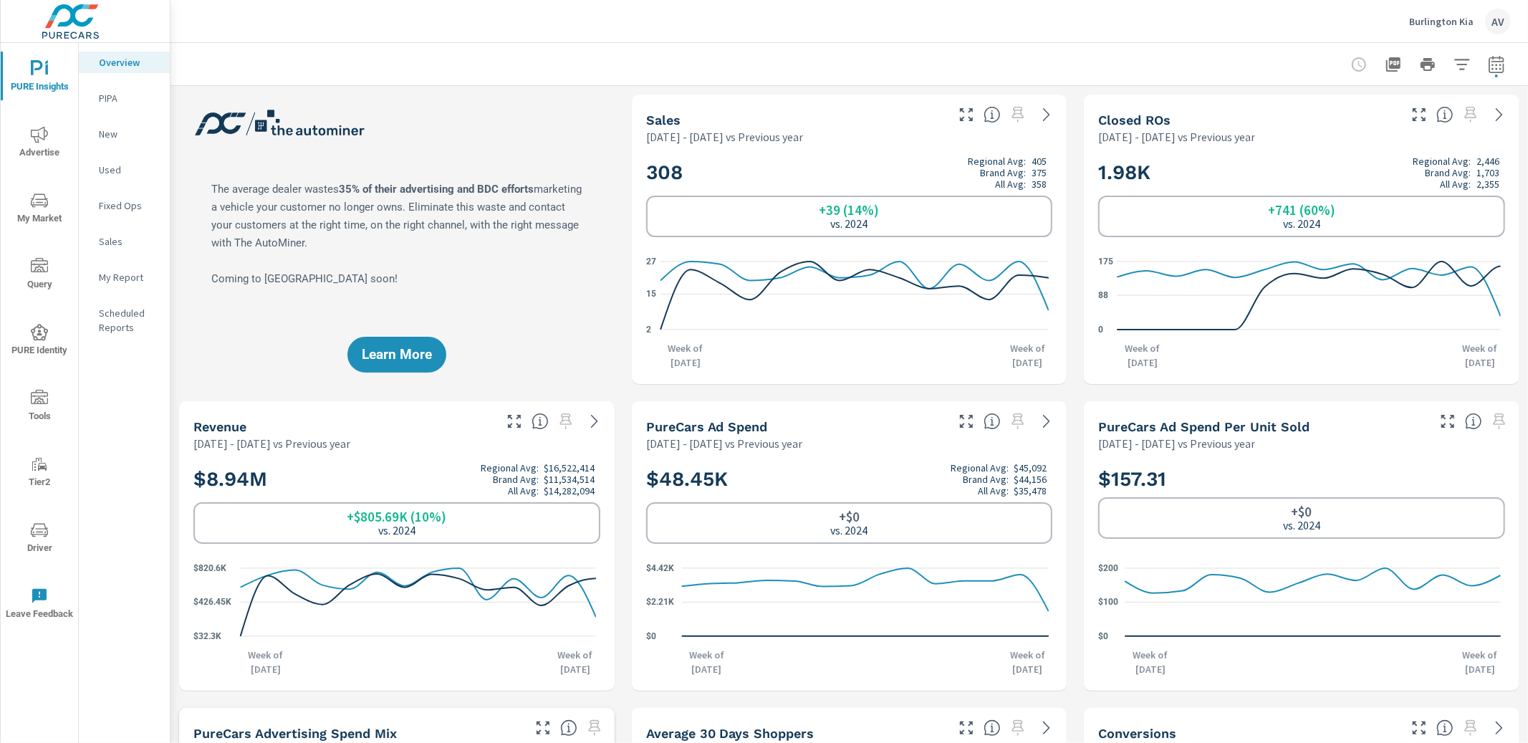
click at [1238, 105] on div "Closed ROs Jun 01, 2025 - Sep 02, 2025 vs Previous year" at bounding box center [1243, 120] width 318 height 51
click at [1461, 59] on icon "button" at bounding box center [1496, 64] width 17 height 17
select select "Previous year"
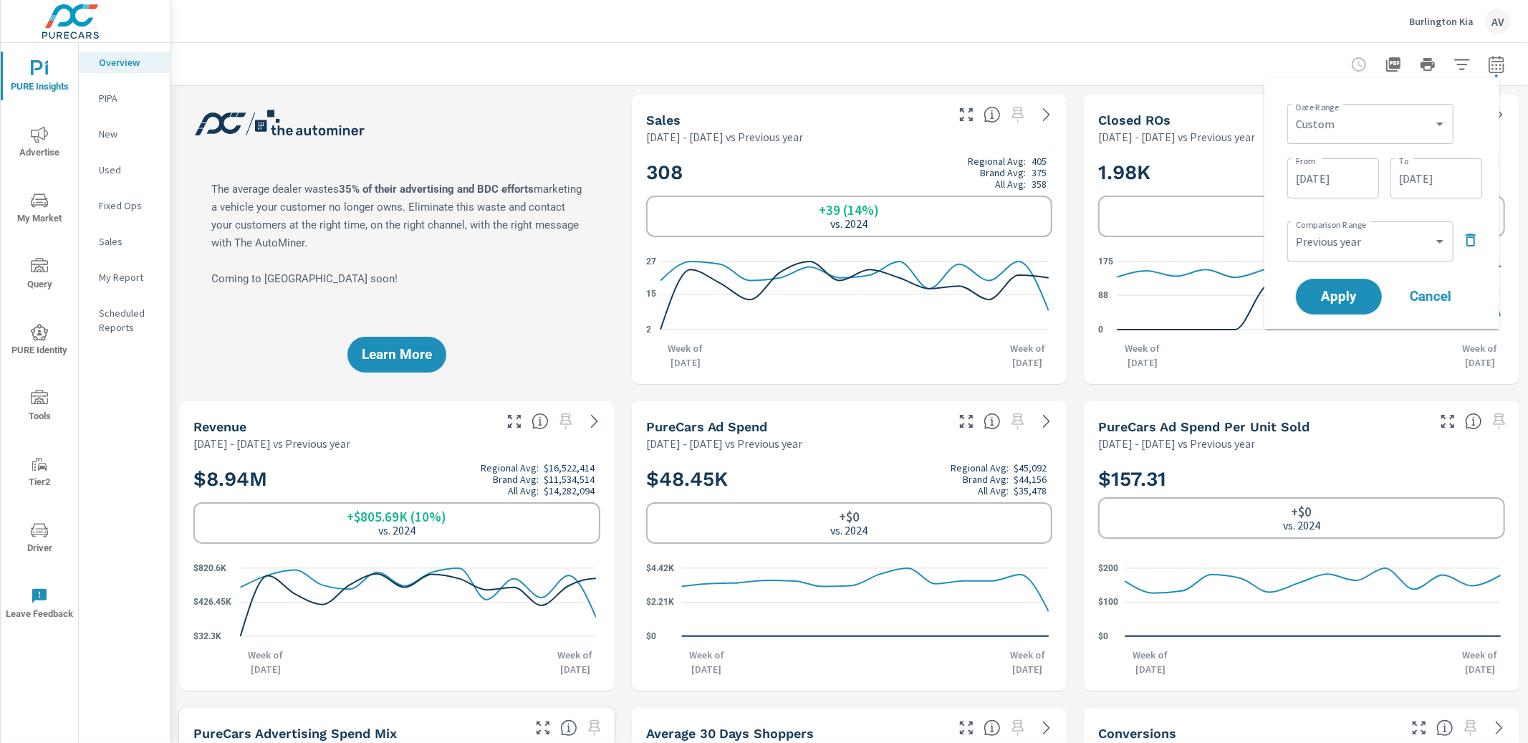
click at [1195, 140] on p "Jun 01, 2025 - Sep 02, 2025 vs Previous year" at bounding box center [1176, 136] width 157 height 17
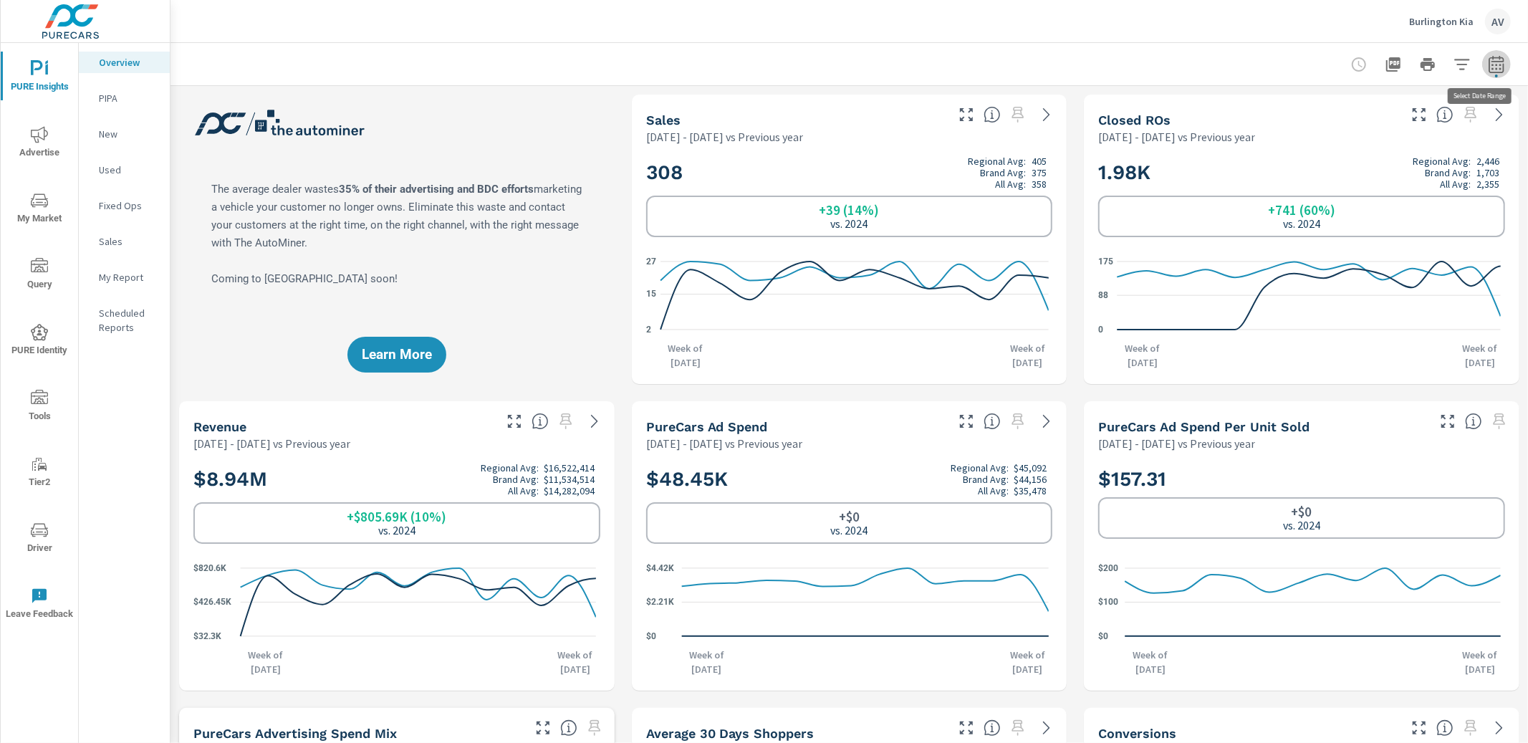
click at [1461, 69] on icon "button" at bounding box center [1496, 64] width 17 height 17
select select "Previous year"
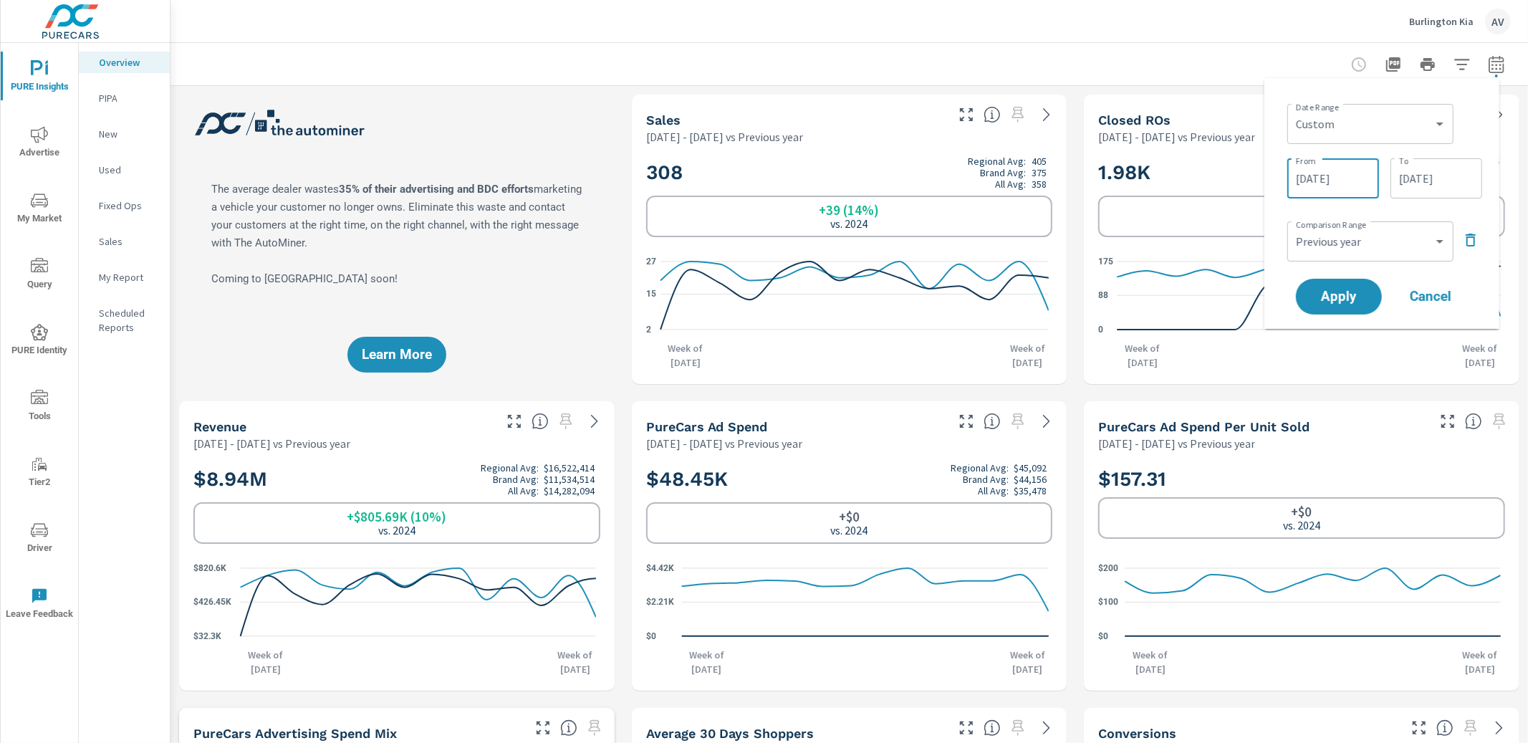
click at [1343, 186] on input "[DATE]" at bounding box center [1333, 178] width 80 height 29
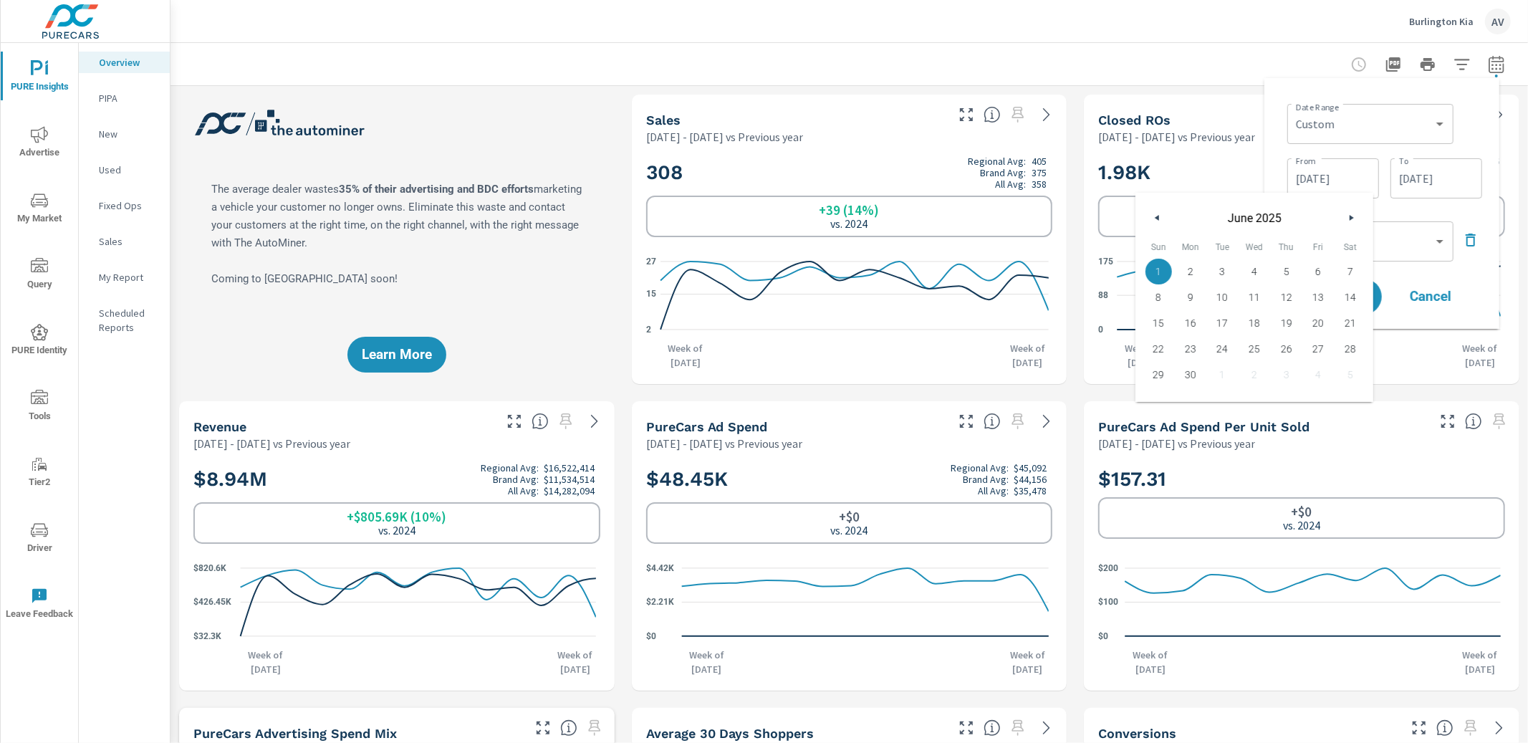
click at [1353, 216] on icon "button" at bounding box center [1352, 218] width 7 height 6
click at [1214, 274] on span "1" at bounding box center [1222, 271] width 32 height 19
type input "[DATE]"
click at [1435, 89] on div "Date Range Custom Yesterday Last week Last 7 days Last 14 days Last 30 days Las…" at bounding box center [1381, 203] width 235 height 251
drag, startPoint x: 1362, startPoint y: 294, endPoint x: 1354, endPoint y: 298, distance: 8.0
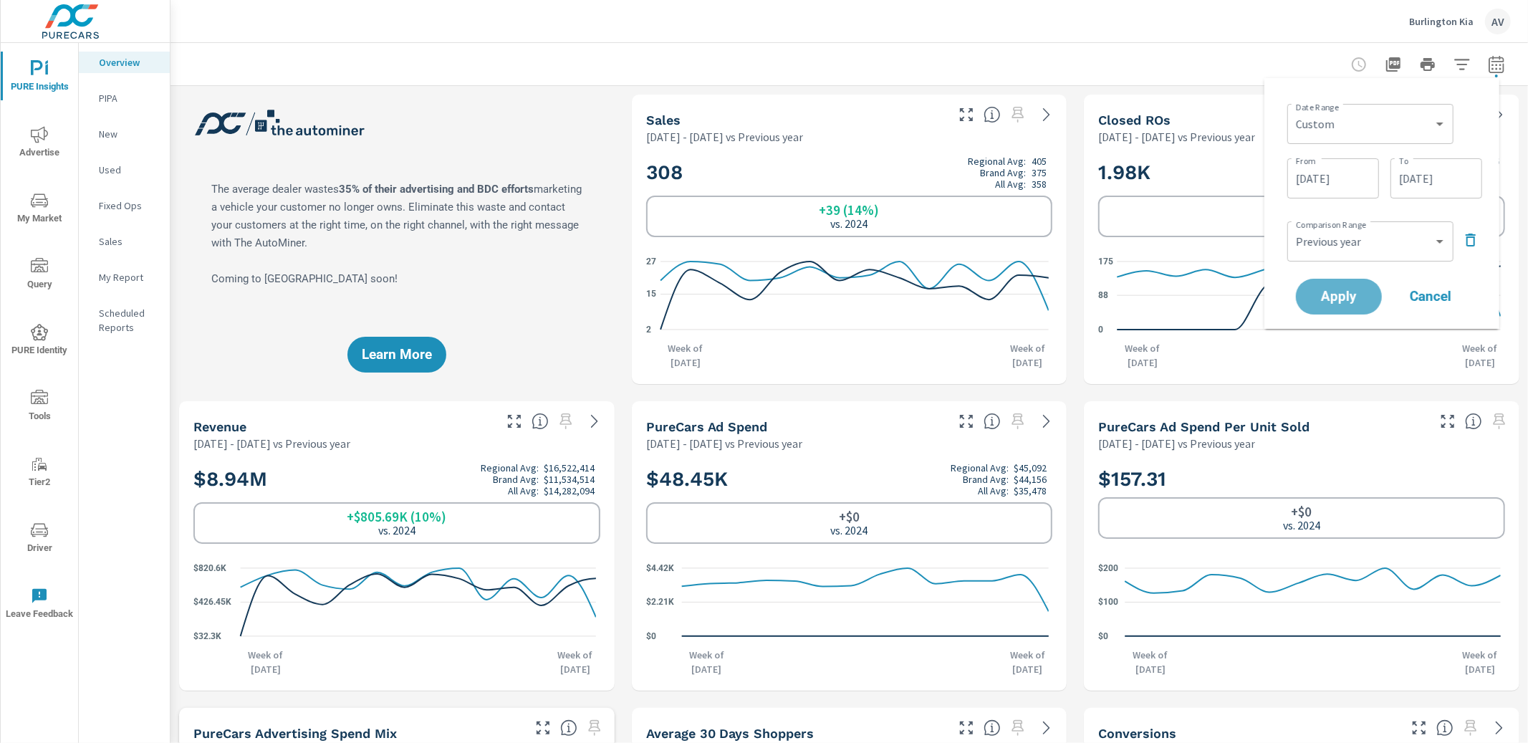
click at [1362, 294] on span "Apply" at bounding box center [1338, 296] width 57 height 13
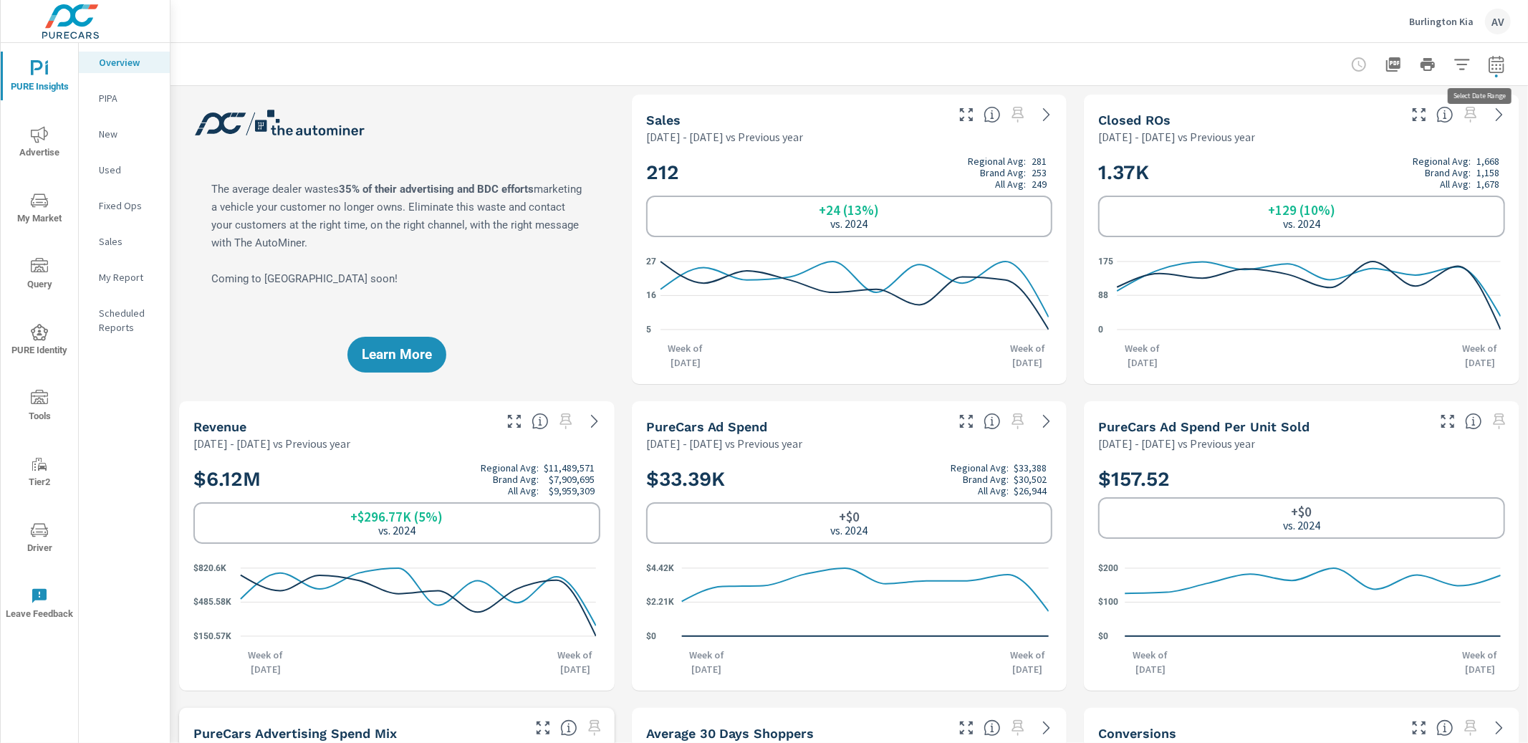
click at [1461, 67] on icon "button" at bounding box center [1496, 64] width 17 height 17
select select "Previous year"
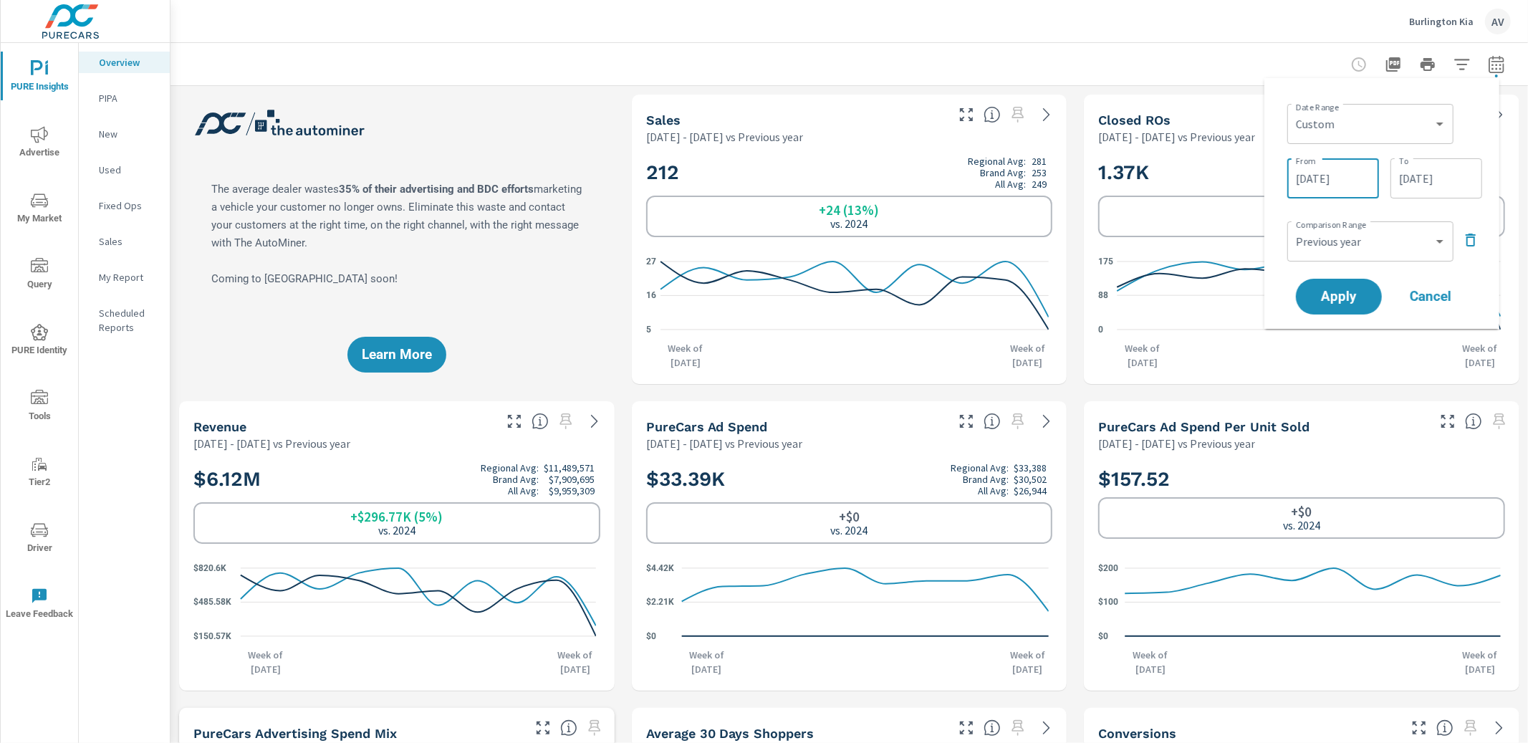
click at [1343, 183] on input "[DATE]" at bounding box center [1333, 178] width 80 height 29
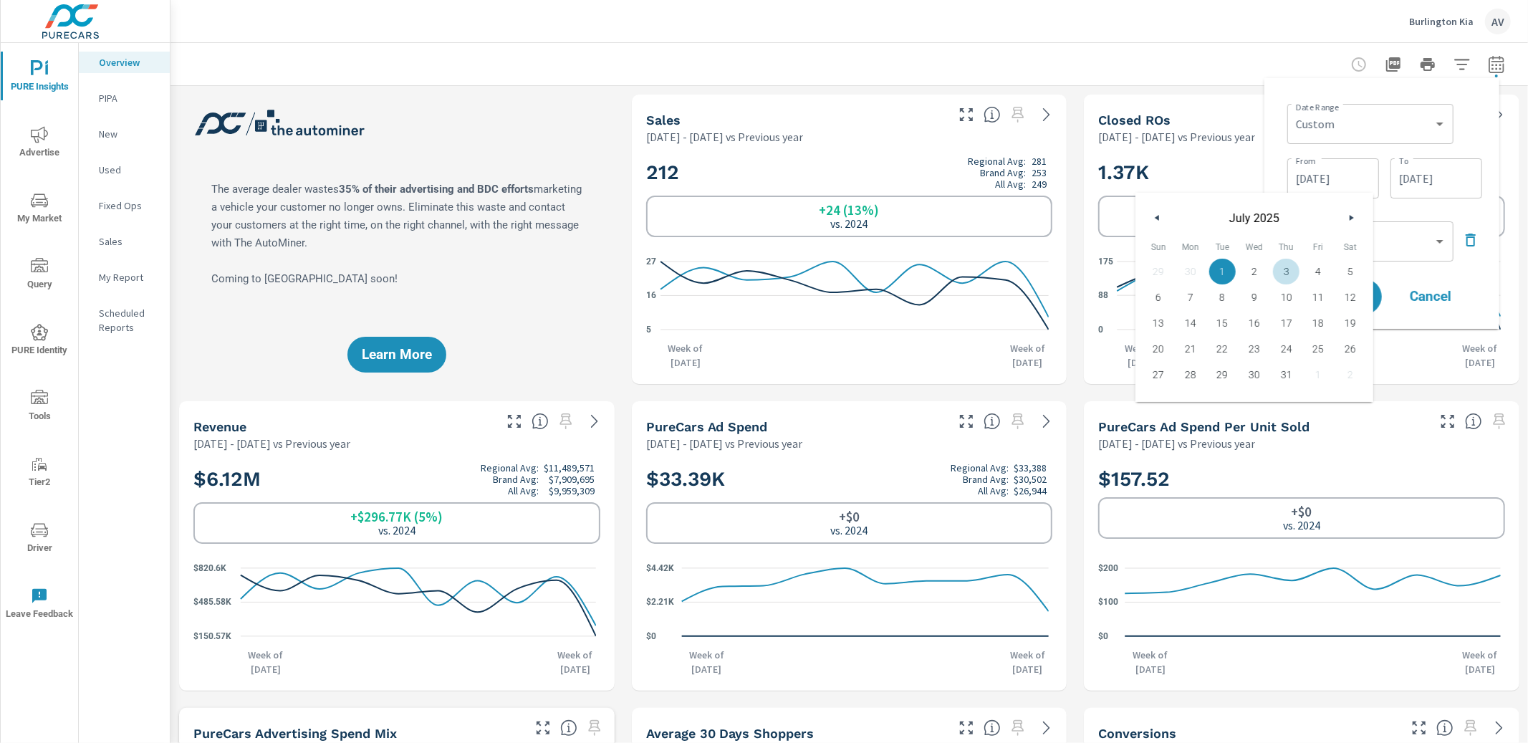
click at [1349, 221] on button "button" at bounding box center [1350, 217] width 17 height 17
click at [1321, 269] on span "1" at bounding box center [1318, 271] width 32 height 19
type input "[DATE]"
click at [1461, 108] on div "Date Range Custom [DATE] Last week Last 7 days Last 14 days Last 30 days Last 4…" at bounding box center [1384, 122] width 195 height 49
click at [1354, 290] on span "Apply" at bounding box center [1338, 297] width 59 height 14
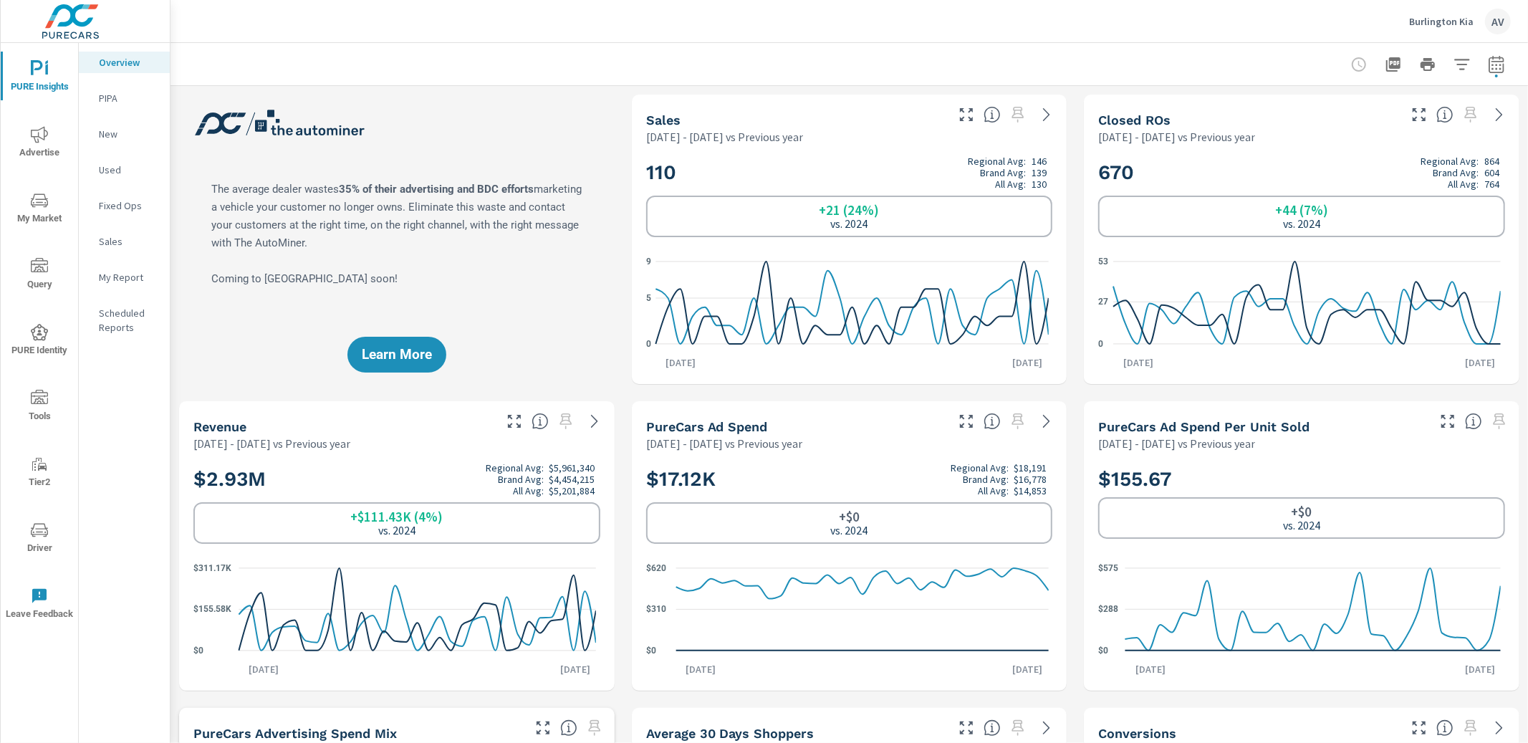
click at [595, 138] on div "Learn More" at bounding box center [396, 239] width 435 height 289
click at [1461, 52] on button "button" at bounding box center [1496, 64] width 29 height 29
select select "Previous year"
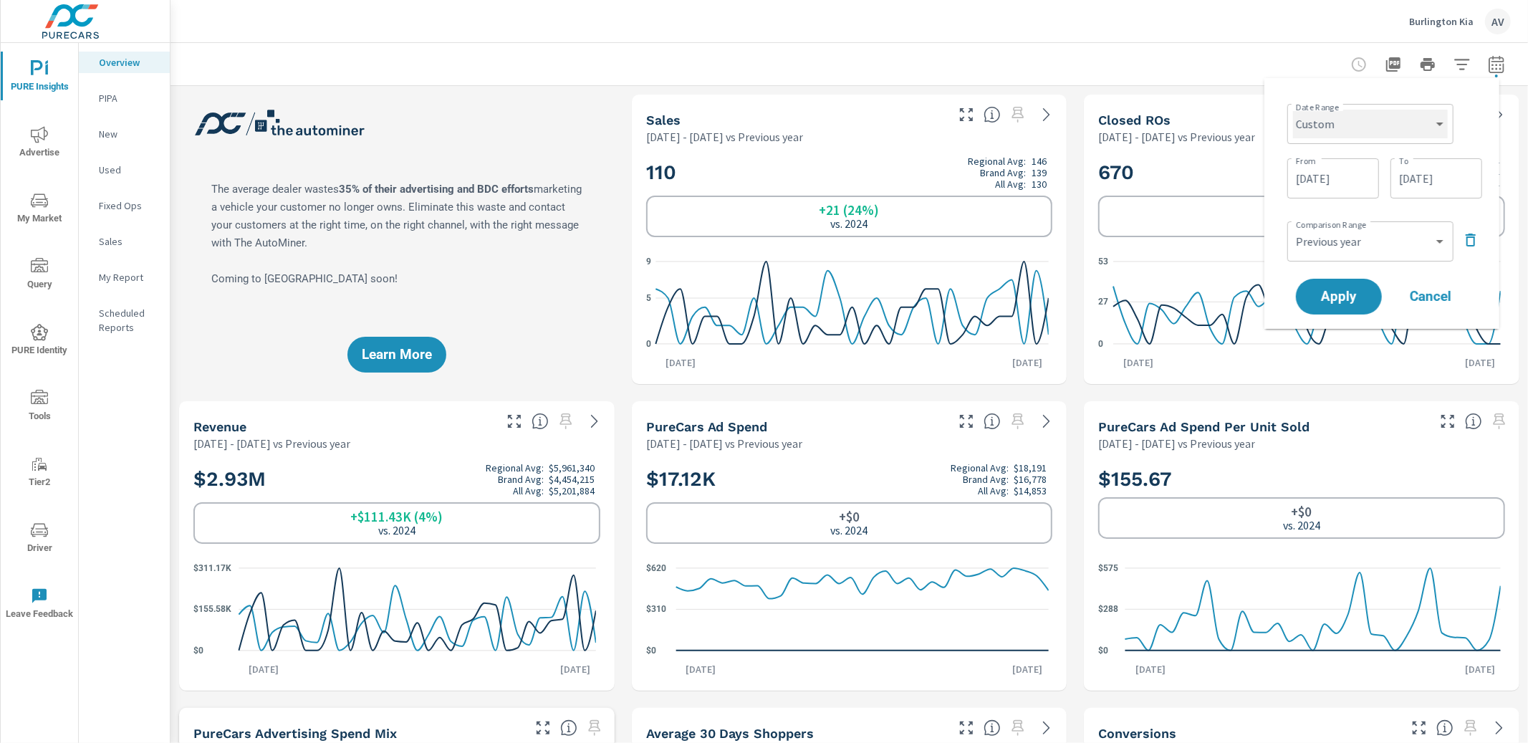
click at [1353, 127] on select "Custom Yesterday Last week Last 7 days Last 14 days Last 30 days Last 45 days L…" at bounding box center [1370, 124] width 155 height 29
click at [1330, 176] on input "[DATE]" at bounding box center [1333, 178] width 80 height 29
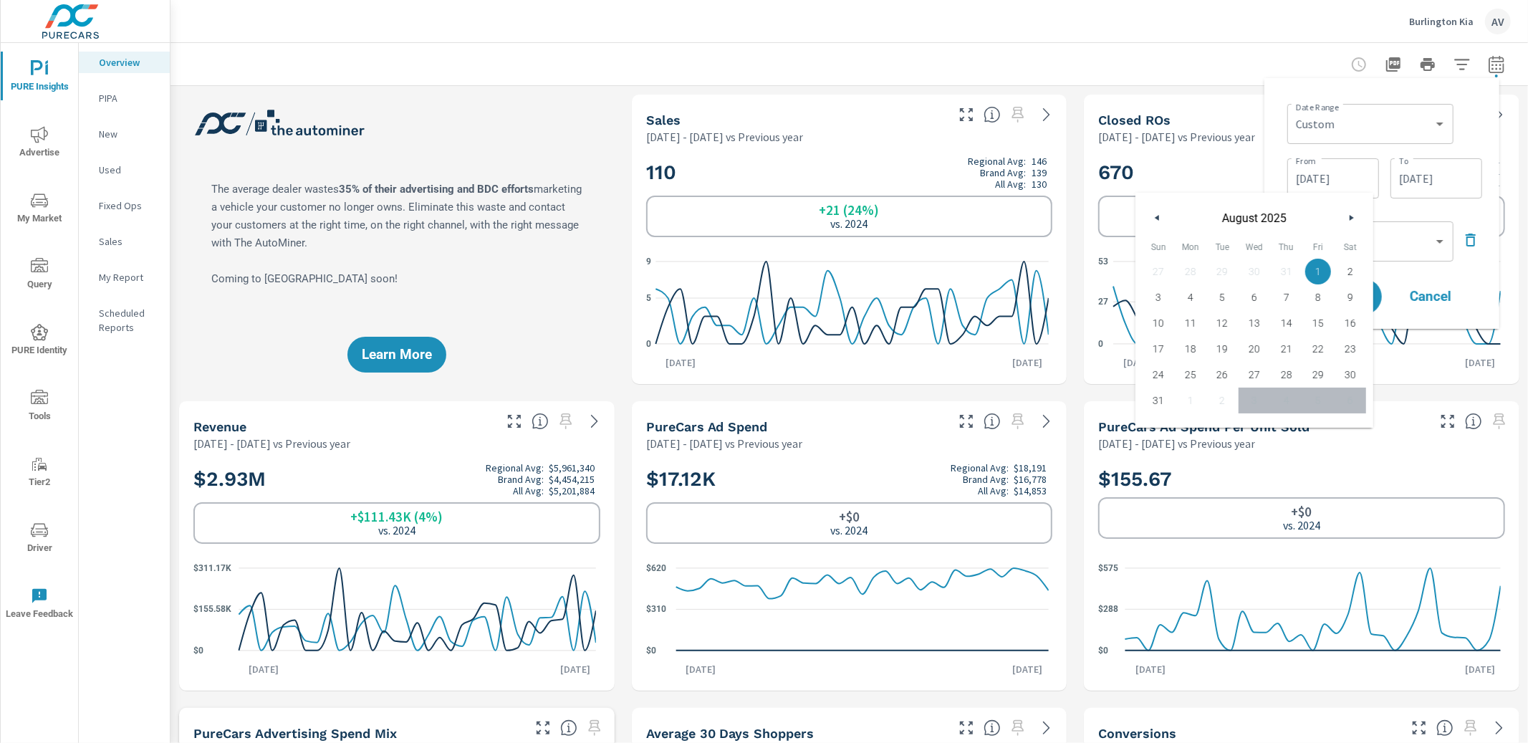
click at [1161, 217] on button "button" at bounding box center [1157, 217] width 17 height 17
click at [1161, 269] on span "1" at bounding box center [1158, 271] width 32 height 19
type input "[DATE]"
click at [1461, 129] on div "Date Range Custom [DATE] Last week Last 7 days Last 14 days Last 30 days Last 4…" at bounding box center [1384, 122] width 195 height 49
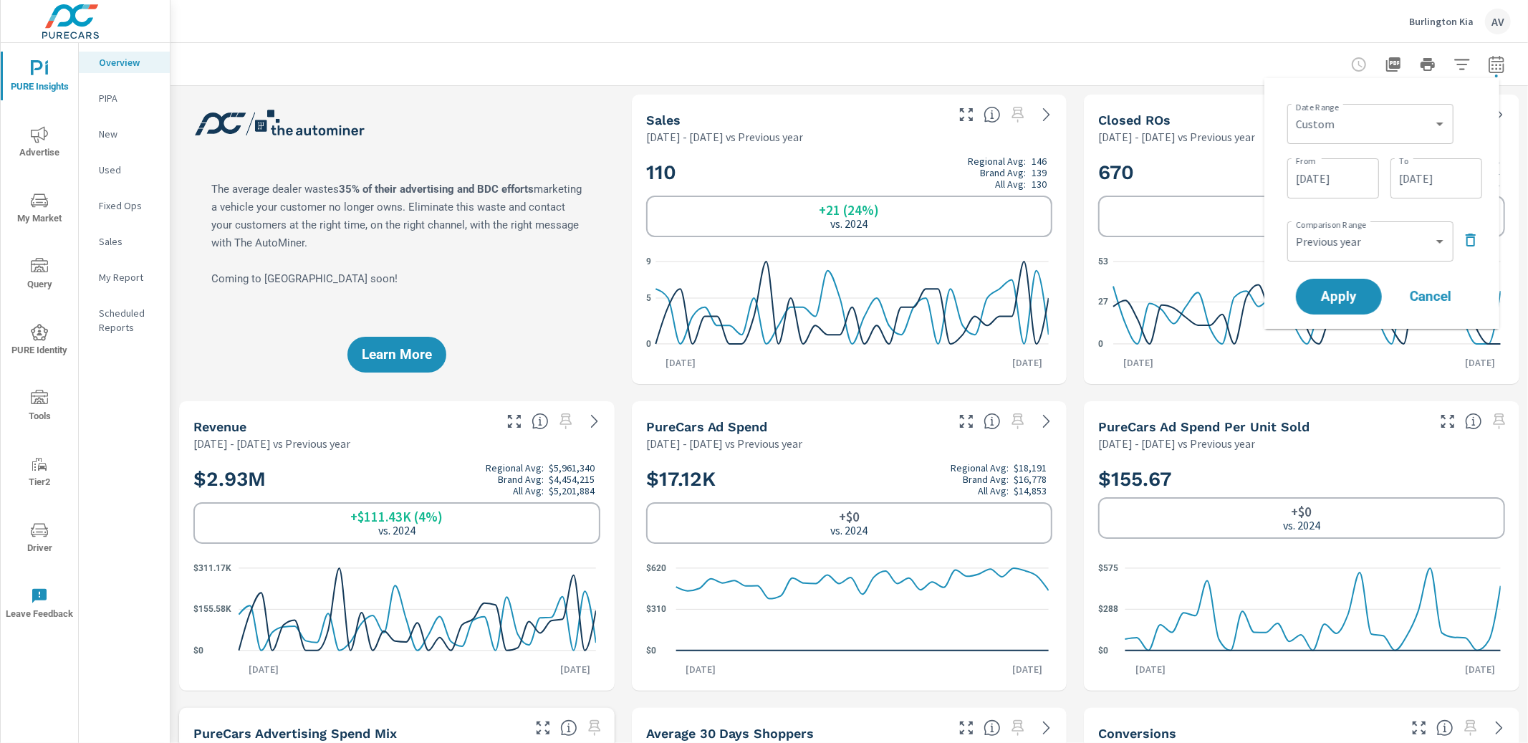
click at [1324, 297] on span "Apply" at bounding box center [1338, 296] width 57 height 13
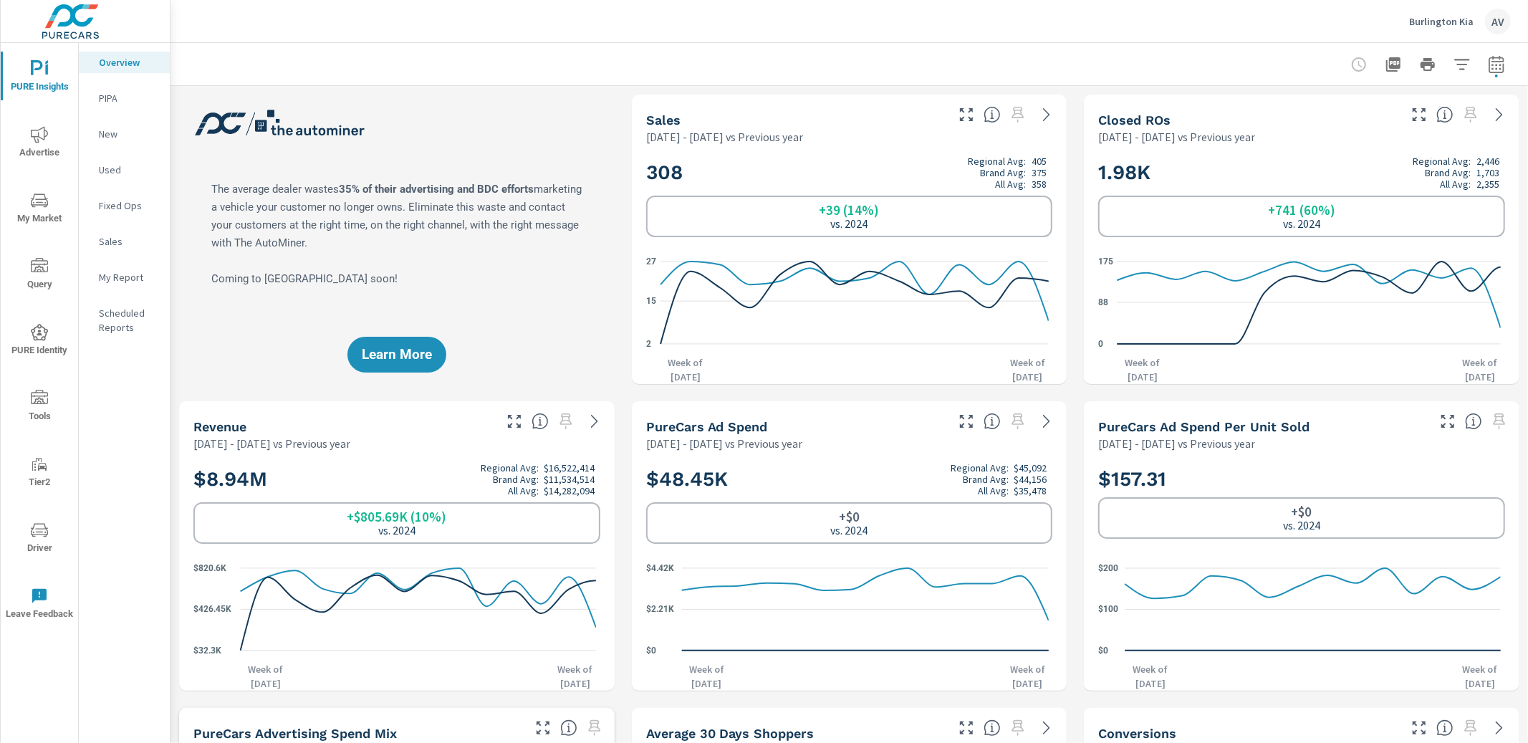
click at [1461, 64] on icon "button" at bounding box center [1496, 64] width 17 height 17
select select "Previous year"
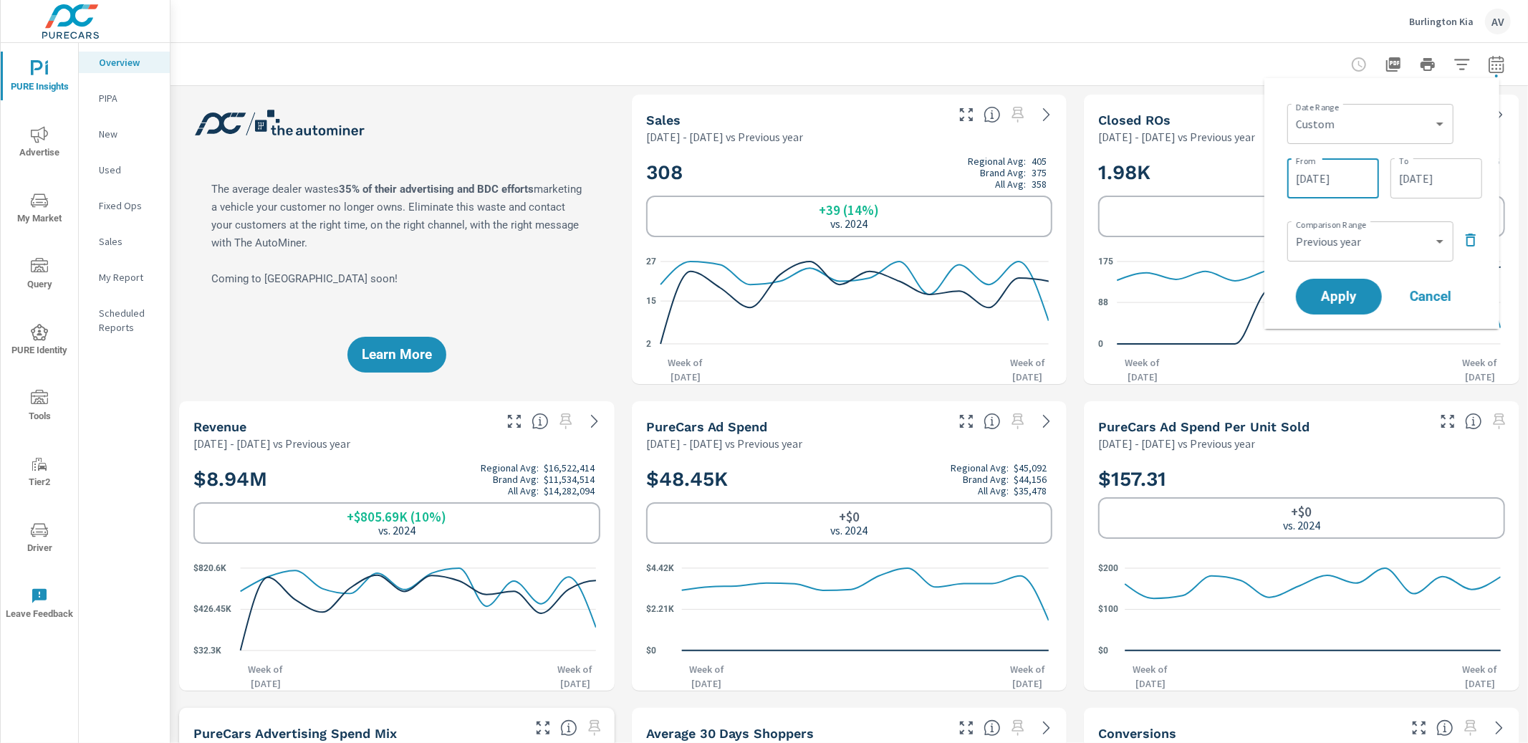
click at [1336, 179] on input "[DATE]" at bounding box center [1333, 178] width 80 height 29
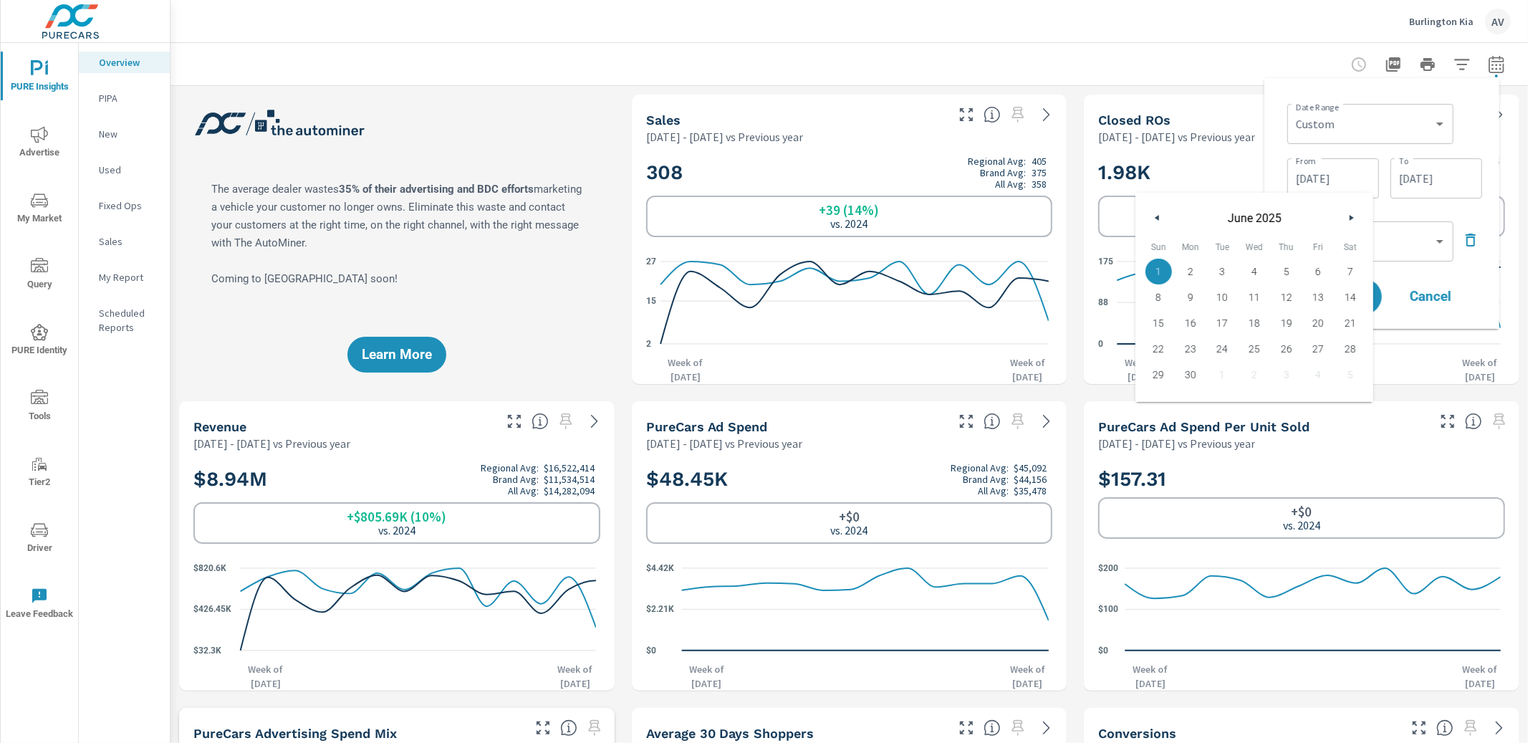
click at [1354, 221] on button "button" at bounding box center [1350, 217] width 17 height 17
click at [1220, 269] on span "1" at bounding box center [1222, 271] width 32 height 19
type input "[DATE]"
click at [1461, 265] on div "Date Range Custom Yesterday Last week Last 7 days Last 14 days Last 30 days Las…" at bounding box center [1382, 204] width 212 height 228
click at [1354, 300] on span "Apply" at bounding box center [1338, 297] width 59 height 14
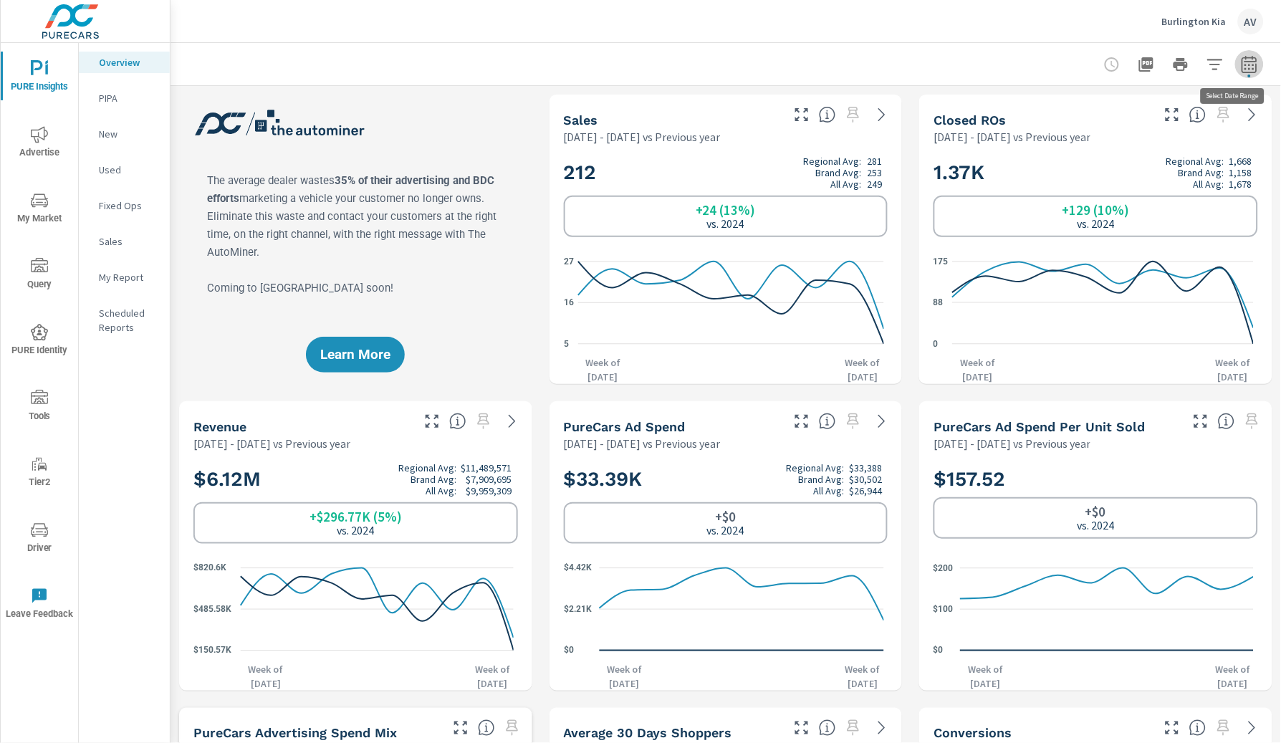
click at [1241, 65] on icon "button" at bounding box center [1249, 64] width 17 height 17
click at [1246, 74] on button "button" at bounding box center [1249, 64] width 29 height 29
click at [1243, 69] on icon "button" at bounding box center [1249, 64] width 17 height 17
click at [1244, 67] on icon "button" at bounding box center [1248, 67] width 9 height 6
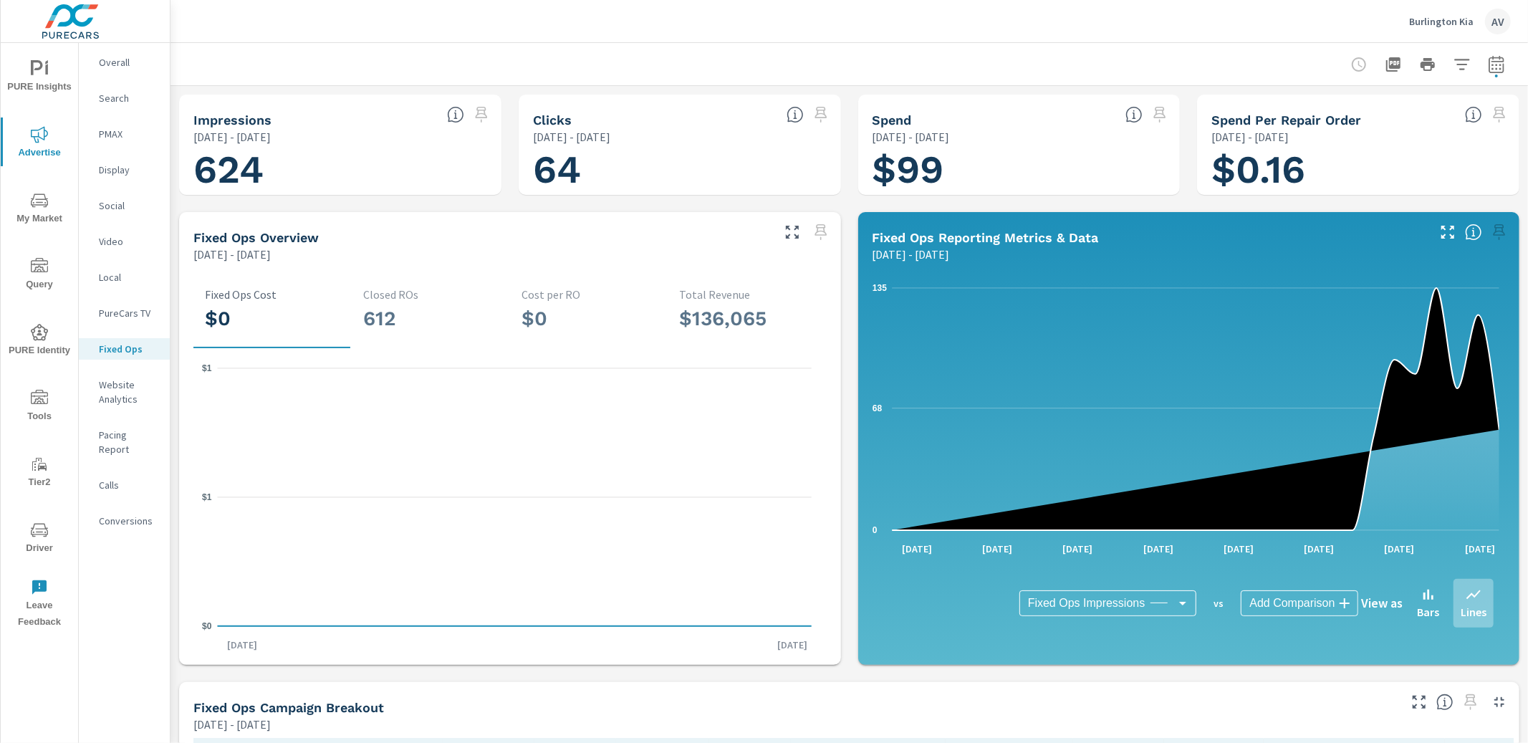
click at [1488, 68] on icon "button" at bounding box center [1496, 64] width 17 height 17
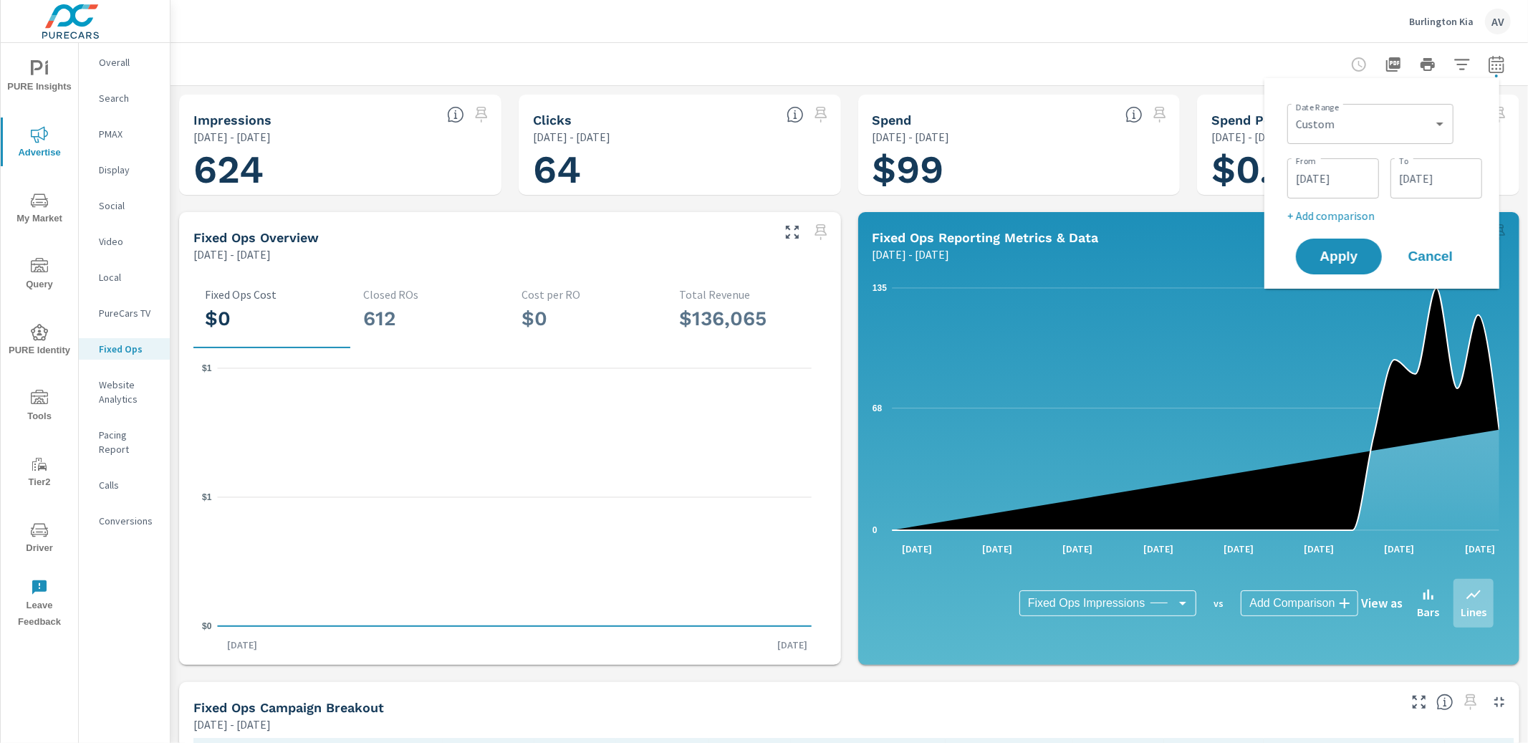
click at [1436, 177] on input "[DATE]" at bounding box center [1436, 178] width 80 height 29
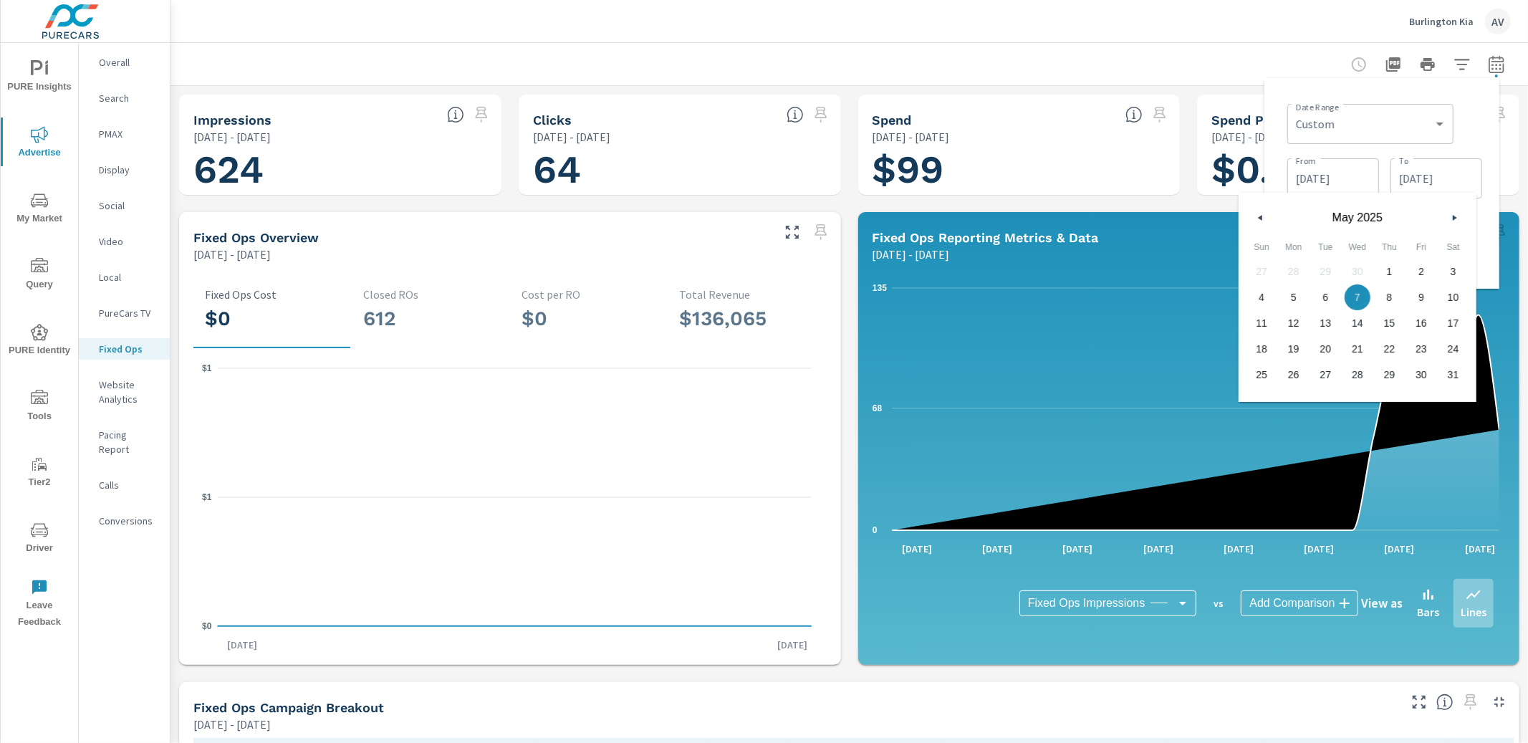
click at [848, 286] on div "Impressions [DATE] - [DATE] 624 Clicks [DATE] - [DATE] 64 Spend [DATE] - [DATE]…" at bounding box center [848, 614] width 1357 height 1057
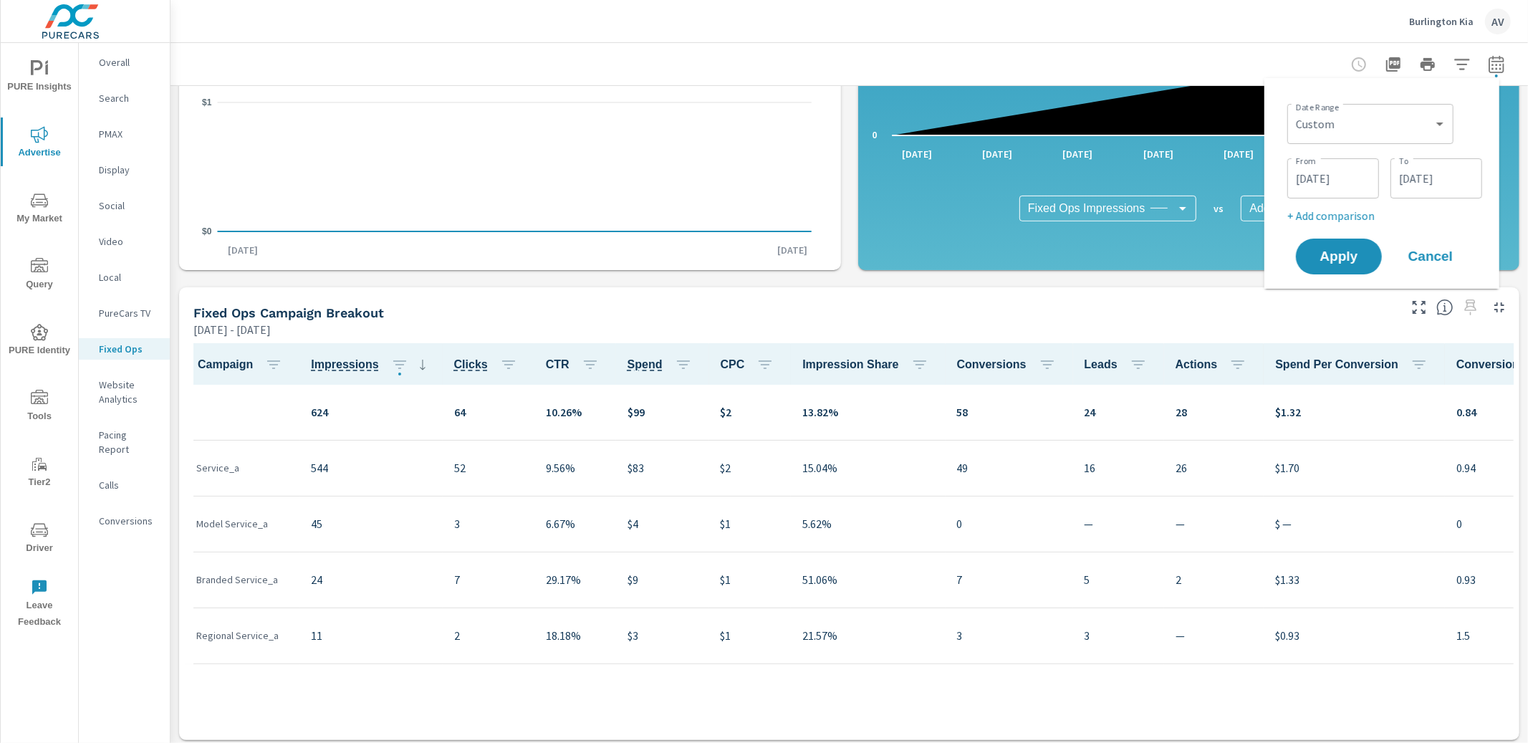
scroll to position [399, 0]
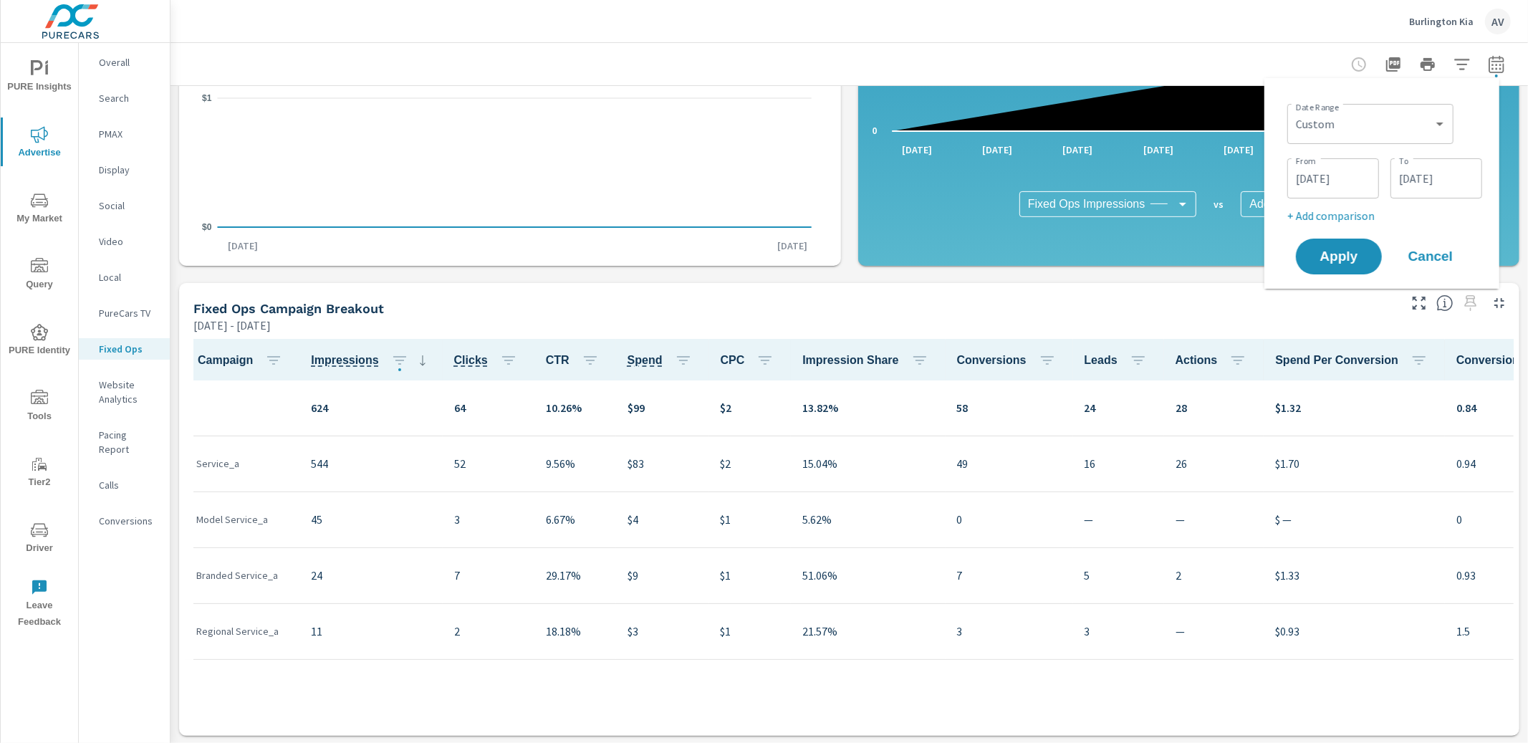
click at [44, 72] on icon "nav menu" at bounding box center [39, 68] width 17 height 17
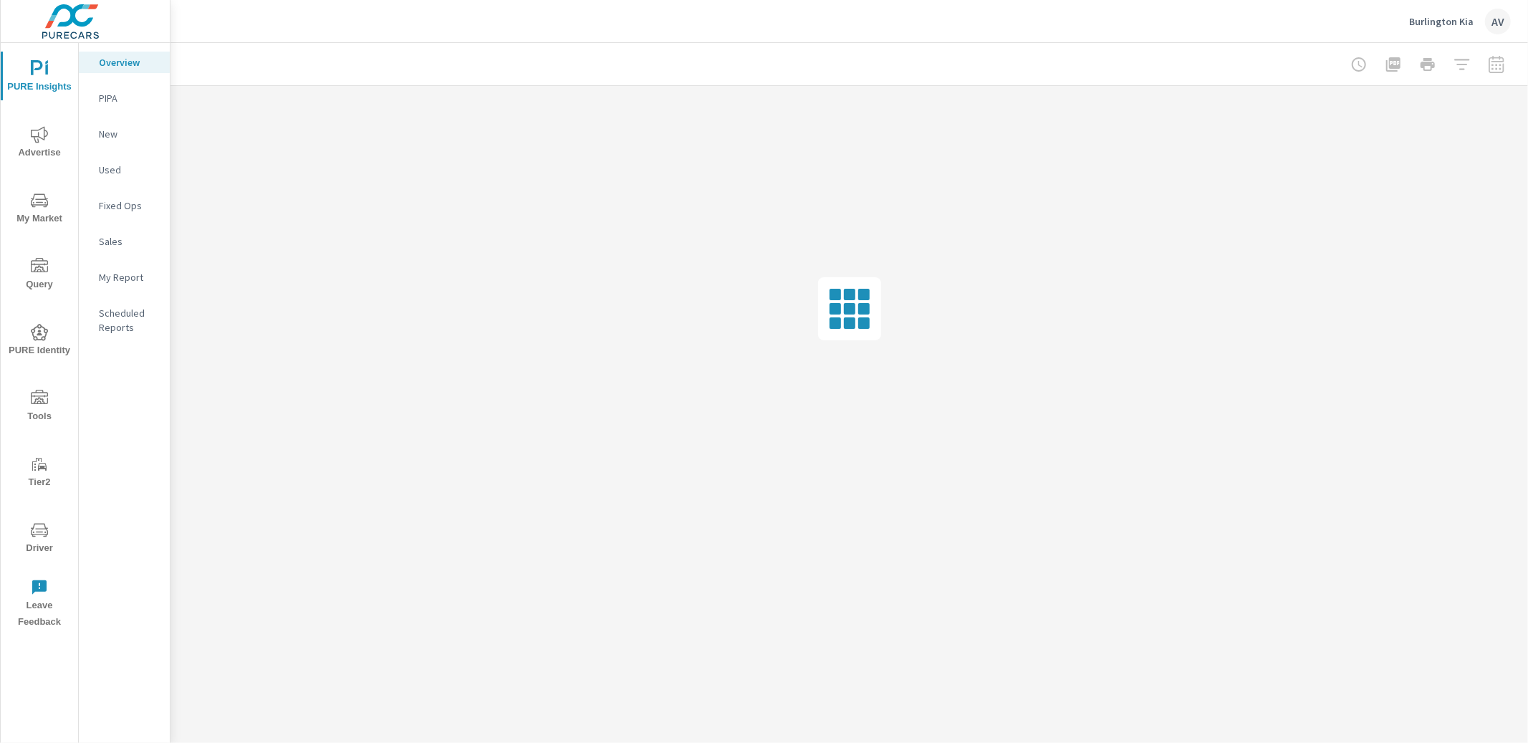
click at [113, 244] on p "Sales" at bounding box center [128, 241] width 59 height 14
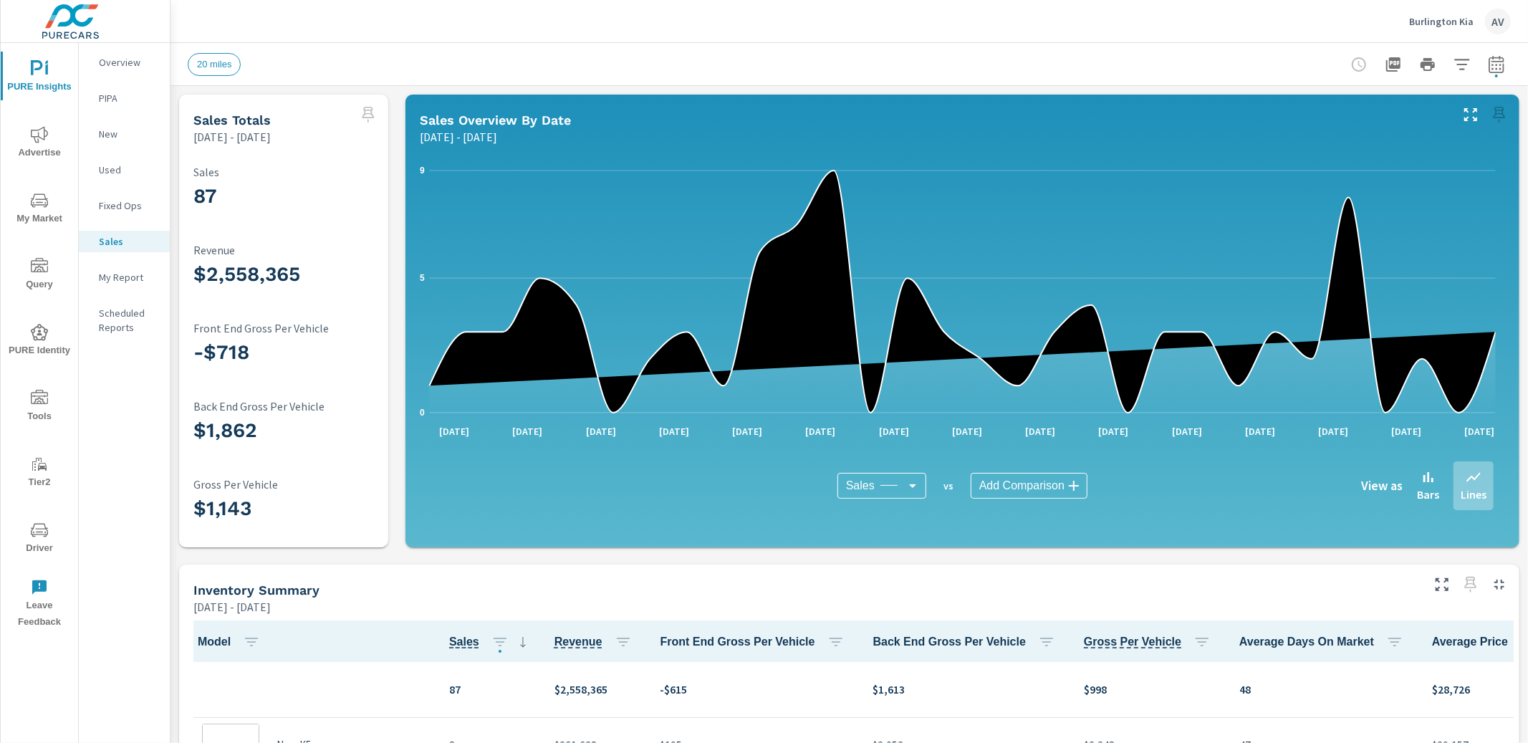
scroll to position [2738, 0]
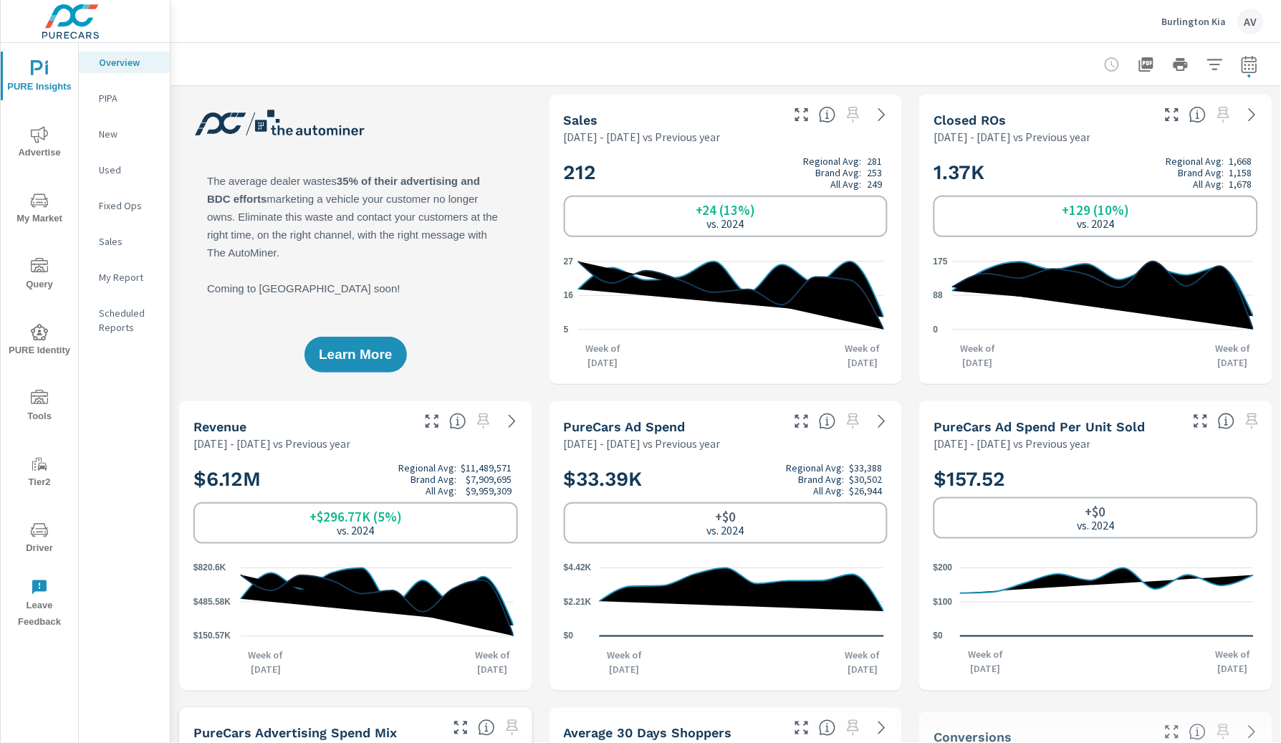
scroll to position [1, 0]
click at [1241, 56] on icon "button" at bounding box center [1249, 64] width 17 height 17
select select "Previous year"
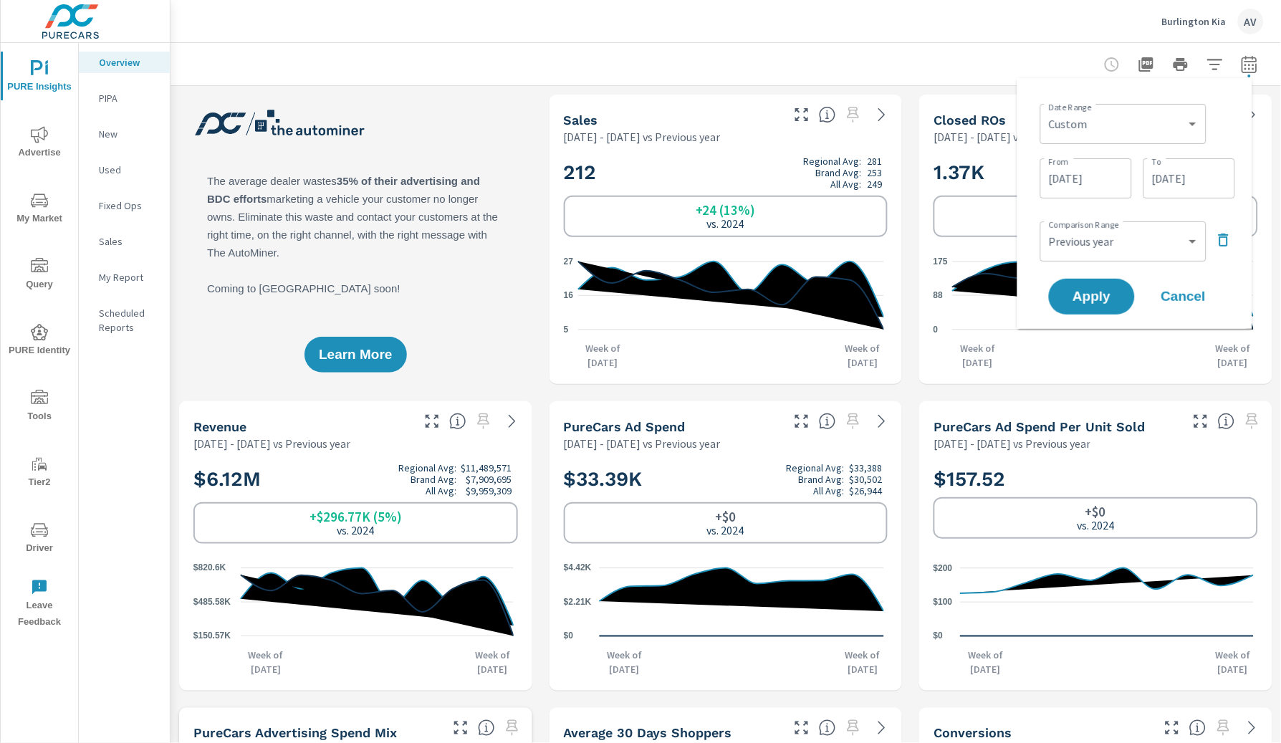
click at [1056, 170] on input "[DATE]" at bounding box center [1086, 178] width 80 height 29
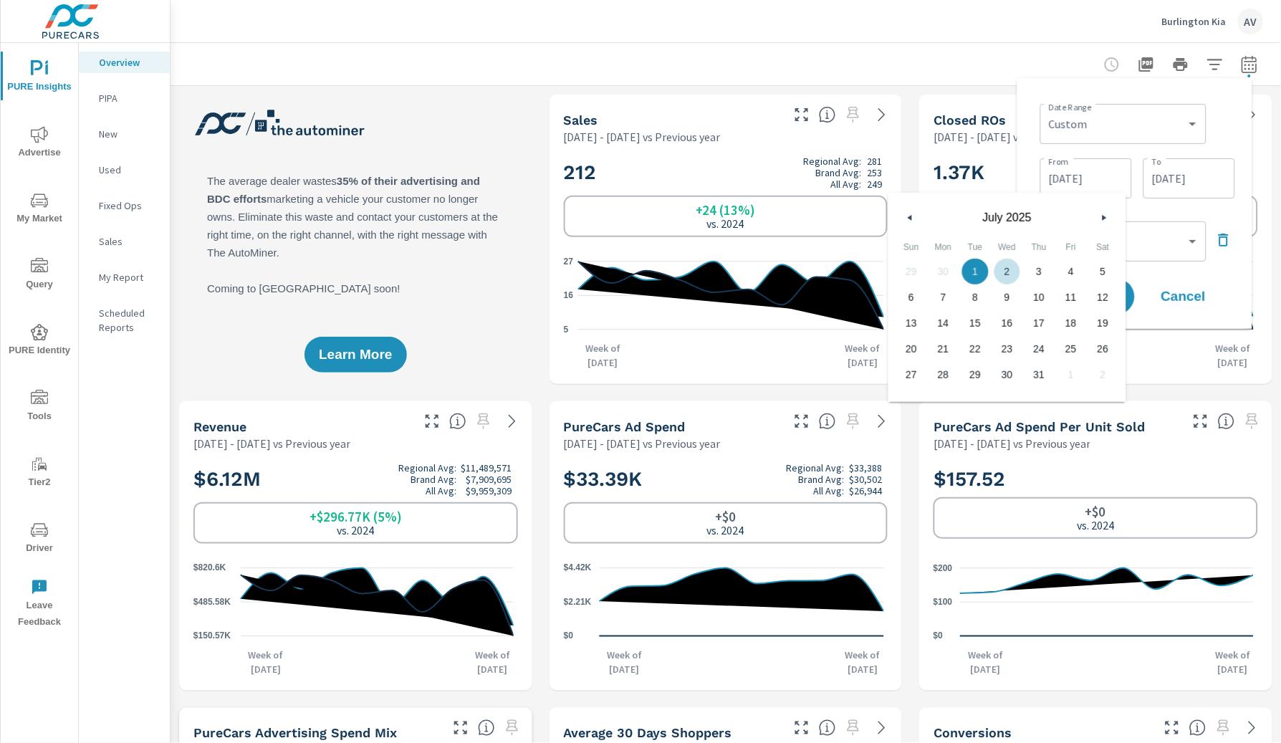
click at [1099, 219] on button "button" at bounding box center [1103, 217] width 17 height 17
click at [1078, 272] on span "1" at bounding box center [1071, 271] width 32 height 19
type input "[DATE]"
click at [1220, 95] on div "Date Range Custom [DATE] Last week Last 7 days Last 14 days Last 30 days Last 4…" at bounding box center [1135, 204] width 212 height 228
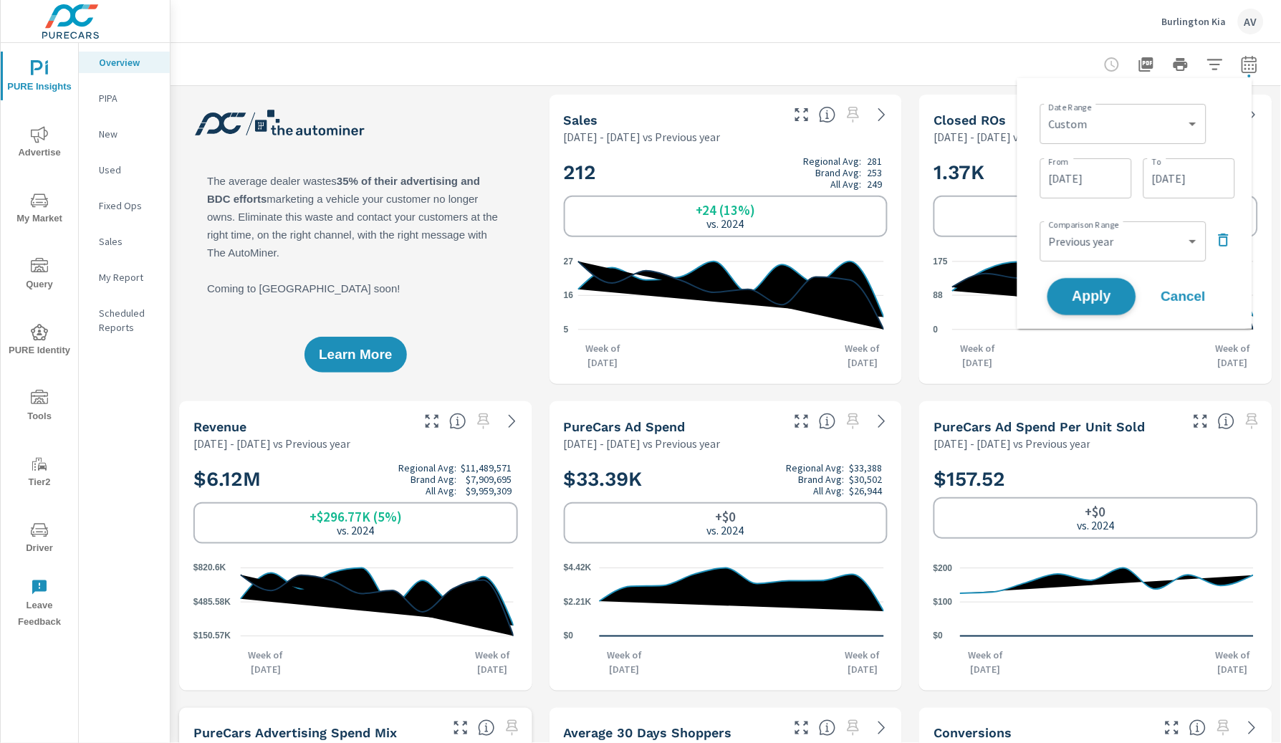
click at [1113, 298] on span "Apply" at bounding box center [1091, 297] width 59 height 14
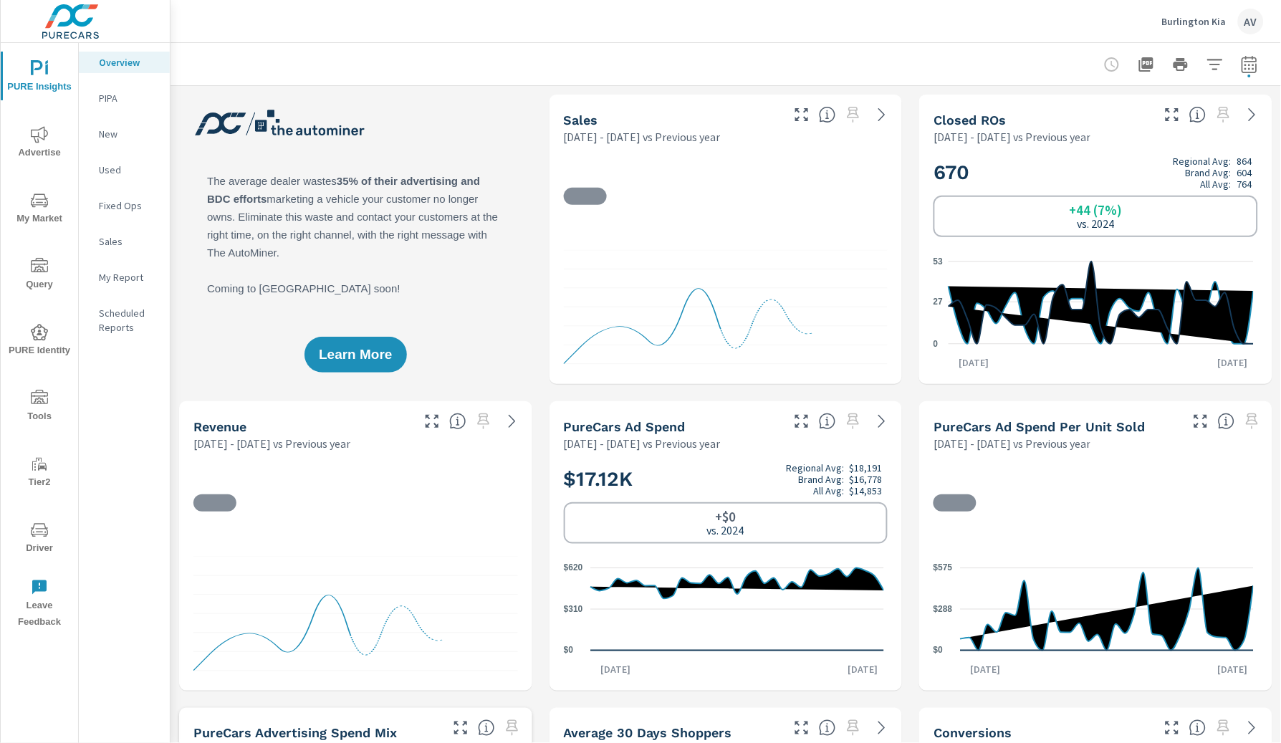
scroll to position [1, 0]
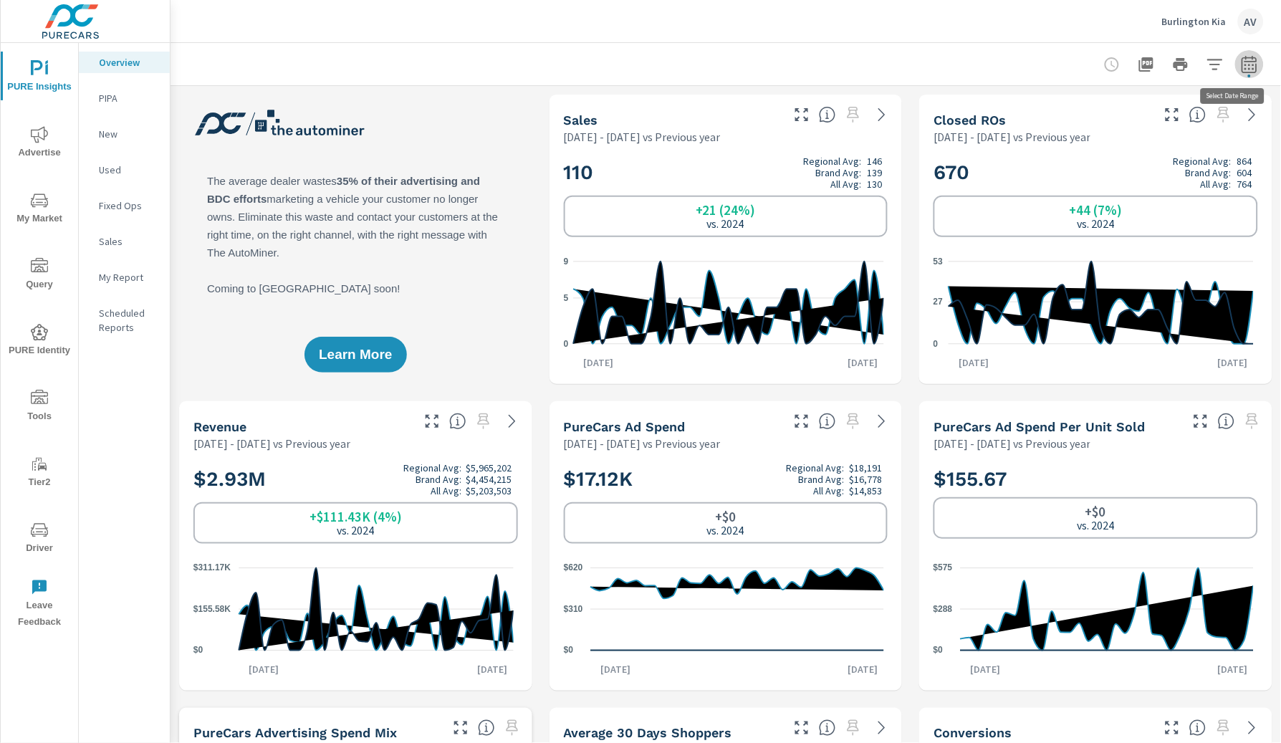
click at [1241, 59] on icon "button" at bounding box center [1249, 64] width 17 height 17
select select "Previous year"
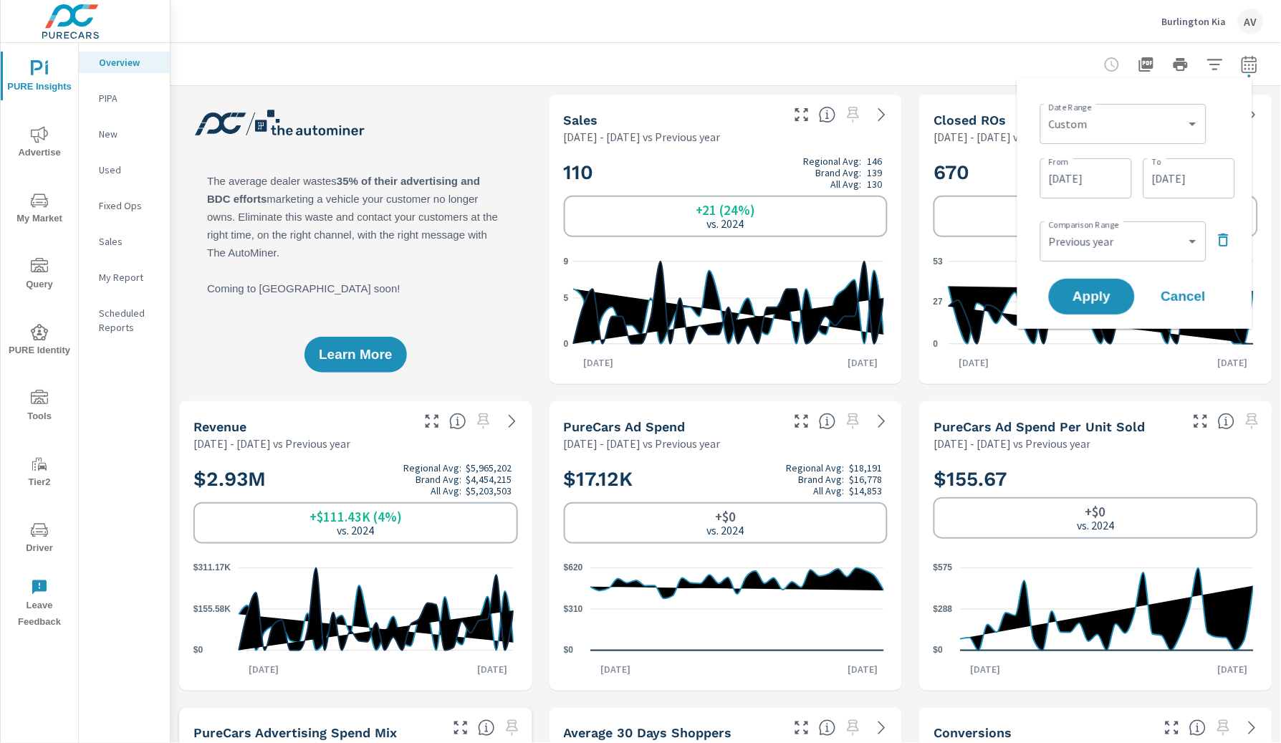
click at [1085, 179] on input "08/01/2025" at bounding box center [1086, 178] width 80 height 29
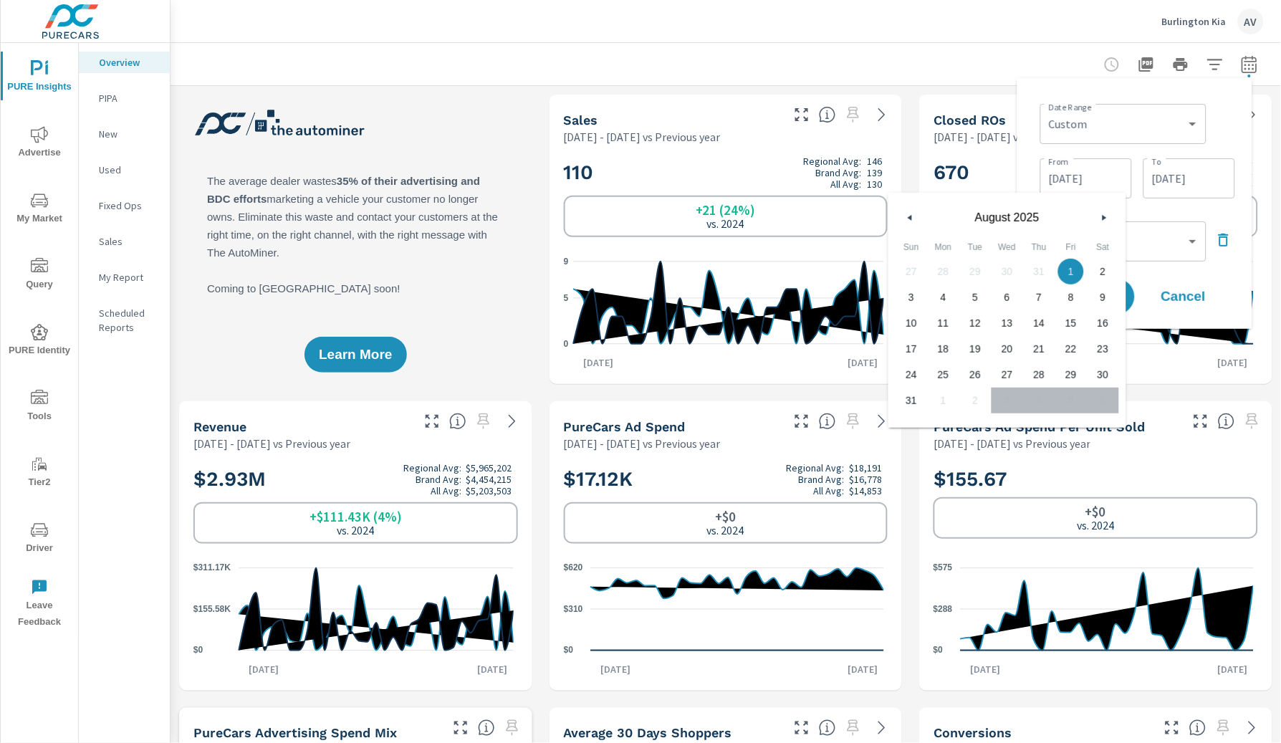
click at [905, 216] on icon "button" at bounding box center [908, 218] width 7 height 6
click at [983, 266] on span "1" at bounding box center [975, 271] width 32 height 19
type input "07/01/2025"
click at [1227, 280] on div "Apply Cancel" at bounding box center [1137, 297] width 183 height 42
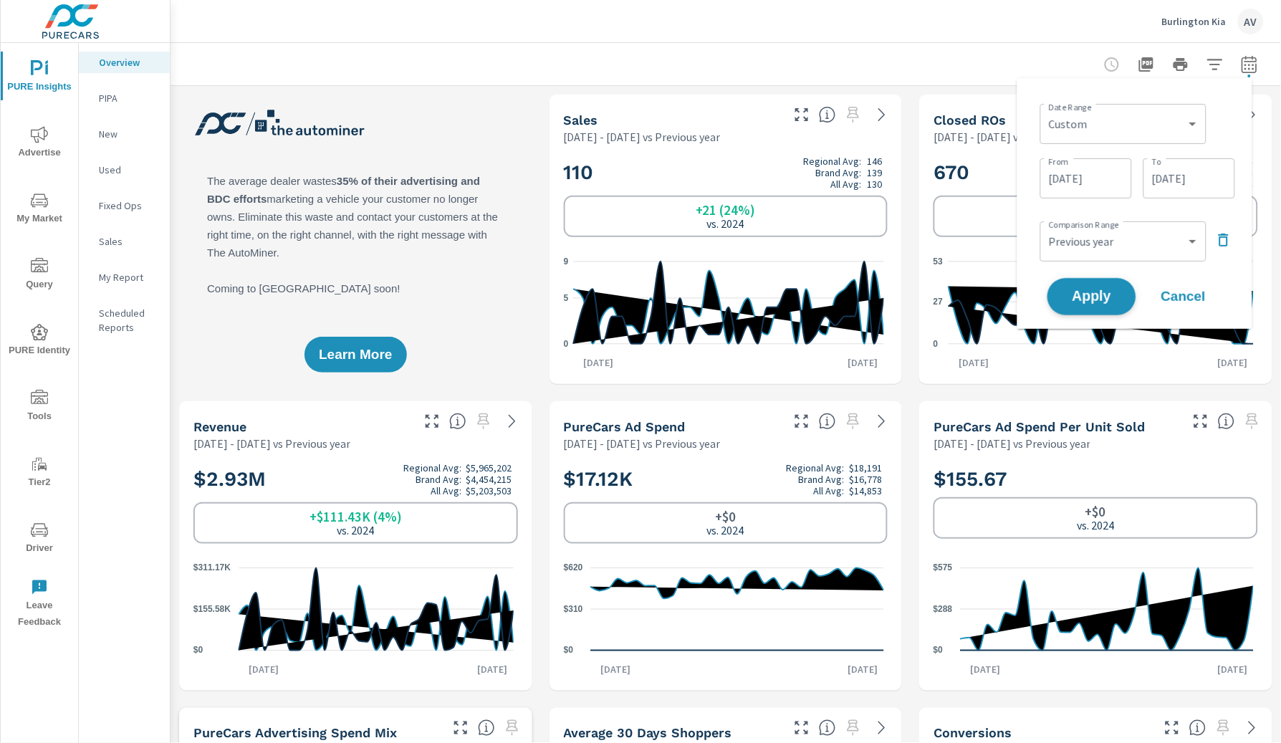
click at [1082, 294] on span "Apply" at bounding box center [1091, 297] width 59 height 14
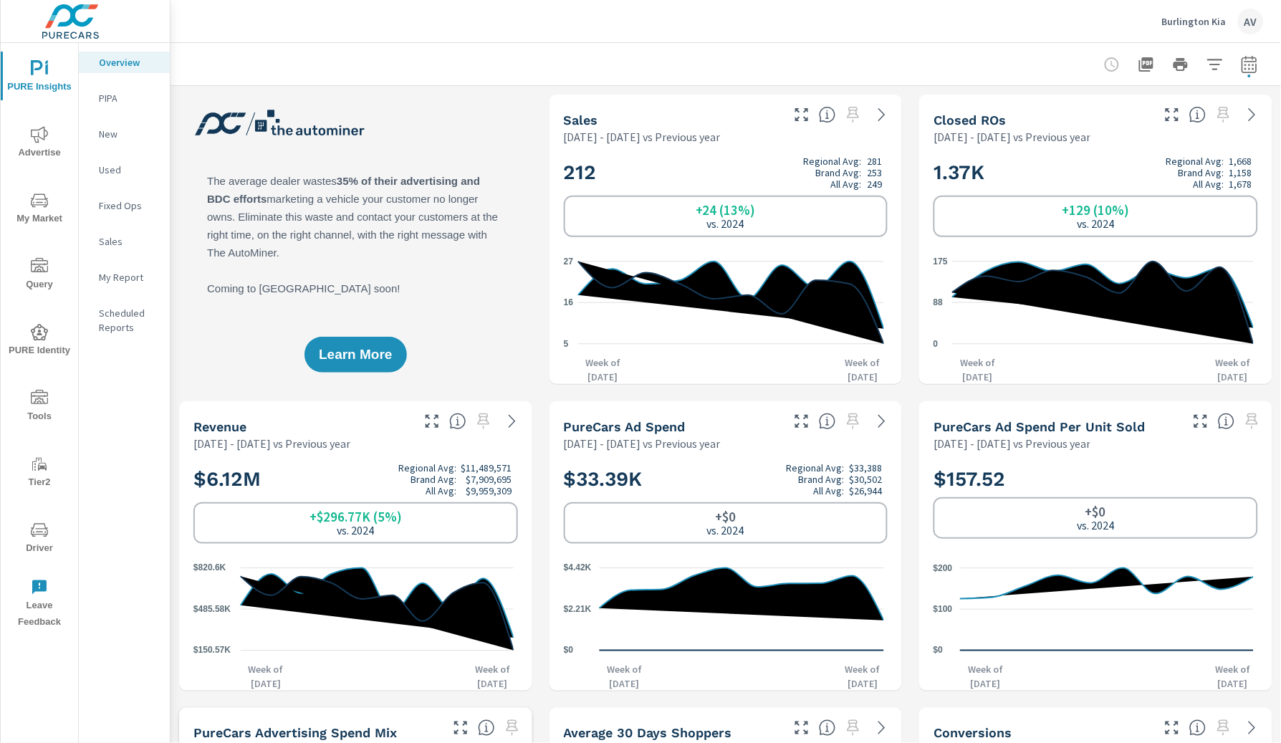
click at [928, 41] on div "Burlington Kia AV" at bounding box center [726, 21] width 1076 height 42
click at [1241, 64] on icon "button" at bounding box center [1249, 64] width 17 height 17
select select "Previous year"
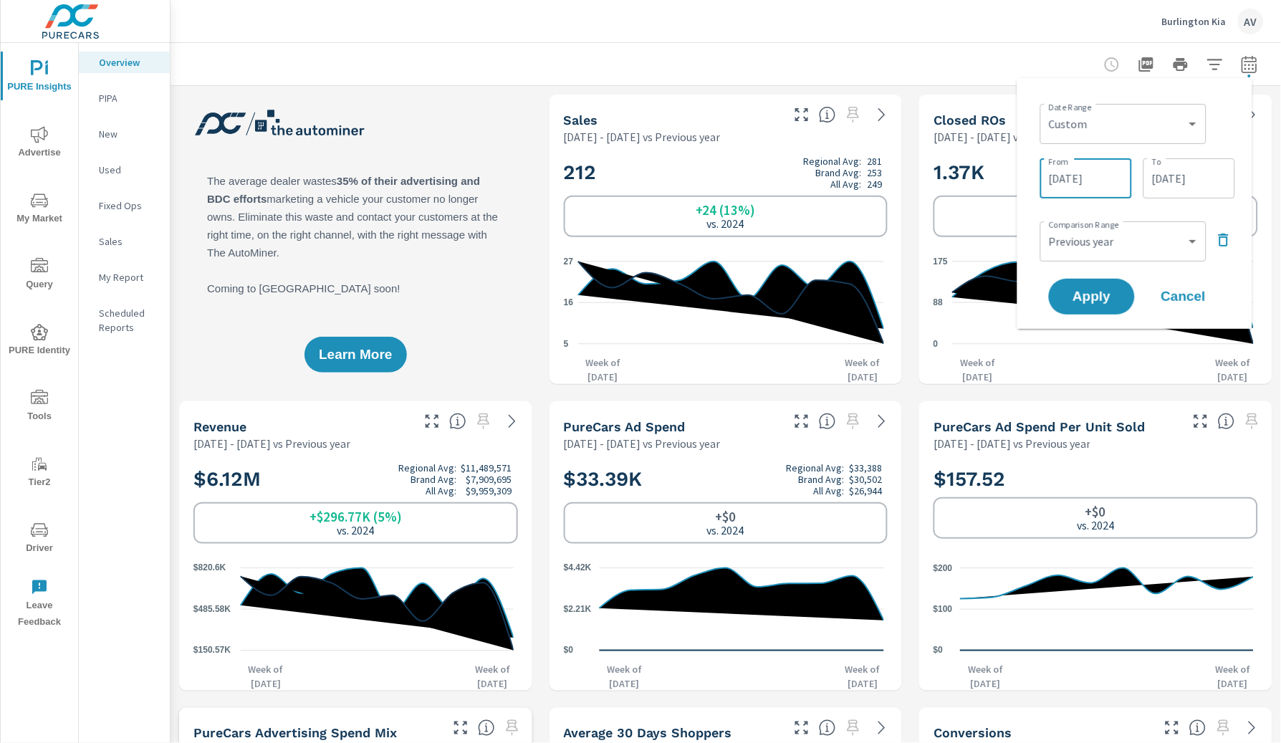
click at [1093, 186] on input "[DATE]" at bounding box center [1086, 178] width 80 height 29
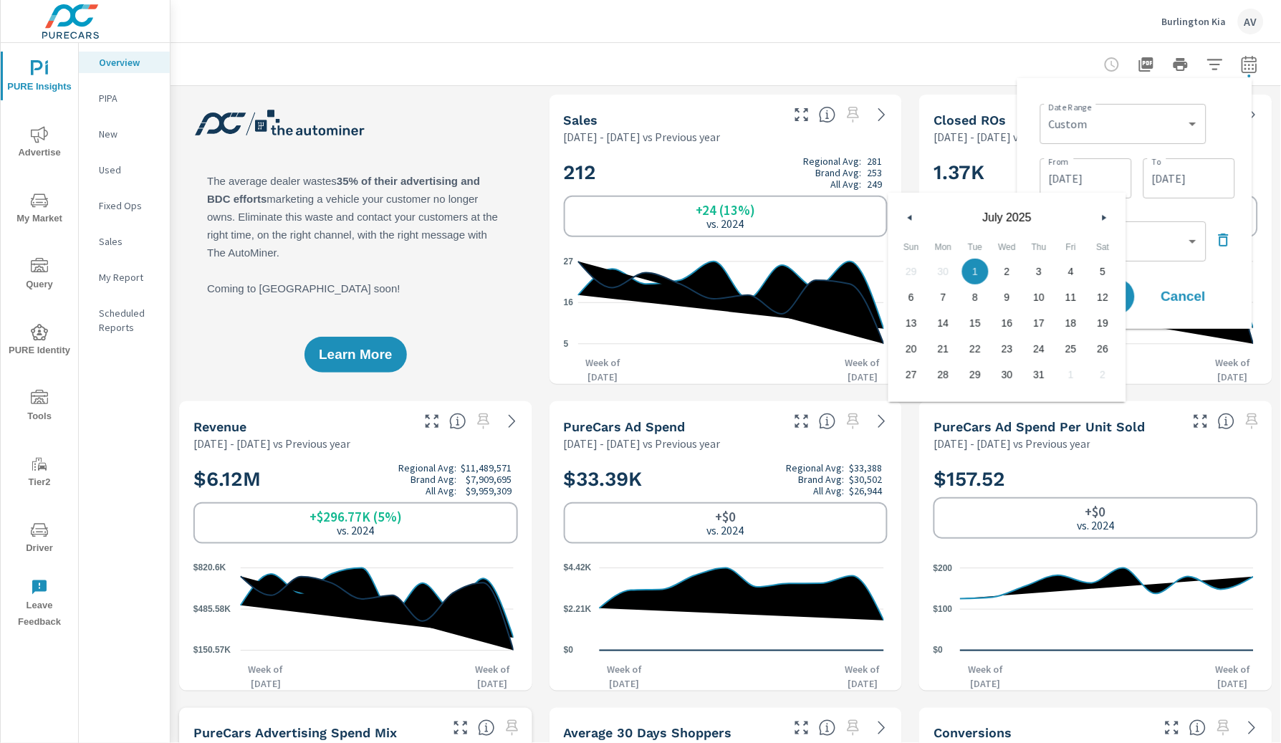
click at [1114, 216] on div "July 2025" at bounding box center [1007, 214] width 238 height 43
click at [1112, 218] on button "button" at bounding box center [1103, 217] width 17 height 17
click at [1064, 271] on span "1" at bounding box center [1071, 271] width 32 height 19
type input "08/01/2025"
click at [1129, 293] on button "Apply" at bounding box center [1091, 296] width 89 height 37
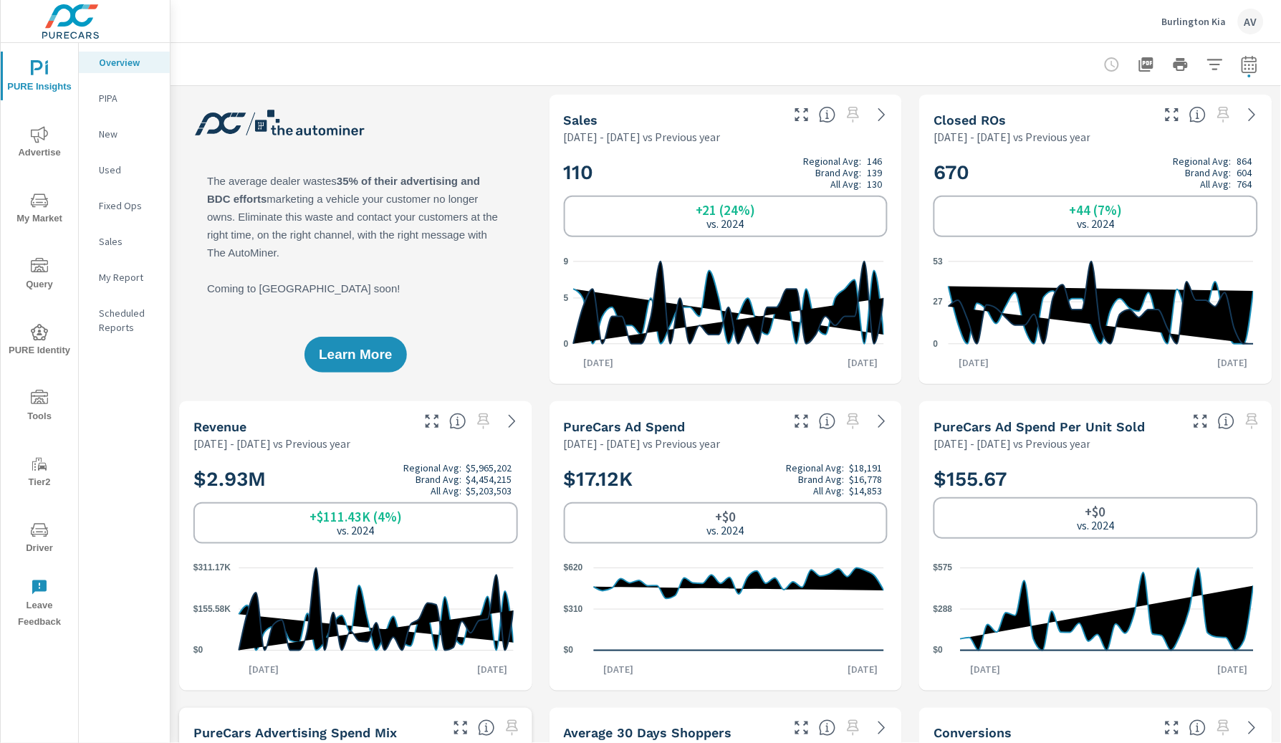
click at [1241, 75] on button "button" at bounding box center [1249, 64] width 29 height 29
select select "Previous year"
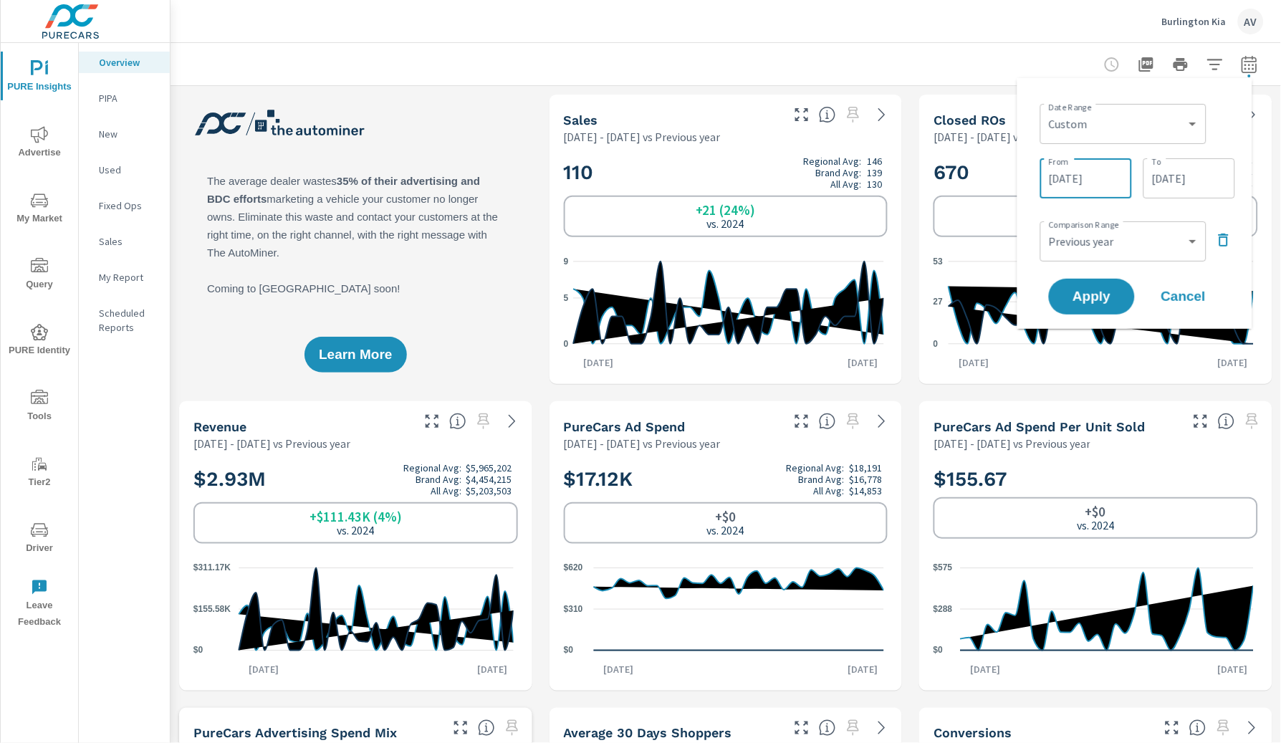
click at [1085, 180] on input "08/01/2025" at bounding box center [1086, 178] width 80 height 29
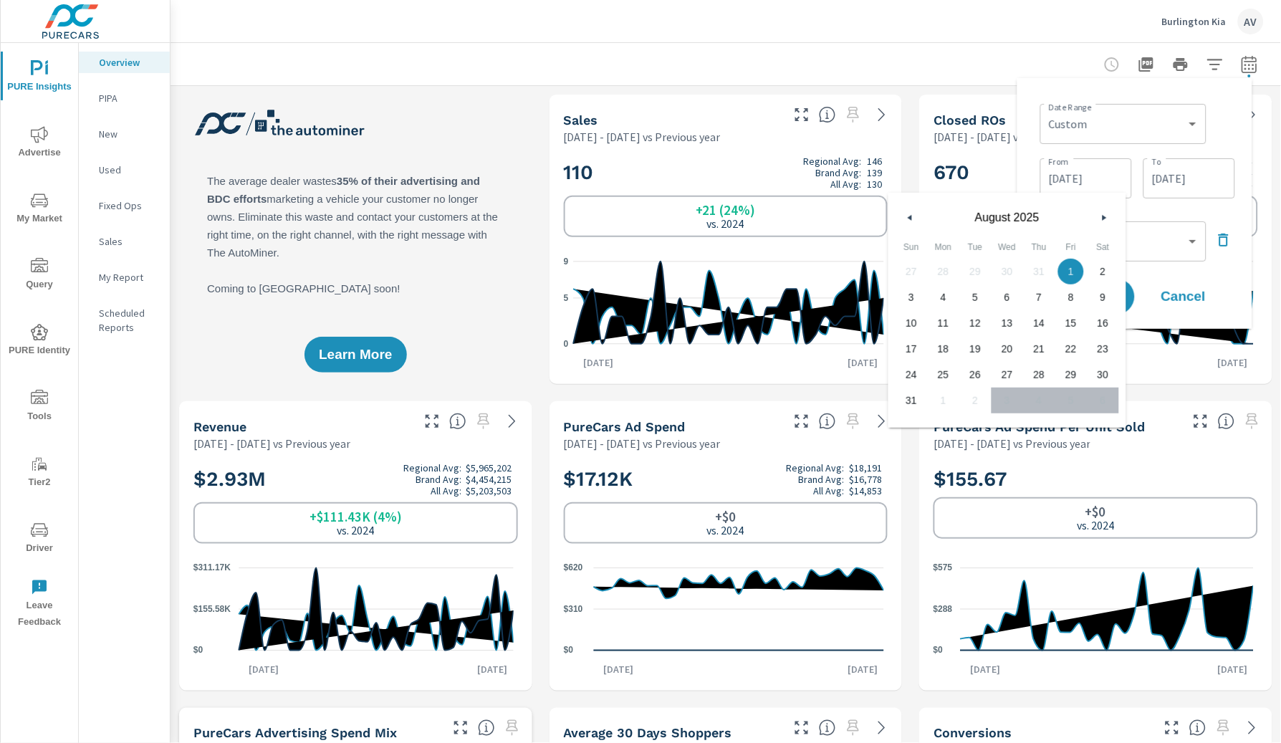
click at [1098, 221] on button "button" at bounding box center [1103, 217] width 17 height 17
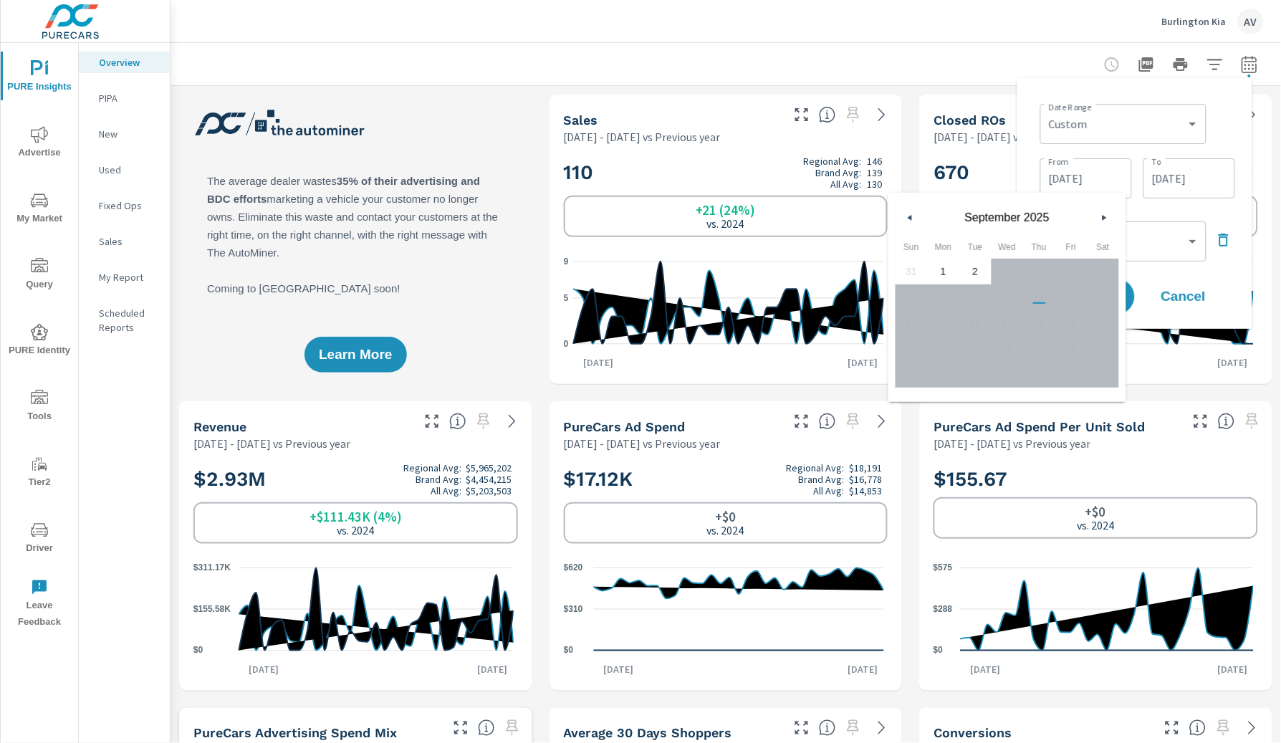
click at [938, 264] on span "1" at bounding box center [944, 271] width 32 height 19
type input "09/01/2025"
click at [1185, 186] on input "09/02/2025" at bounding box center [1189, 178] width 80 height 29
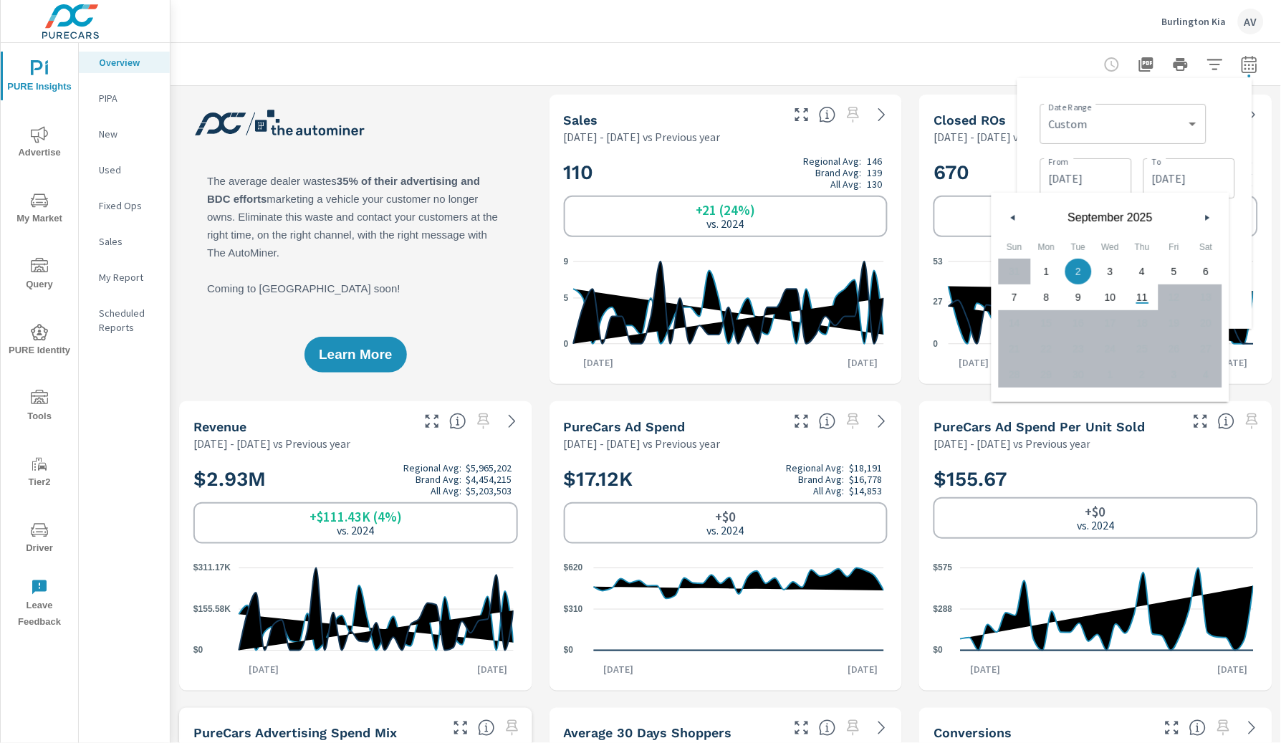
click at [1117, 298] on span "10" at bounding box center [1110, 297] width 32 height 19
type input "09/10/2025"
click at [1215, 120] on div "Date Range Custom Yesterday Last week Last 7 days Last 14 days Last 30 days Las…" at bounding box center [1137, 122] width 195 height 49
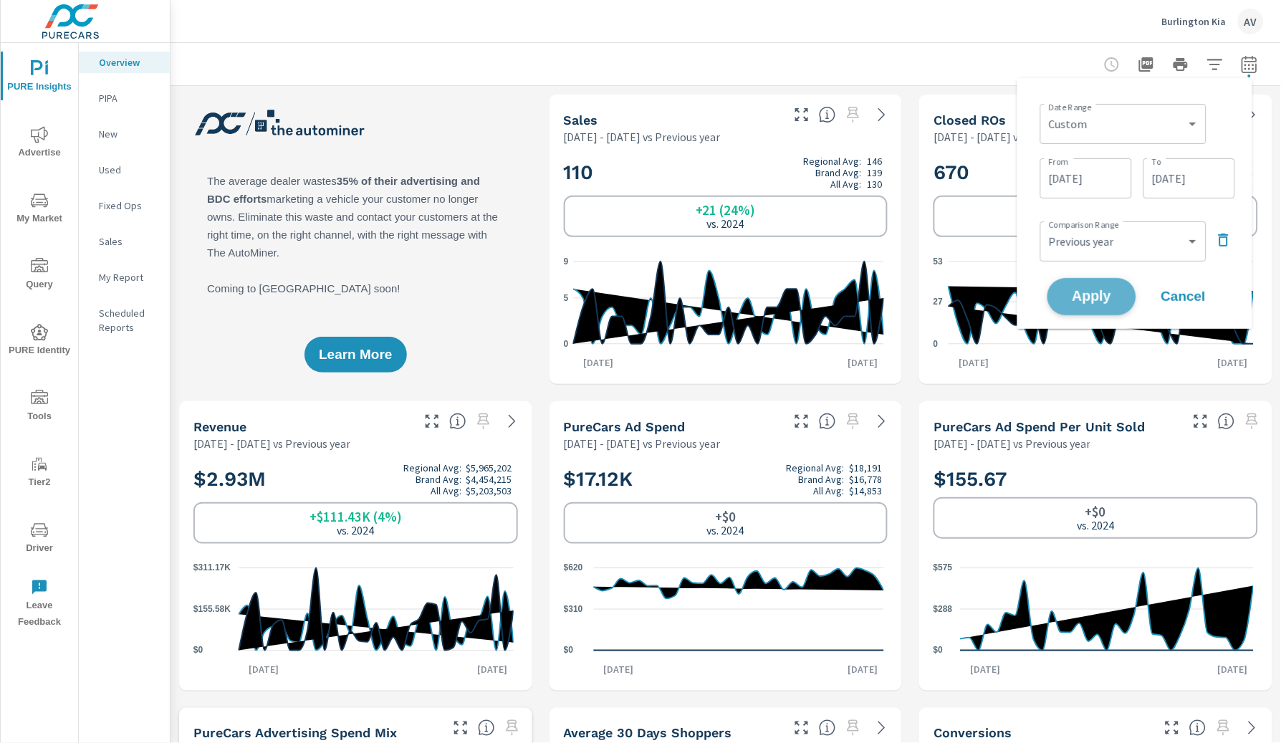
click at [1095, 307] on button "Apply" at bounding box center [1091, 296] width 89 height 37
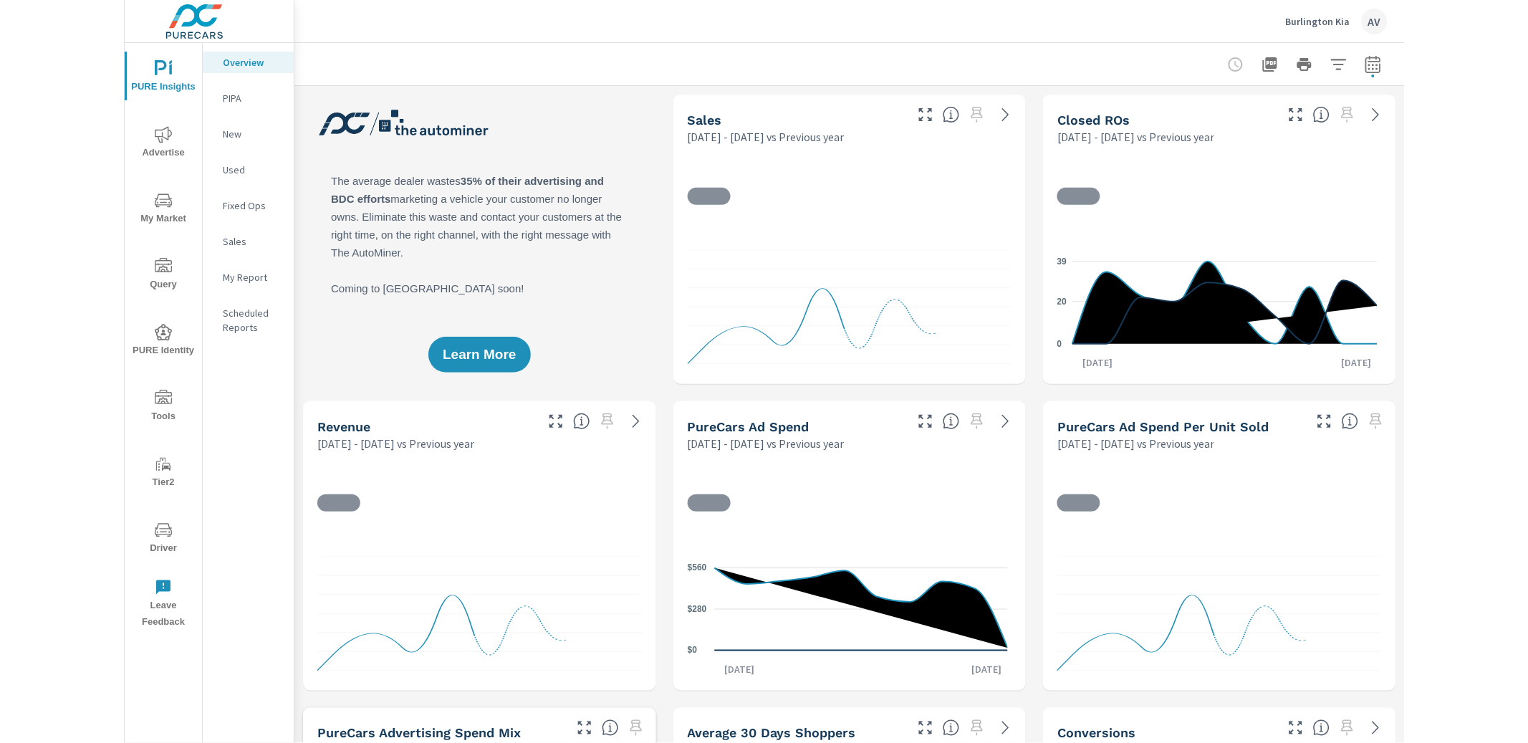
scroll to position [1, 0]
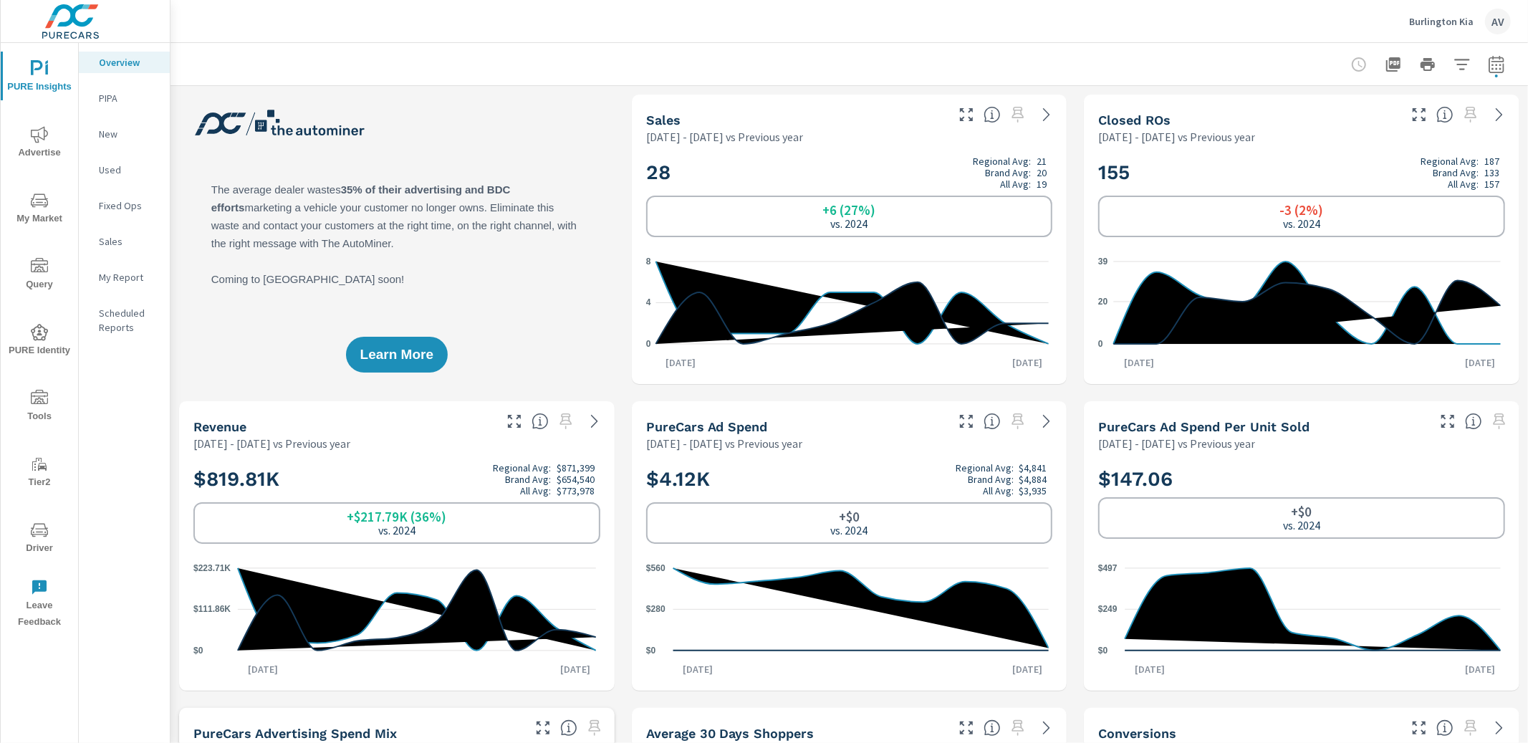
click at [533, 153] on div "Learn More" at bounding box center [396, 239] width 435 height 289
click at [1280, 60] on icon "button" at bounding box center [1496, 64] width 17 height 17
select select "Previous year"
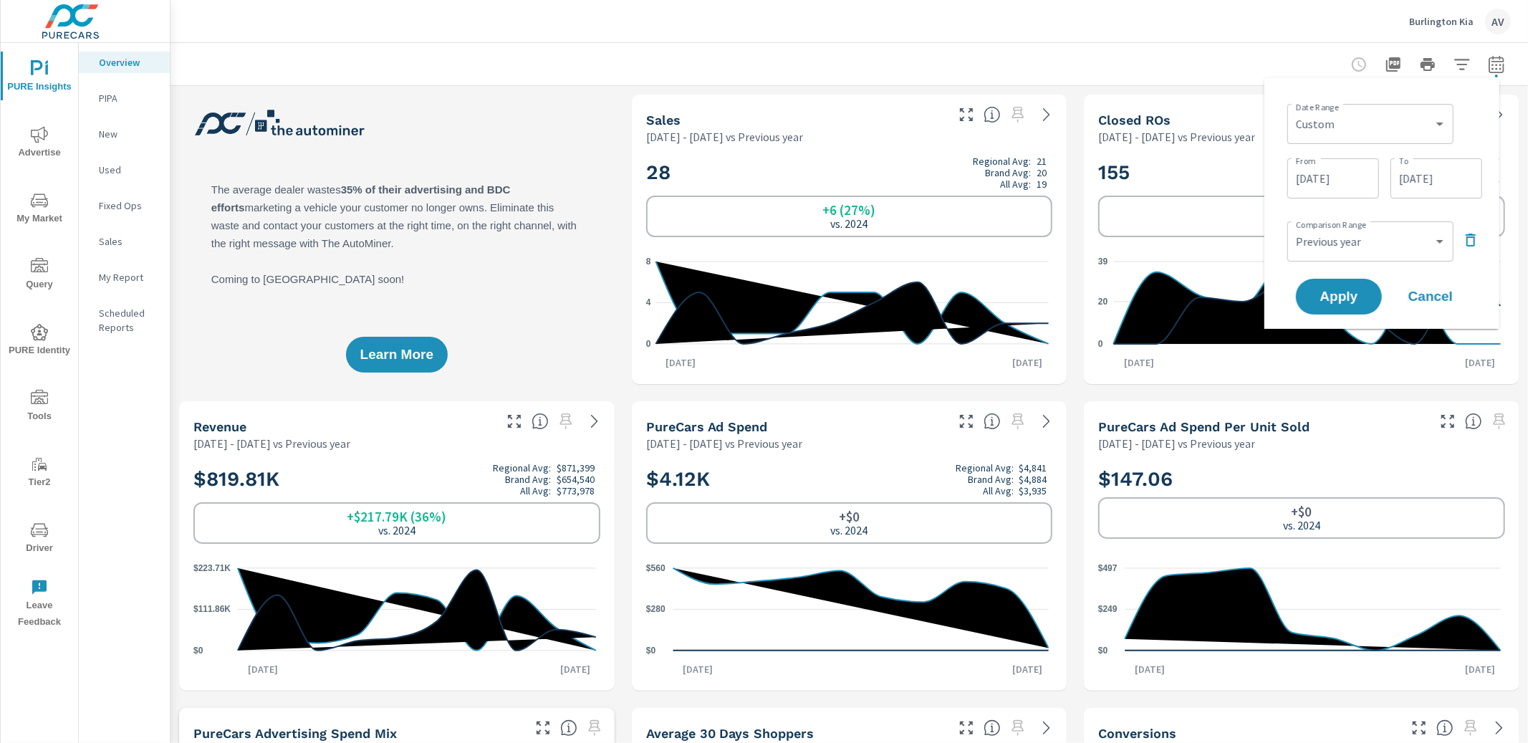
click at [1188, 59] on div at bounding box center [849, 64] width 1323 height 42
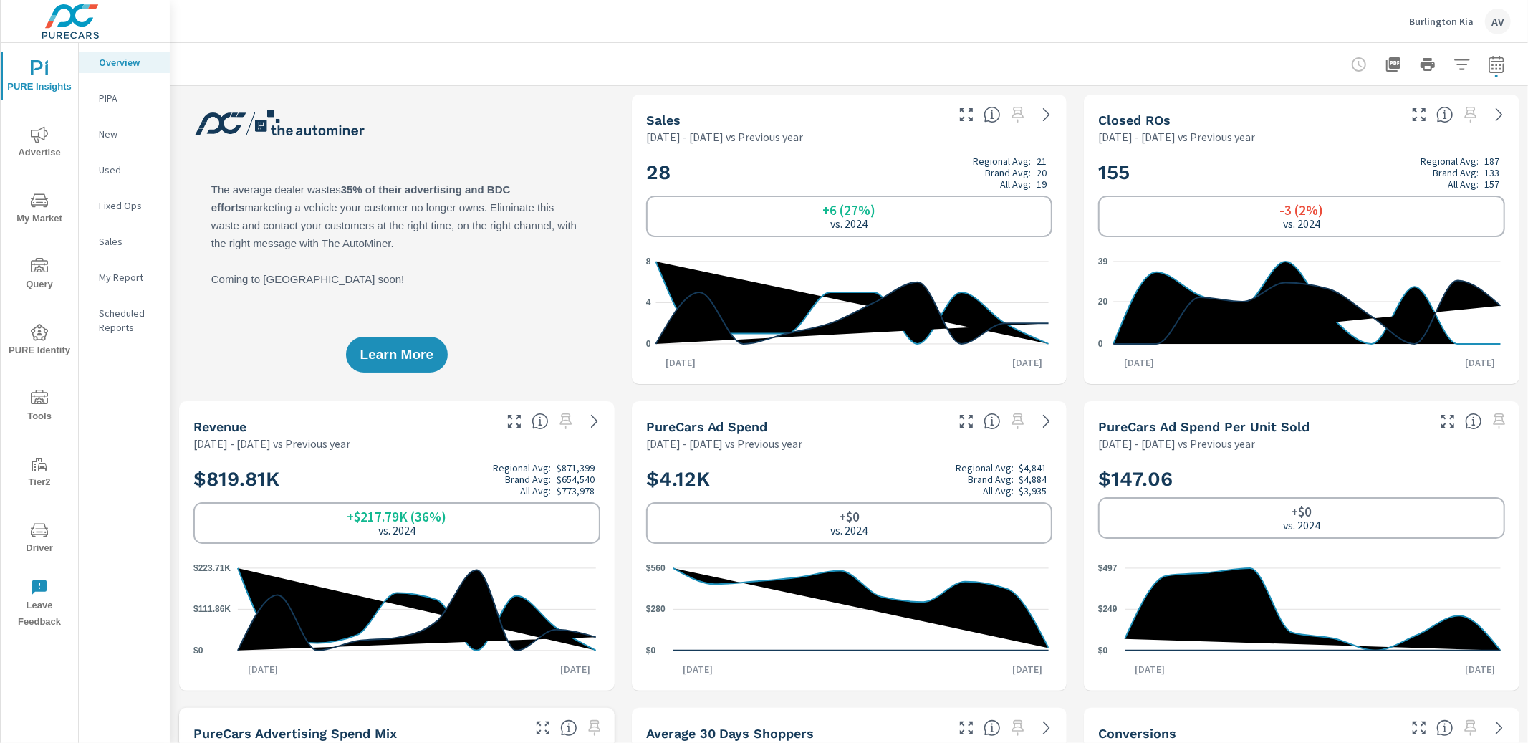
click at [557, 163] on div "Learn More" at bounding box center [396, 239] width 435 height 289
click at [115, 203] on p "Fixed Ops" at bounding box center [128, 205] width 59 height 14
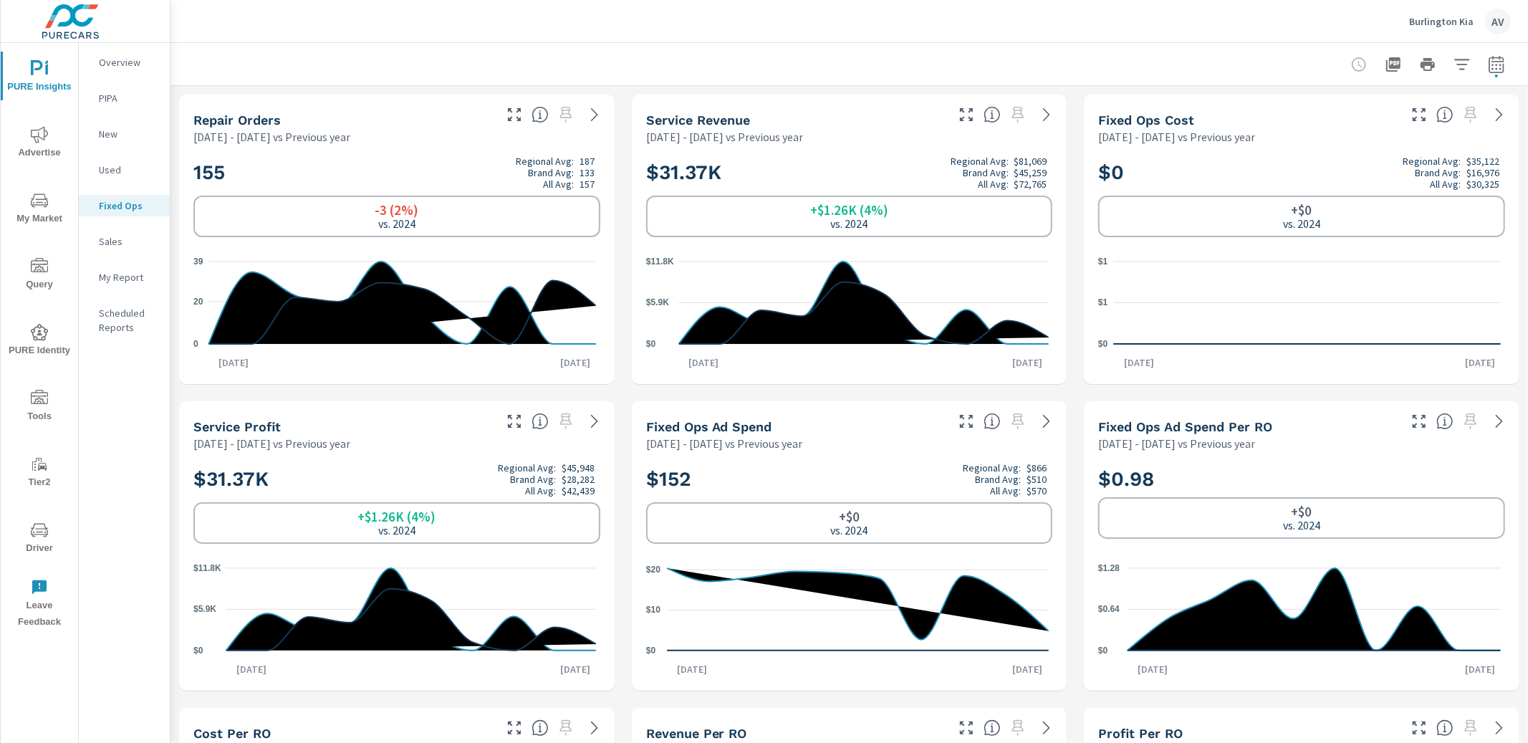
drag, startPoint x: 211, startPoint y: 54, endPoint x: 164, endPoint y: 57, distance: 46.6
click at [210, 54] on div at bounding box center [849, 64] width 1323 height 42
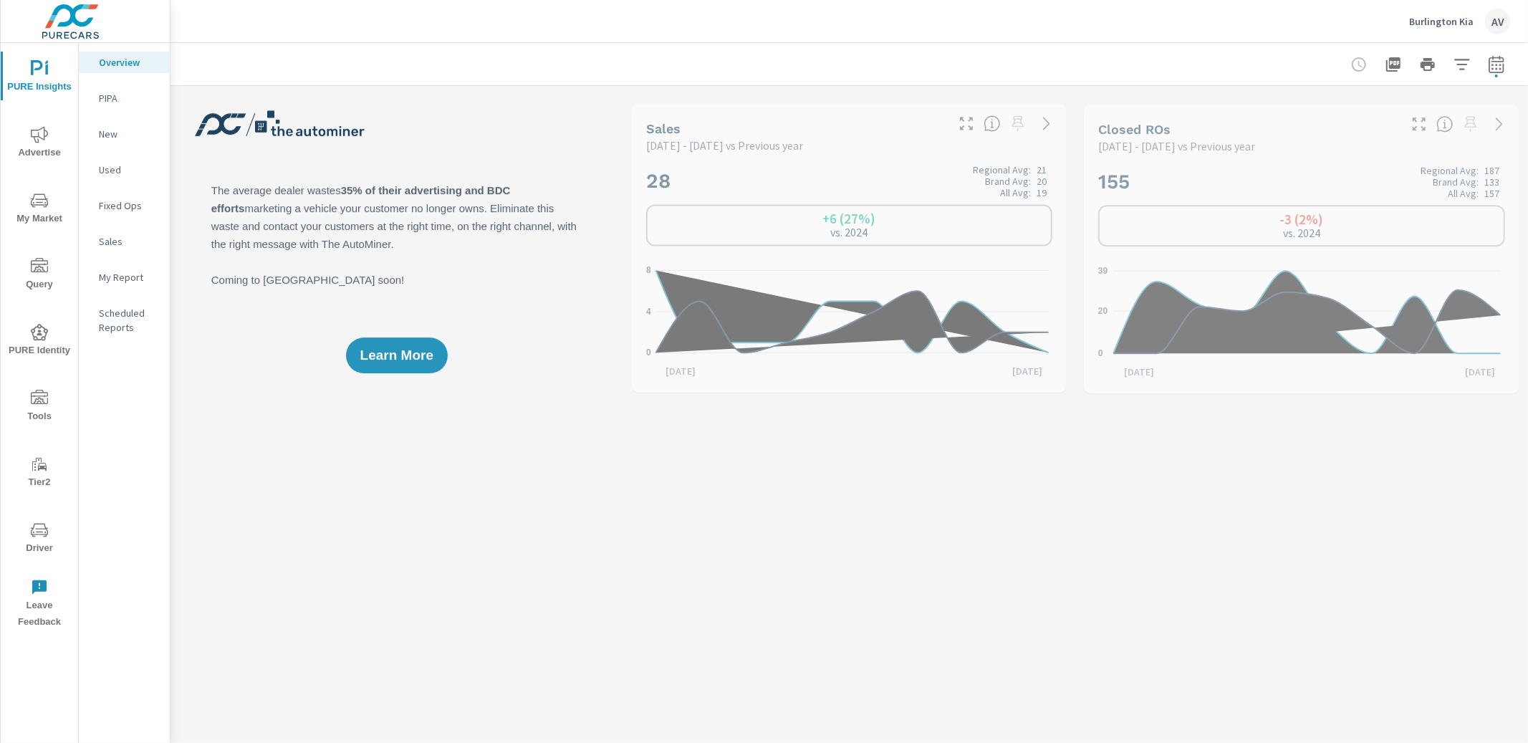
scroll to position [1, 0]
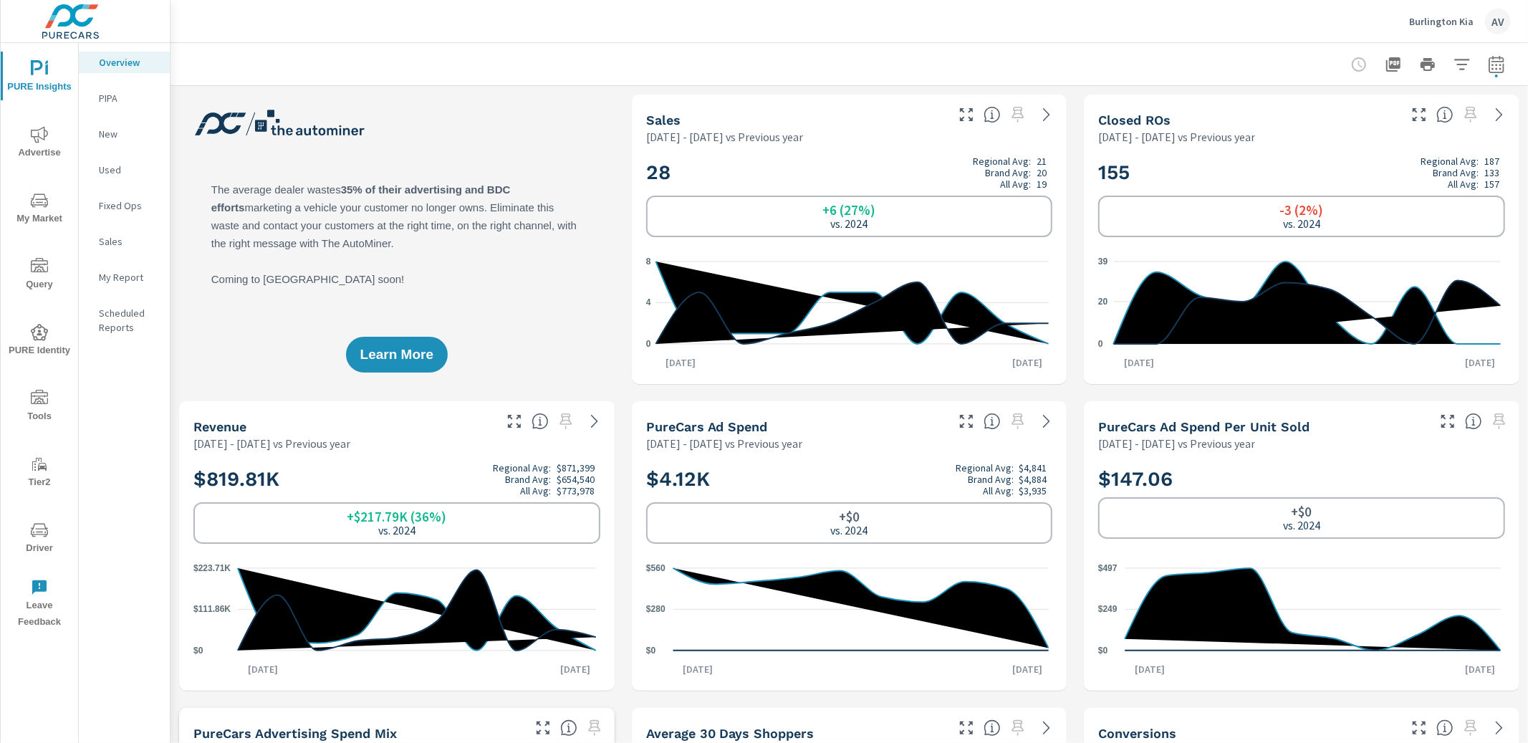
click at [541, 144] on div "Learn More" at bounding box center [396, 239] width 435 height 289
click at [1280, 68] on button "button" at bounding box center [1496, 64] width 29 height 29
select select "Previous year"
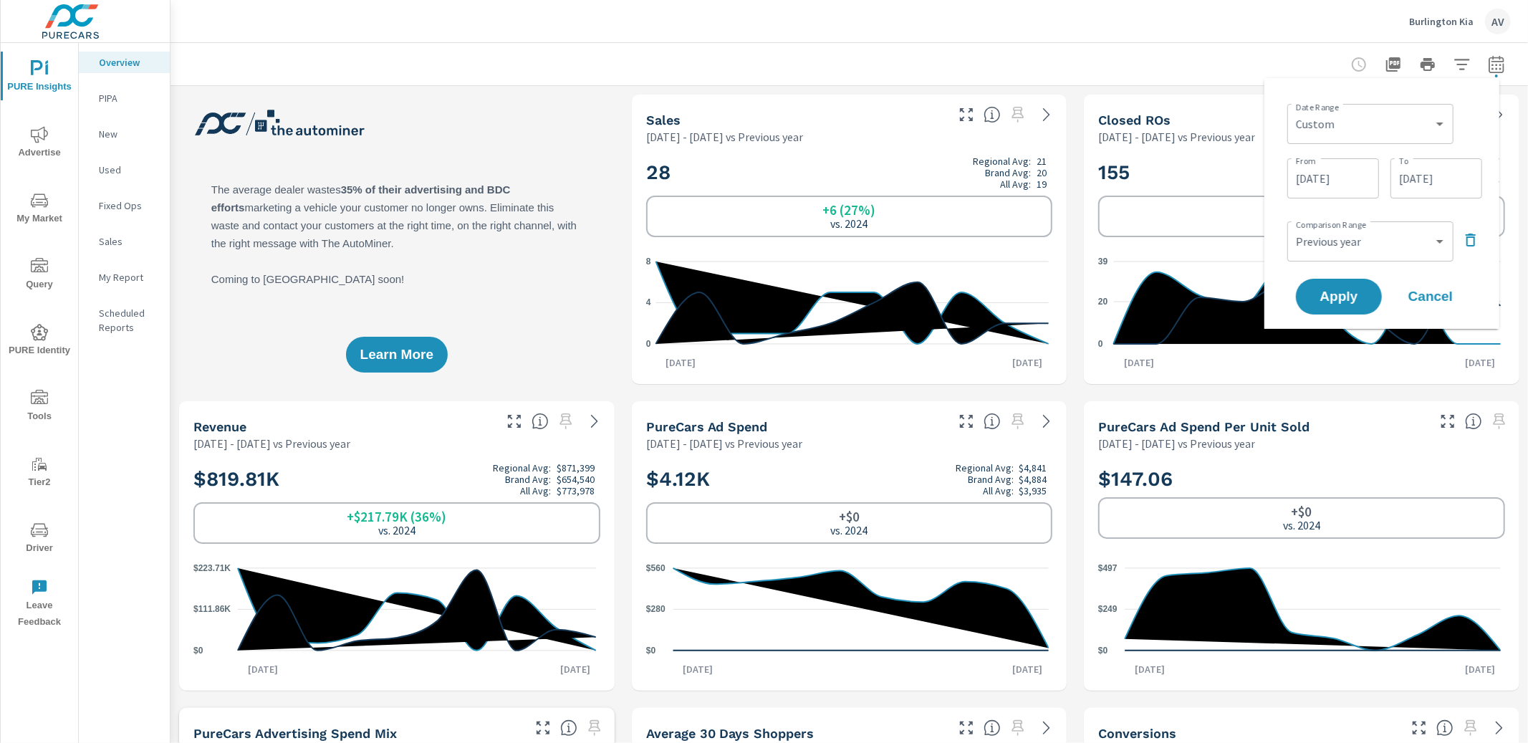
click at [1280, 168] on input "09/01/2025" at bounding box center [1333, 178] width 80 height 29
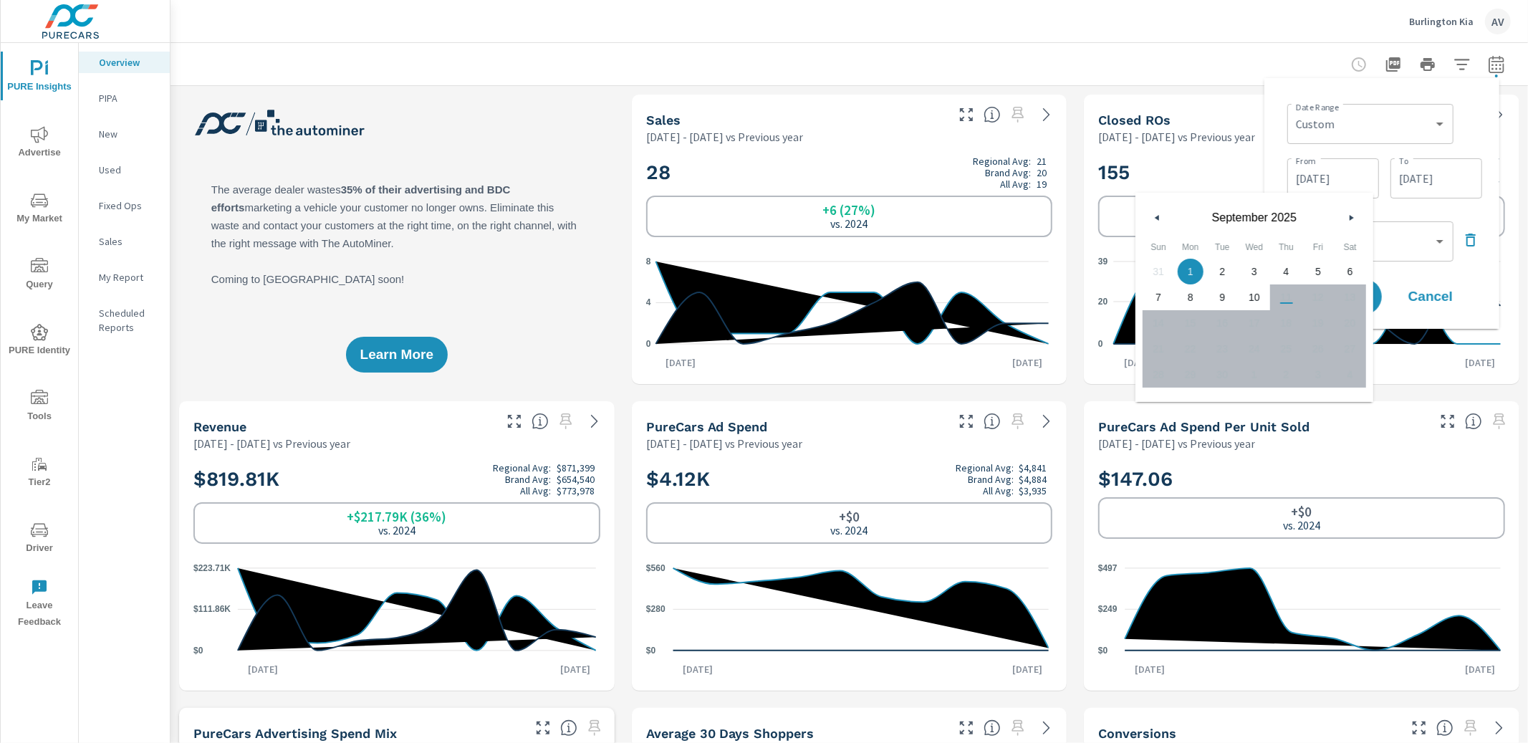
click at [1153, 219] on icon "button" at bounding box center [1155, 218] width 7 height 6
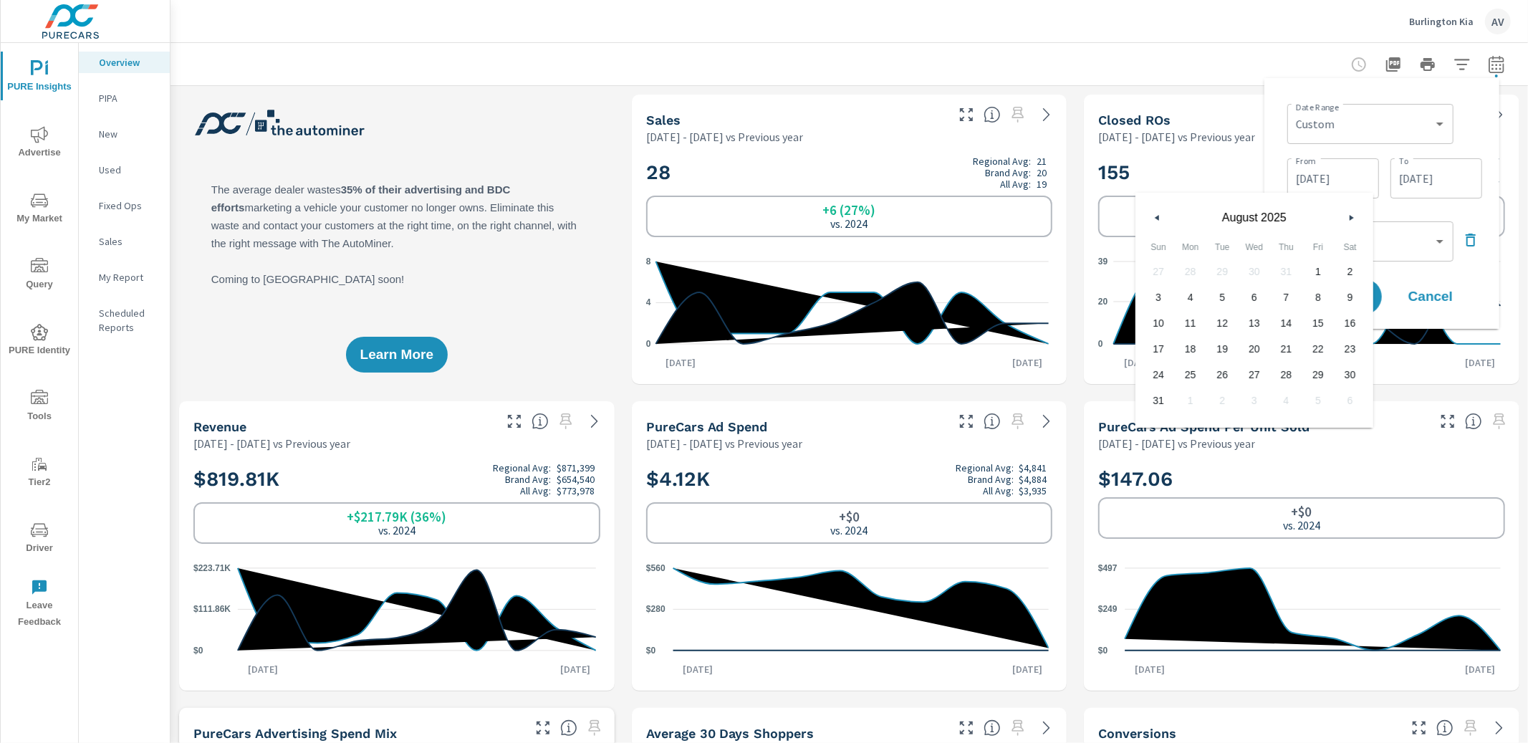
click at [1153, 219] on icon "button" at bounding box center [1155, 218] width 7 height 6
click at [1154, 268] on span "1" at bounding box center [1158, 271] width 32 height 19
type input "06/01/2025"
click at [1280, 113] on div "Date Range Custom Yesterday Last week Last 7 days Last 14 days Last 30 days Las…" at bounding box center [1384, 122] width 195 height 49
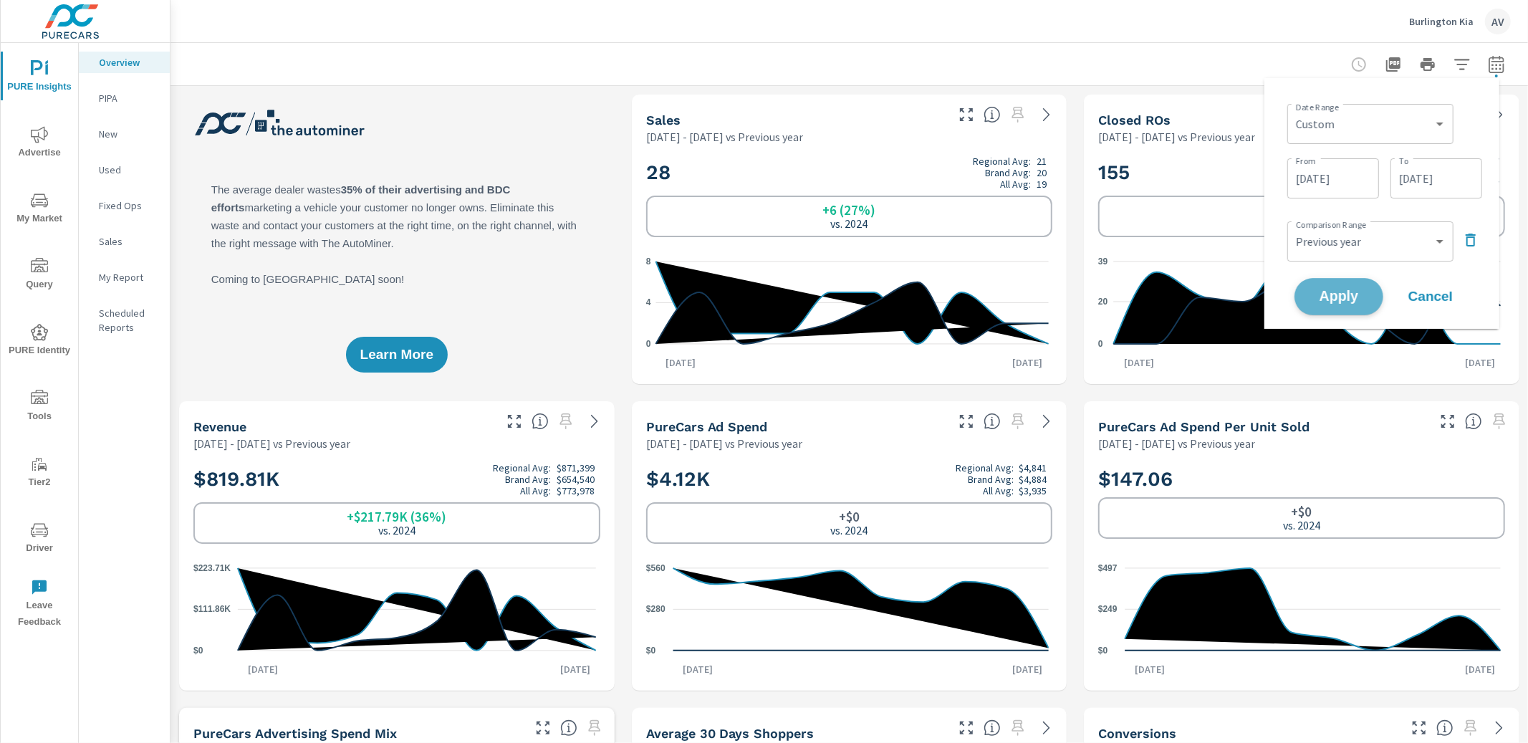
click at [1280, 295] on span "Apply" at bounding box center [1338, 297] width 59 height 14
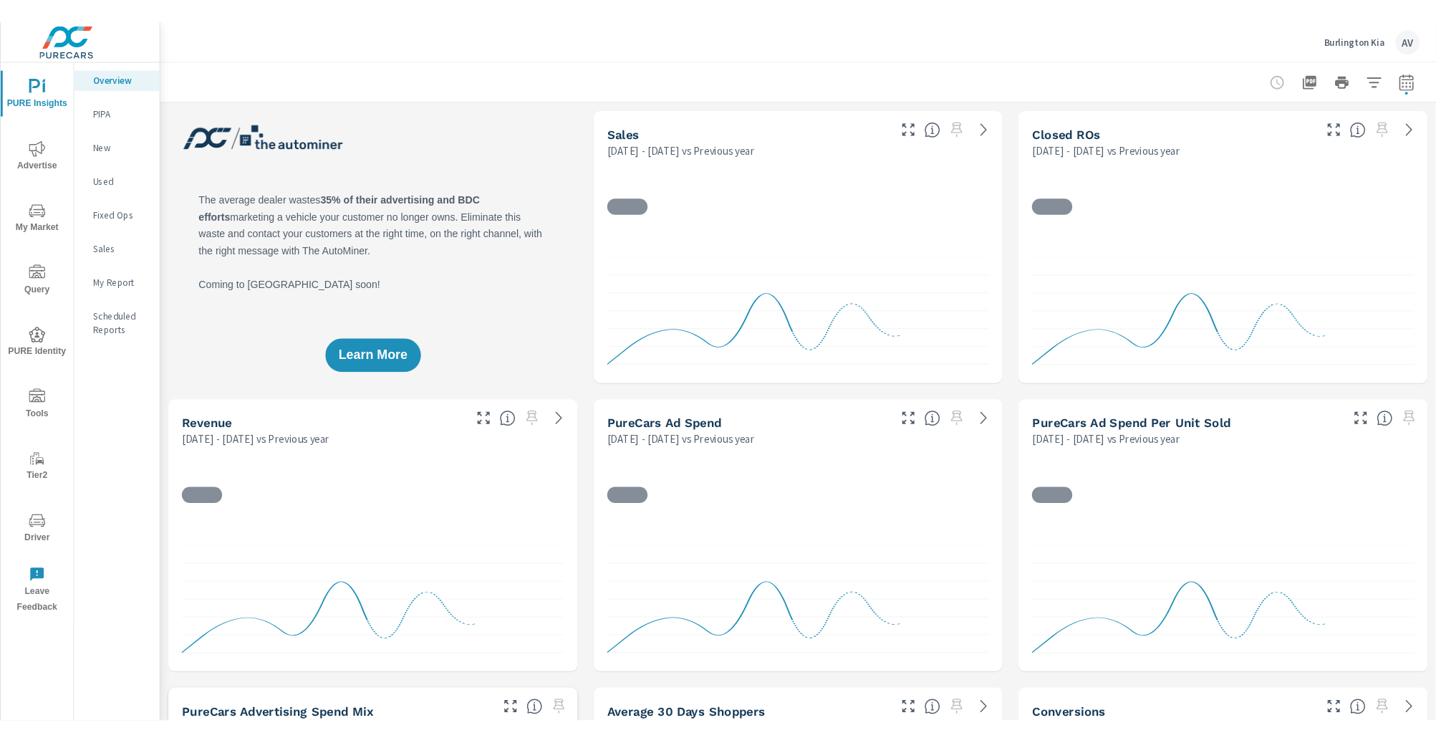
scroll to position [1, 0]
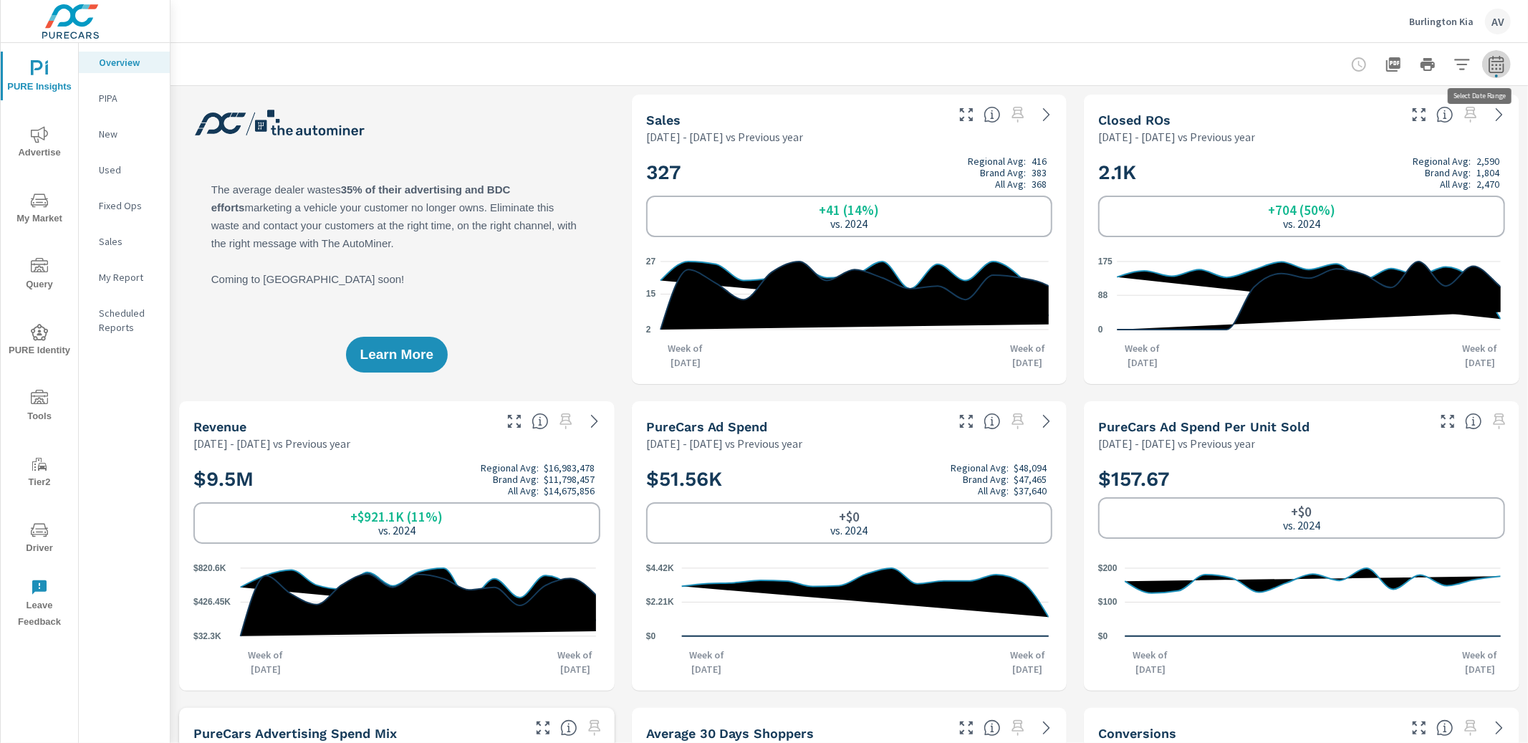
click at [1280, 66] on icon "button" at bounding box center [1496, 64] width 17 height 17
select select "Previous year"
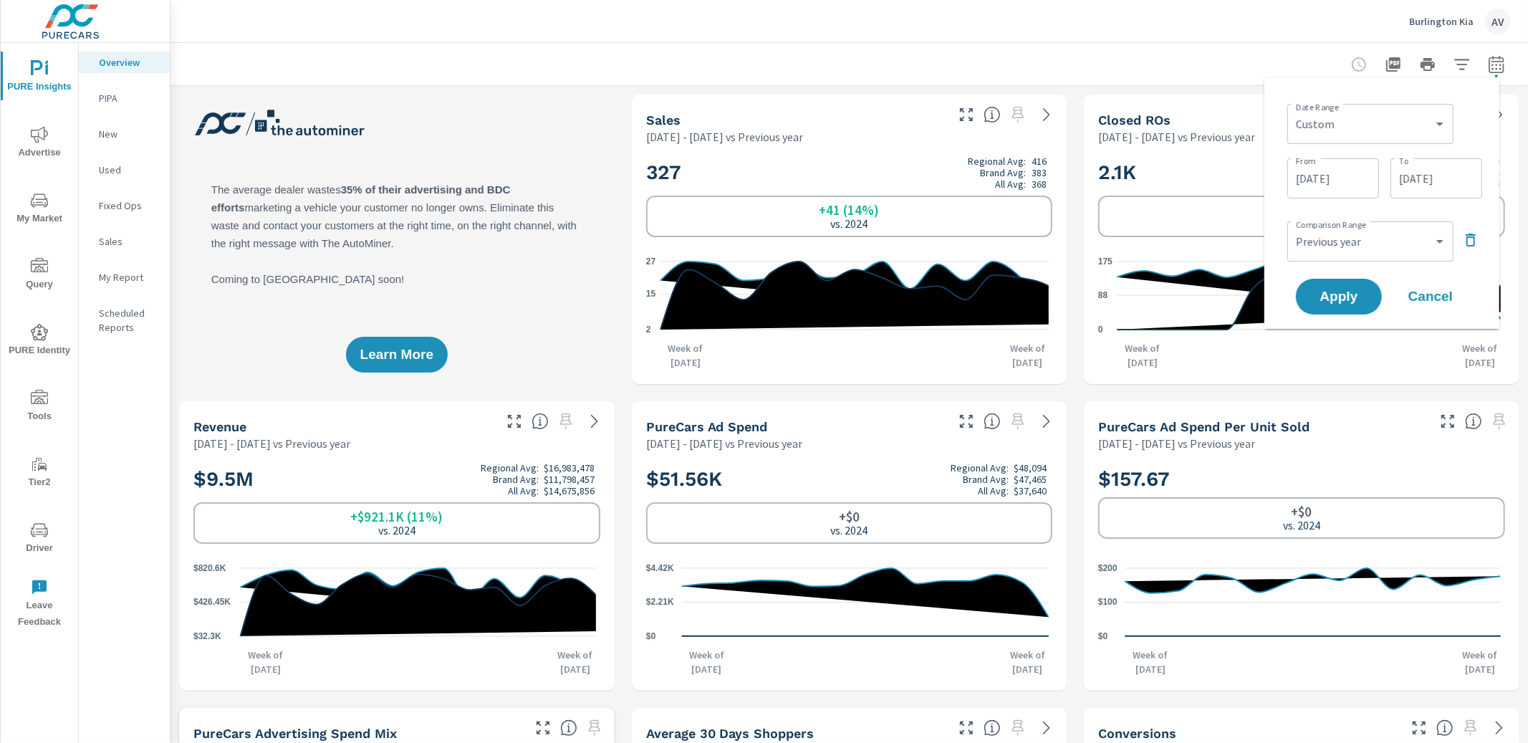
click at [1280, 181] on input "06/01/2025" at bounding box center [1333, 178] width 80 height 29
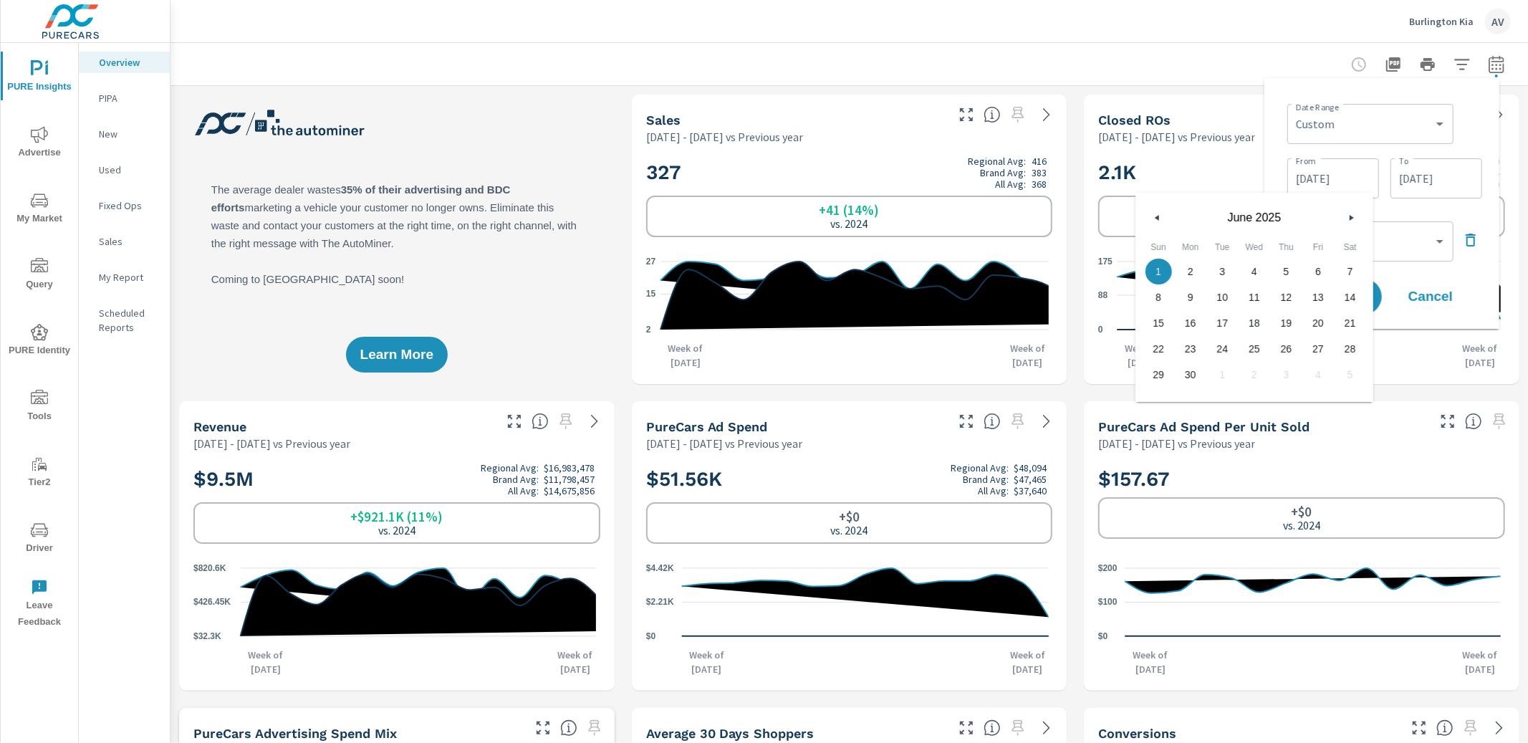
click at [1280, 221] on button "button" at bounding box center [1350, 217] width 17 height 17
click at [1280, 212] on button "button" at bounding box center [1350, 217] width 17 height 17
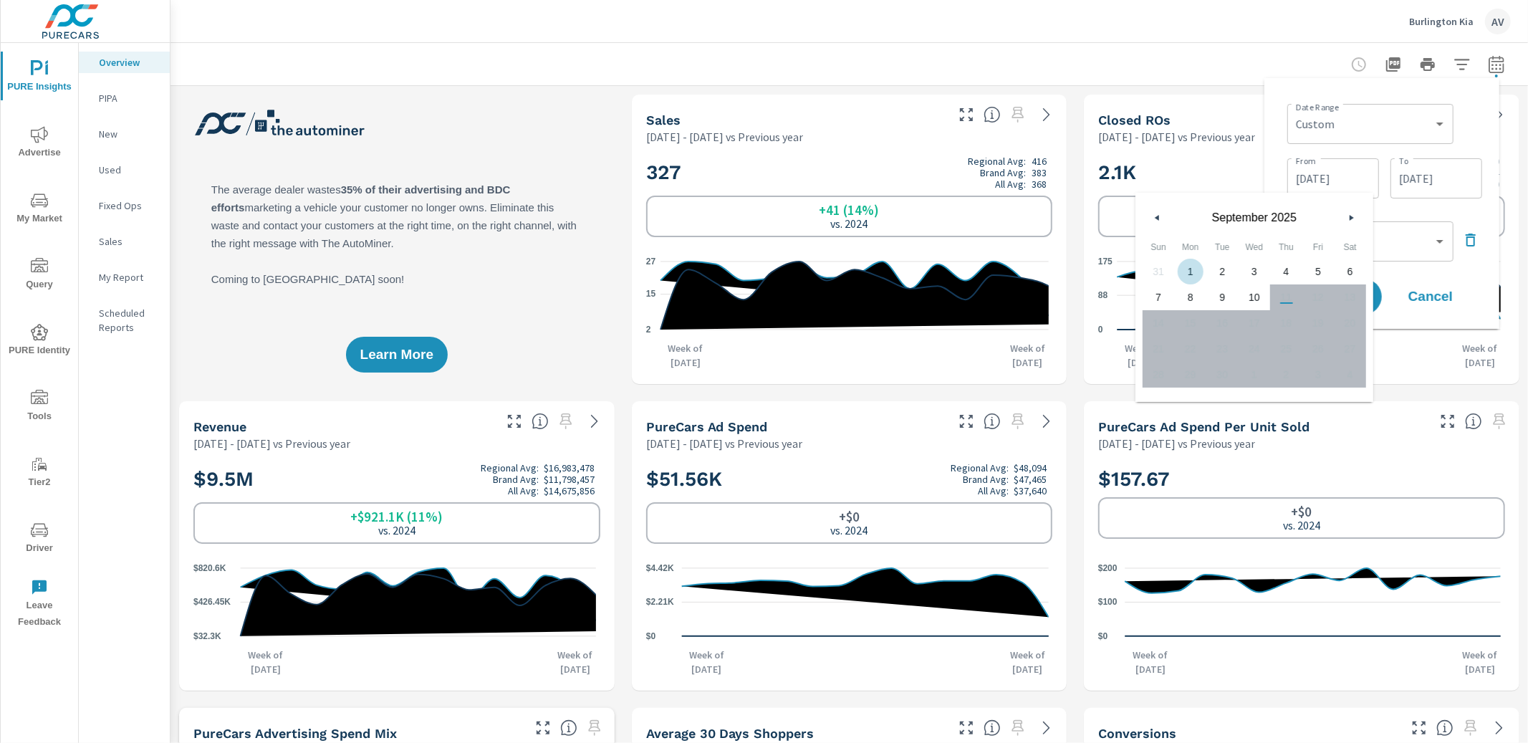
click at [1184, 266] on span "1" at bounding box center [1191, 271] width 32 height 19
type input "09/01/2025"
drag, startPoint x: 1467, startPoint y: 101, endPoint x: 1460, endPoint y: 115, distance: 15.7
click at [1280, 102] on div "Date Range Custom Yesterday Last week Last 7 days Last 14 days Last 30 days Las…" at bounding box center [1384, 122] width 195 height 49
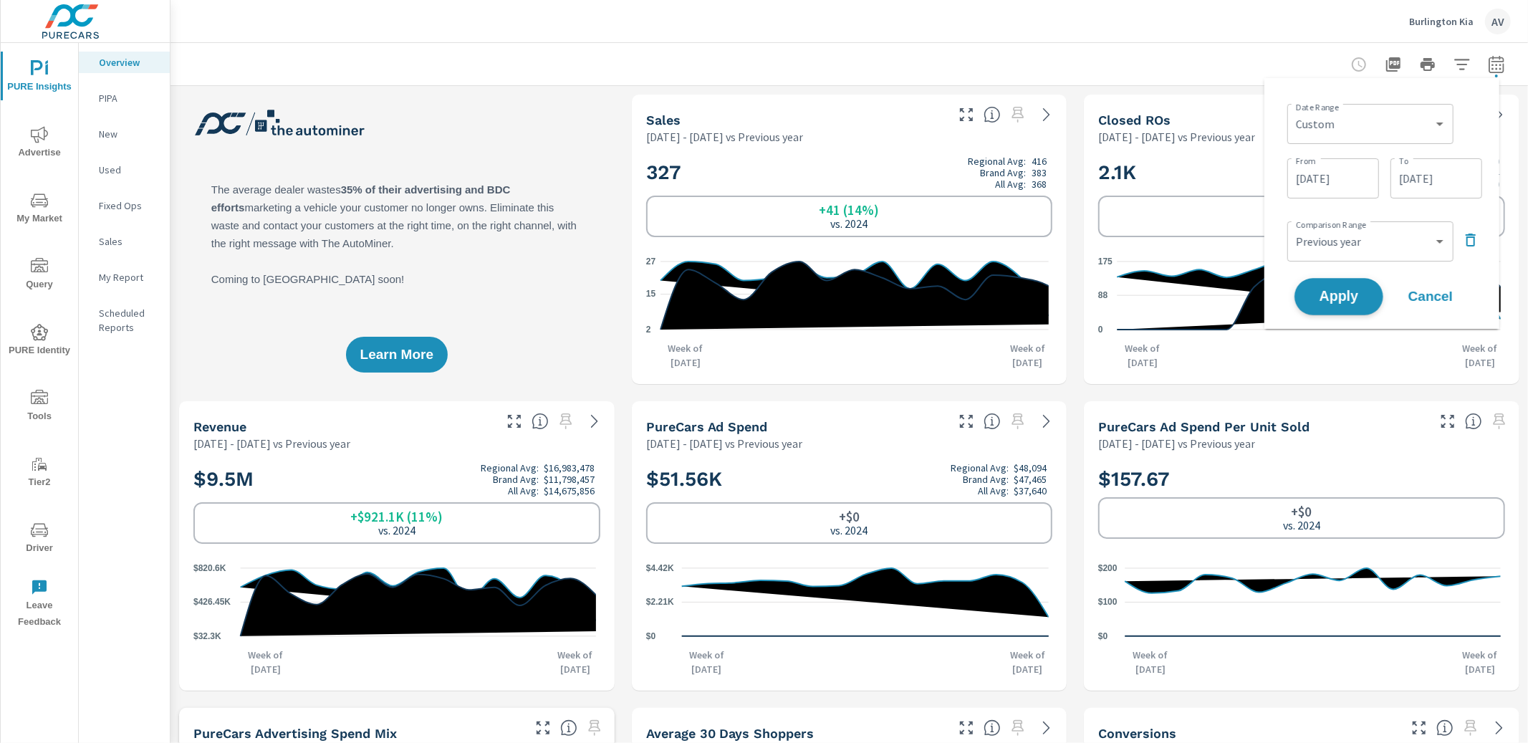
click at [1280, 290] on span "Apply" at bounding box center [1338, 297] width 59 height 14
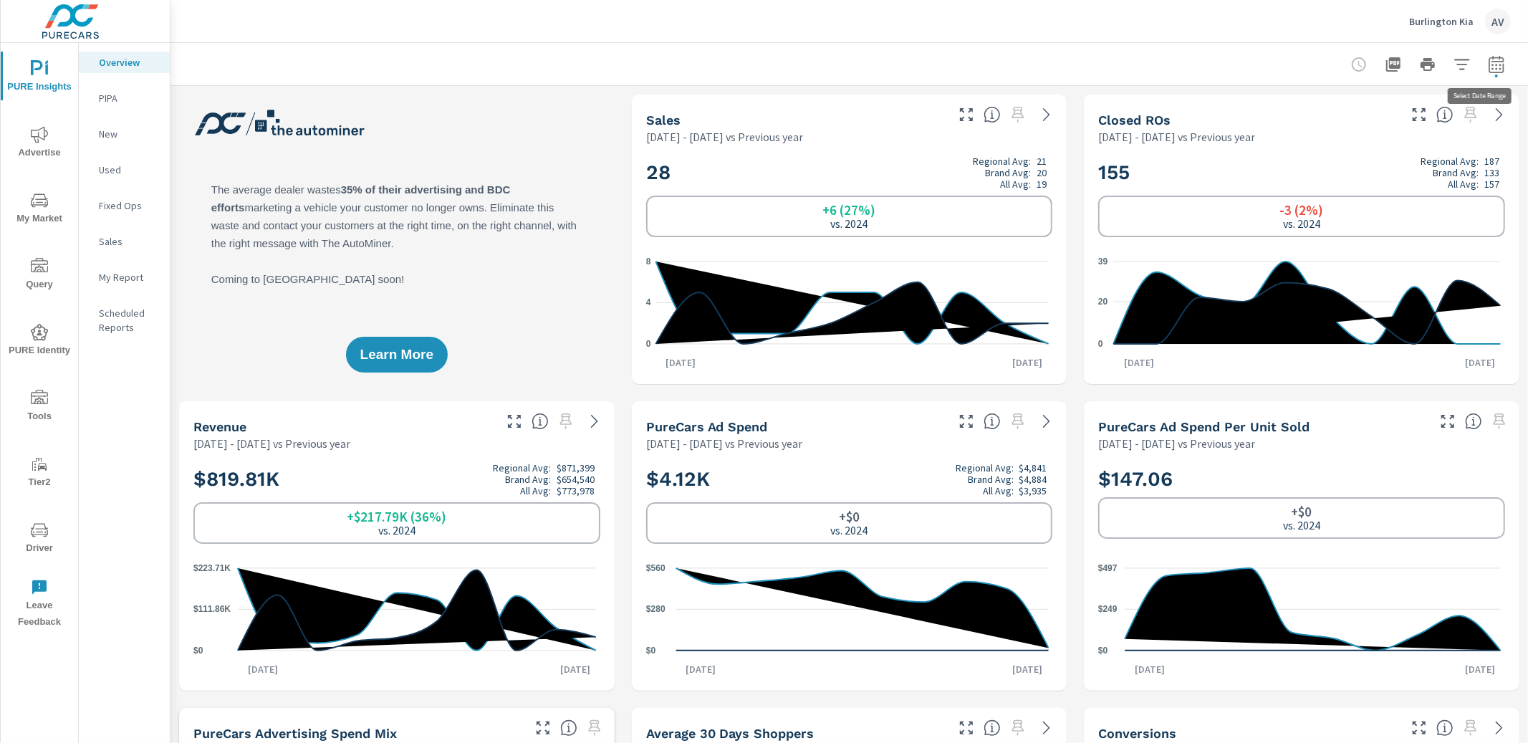
click at [1280, 72] on button "button" at bounding box center [1496, 64] width 29 height 29
select select "Previous year"
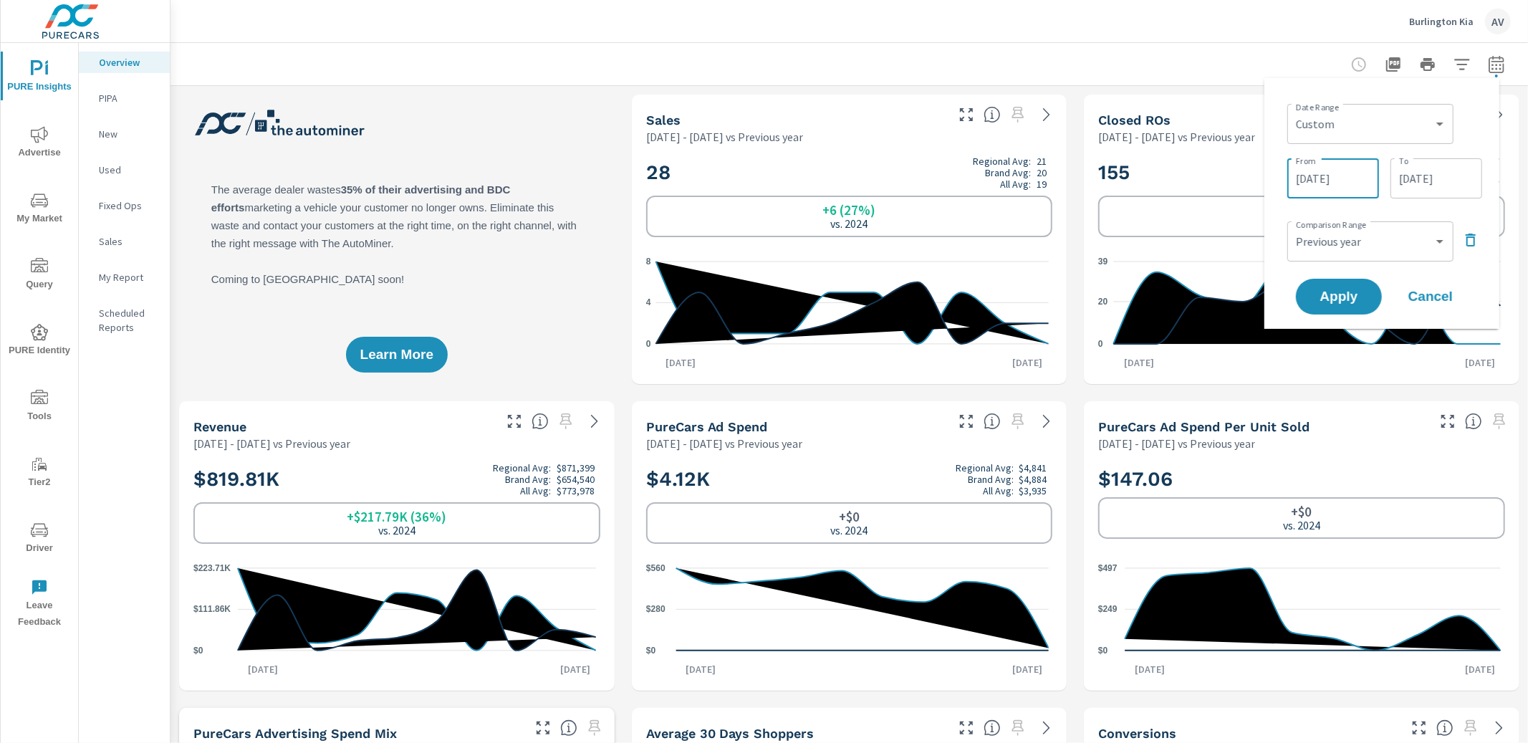
click at [1280, 188] on input "09/01/2025" at bounding box center [1333, 178] width 80 height 29
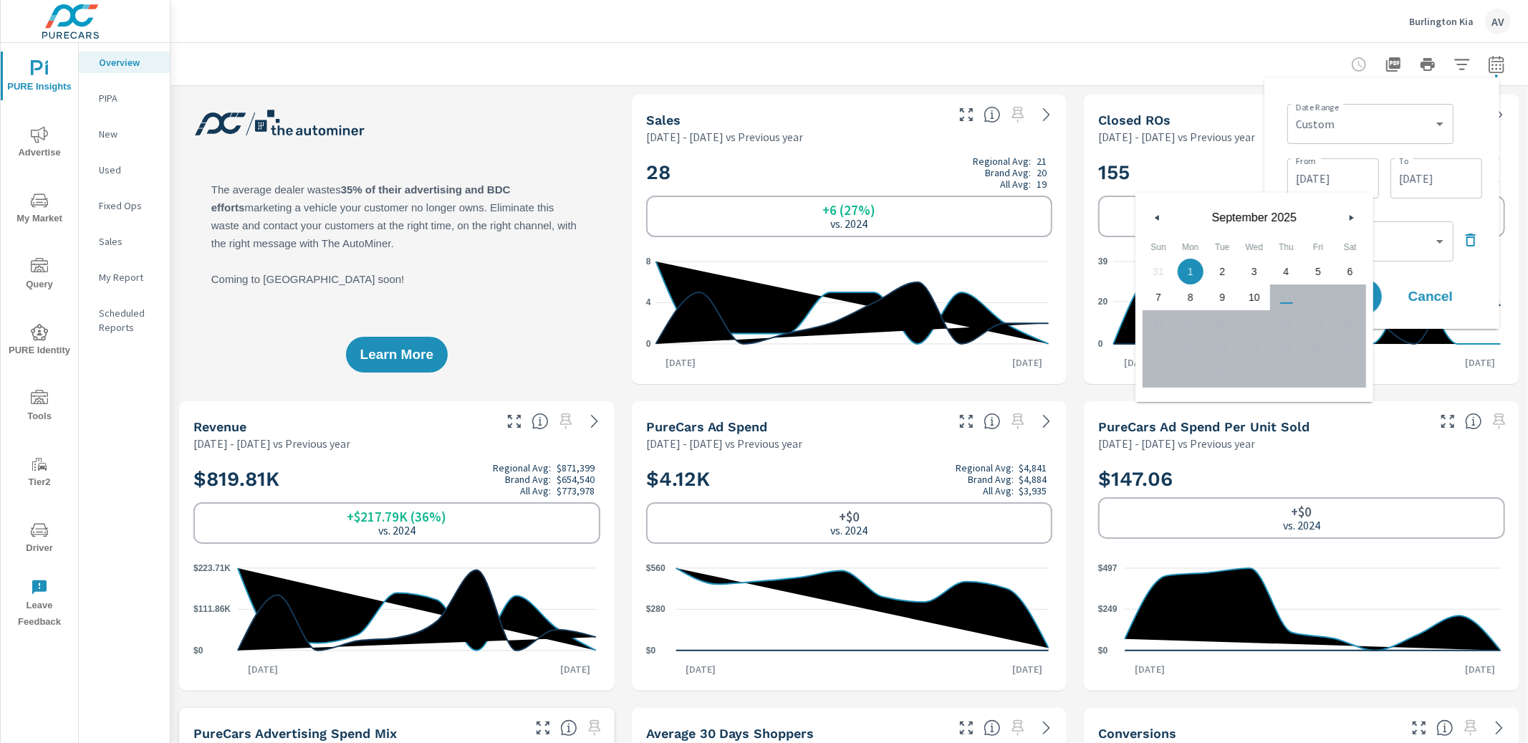
click at [1152, 213] on button "button" at bounding box center [1157, 217] width 17 height 17
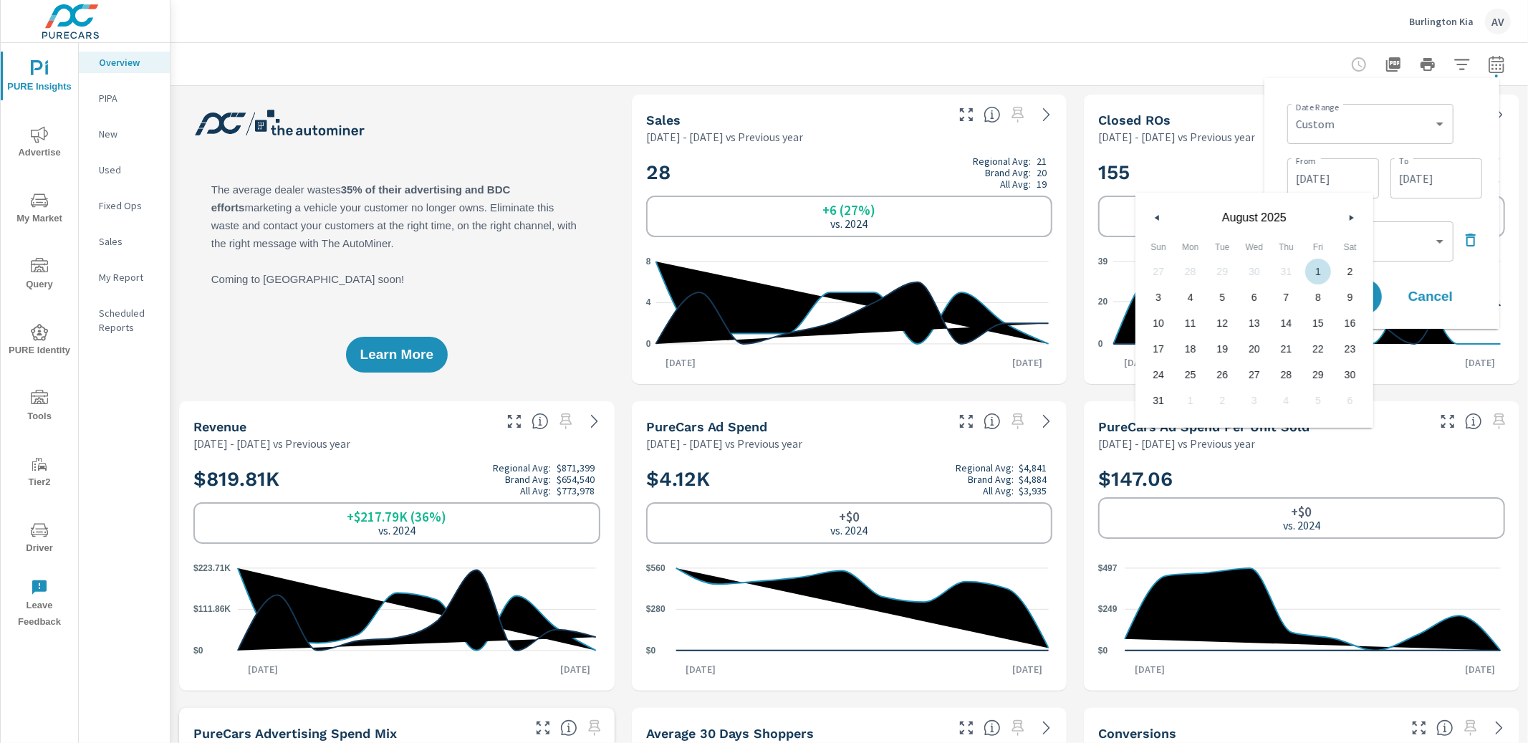
click at [1157, 220] on button "button" at bounding box center [1157, 217] width 17 height 17
click at [1223, 267] on span "1" at bounding box center [1222, 271] width 32 height 19
type input "07/01/2025"
click at [1280, 111] on div "Date Range Custom Yesterday Last week Last 7 days Last 14 days Last 30 days Las…" at bounding box center [1384, 122] width 195 height 49
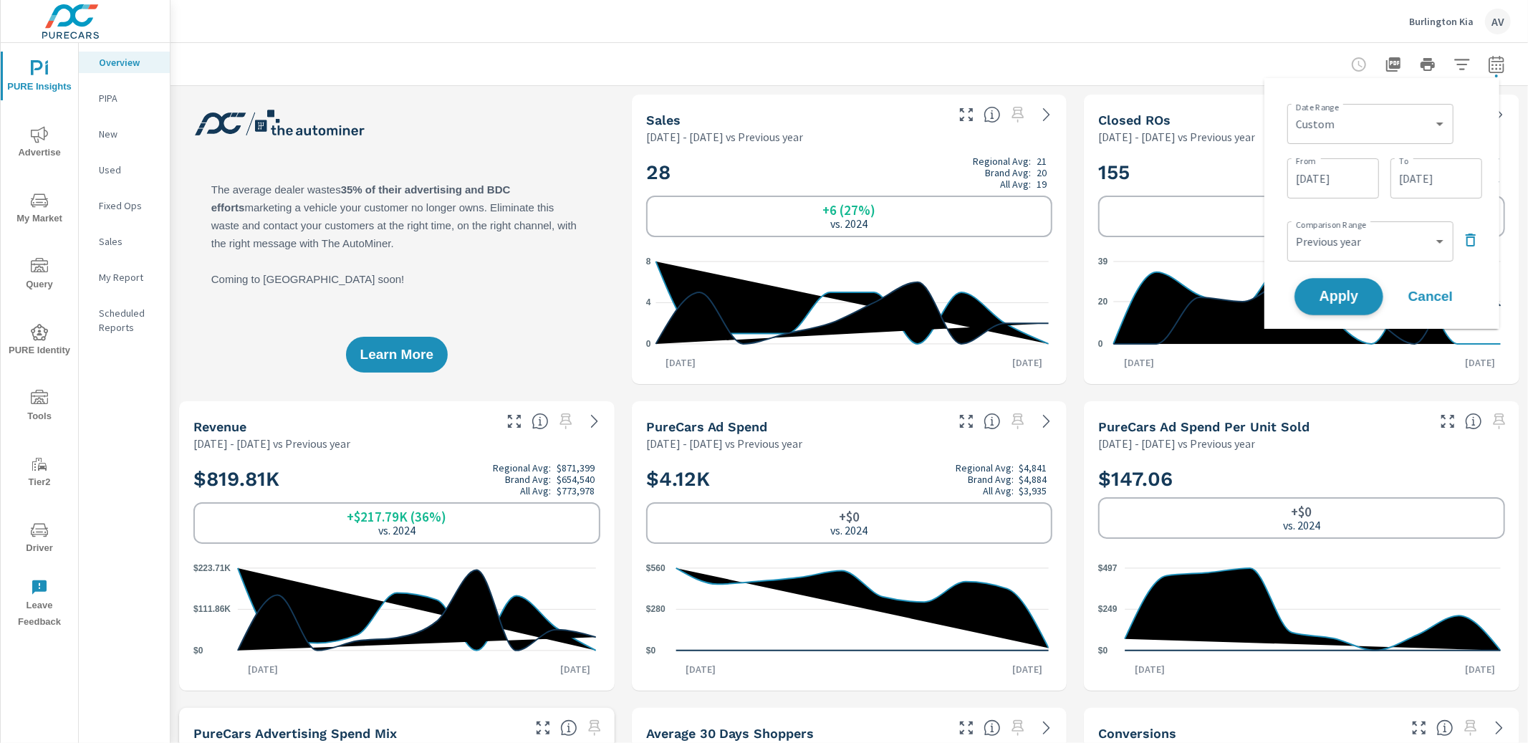
click at [1280, 299] on span "Apply" at bounding box center [1338, 297] width 59 height 14
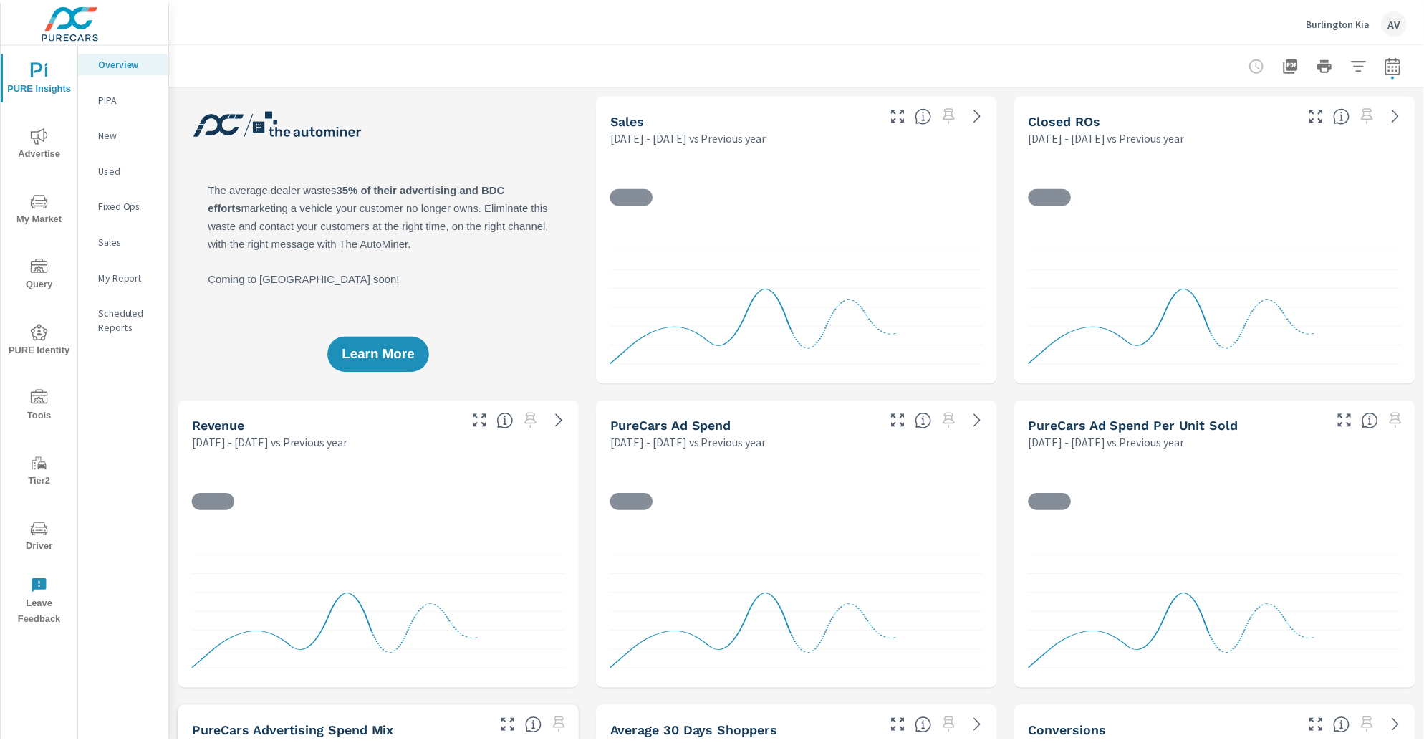
scroll to position [1, 0]
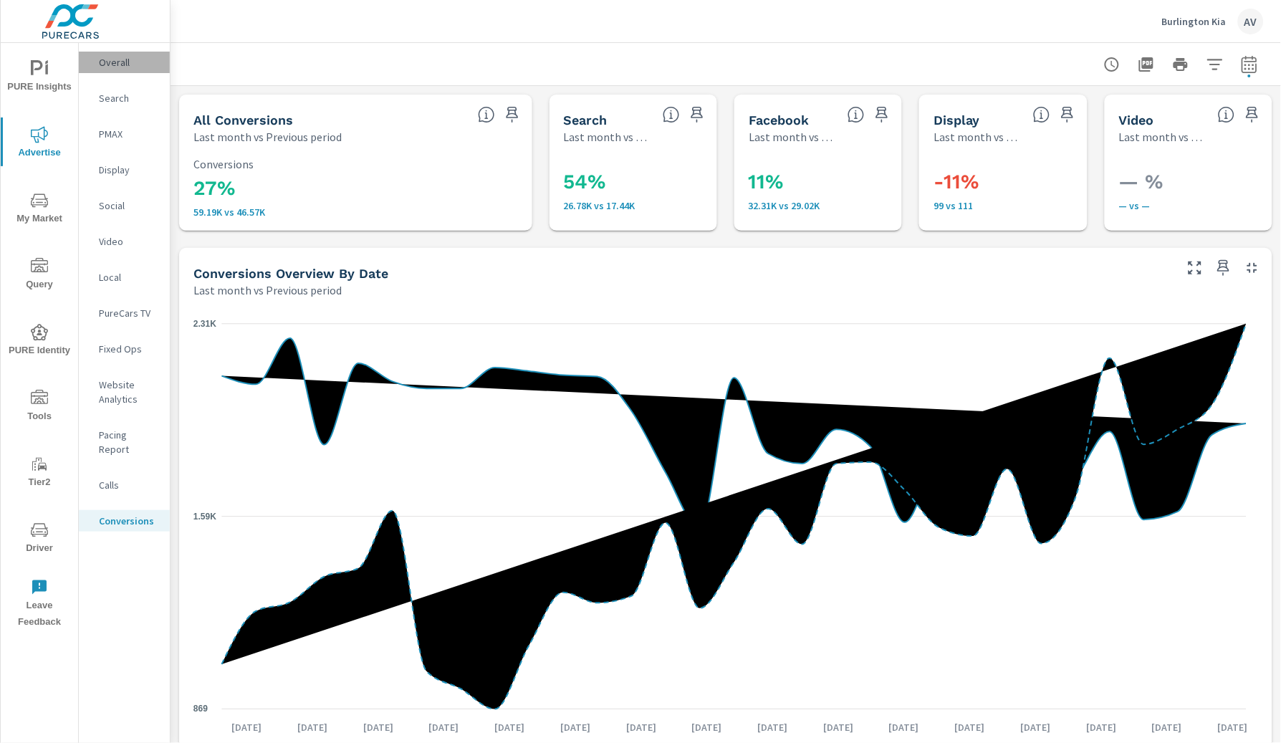
click at [100, 60] on p "Overall" at bounding box center [128, 62] width 59 height 14
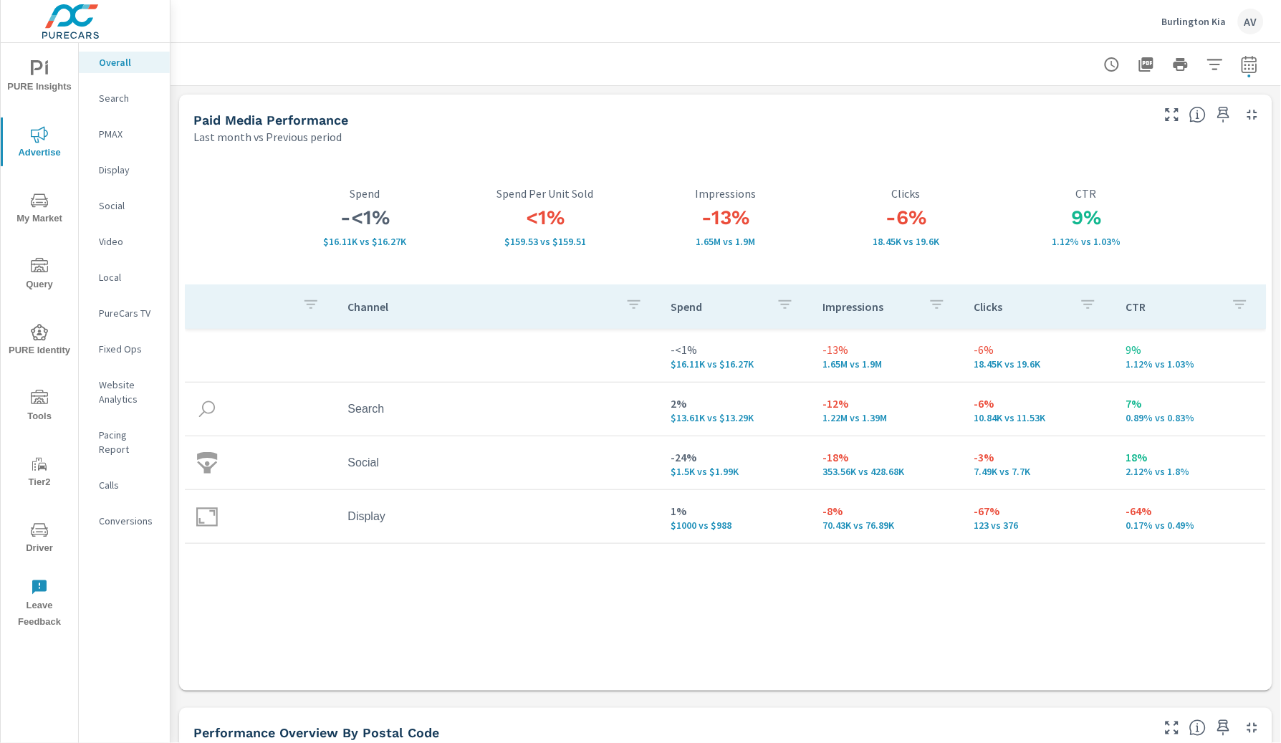
click at [37, 66] on icon "nav menu" at bounding box center [39, 68] width 17 height 17
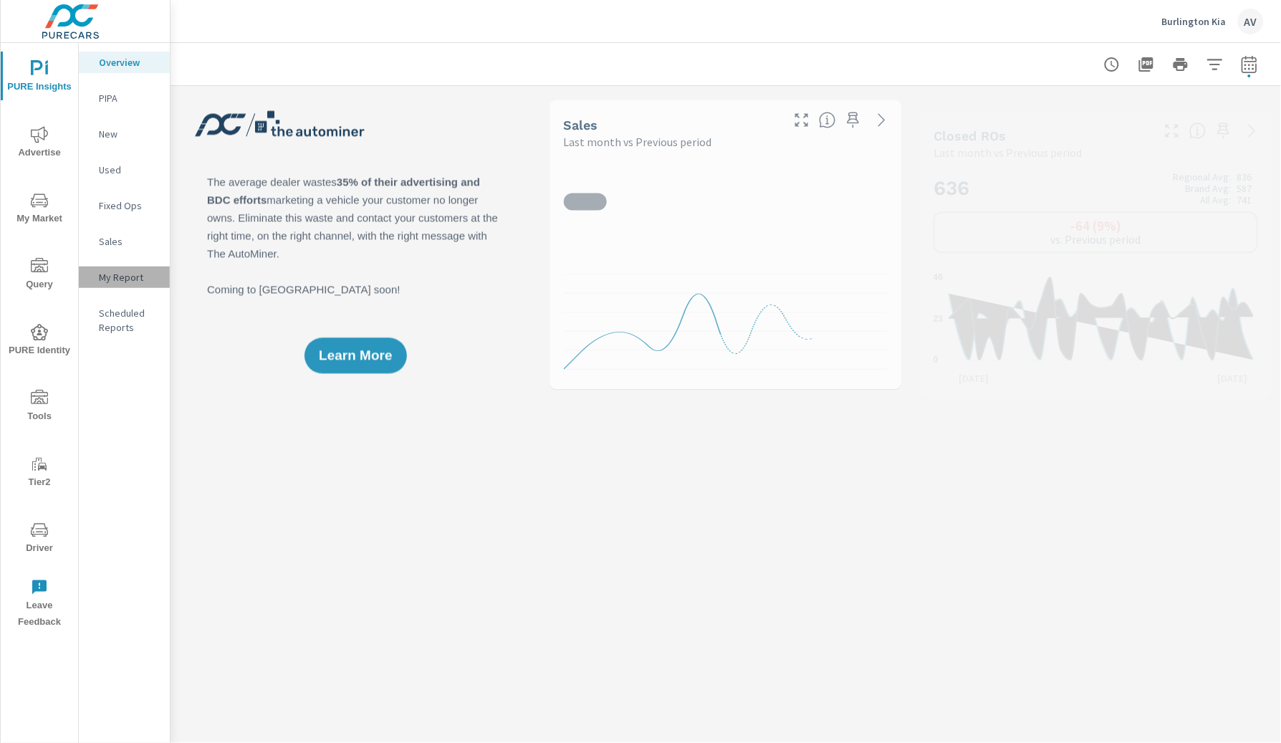
click at [98, 269] on div "My Report" at bounding box center [124, 276] width 91 height 21
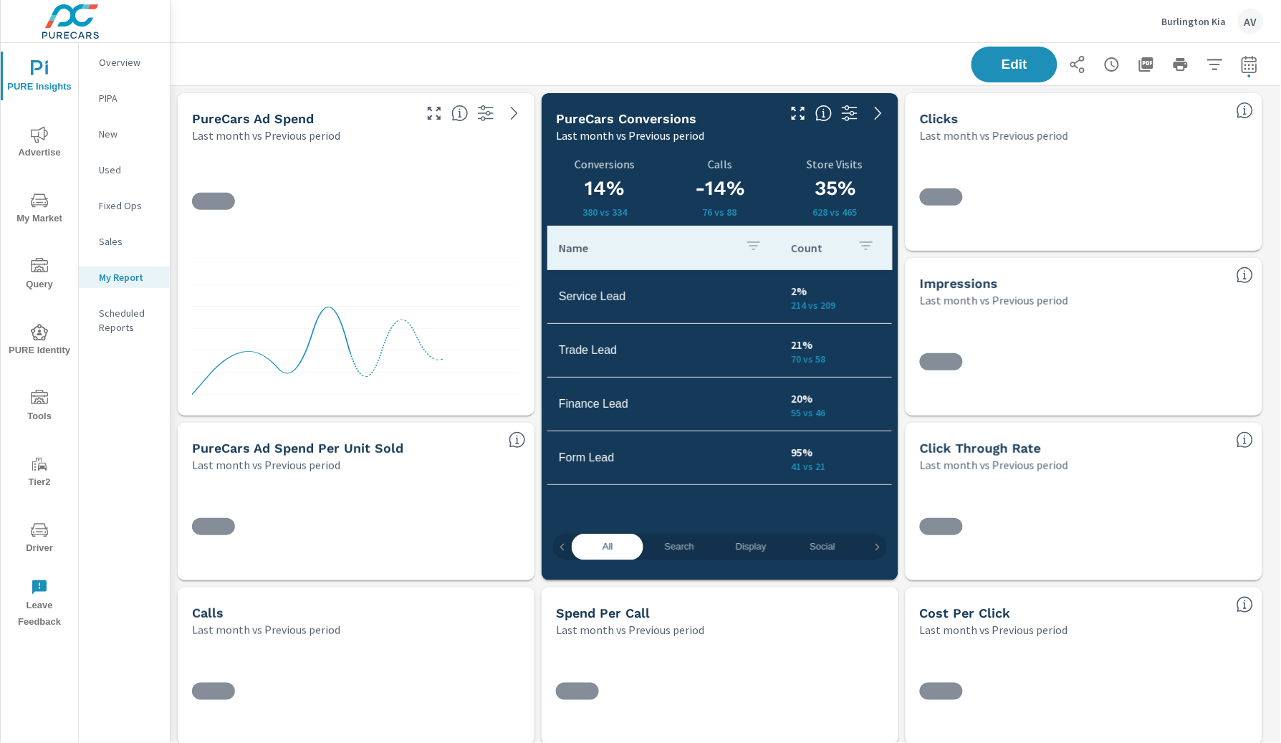
scroll to position [4810, 1125]
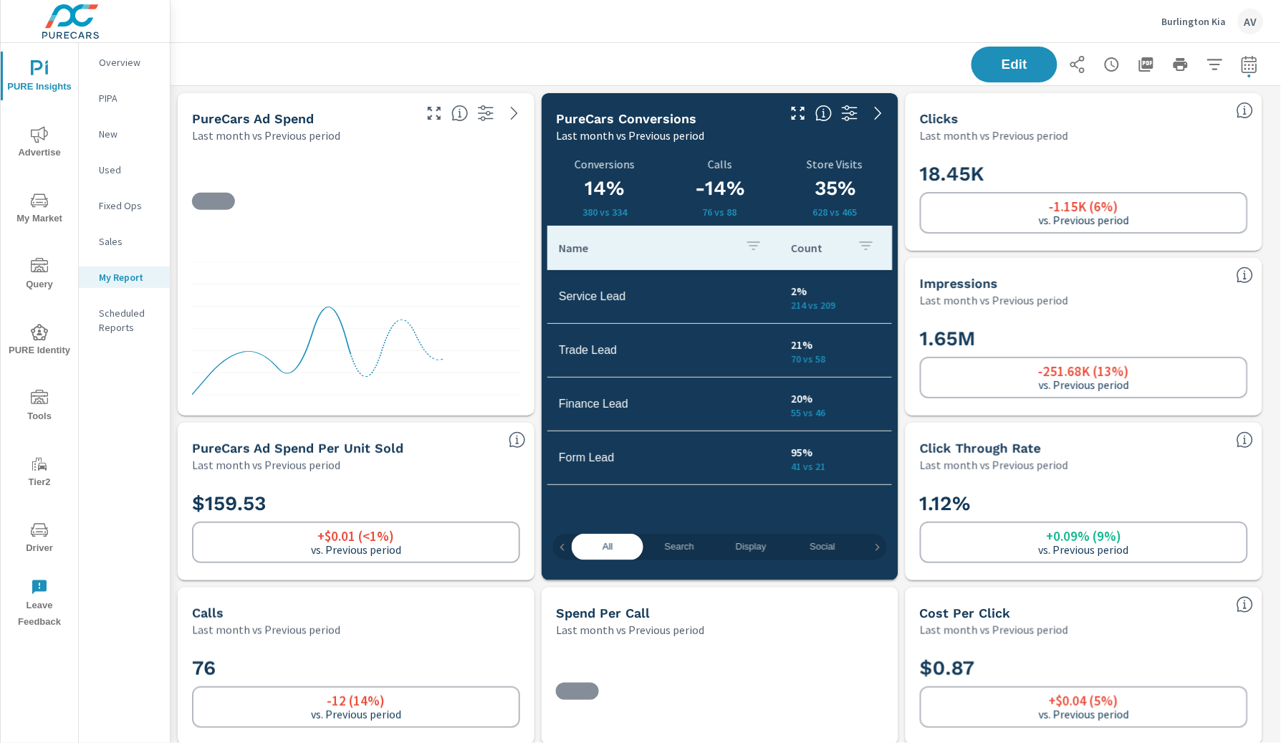
click at [391, 41] on div "Burlington Kia AV" at bounding box center [726, 21] width 1076 height 42
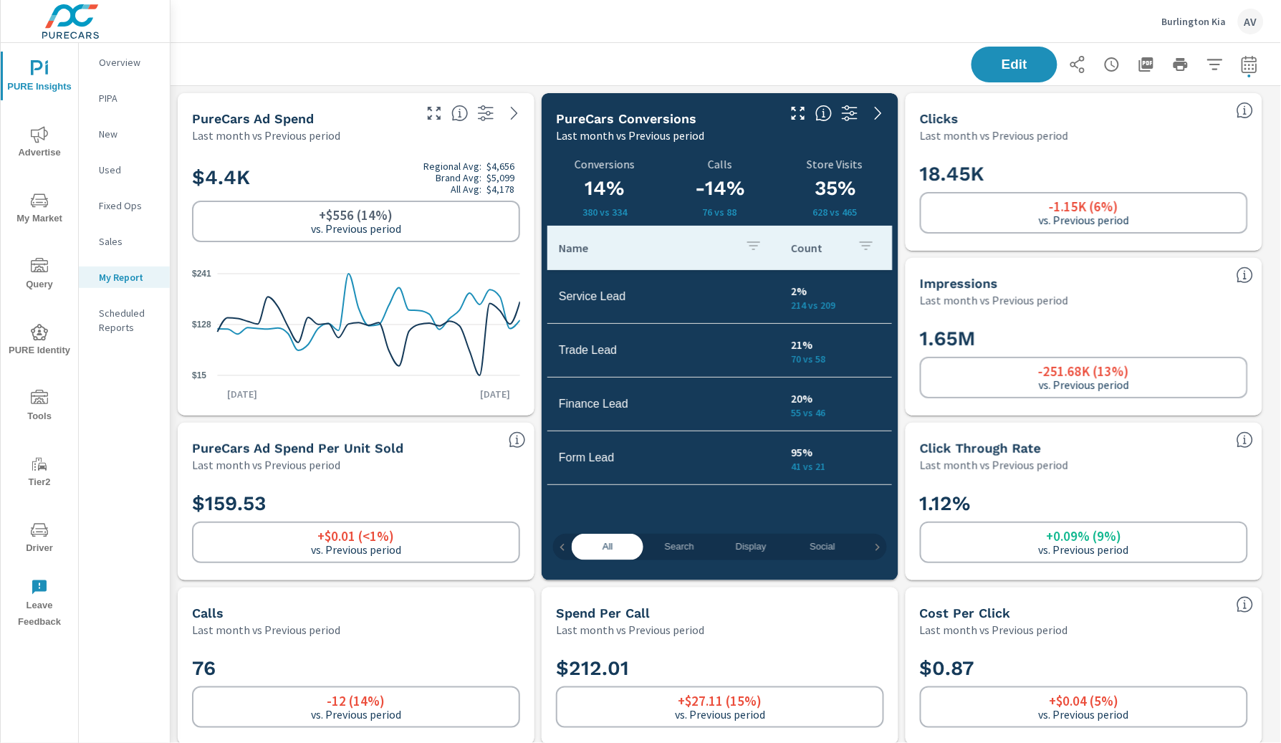
click at [249, 43] on div "Edit" at bounding box center [726, 64] width 1076 height 42
click at [1241, 63] on icon "button" at bounding box center [1249, 64] width 17 height 17
select select "Last month"
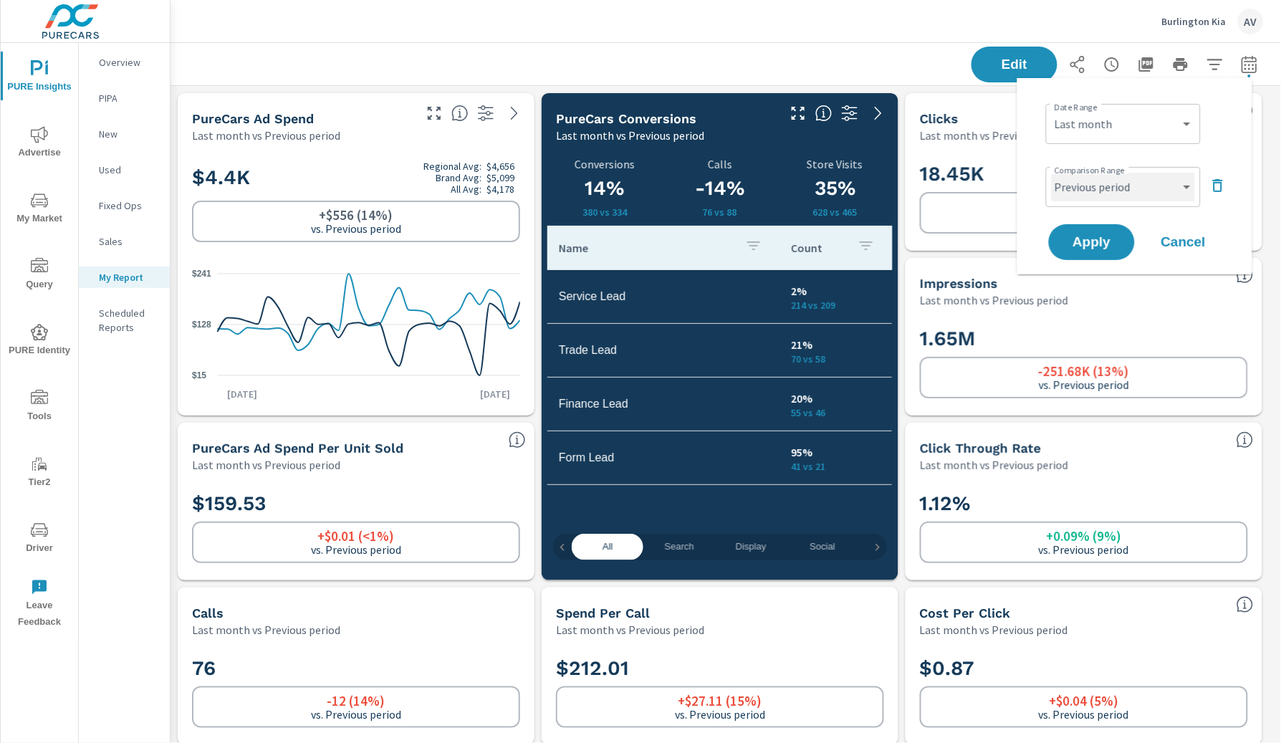
click at [1133, 191] on select "Custom Previous period Previous month Previous year" at bounding box center [1122, 187] width 143 height 29
click at [1051, 173] on select "Custom Previous period Previous month Previous year" at bounding box center [1122, 187] width 143 height 29
select select "Previous year"
click at [1086, 249] on span "Apply" at bounding box center [1091, 243] width 59 height 14
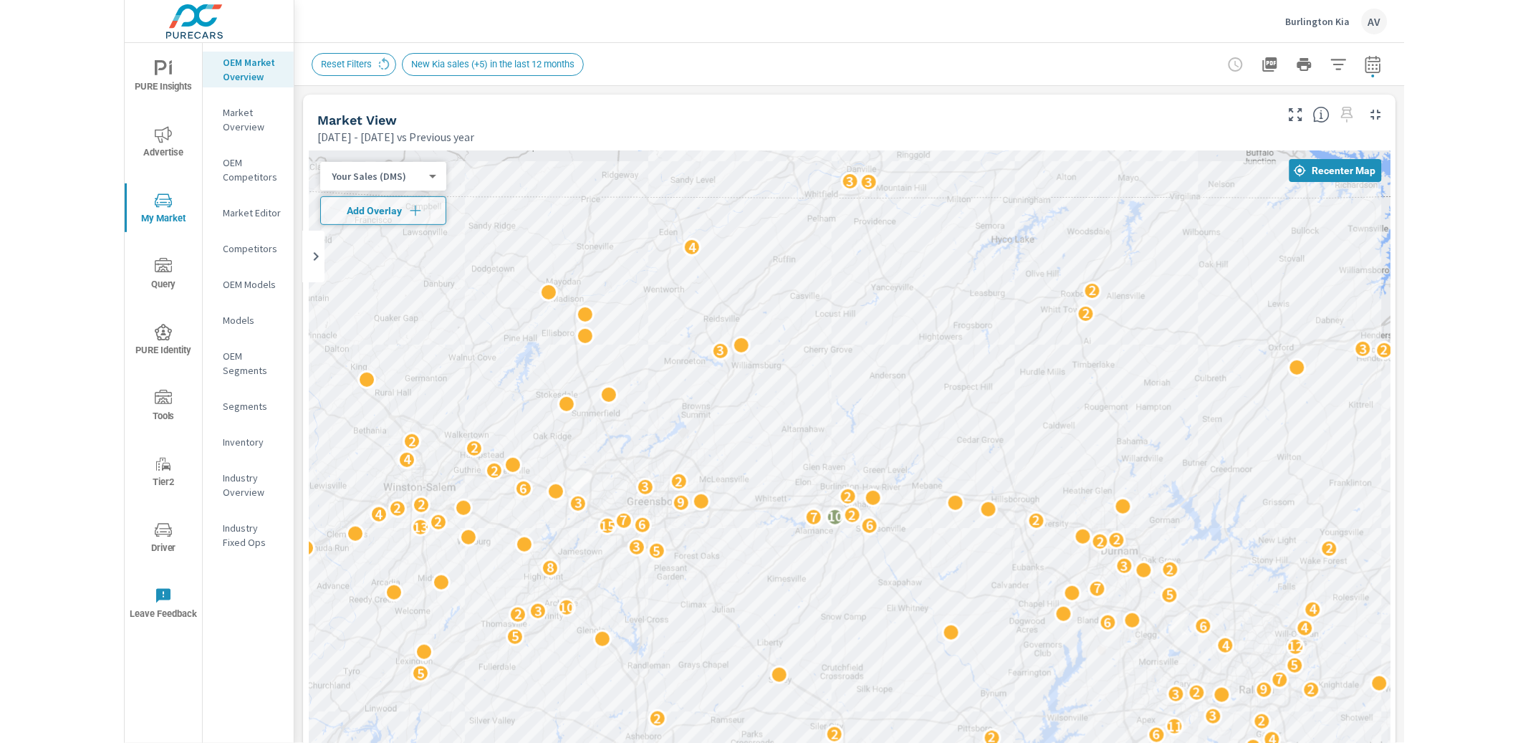
scroll to position [1, 0]
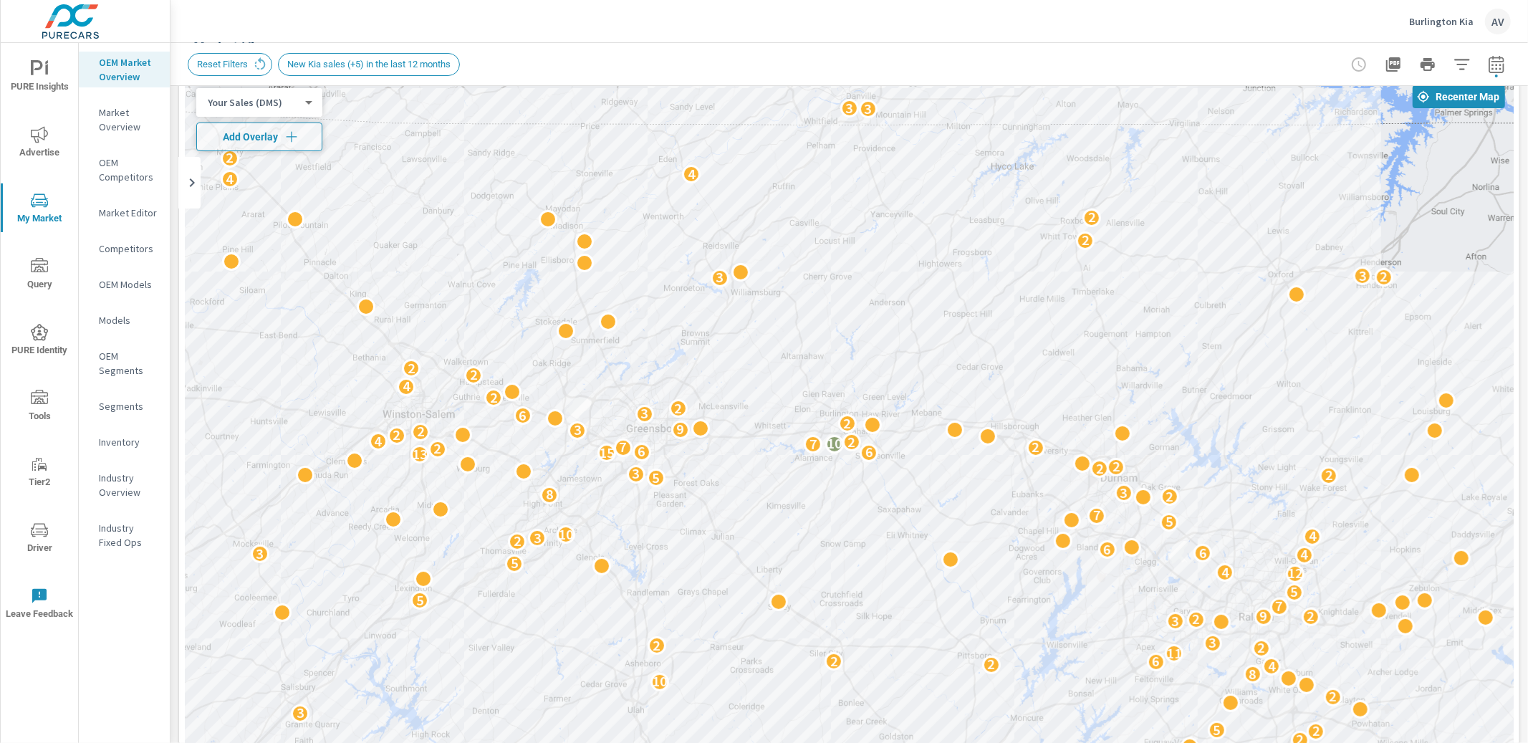
scroll to position [82, 0]
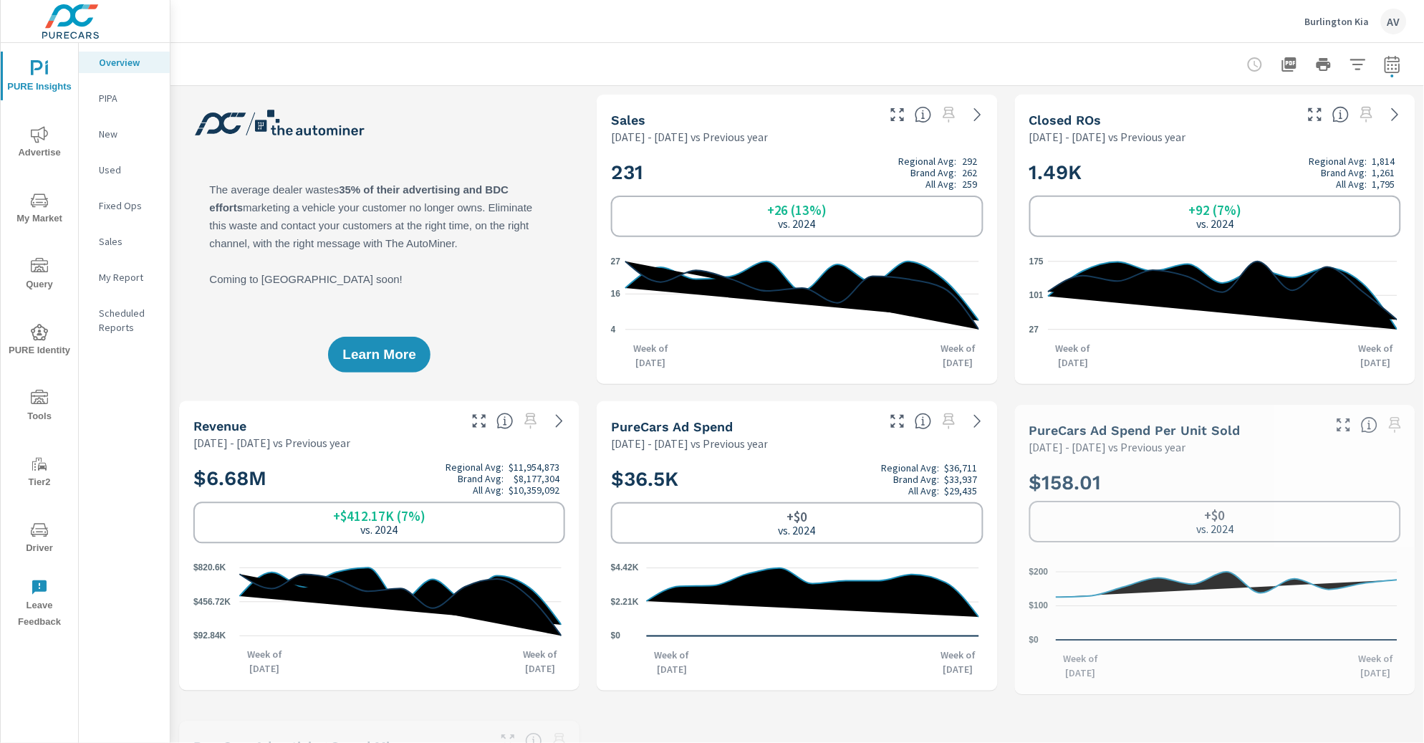
scroll to position [1, 0]
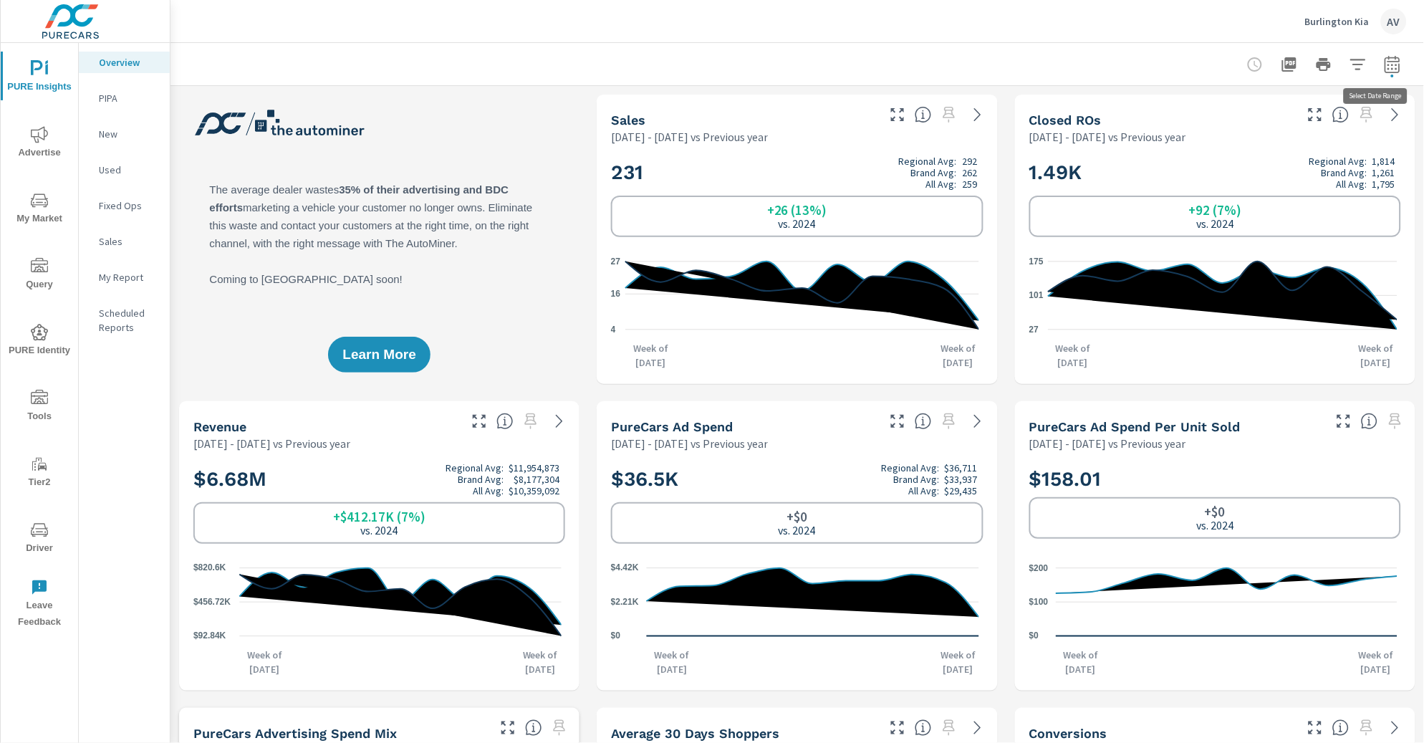
click at [1390, 64] on button "button" at bounding box center [1392, 64] width 29 height 29
select select "Previous year"
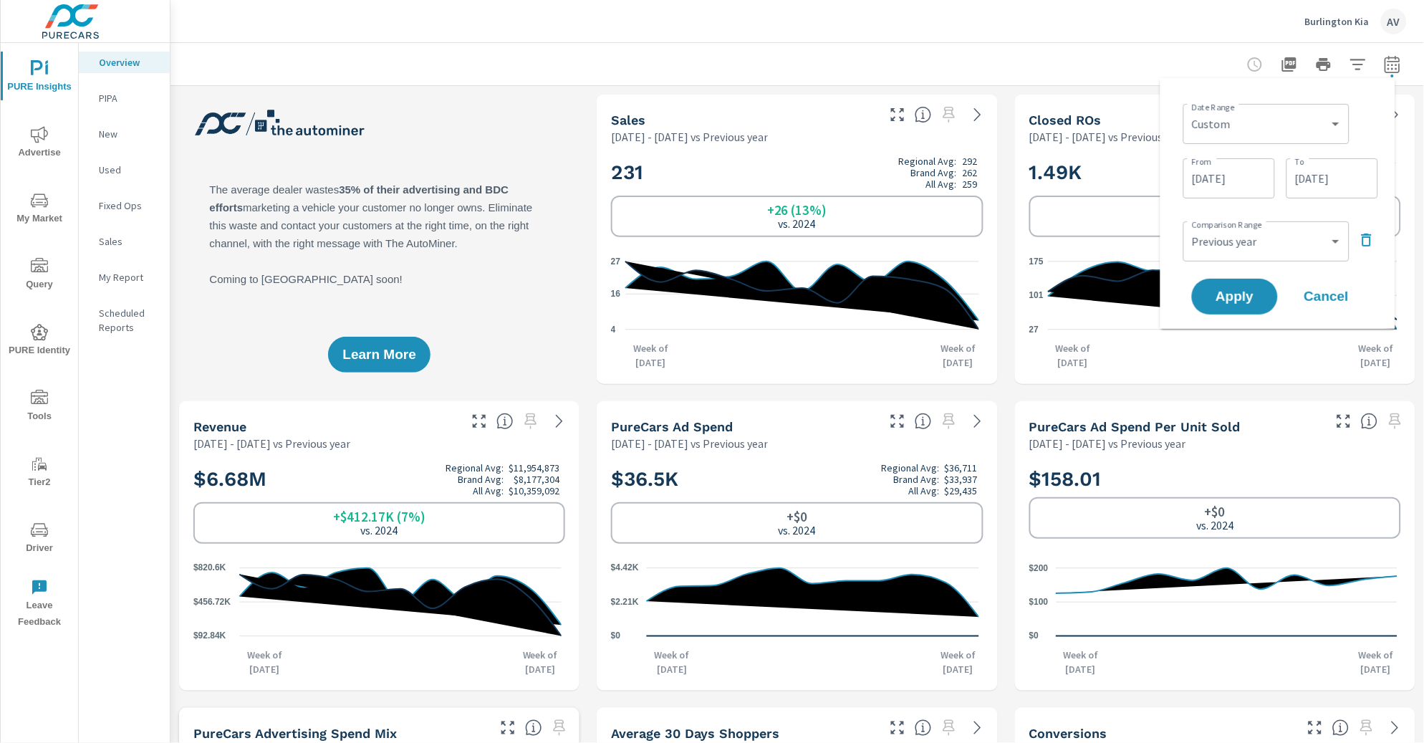
click at [1319, 175] on input "[DATE]" at bounding box center [1332, 178] width 80 height 29
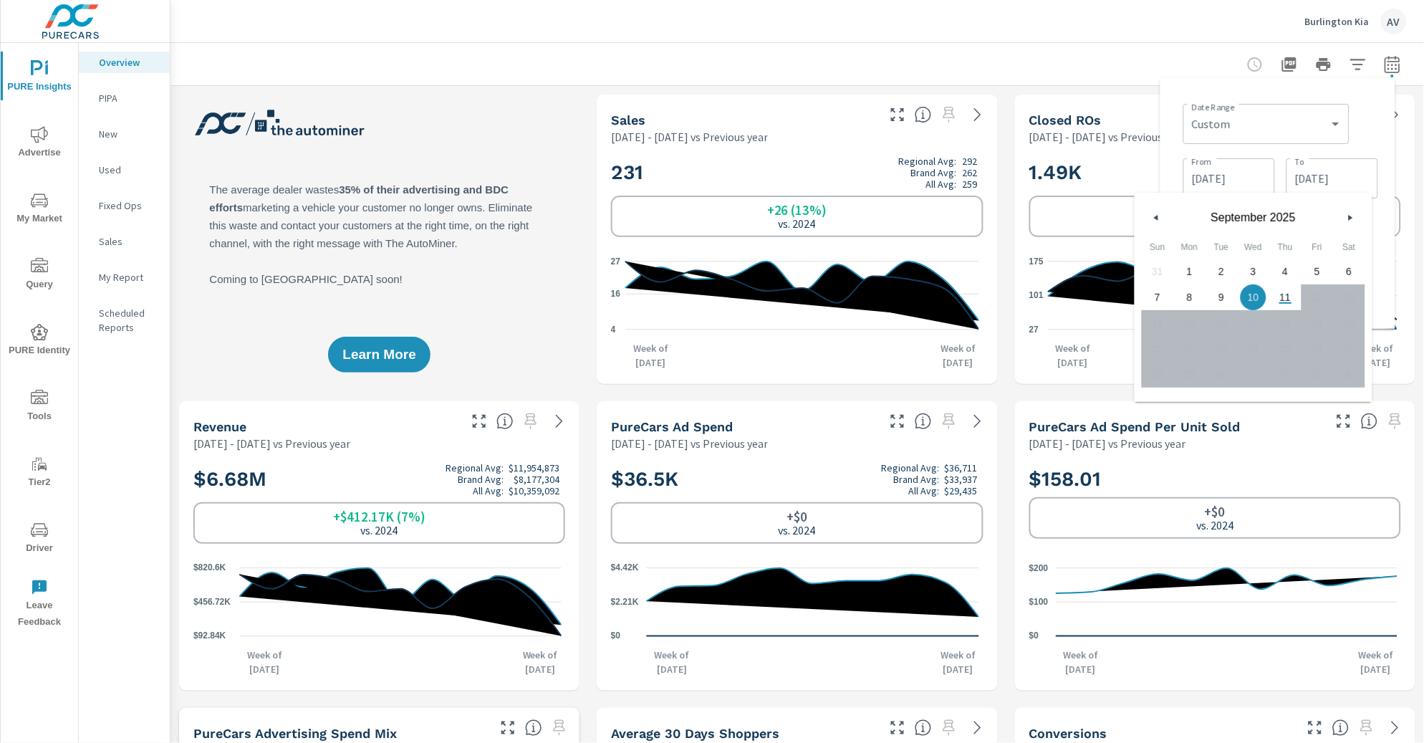
click at [1225, 276] on span "2" at bounding box center [1221, 271] width 32 height 19
type input "09/02/2025"
click at [1368, 112] on div "Date Range Custom Yesterday Last week Last 7 days Last 14 days Last 30 days Las…" at bounding box center [1280, 122] width 195 height 49
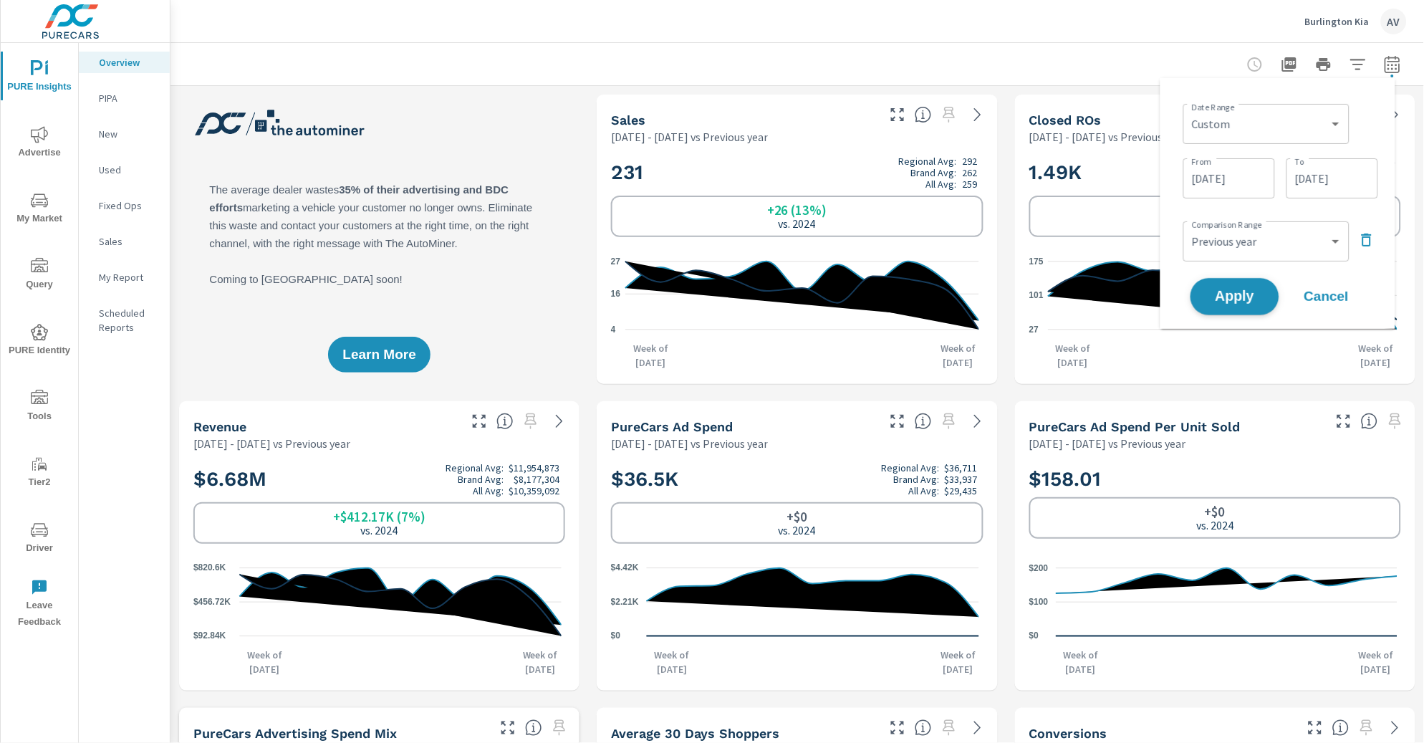
click at [1242, 302] on span "Apply" at bounding box center [1234, 297] width 59 height 14
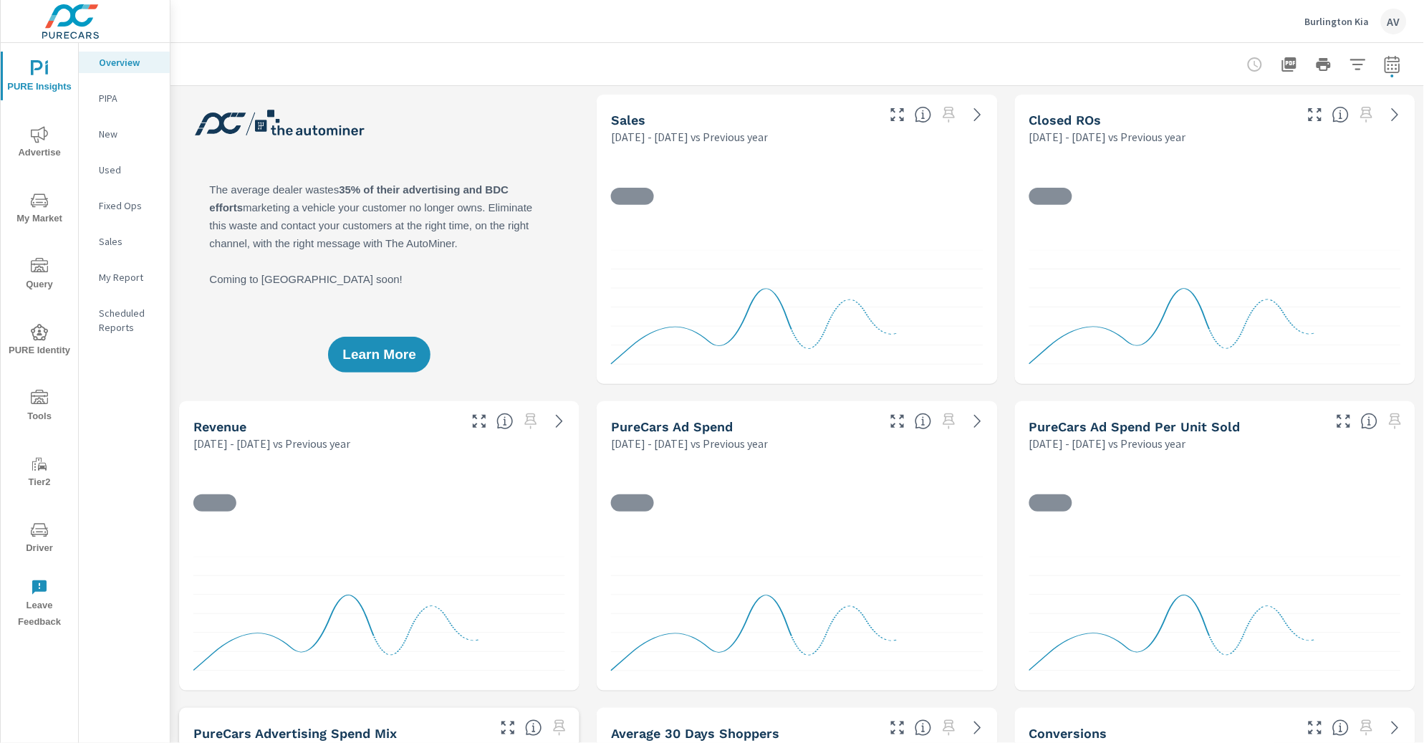
scroll to position [1, 0]
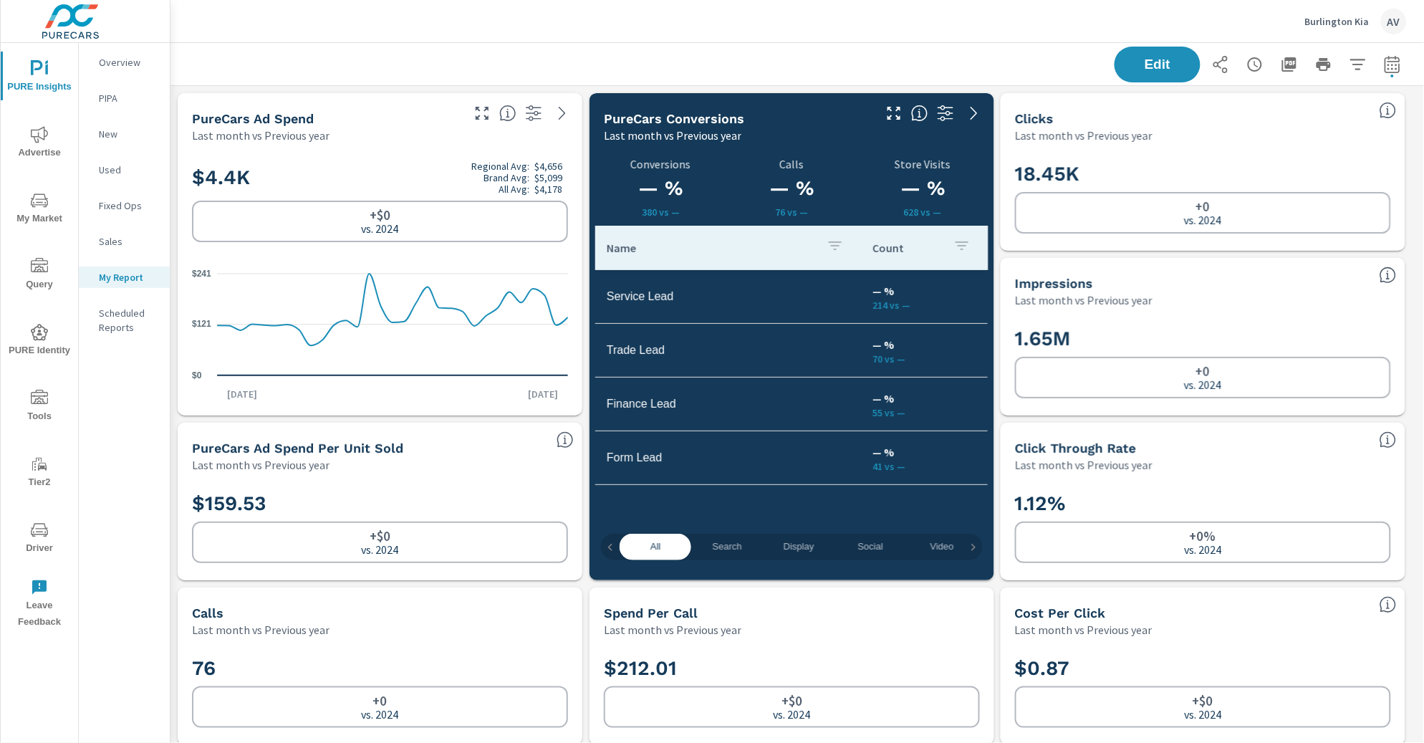
scroll to position [4810, 1268]
